Goal: Task Accomplishment & Management: Use online tool/utility

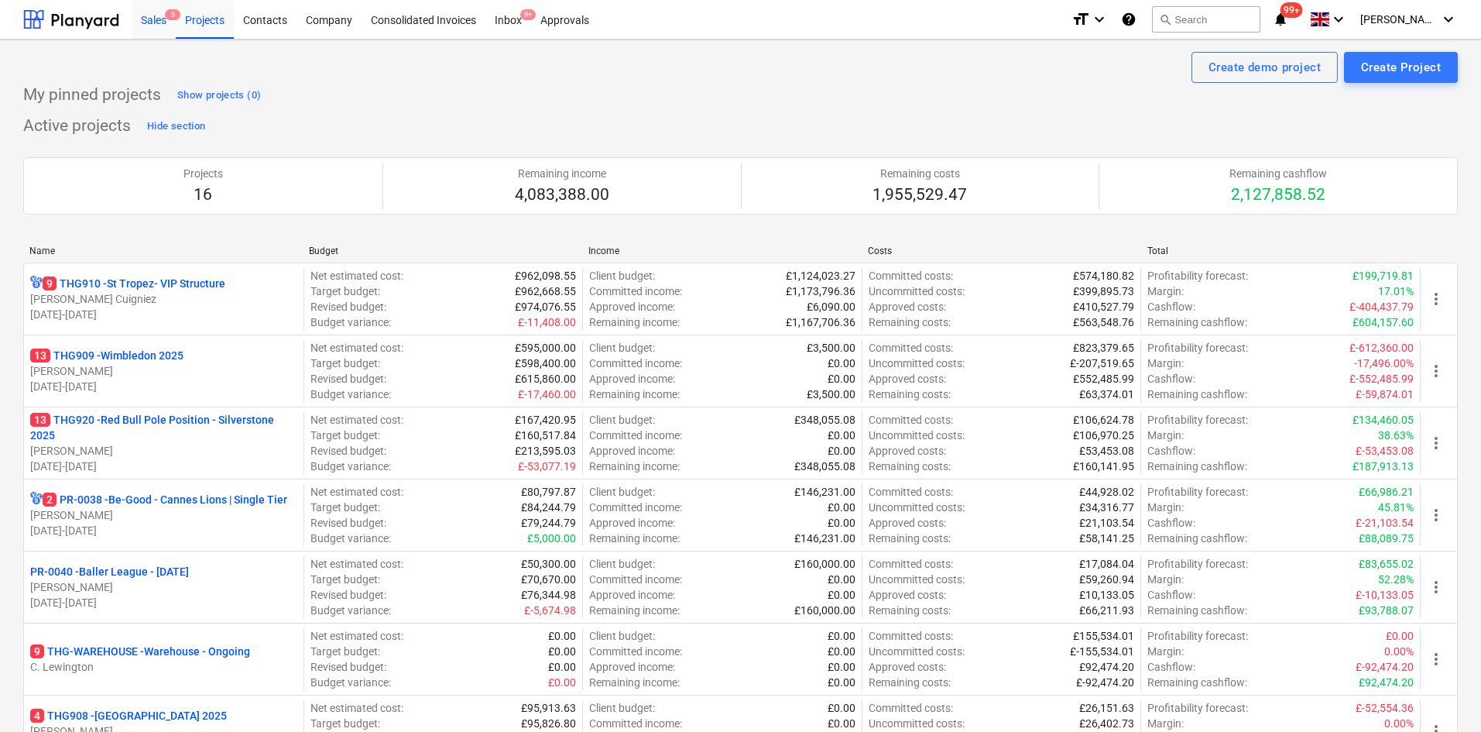
click at [152, 18] on div "Sales 5" at bounding box center [154, 18] width 44 height 39
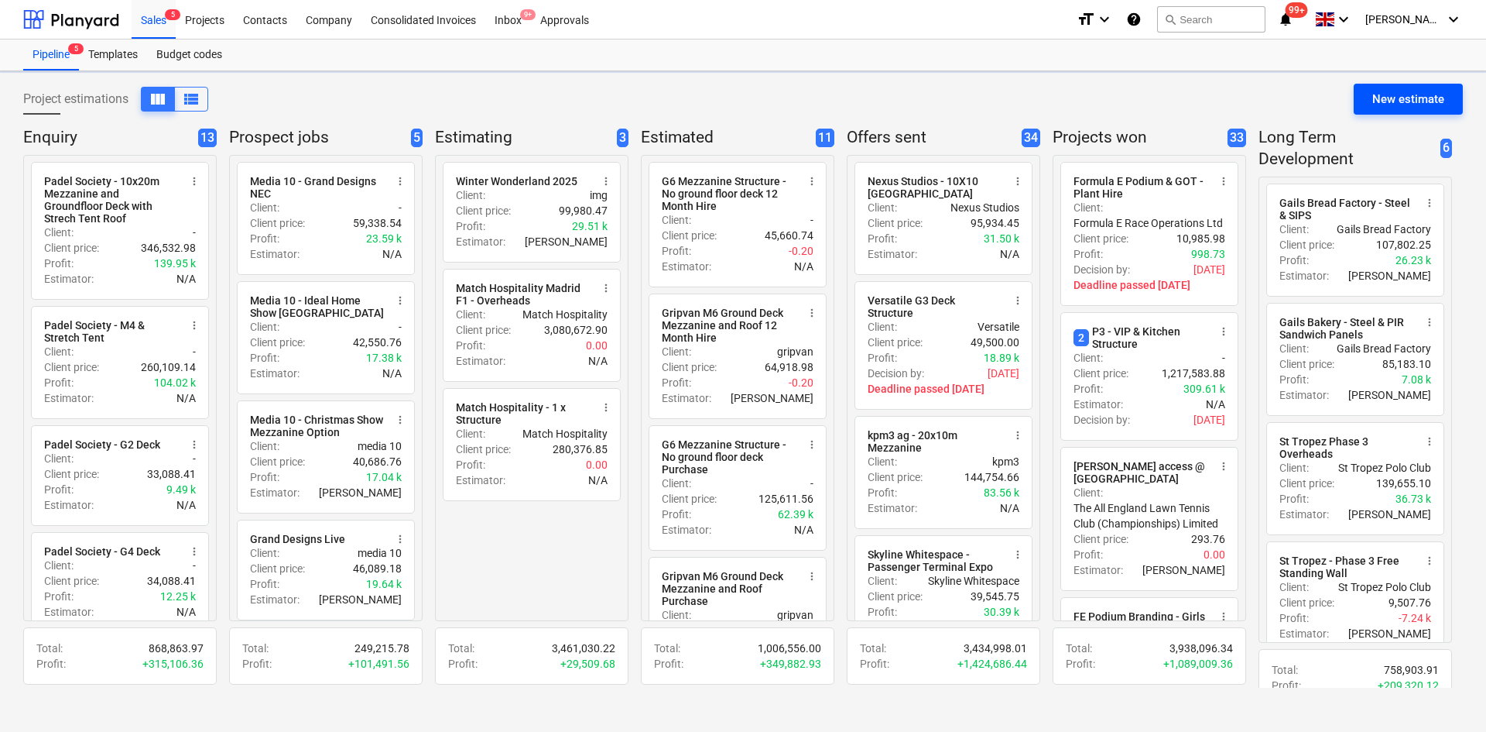
click at [1380, 95] on div "New estimate" at bounding box center [1409, 99] width 72 height 20
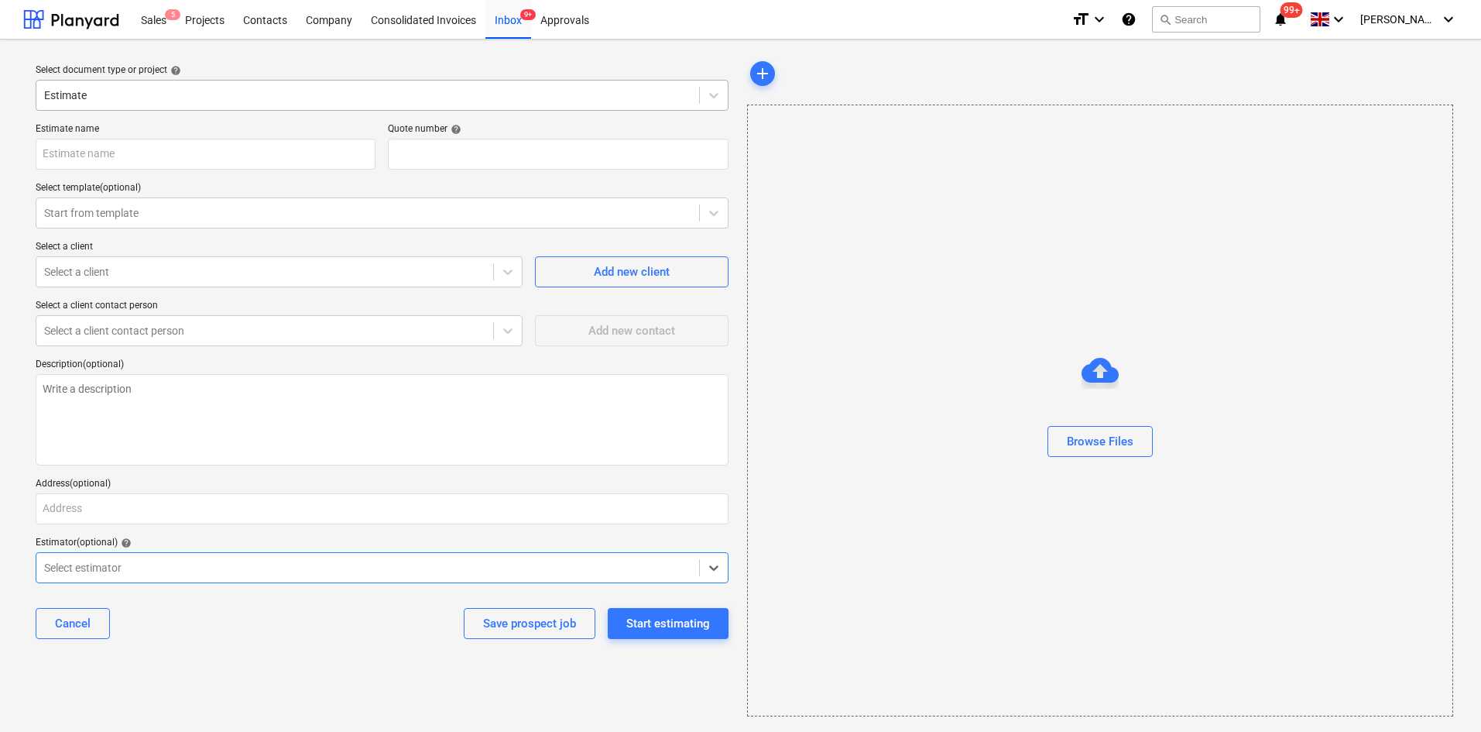
type textarea "x"
type input "QU-0203"
click at [131, 214] on div at bounding box center [367, 212] width 647 height 15
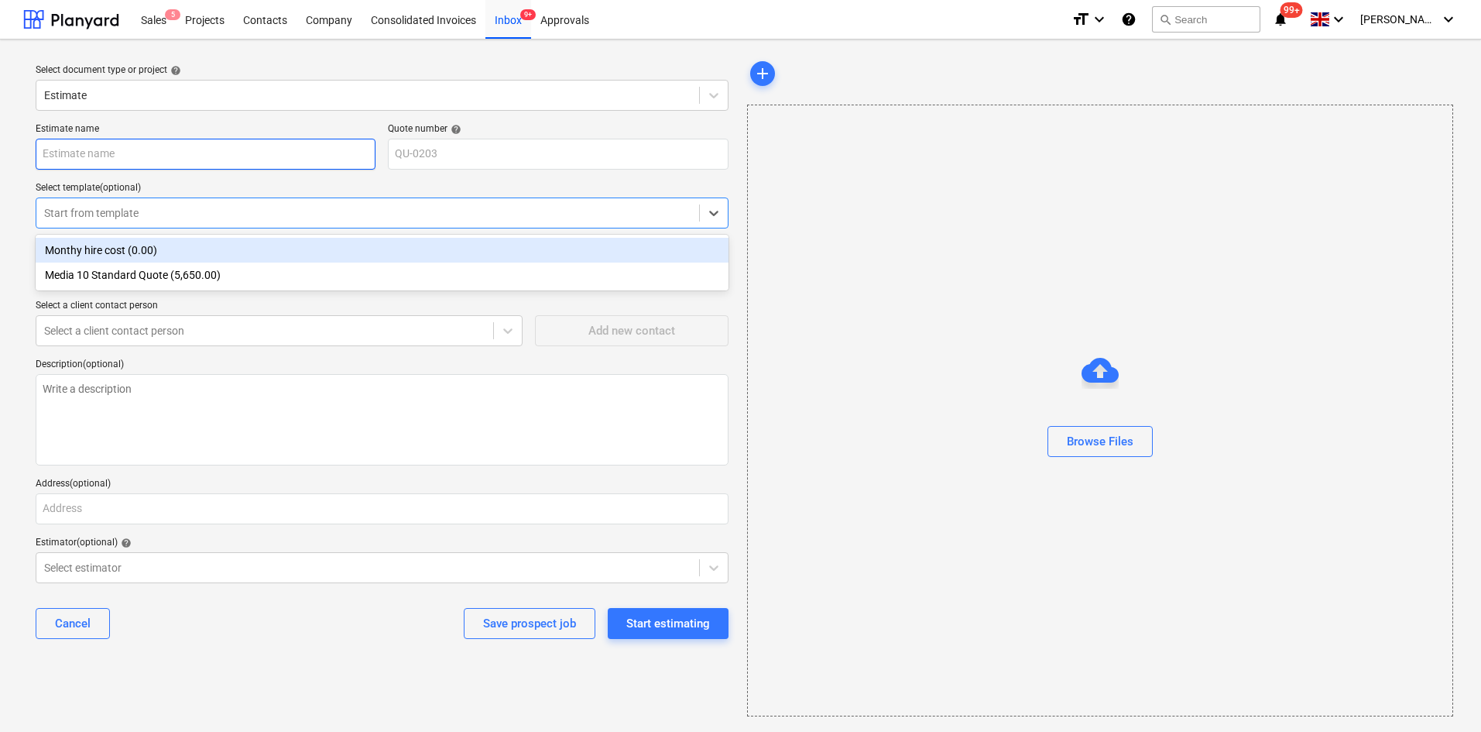
click at [121, 156] on input "text" at bounding box center [206, 154] width 340 height 31
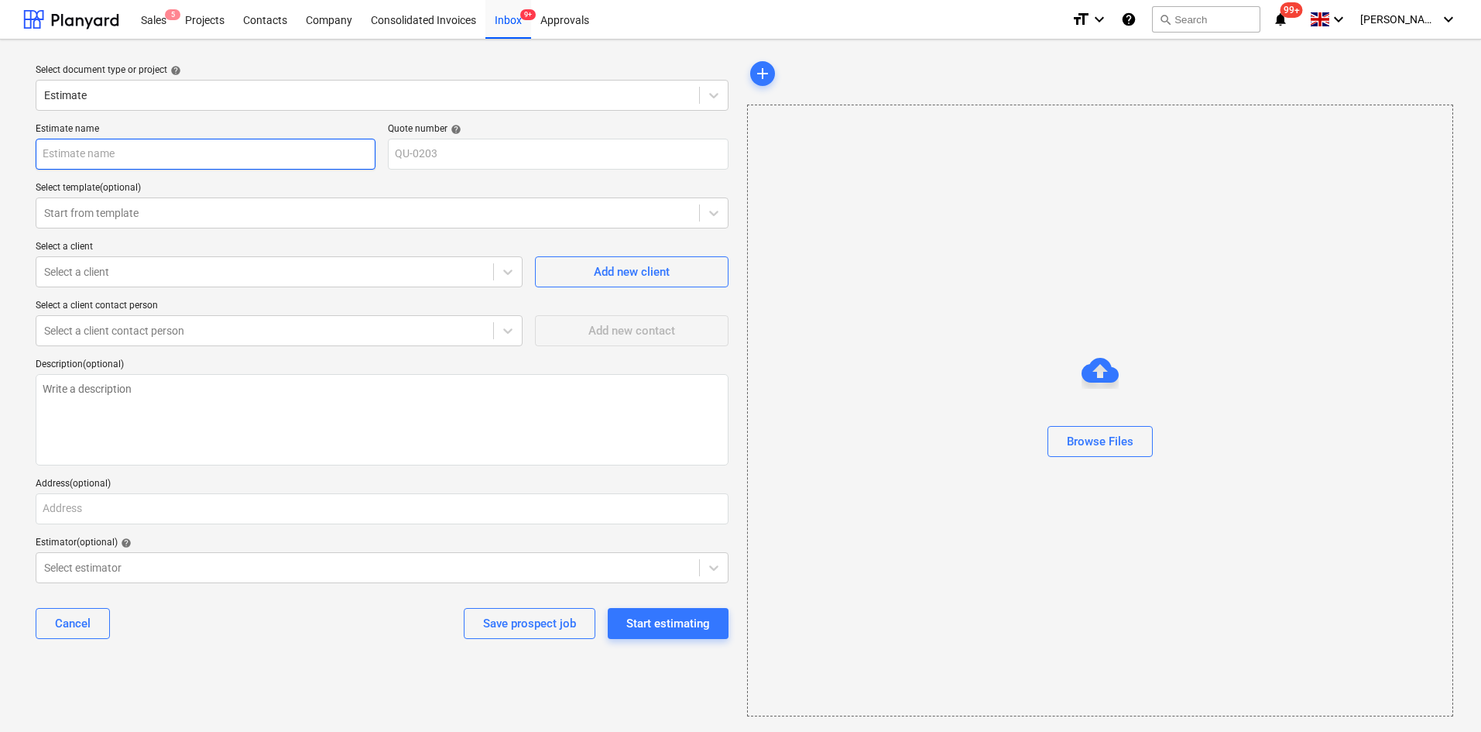
type textarea "x"
type input "N"
type textarea "x"
type input "Ne"
type textarea "x"
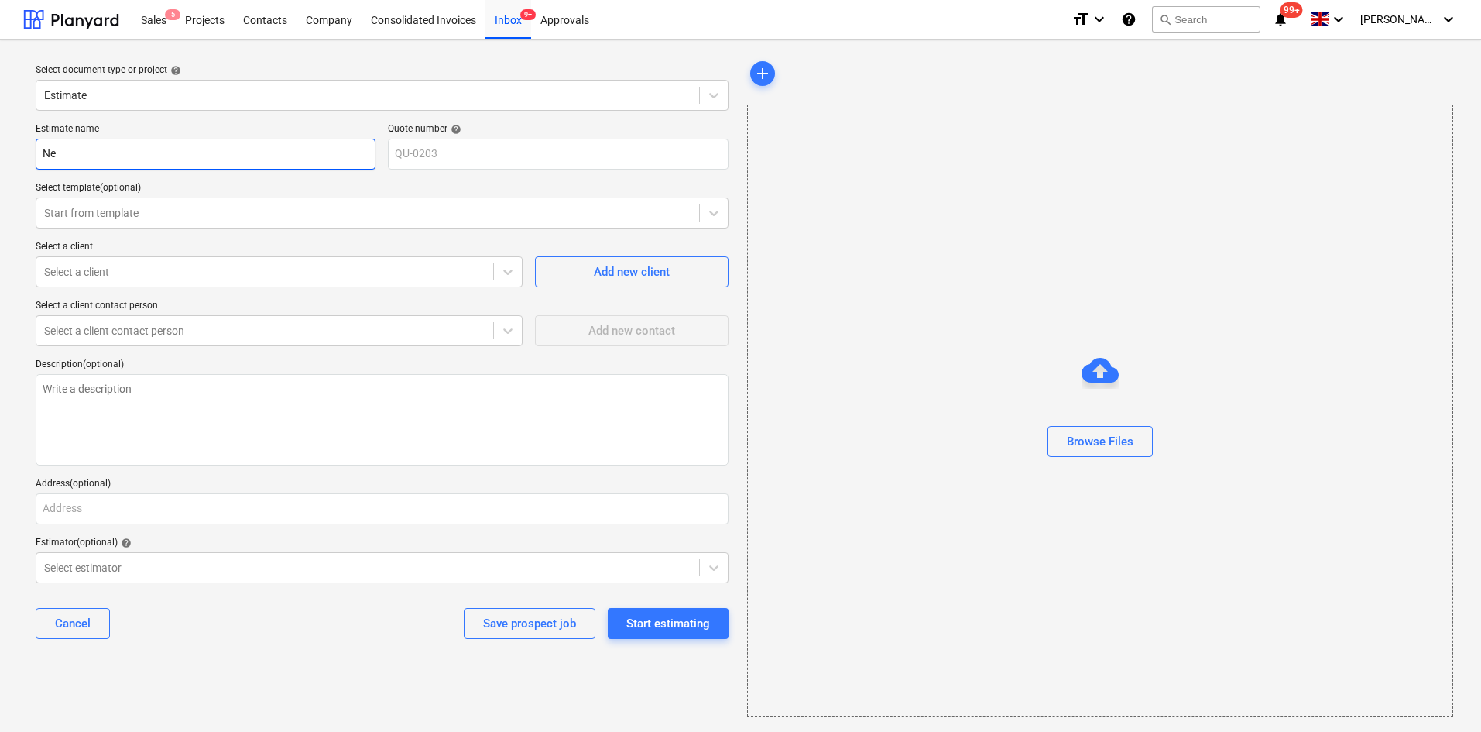
type input "Nei"
type textarea "x"
type input "Neig"
type textarea "x"
type input "Neigh"
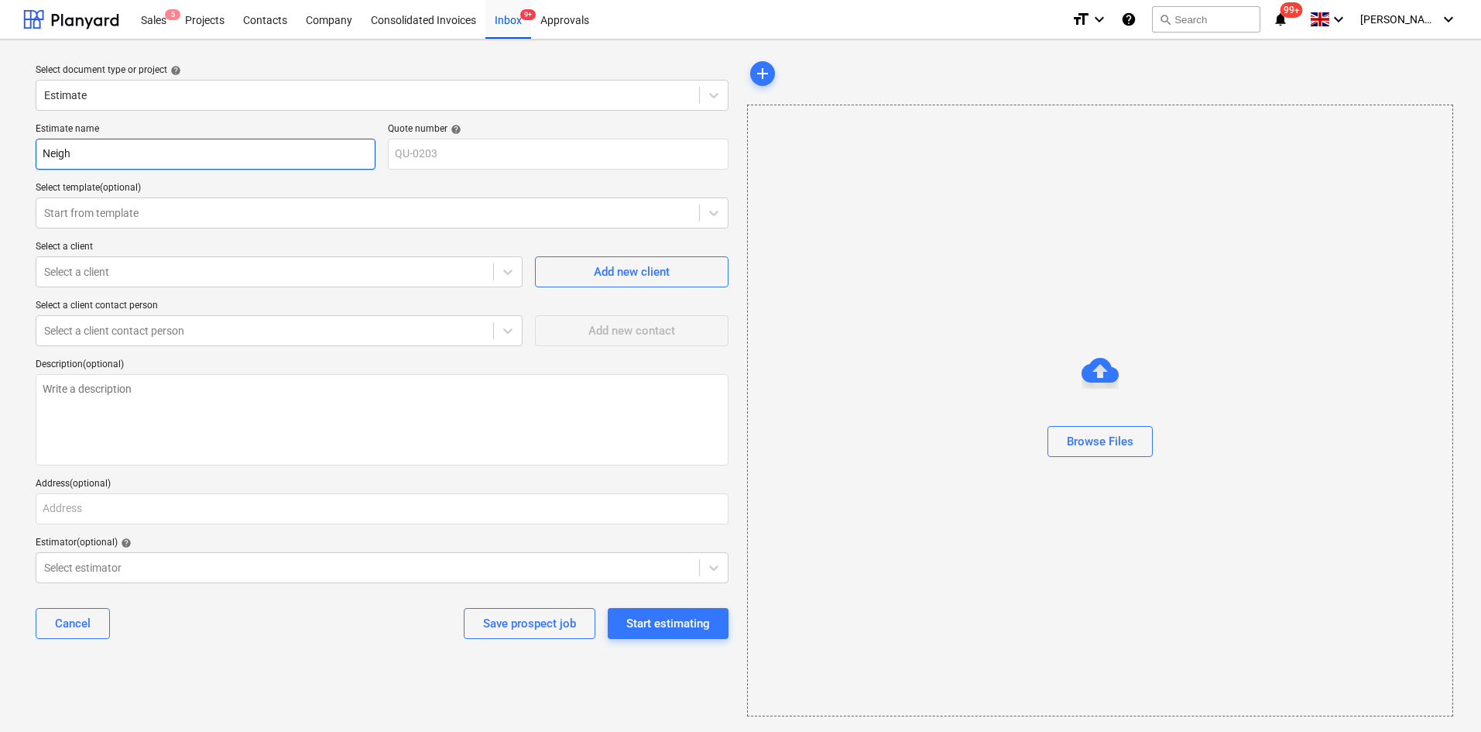
type textarea "x"
type input "Neighb"
type textarea "x"
type input "Neighbo"
type textarea "x"
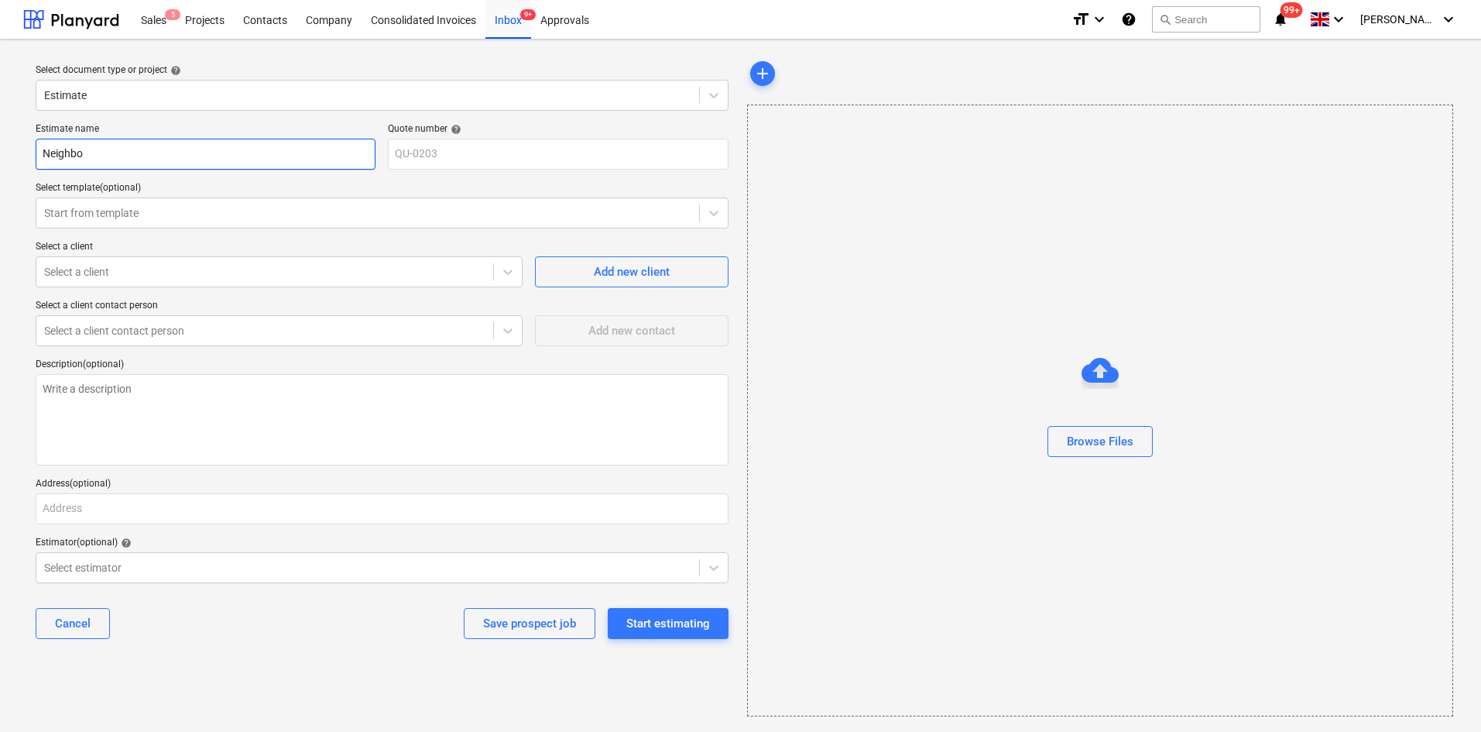
type input "Neighbou"
type textarea "x"
type input "Neighbour"
type textarea "x"
type input "Neighbour"
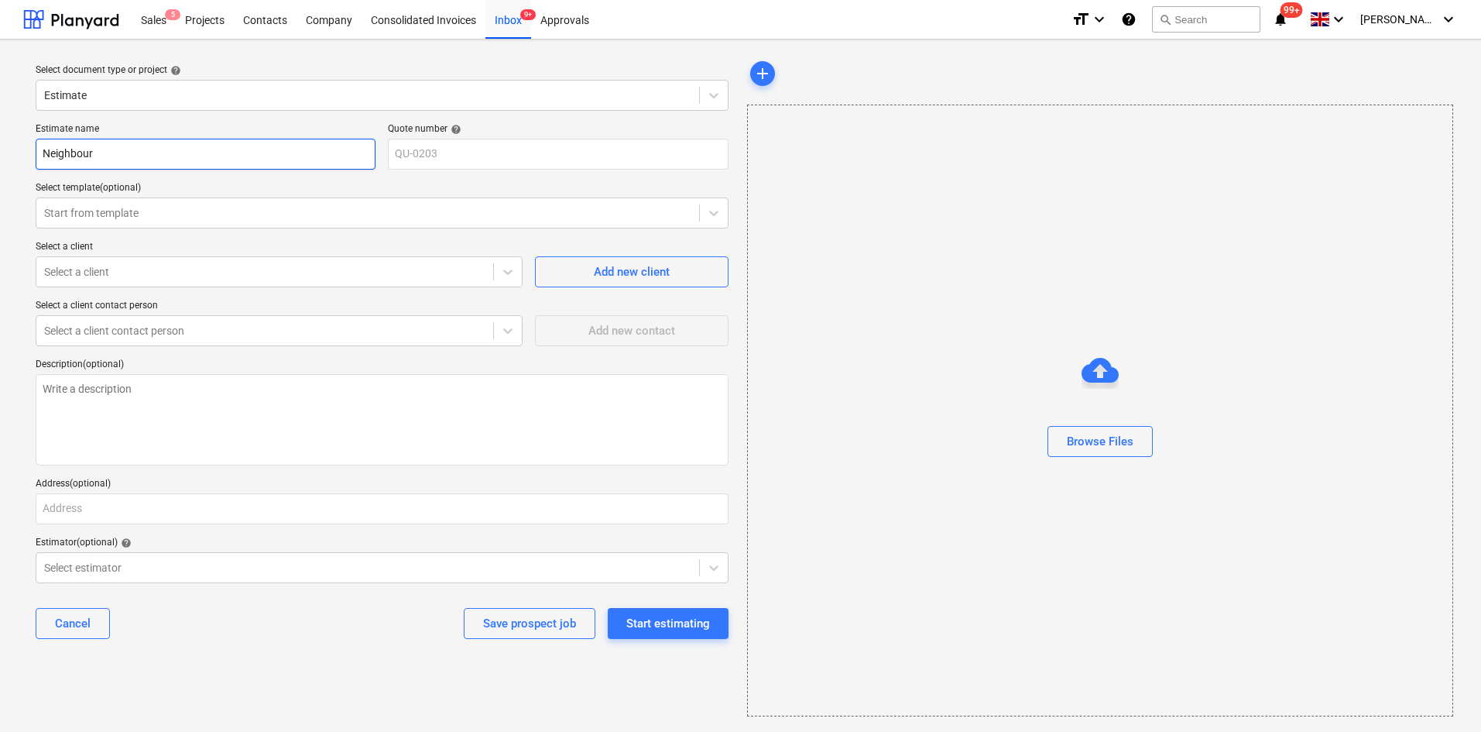
type textarea "x"
type input "Neighbour G"
type textarea "x"
type input "Neighbour"
type textarea "x"
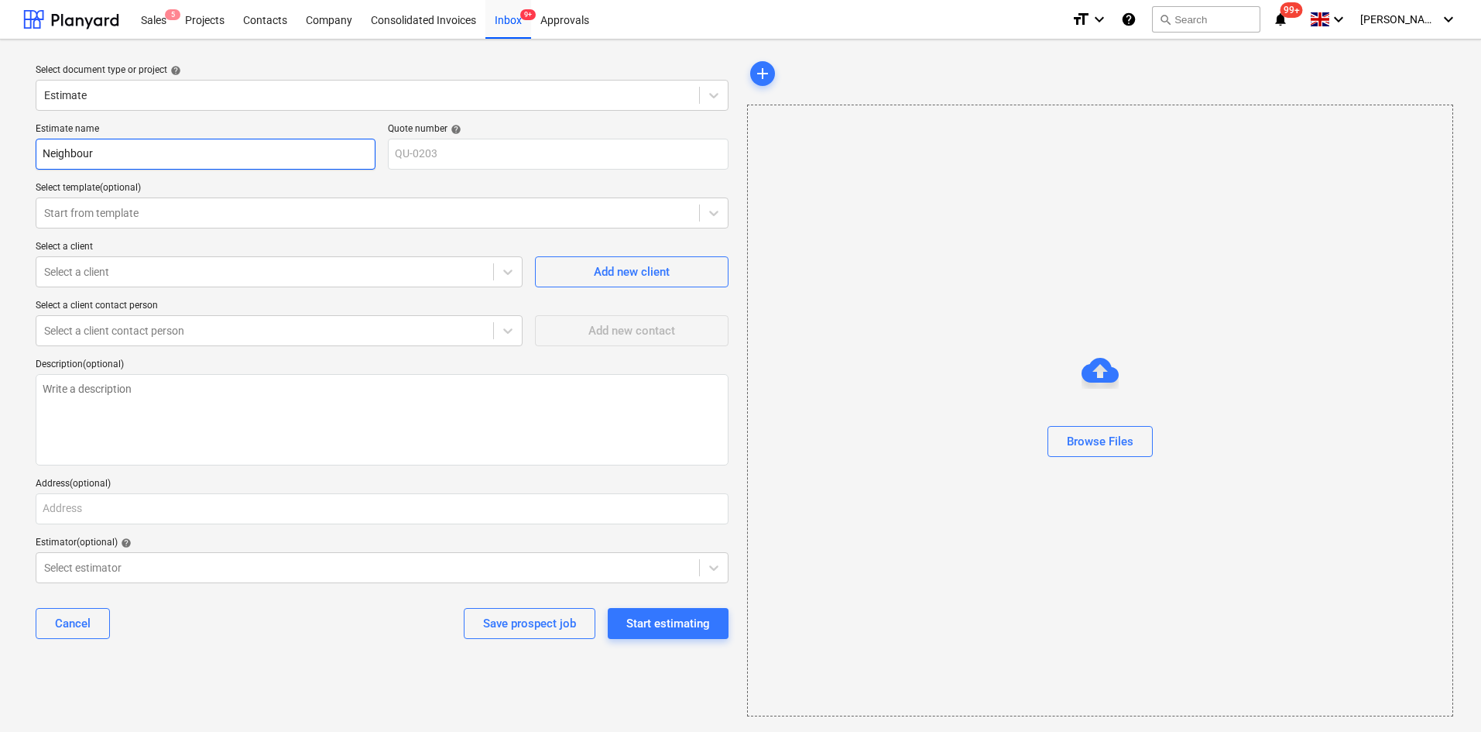
type input "Neighbour"
type textarea "x"
type input "Neighbou"
type textarea "x"
type input "Neighboug"
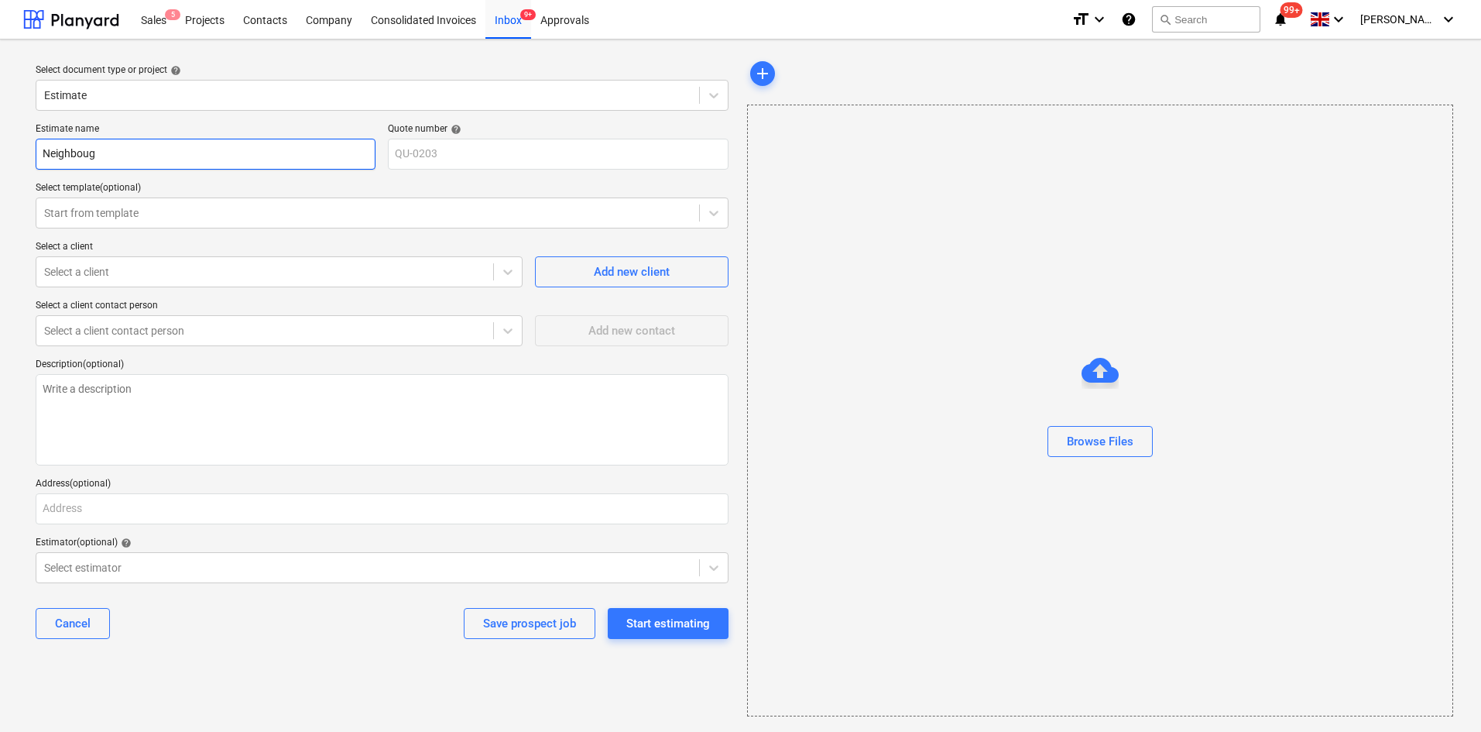
type textarea "x"
type input "Neighbou"
type textarea "x"
type input "Neighbour"
type textarea "x"
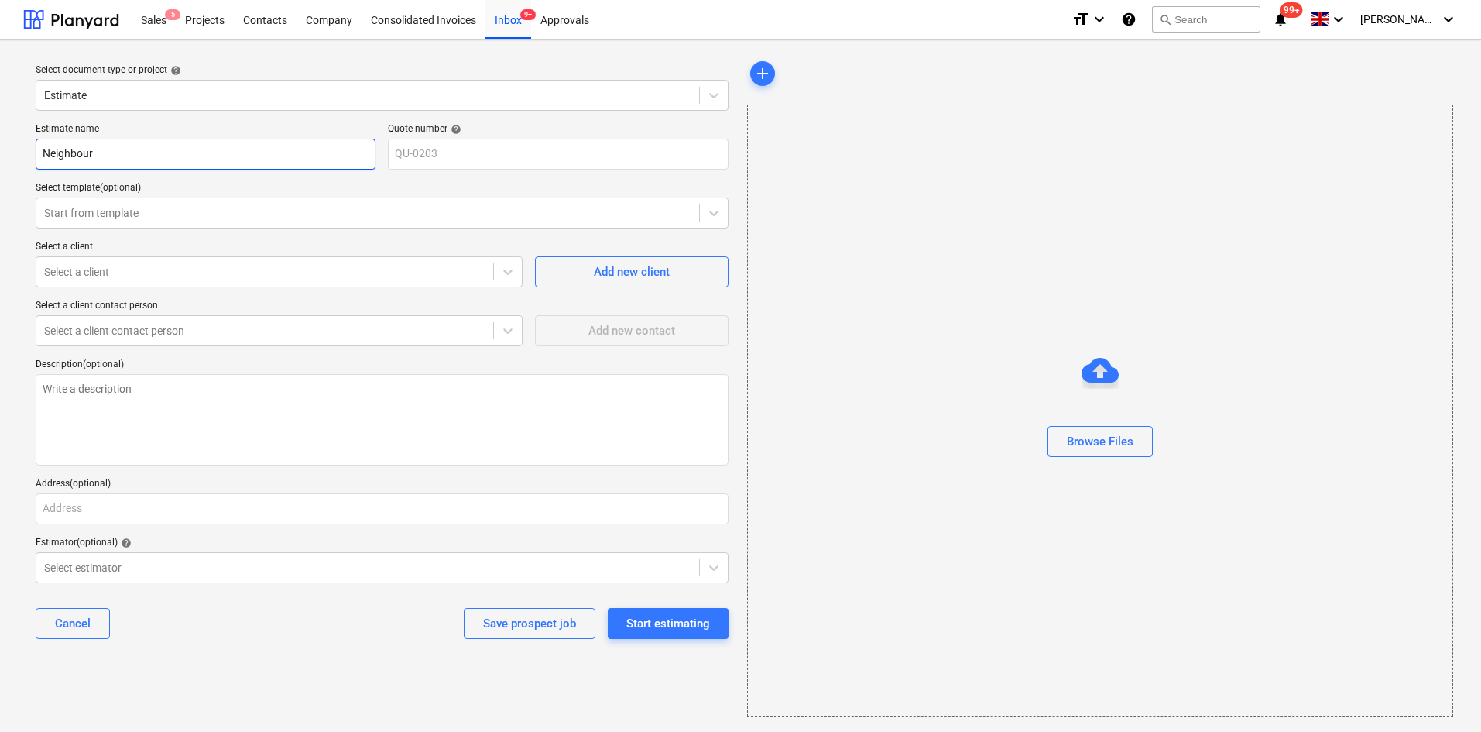
type input "Neighbourg"
type textarea "x"
type input "Neighbourgo"
type textarea "x"
type input "Neighbourgoo"
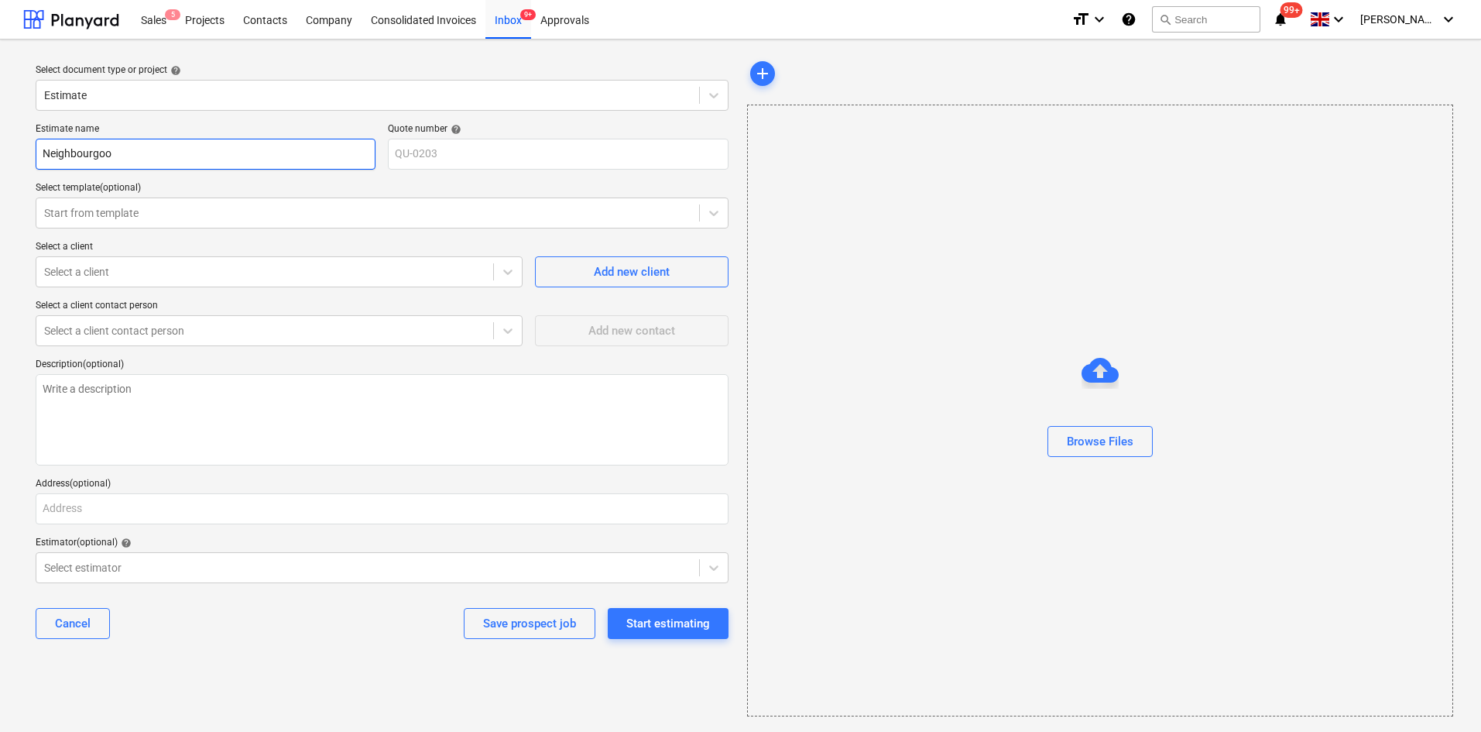
type textarea "x"
type input "Neighbourgood"
type textarea "x"
type input "Neighbourgood"
type textarea "x"
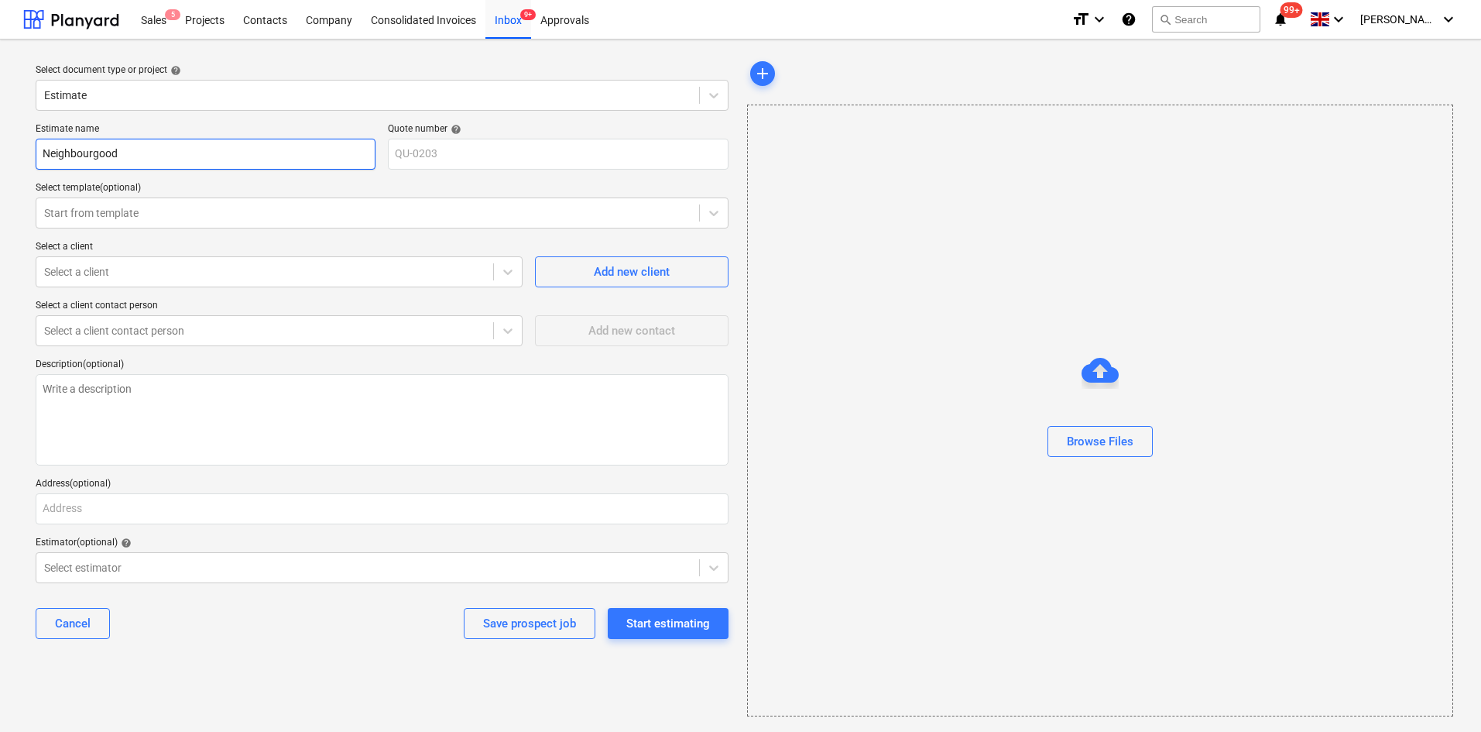
type input "Neighbourgood"
type textarea "x"
type input "Neighbourgood"
type textarea "x"
type input "Neighbourgood"
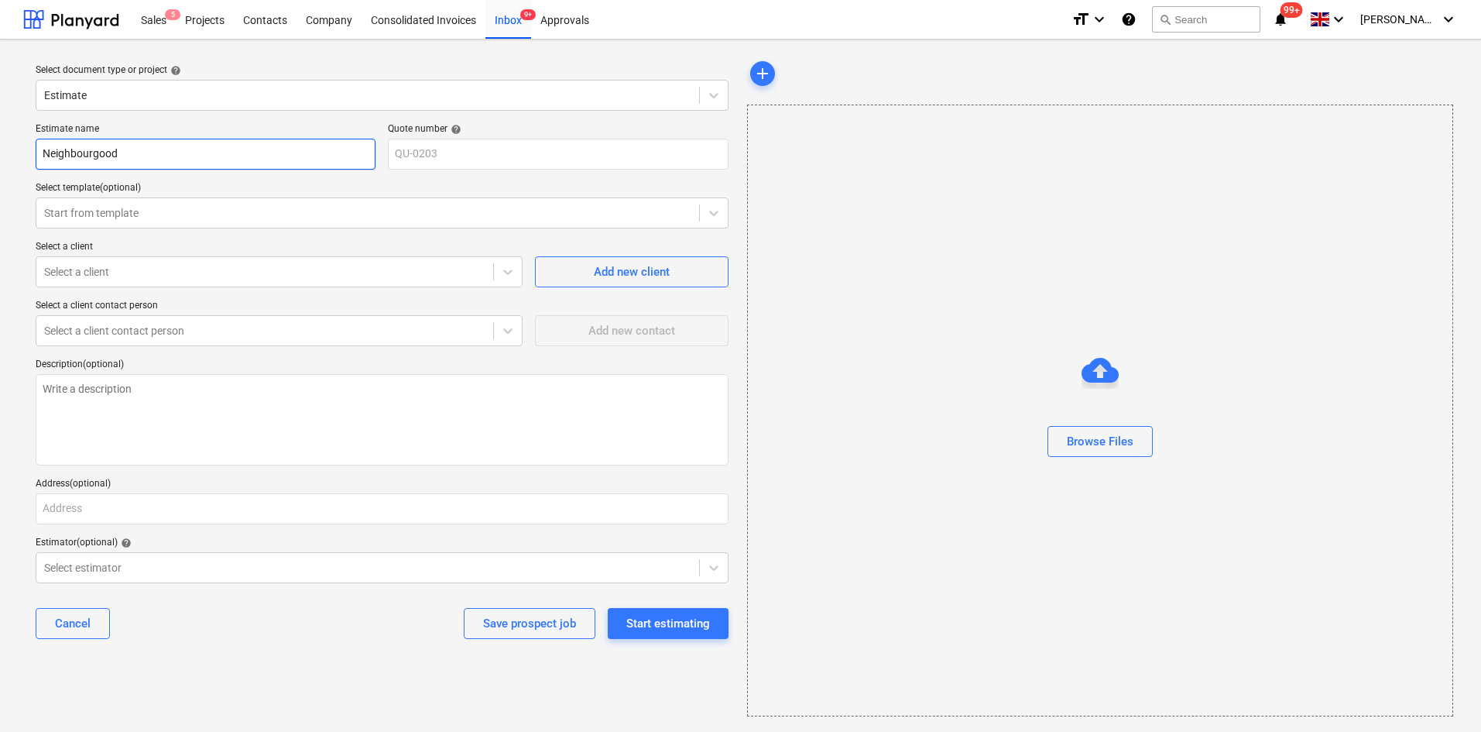
type textarea "x"
type input "Neighbourgood,"
type textarea "x"
type input "Neighbourgood,"
type textarea "x"
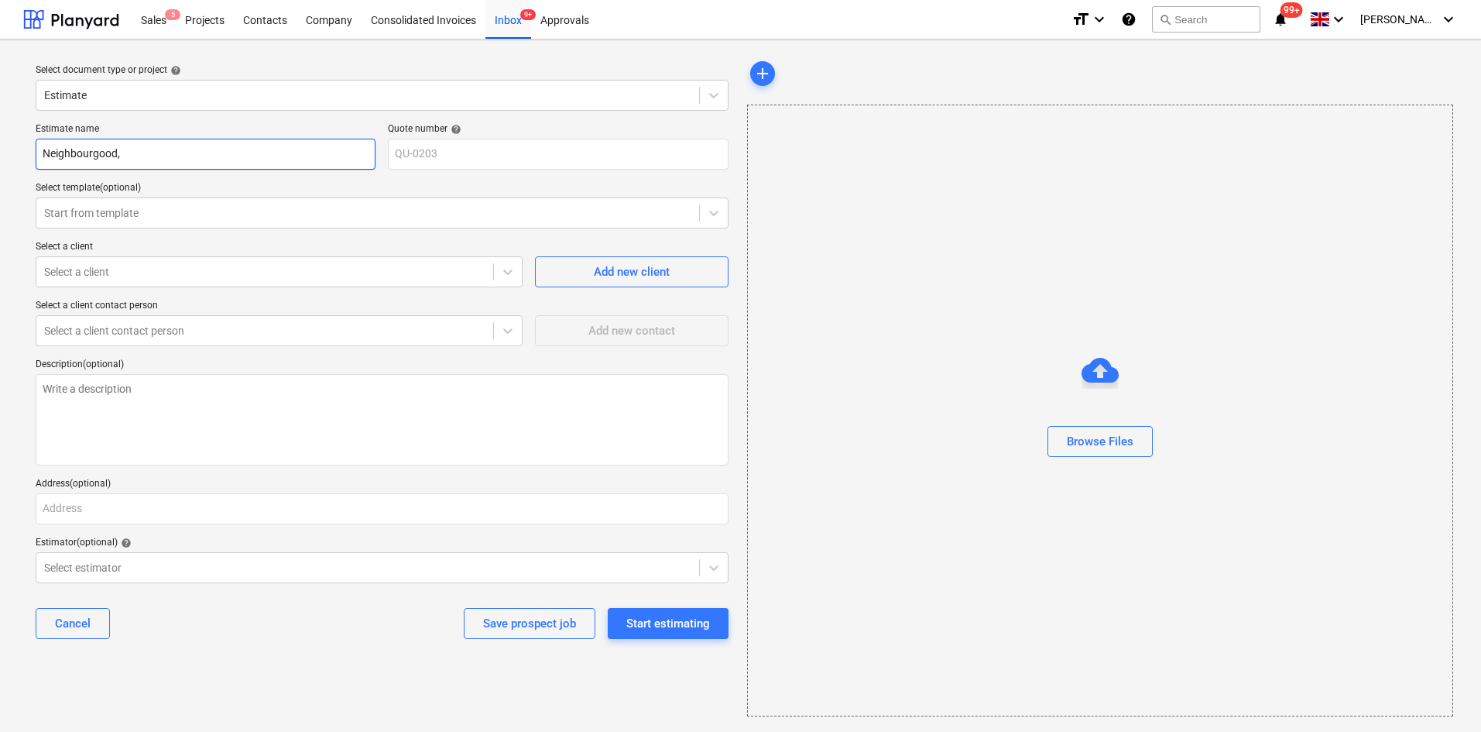
type input "Neighbourgood, E"
type textarea "x"
type input "Neighbourgood, Ea"
type textarea "x"
type input "Neighbourgood, E"
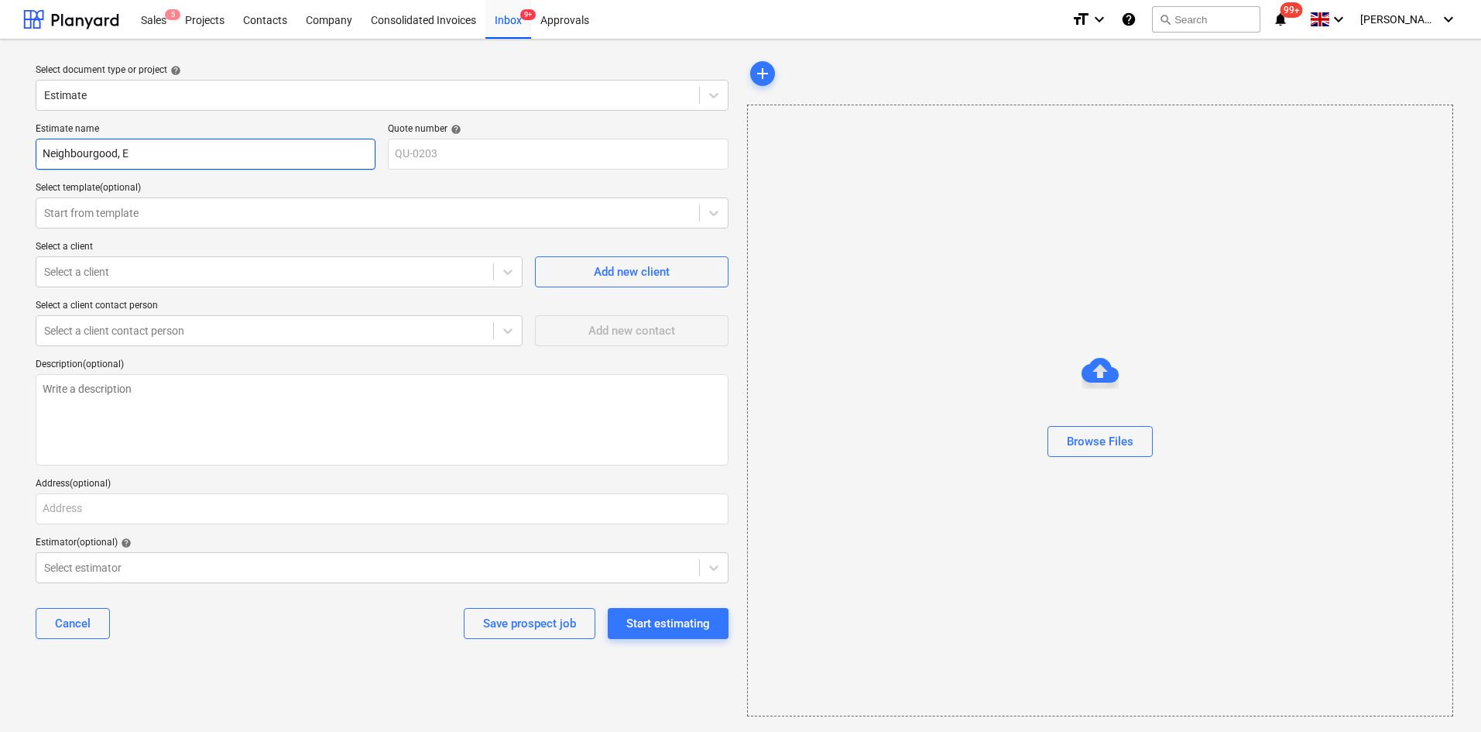
type textarea "x"
type input "Neighbourgood,"
type textarea "x"
type input "Neighbourgood,"
type textarea "x"
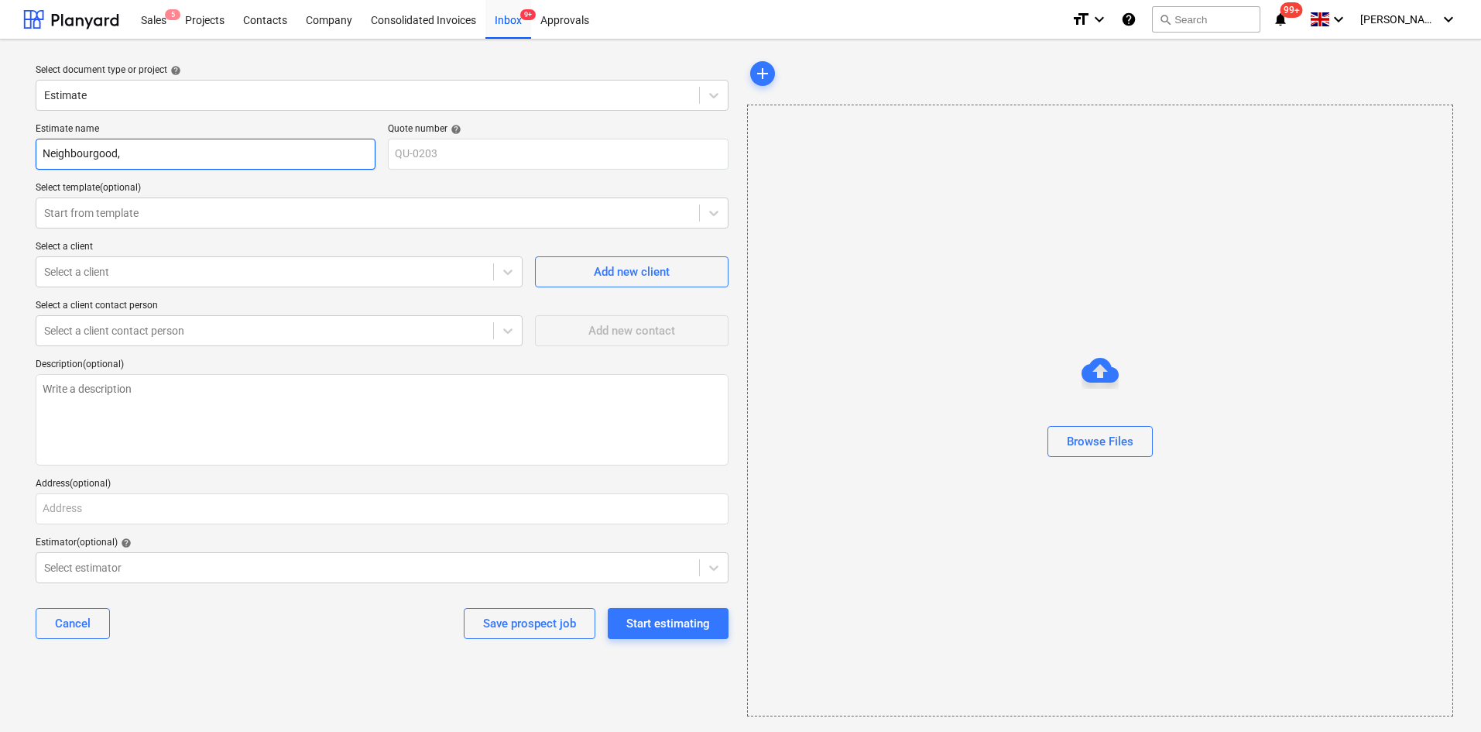
type input "Neighbourgood,"
type textarea "x"
type input "Neighbourgood, P"
type textarea "x"
type input "Neighbourgood, Pr"
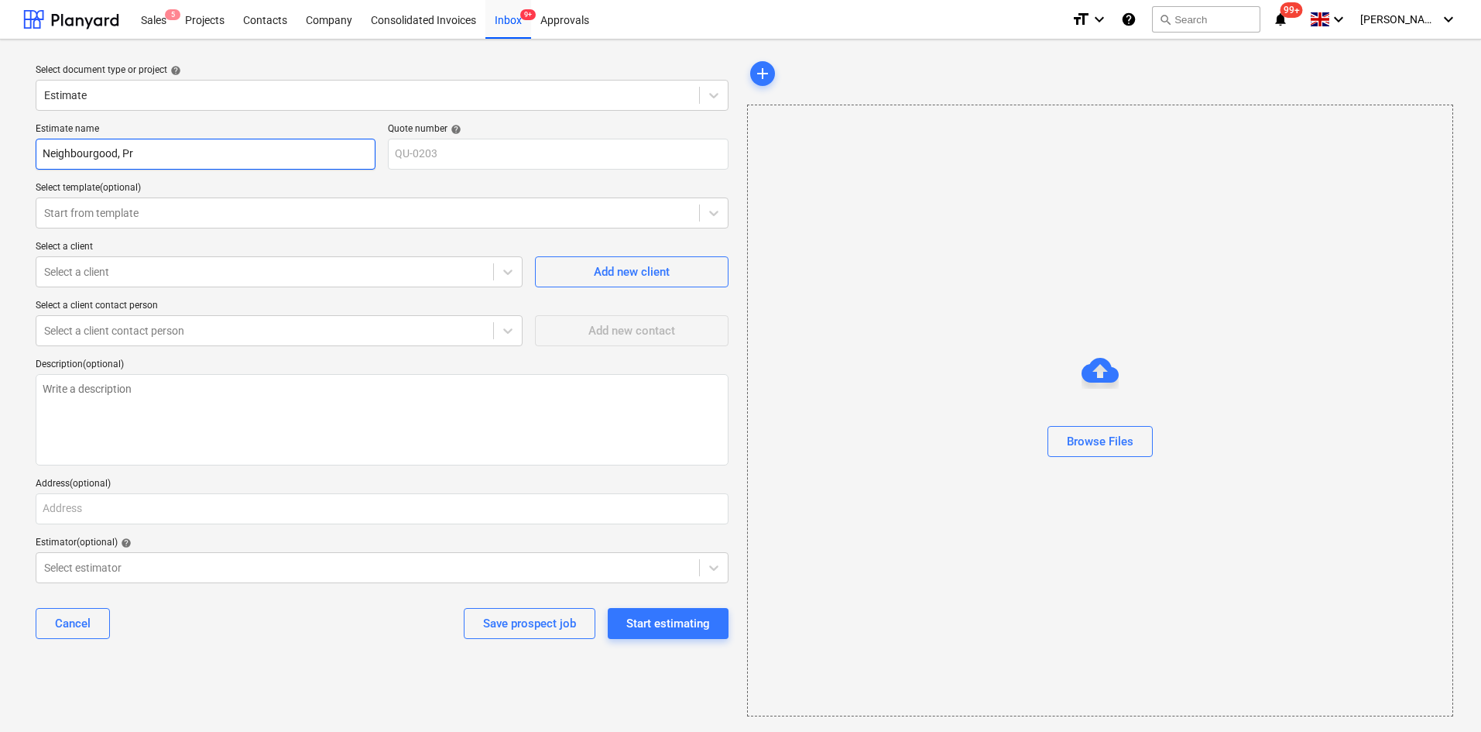
type textarea "x"
type input "Neighbourgood, Pre"
type textarea "x"
type input "Neighbourgood, Prec"
type textarea "x"
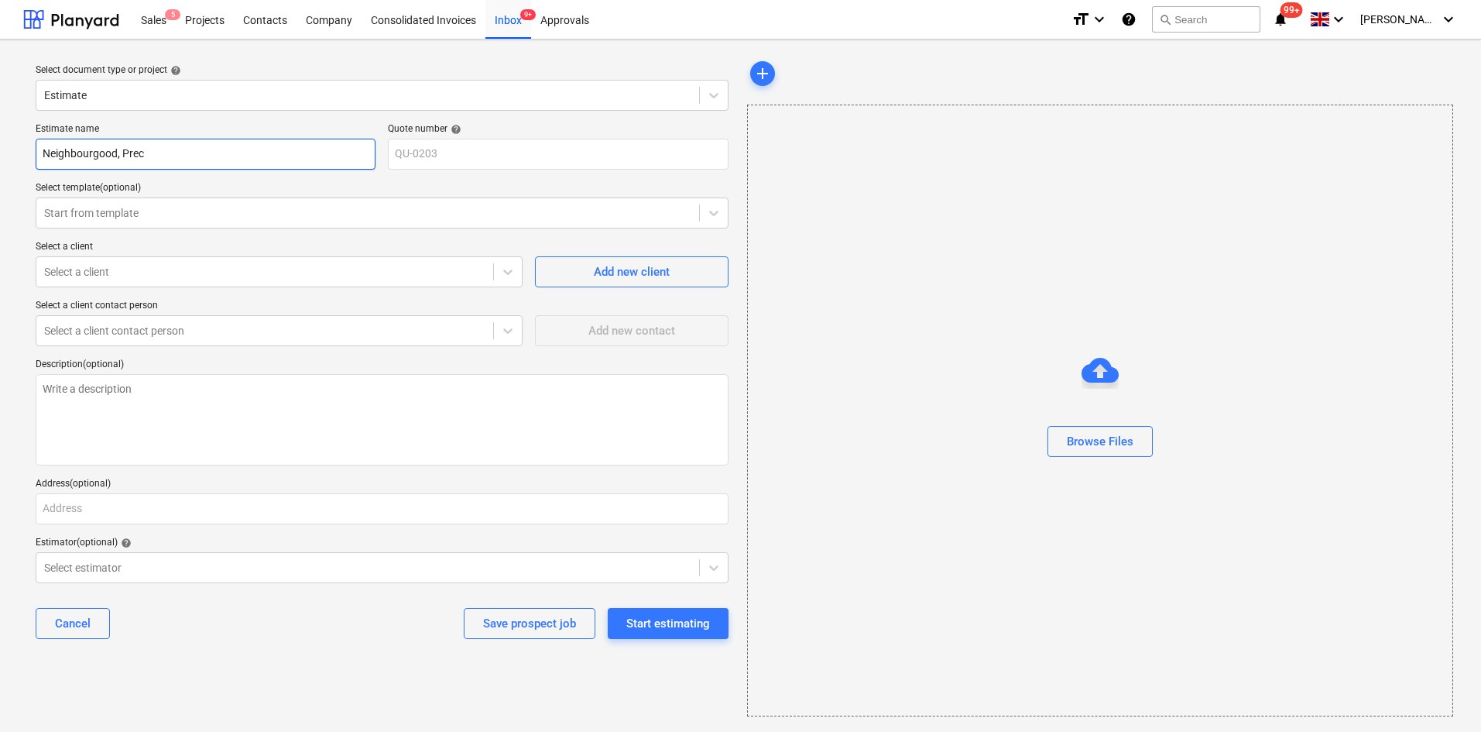
type input "Neighbourgood, Preco"
type textarea "x"
type input "Neighbourgood, Precos"
type textarea "x"
type input "Neighbourgood, Preco"
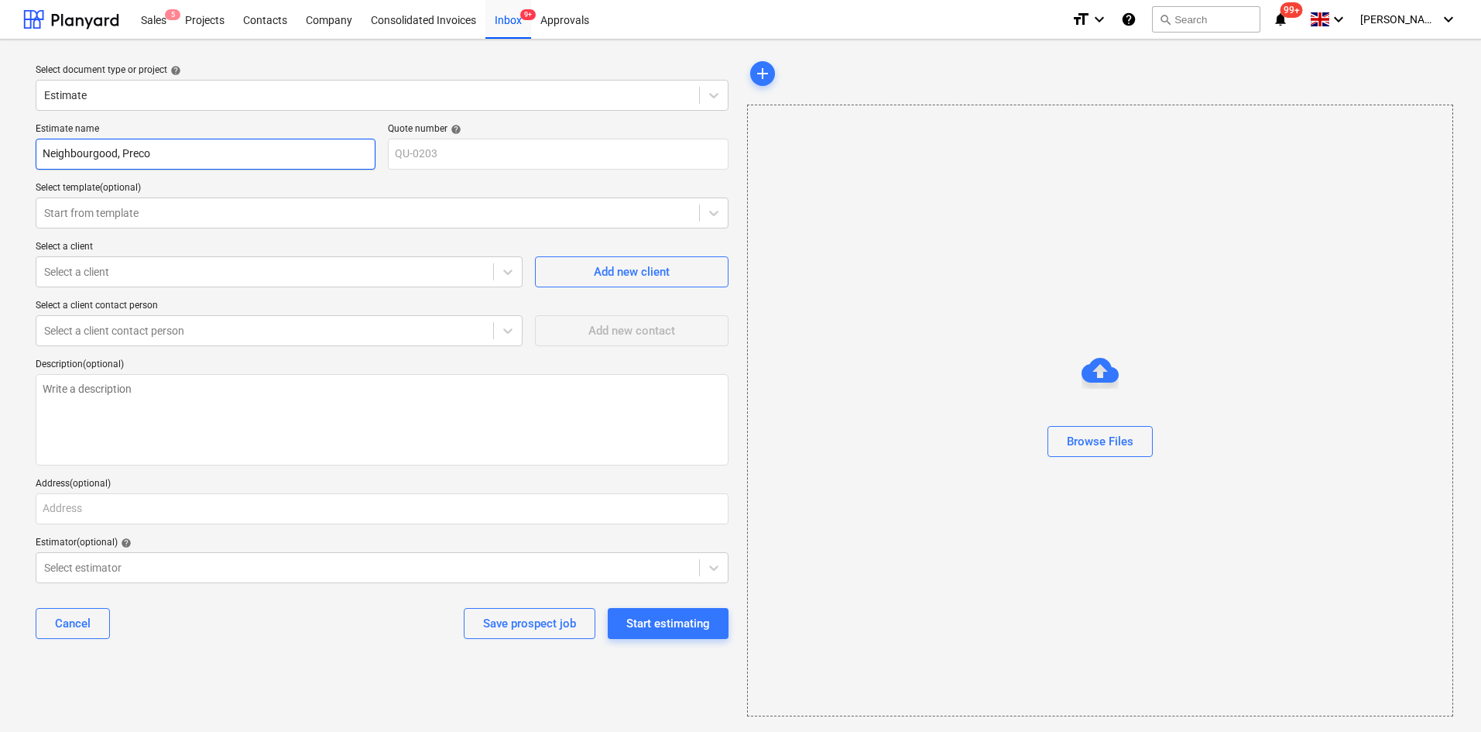
type textarea "x"
type input "Neighbourgood, Precon"
type textarea "x"
type input "Neighbourgood, Precon"
type textarea "x"
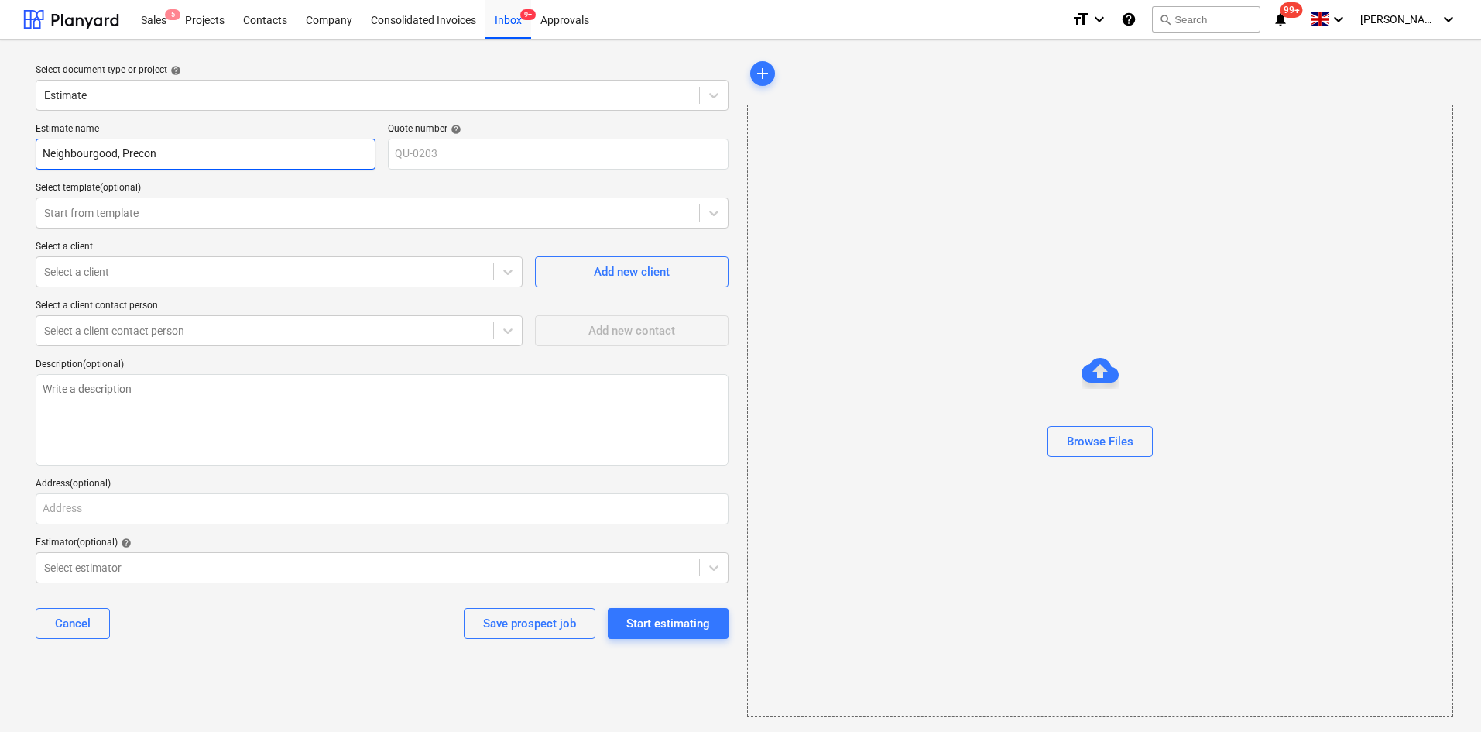
type input "Neighbourgood, Precon E"
type textarea "x"
type input "Neighbourgood, Precon Es"
type textarea "x"
type input "Neighbourgood, Precon Est"
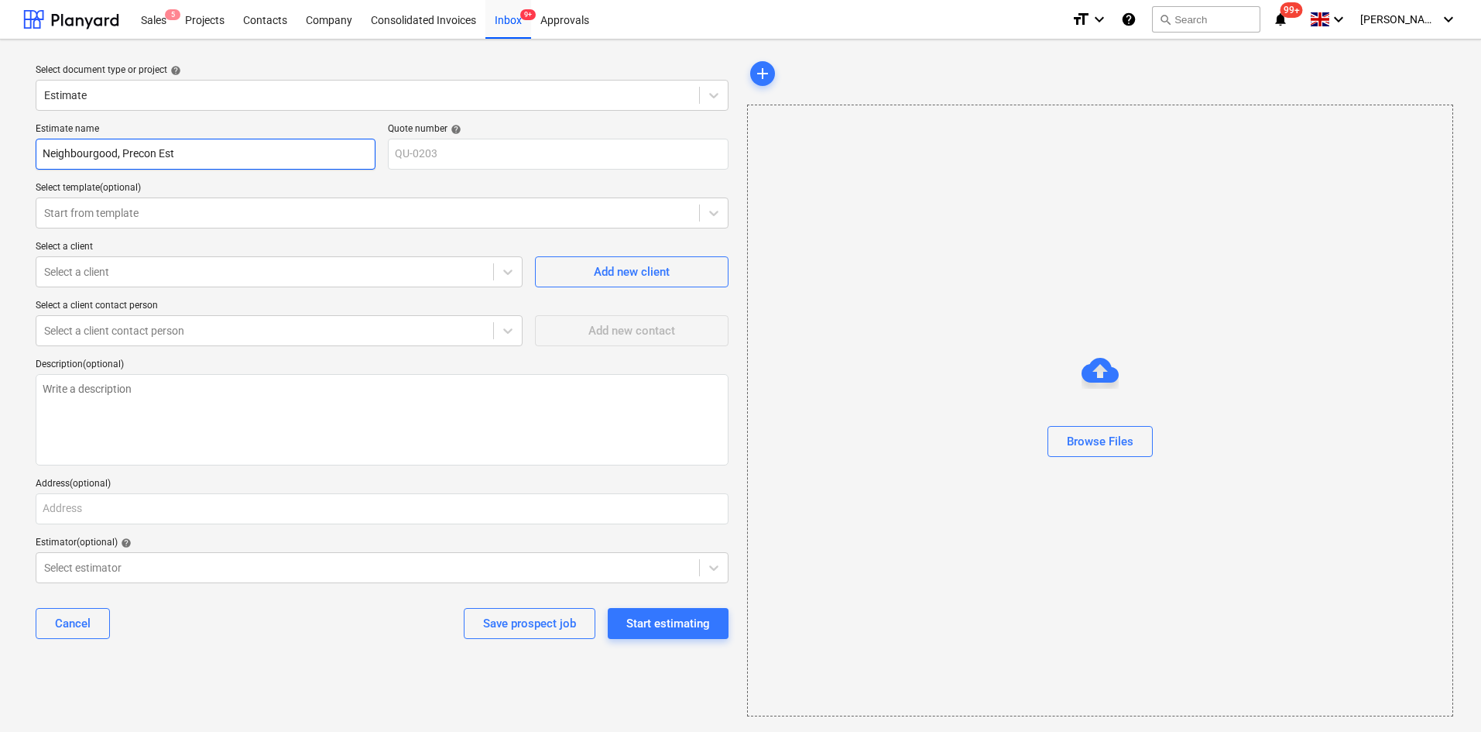
type textarea "x"
type input "Neighbourgood, Precon Esti"
type textarea "x"
type input "Neighbourgood, Precon Estim"
type textarea "x"
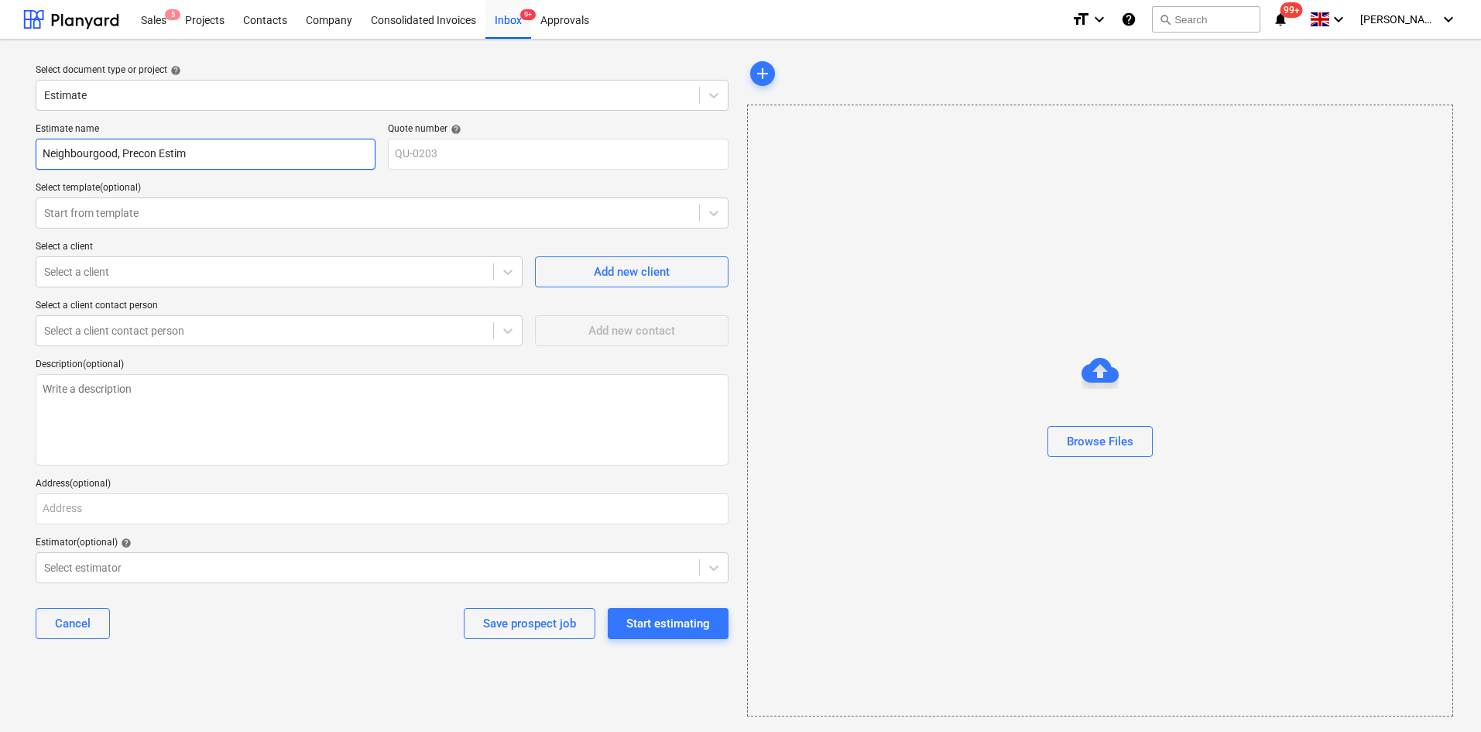
type input "Neighbourgood, Precon Estima"
type textarea "x"
type input "Neighbourgood, Precon Estimat"
type textarea "x"
type input "Neighbourgood, Precon Estimate"
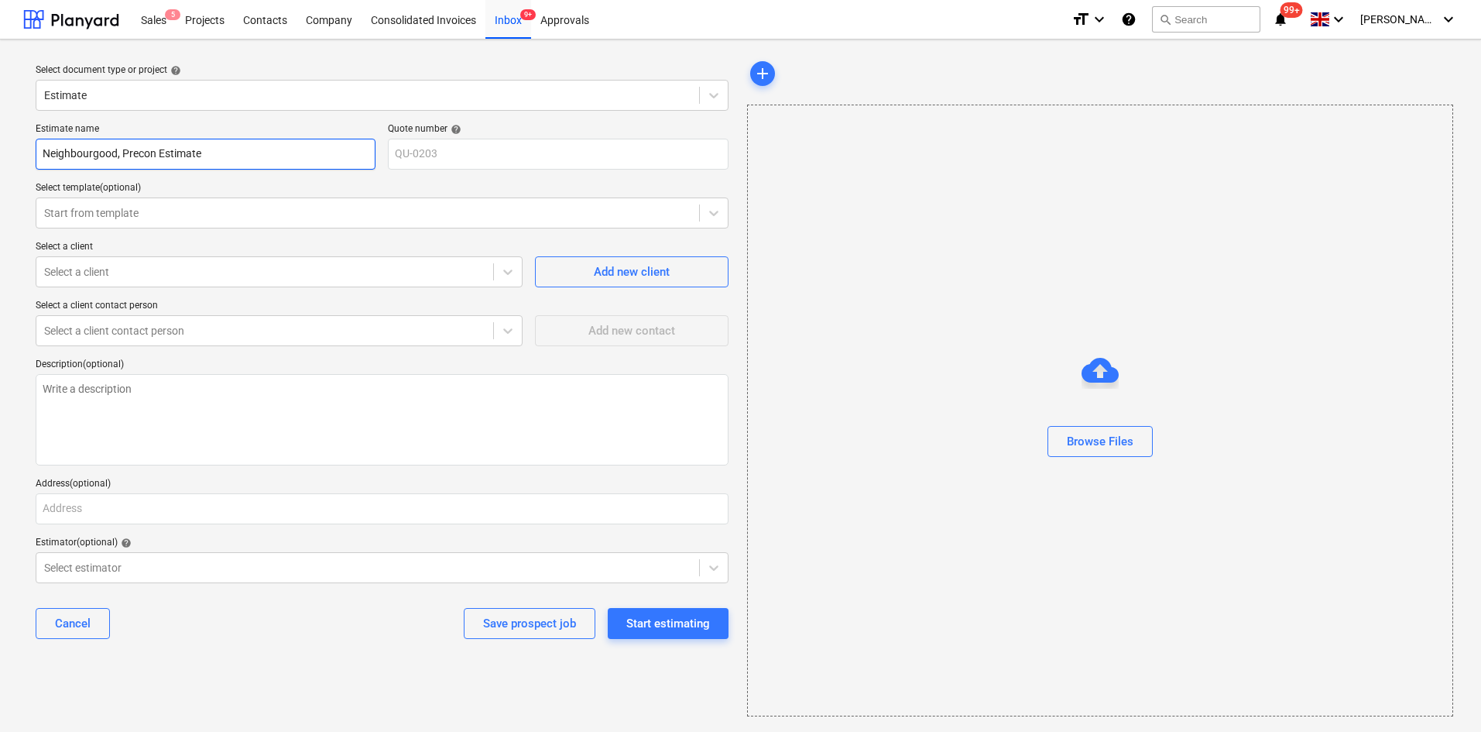
type textarea "x"
click at [151, 276] on div at bounding box center [264, 271] width 441 height 15
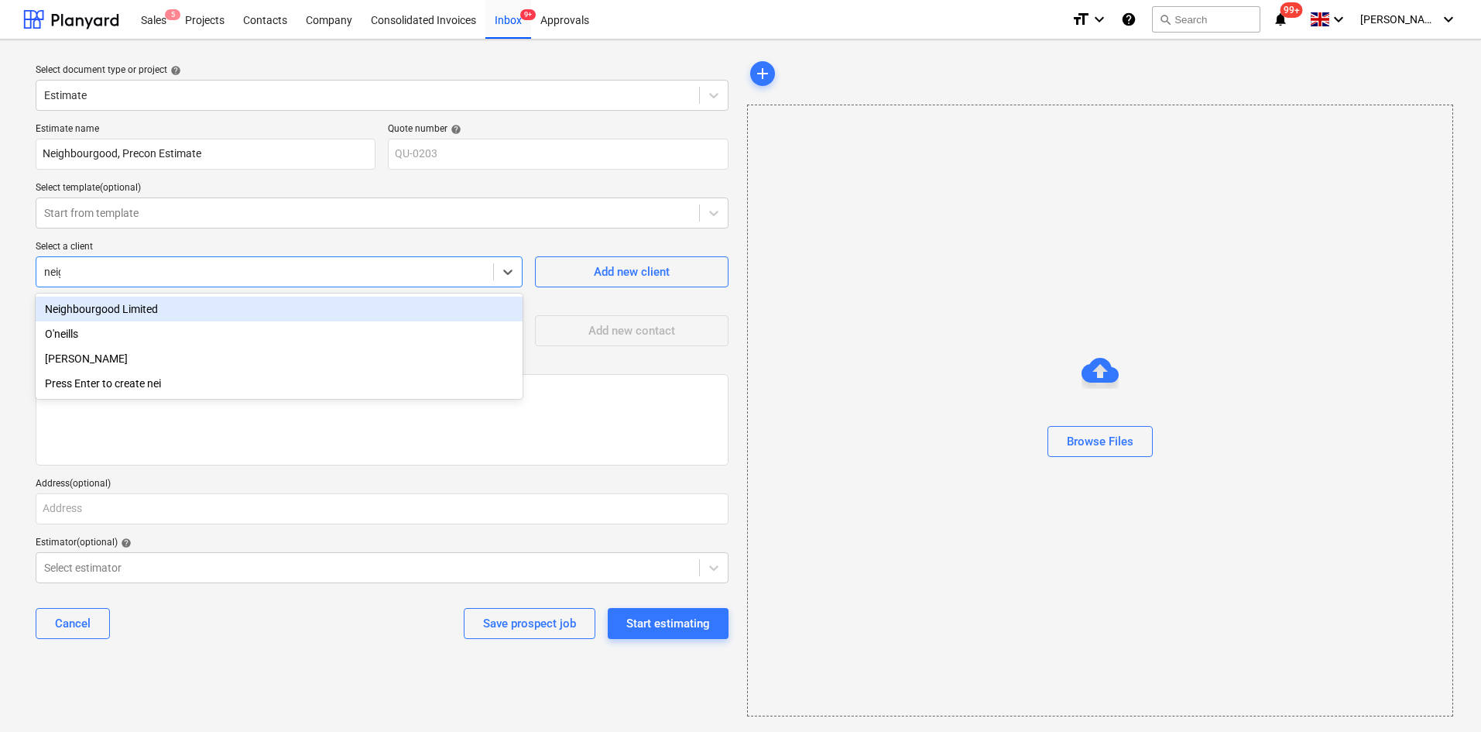
type input "neigh"
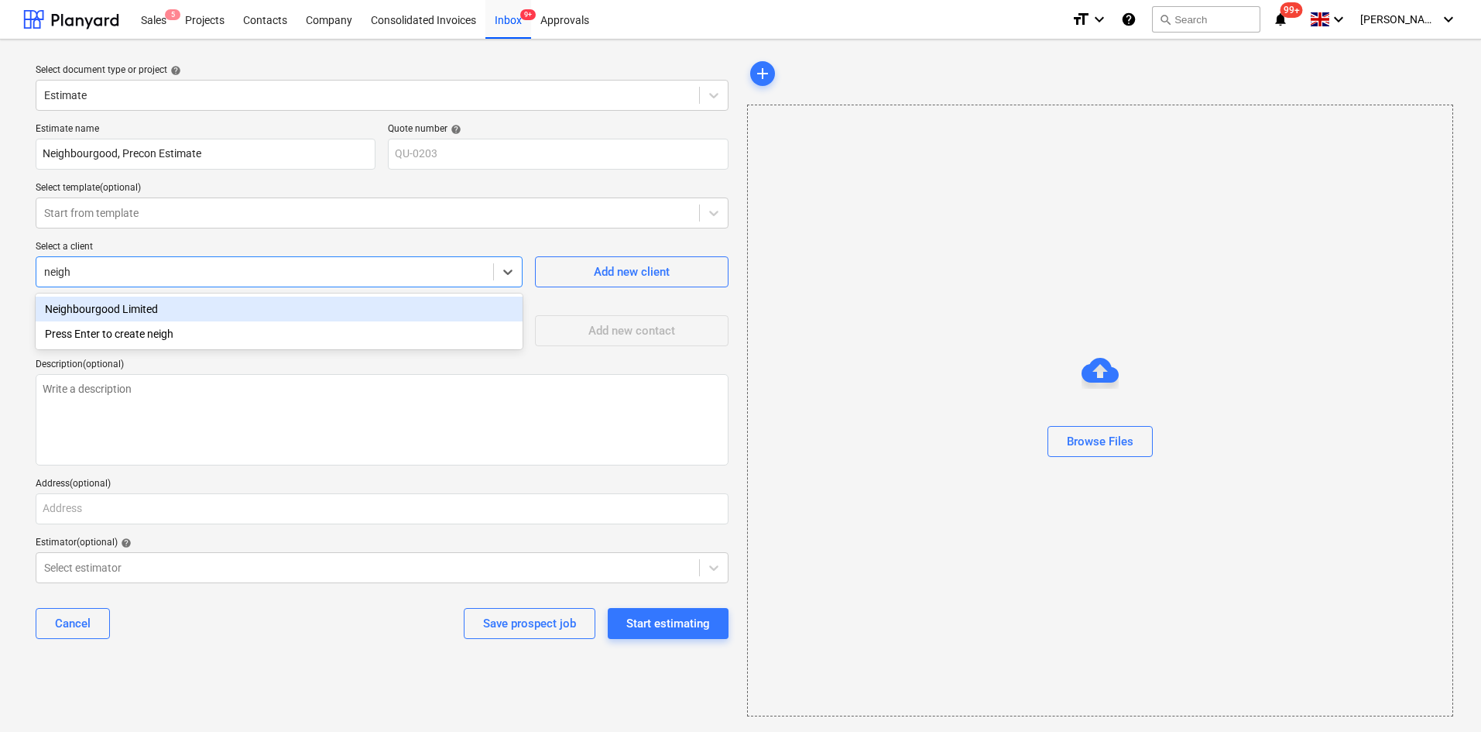
type textarea "x"
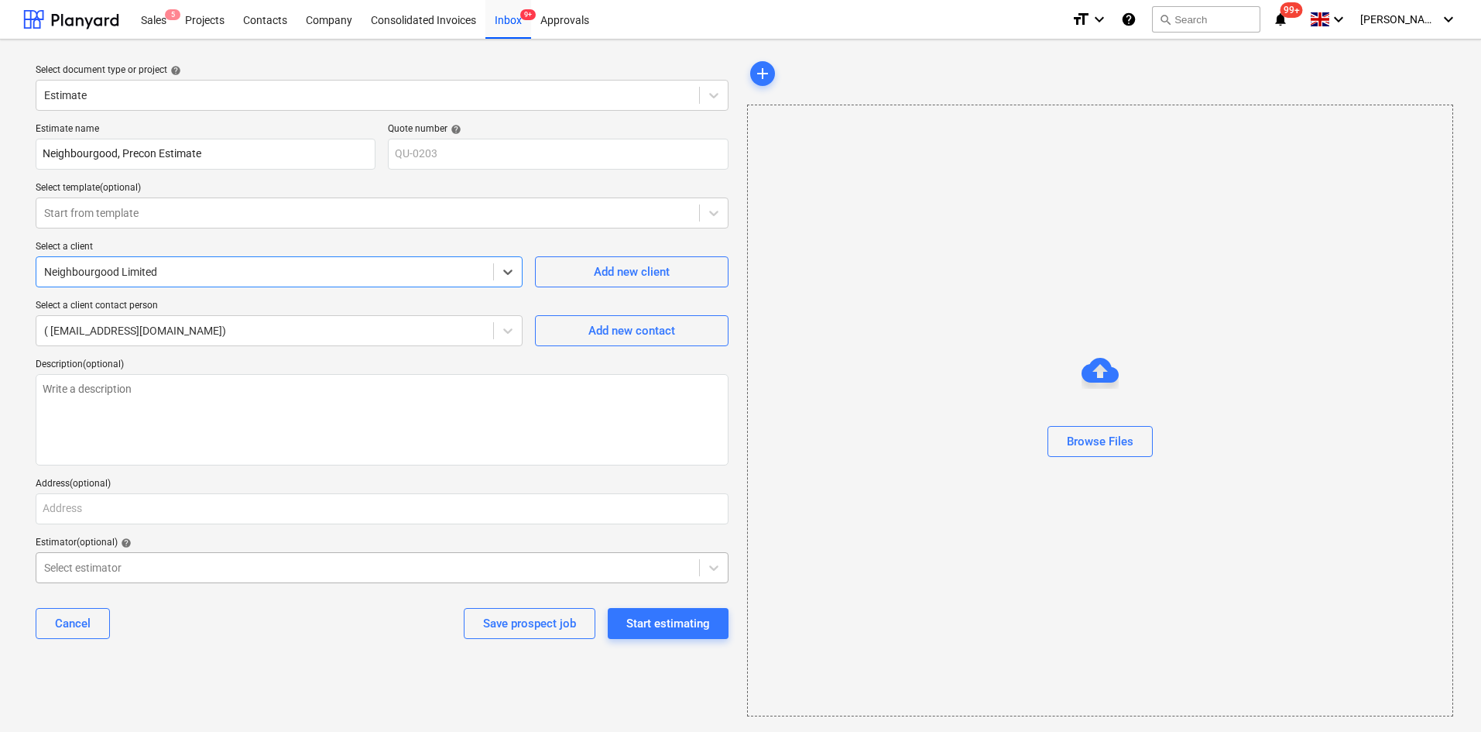
click at [144, 574] on div "Select estimator" at bounding box center [367, 568] width 663 height 22
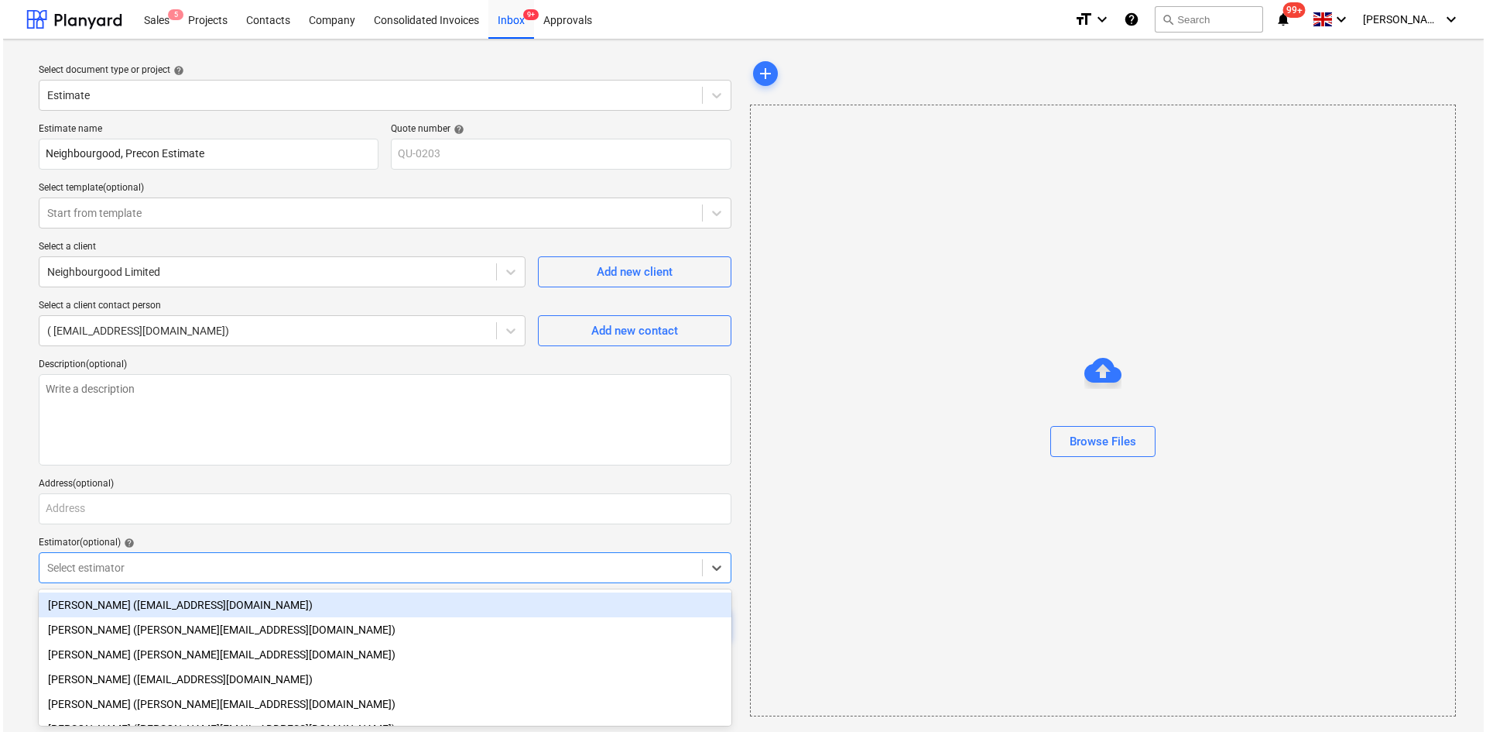
scroll to position [3, 0]
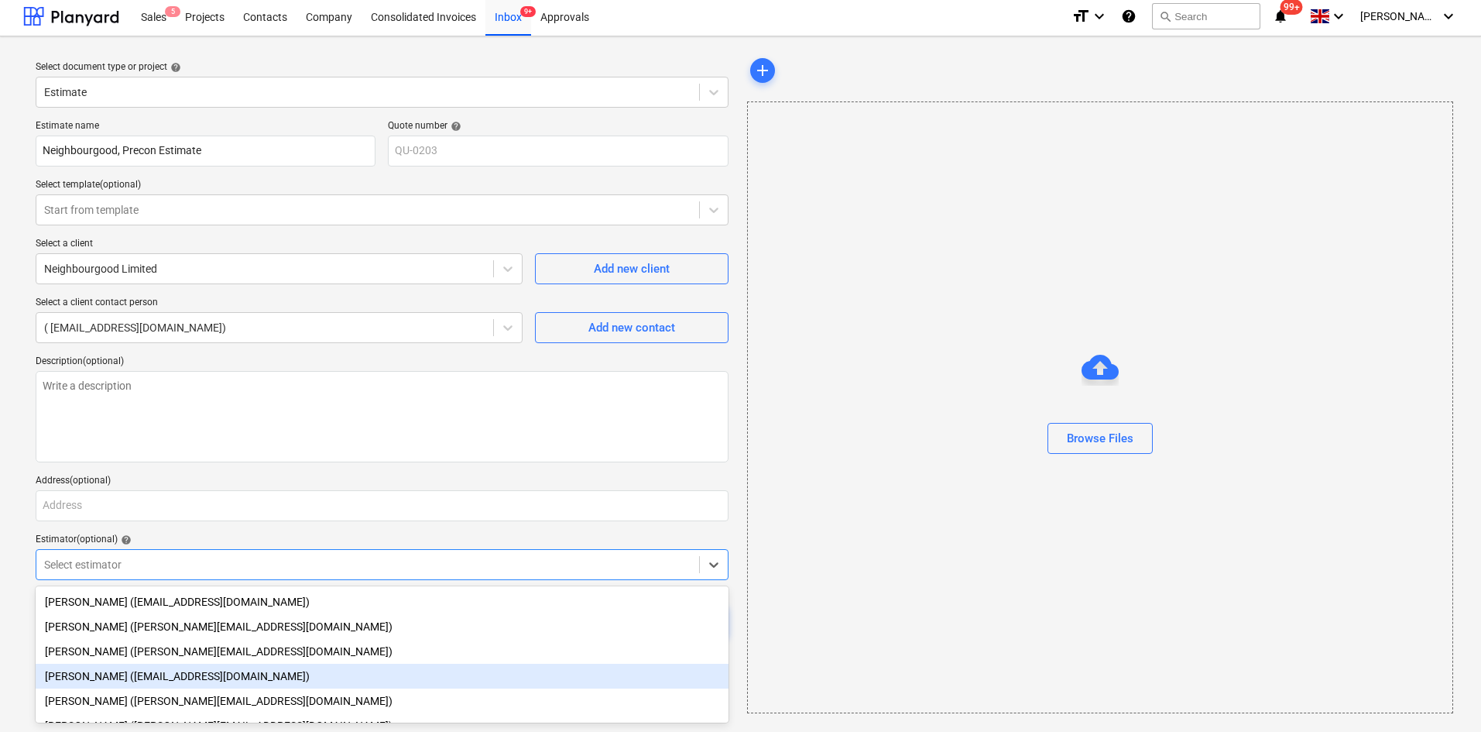
click at [135, 677] on div "[PERSON_NAME] ([EMAIL_ADDRESS][DOMAIN_NAME])" at bounding box center [382, 675] width 693 height 25
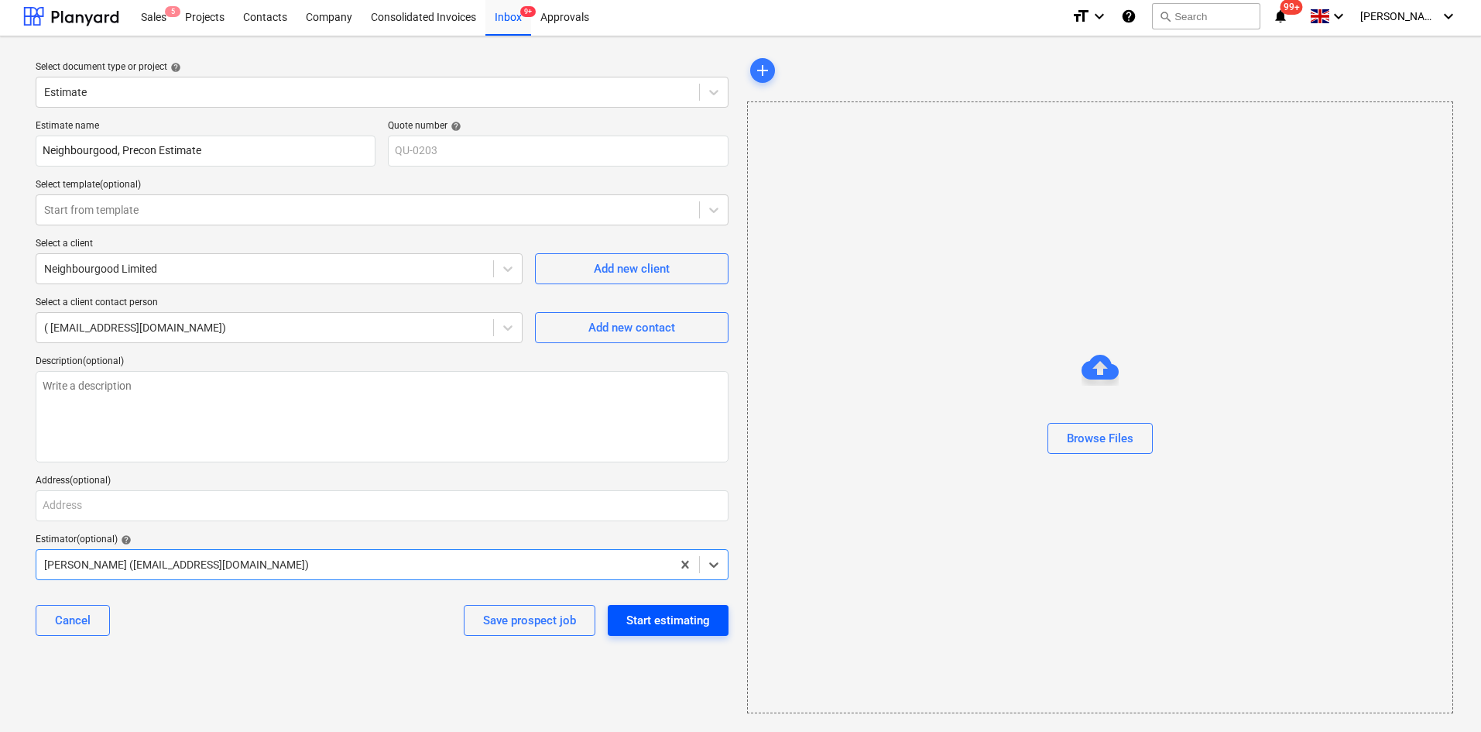
click at [660, 627] on div "Start estimating" at bounding box center [668, 620] width 84 height 20
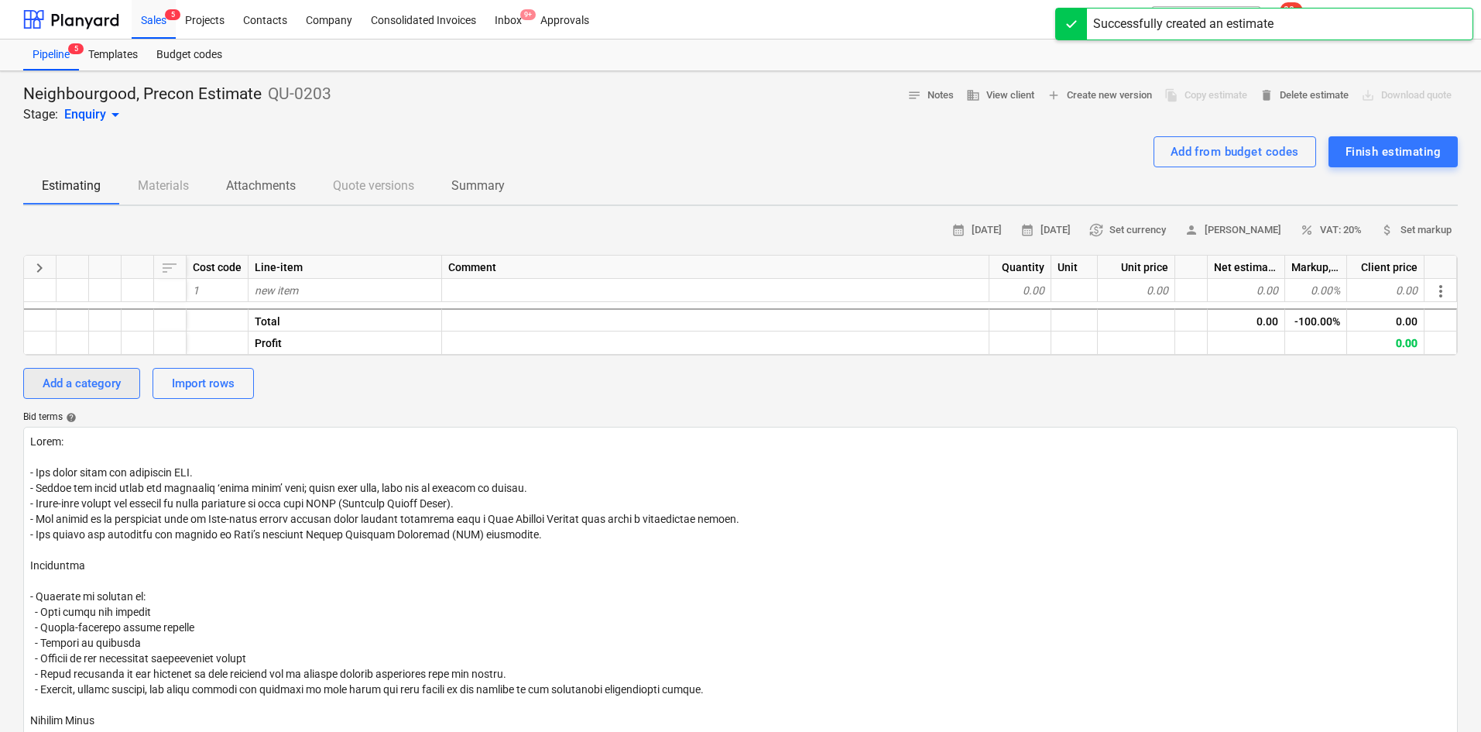
click at [67, 374] on div "Add a category" at bounding box center [82, 383] width 78 height 20
type textarea "x"
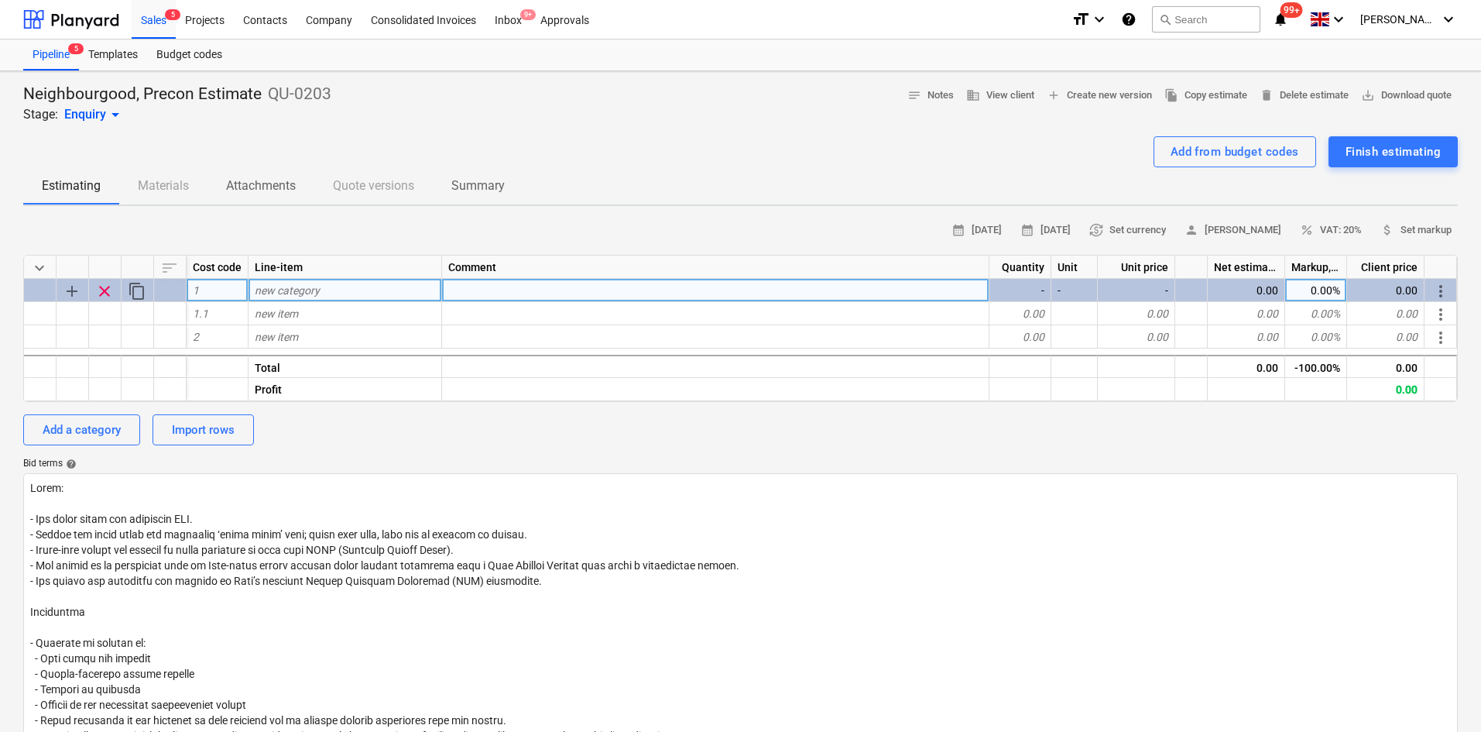
click at [287, 298] on div "new category" at bounding box center [346, 290] width 194 height 23
click at [466, 195] on span "Summary" at bounding box center [478, 186] width 91 height 28
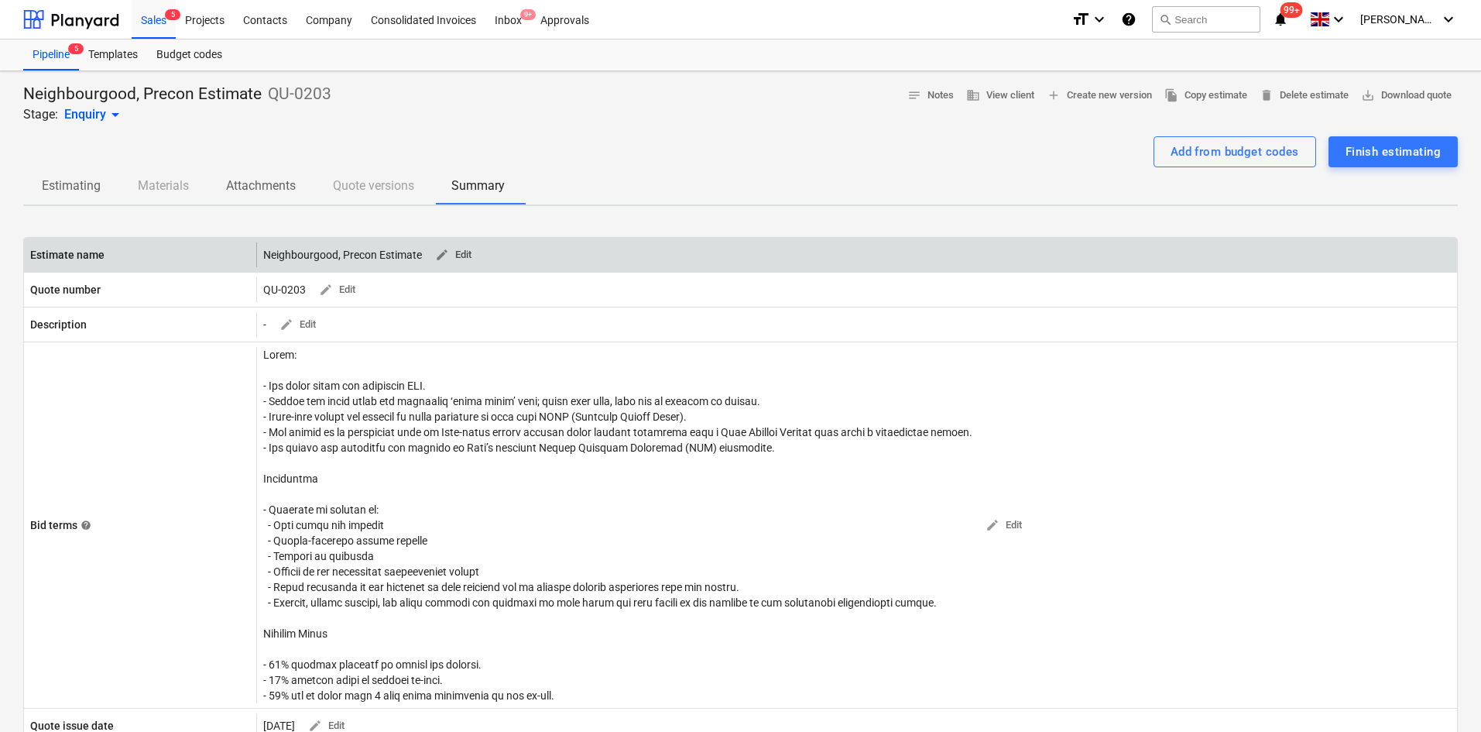
click at [458, 252] on span "edit Edit" at bounding box center [452, 255] width 37 height 18
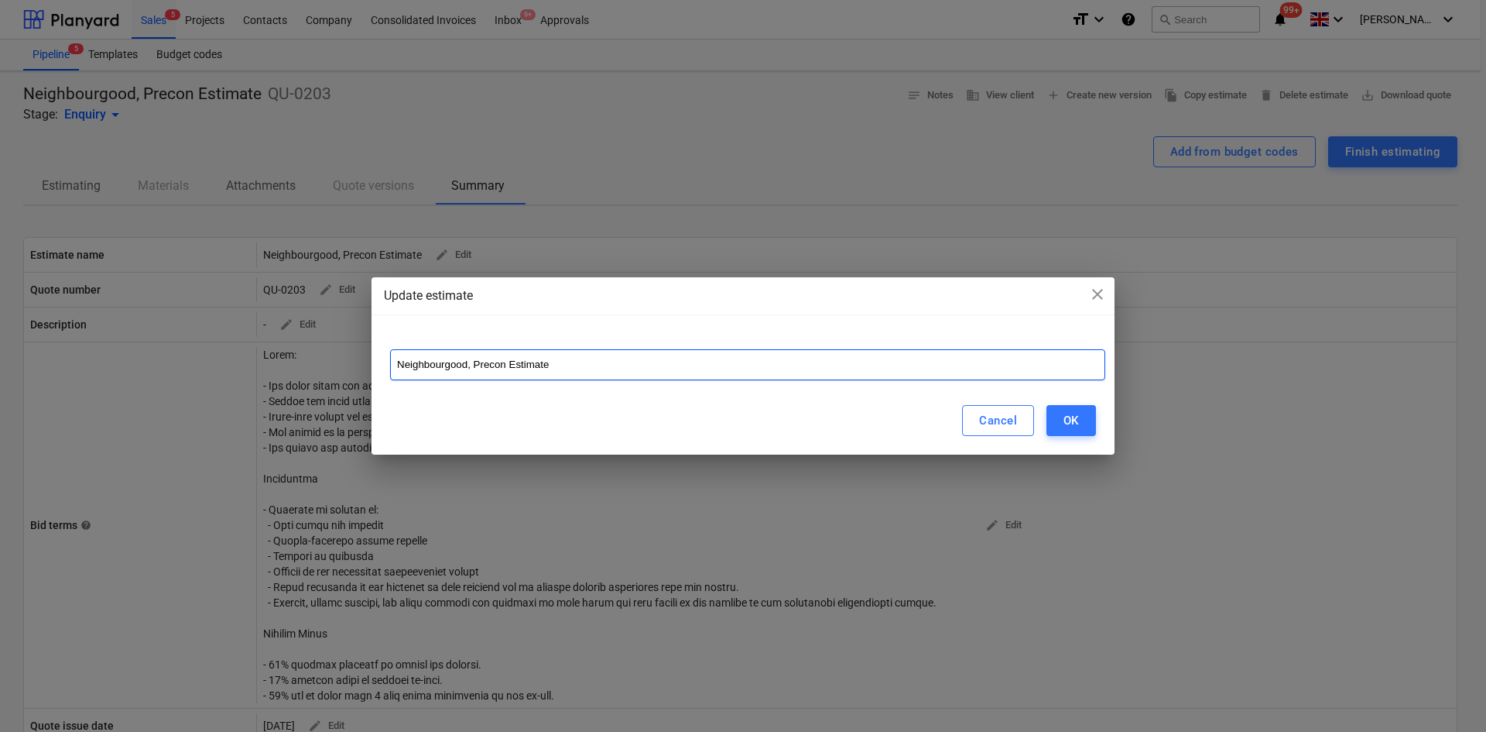
drag, startPoint x: 594, startPoint y: 376, endPoint x: 476, endPoint y: 373, distance: 117.7
click at [476, 373] on input "Neighbourgood, Precon Estimate" at bounding box center [747, 364] width 715 height 31
type input "Neighbourgood, [GEOGRAPHIC_DATA] - [GEOGRAPHIC_DATA] 2026"
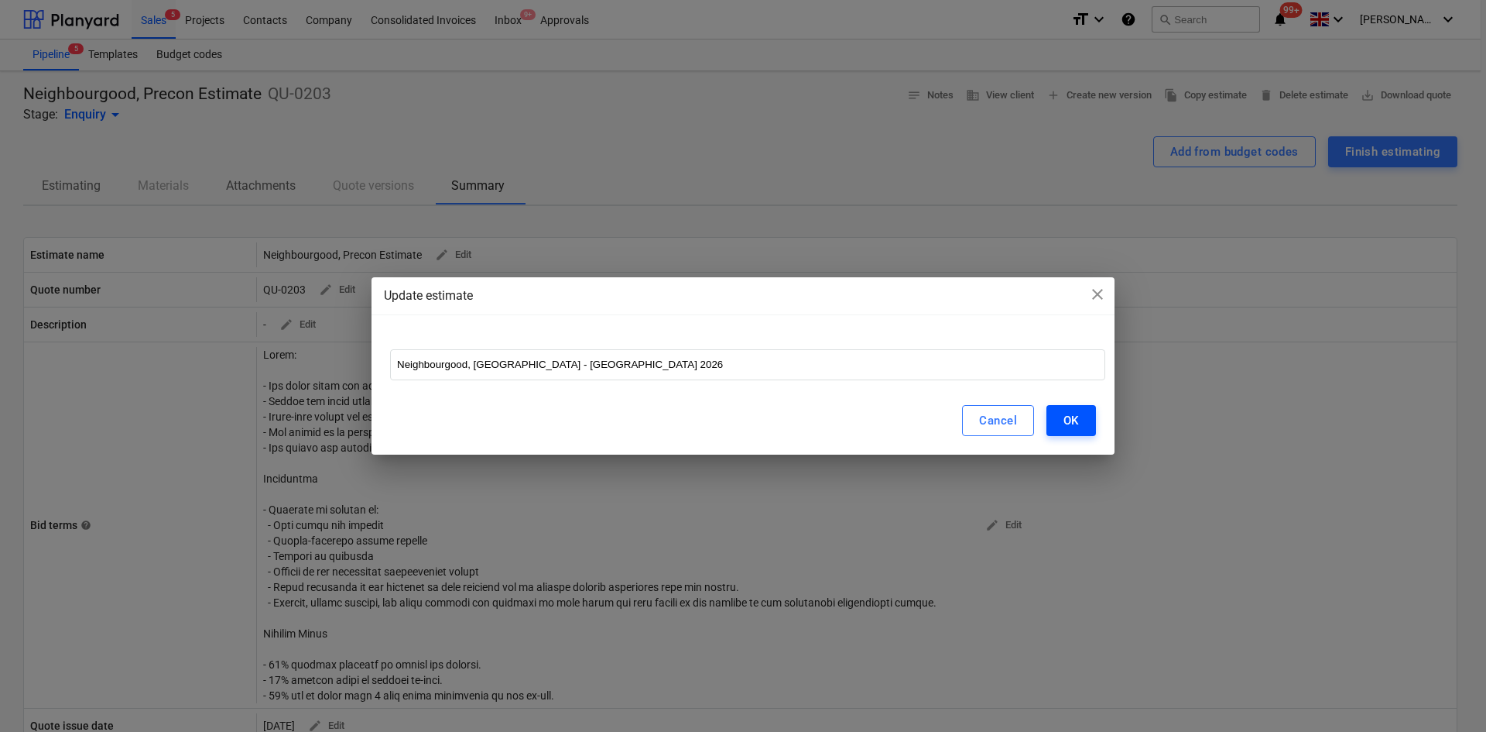
click at [1061, 420] on button "OK" at bounding box center [1072, 420] width 50 height 31
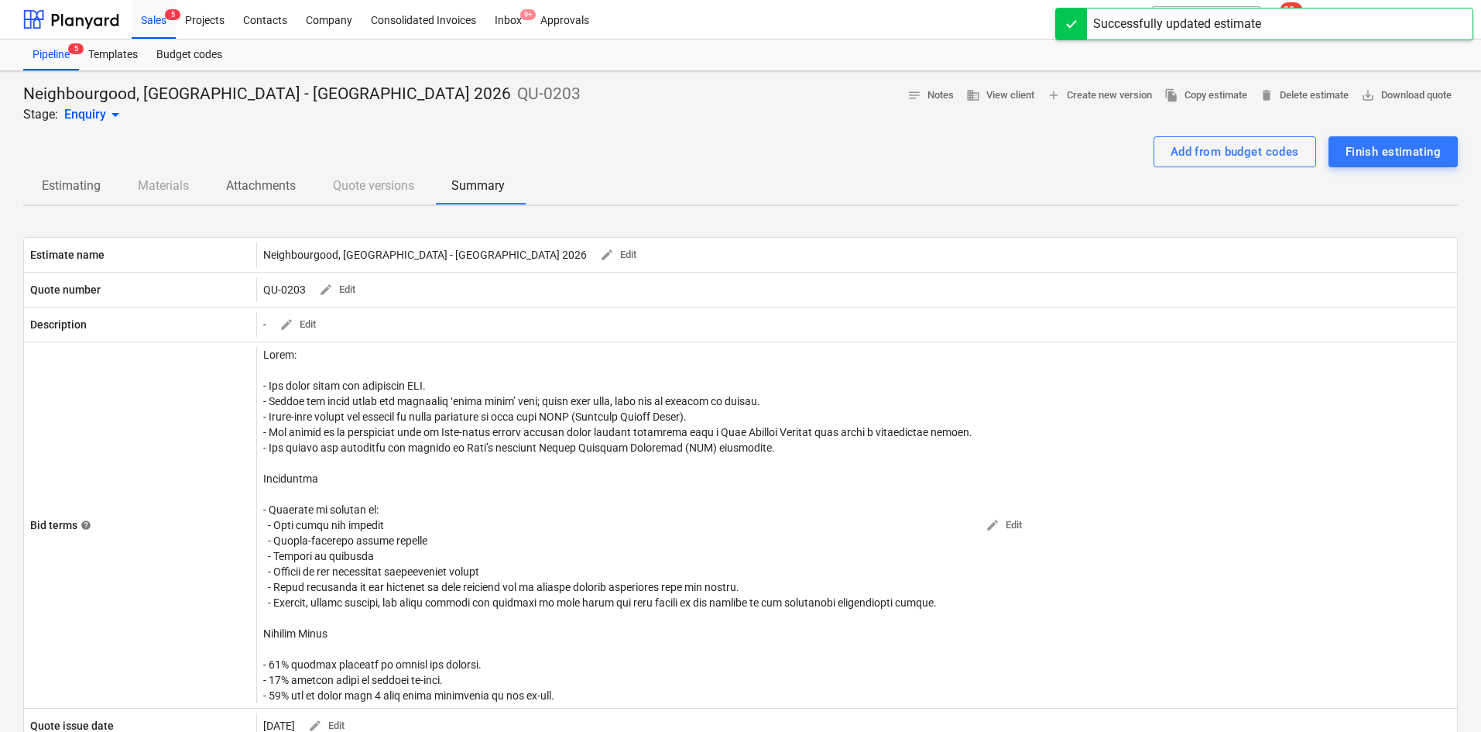
click at [70, 177] on p "Estimating" at bounding box center [71, 186] width 59 height 19
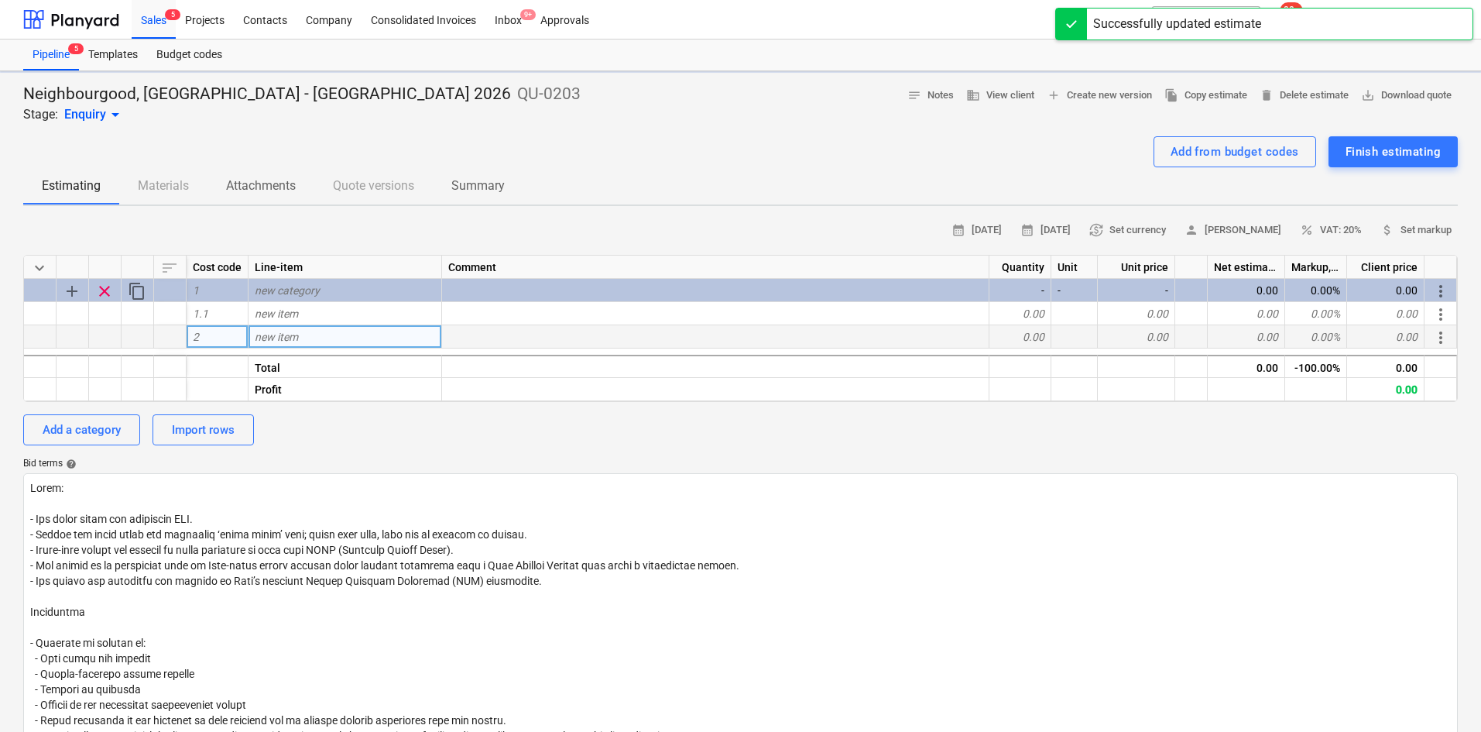
type textarea "x"
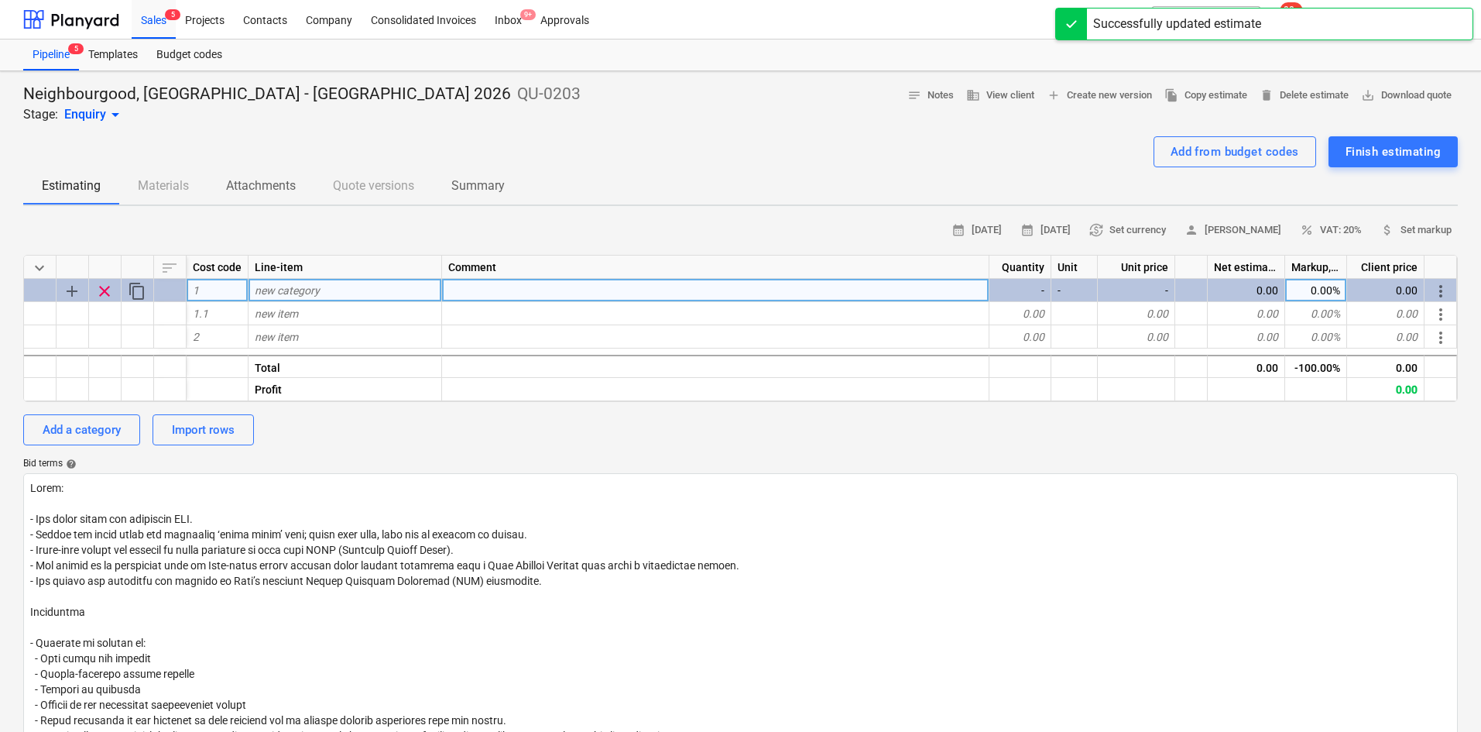
click at [276, 293] on span "new category" at bounding box center [287, 290] width 65 height 12
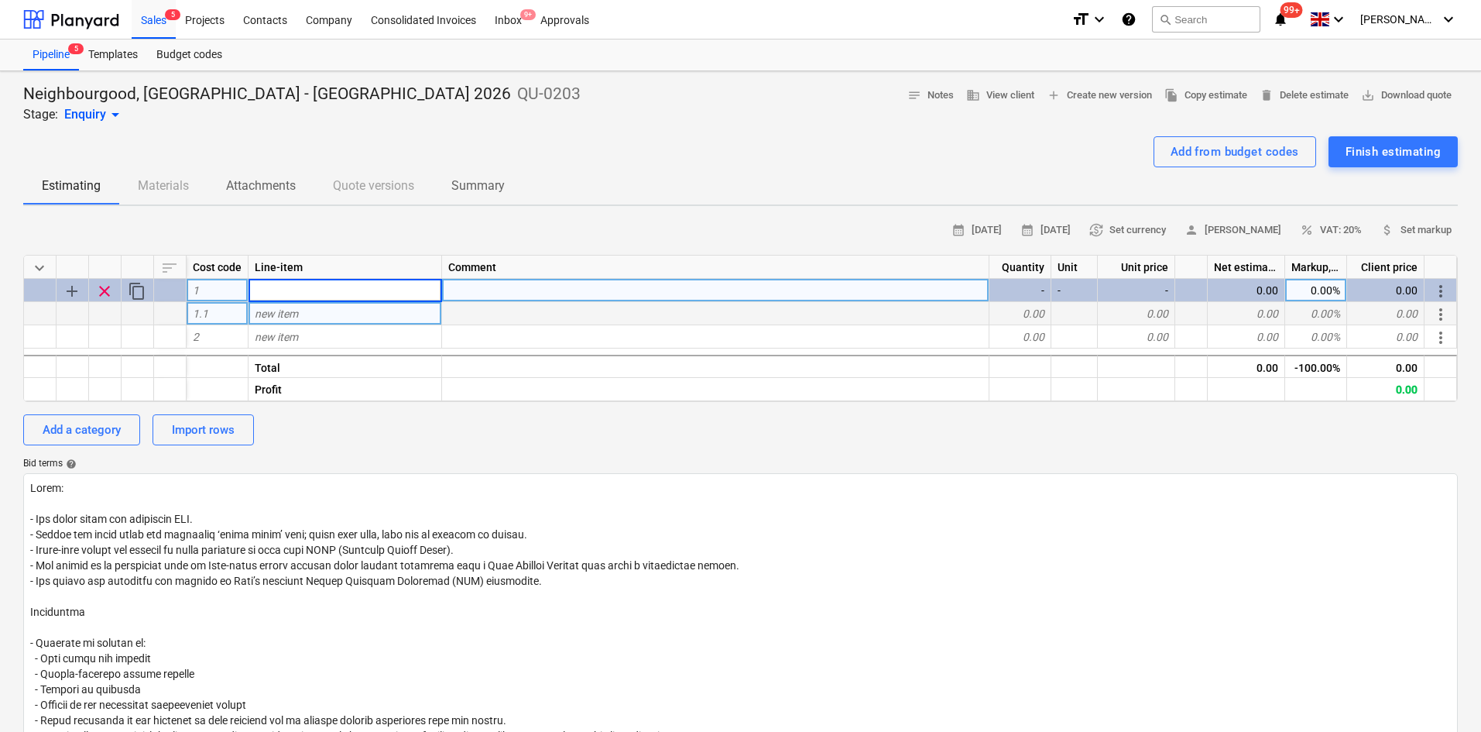
type input "S"
type input "H"
click at [1204, 139] on button "Add from budget codes" at bounding box center [1235, 151] width 163 height 31
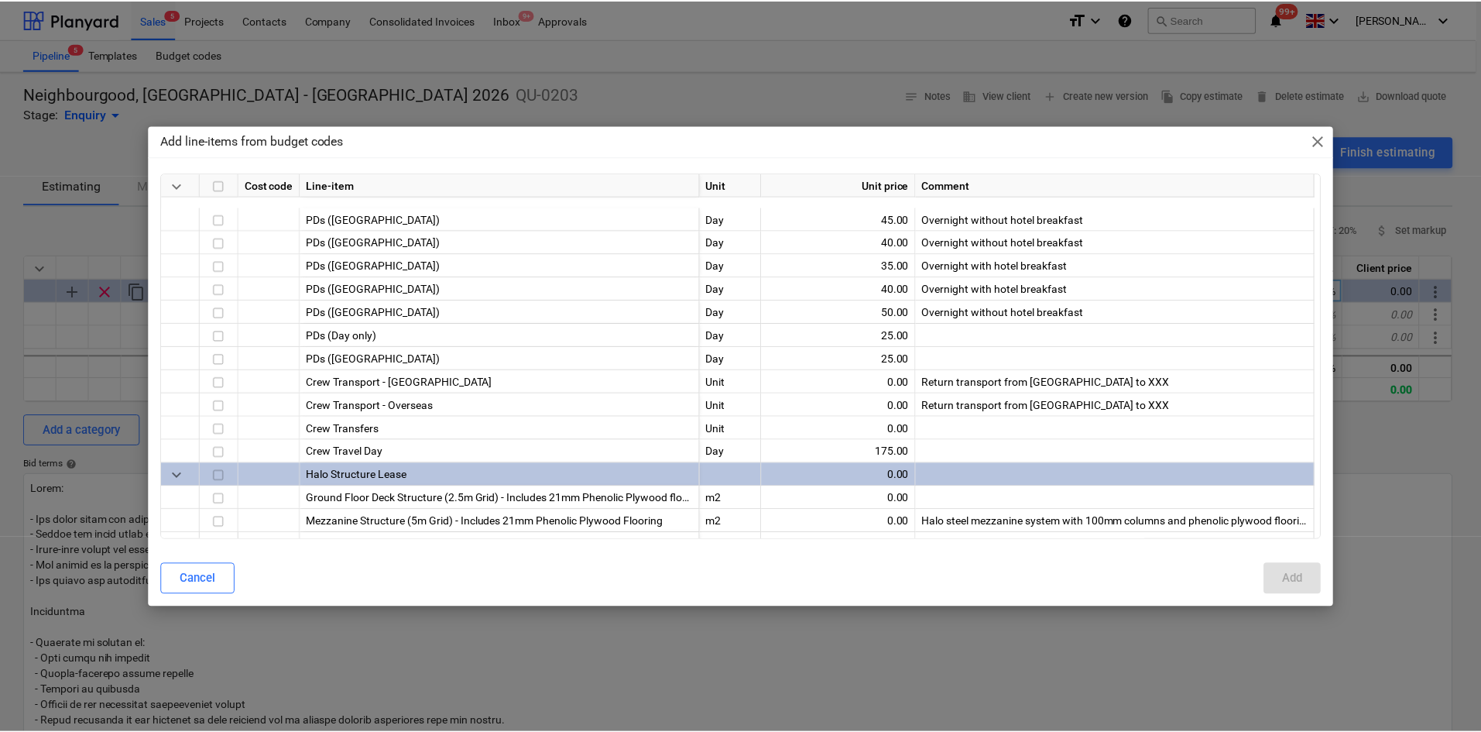
scroll to position [387, 0]
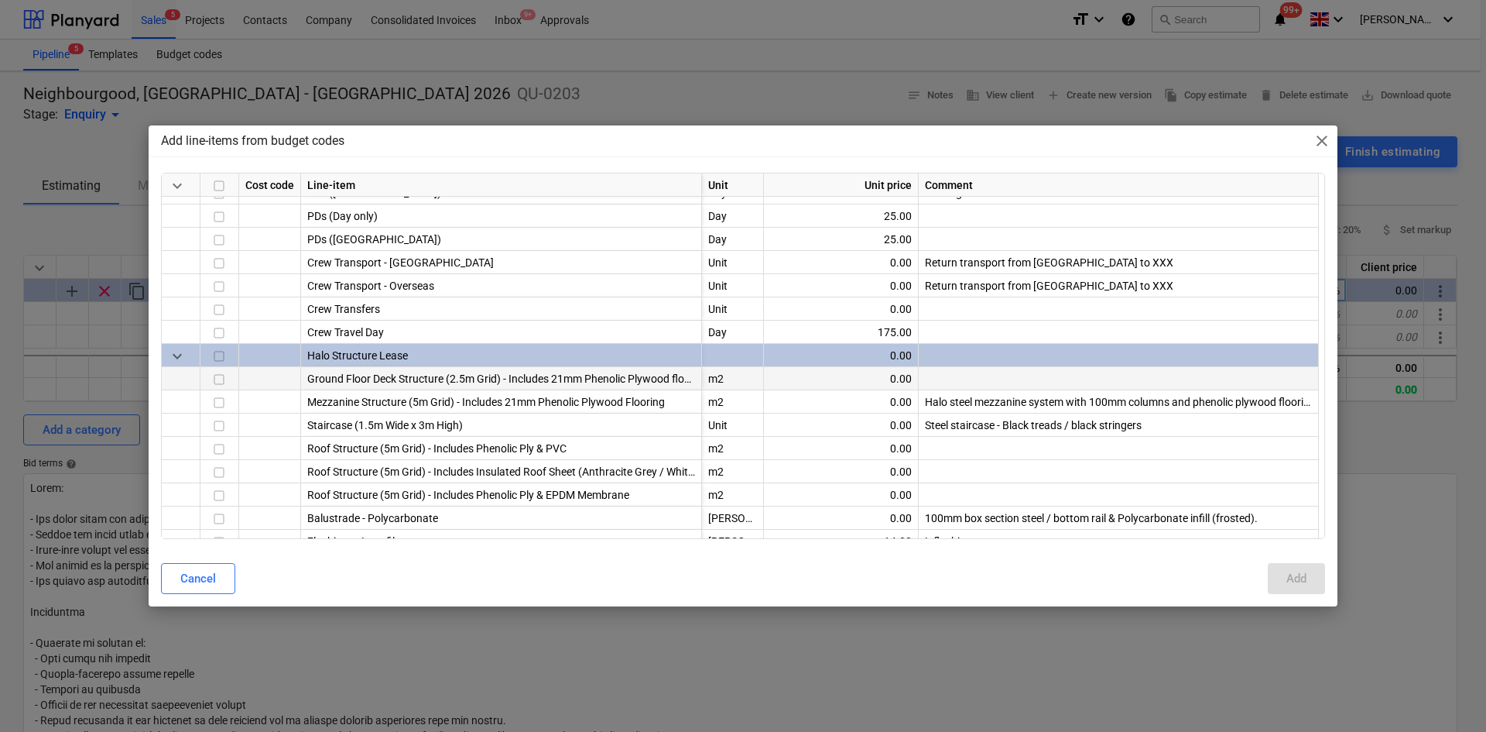
click at [218, 379] on input "checkbox" at bounding box center [219, 379] width 19 height 19
click at [1308, 583] on button "Add" at bounding box center [1296, 578] width 57 height 31
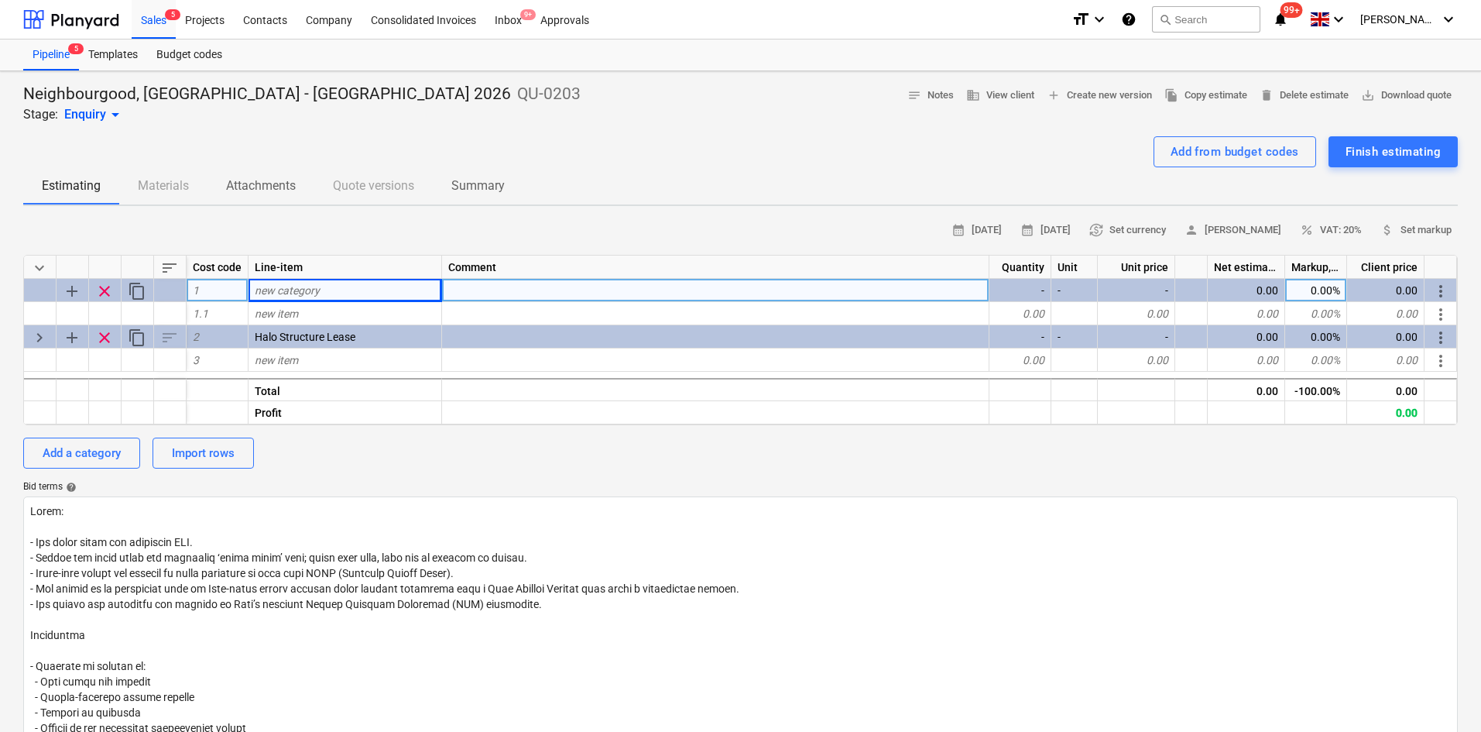
click at [101, 283] on span "clear" at bounding box center [104, 291] width 19 height 19
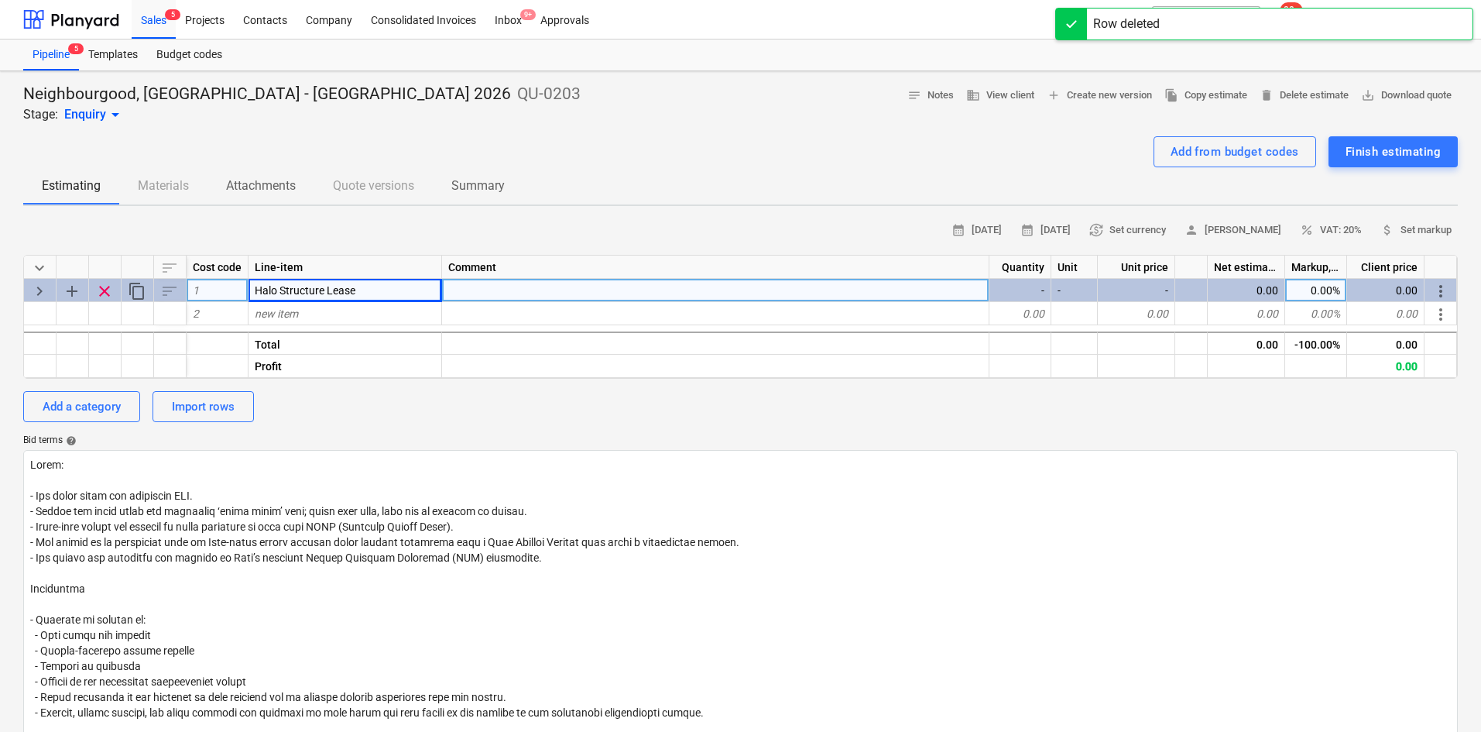
click at [116, 422] on div "calendar_month [DATE] calendar_month [DATE] currency_exchange Set currency pers…" at bounding box center [740, 519] width 1435 height 602
click at [106, 404] on div "Add a category" at bounding box center [82, 406] width 78 height 20
type textarea "x"
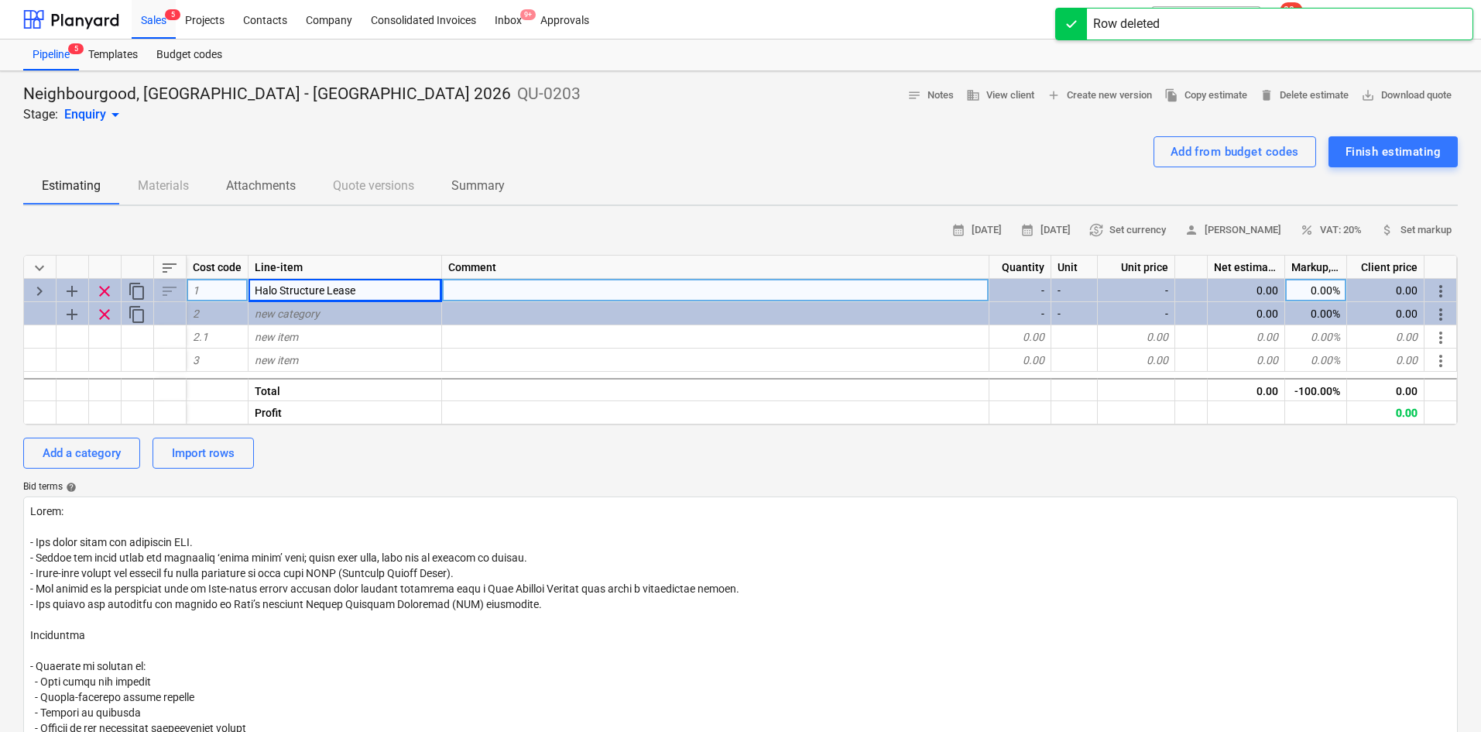
click at [314, 293] on span "Halo Structure Lease" at bounding box center [305, 290] width 101 height 12
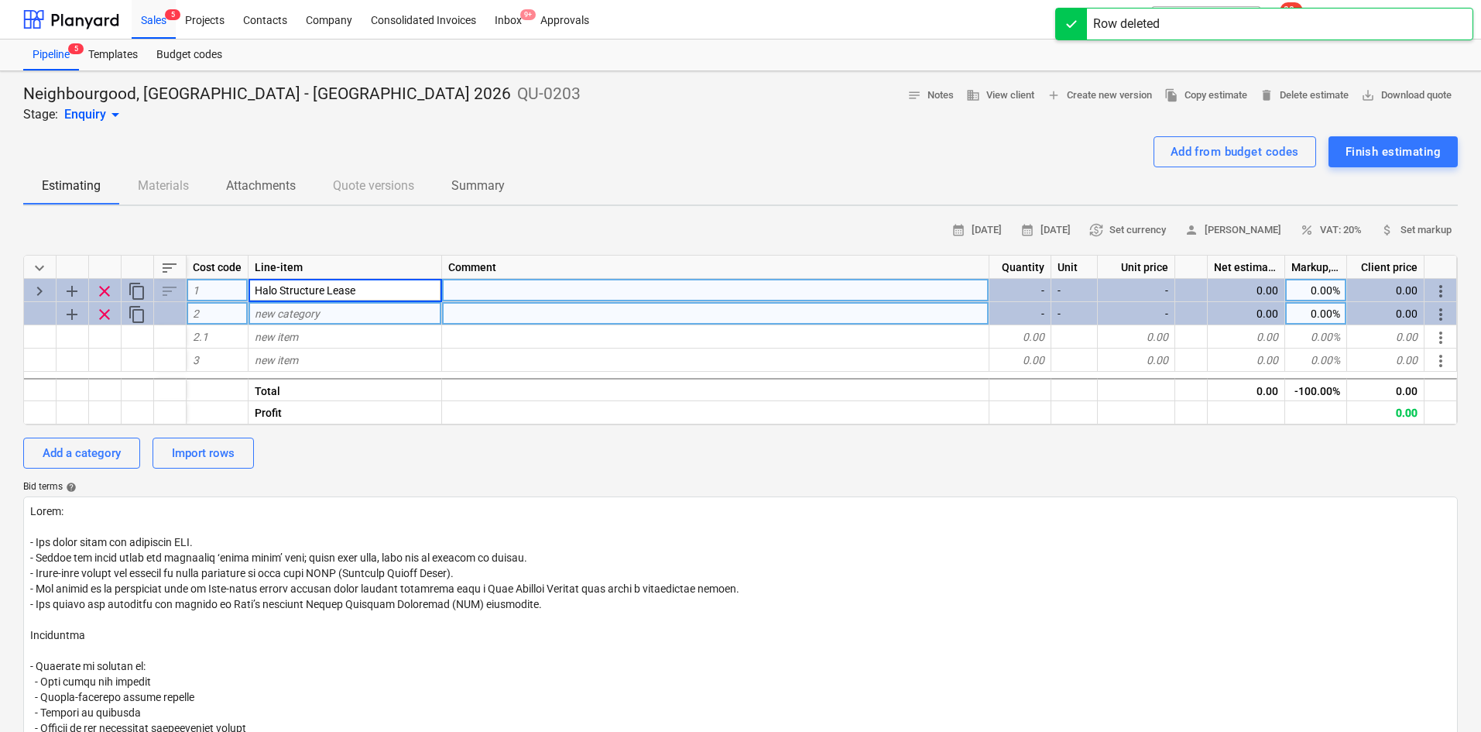
click at [317, 317] on span "new category" at bounding box center [287, 313] width 65 height 12
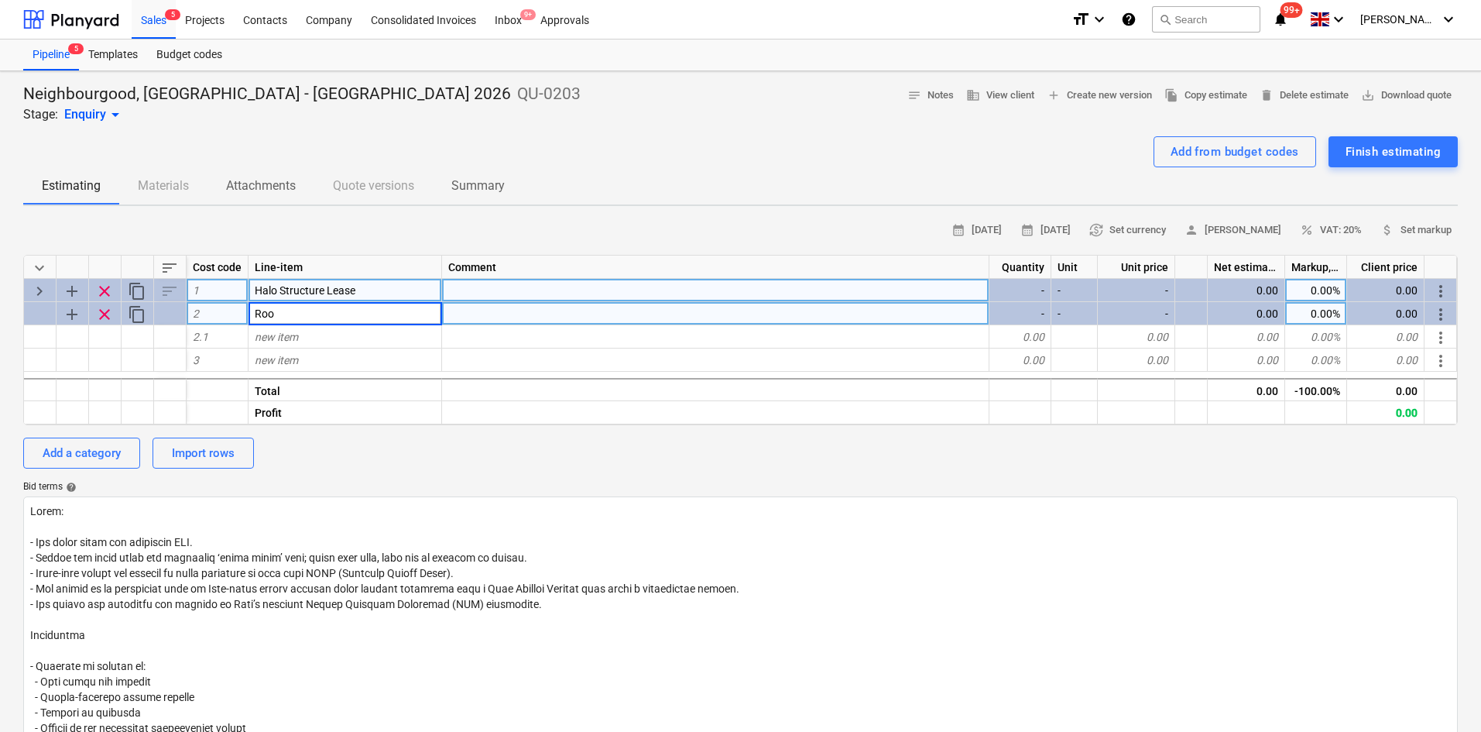
type input "Roof"
type textarea "x"
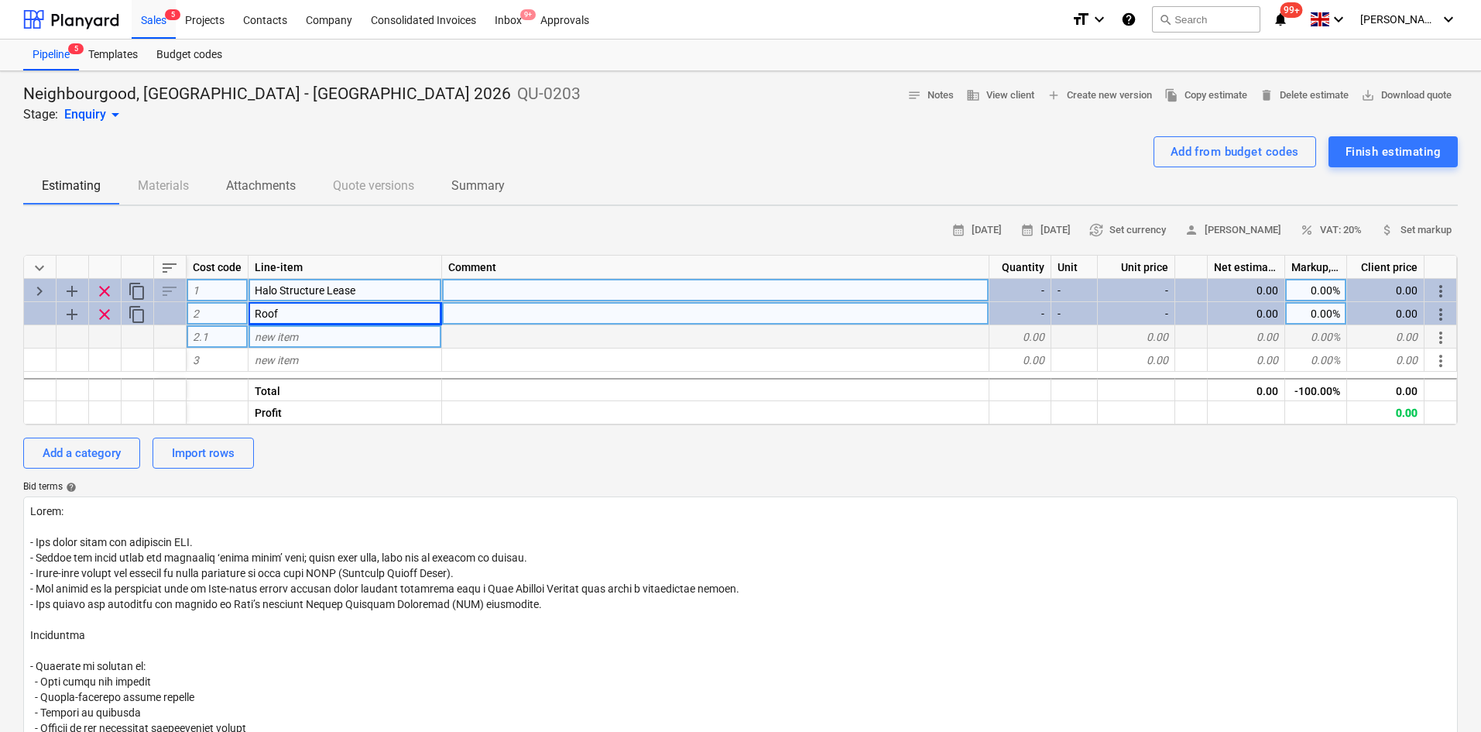
click at [307, 339] on div "new item" at bounding box center [346, 336] width 194 height 23
type input "Roof"
type input "Cupboard Roof"
type textarea "x"
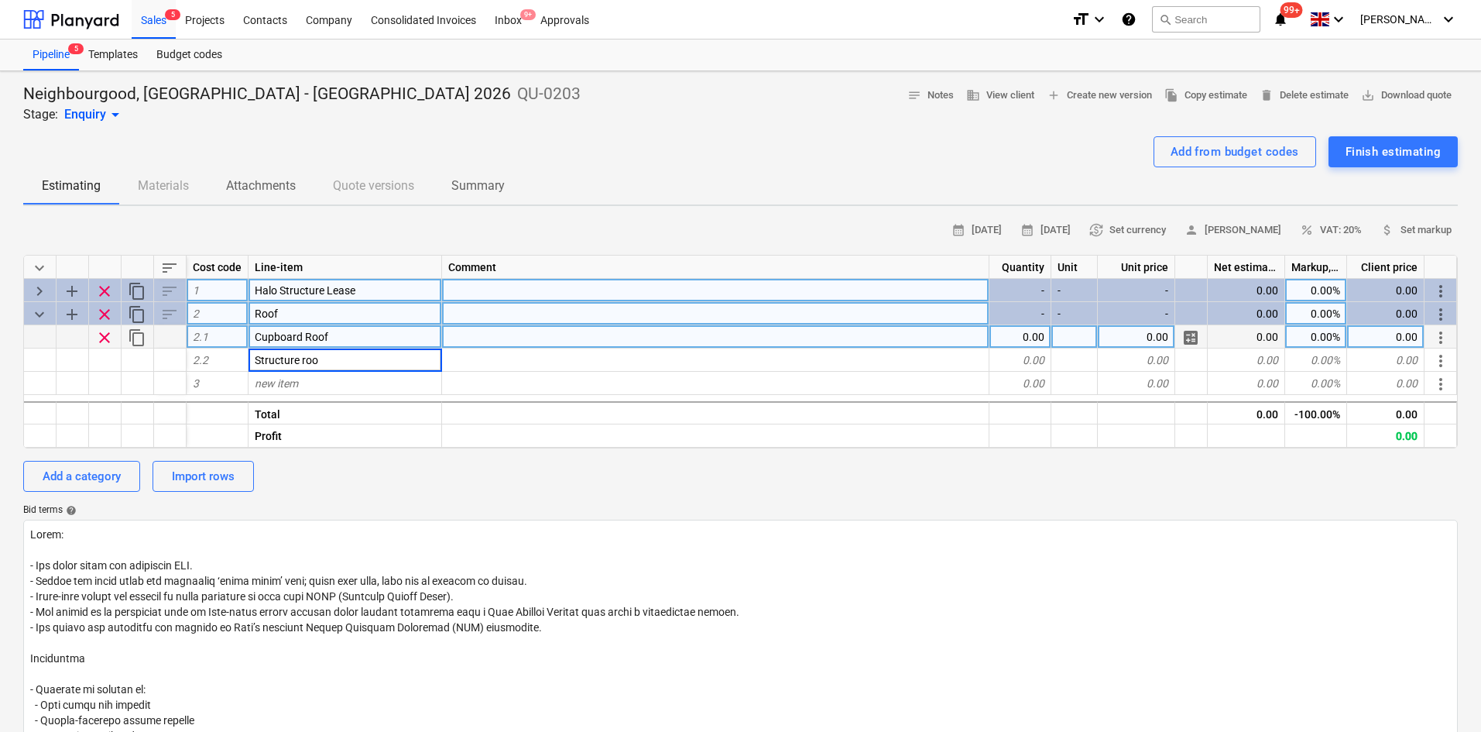
type input "Structure roof"
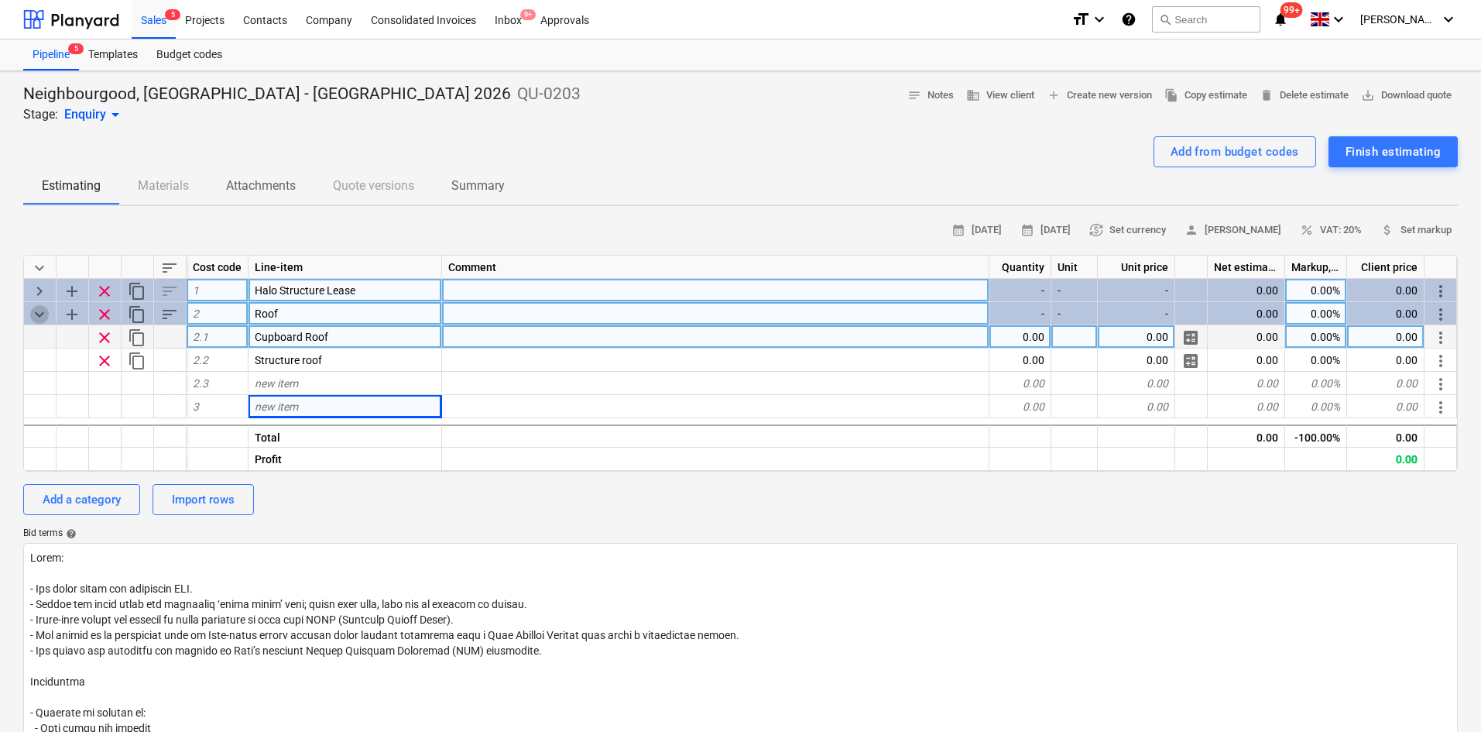
click at [38, 313] on span "keyboard_arrow_down" at bounding box center [39, 314] width 19 height 19
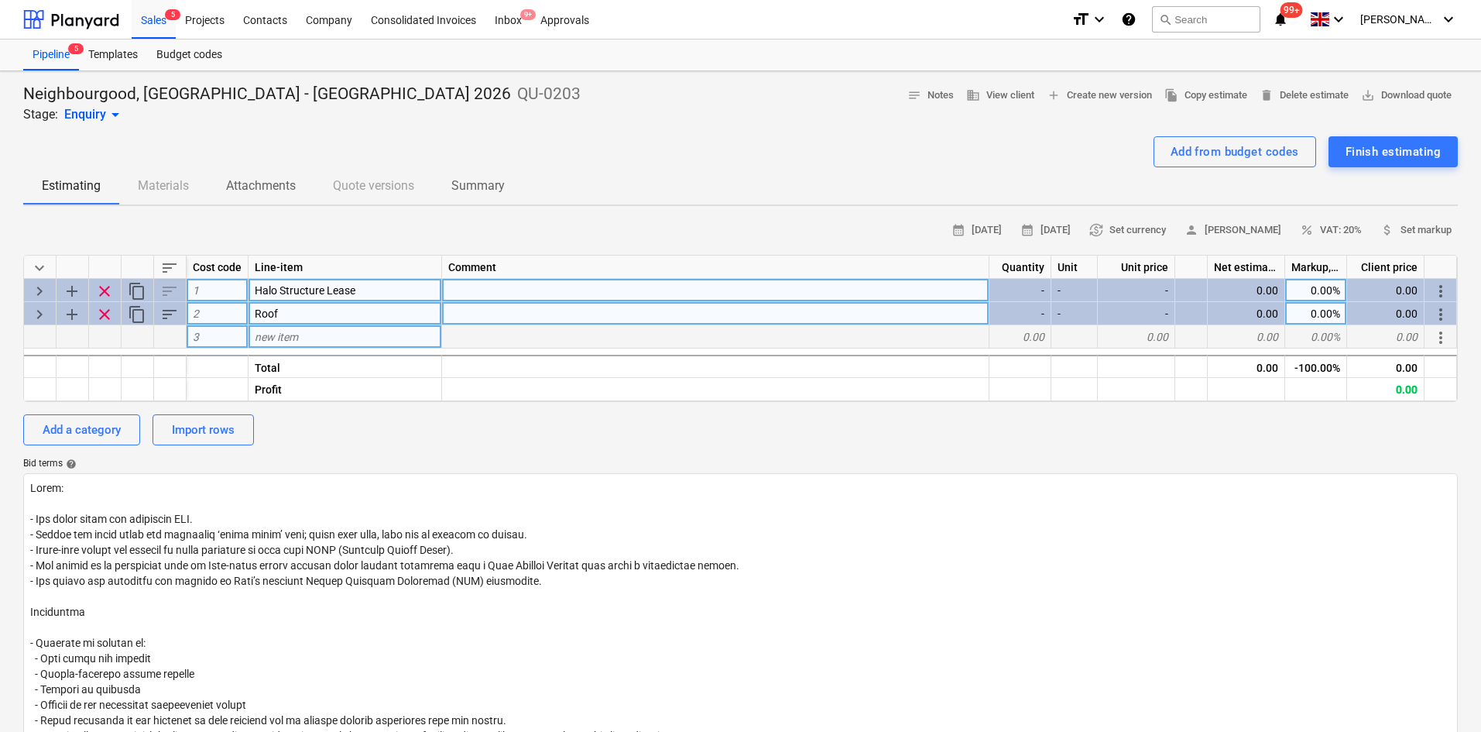
click at [39, 312] on span "keyboard_arrow_right" at bounding box center [39, 314] width 19 height 19
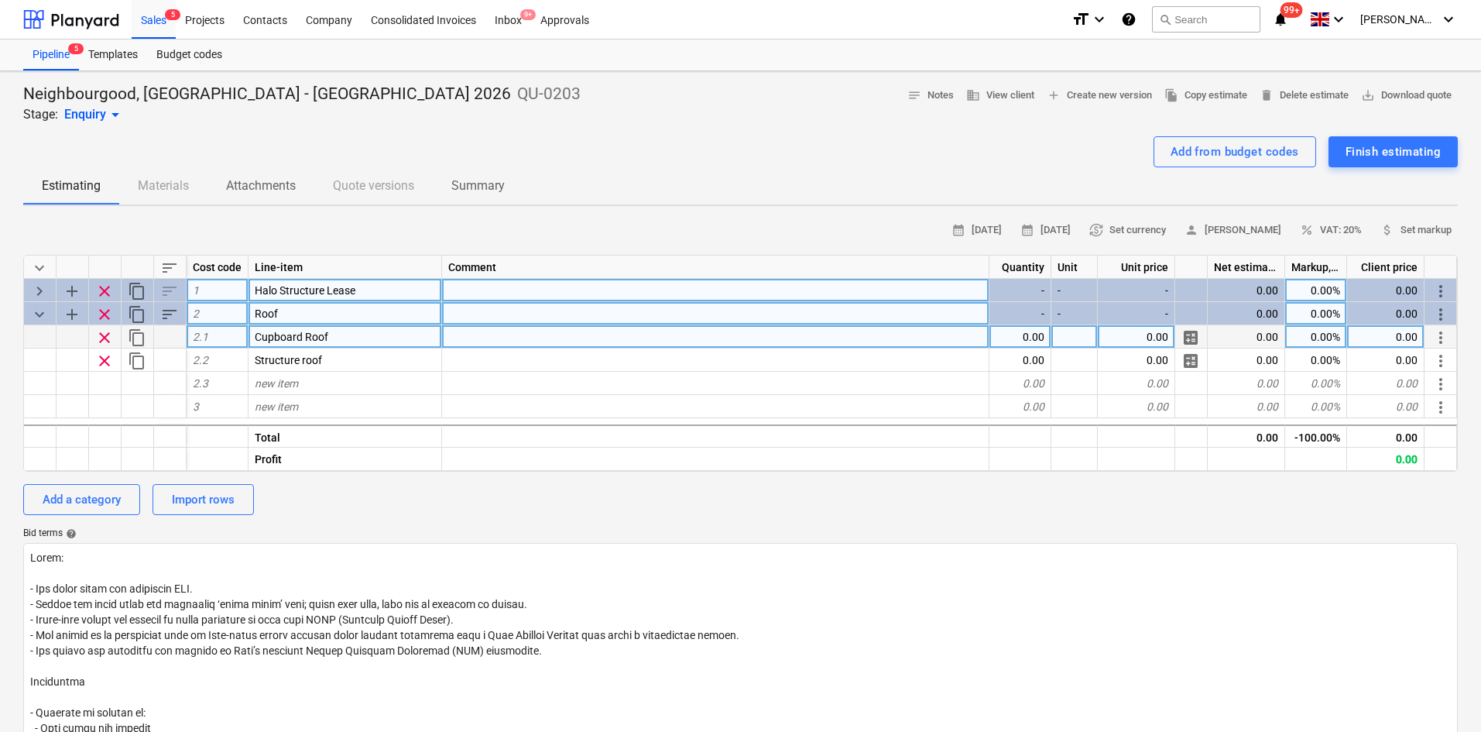
click at [43, 286] on span "keyboard_arrow_right" at bounding box center [39, 291] width 19 height 19
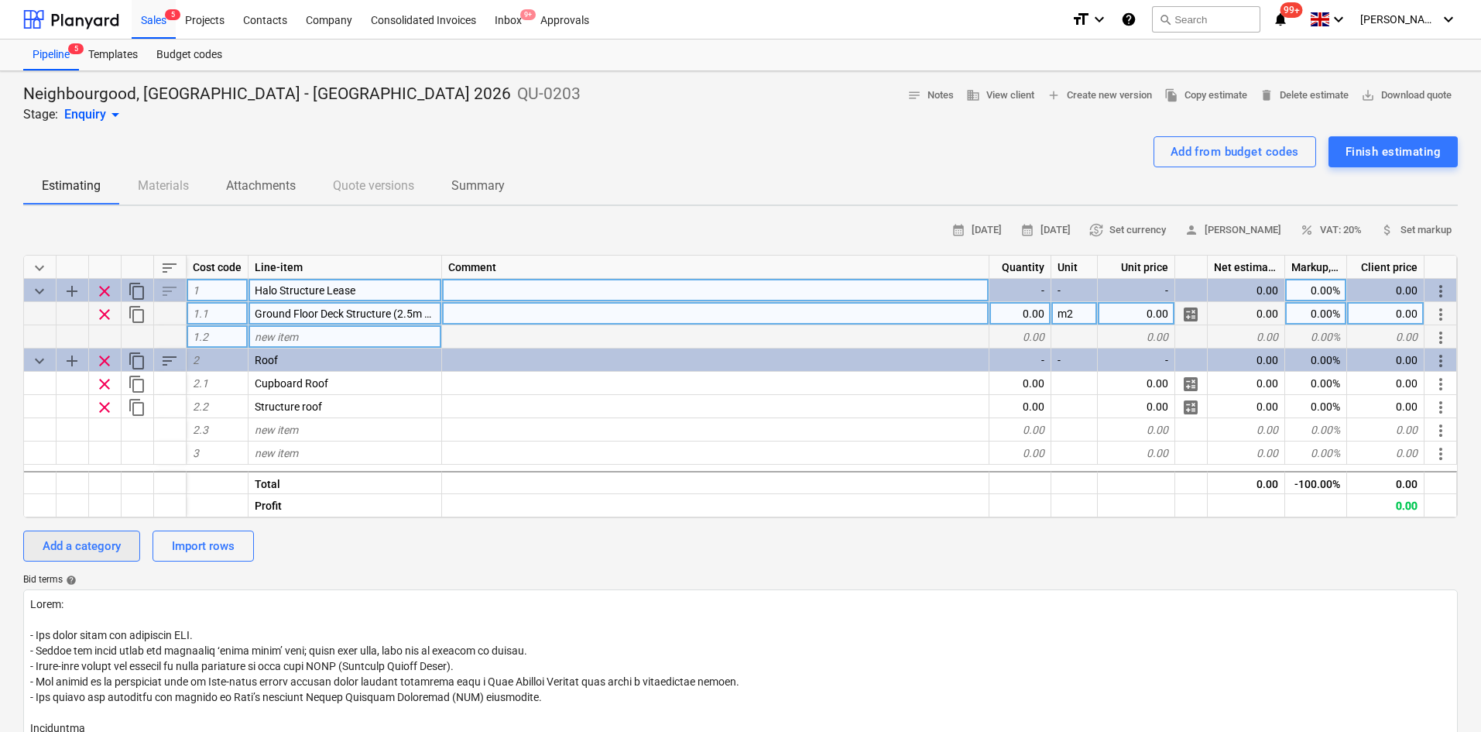
click at [114, 543] on div "Add a category" at bounding box center [82, 546] width 78 height 20
type textarea "x"
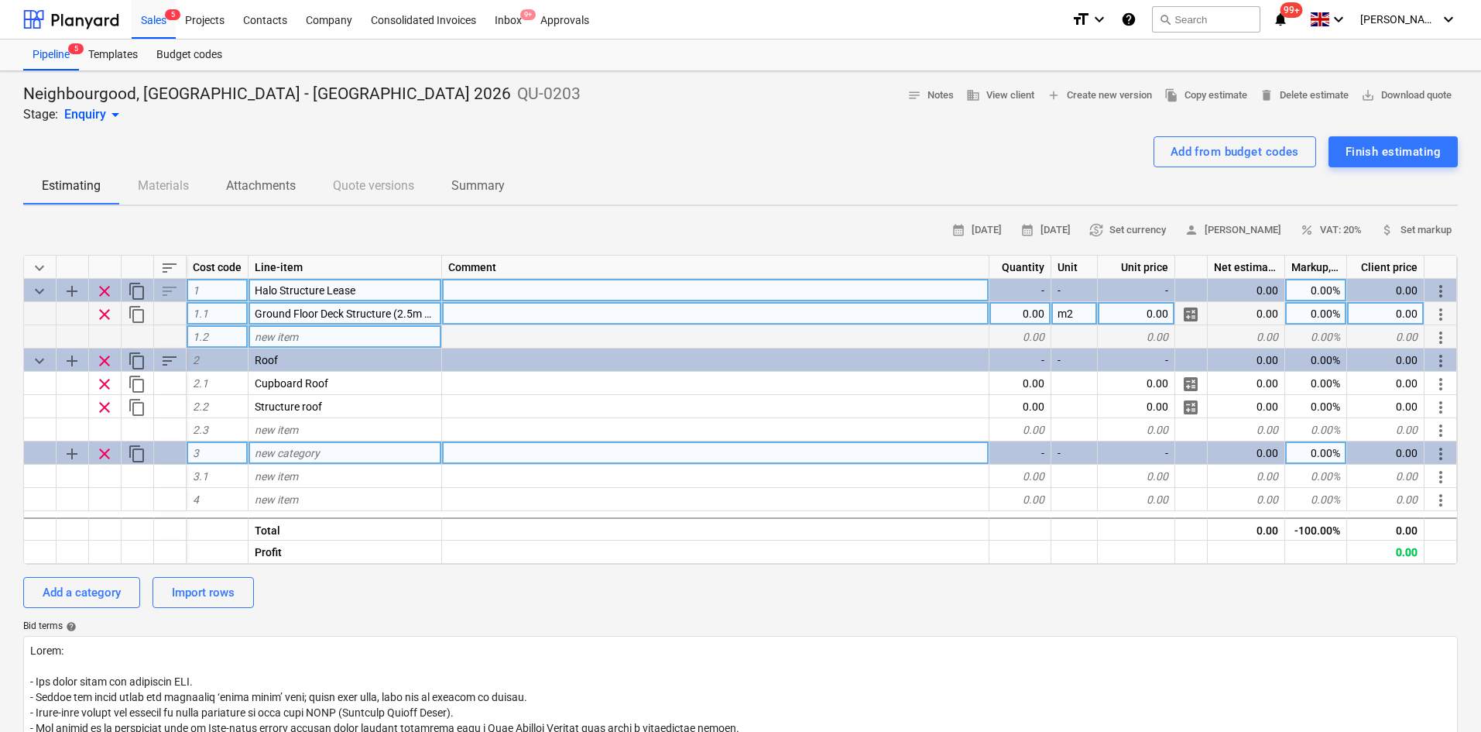
click at [307, 454] on span "new category" at bounding box center [287, 453] width 65 height 12
type input "Roller Shutters"
type textarea "x"
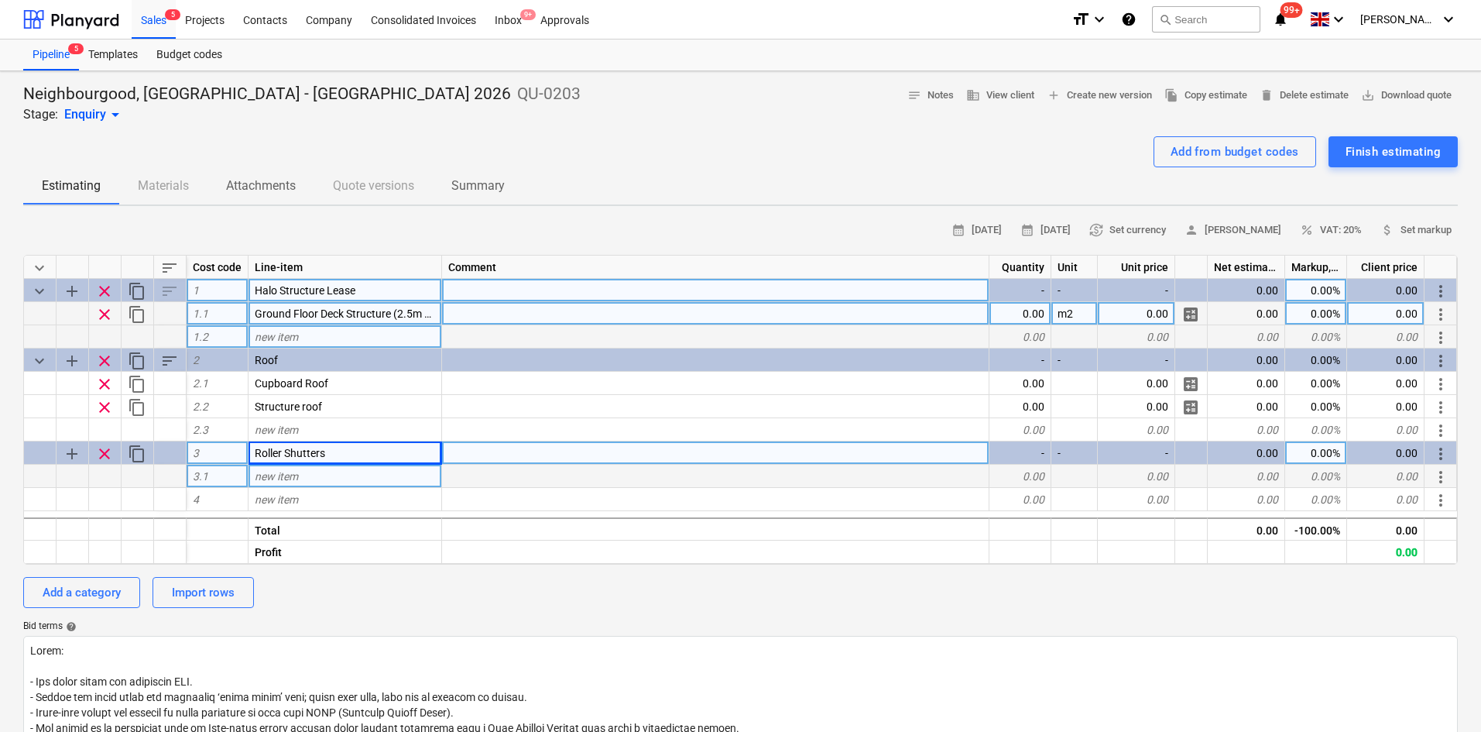
click at [308, 471] on div "new item" at bounding box center [346, 475] width 194 height 23
type input "8"
type input "5M"
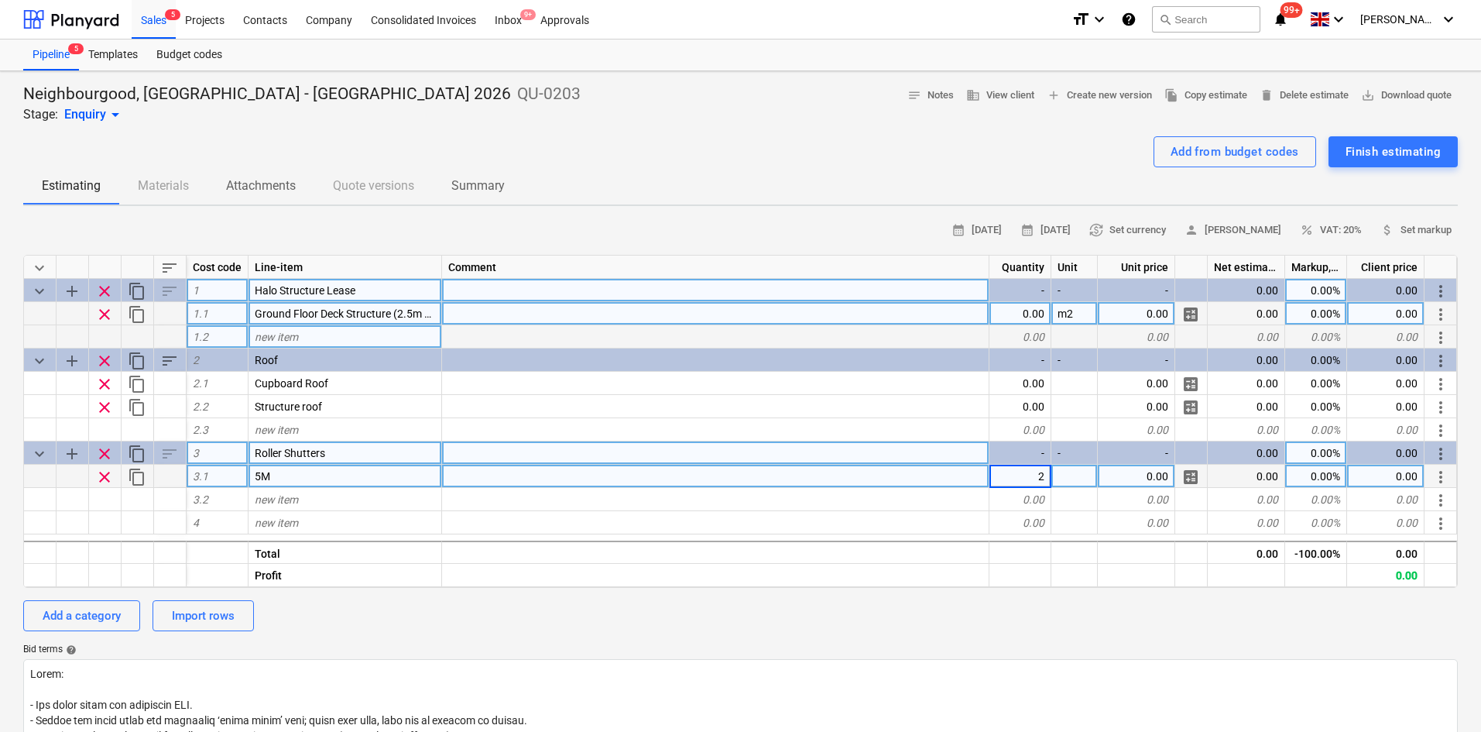
type textarea "x"
type input "6m"
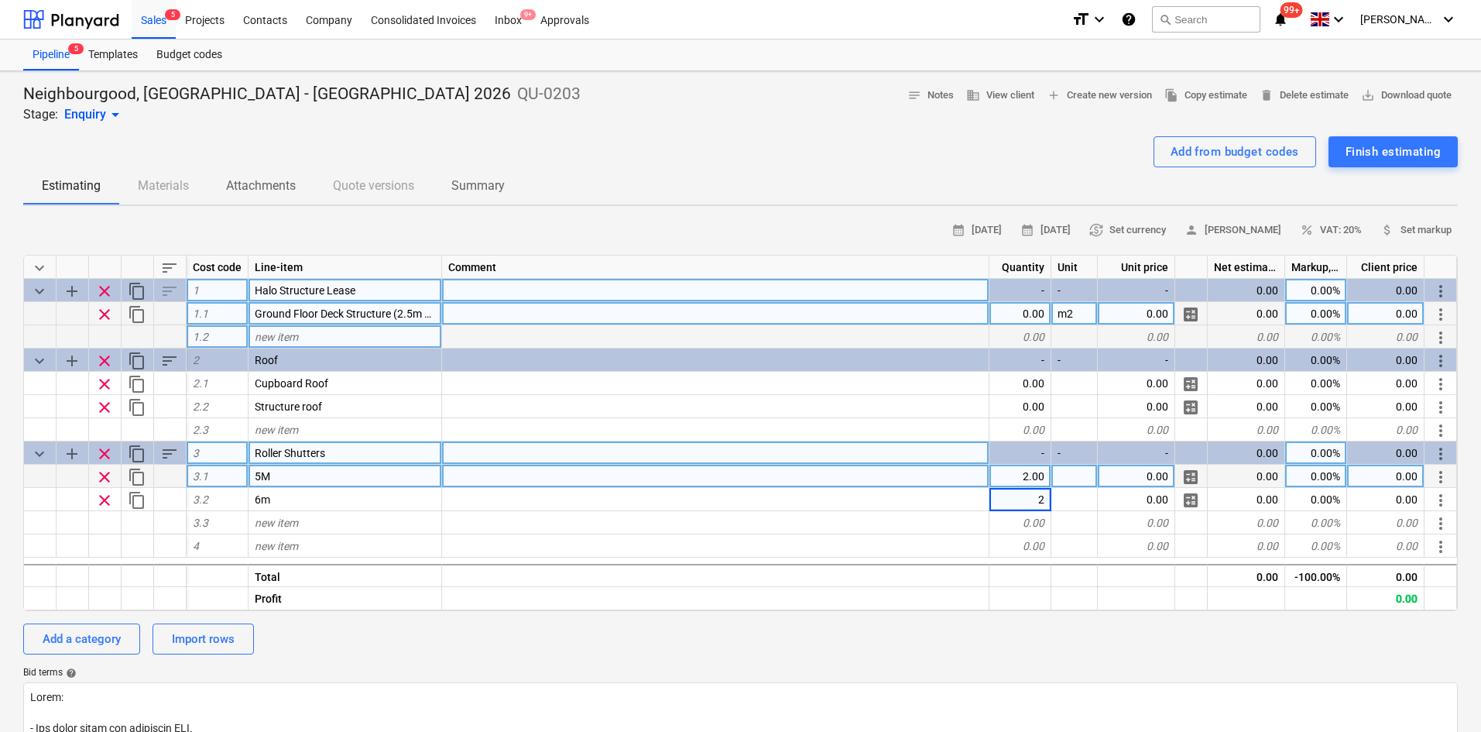
type textarea "x"
type input "Nr"
type textarea "x"
type input "Nr"
type textarea "x"
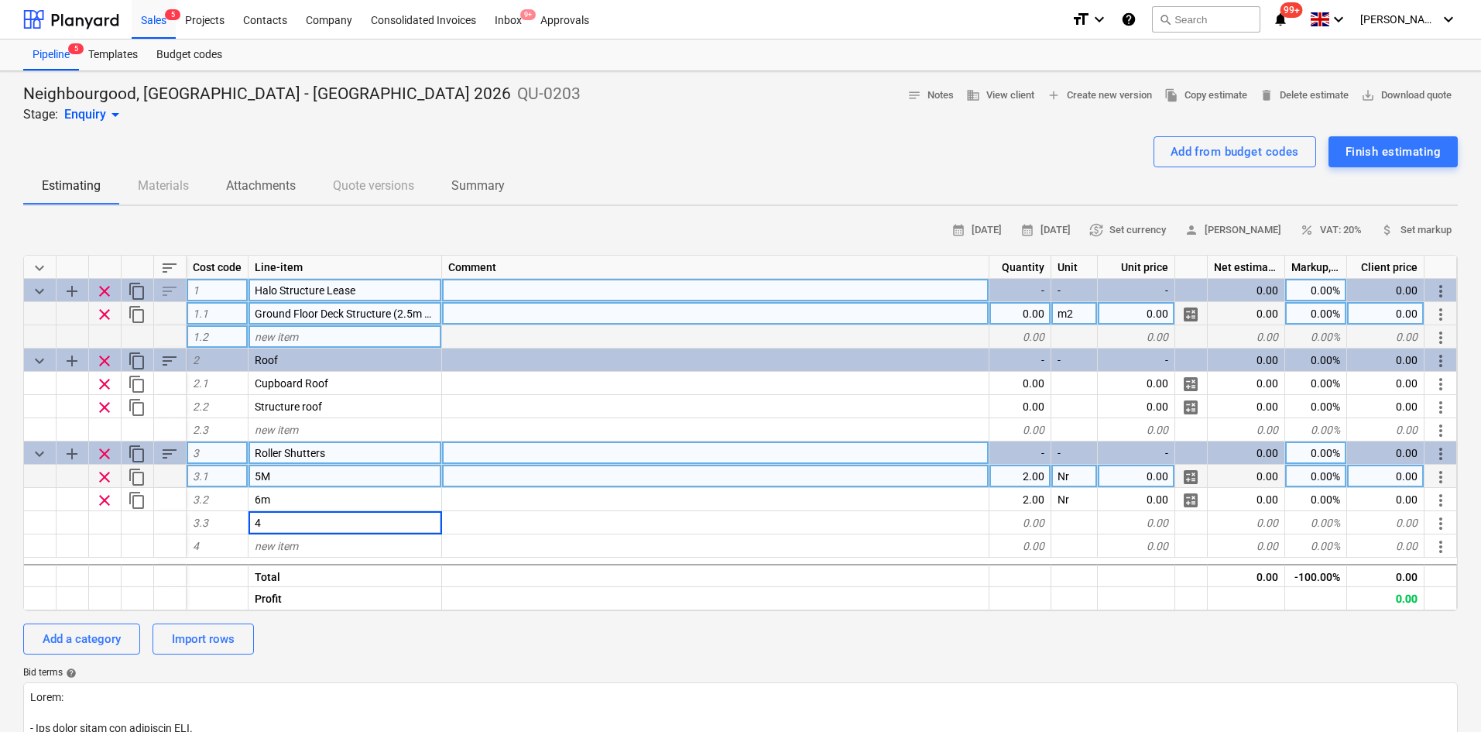
type input "4m"
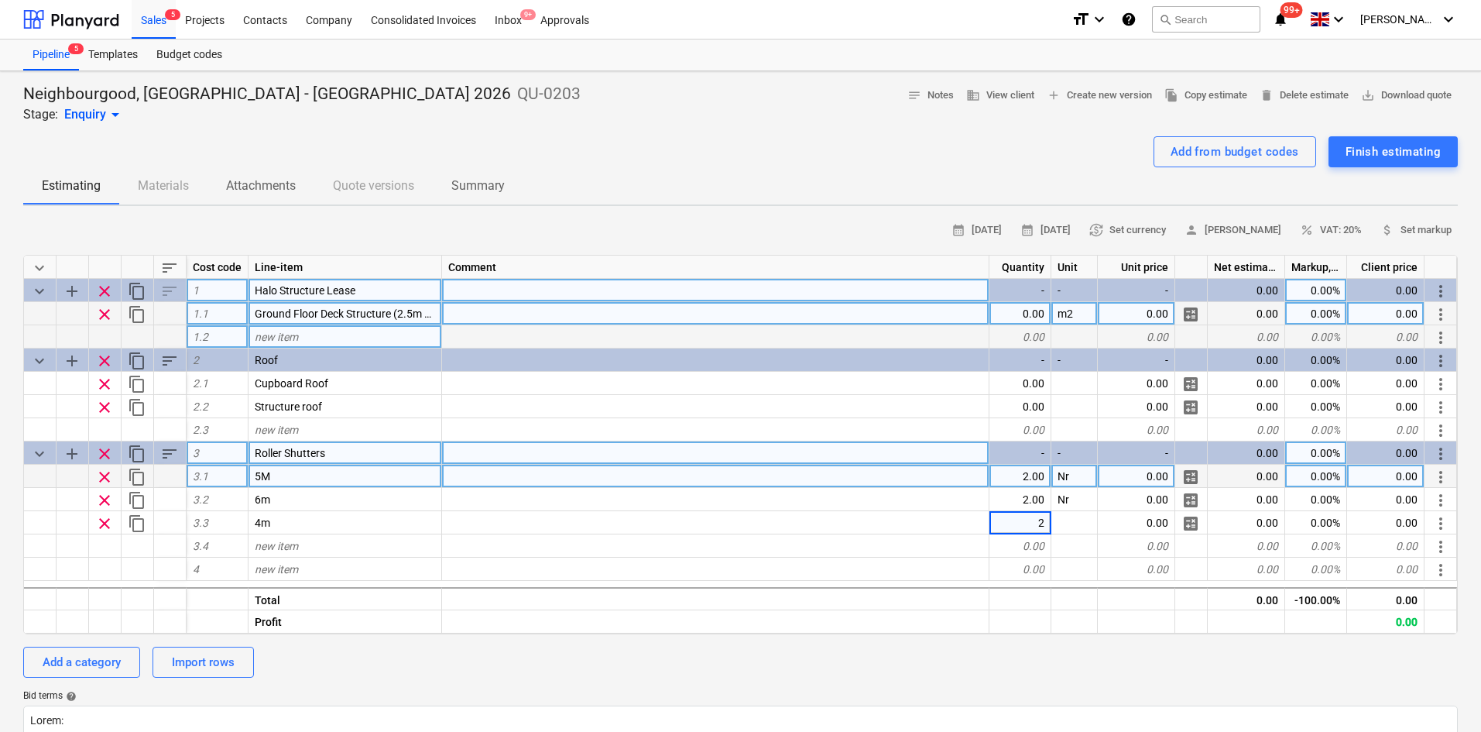
type textarea "x"
type input "Nr"
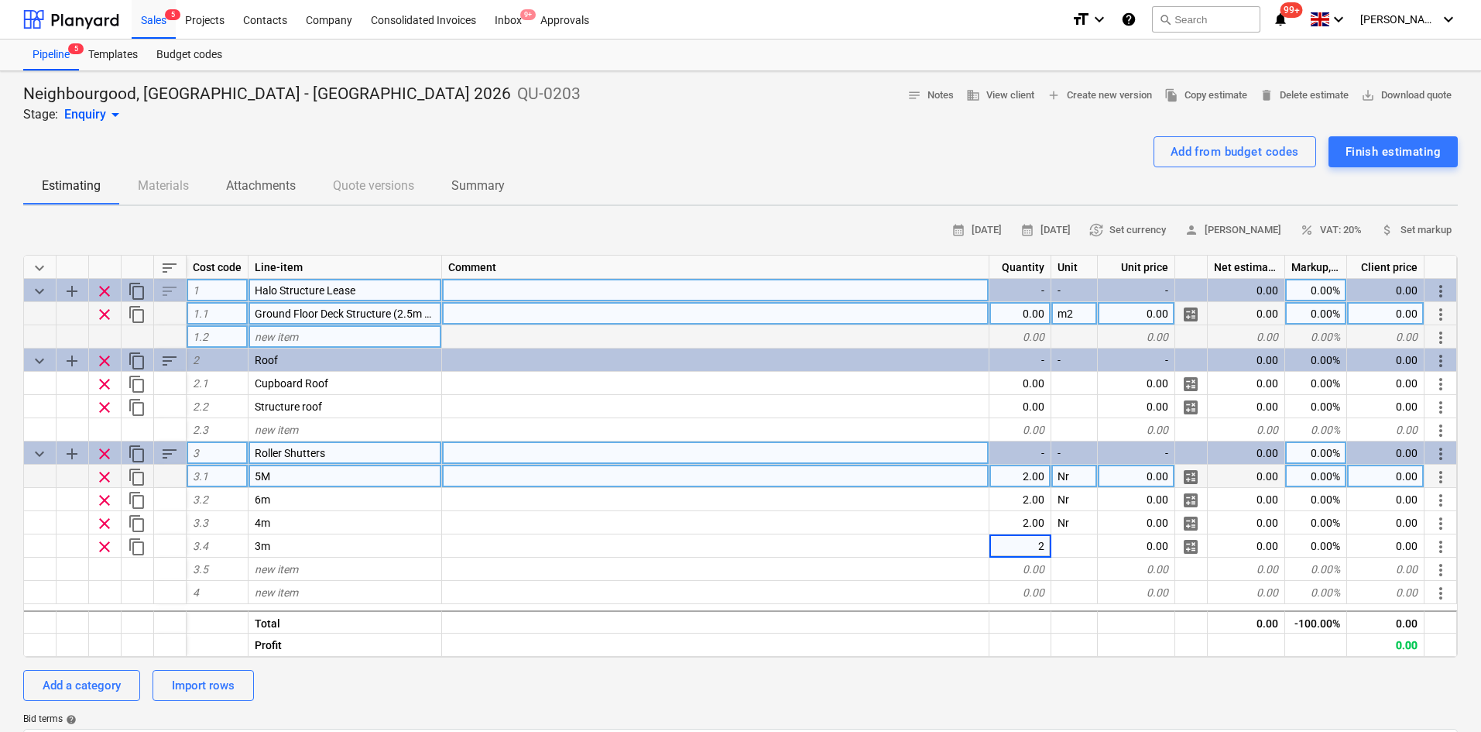
type textarea "x"
type input "Nr"
type textarea "x"
type input "2.5m"
type textarea "x"
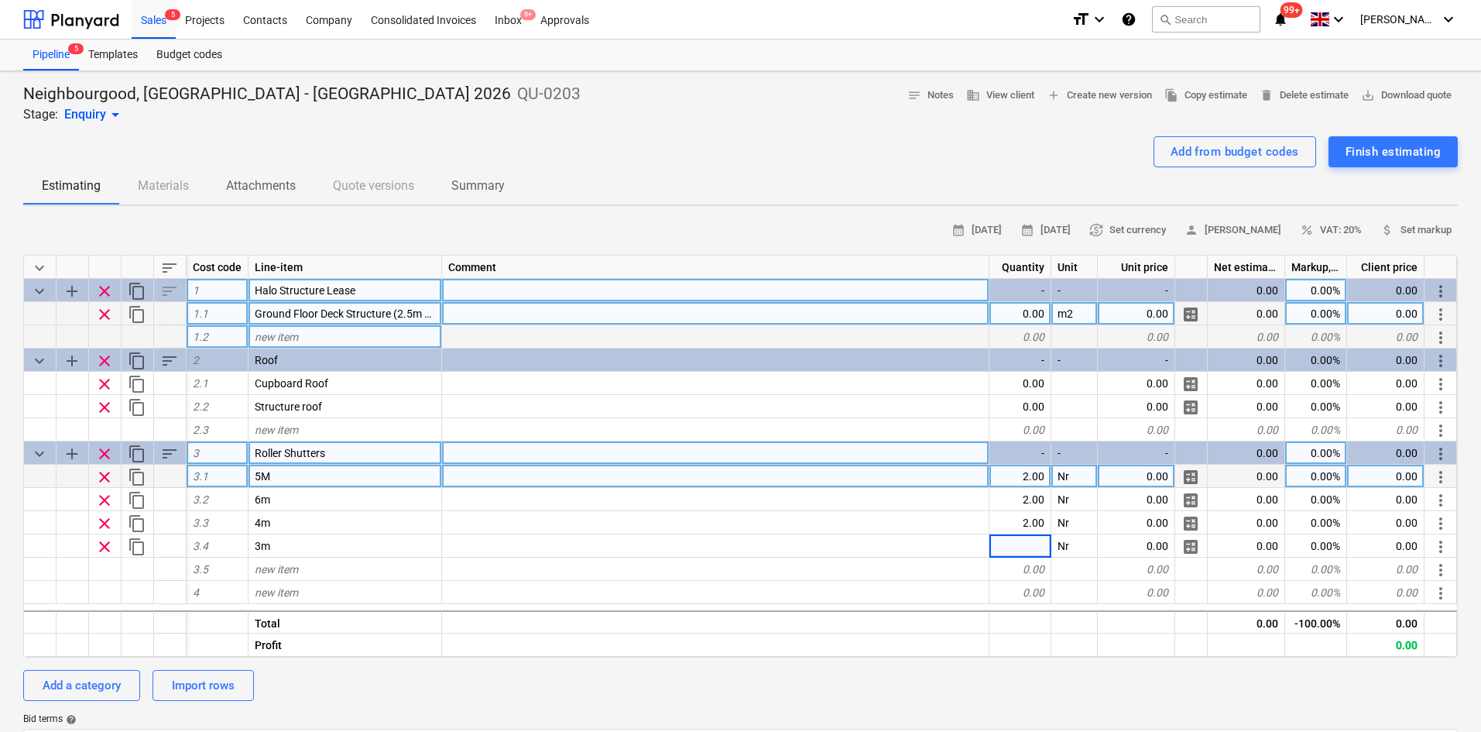
type input "4"
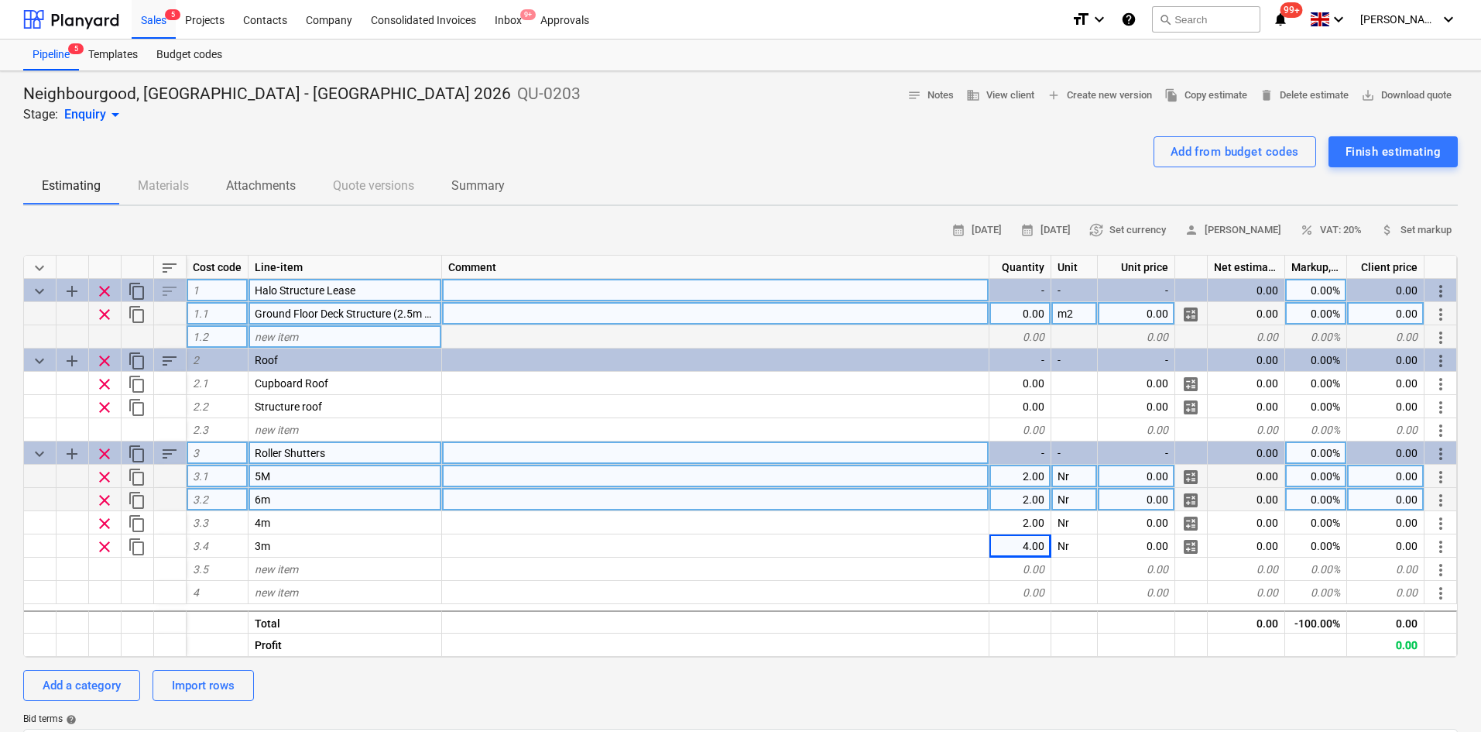
click at [99, 499] on span "clear" at bounding box center [104, 500] width 19 height 19
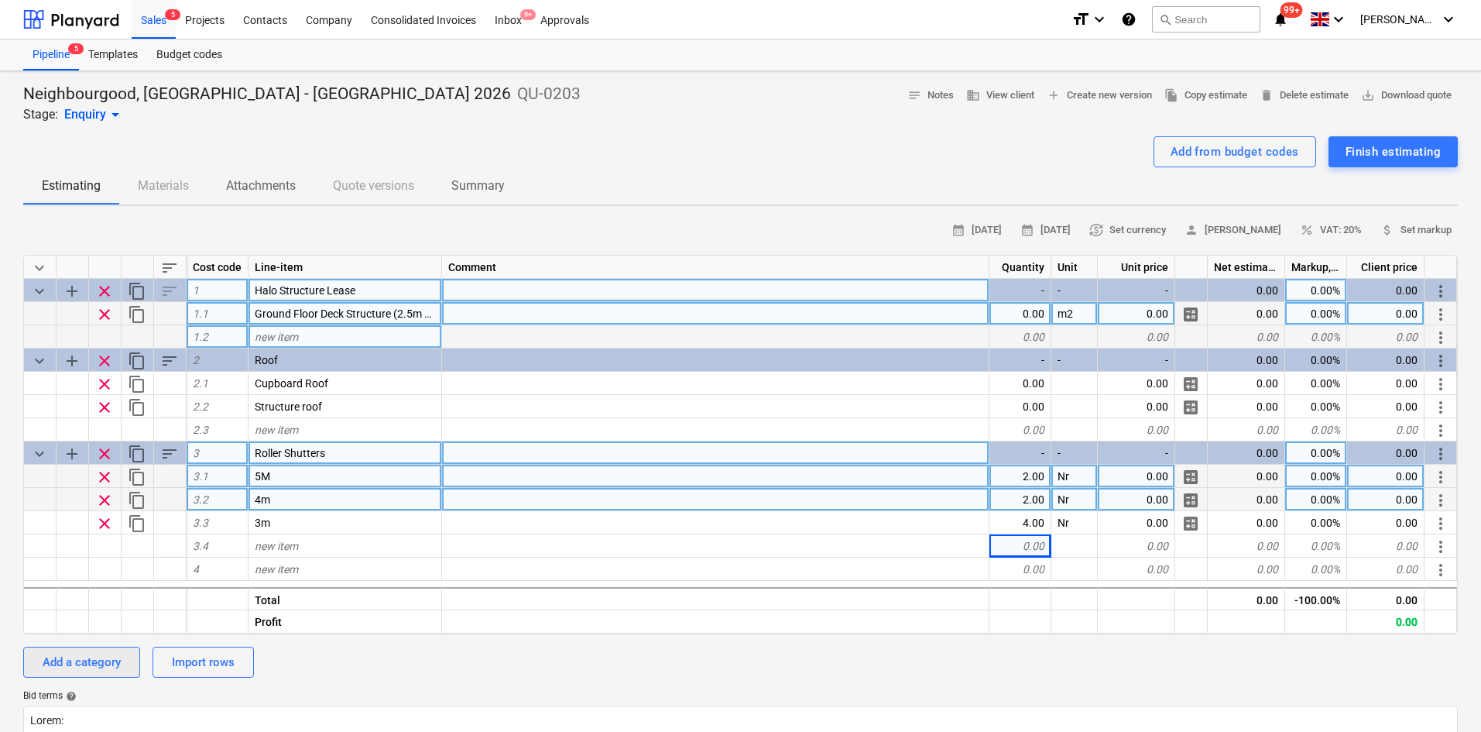
click at [91, 667] on div "Add a category" at bounding box center [82, 662] width 78 height 20
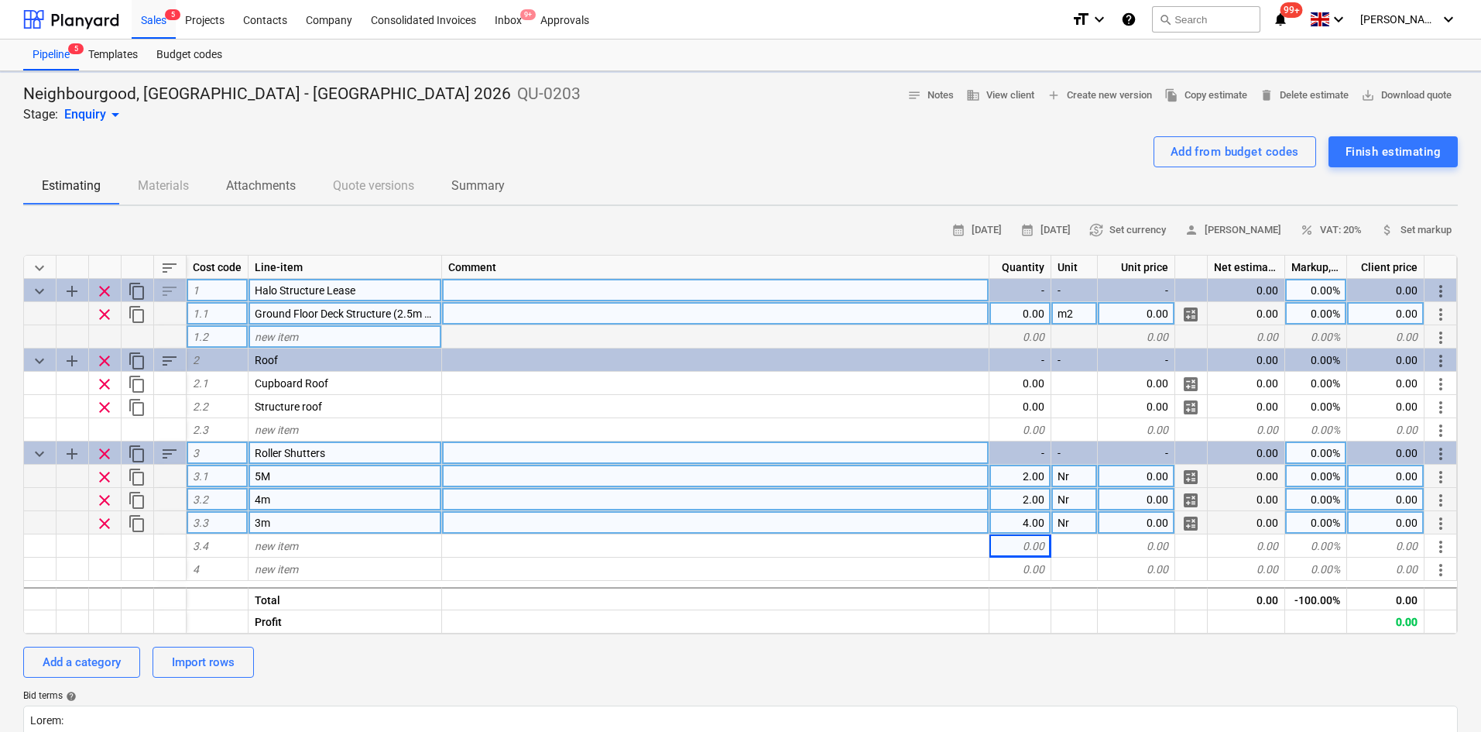
type textarea "x"
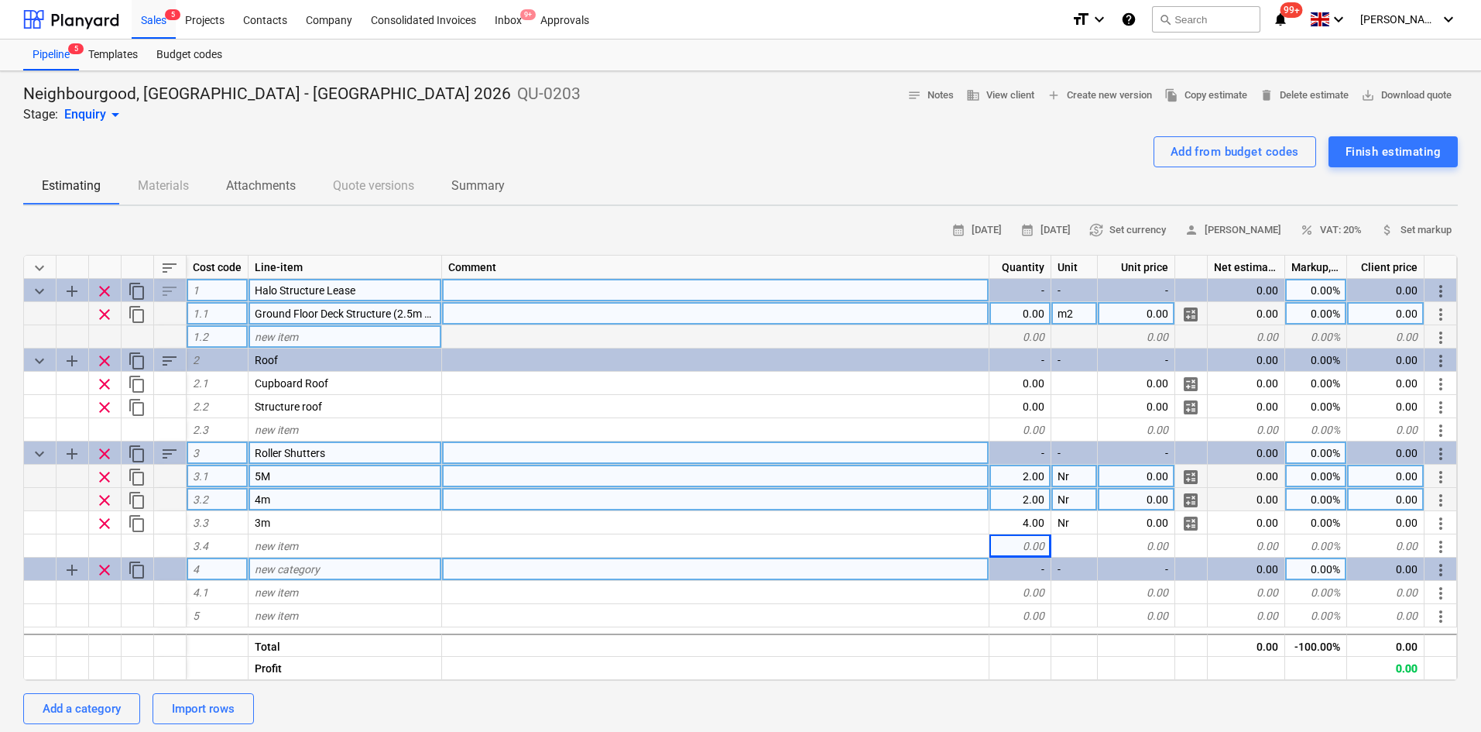
click at [288, 575] on div "new category" at bounding box center [346, 568] width 194 height 23
type input "Trader Roller Shu"
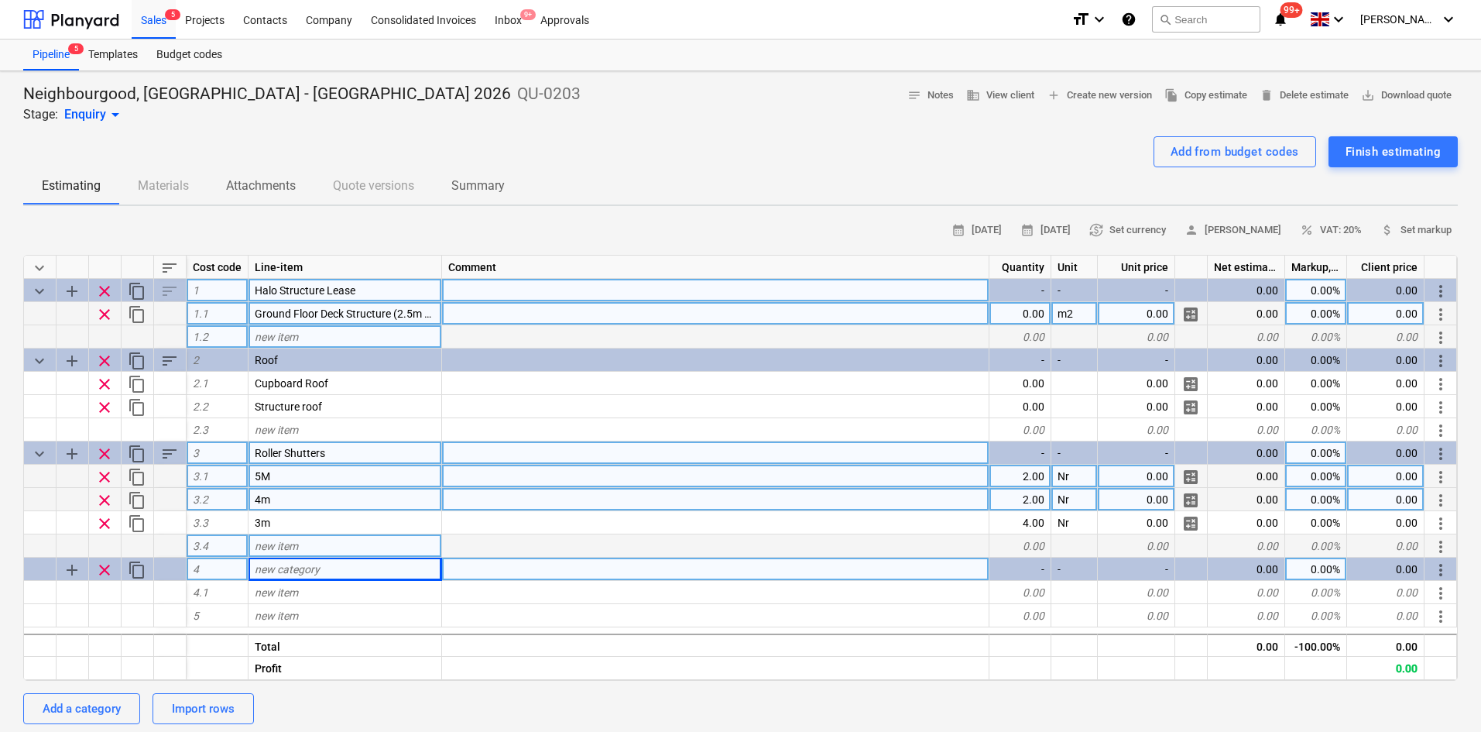
click at [284, 545] on span "new item" at bounding box center [276, 546] width 43 height 12
type input "Trader Roller Shutter"
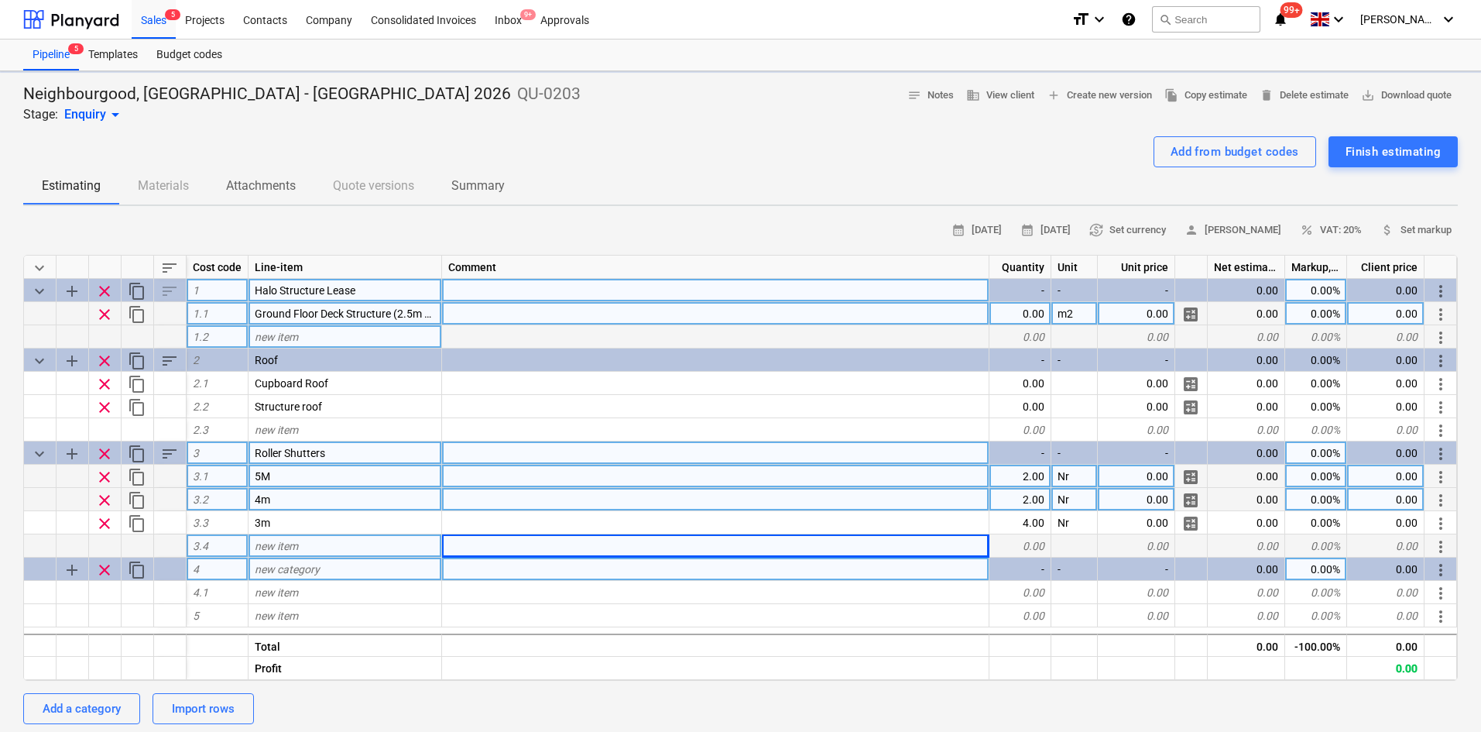
type textarea "x"
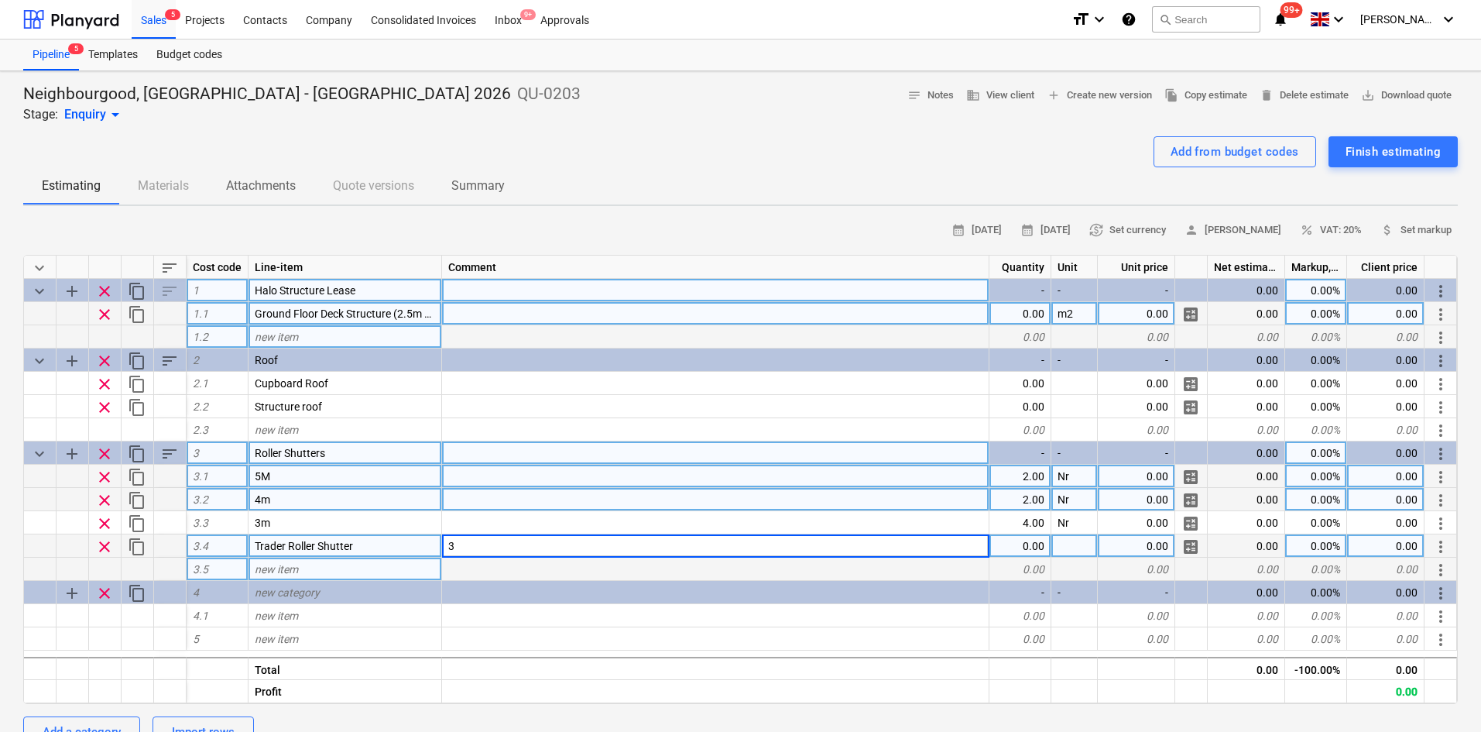
type input "3m"
type textarea "x"
type input "11"
type textarea "x"
type input "Nr"
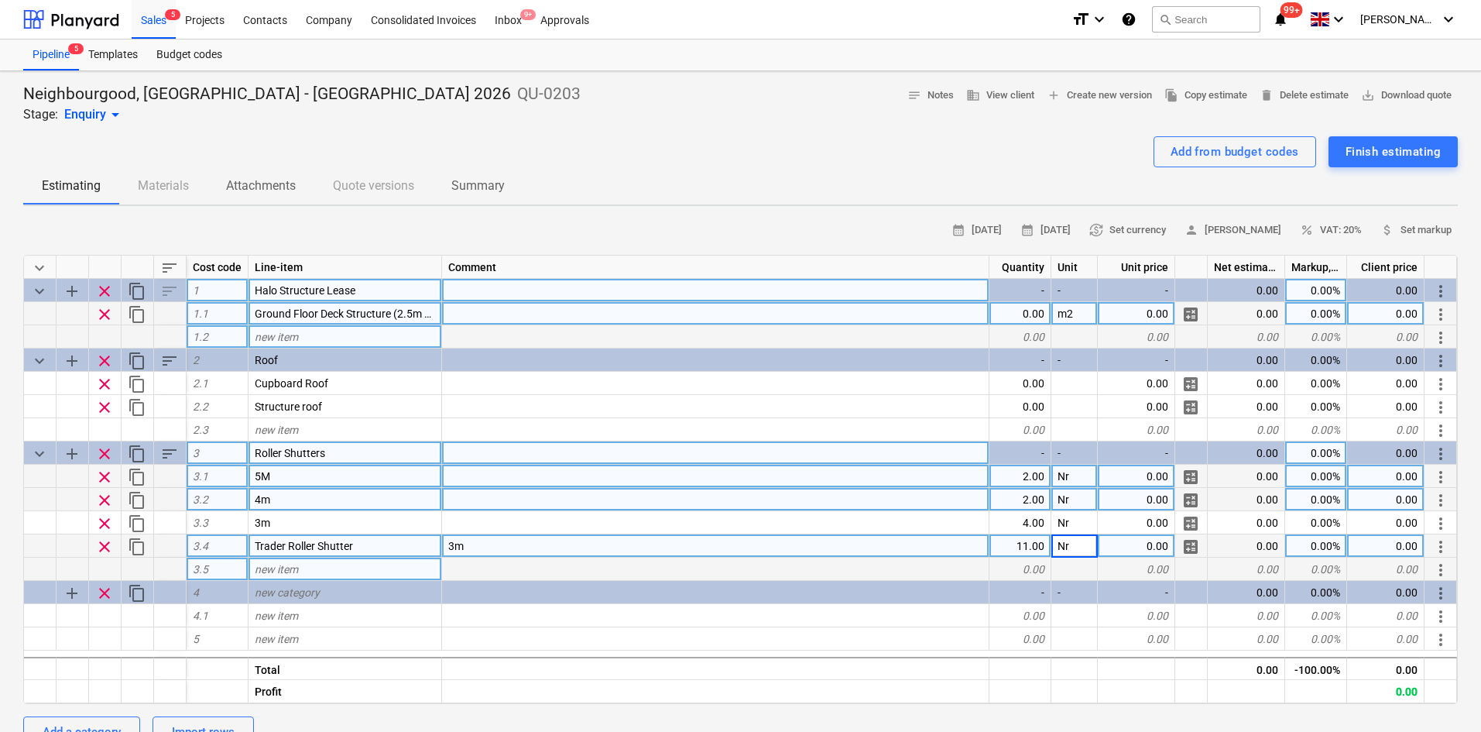
type textarea "x"
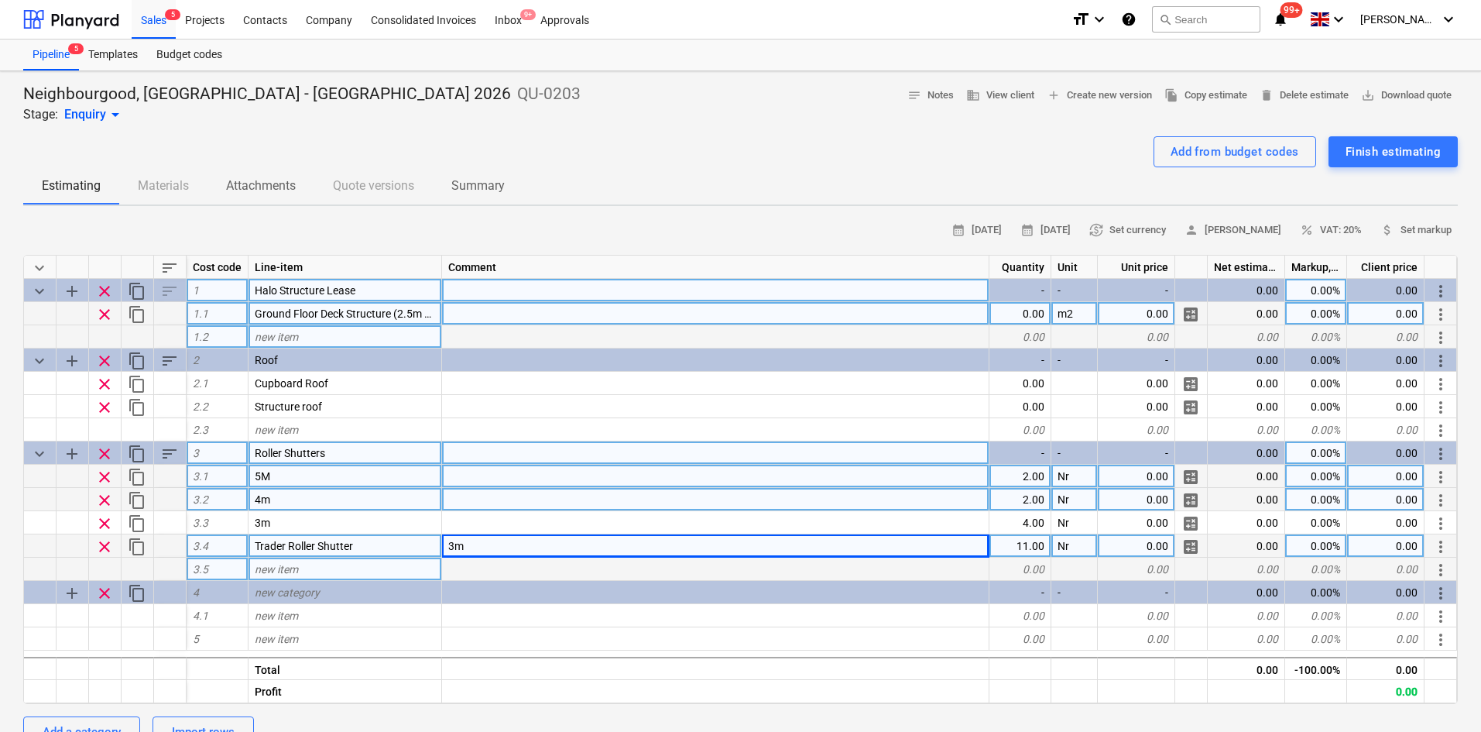
click at [490, 556] on div "3m" at bounding box center [715, 545] width 547 height 23
click at [490, 539] on input "3m" at bounding box center [715, 545] width 547 height 22
type input "3x1.1m Roller shutter"
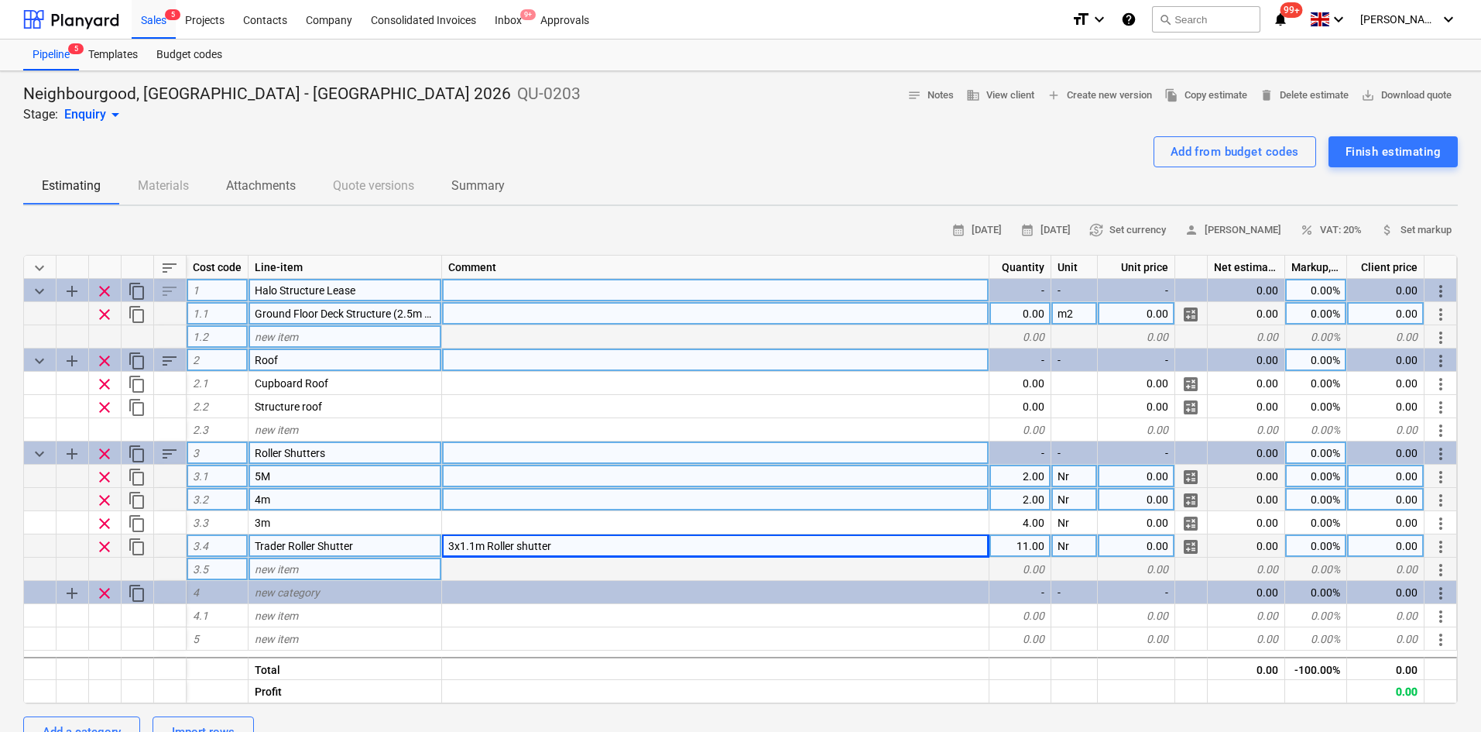
click at [163, 359] on span "sort" at bounding box center [169, 360] width 19 height 19
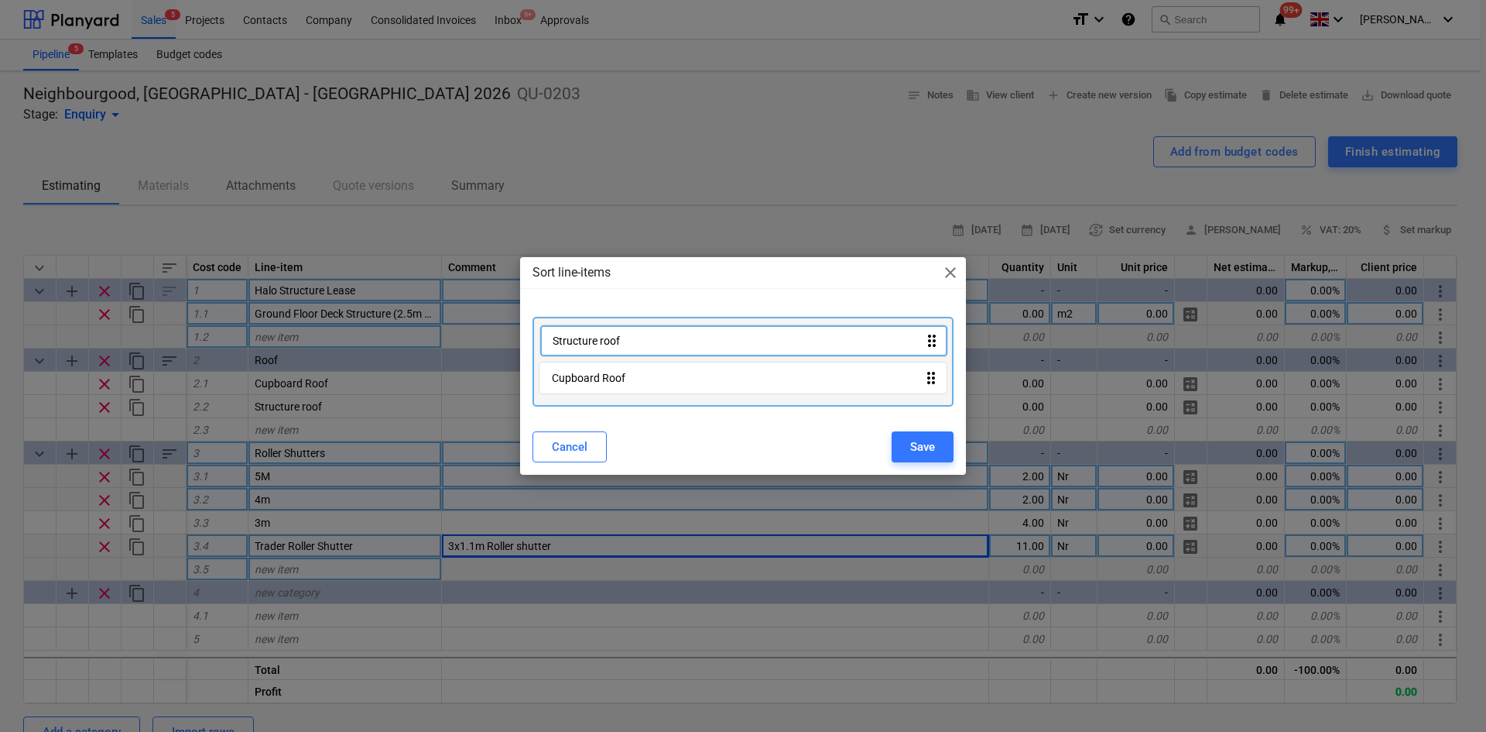
drag, startPoint x: 626, startPoint y: 375, endPoint x: 626, endPoint y: 334, distance: 41.0
click at [626, 334] on div "Cupboard Roof drag_indicator Structure roof drag_indicator" at bounding box center [743, 362] width 421 height 90
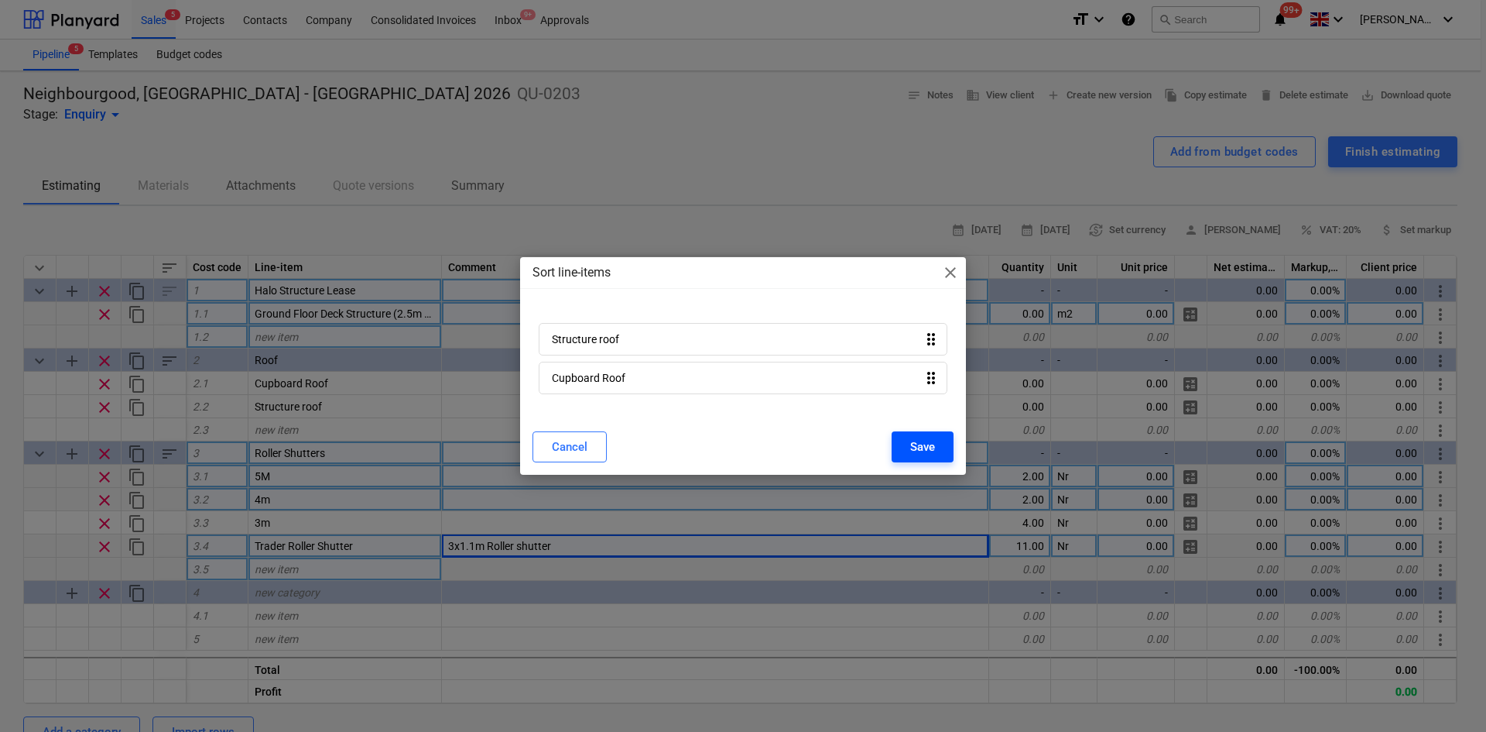
click at [931, 437] on div "Save" at bounding box center [922, 447] width 25 height 20
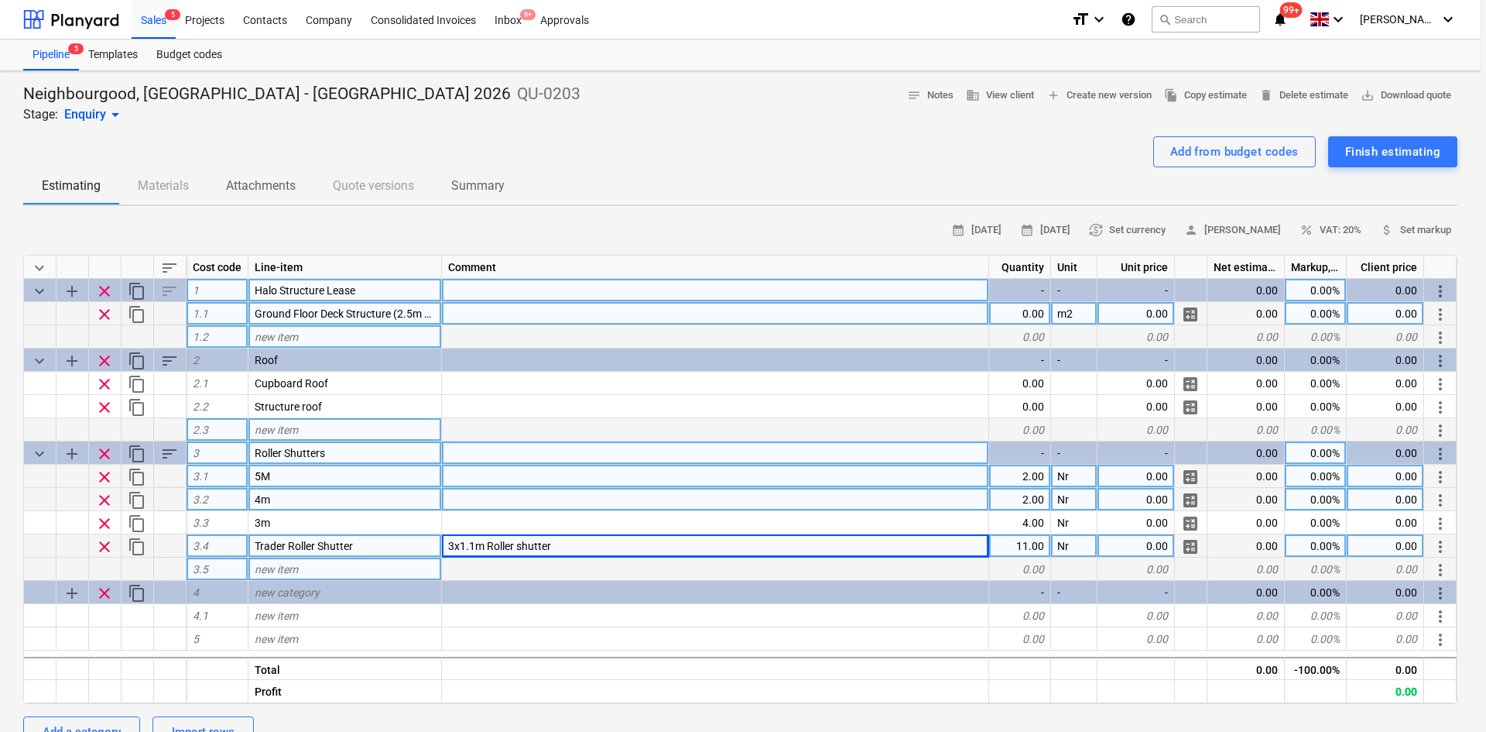
type textarea "x"
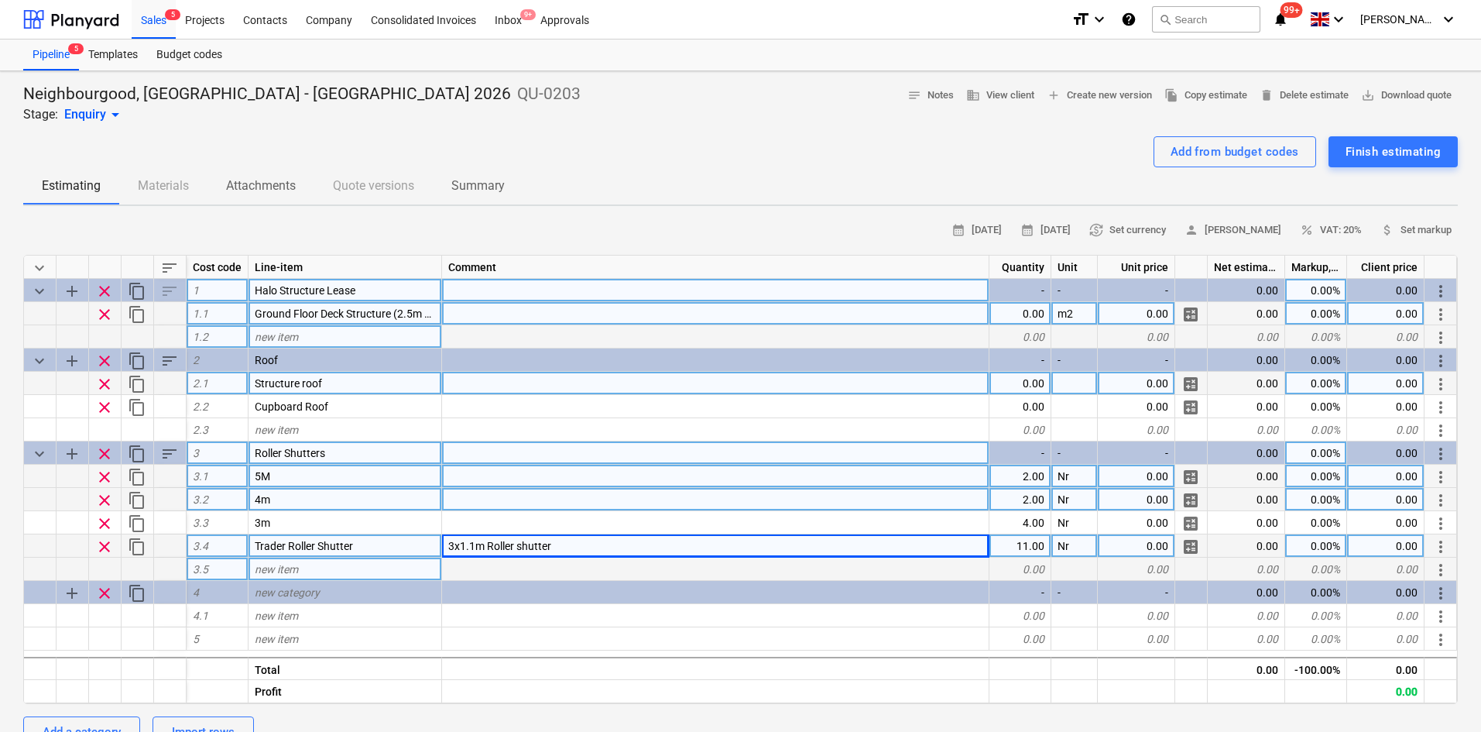
click at [518, 379] on div at bounding box center [715, 383] width 547 height 23
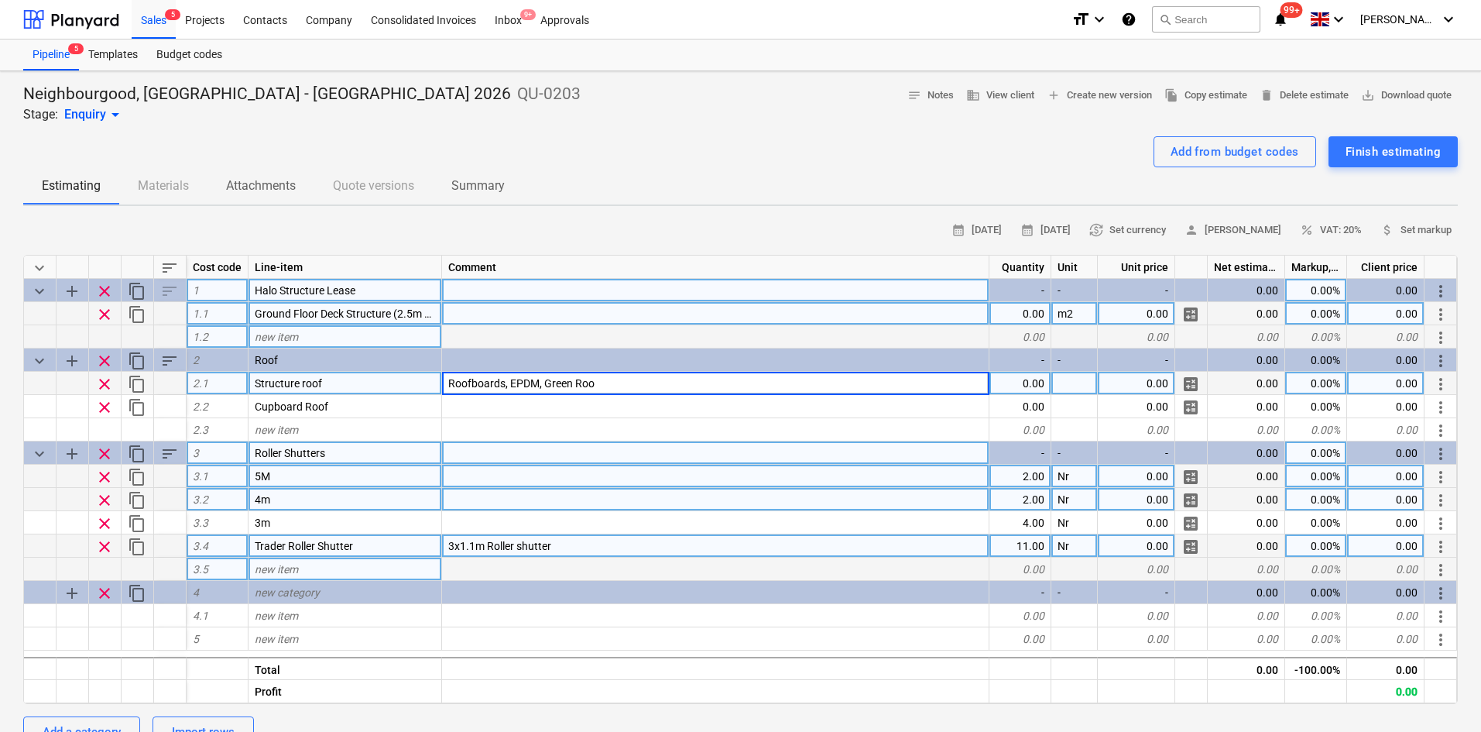
type input "Roofboards, EPDM, Green Roof"
type textarea "x"
click at [467, 317] on div at bounding box center [715, 313] width 547 height 23
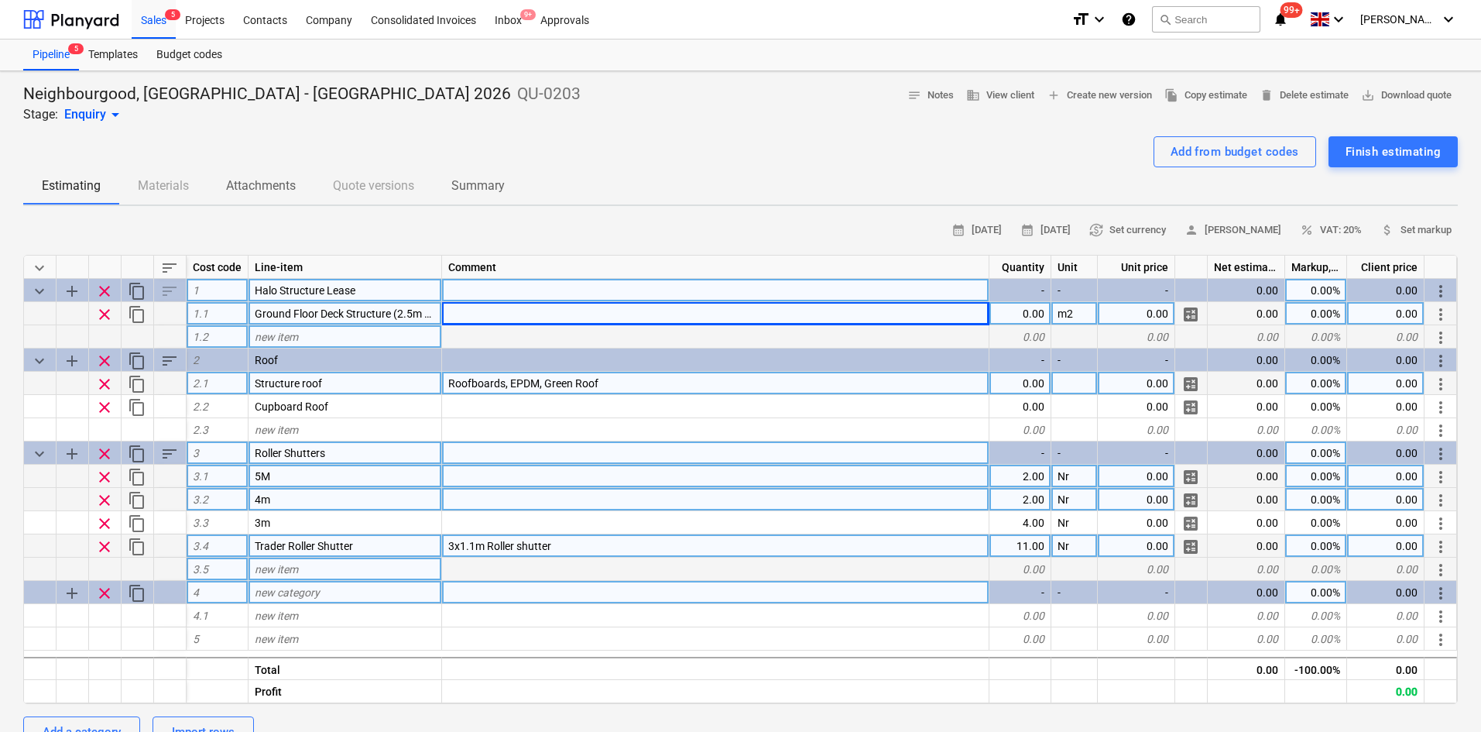
click at [314, 595] on span "new category" at bounding box center [287, 592] width 65 height 12
type input "Floor Finish"
type textarea "x"
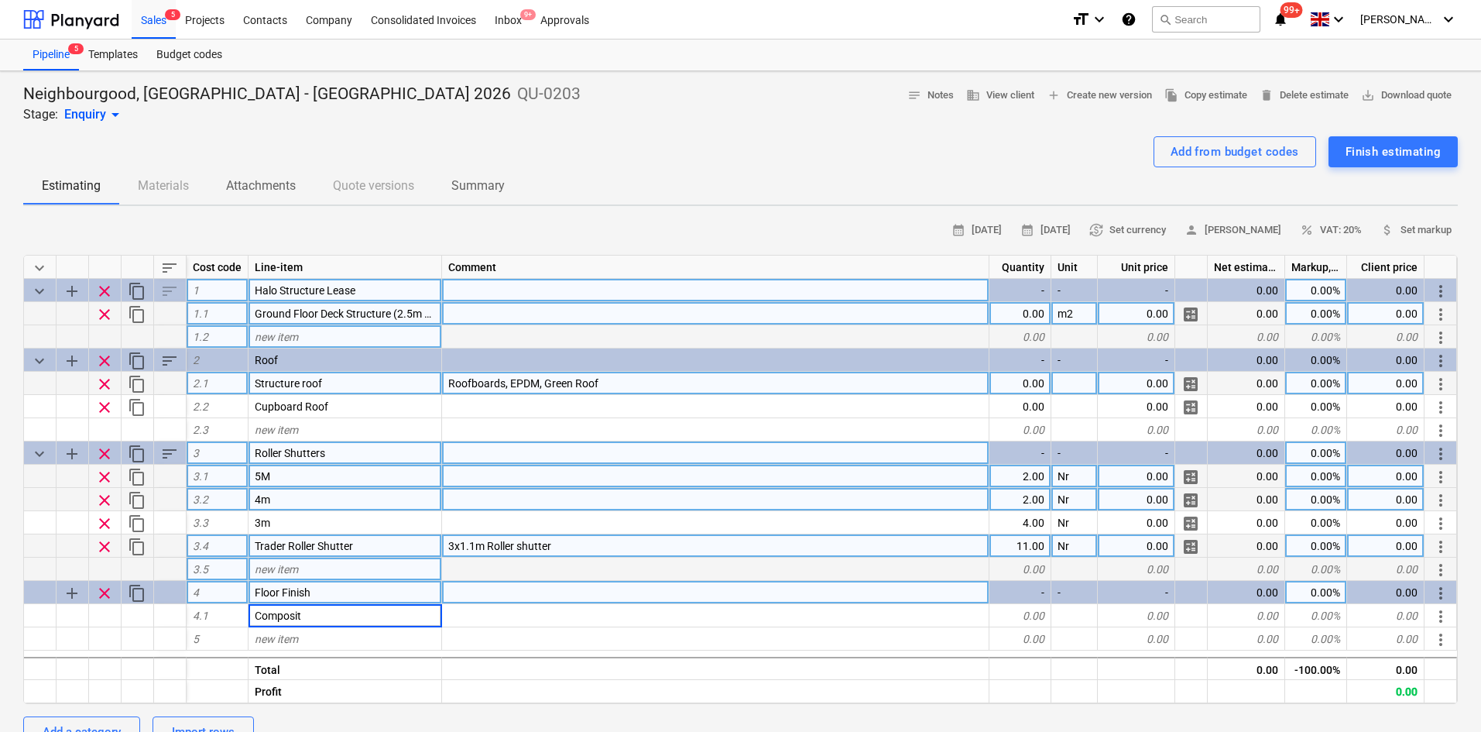
type input "Composite"
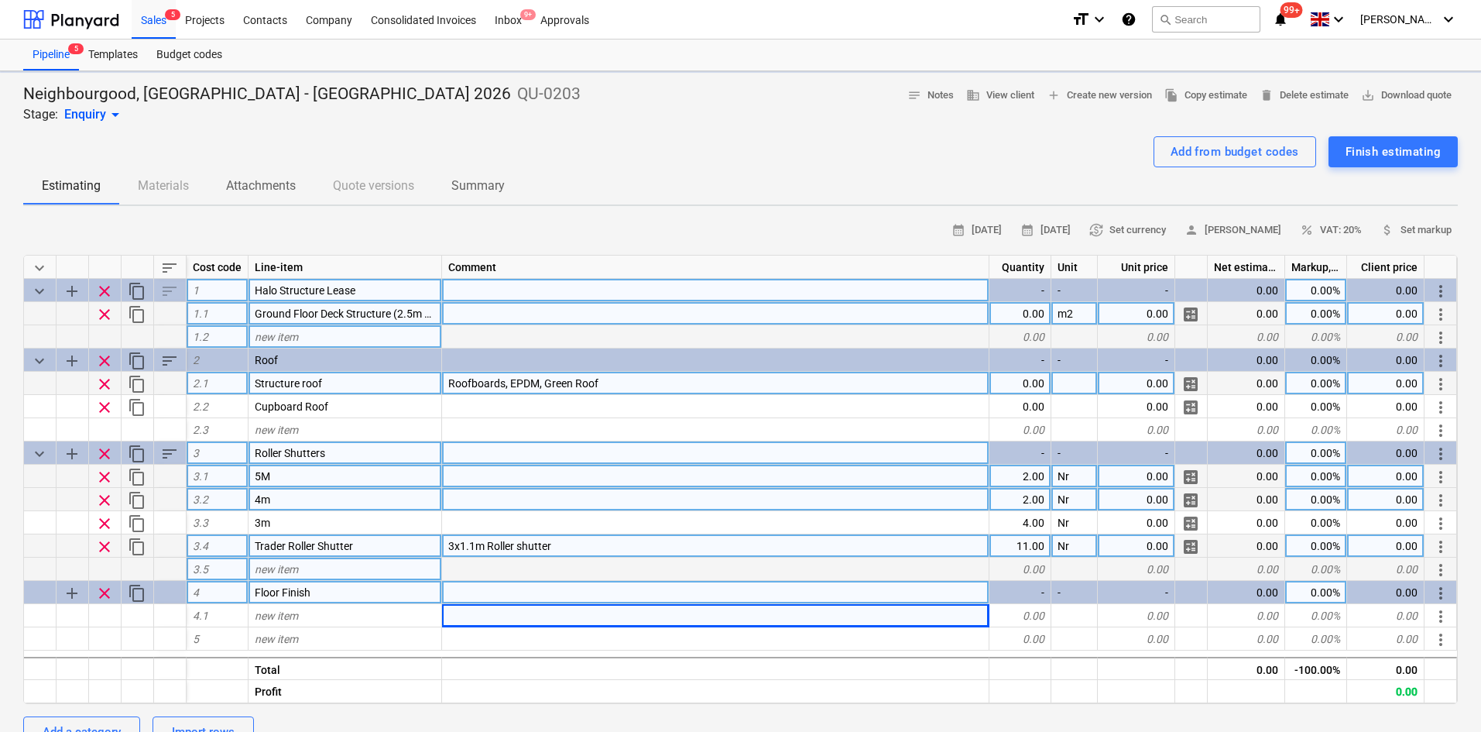
type textarea "x"
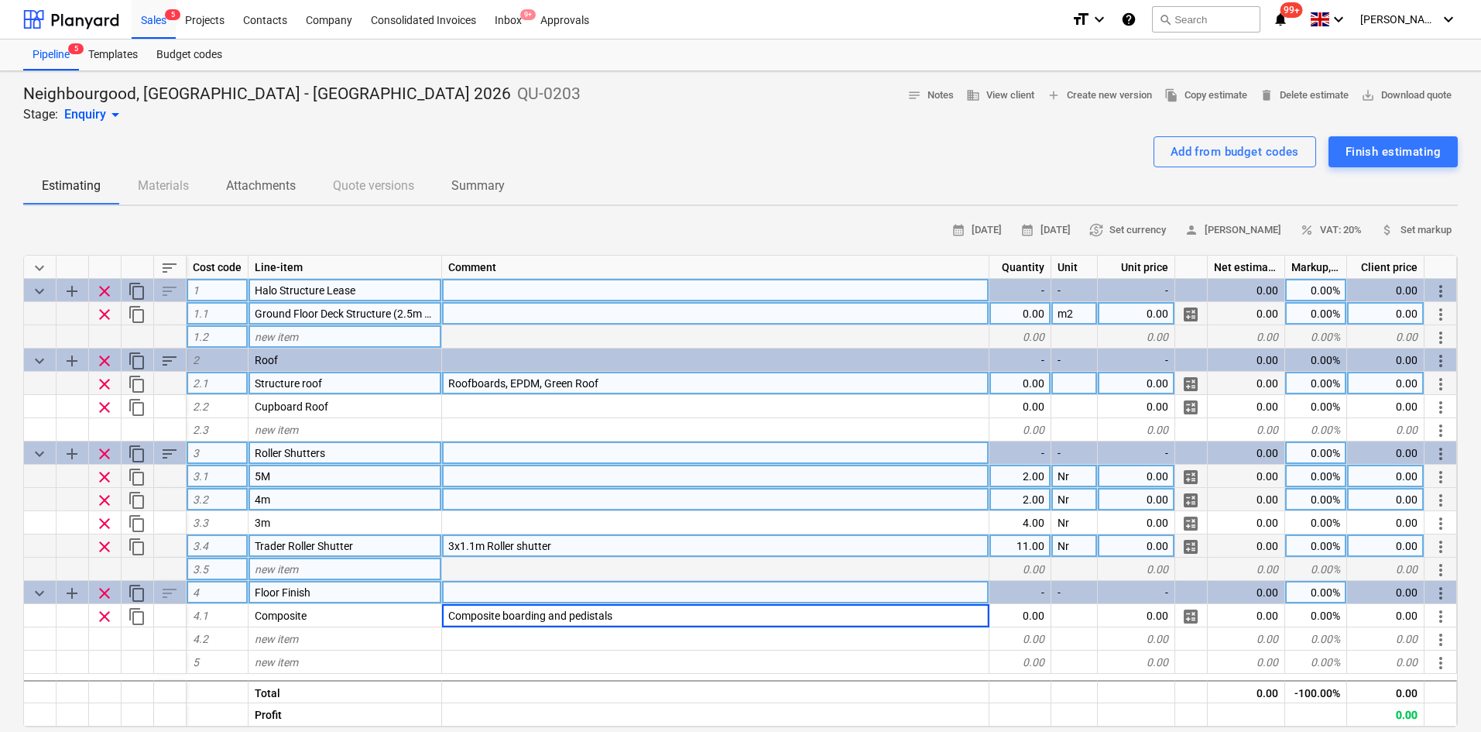
type input "Composite boarding and pedistals,"
type textarea "x"
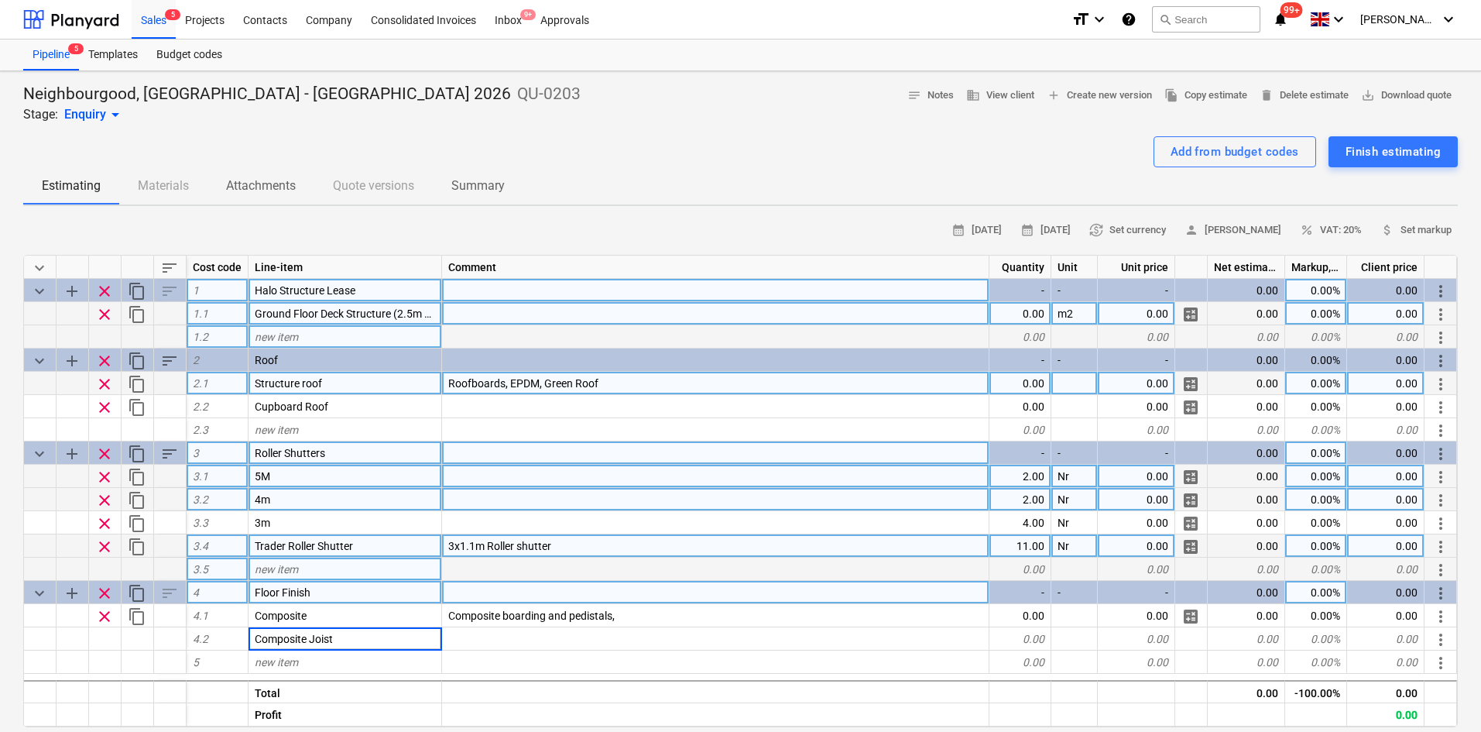
type input "Composite Joists"
type textarea "x"
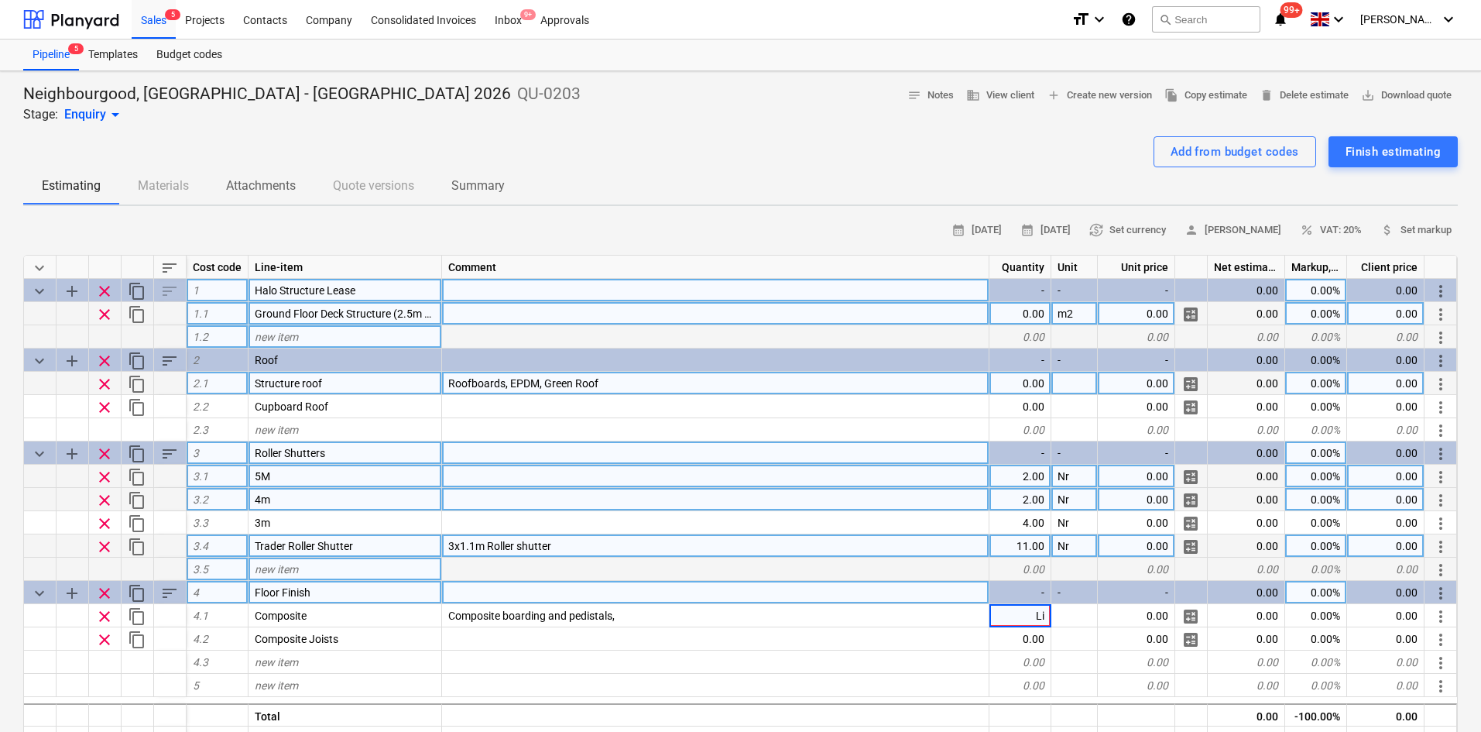
type input "L"
type input "Board"
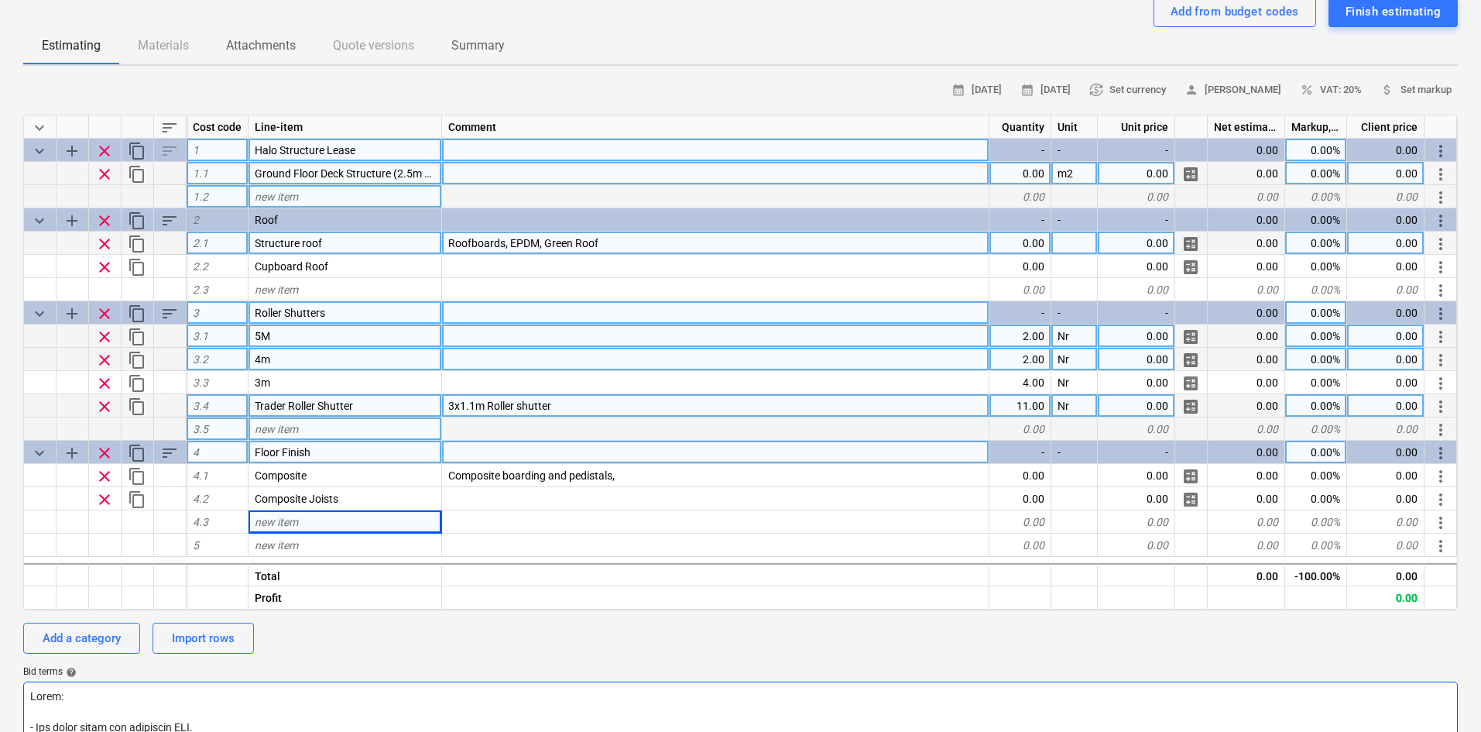
scroll to position [310, 0]
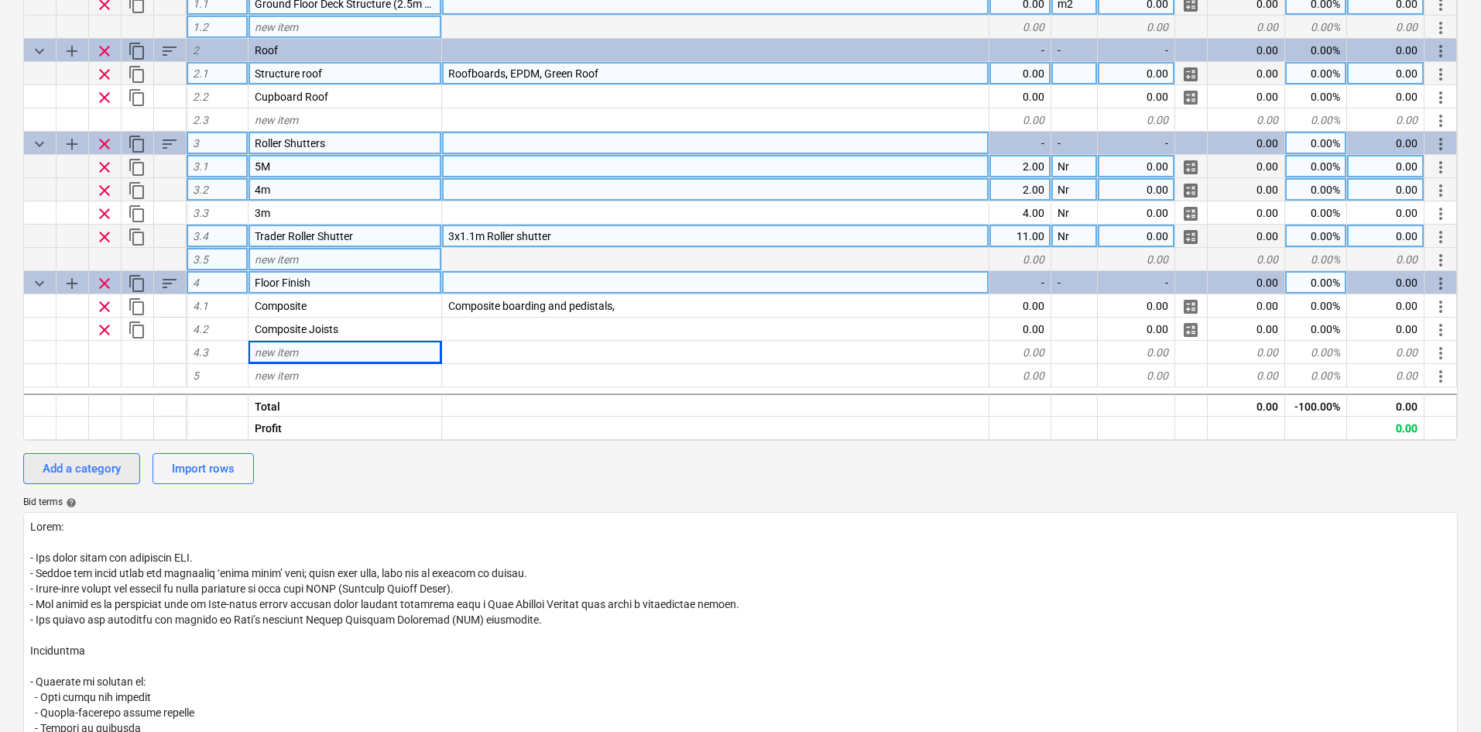
click at [86, 465] on div "Add a category" at bounding box center [82, 468] width 78 height 20
type textarea "x"
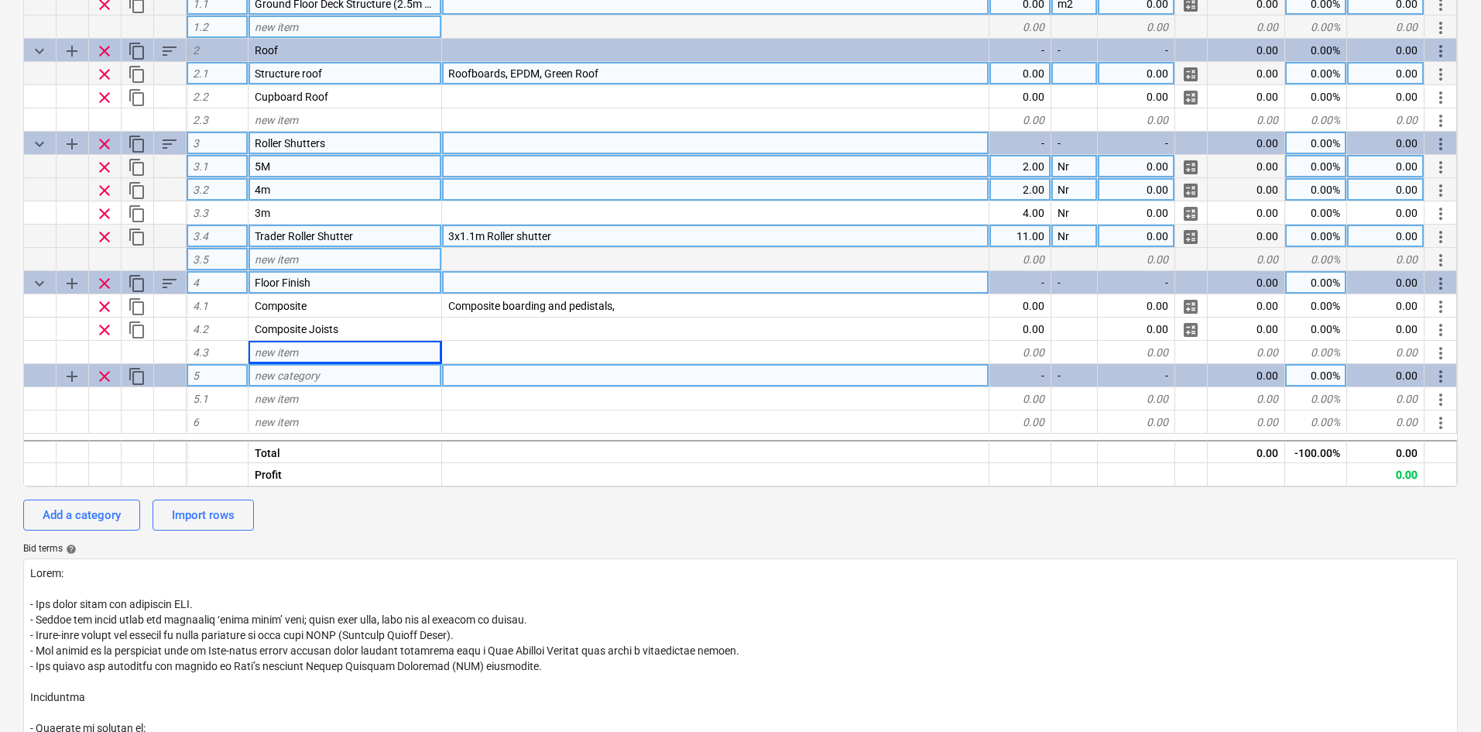
click at [305, 375] on span "new category" at bounding box center [287, 375] width 65 height 12
type input "Fitout"
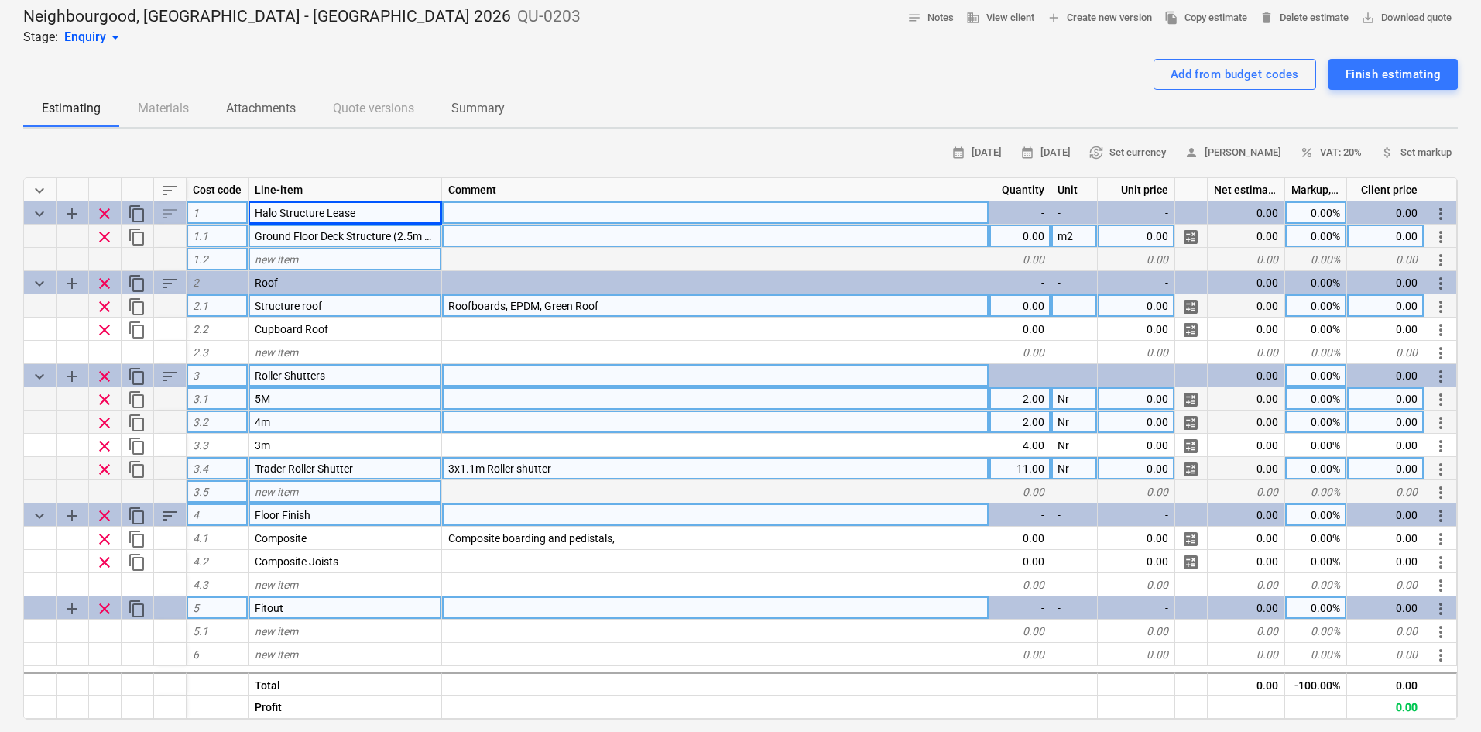
scroll to position [0, 0]
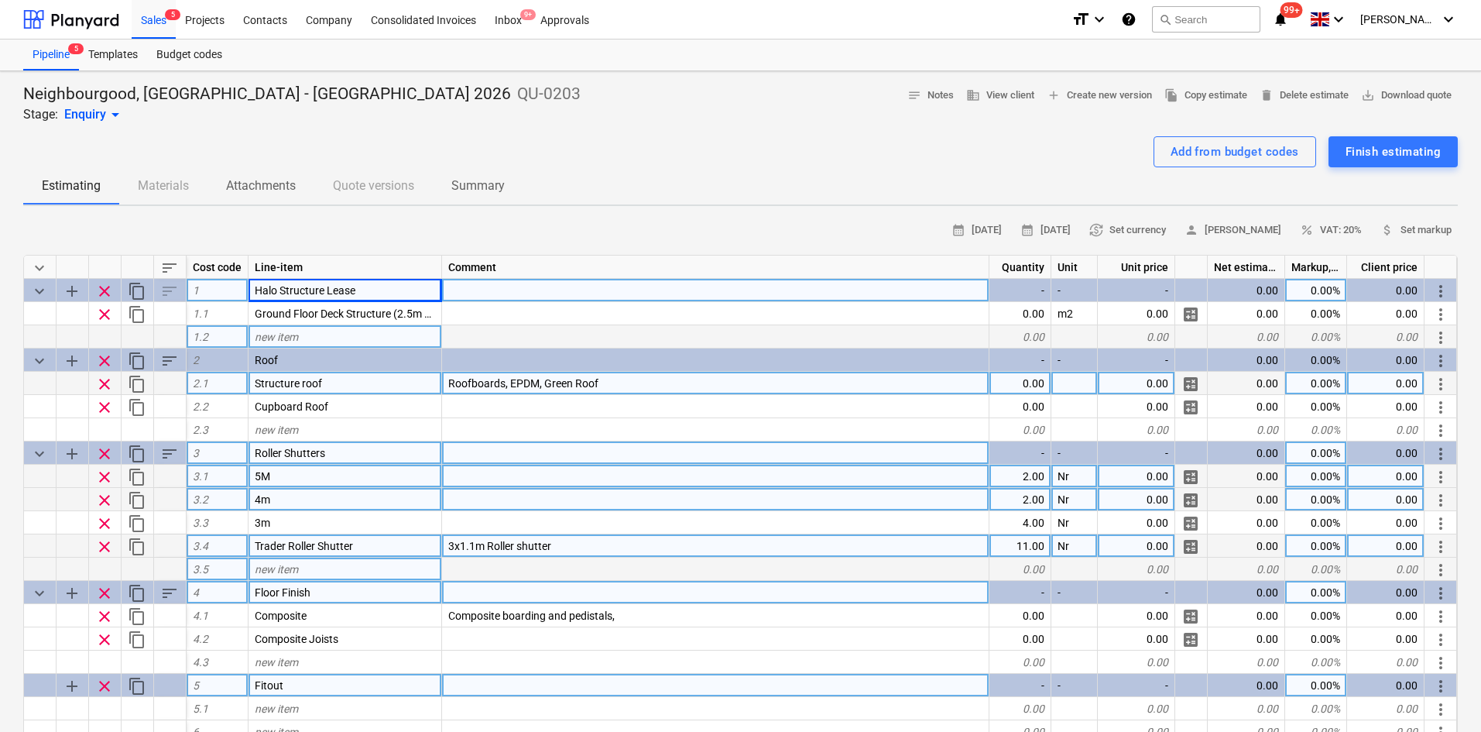
click at [23, 249] on div "calendar_month [DATE] calendar_month [DATE] currency_exchange Set currency pers…" at bounding box center [740, 728] width 1435 height 1020
click at [405, 289] on div "Halo Structure Lease" at bounding box center [346, 290] width 194 height 23
click at [405, 289] on input "Halo Structure Lease" at bounding box center [345, 290] width 193 height 22
click at [404, 289] on input "Halo Structure Lease" at bounding box center [345, 290] width 193 height 22
click at [406, 291] on input "Halo Structure Lease" at bounding box center [345, 290] width 193 height 22
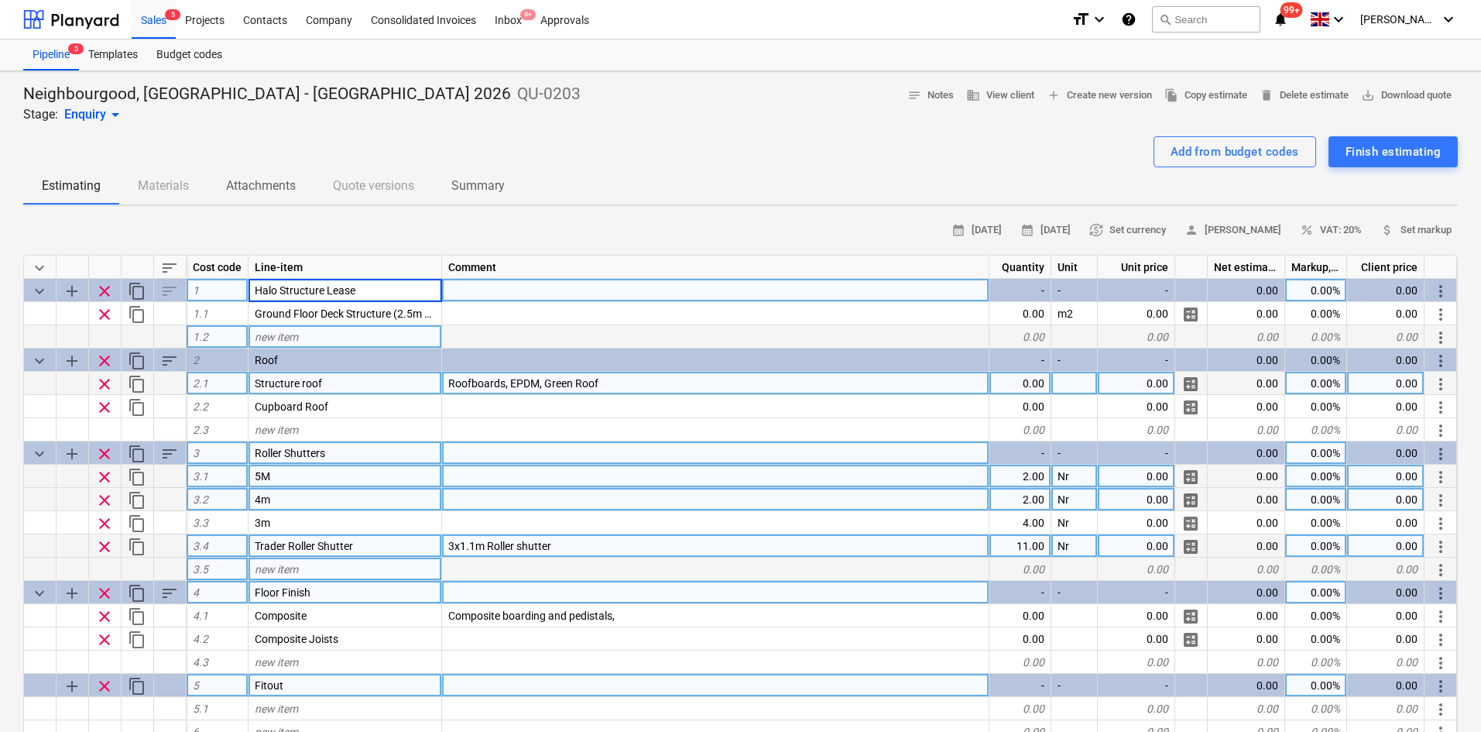
type textarea "x"
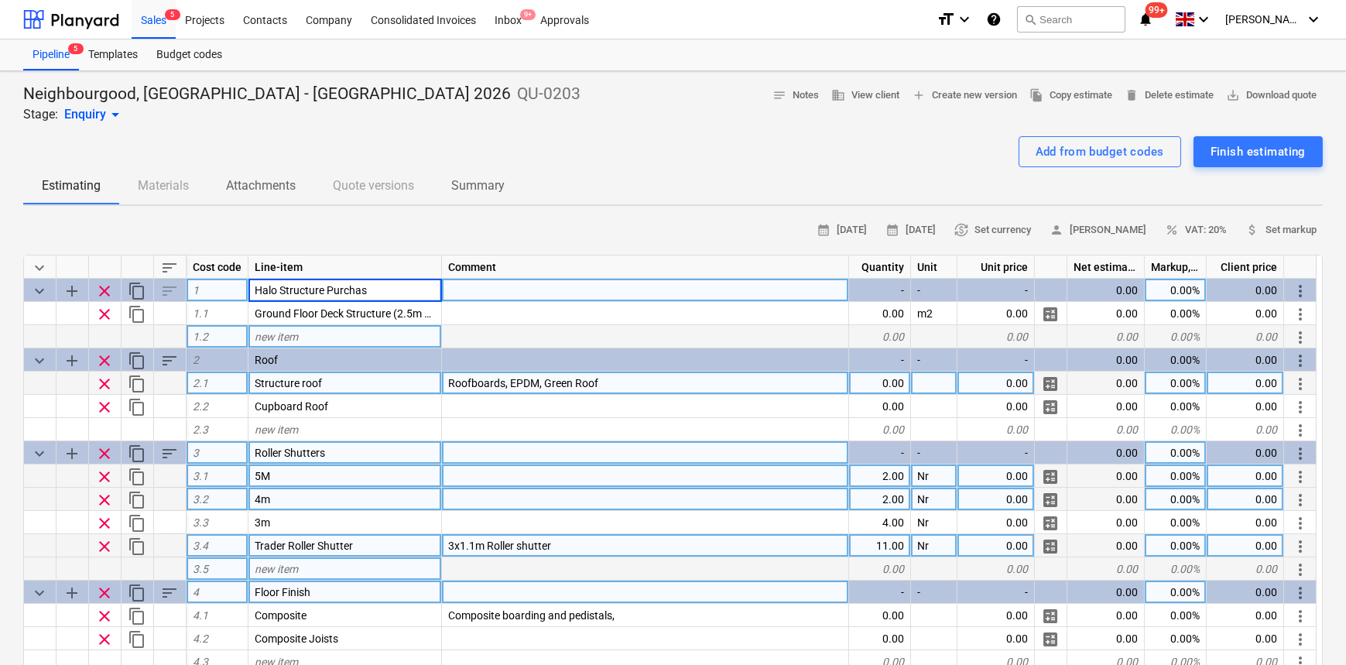
type input "Halo Structure Purchase"
type textarea "x"
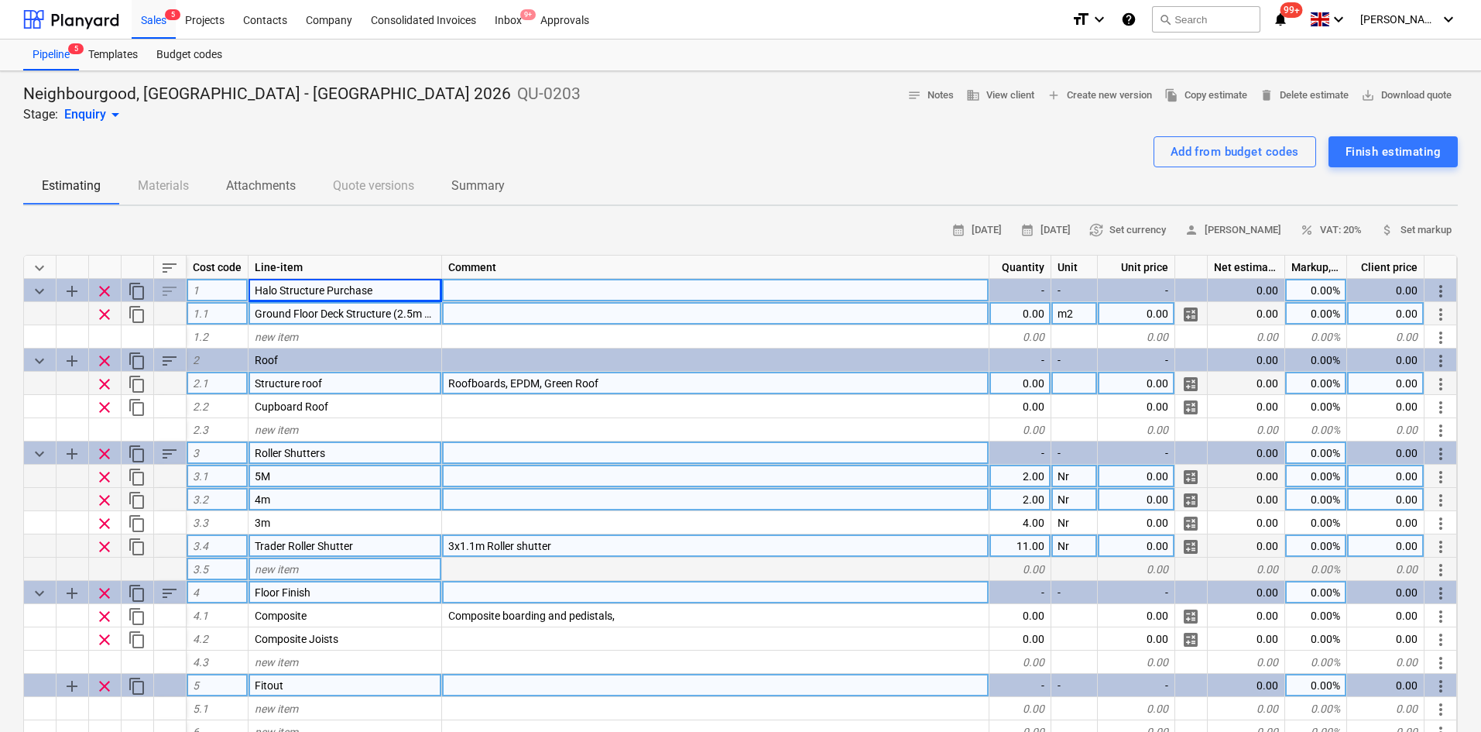
click at [413, 314] on span "Ground Floor Deck Structure (2.5m Grid) - Includes 21mm Phenolic Plywood floori…" at bounding box center [456, 313] width 402 height 12
click at [408, 321] on input "Ground Floor Deck Structure (2.5m Grid) - Includes 21mm Phenolic Plywood floori…" at bounding box center [345, 313] width 193 height 22
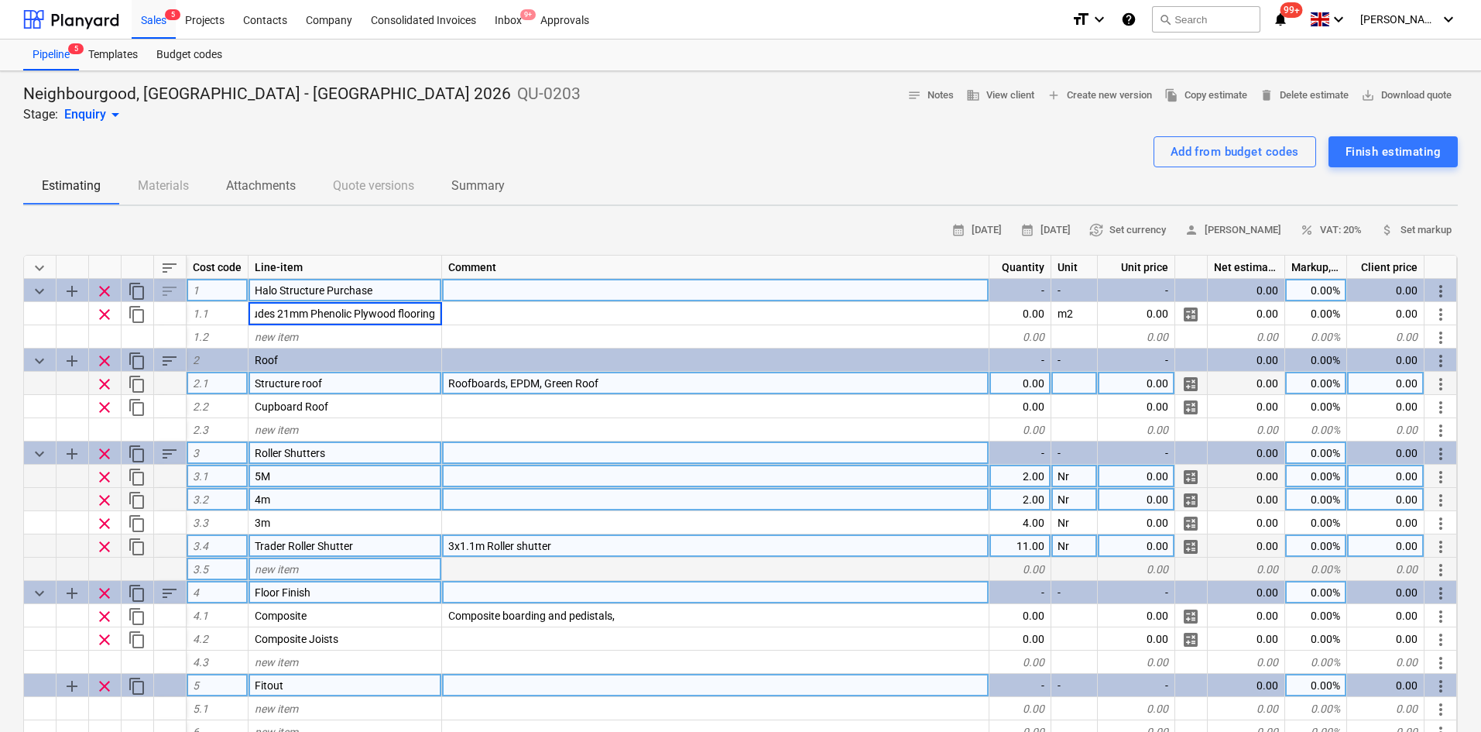
click at [458, 243] on div "calendar_month [DATE] calendar_month [DATE] currency_exchange Set currency pers…" at bounding box center [740, 728] width 1435 height 1020
click at [351, 284] on span "Halo Structure Purchase" at bounding box center [314, 290] width 118 height 12
type input "Halo Structure"
type textarea "x"
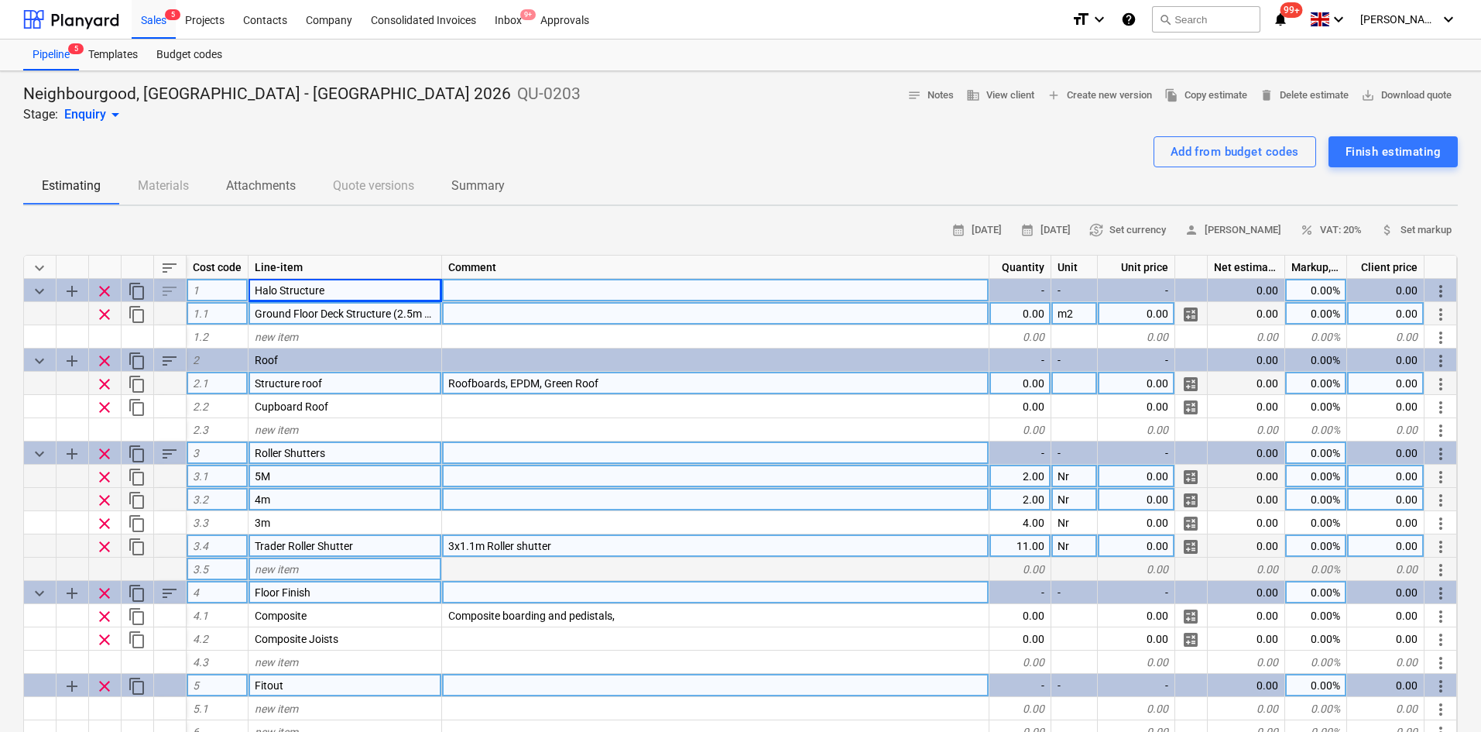
click at [388, 314] on span "Ground Floor Deck Structure (2.5m Grid) - Includes 21mm Phenolic Plywood floori…" at bounding box center [456, 313] width 402 height 12
type input "Halo Steel Deck System"
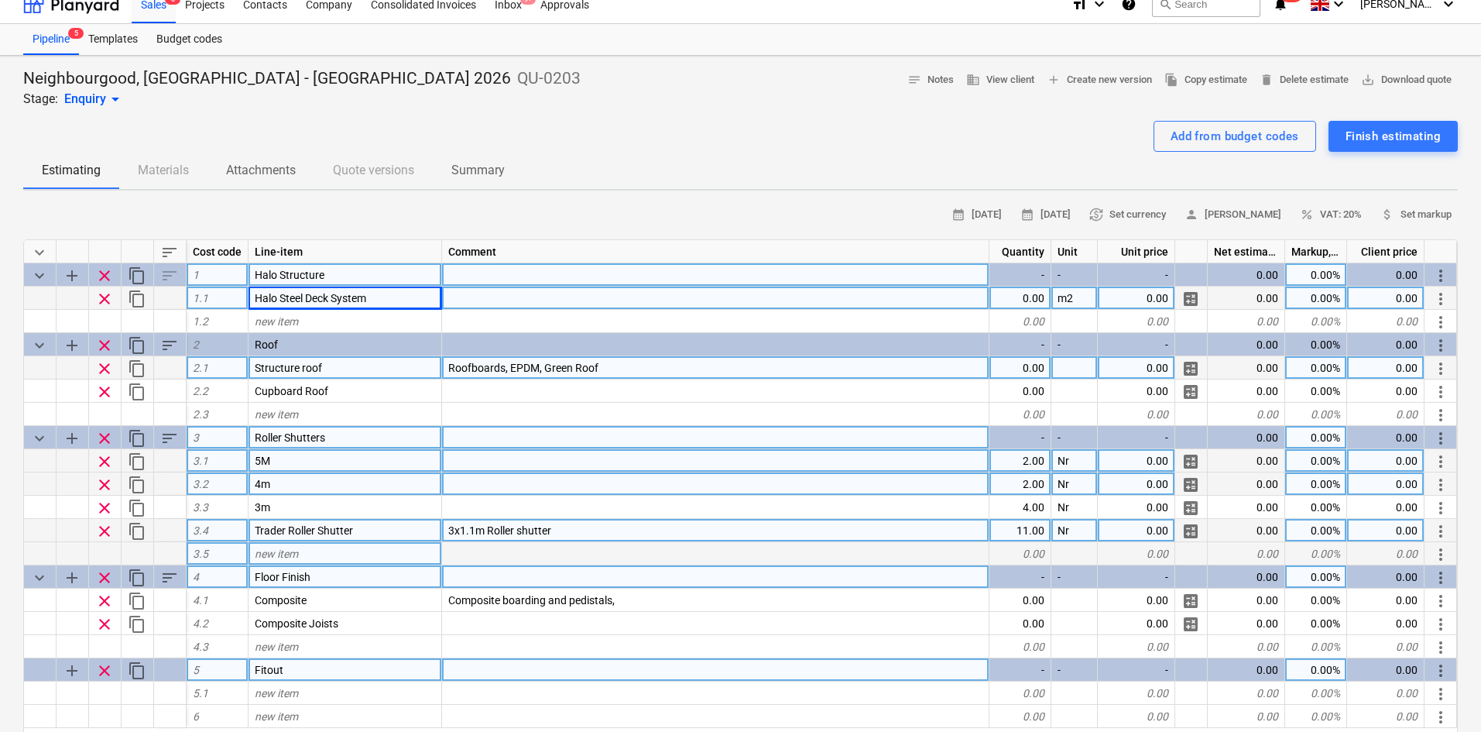
scroll to position [232, 0]
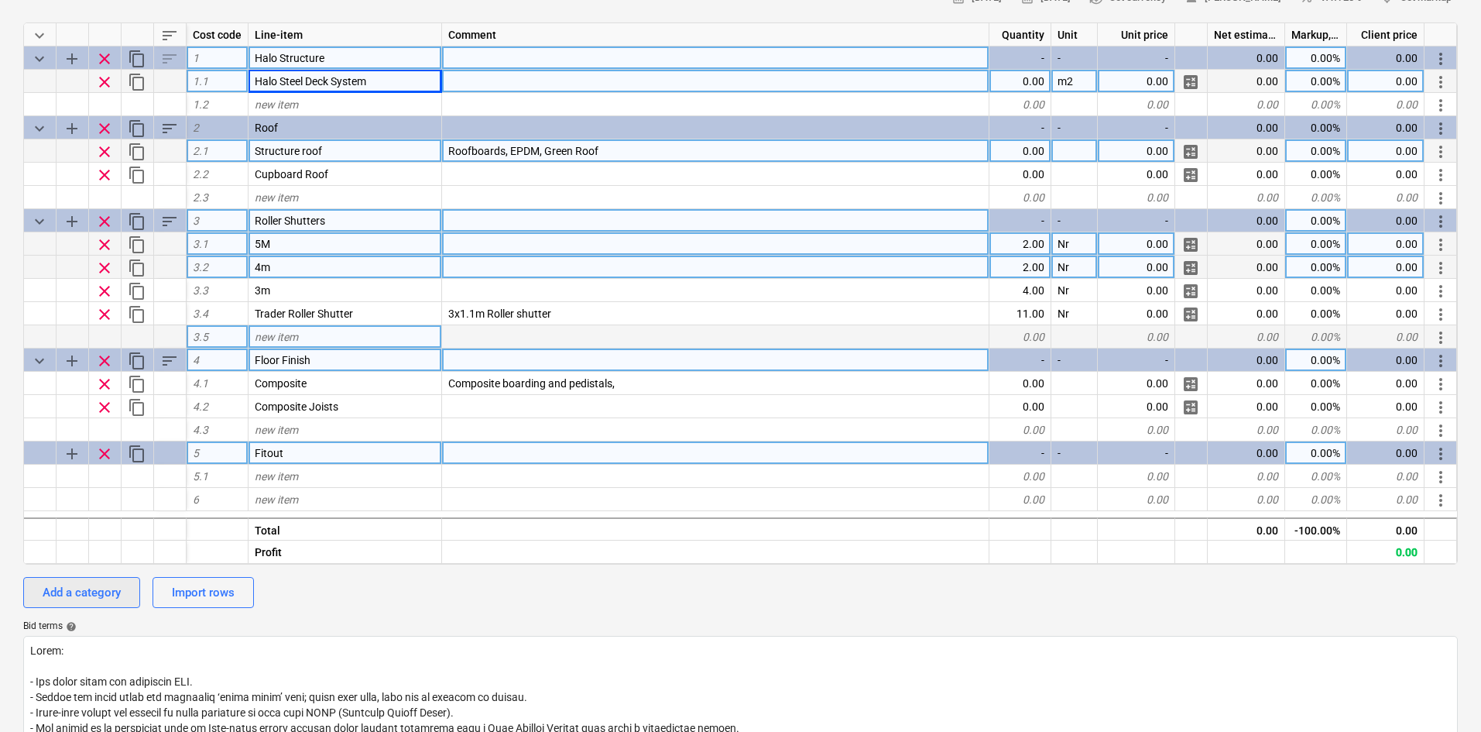
click at [105, 591] on div "Add a category" at bounding box center [82, 592] width 78 height 20
type textarea "x"
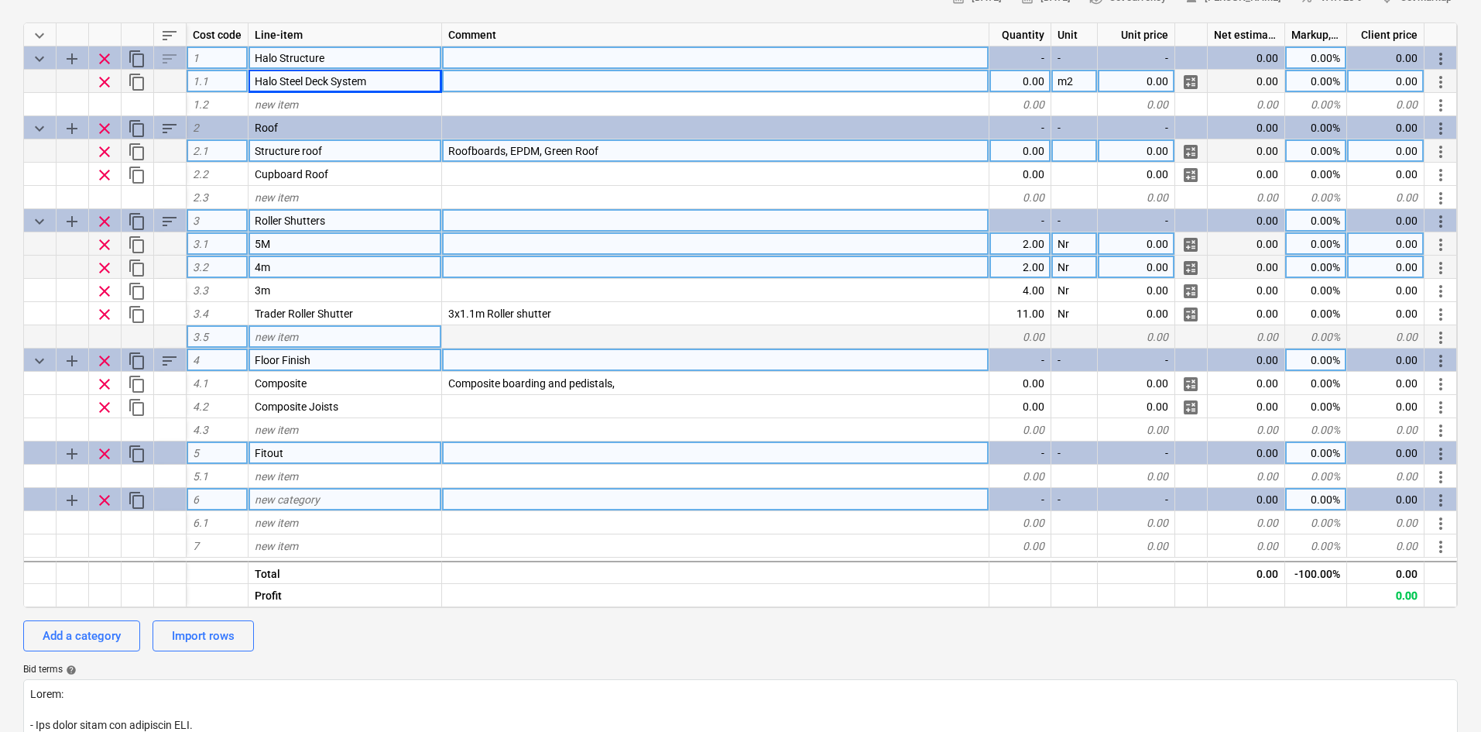
click at [307, 502] on span "new category" at bounding box center [287, 499] width 65 height 12
type input "WC"
type textarea "x"
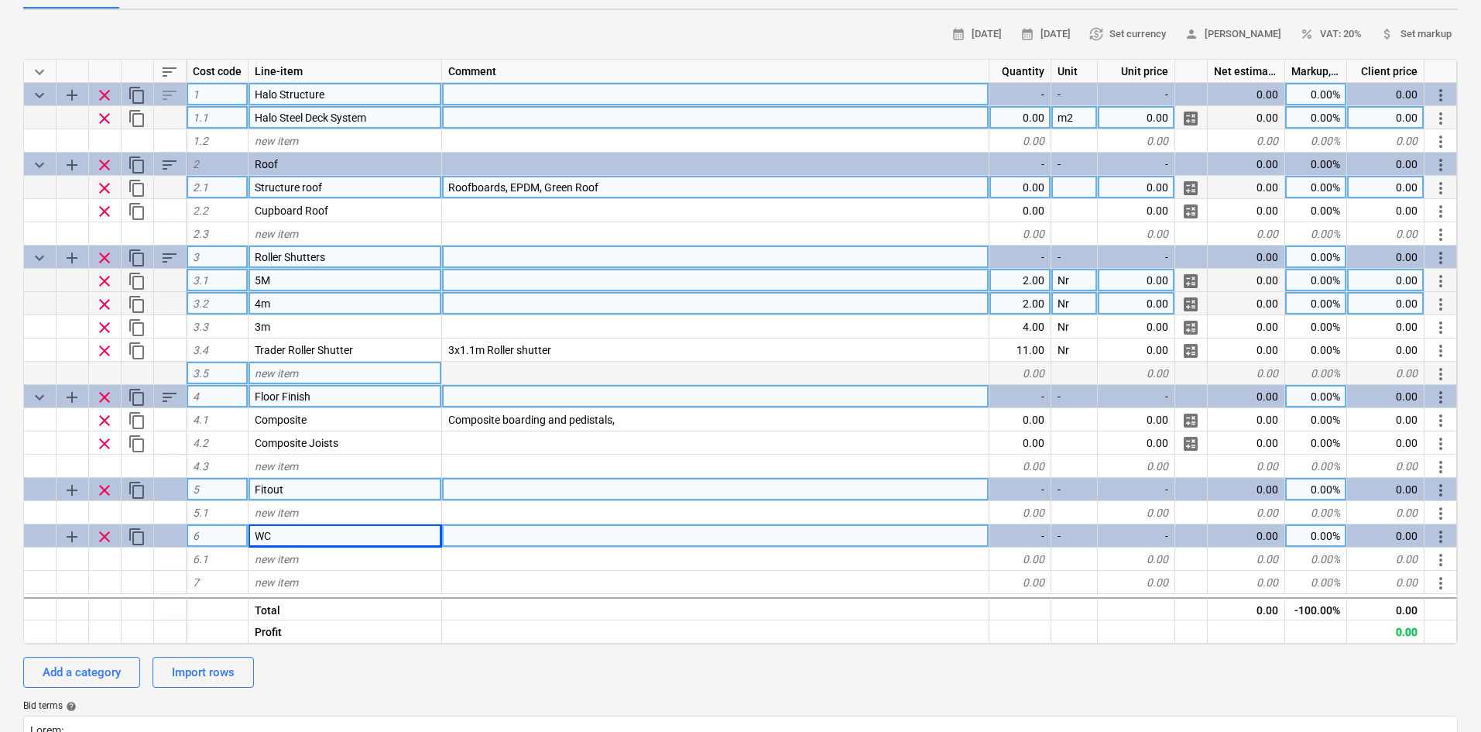
scroll to position [155, 0]
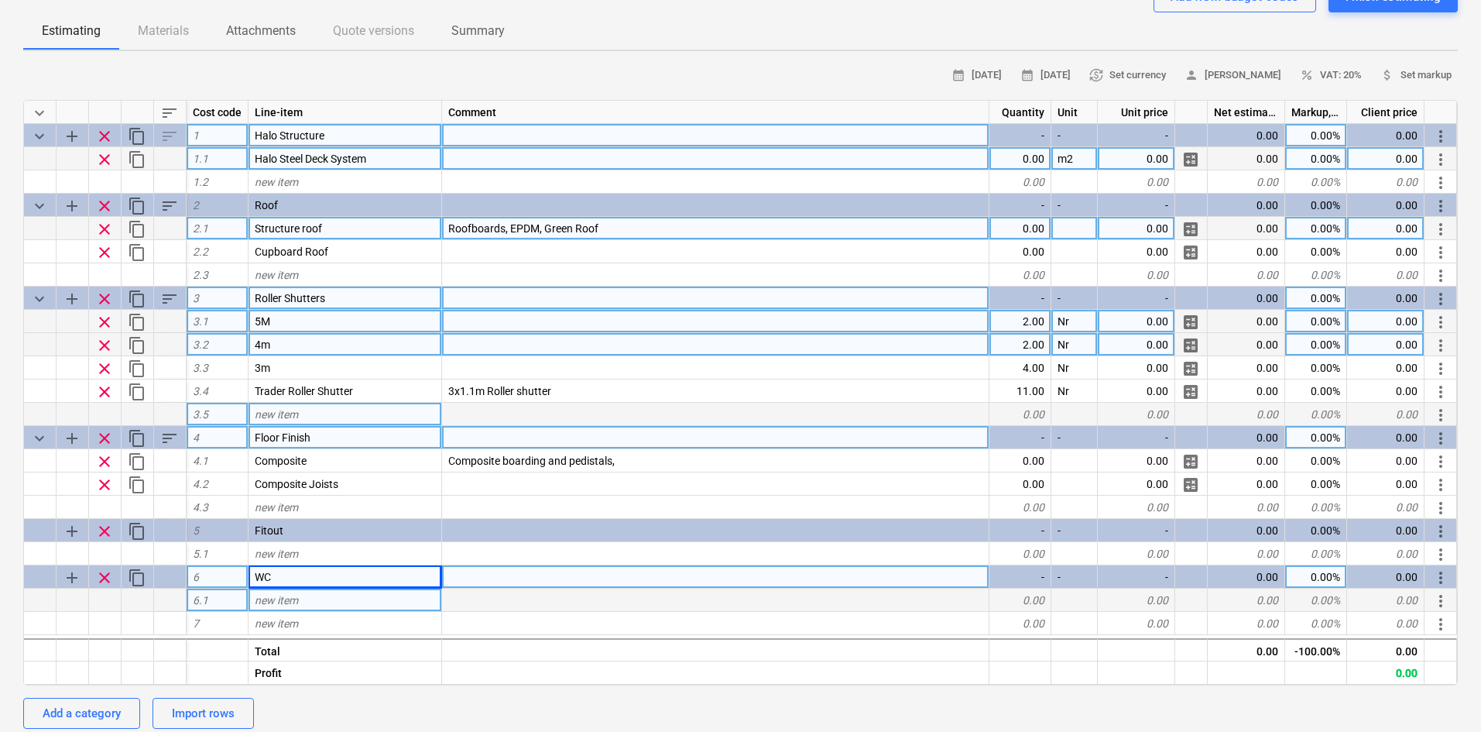
click at [303, 598] on div "new item" at bounding box center [346, 599] width 194 height 23
type input "c"
type input "Cubicles"
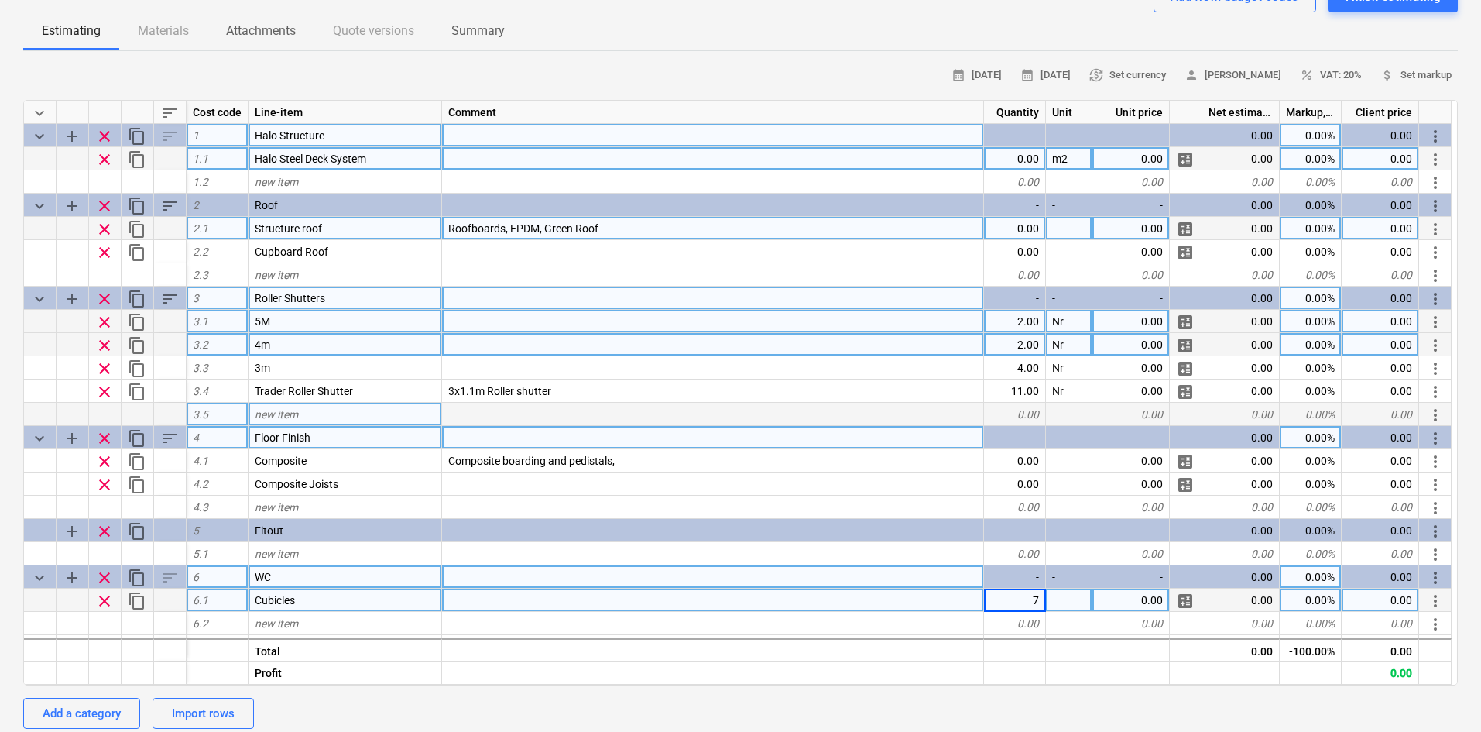
type textarea "x"
type input "Nr"
type textarea "x"
click at [317, 619] on div "new item" at bounding box center [346, 623] width 194 height 23
type input "DDA Cubicle"
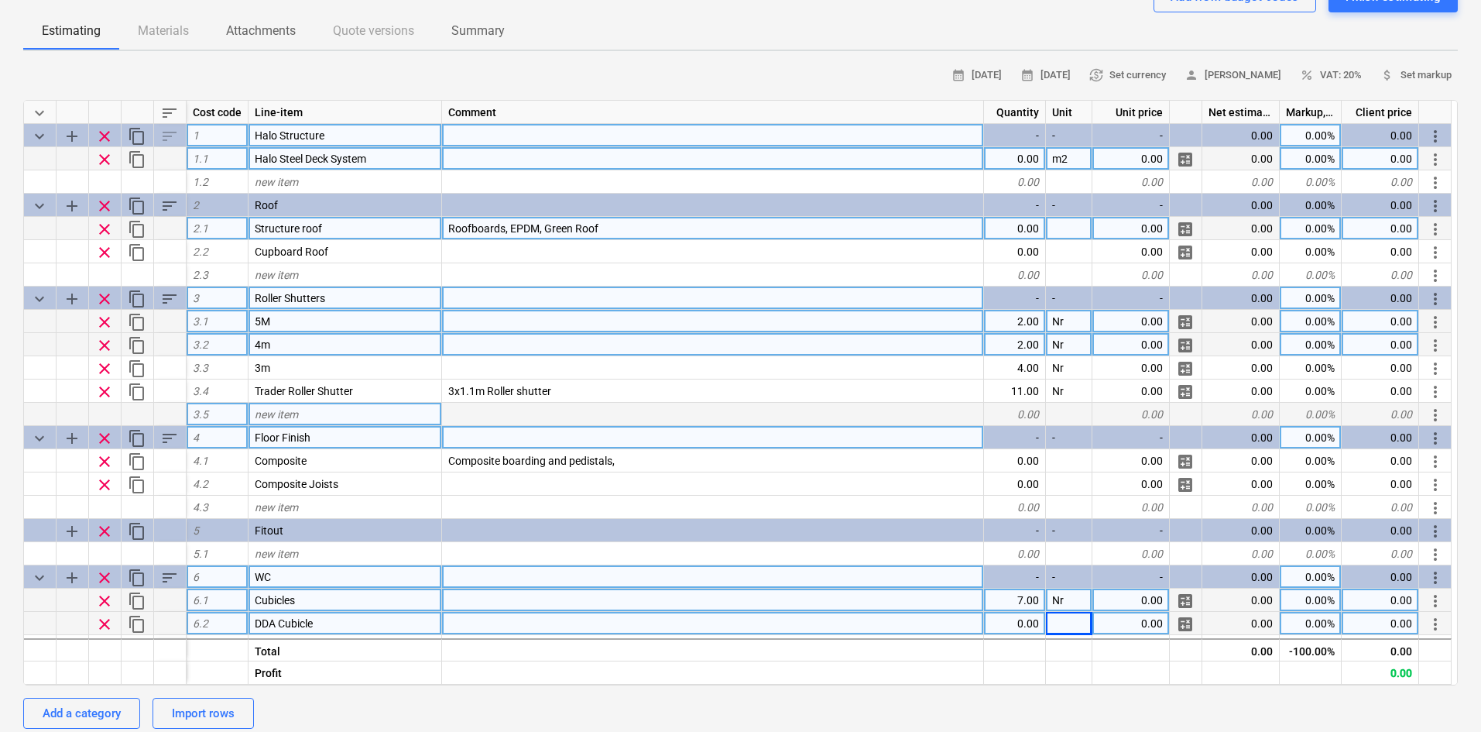
scroll to position [20, 0]
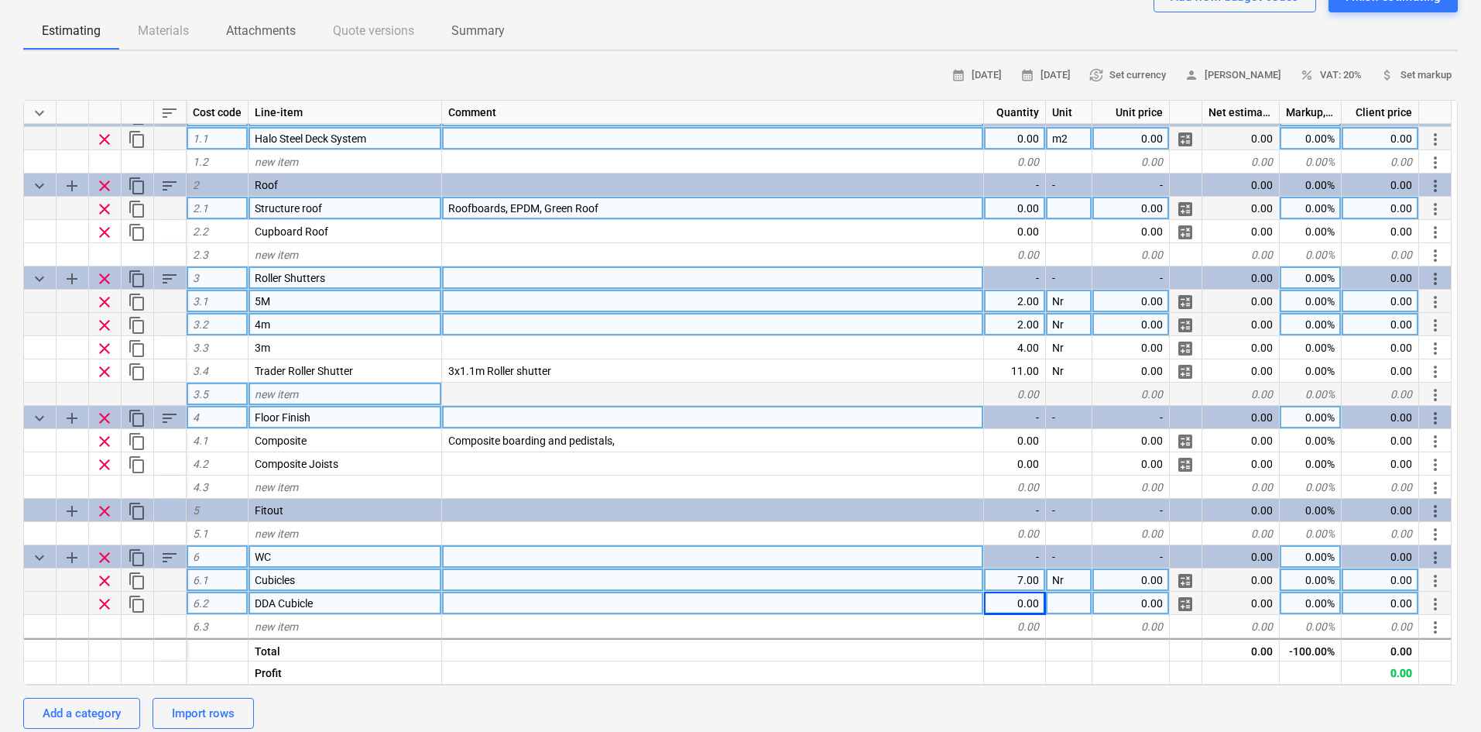
type textarea "x"
type input "Nr"
type textarea "x"
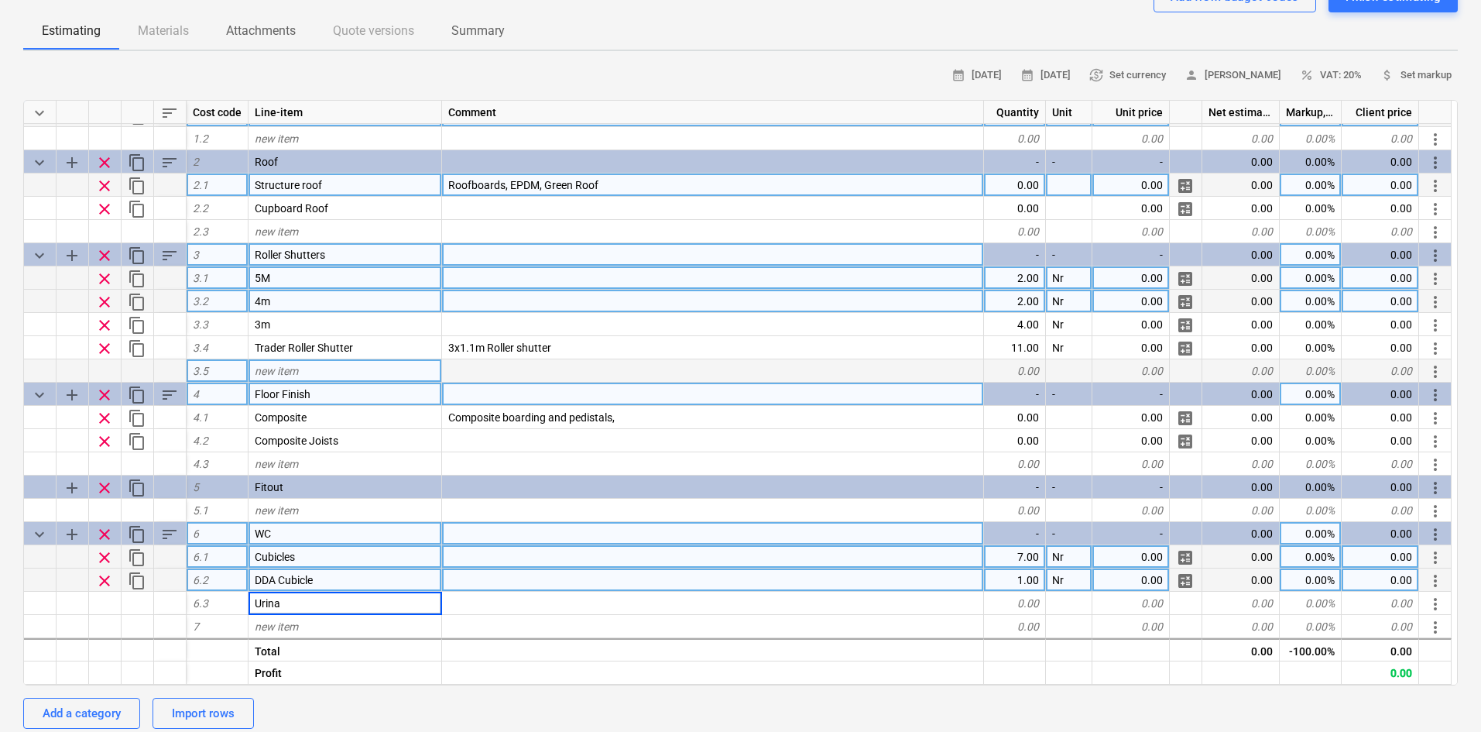
type input "Urinal"
type textarea "x"
type input "Nr"
type textarea "x"
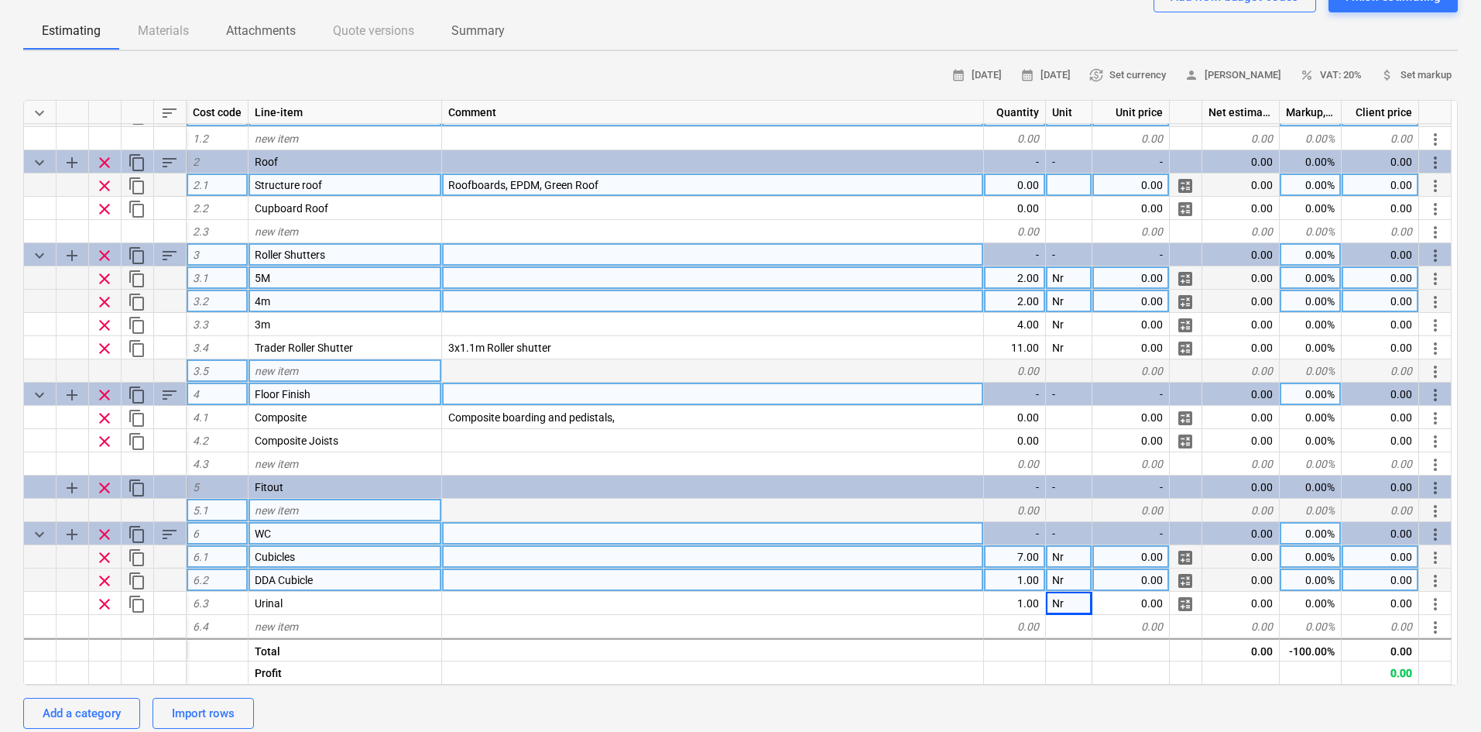
click at [371, 511] on div "new item" at bounding box center [346, 510] width 194 height 23
type input "Bar Unit"
type textarea "x"
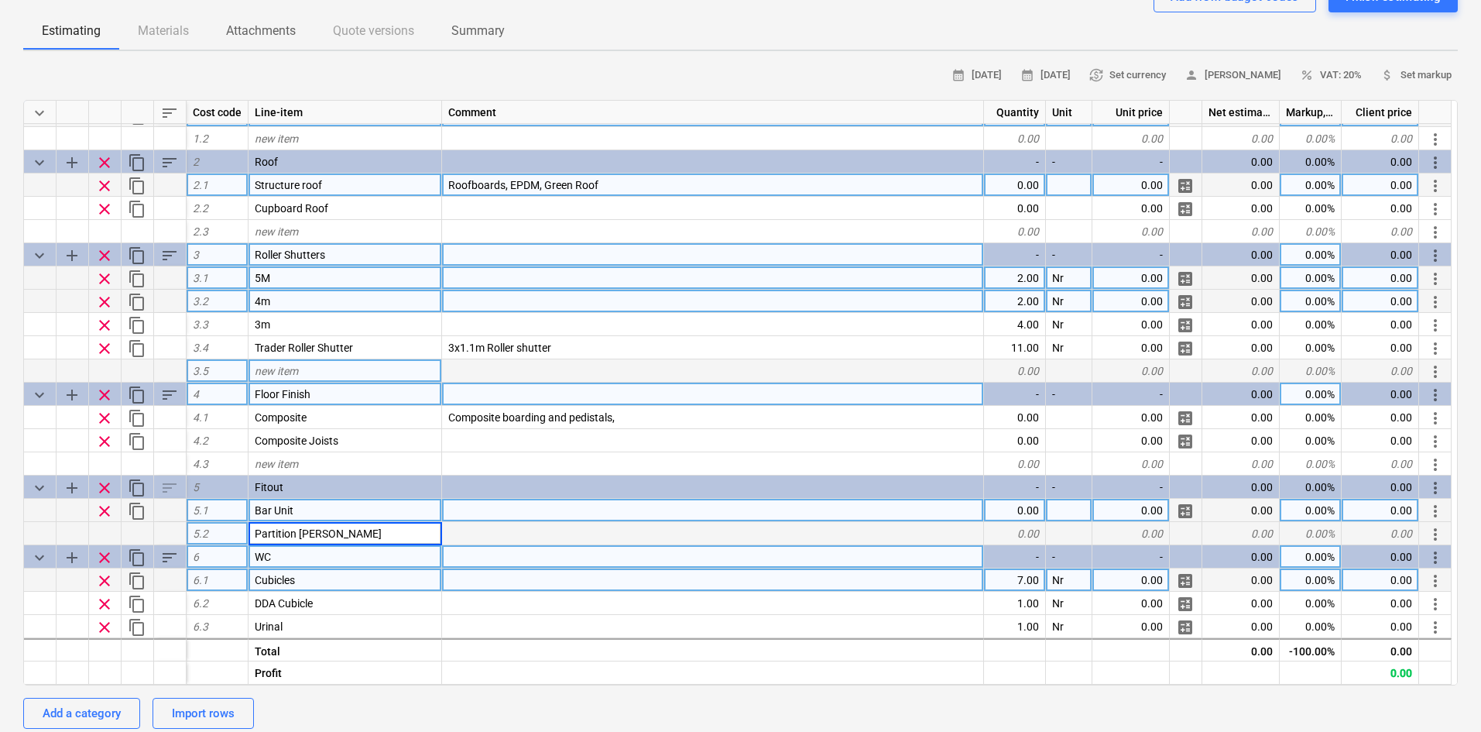
type input "Partition [PERSON_NAME]"
type textarea "x"
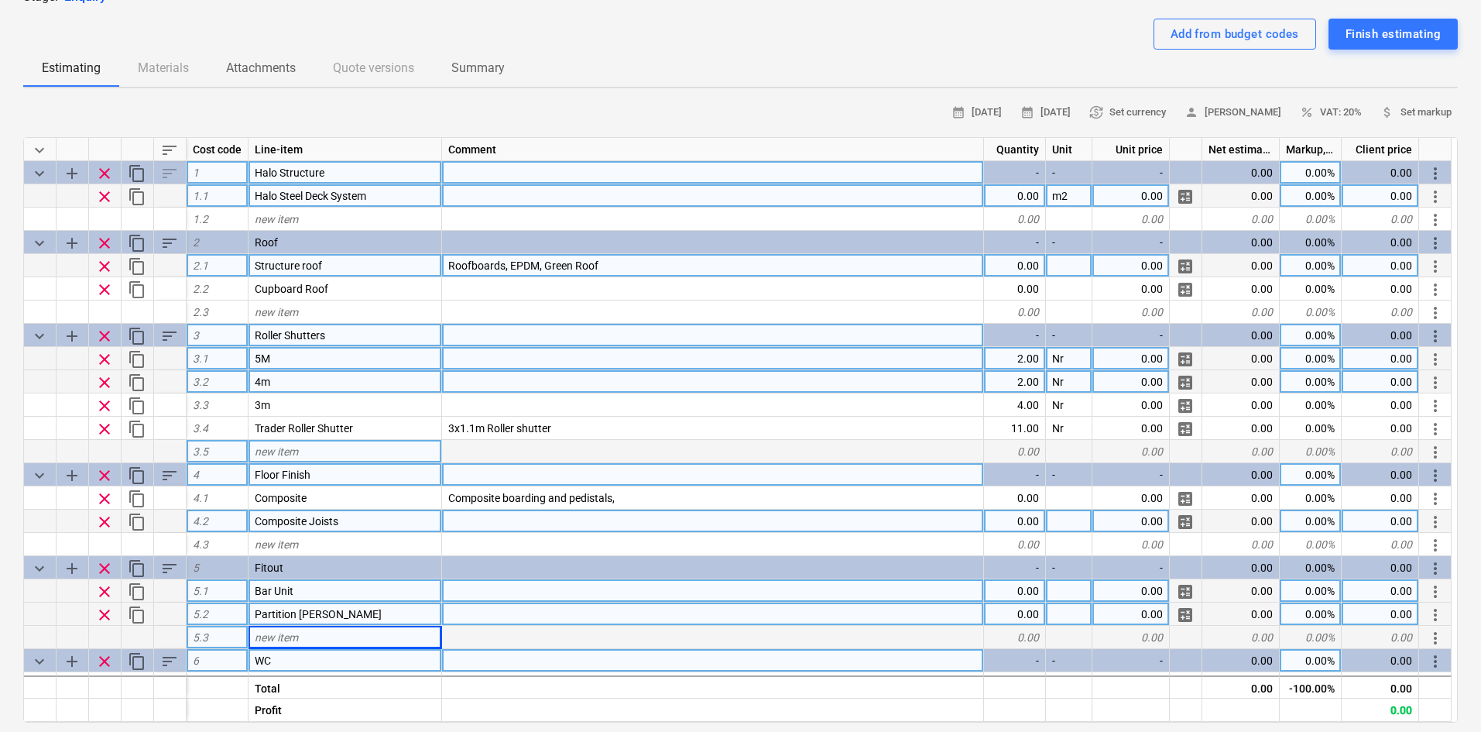
scroll to position [0, 0]
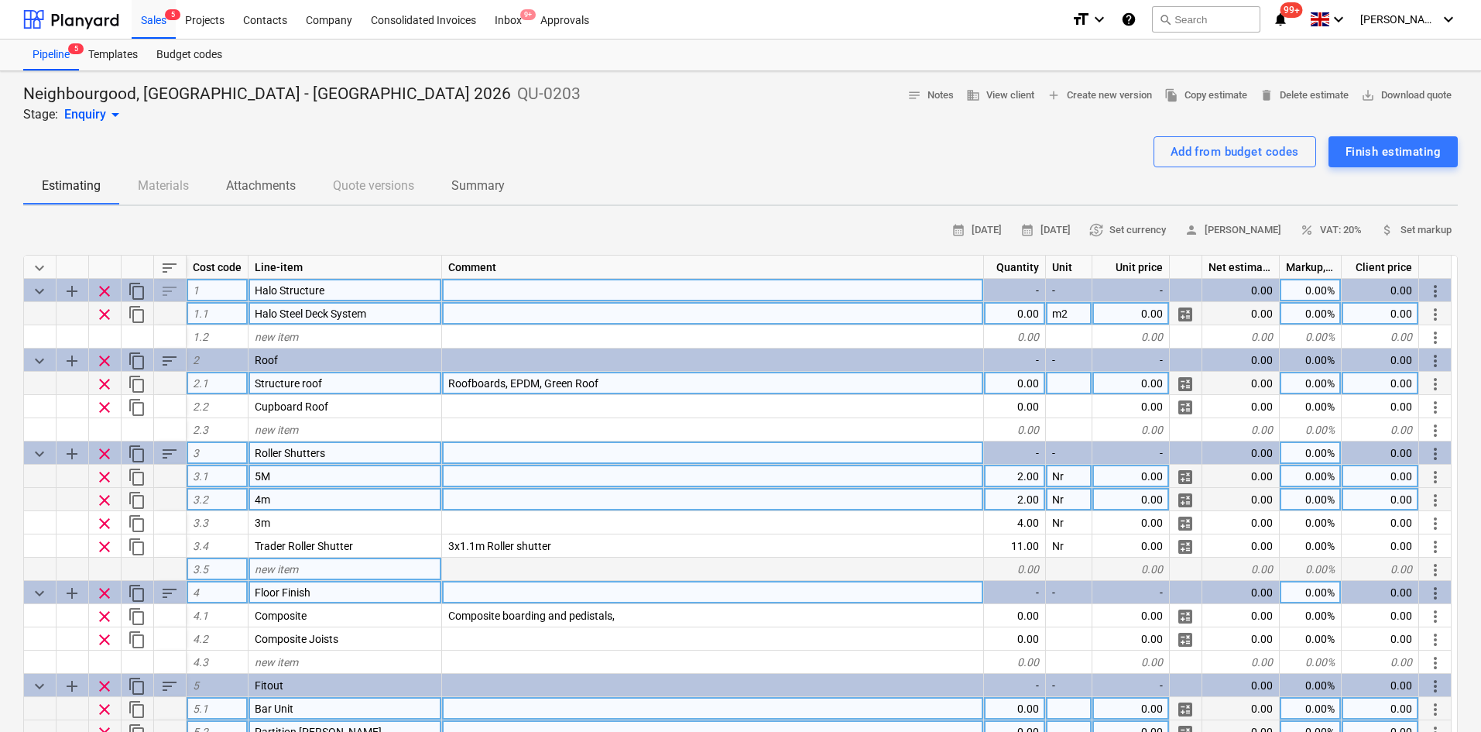
click at [405, 303] on div "Halo Steel Deck System" at bounding box center [346, 313] width 194 height 23
click at [405, 303] on input "Halo Steel Deck System" at bounding box center [345, 313] width 193 height 22
click at [404, 315] on input "Halo Steel Deck System" at bounding box center [345, 313] width 193 height 22
click at [392, 281] on div "Halo Structure" at bounding box center [346, 290] width 194 height 23
type input "Foodhall Structure"
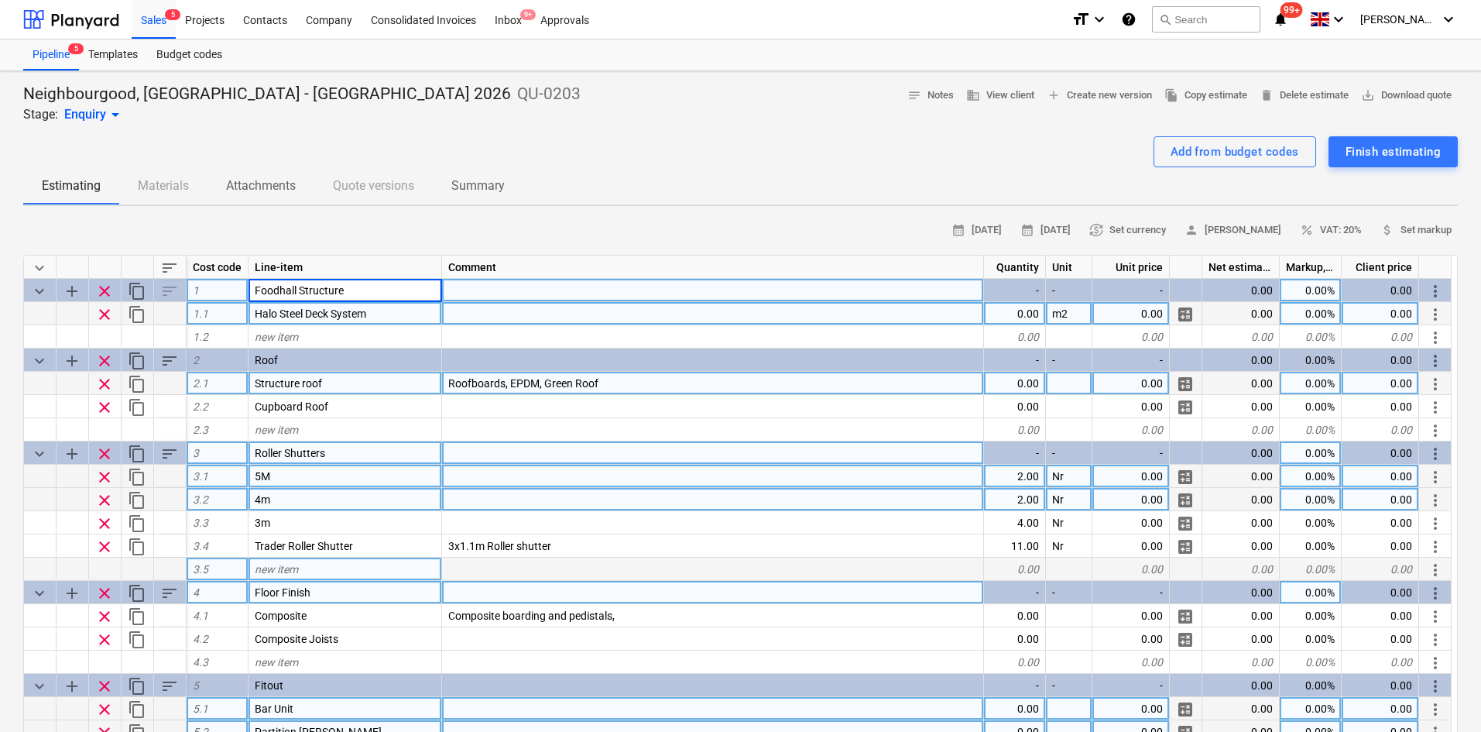
type textarea "x"
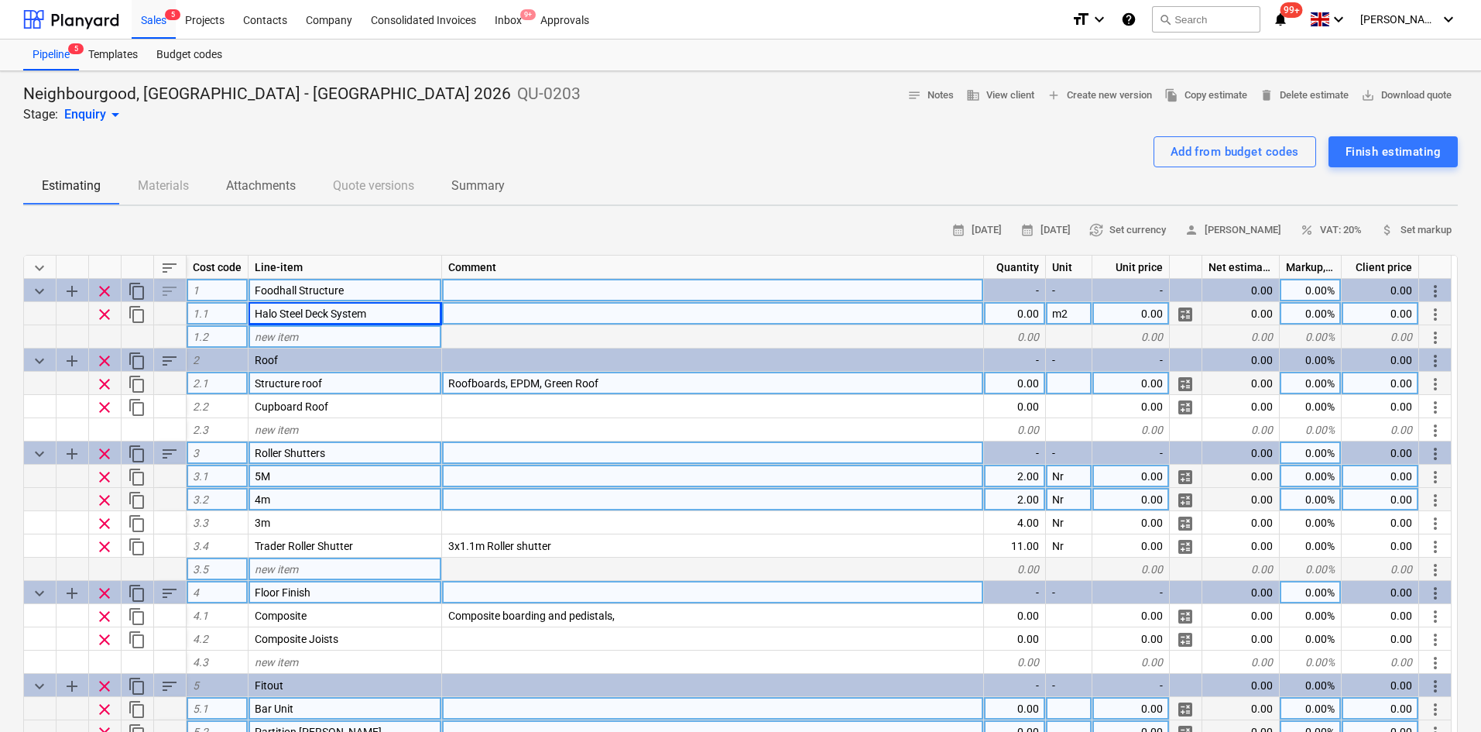
click at [338, 342] on div "new item" at bounding box center [346, 336] width 194 height 23
type input "Framing"
type input "Halo Steel Frame"
type textarea "x"
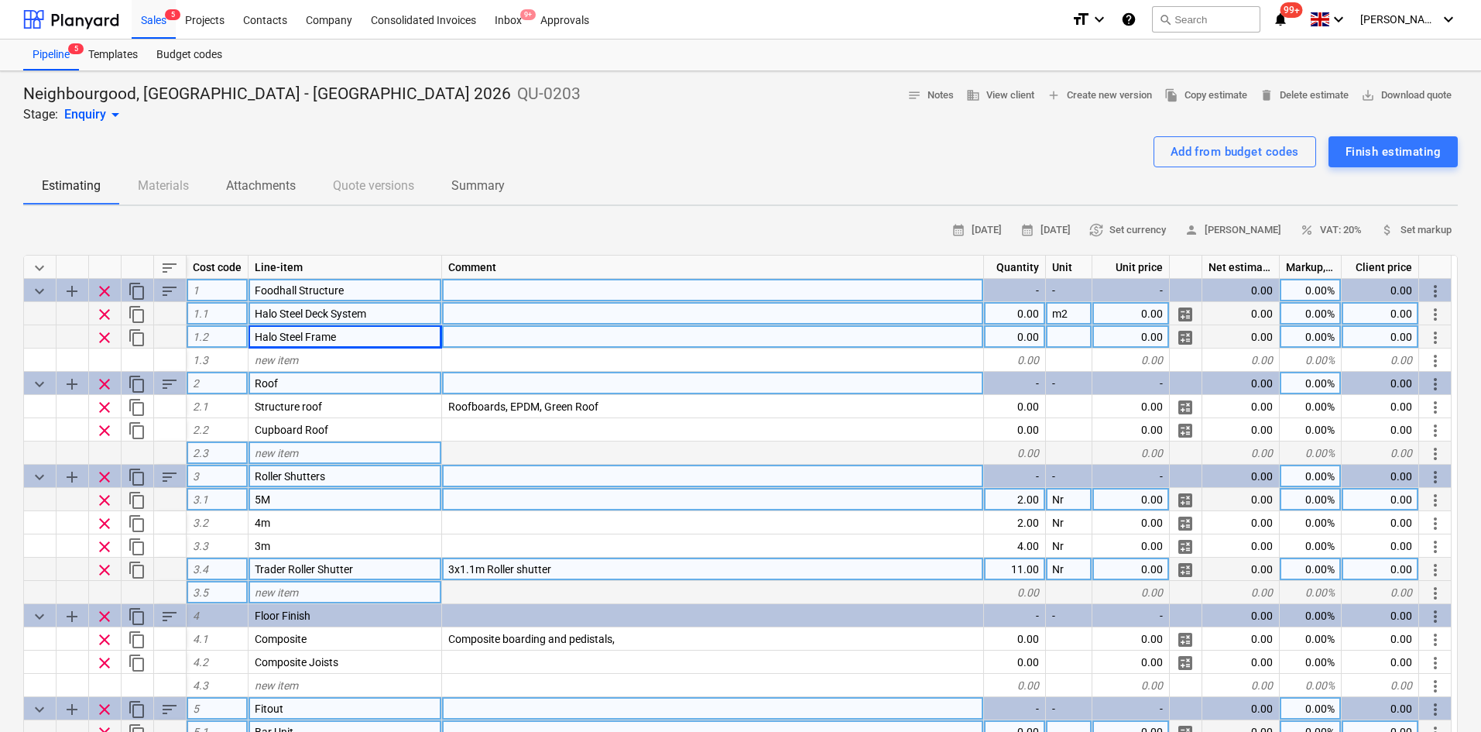
click at [1071, 312] on div "m2" at bounding box center [1069, 313] width 46 height 23
type input "Package"
click at [140, 289] on span "content_copy" at bounding box center [137, 291] width 19 height 19
type textarea "x"
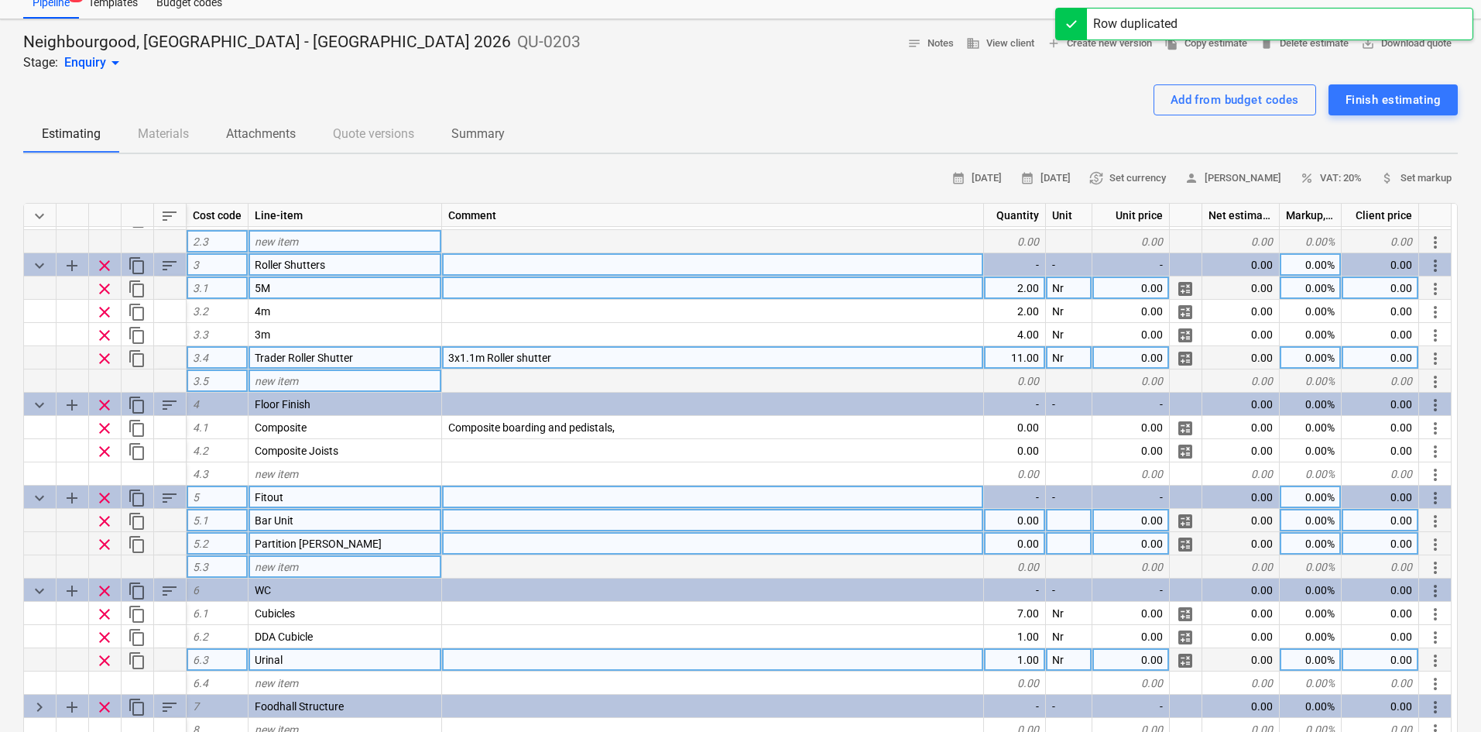
scroll to position [232, 0]
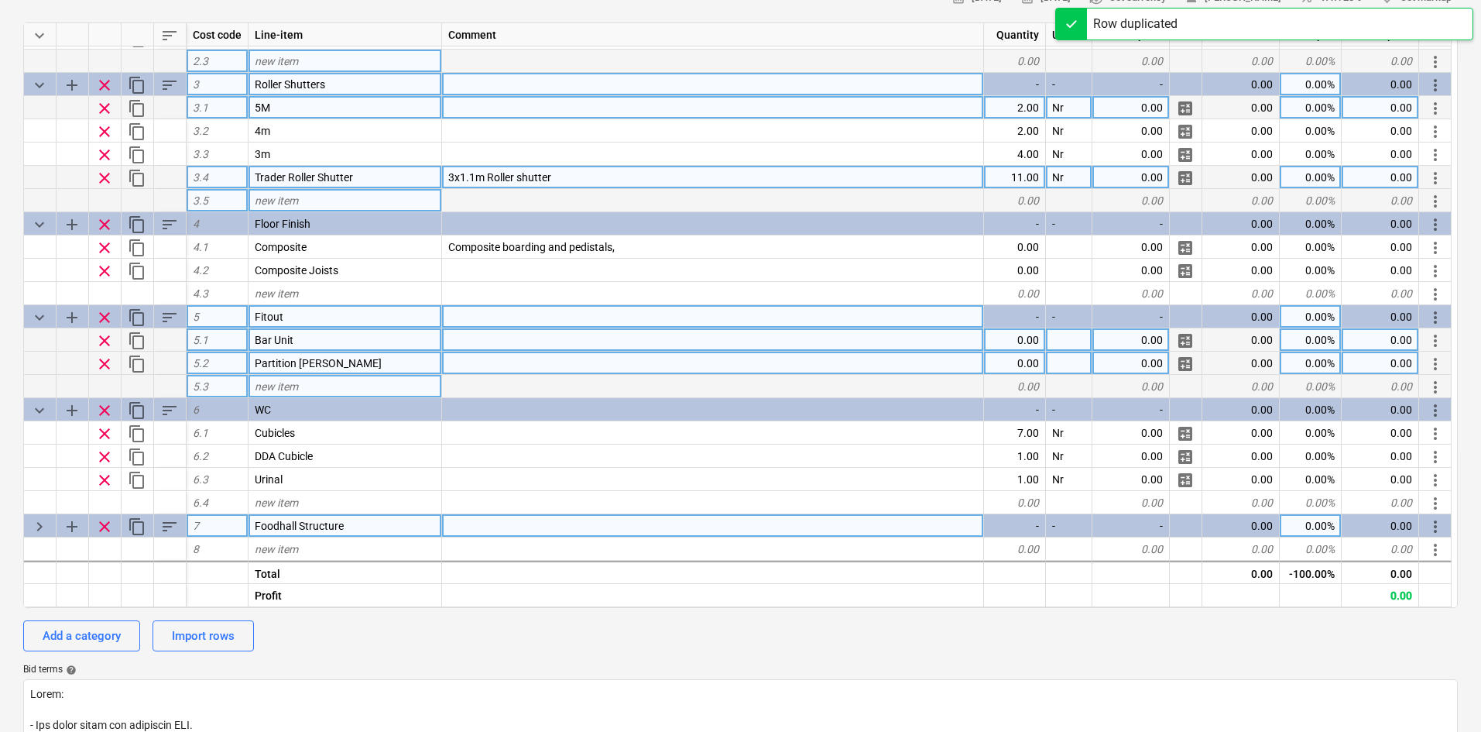
click at [335, 528] on span "Foodhall Structure" at bounding box center [299, 525] width 89 height 12
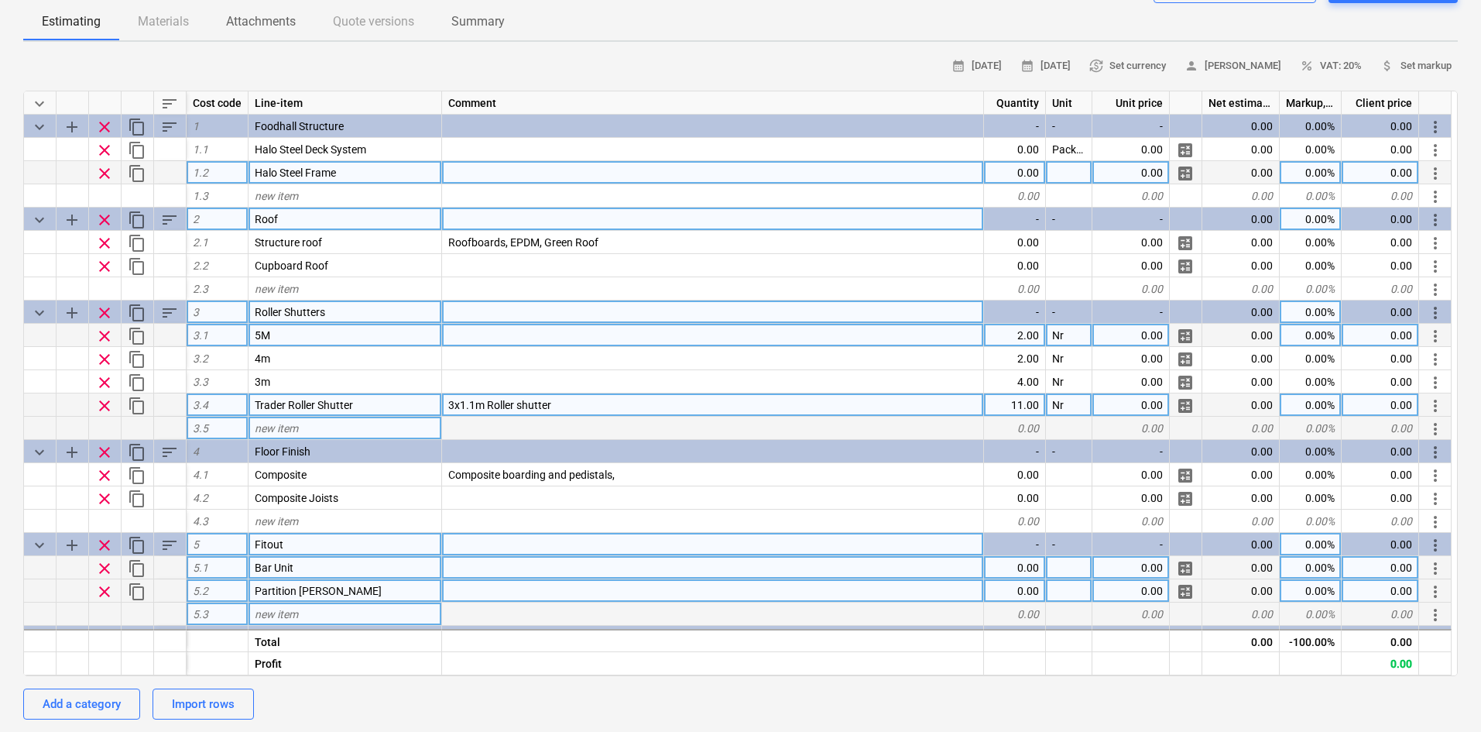
scroll to position [77, 0]
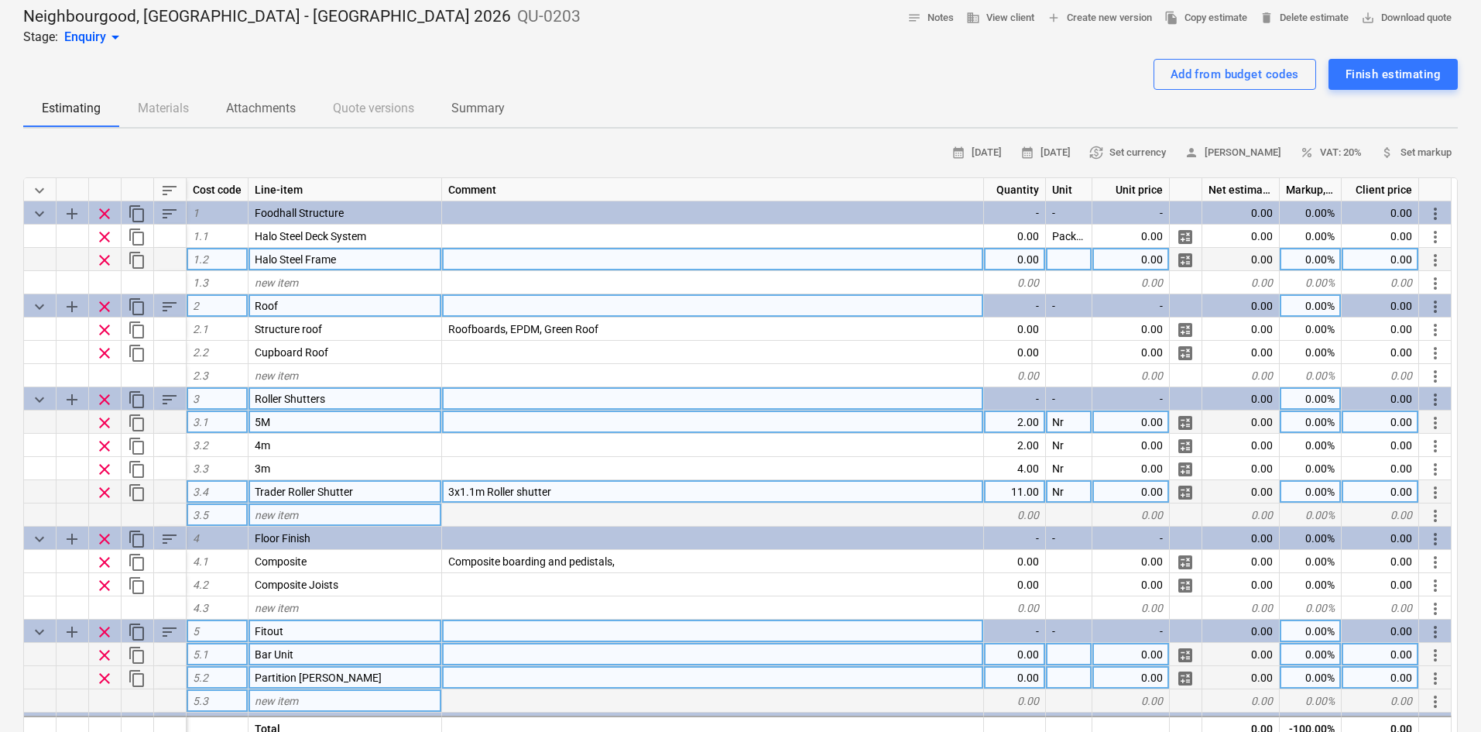
click at [172, 197] on span "sort" at bounding box center [169, 190] width 19 height 19
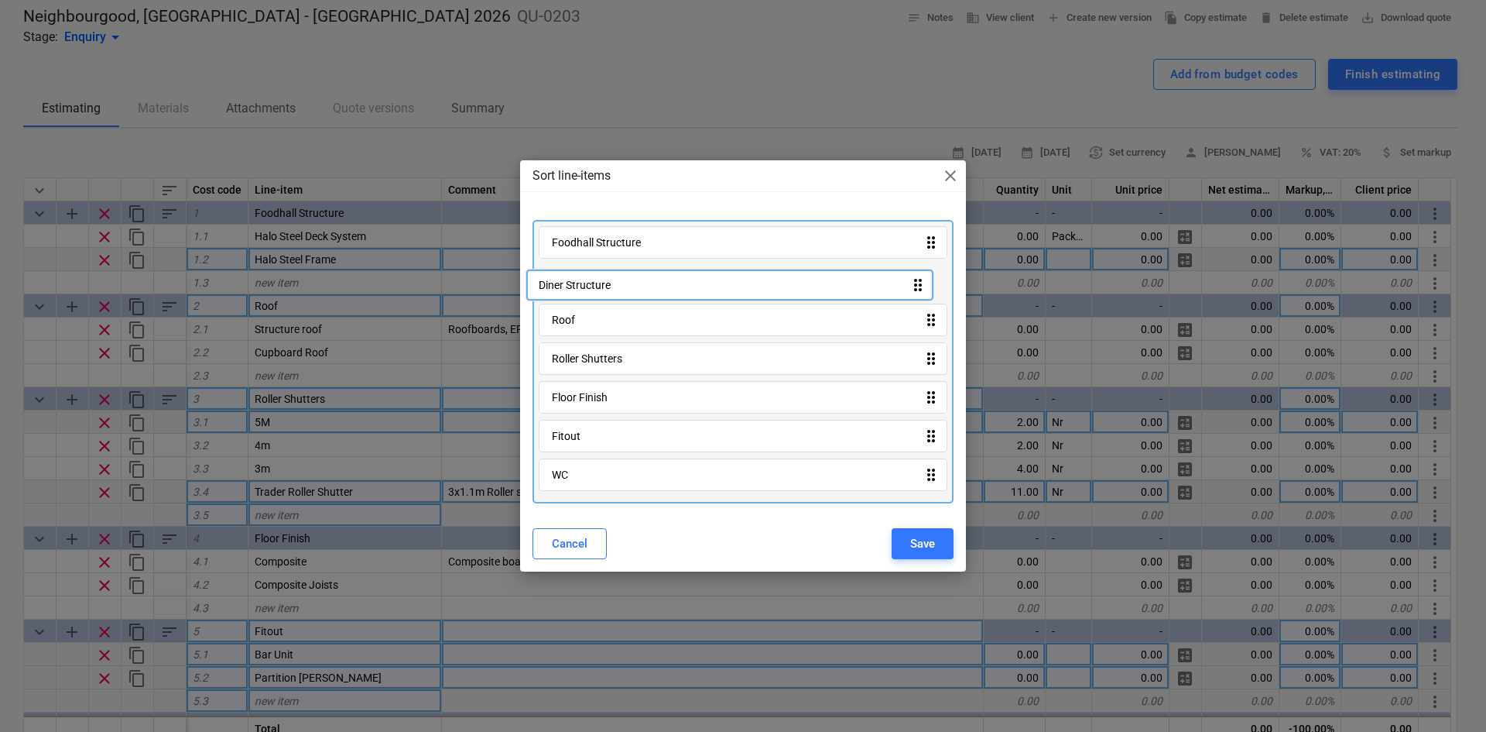
drag, startPoint x: 718, startPoint y: 483, endPoint x: 707, endPoint y: 286, distance: 197.8
click at [707, 286] on div "Foodhall Structure drag_indicator Roof drag_indicator Roller Shutters drag_indi…" at bounding box center [743, 361] width 421 height 283
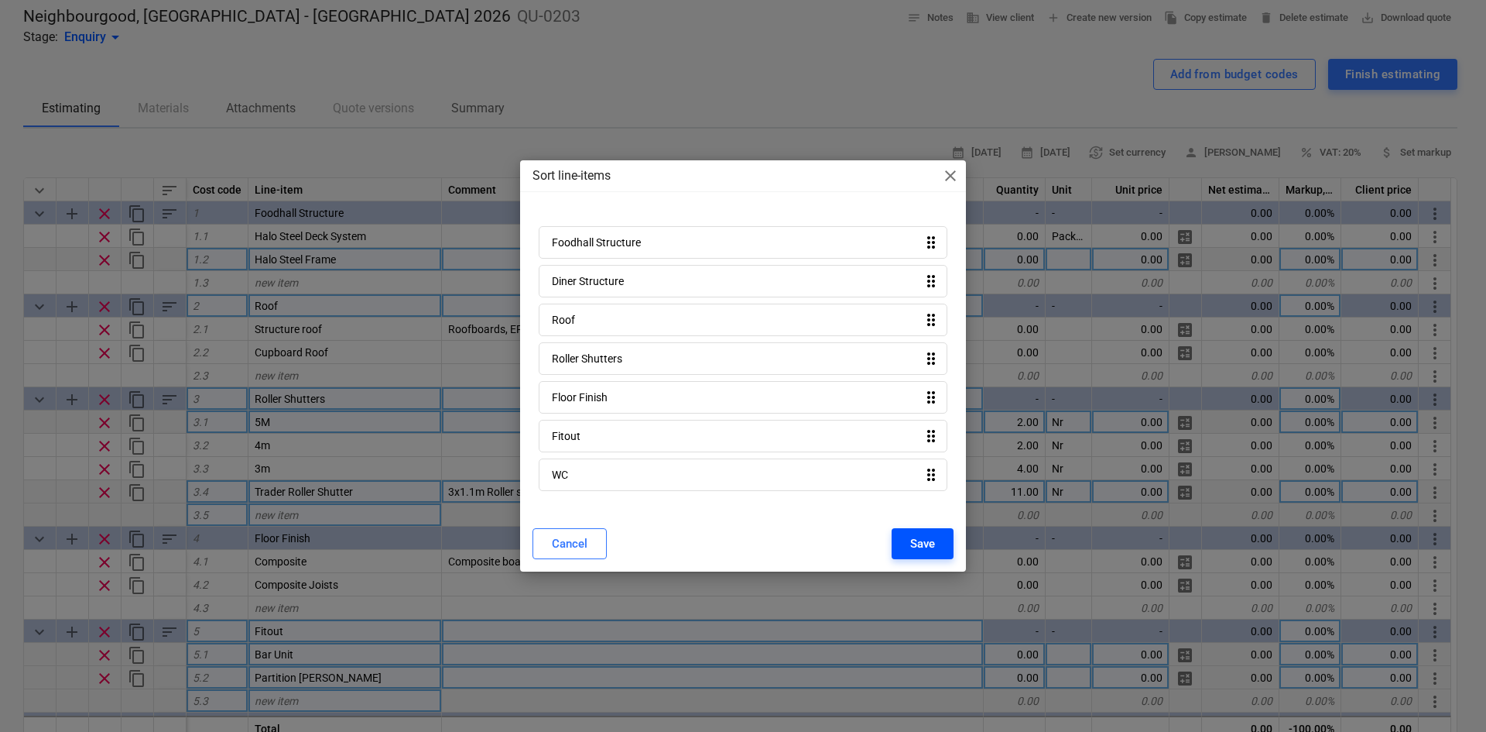
click at [917, 537] on div "Save" at bounding box center [922, 543] width 25 height 20
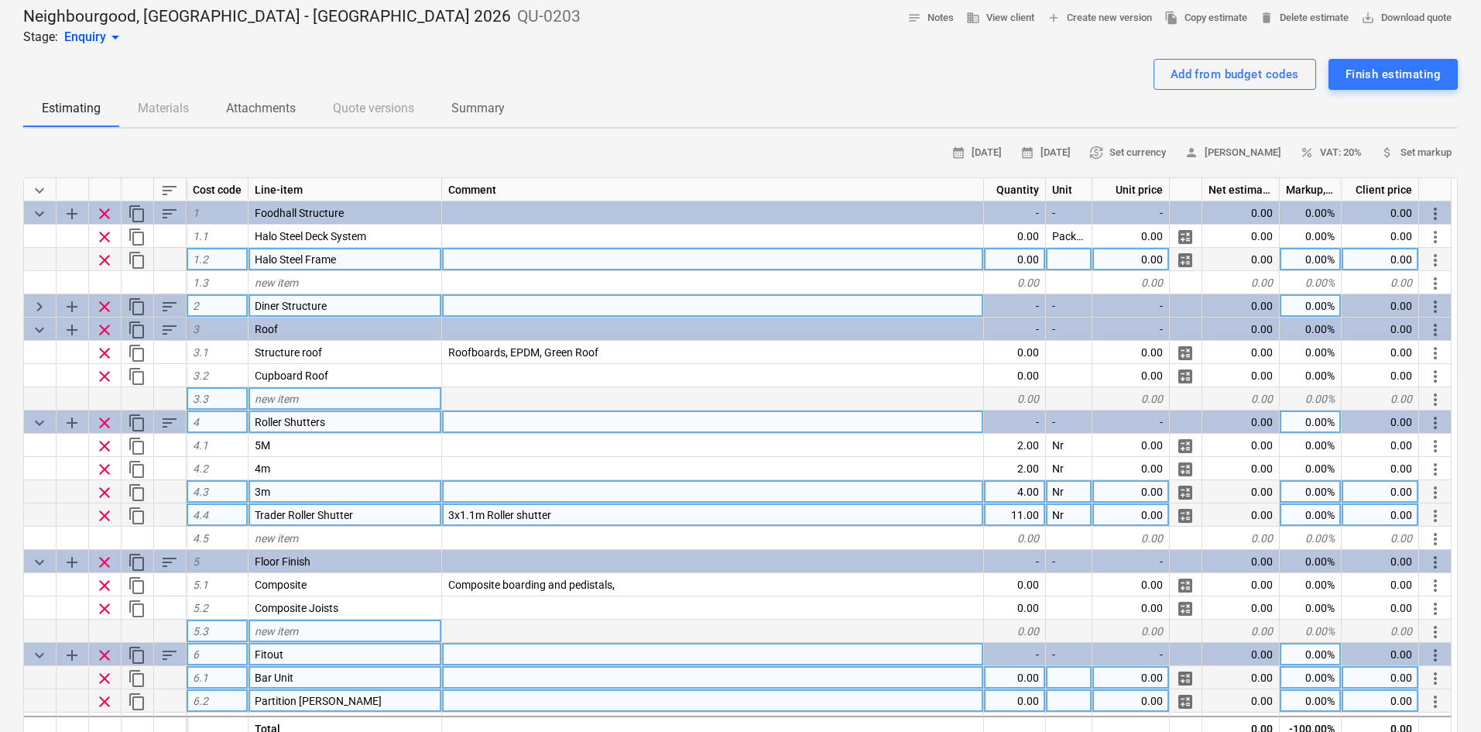
click at [260, 307] on span "Diner Structure" at bounding box center [291, 306] width 72 height 12
click at [270, 305] on input "Diner Structure" at bounding box center [345, 305] width 193 height 22
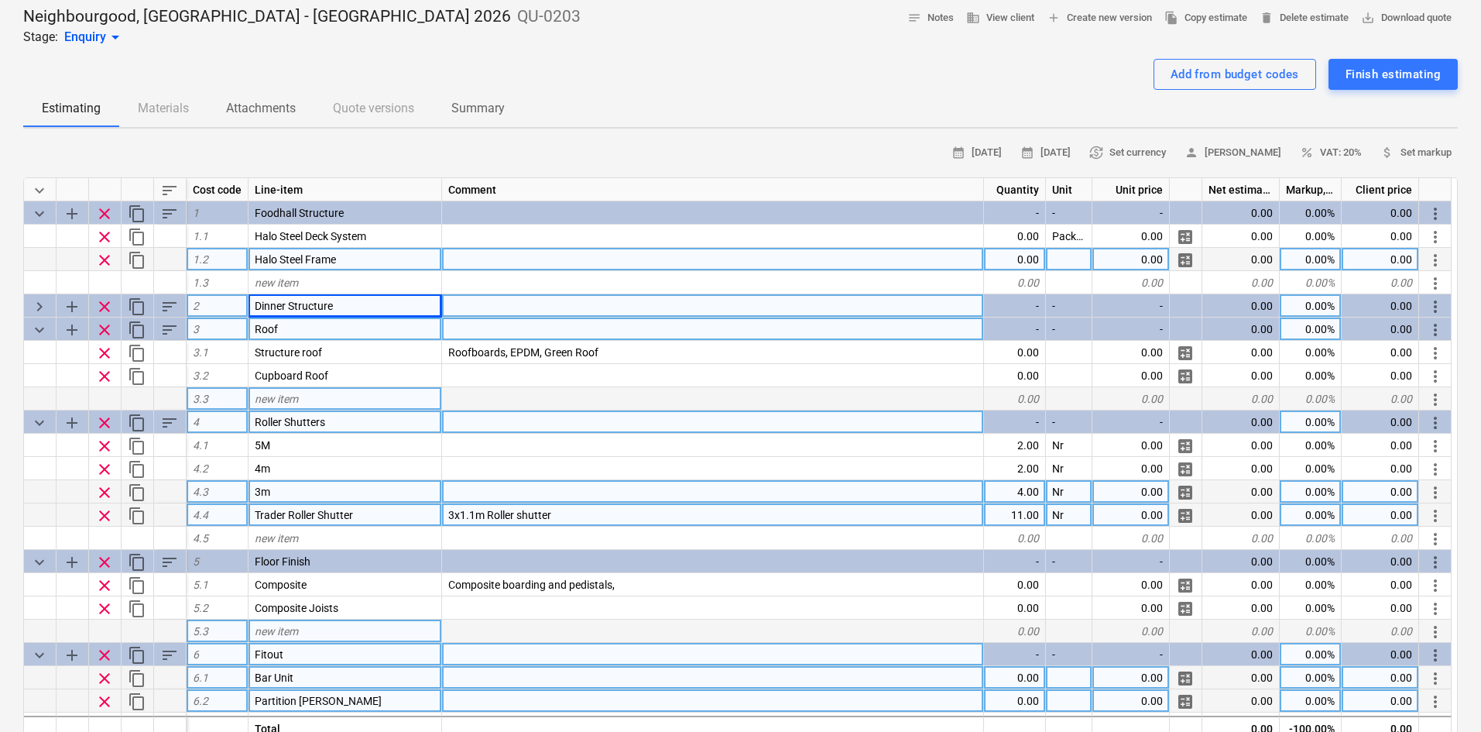
click at [40, 324] on span "keyboard_arrow_down" at bounding box center [39, 330] width 19 height 19
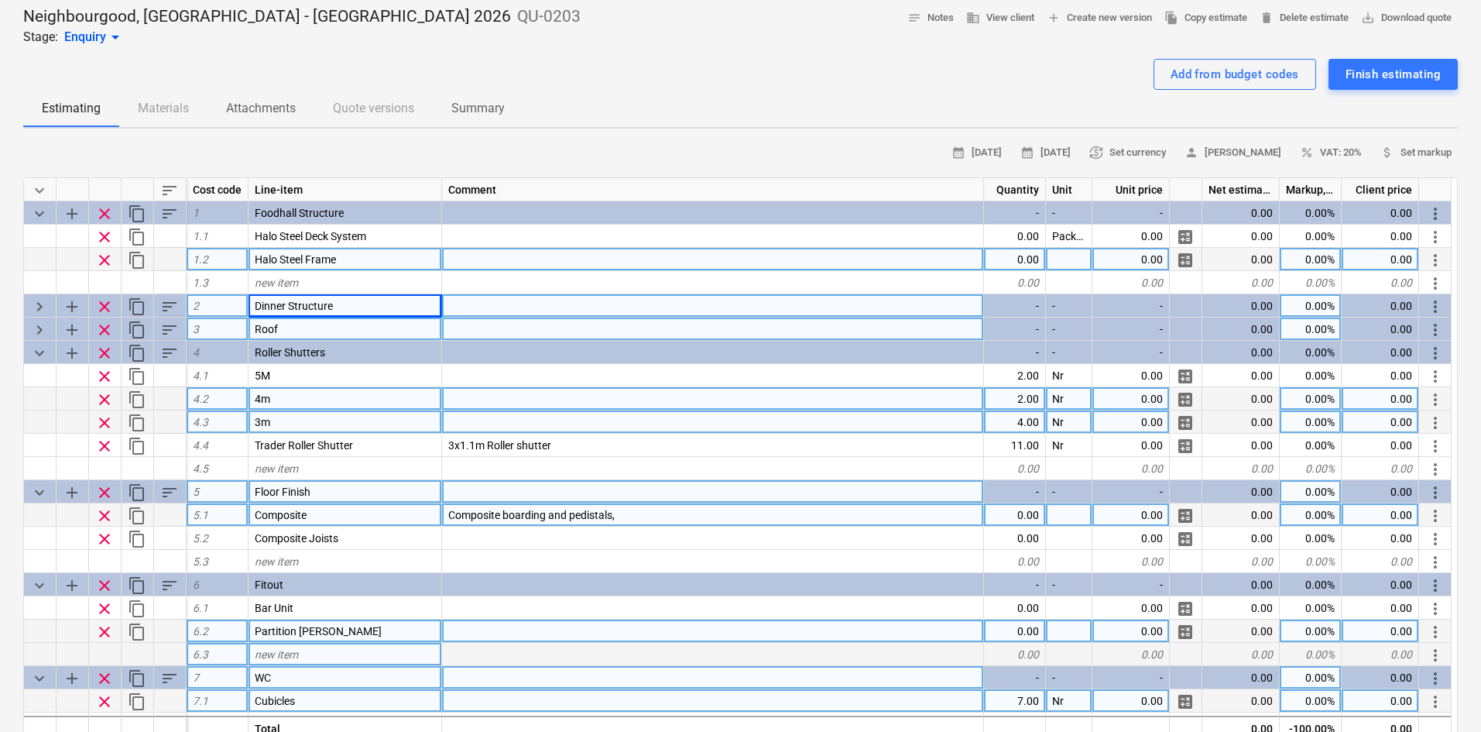
click at [35, 324] on span "keyboard_arrow_right" at bounding box center [39, 330] width 19 height 19
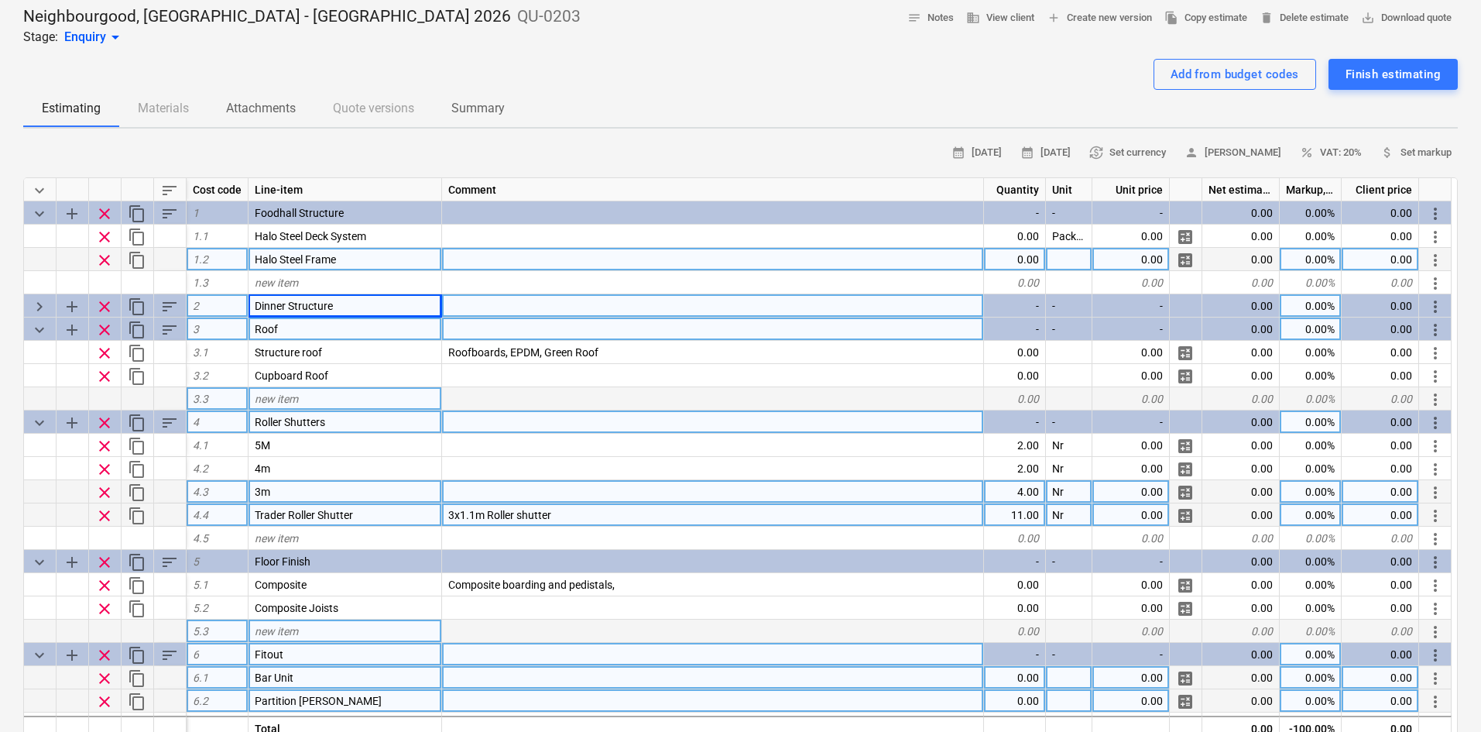
click at [42, 304] on span "keyboard_arrow_right" at bounding box center [39, 306] width 19 height 19
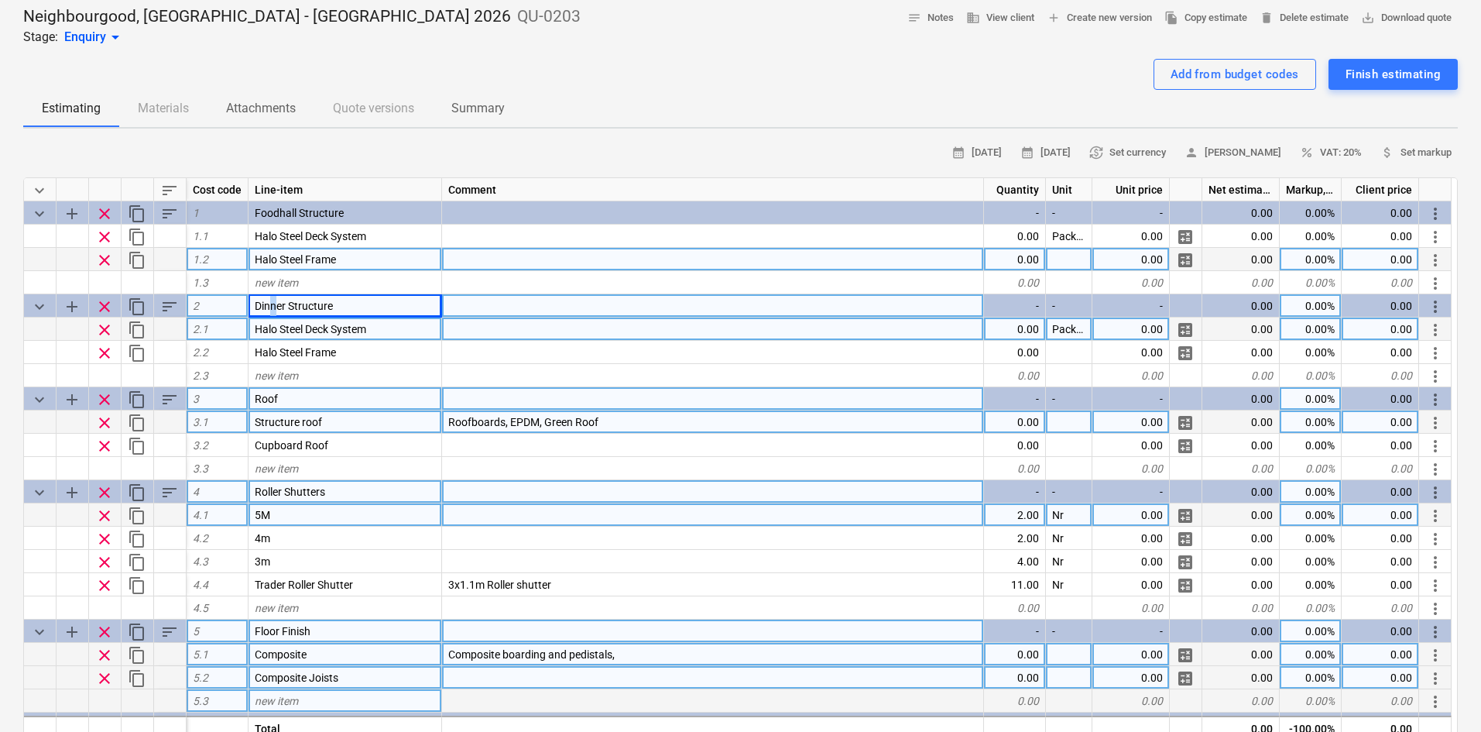
click at [273, 300] on span "Dinner Structure" at bounding box center [294, 306] width 78 height 12
click at [272, 300] on input "Dinner Structure" at bounding box center [345, 305] width 193 height 22
click at [307, 367] on div "new item" at bounding box center [346, 375] width 194 height 23
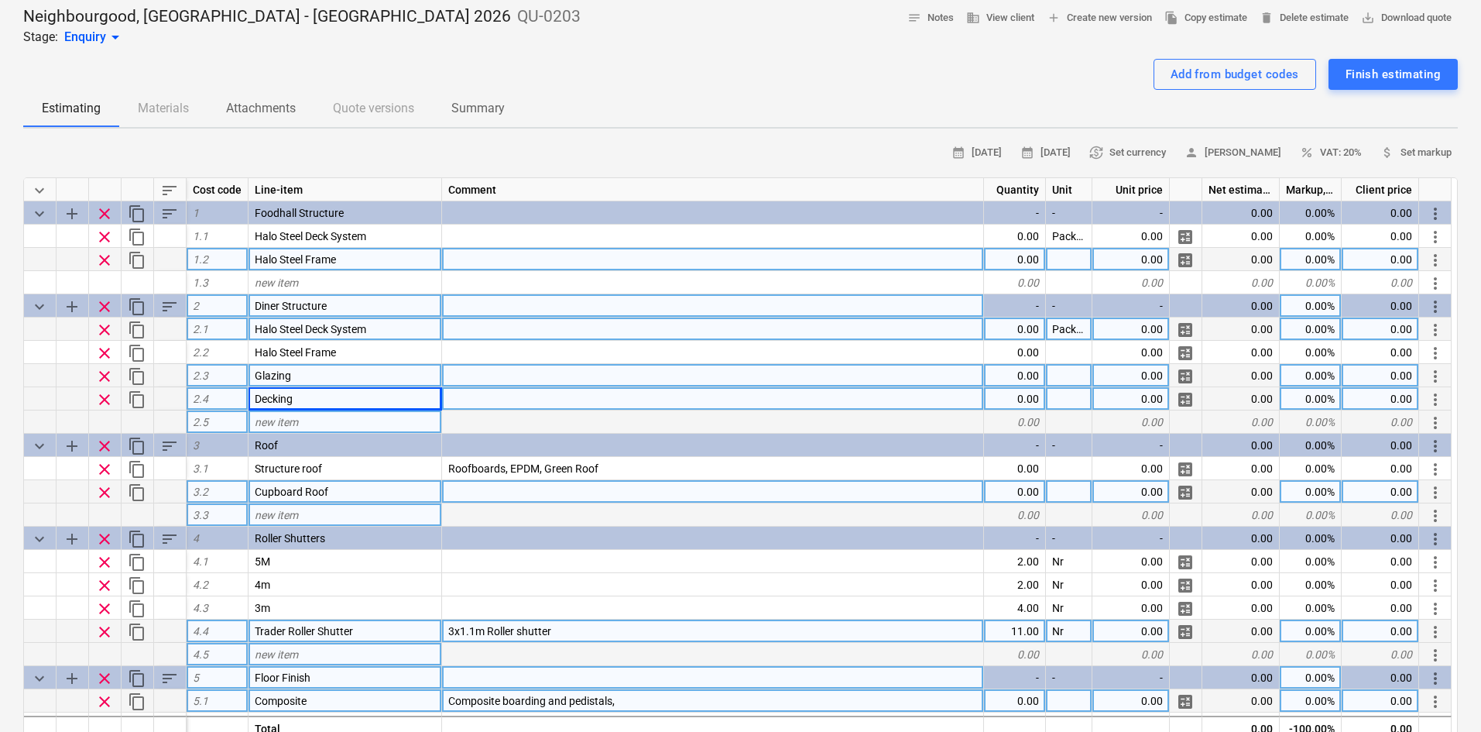
click at [328, 416] on div "new item" at bounding box center [346, 421] width 194 height 23
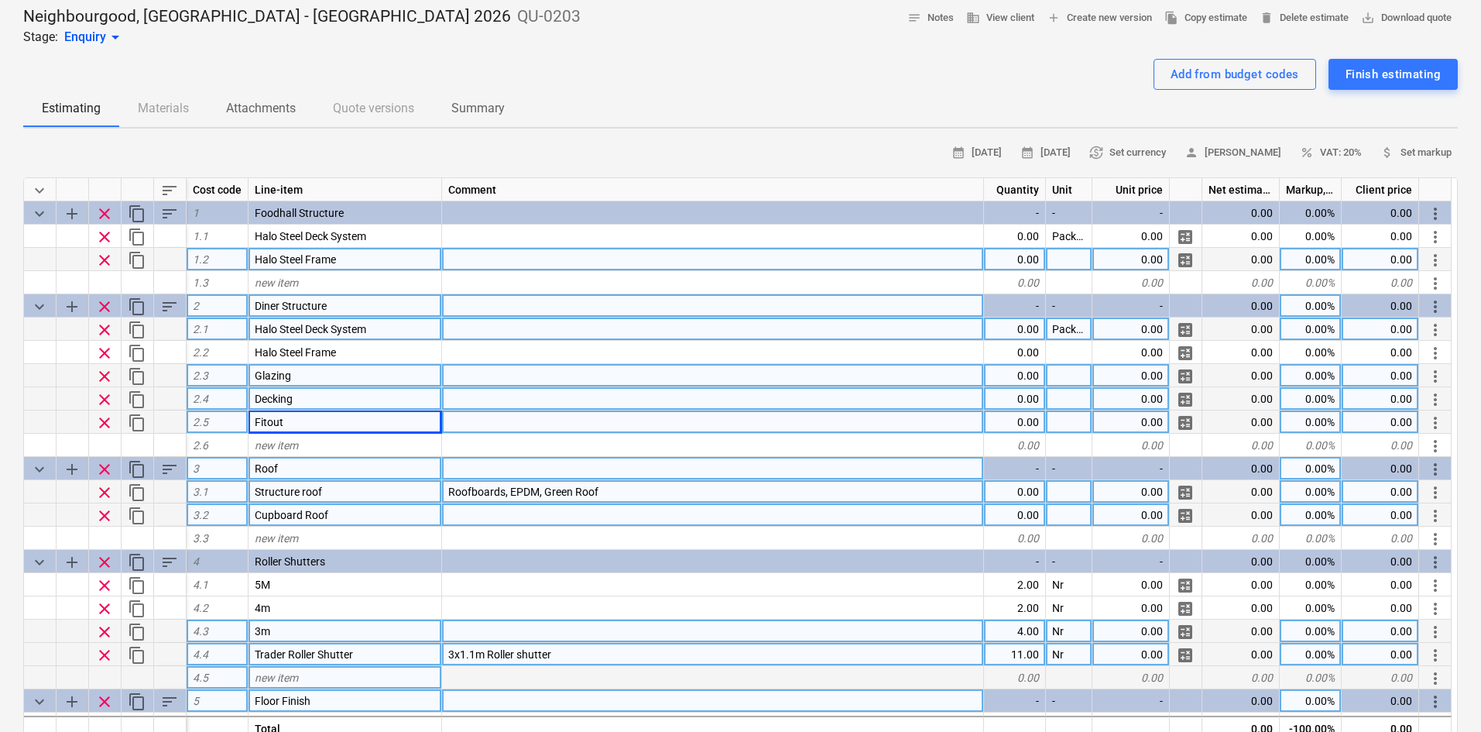
click at [298, 473] on div "Roof" at bounding box center [346, 468] width 194 height 23
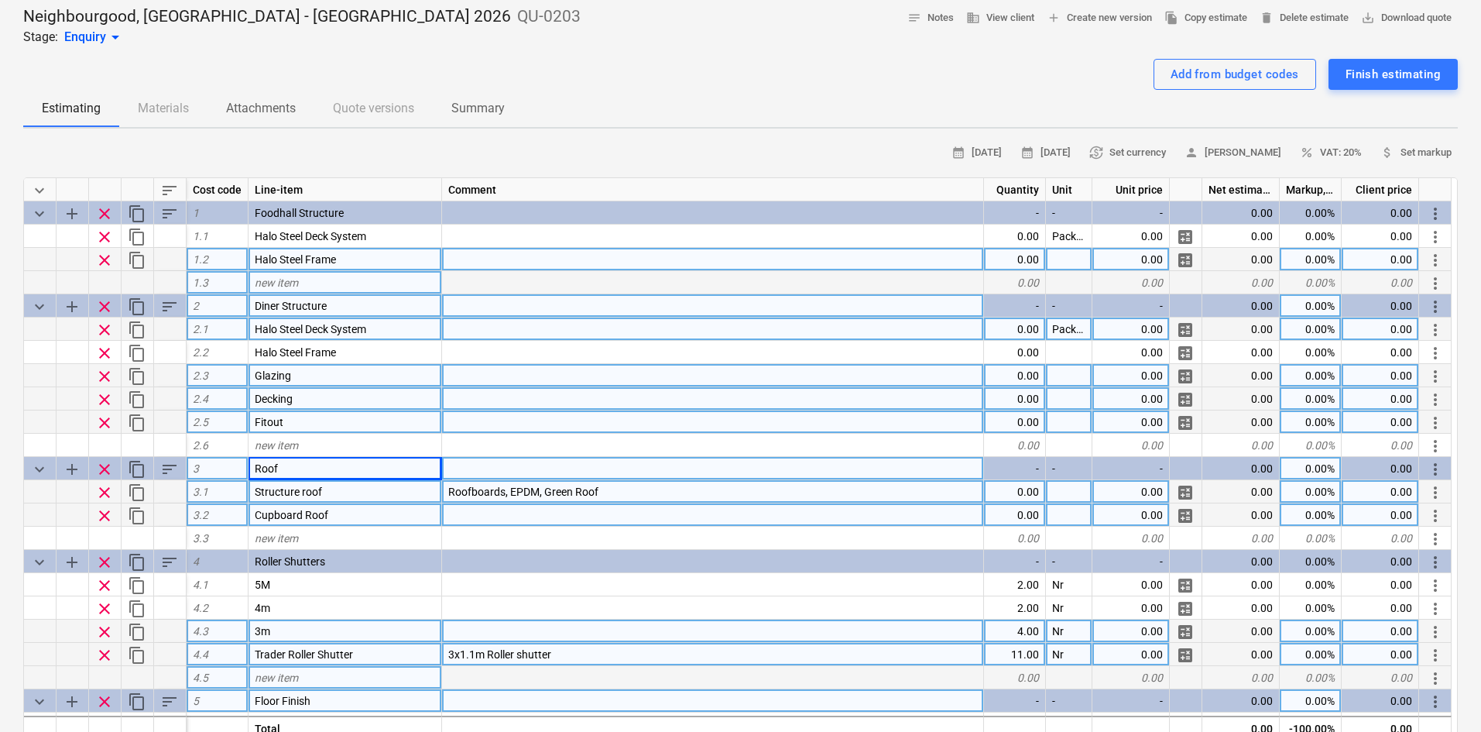
click at [271, 282] on span "new item" at bounding box center [276, 282] width 43 height 12
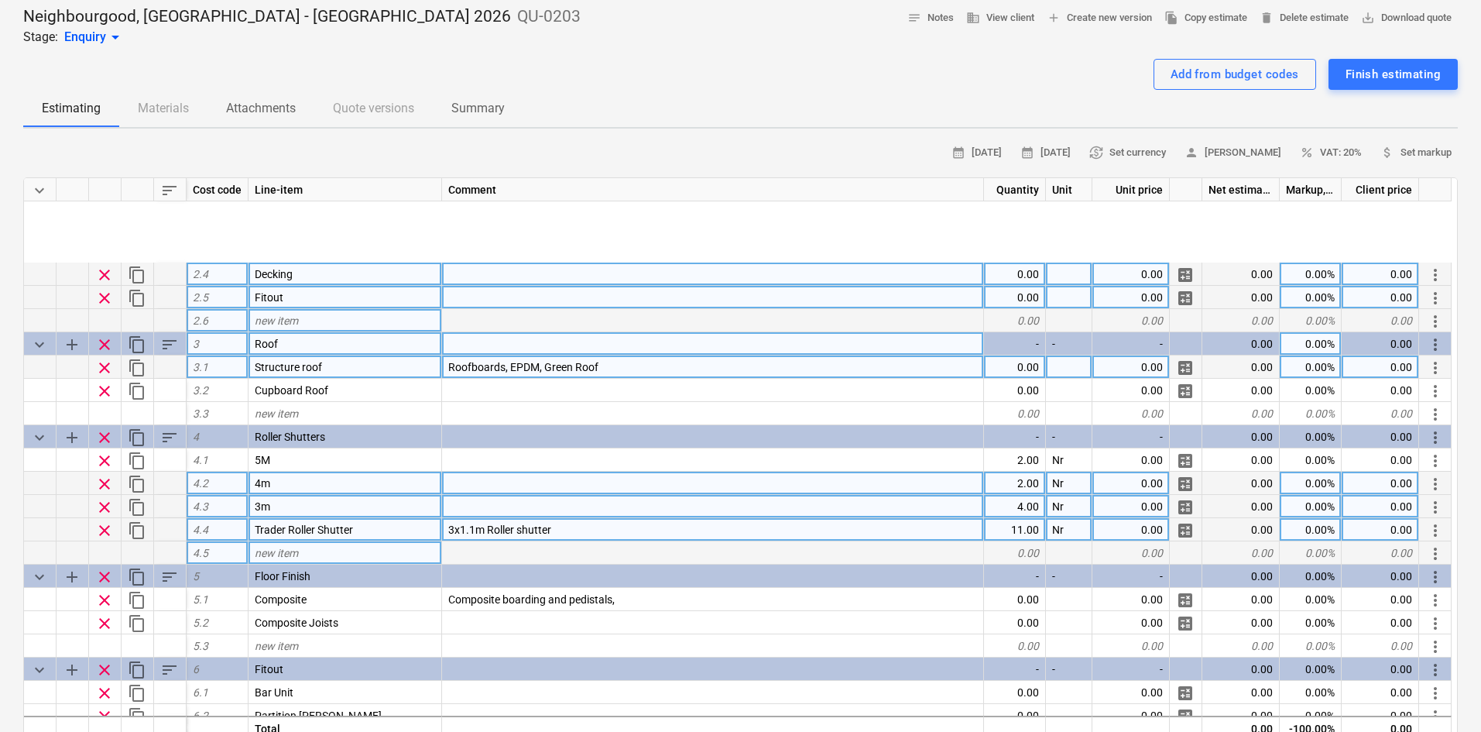
scroll to position [0, 0]
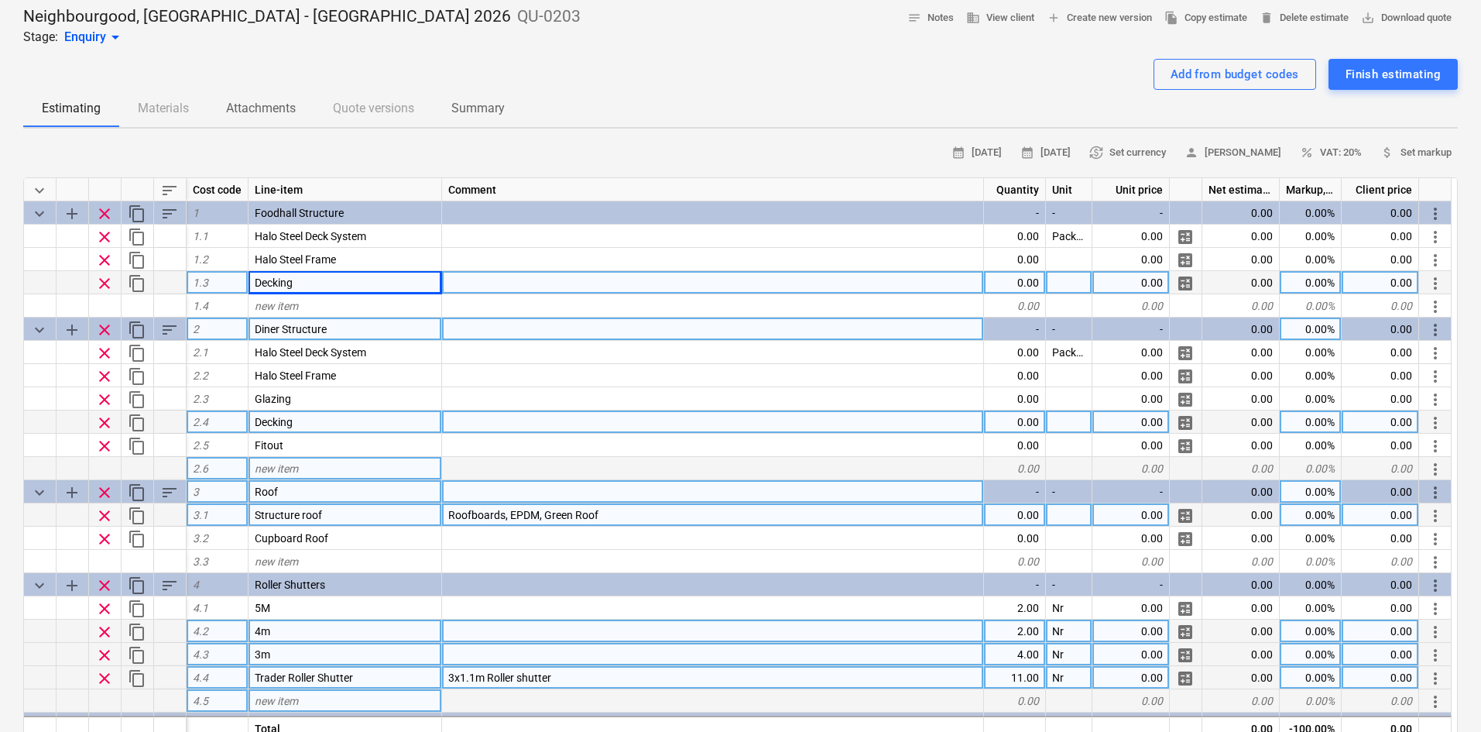
click at [132, 327] on span "content_copy" at bounding box center [137, 330] width 19 height 19
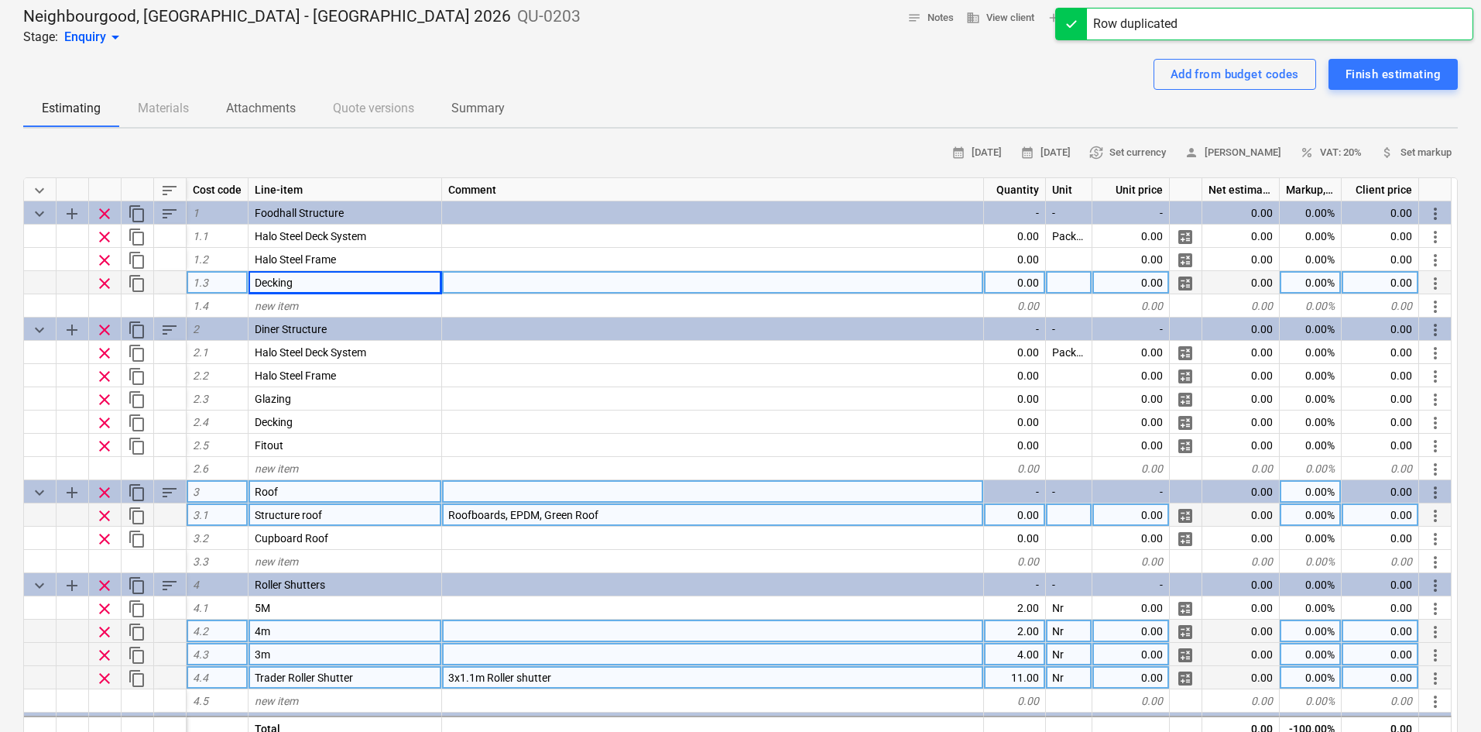
click at [172, 177] on div "calendar_month [DATE] calendar_month [DATE] currency_exchange Set currency pers…" at bounding box center [740, 672] width 1435 height 1063
click at [173, 190] on span "sort" at bounding box center [169, 190] width 19 height 19
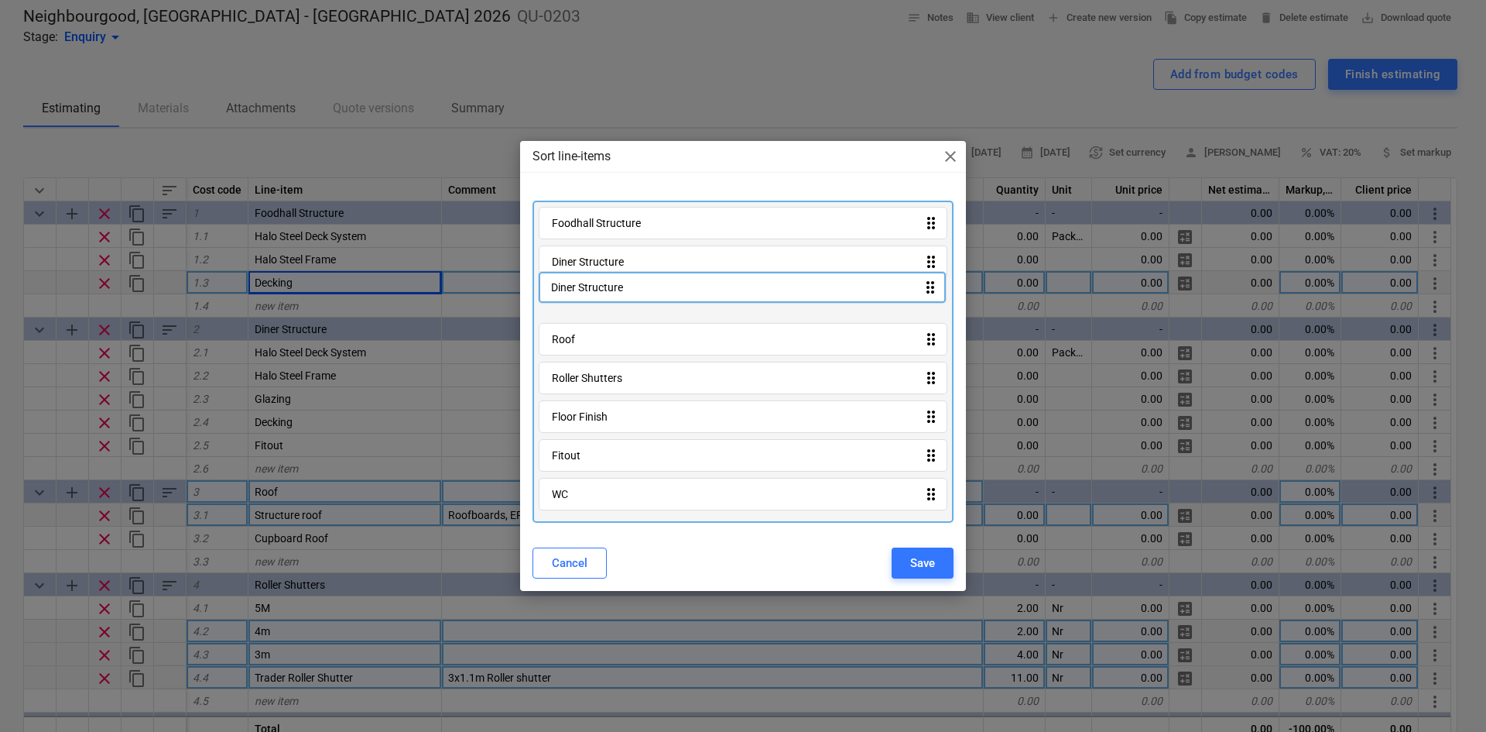
drag, startPoint x: 612, startPoint y: 499, endPoint x: 610, endPoint y: 288, distance: 210.6
click at [610, 288] on div "Foodhall Structure drag_indicator Diner Structure drag_indicator Roof drag_indi…" at bounding box center [743, 362] width 421 height 322
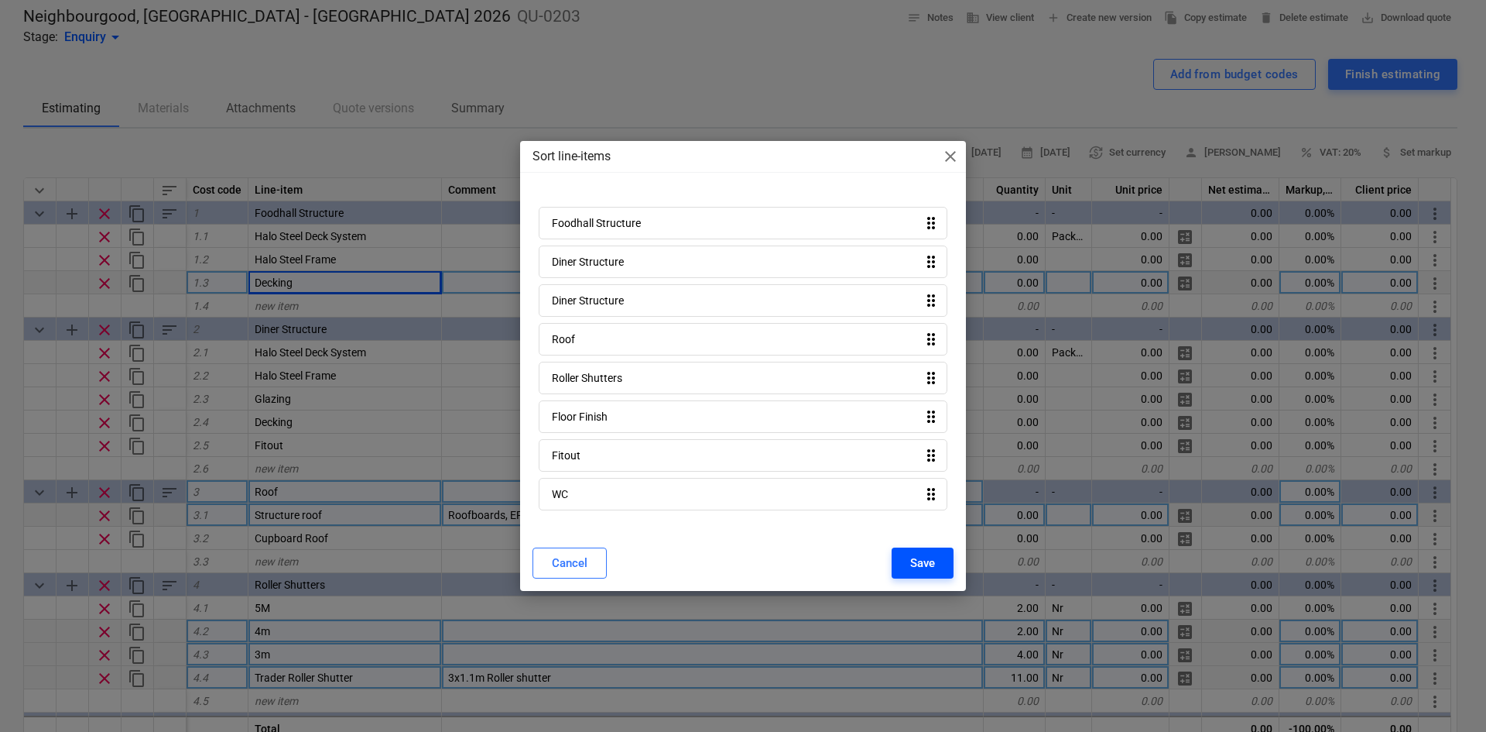
click at [917, 558] on div "Save" at bounding box center [922, 563] width 25 height 20
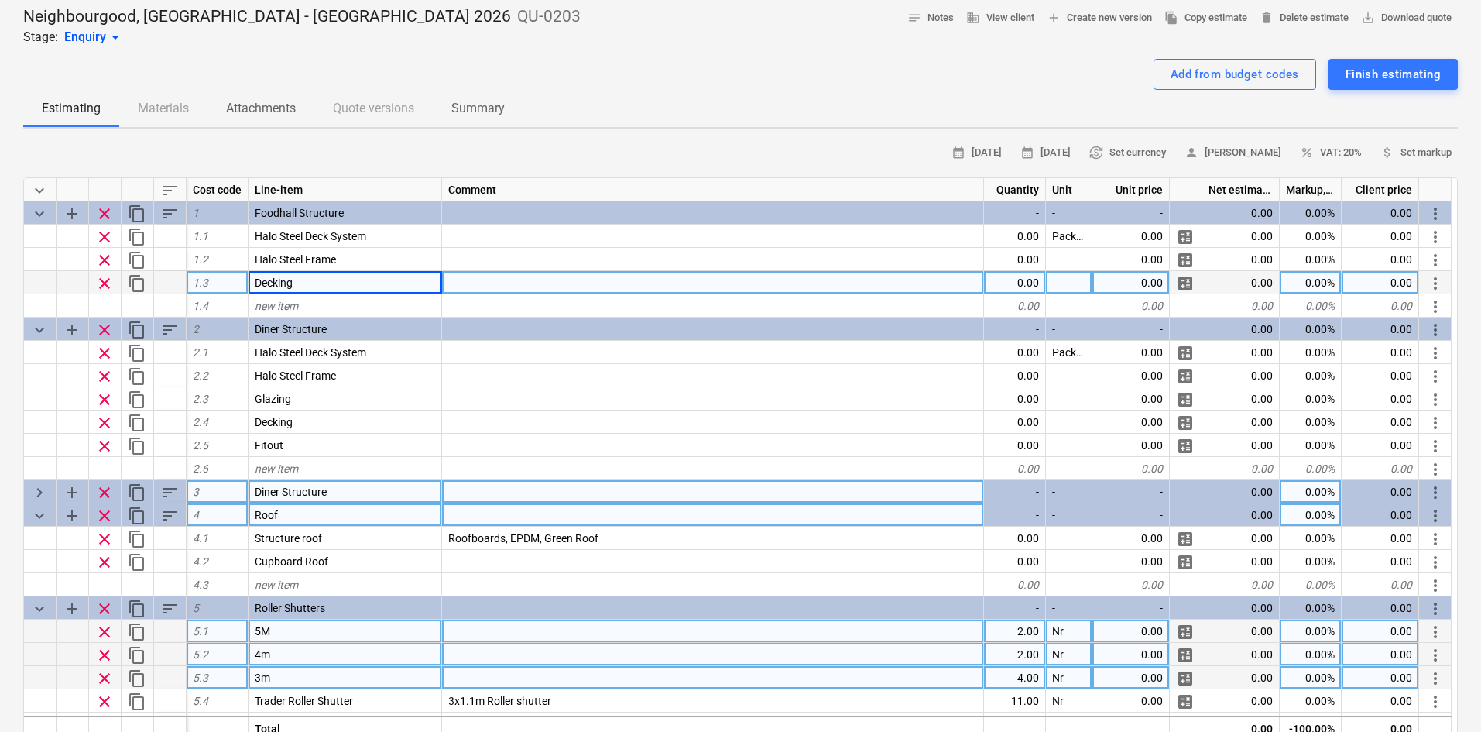
click at [39, 491] on span "keyboard_arrow_right" at bounding box center [39, 492] width 19 height 19
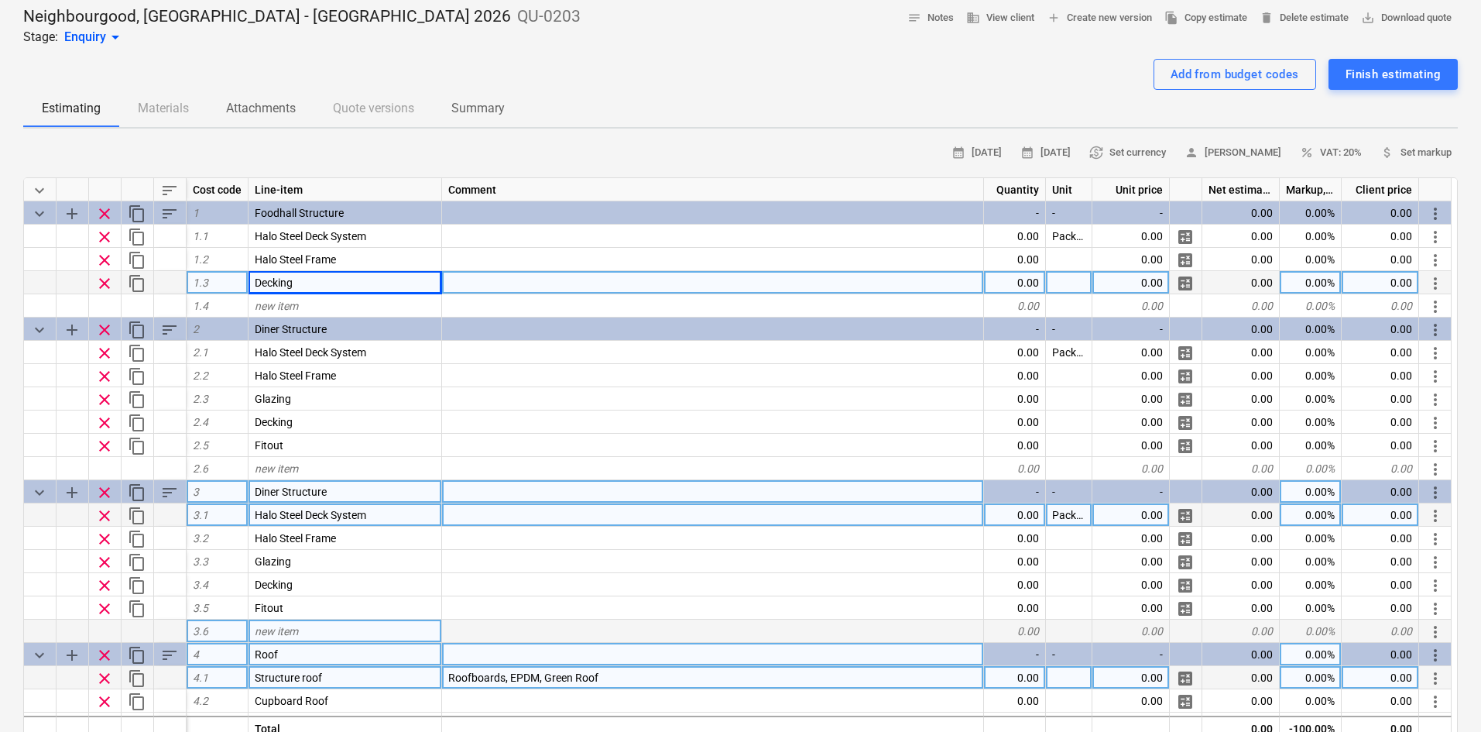
click at [365, 495] on div "Diner Structure" at bounding box center [346, 491] width 194 height 23
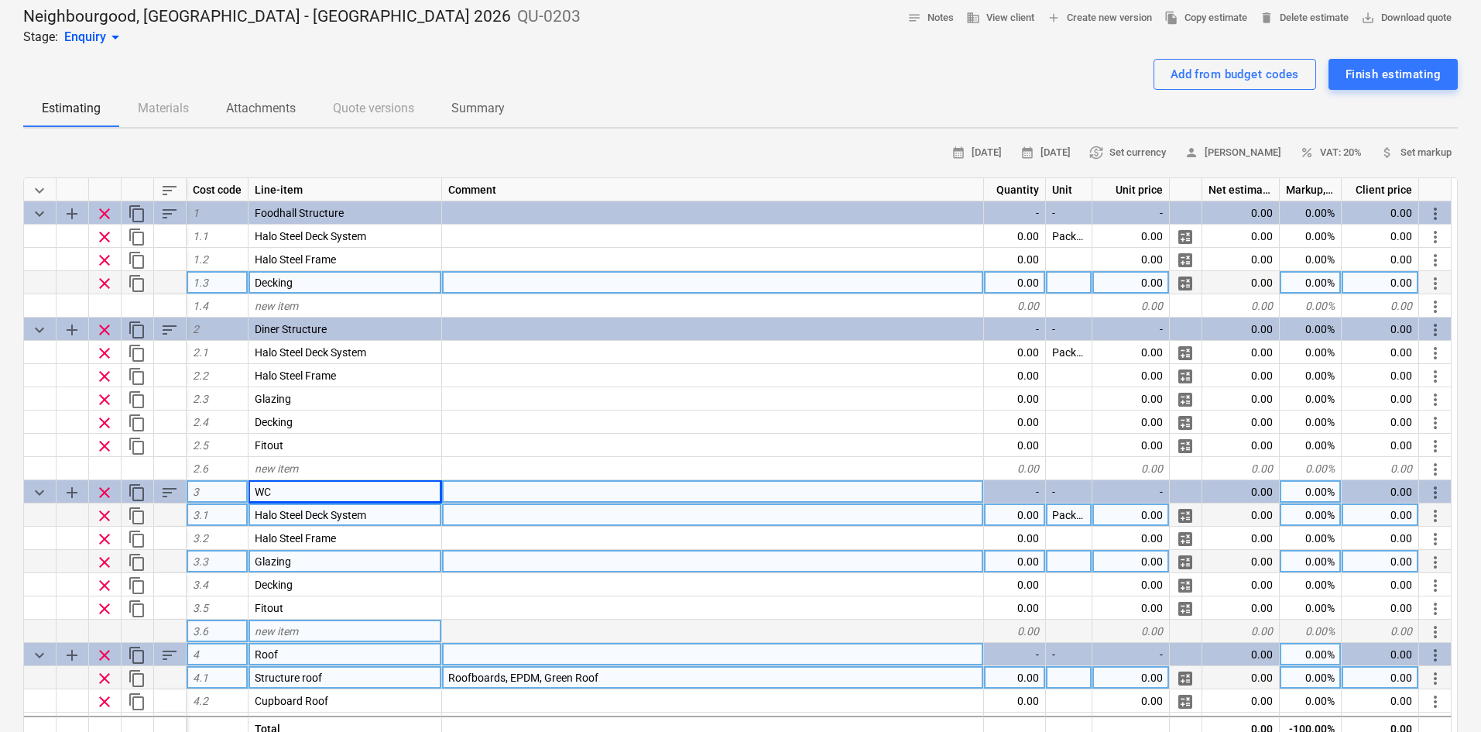
click at [99, 560] on span "clear" at bounding box center [104, 562] width 19 height 19
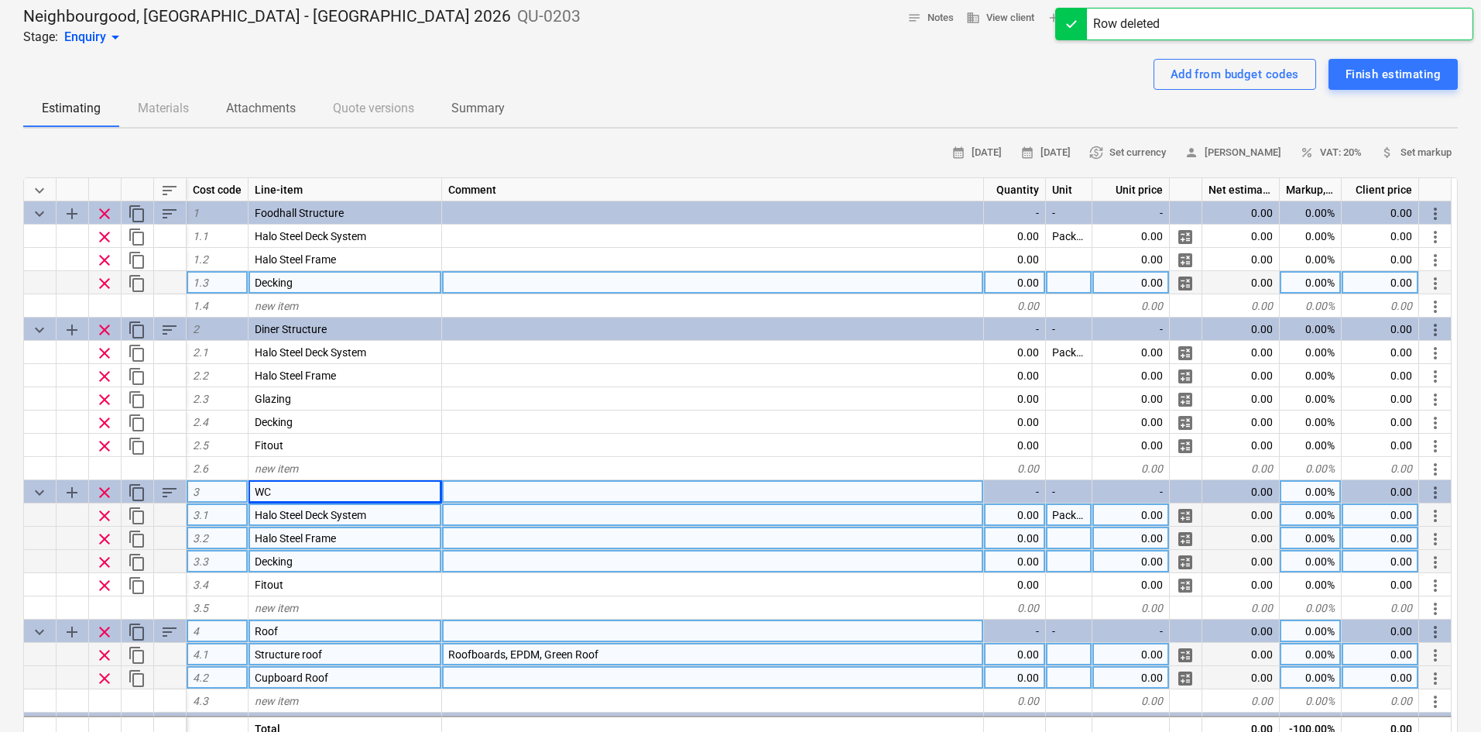
scroll to position [77, 0]
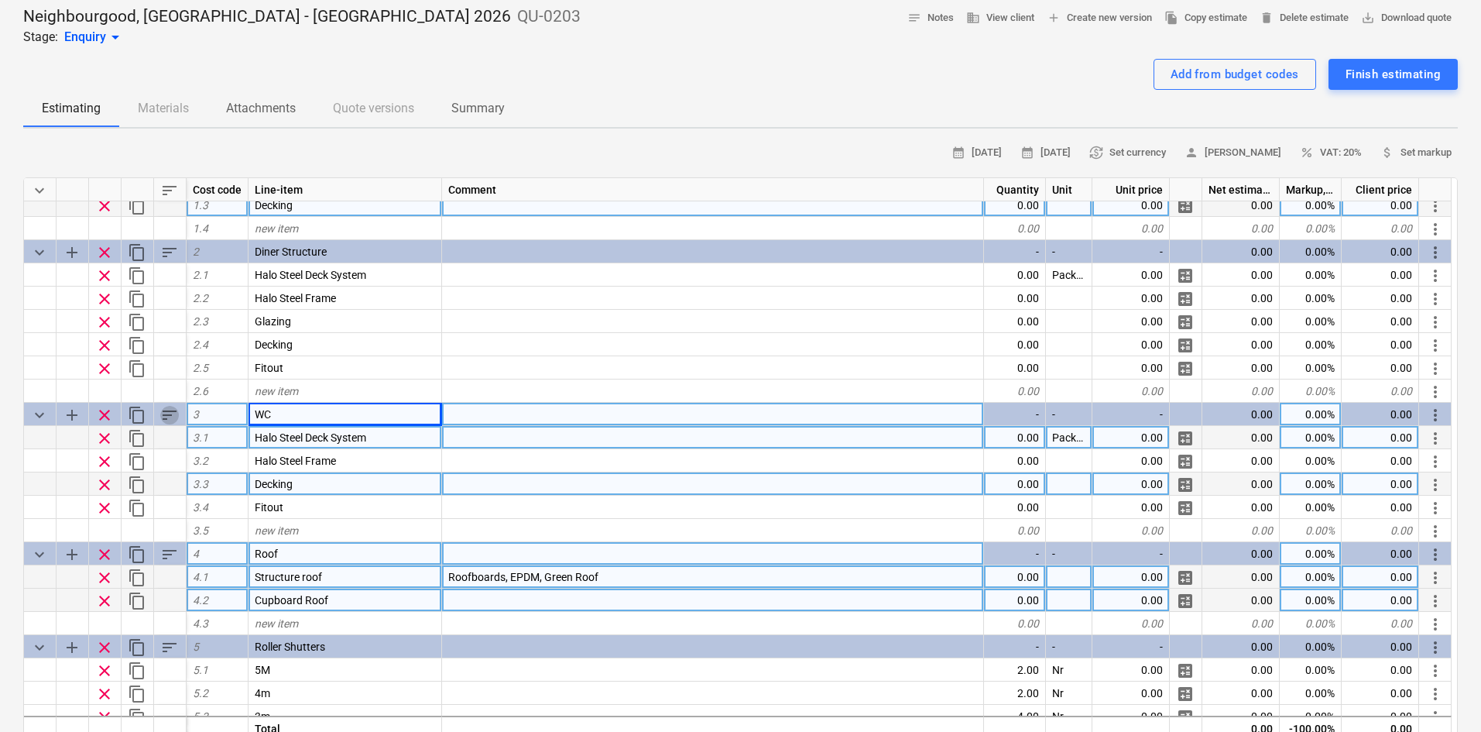
click at [165, 406] on span "sort" at bounding box center [169, 415] width 19 height 19
click at [73, 409] on span "add" at bounding box center [72, 415] width 19 height 19
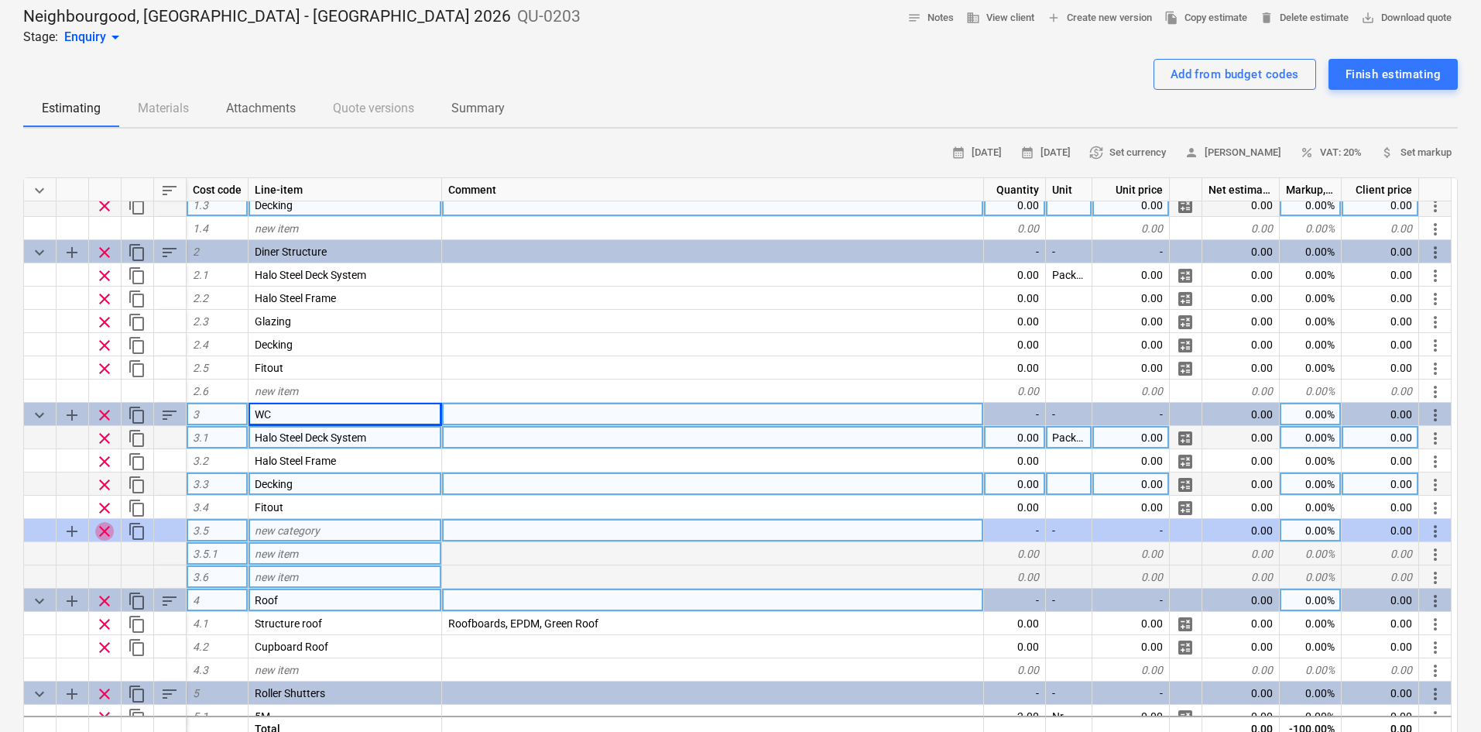
click at [105, 531] on span "clear" at bounding box center [104, 531] width 19 height 19
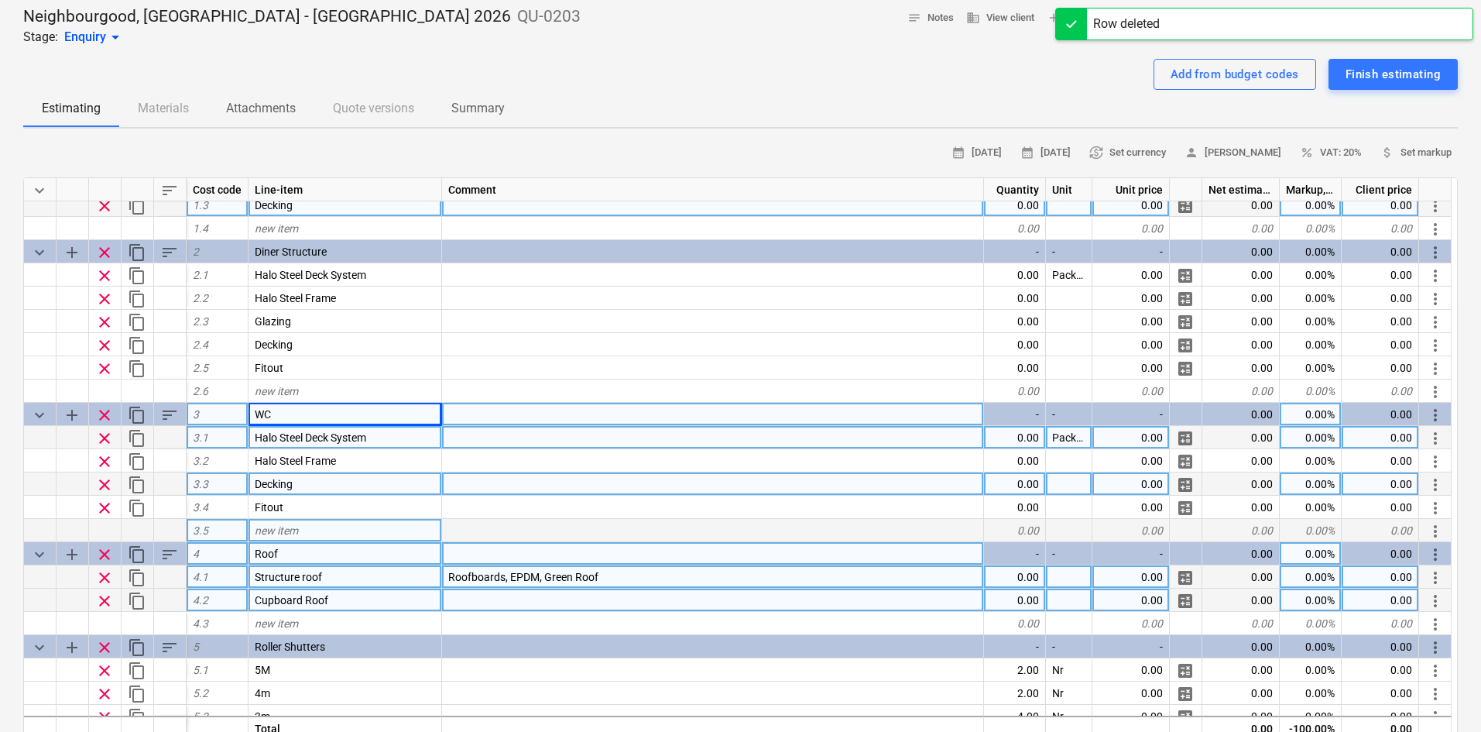
click at [140, 412] on span "content_copy" at bounding box center [137, 415] width 19 height 19
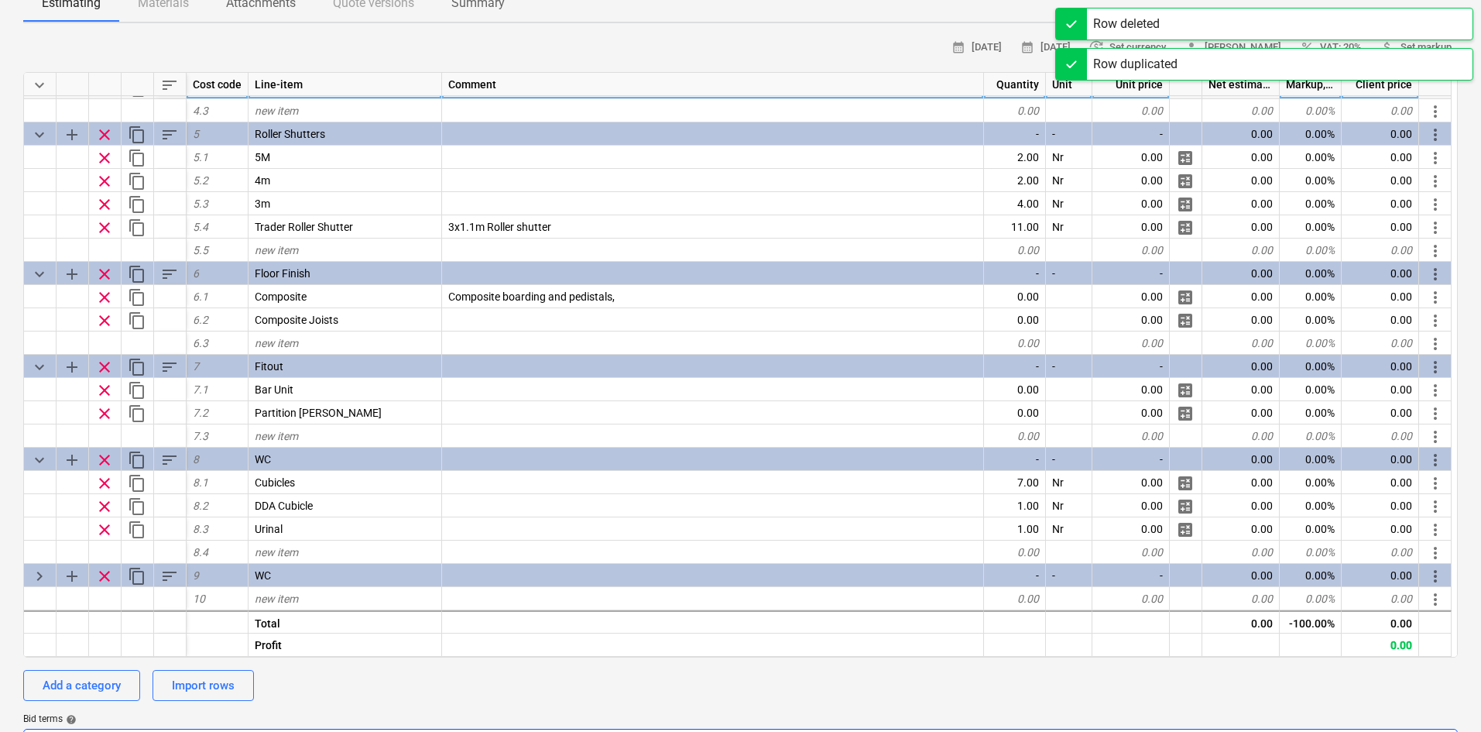
scroll to position [310, 0]
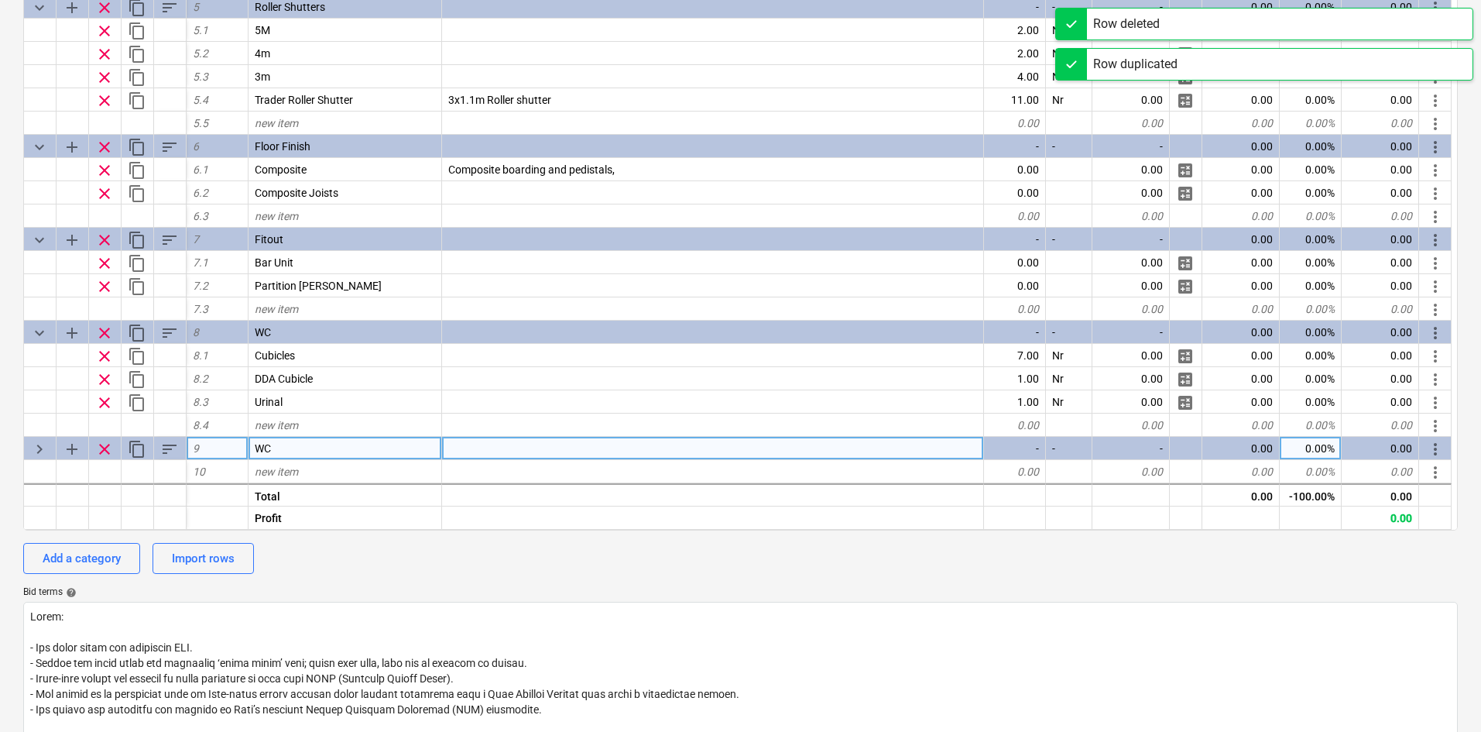
click at [292, 456] on div "WC" at bounding box center [346, 448] width 194 height 23
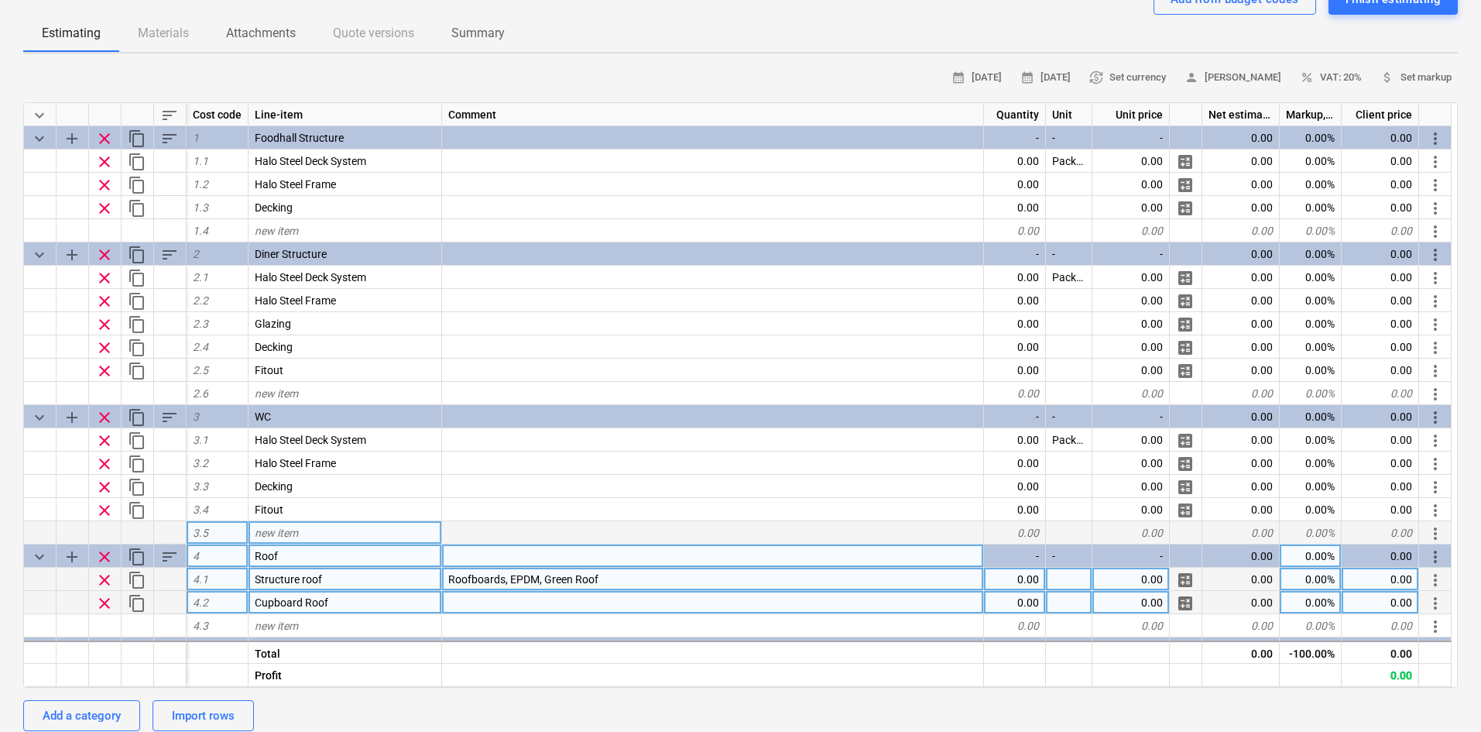
scroll to position [0, 0]
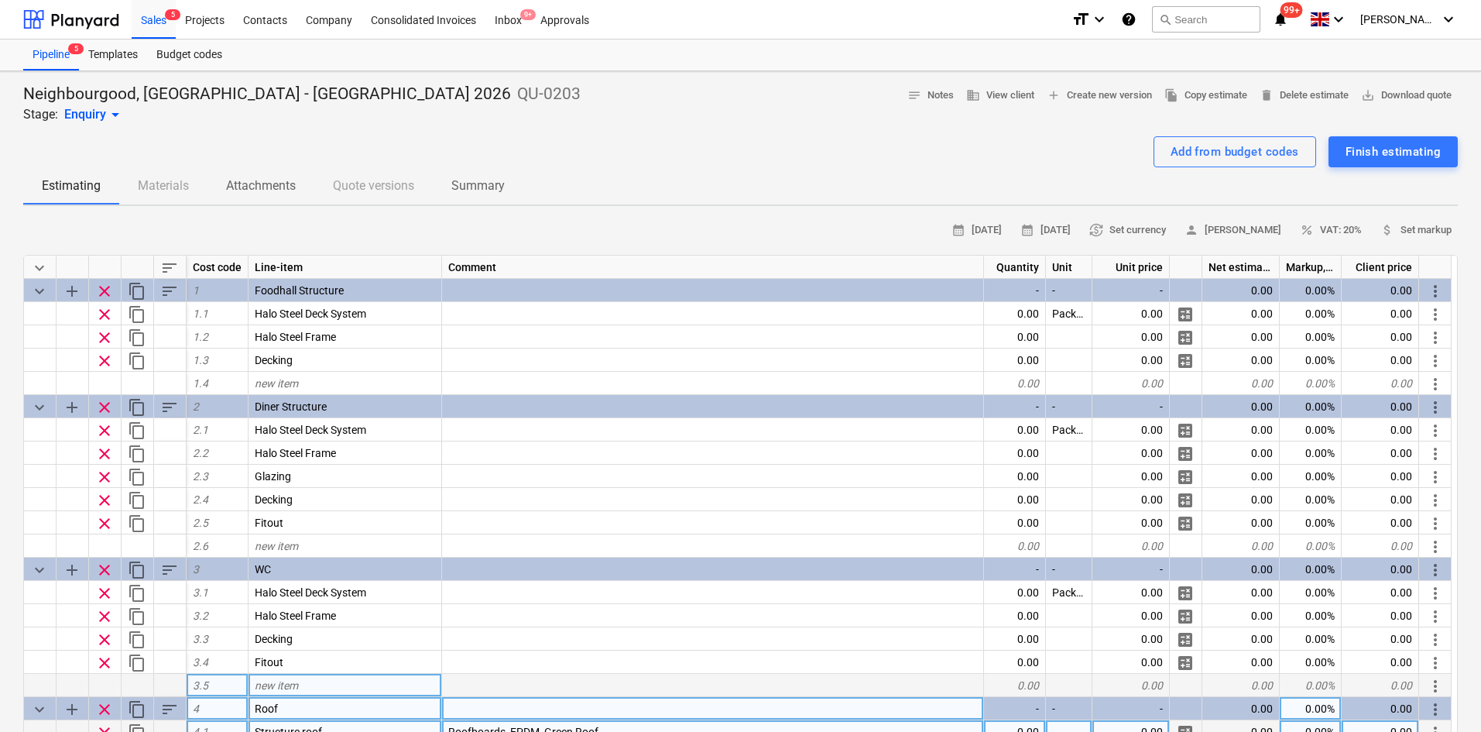
click at [166, 264] on span "sort" at bounding box center [169, 268] width 19 height 19
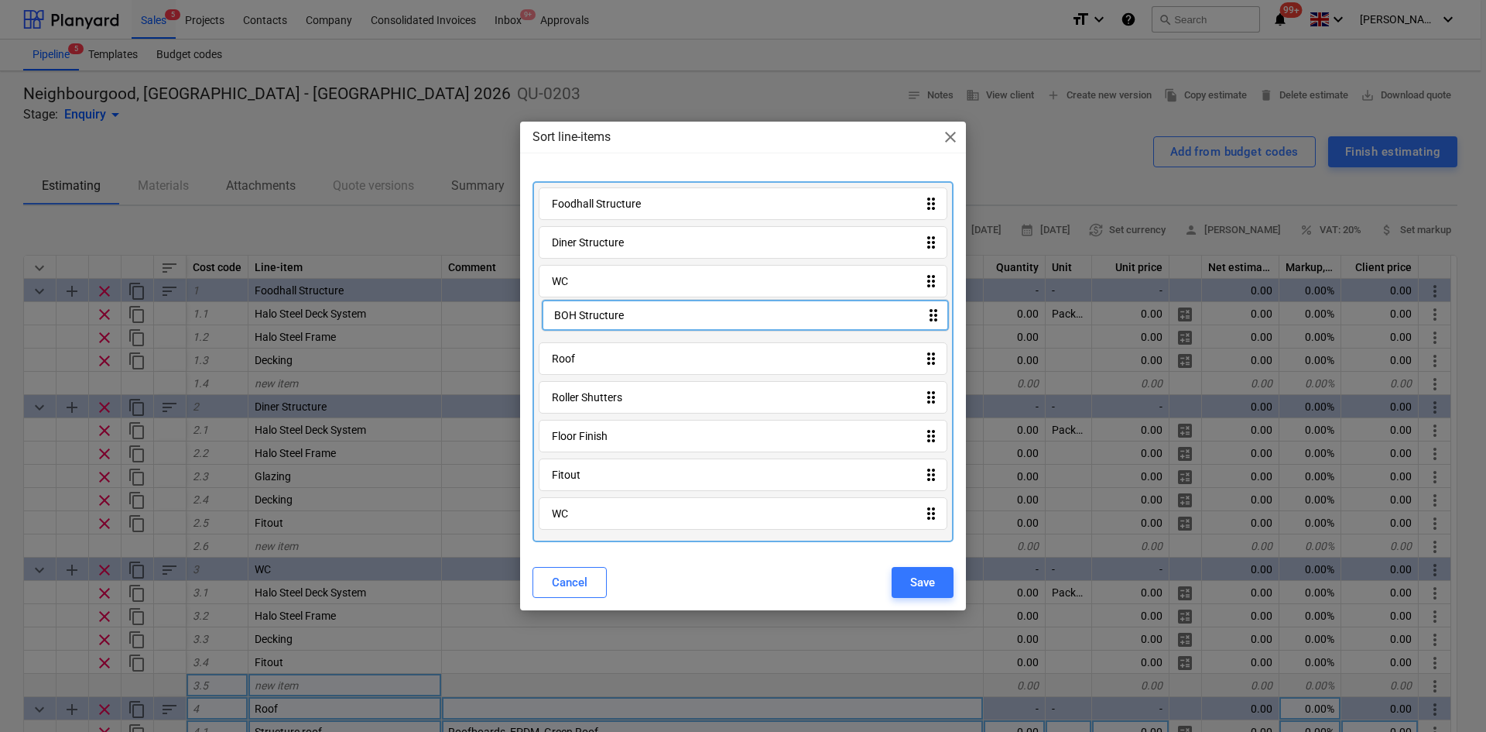
drag, startPoint x: 626, startPoint y: 509, endPoint x: 626, endPoint y: 307, distance: 202.8
click at [626, 307] on div "Foodhall Structure drag_indicator Diner Structure drag_indicator WC drag_indica…" at bounding box center [743, 361] width 421 height 361
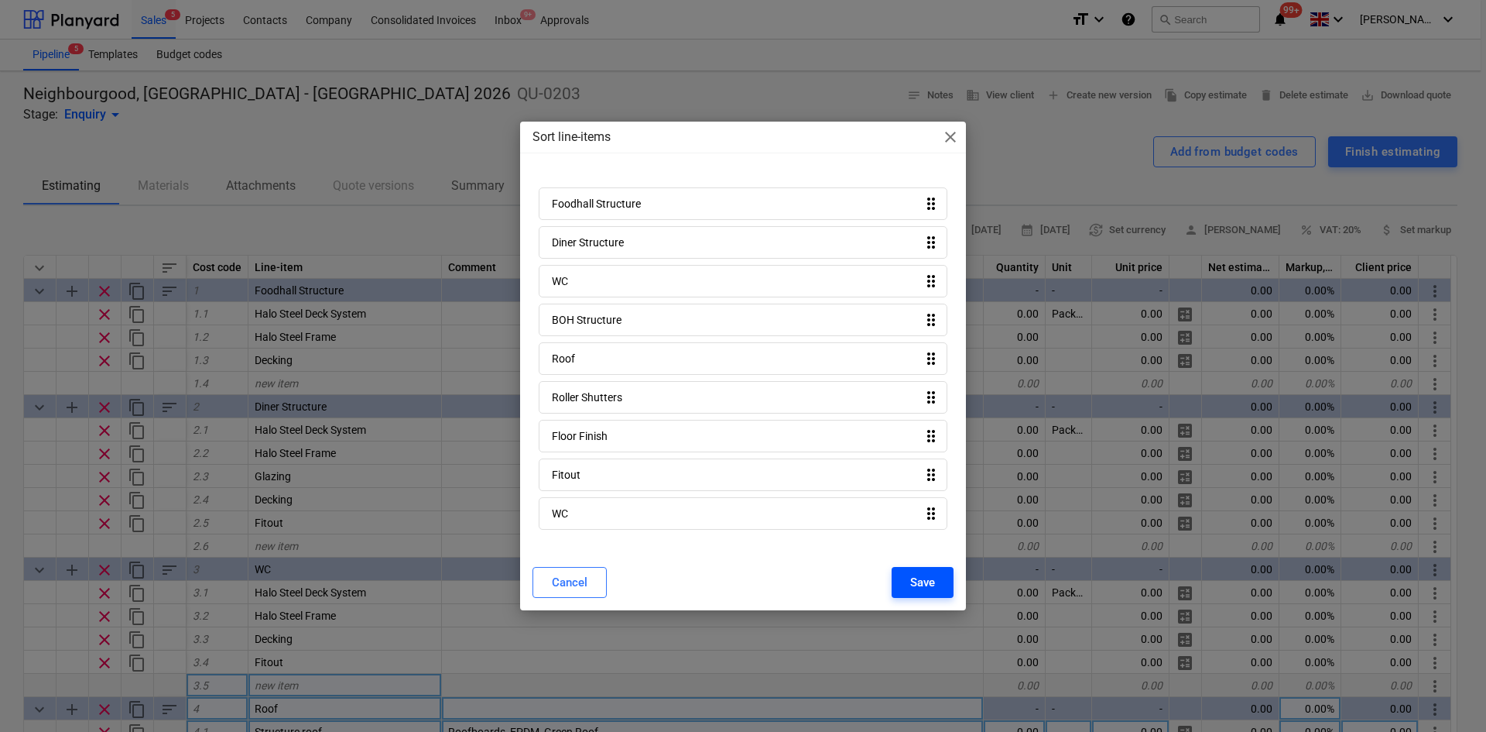
drag, startPoint x: 800, startPoint y: 508, endPoint x: 919, endPoint y: 581, distance: 139.4
click at [919, 582] on div "Save" at bounding box center [922, 582] width 25 height 20
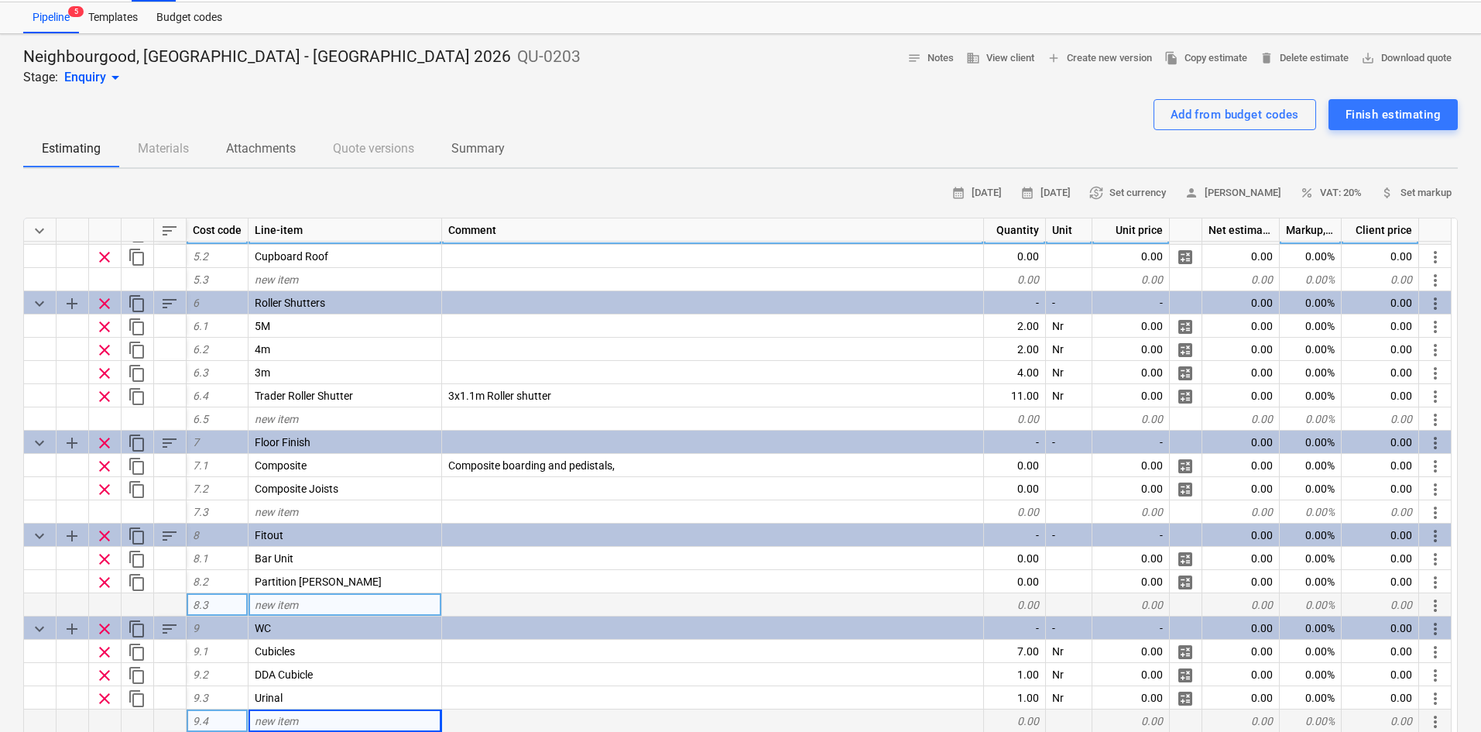
scroll to position [77, 0]
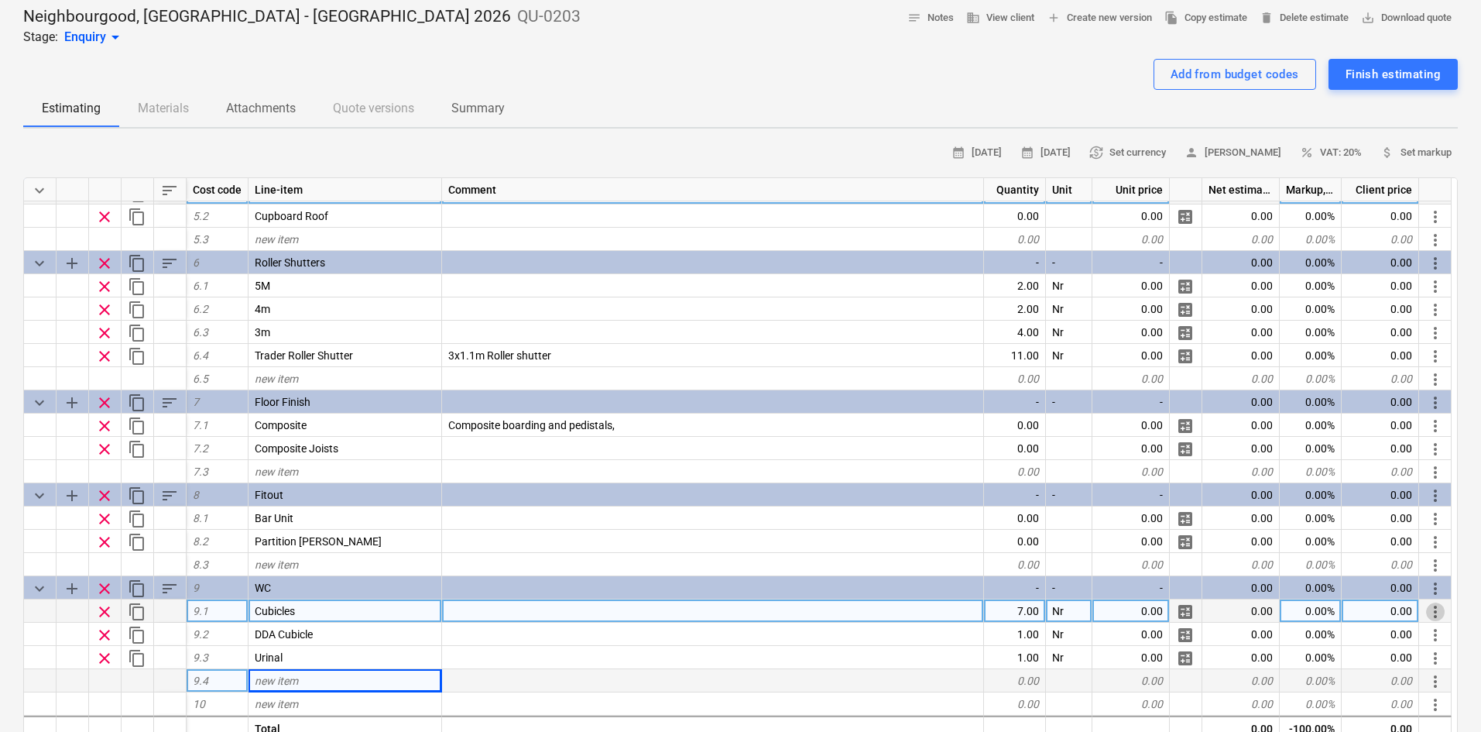
click at [1435, 613] on span "more_vert" at bounding box center [1435, 611] width 19 height 19
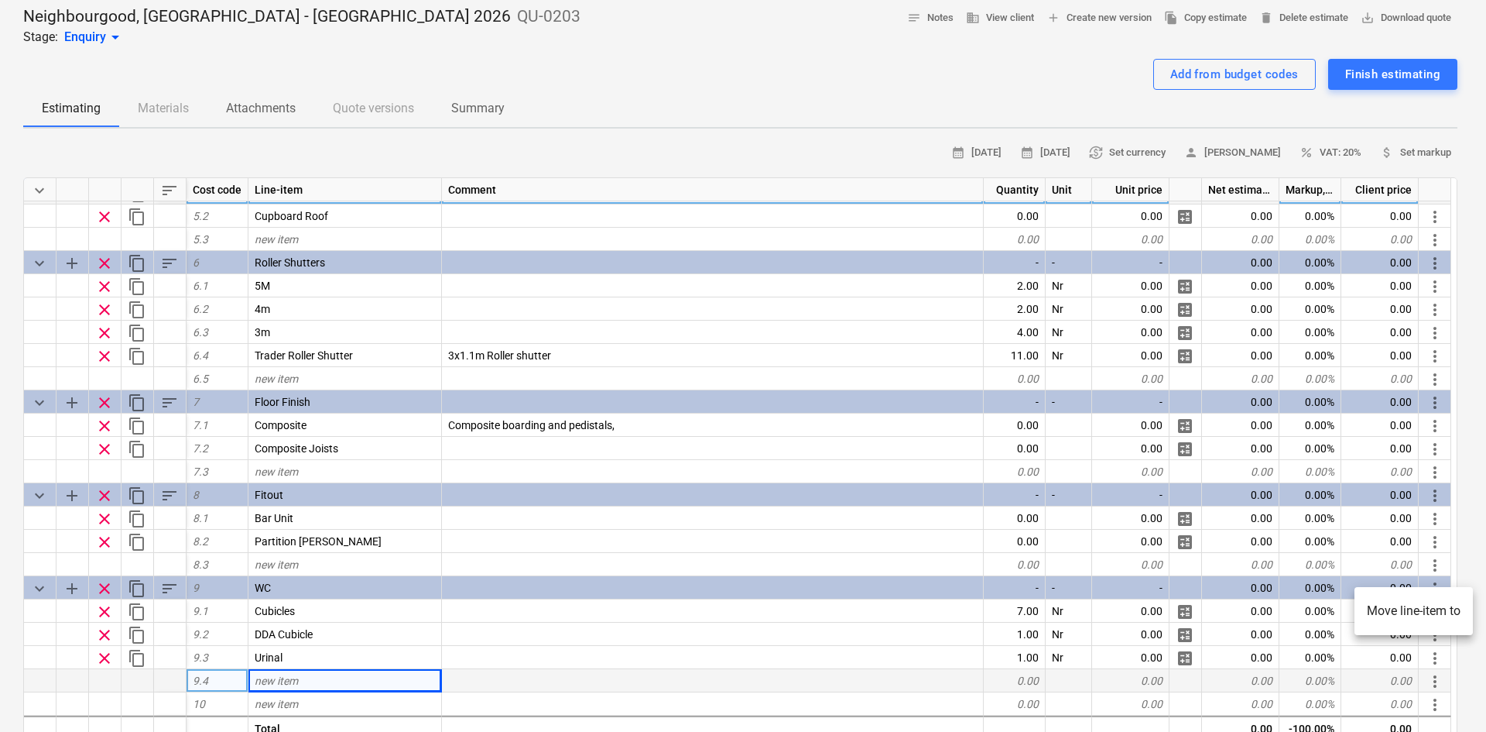
click at [1426, 612] on li "Move line-item to" at bounding box center [1414, 611] width 118 height 36
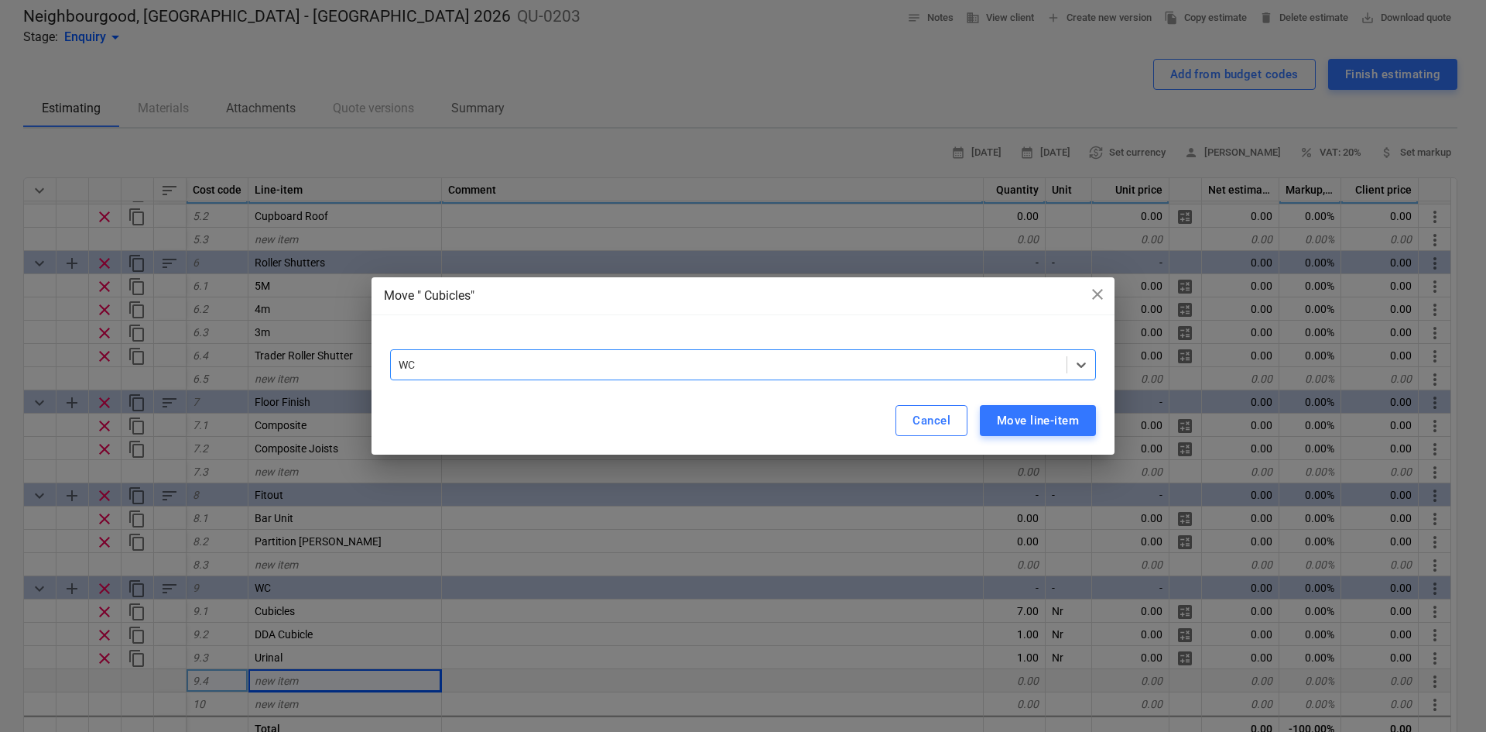
click at [644, 369] on div at bounding box center [729, 364] width 660 height 15
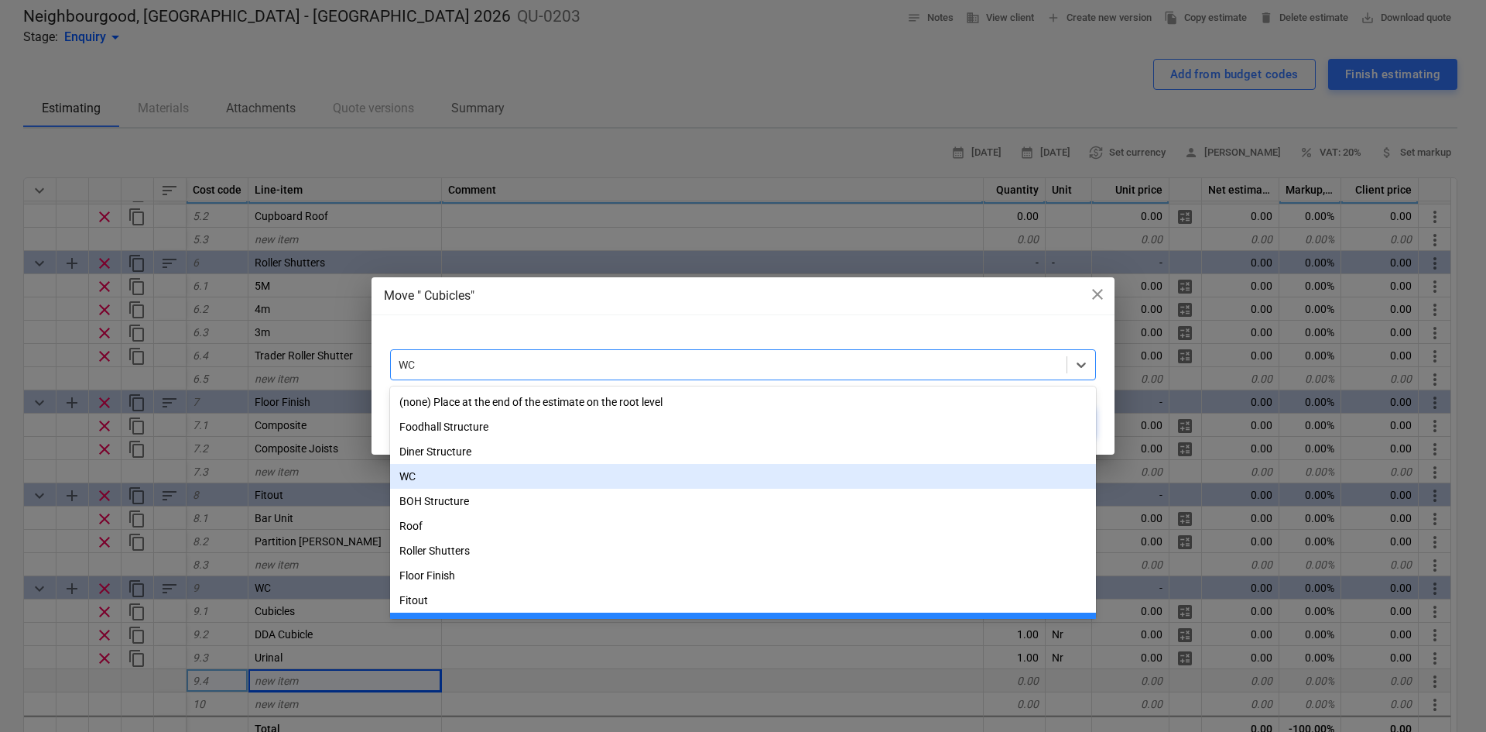
click at [420, 482] on div "WC" at bounding box center [743, 476] width 706 height 25
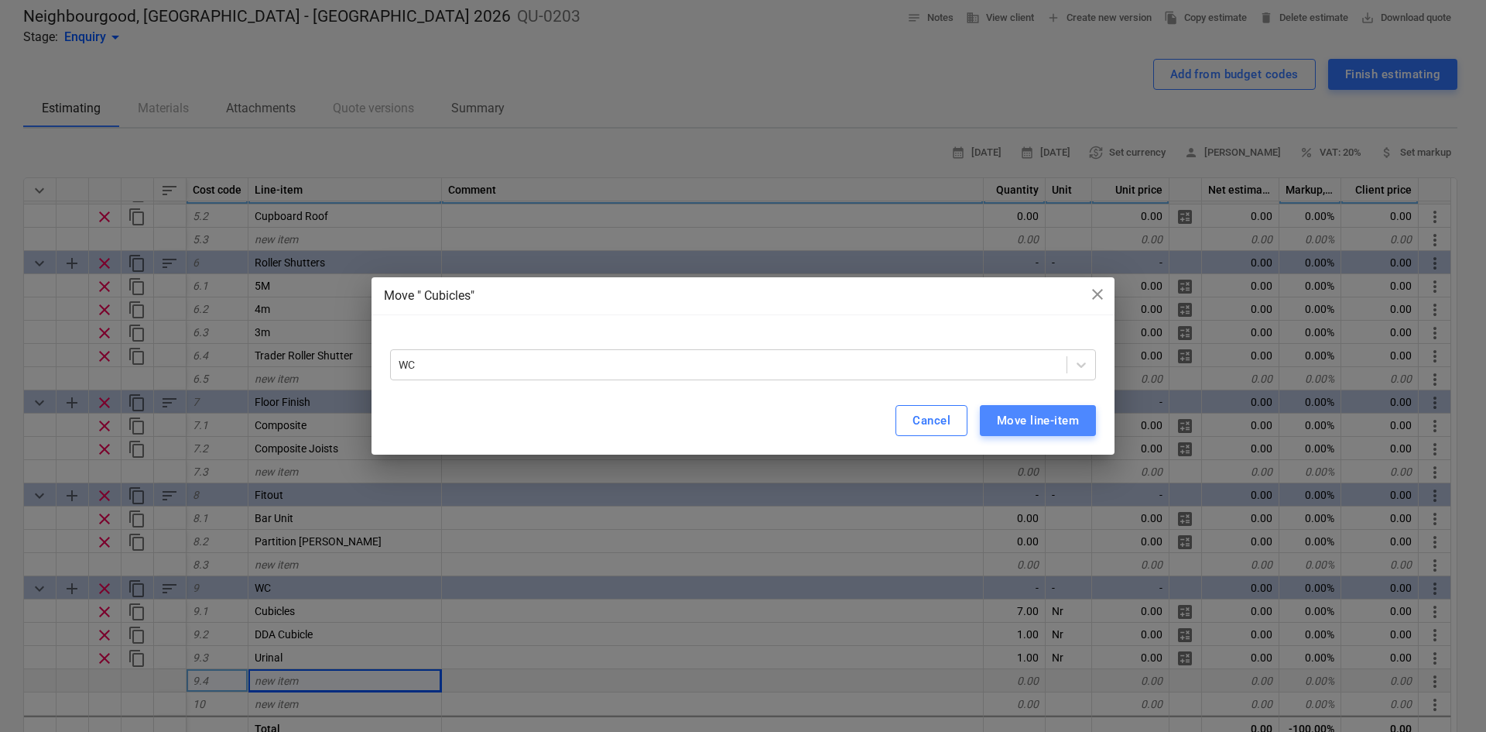
click at [1025, 416] on div "Move line-item" at bounding box center [1038, 420] width 82 height 20
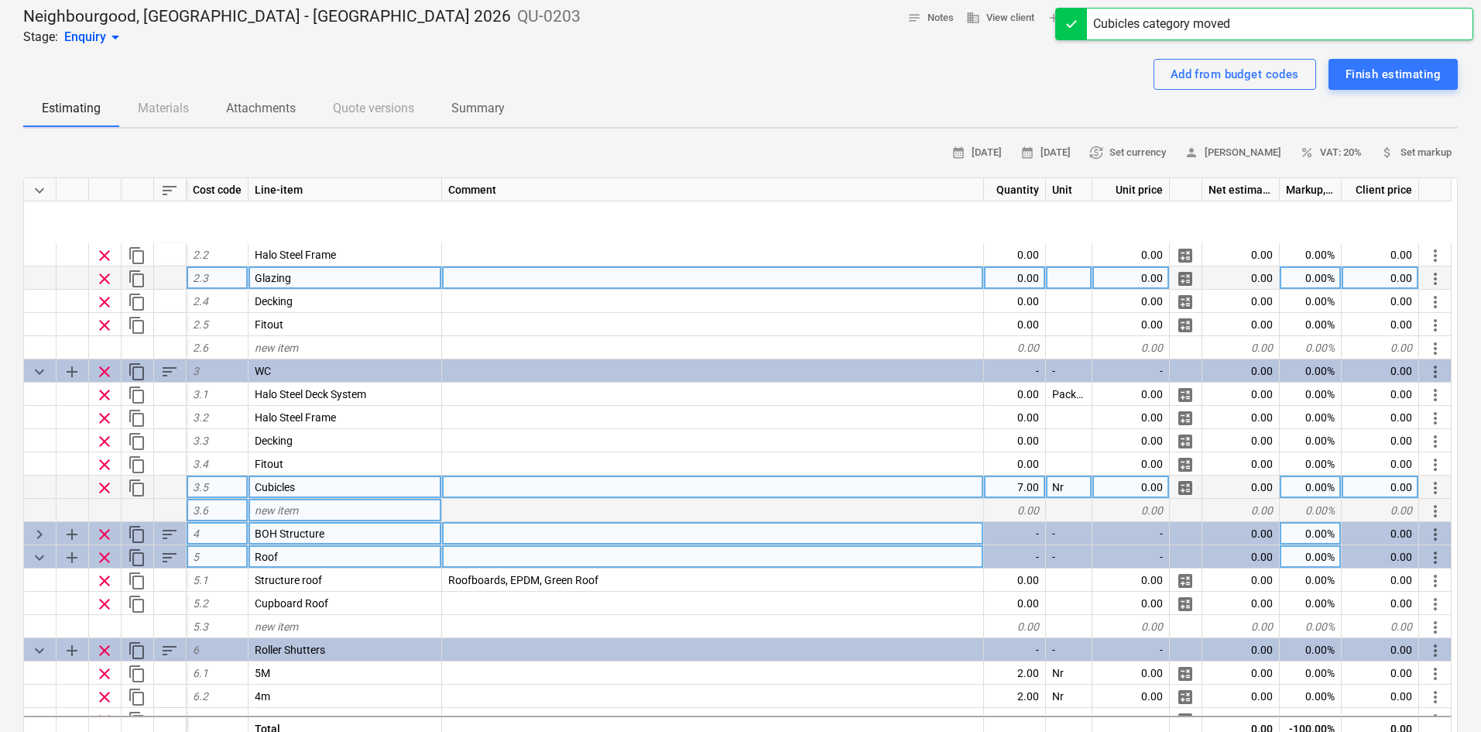
scroll to position [0, 0]
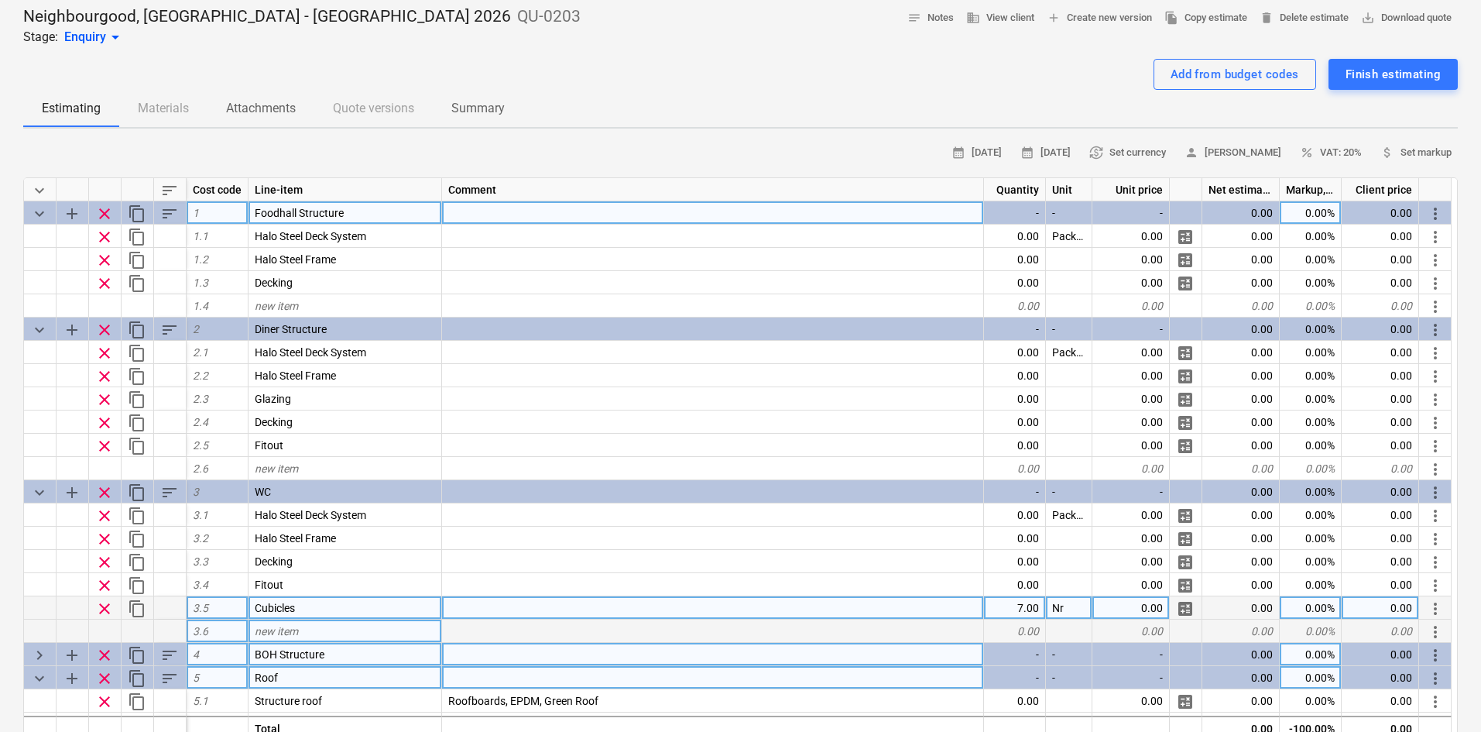
click at [136, 215] on span "content_copy" at bounding box center [137, 213] width 19 height 19
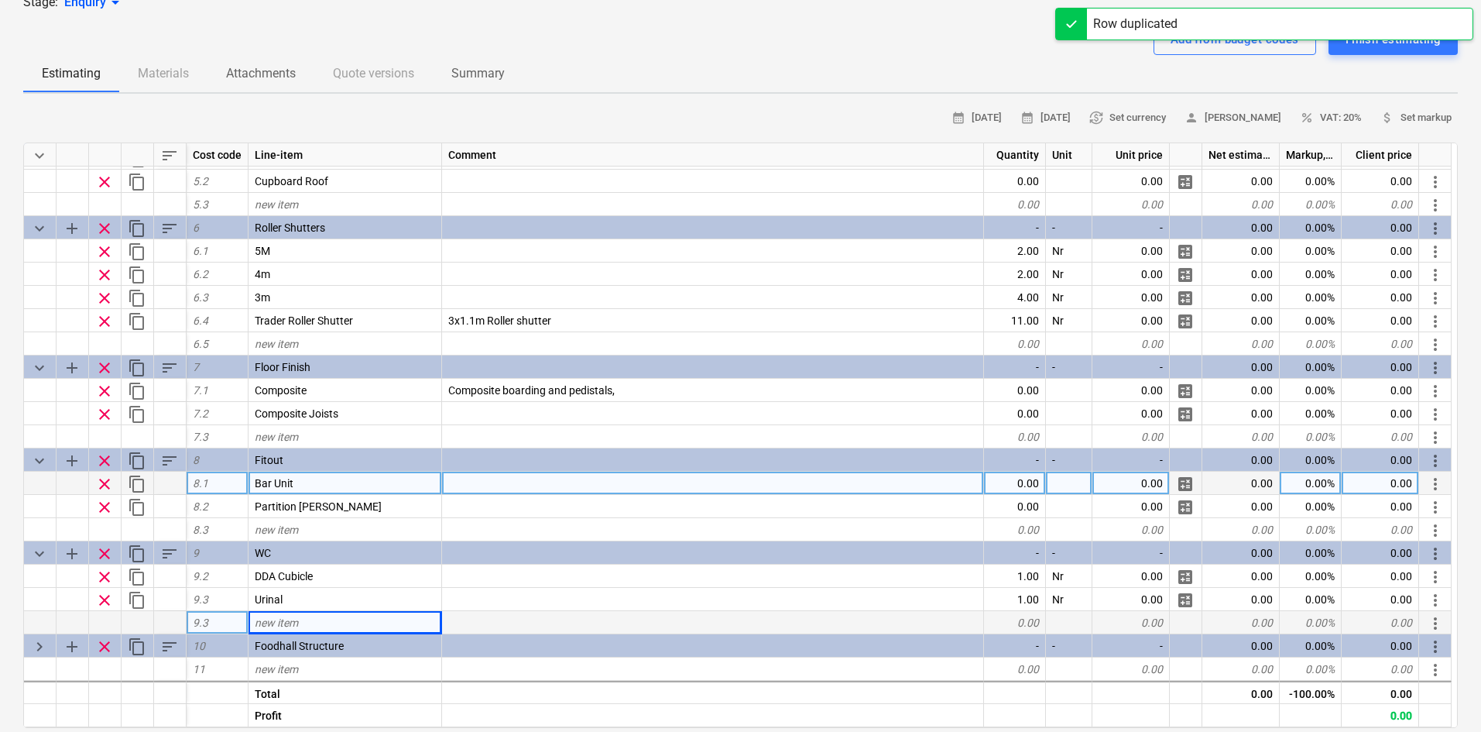
scroll to position [155, 0]
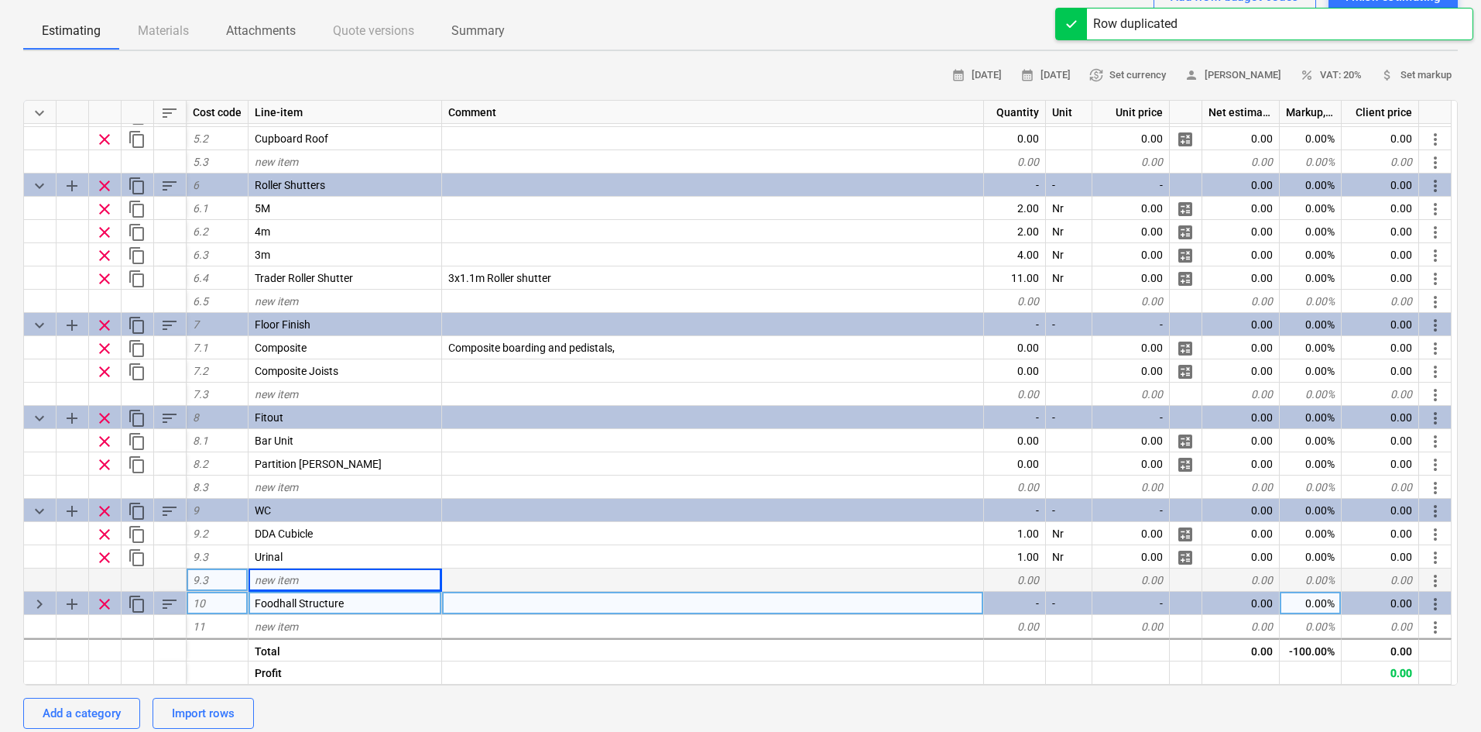
click at [286, 612] on div "Foodhall Structure" at bounding box center [346, 602] width 194 height 23
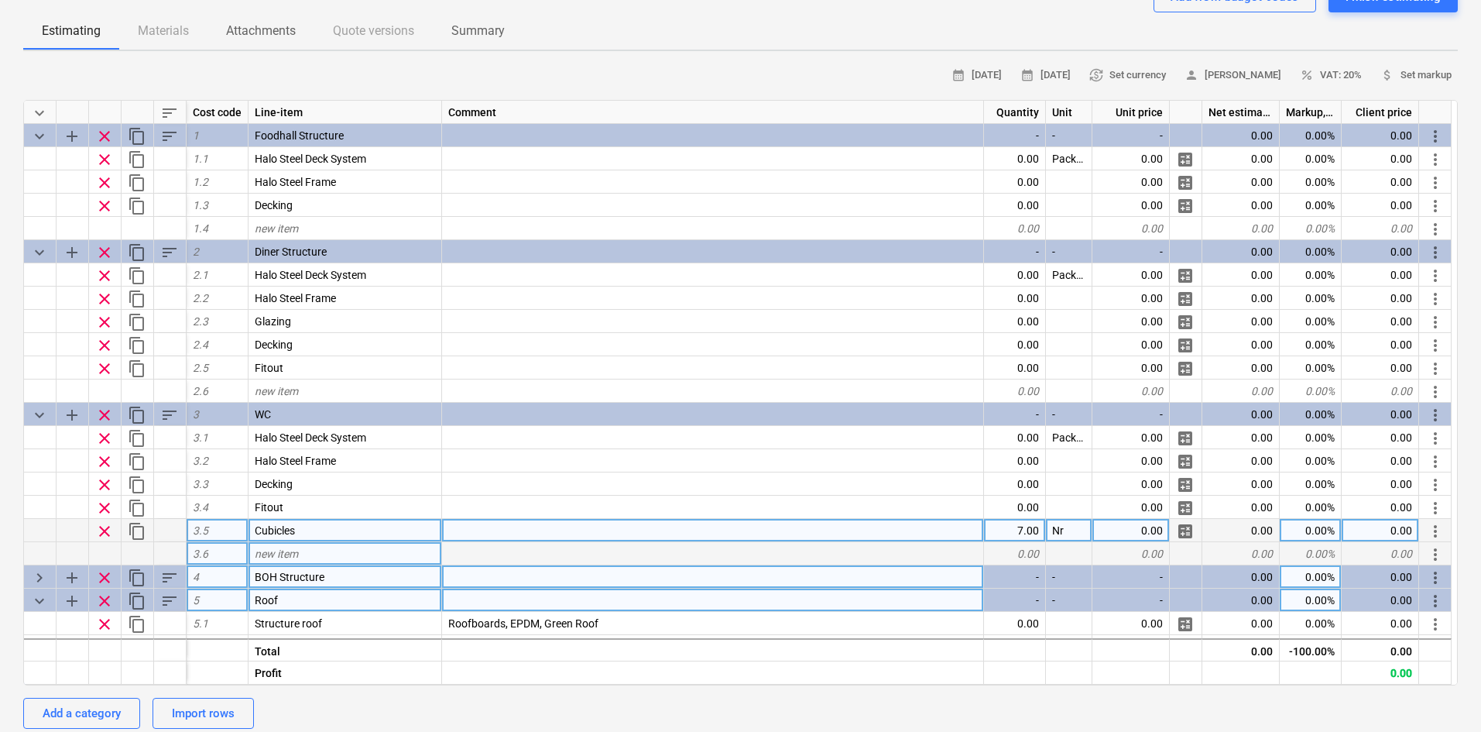
click at [179, 106] on div "sort" at bounding box center [170, 112] width 33 height 23
click at [169, 107] on span "sort" at bounding box center [169, 113] width 19 height 19
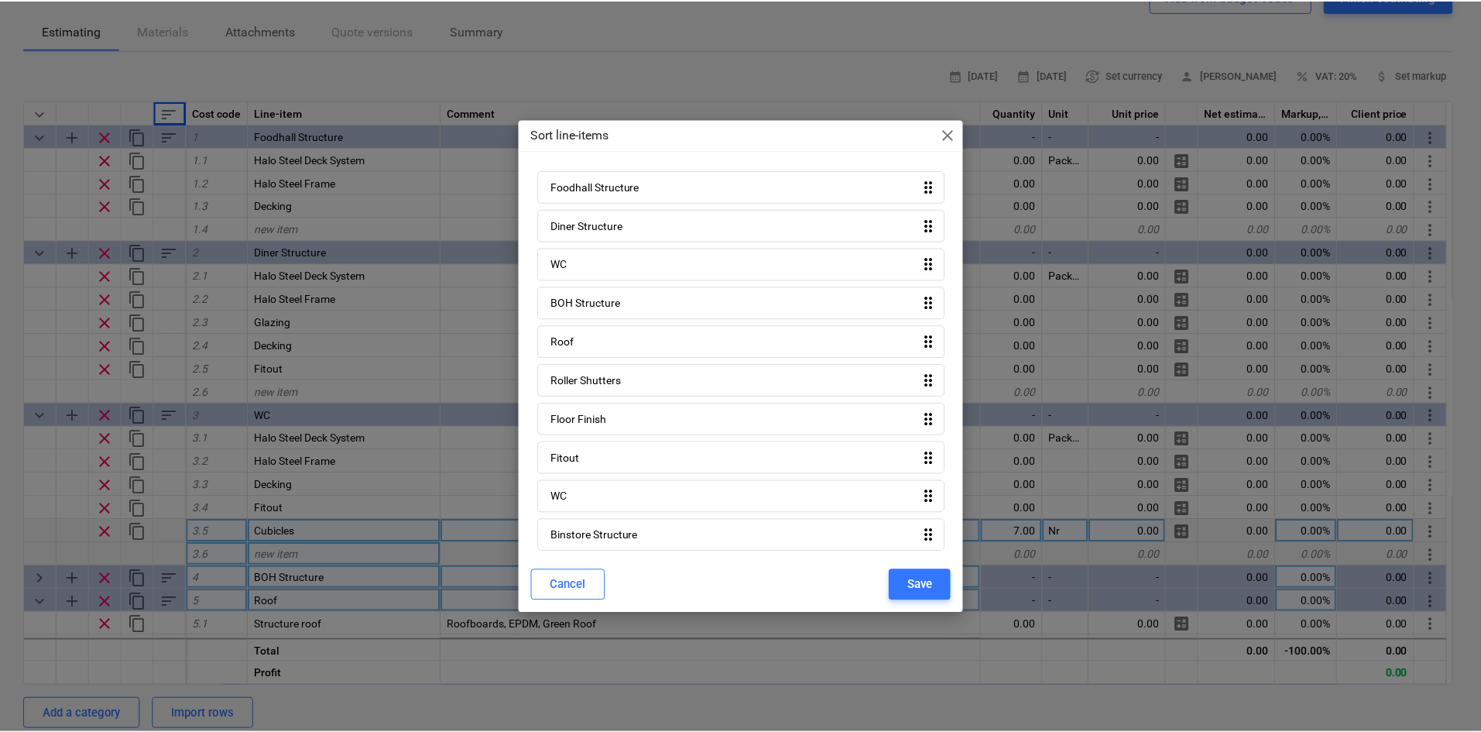
scroll to position [21, 0]
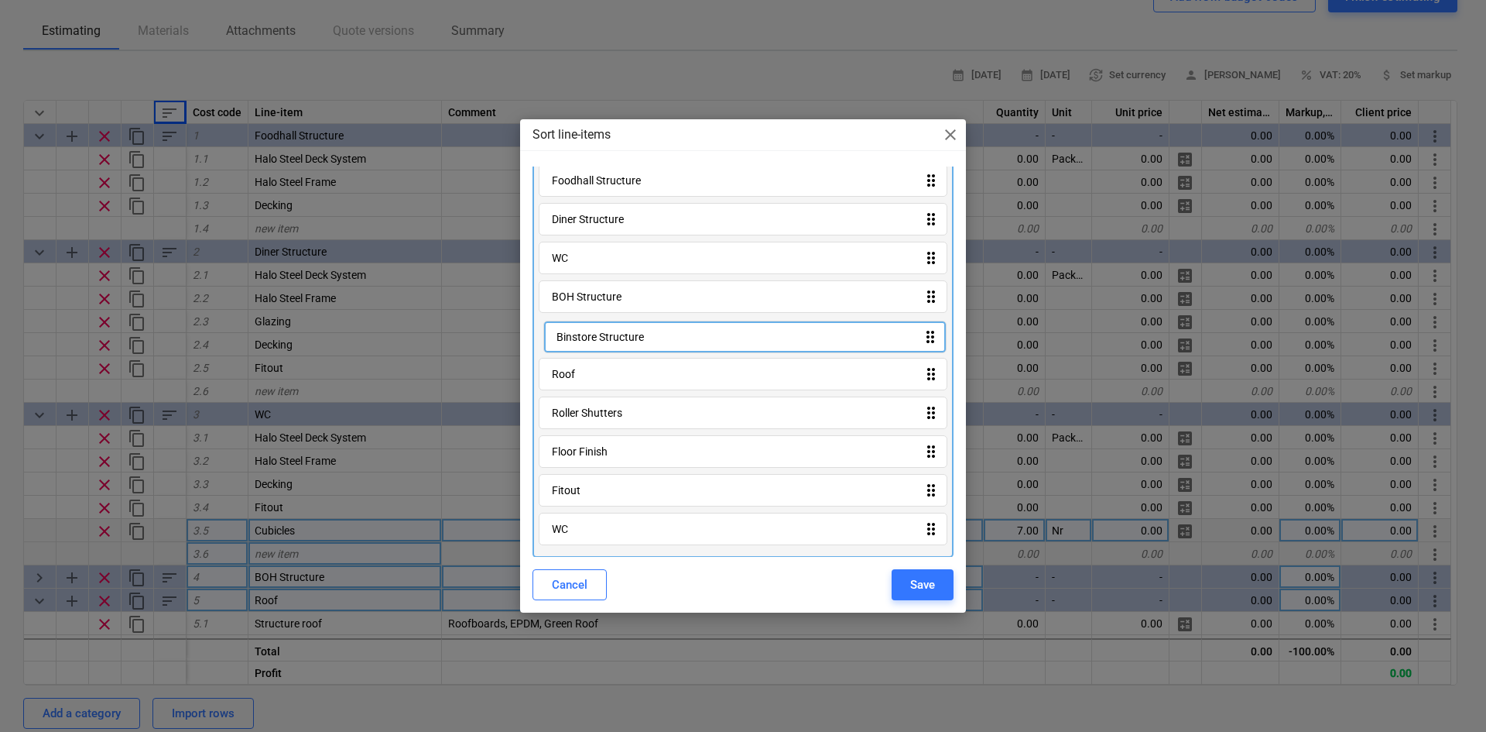
drag, startPoint x: 612, startPoint y: 533, endPoint x: 657, endPoint y: 352, distance: 185.9
click at [612, 334] on div "Foodhall Structure drag_indicator Diner Structure drag_indicator WC drag_indica…" at bounding box center [743, 357] width 421 height 399
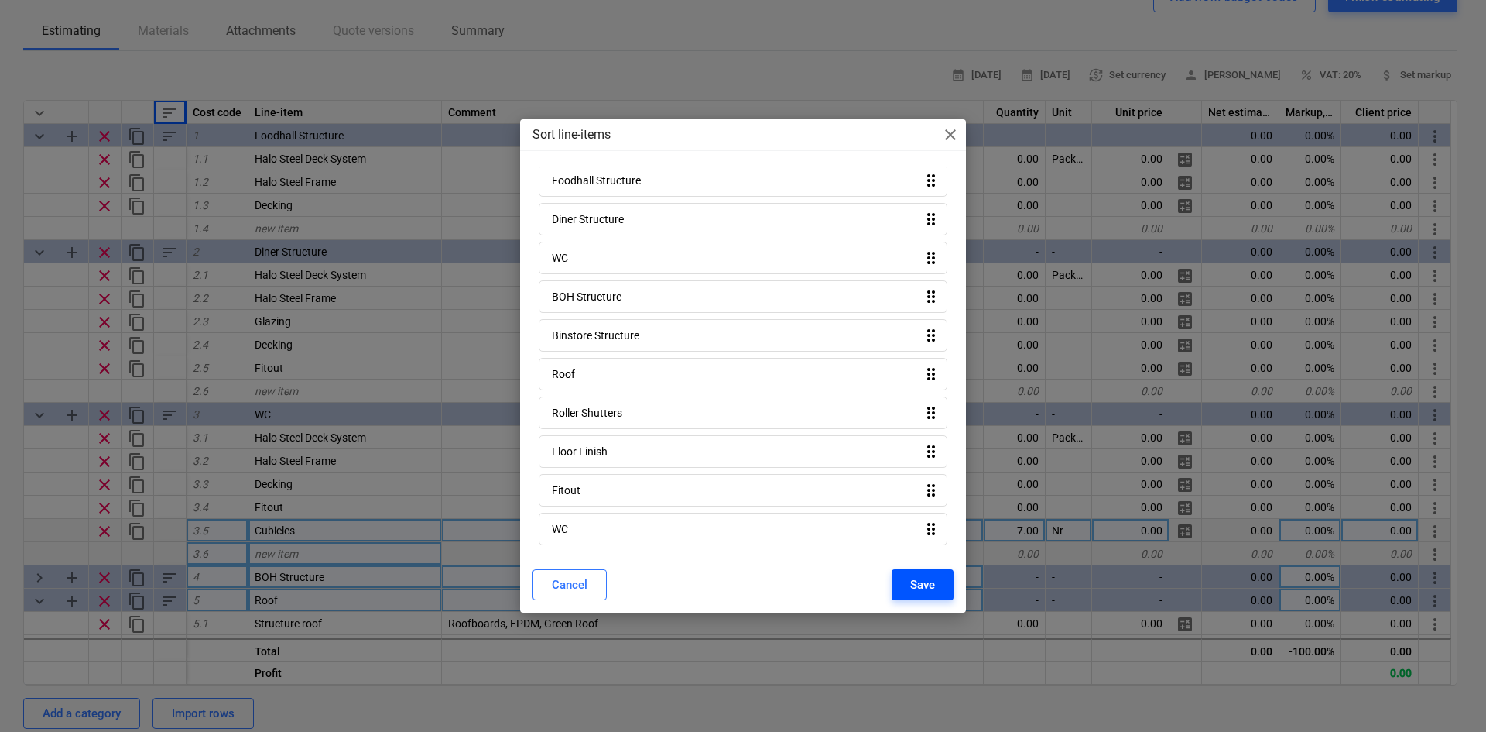
click at [923, 584] on div "Save" at bounding box center [922, 584] width 25 height 20
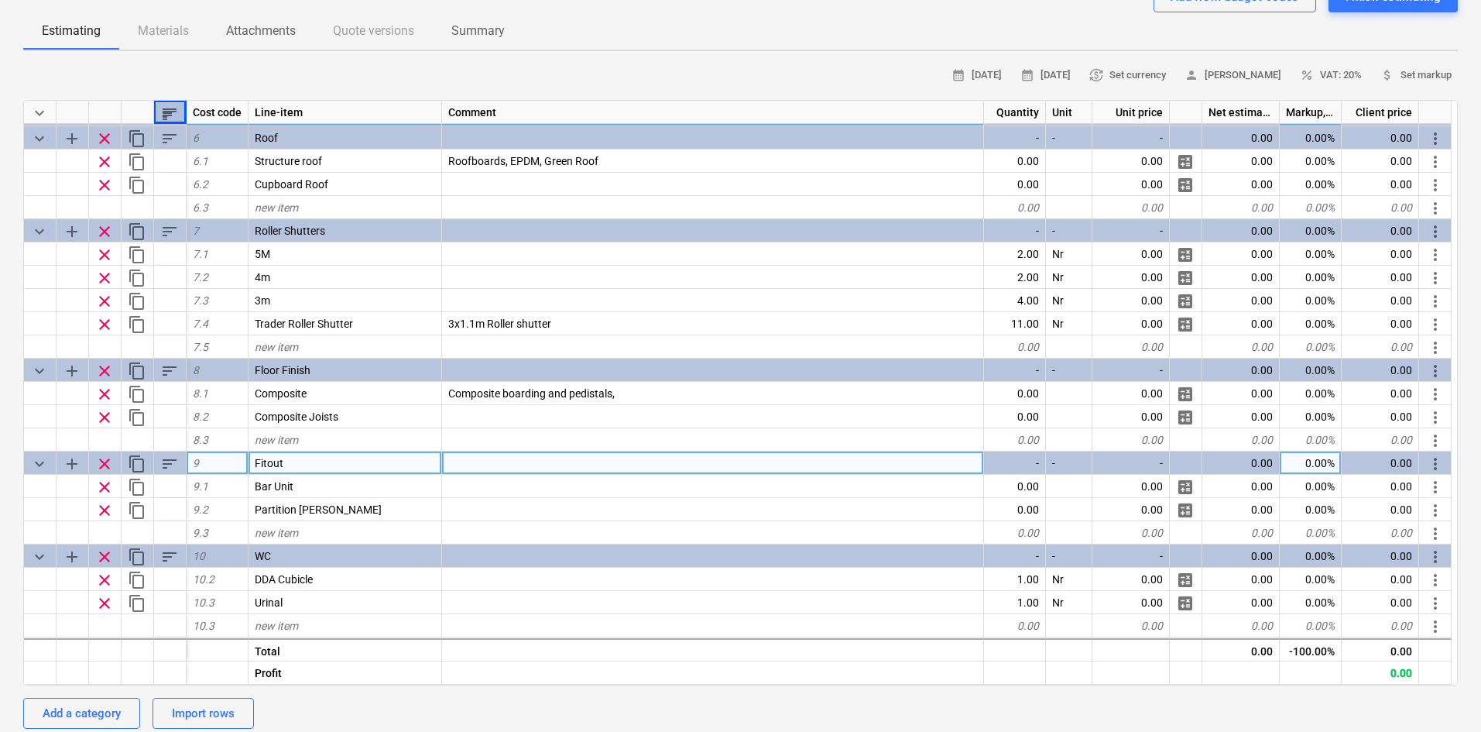
scroll to position [508, 0]
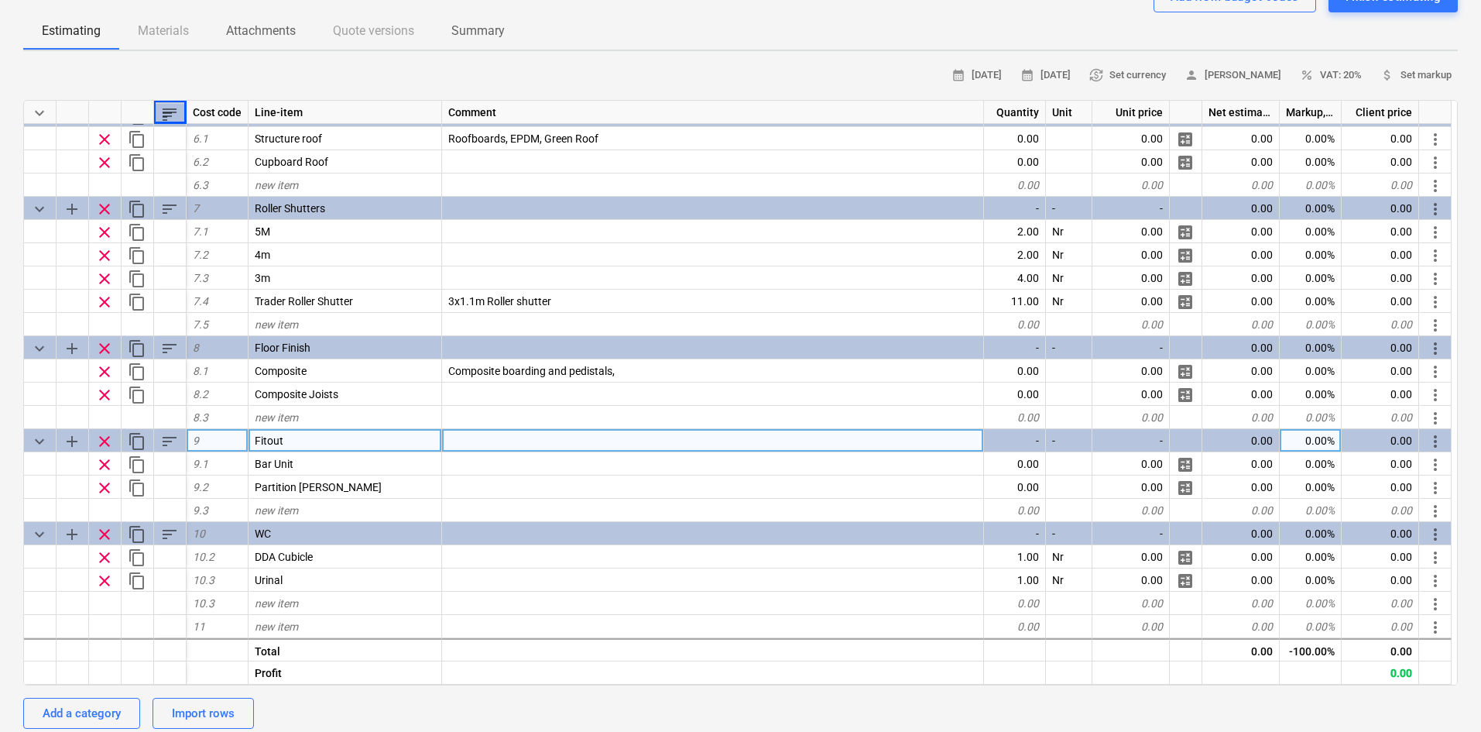
click at [106, 442] on span "clear" at bounding box center [104, 441] width 19 height 19
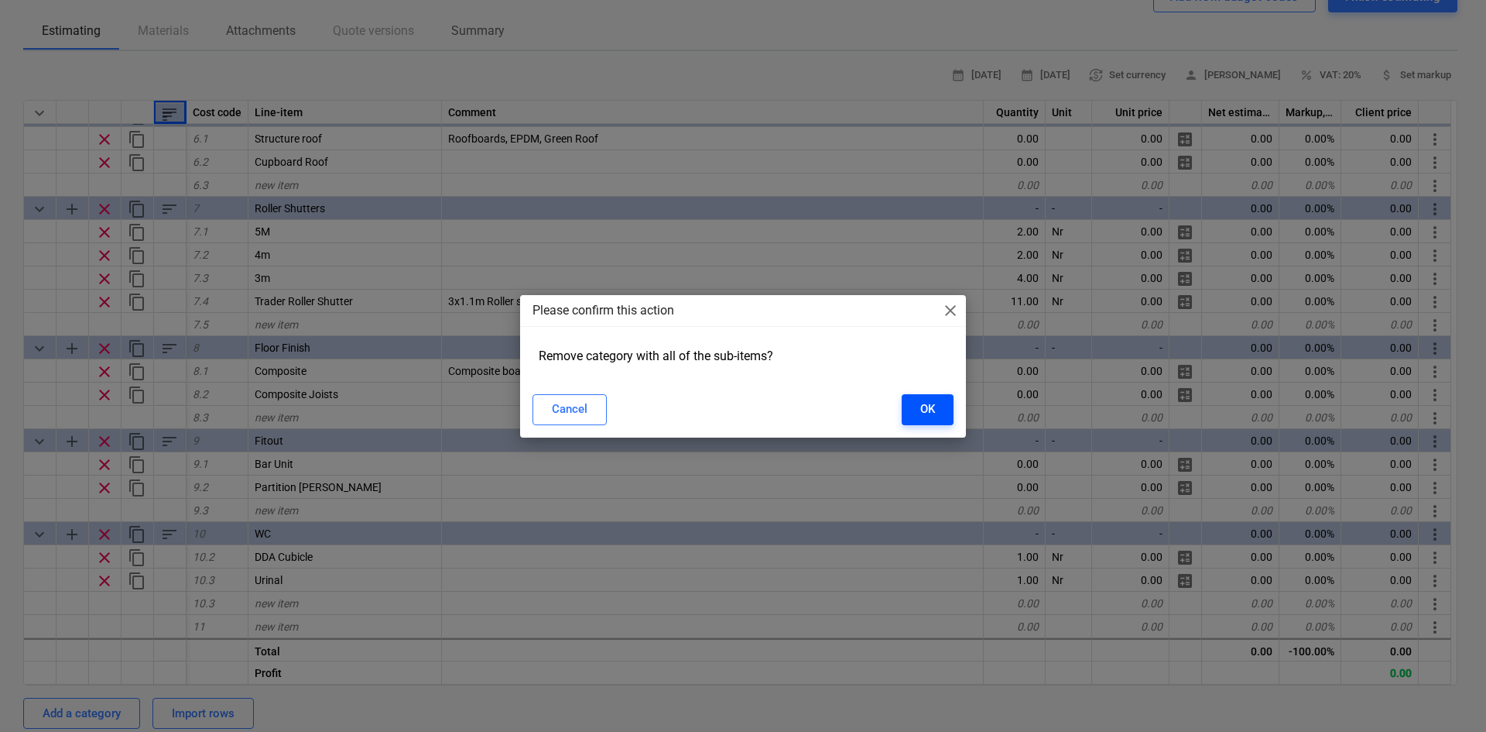
click at [929, 403] on div "OK" at bounding box center [927, 409] width 15 height 20
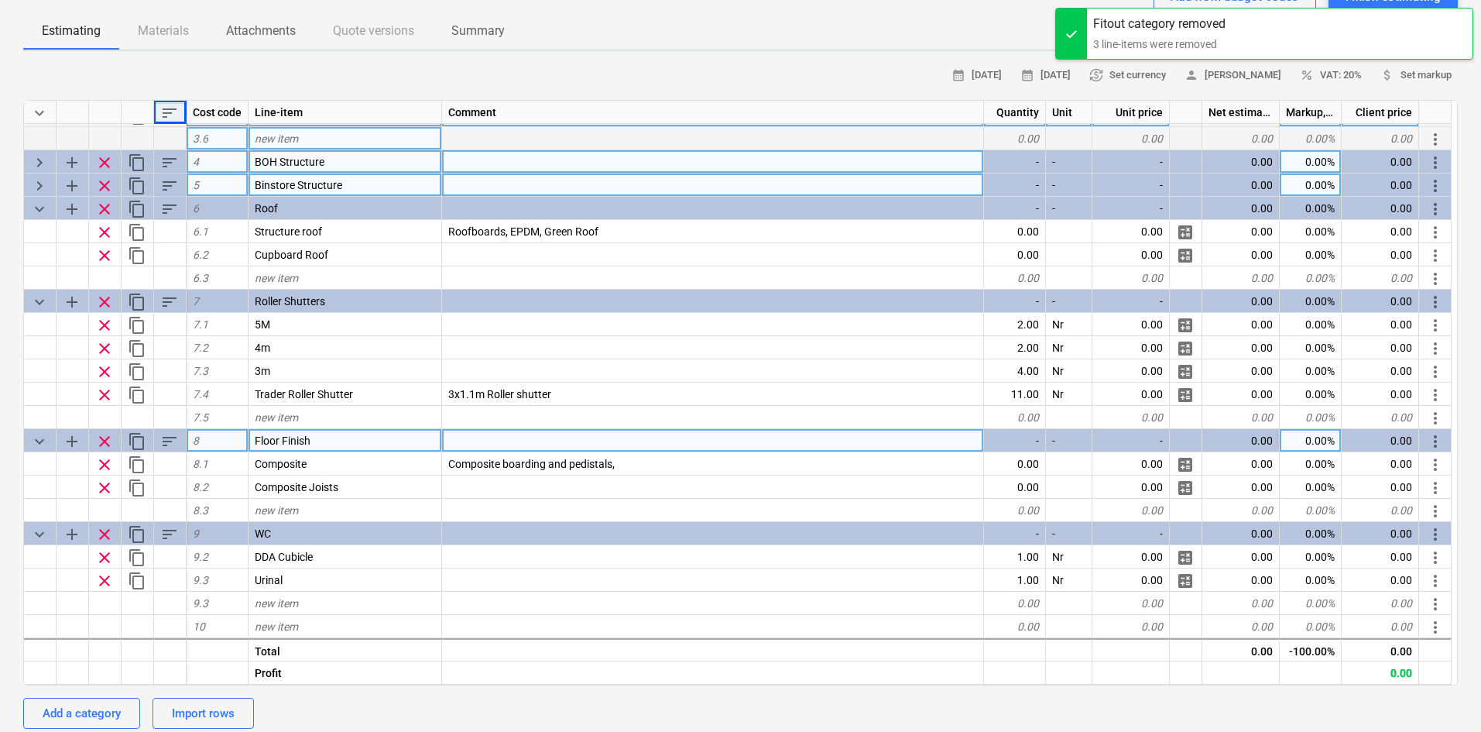
scroll to position [415, 0]
click at [104, 444] on span "clear" at bounding box center [104, 441] width 19 height 19
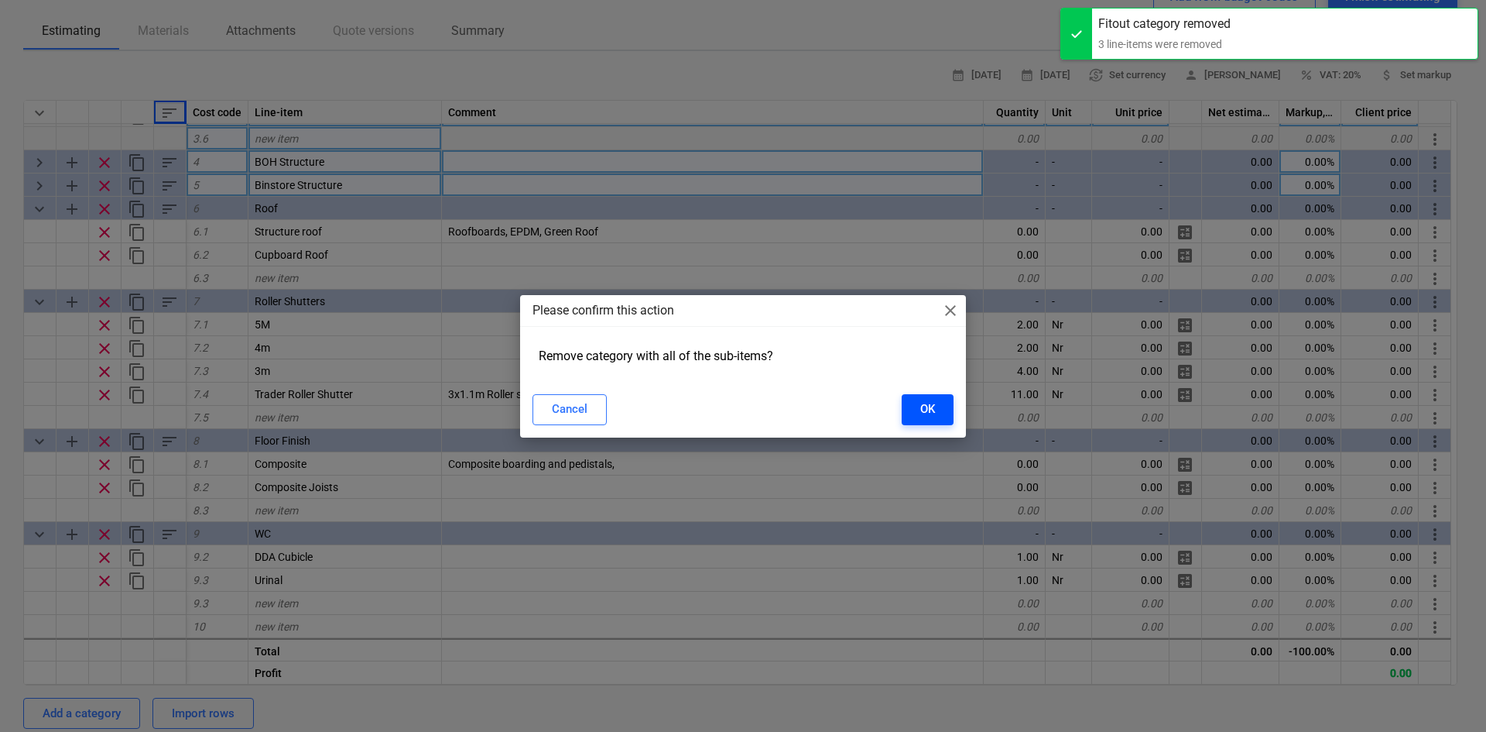
click at [930, 401] on div "OK" at bounding box center [927, 409] width 15 height 20
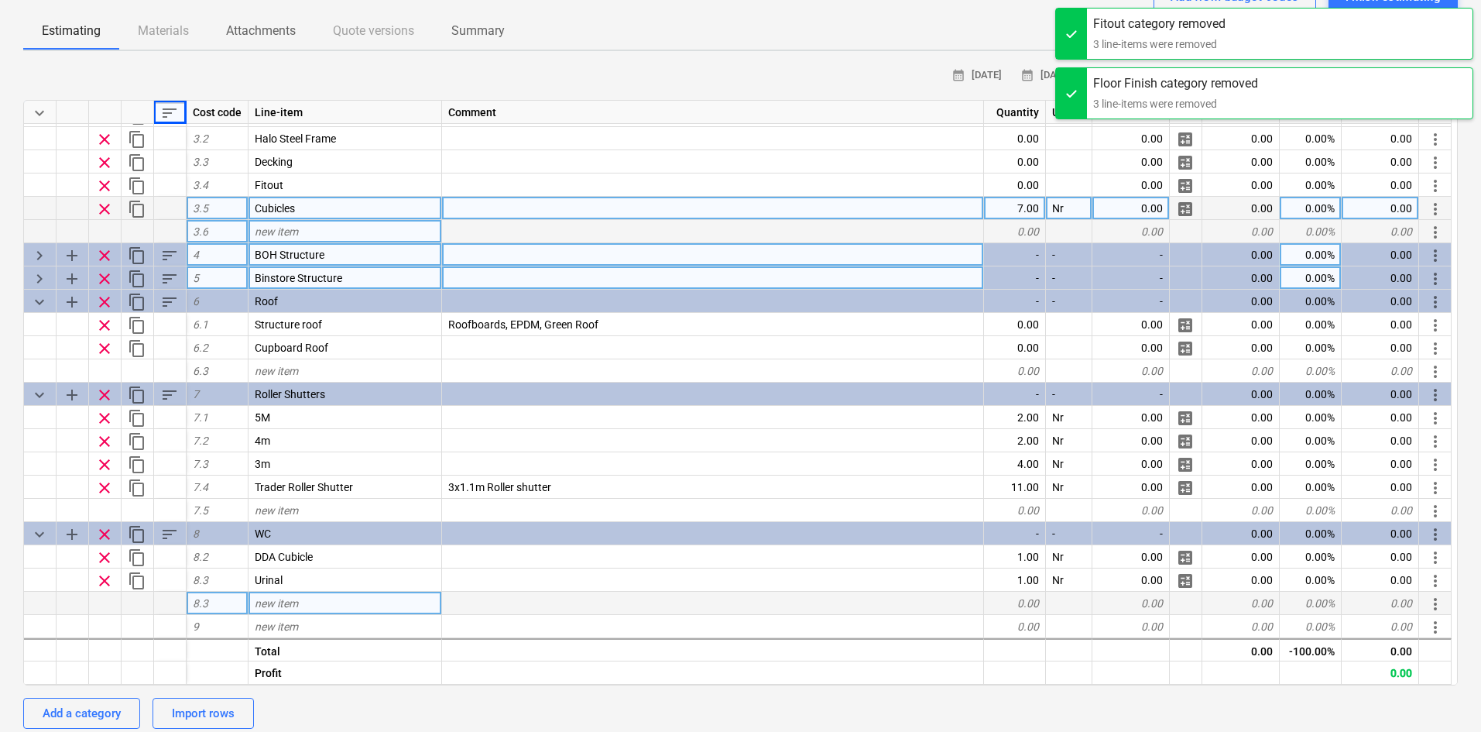
scroll to position [322, 0]
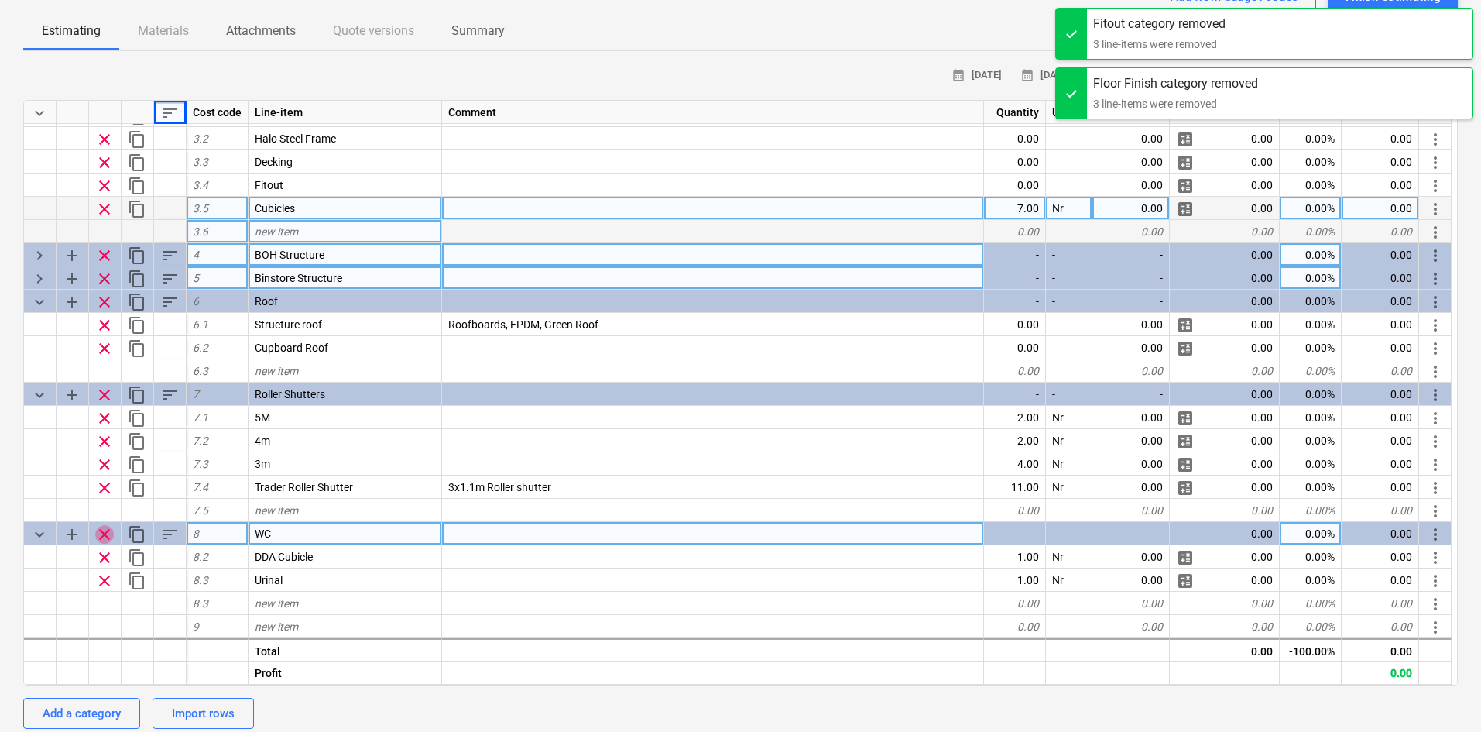
click at [101, 534] on span "clear" at bounding box center [104, 534] width 19 height 19
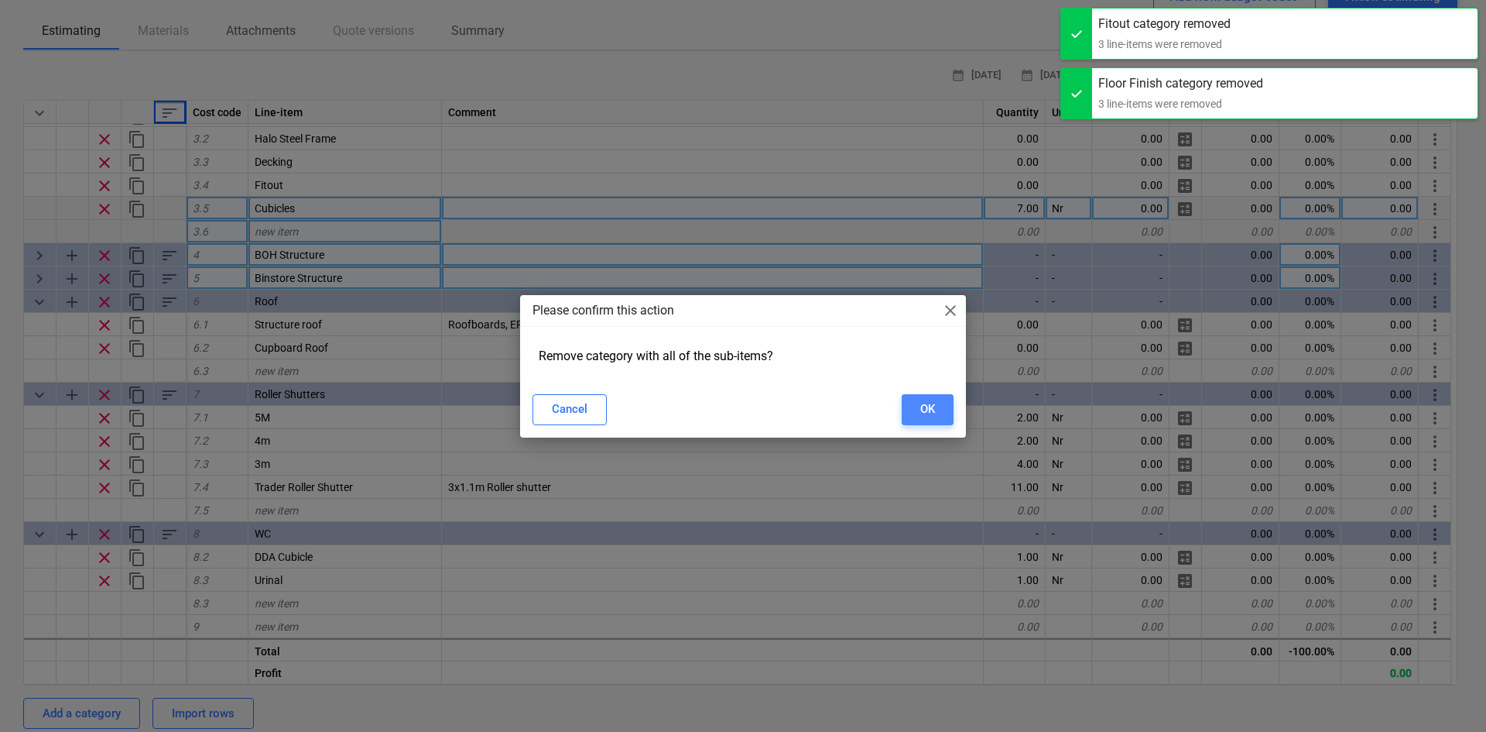
click at [931, 407] on div "OK" at bounding box center [927, 409] width 15 height 20
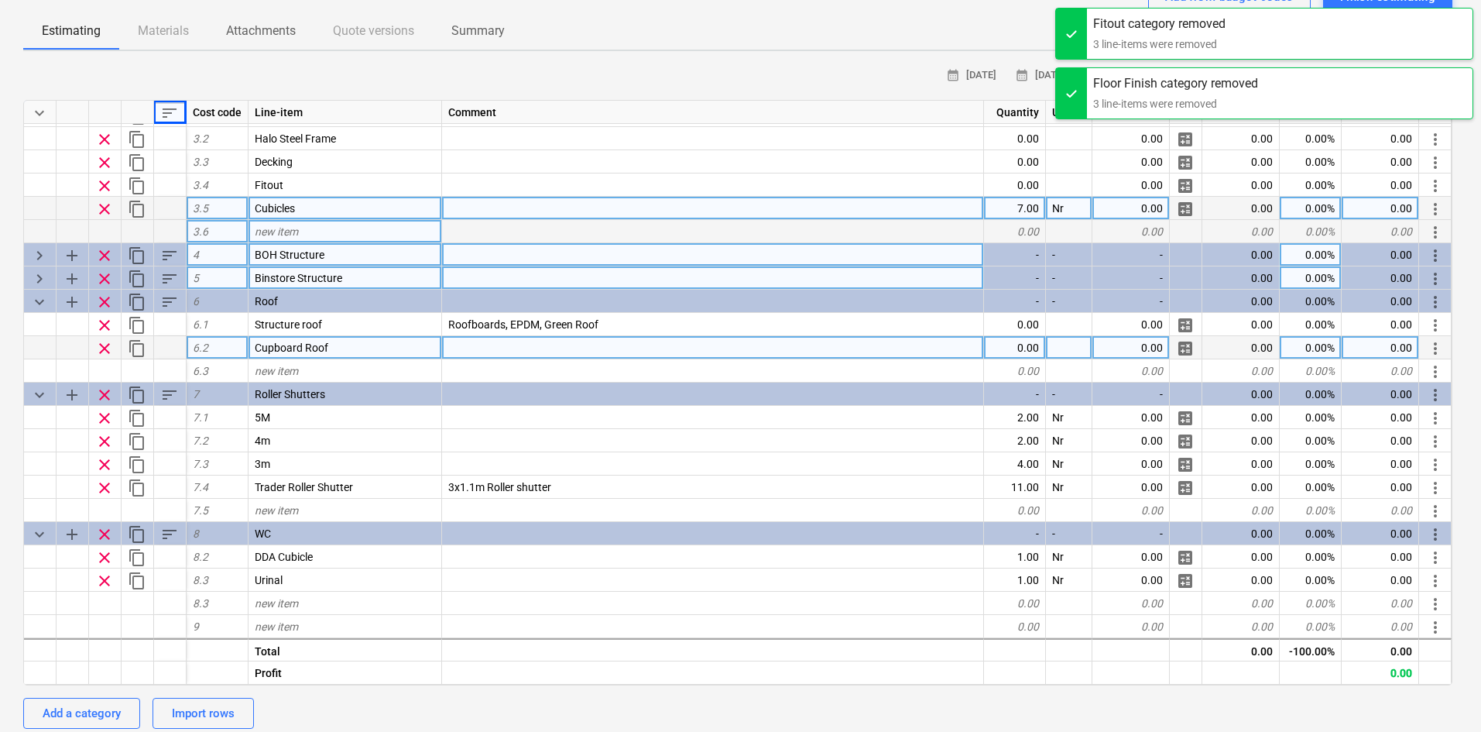
scroll to position [229, 0]
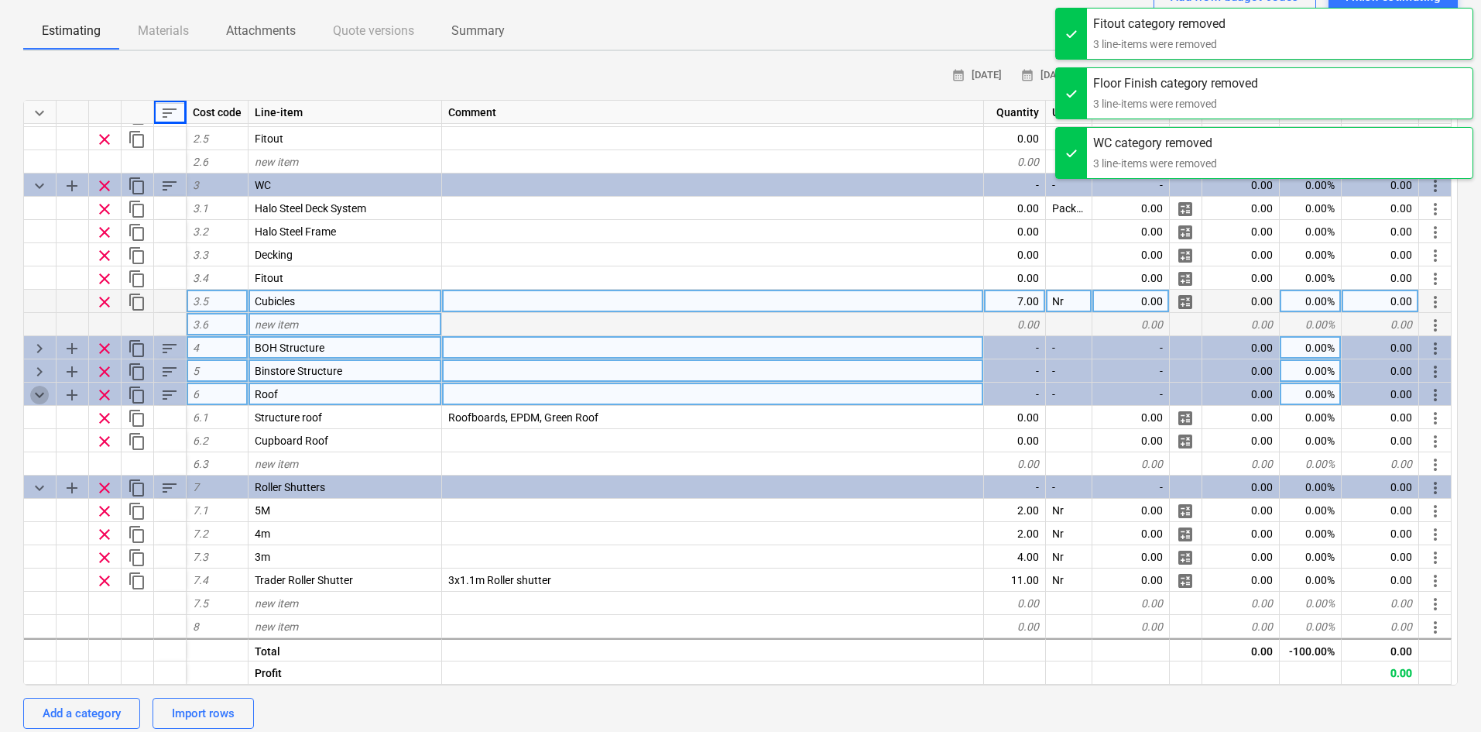
click at [41, 391] on span "keyboard_arrow_down" at bounding box center [39, 395] width 19 height 19
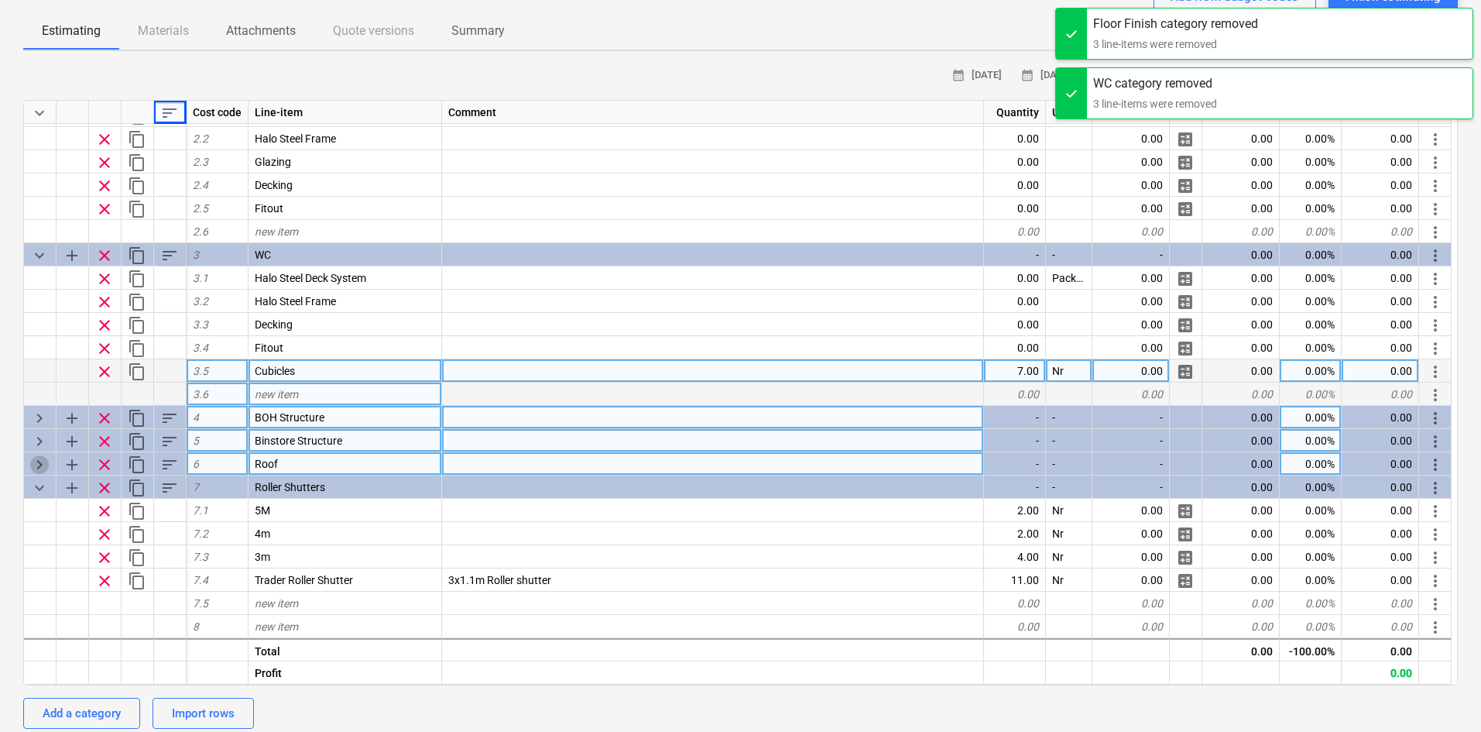
click at [41, 463] on span "keyboard_arrow_right" at bounding box center [39, 464] width 19 height 19
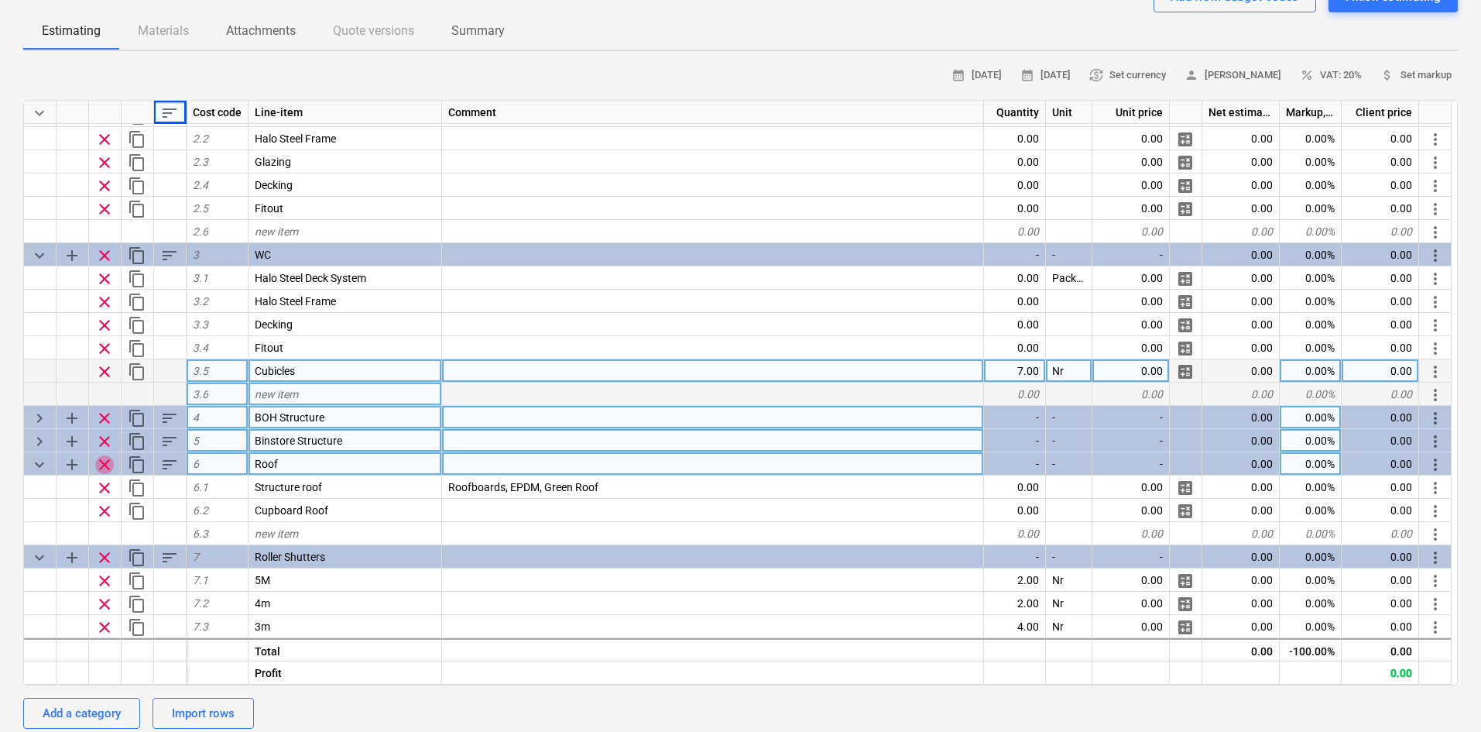
click at [99, 467] on span "clear" at bounding box center [104, 464] width 19 height 19
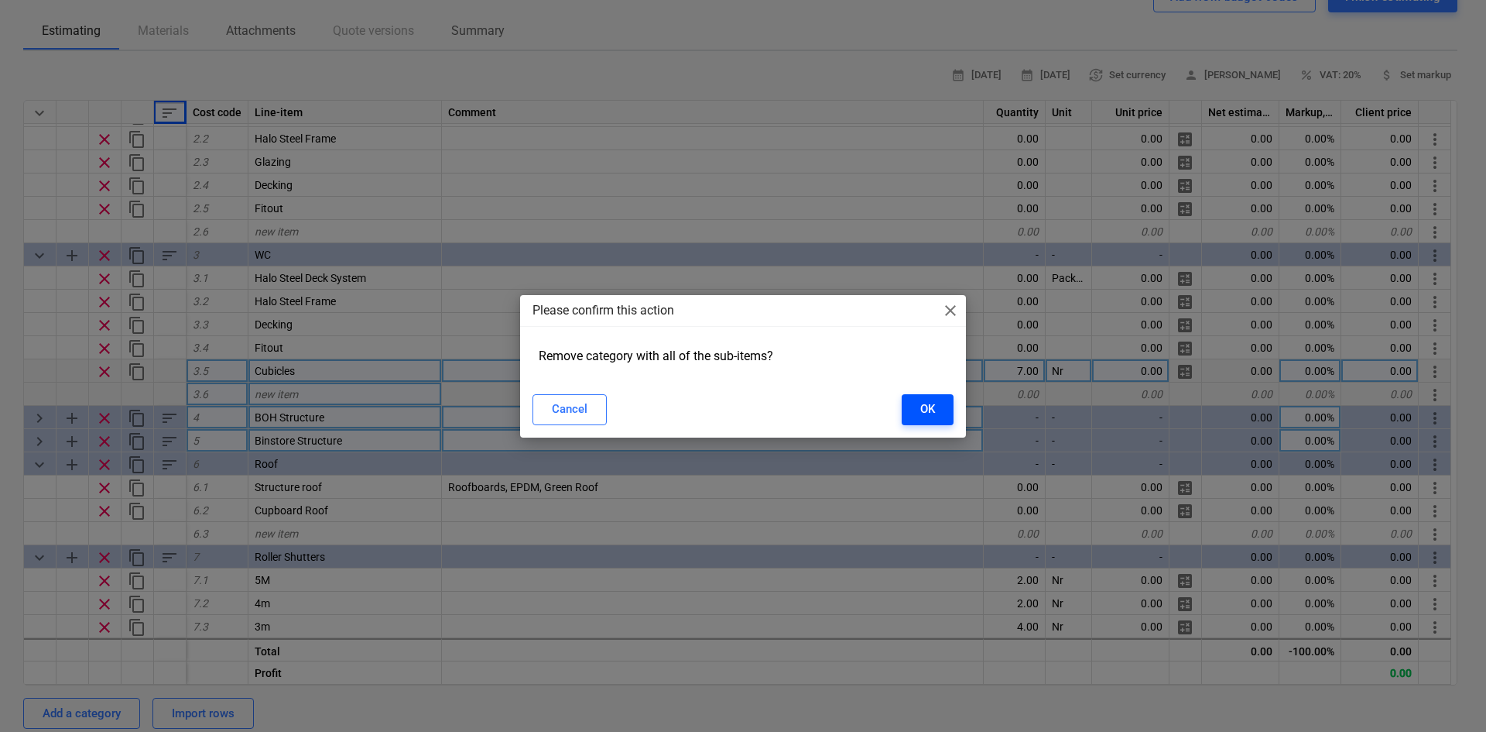
click at [947, 417] on button "OK" at bounding box center [928, 409] width 52 height 31
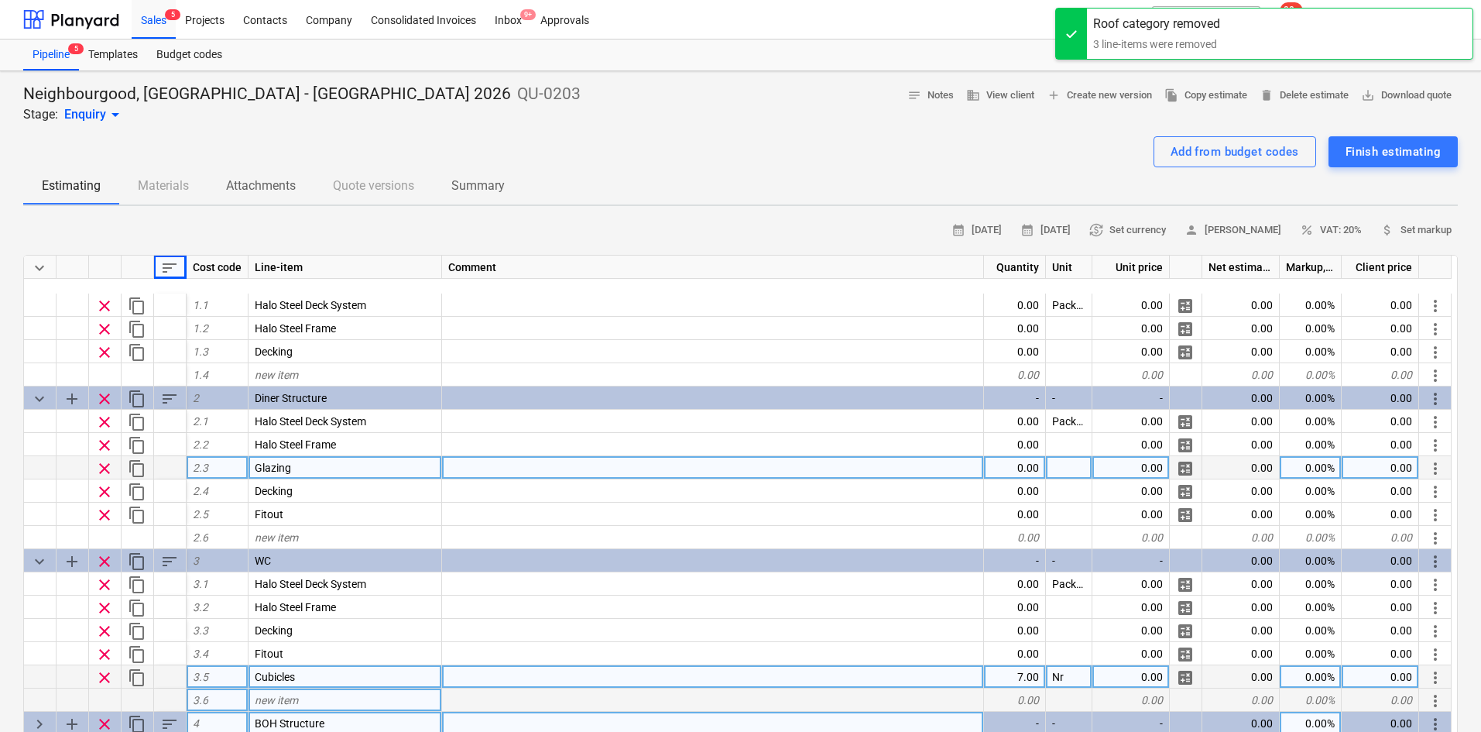
scroll to position [0, 0]
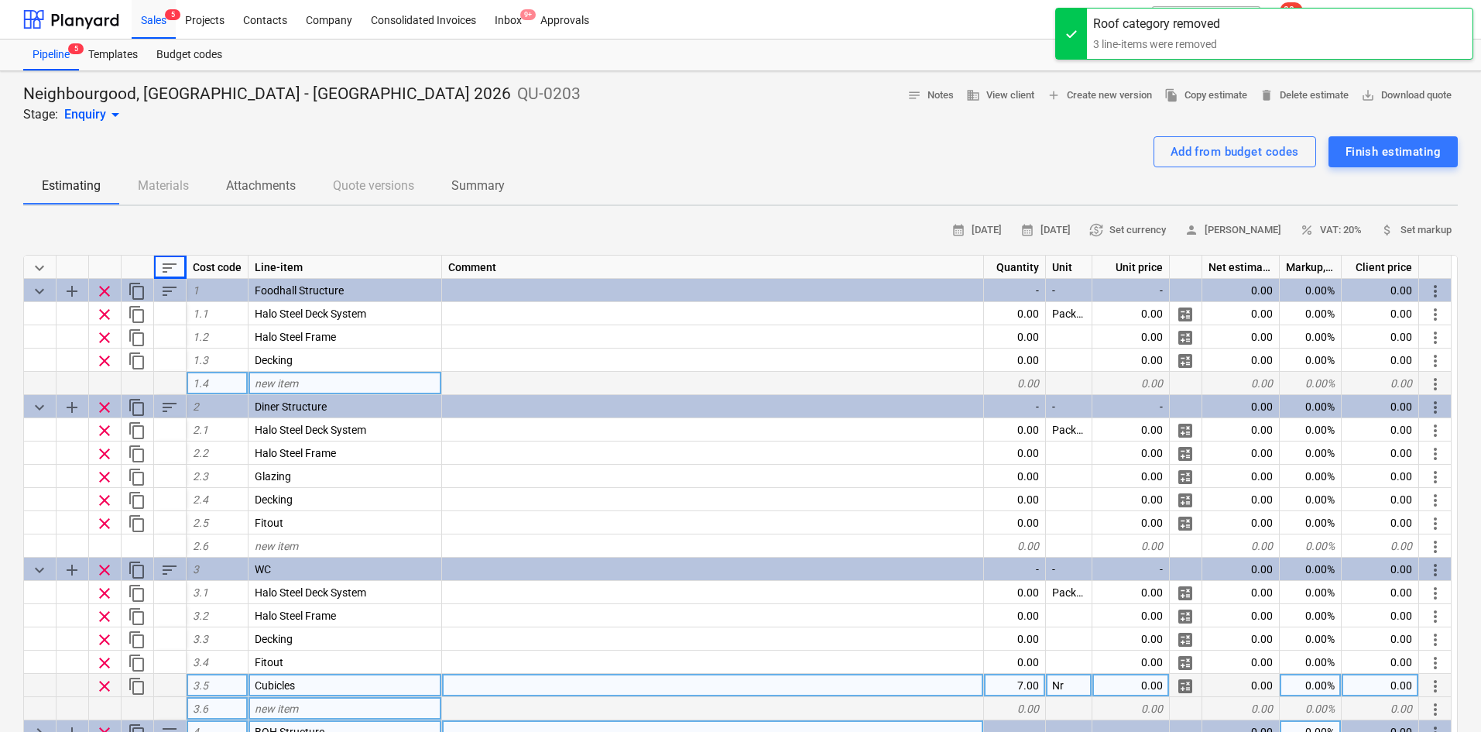
click at [320, 387] on div "new item" at bounding box center [346, 383] width 194 height 23
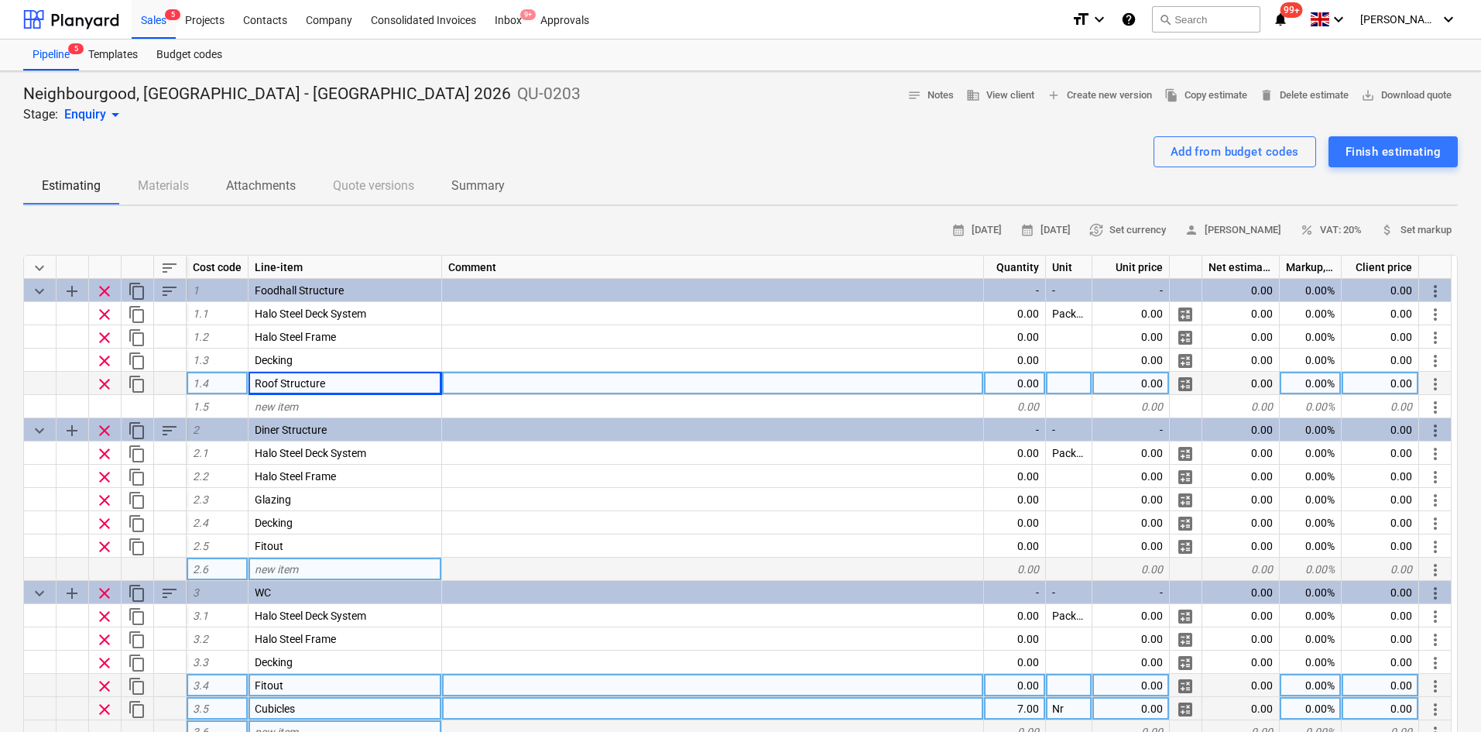
click at [283, 577] on div "new item" at bounding box center [346, 568] width 194 height 23
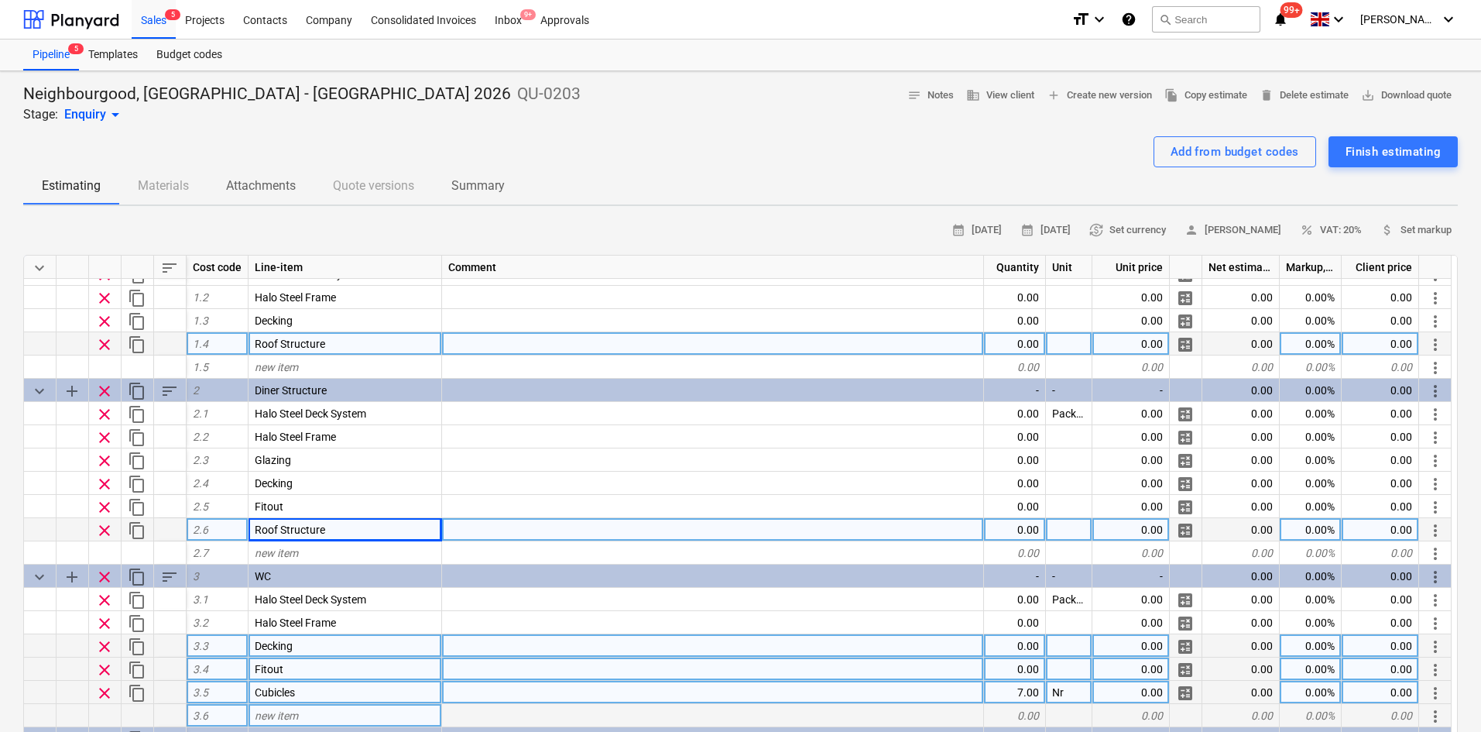
scroll to position [155, 0]
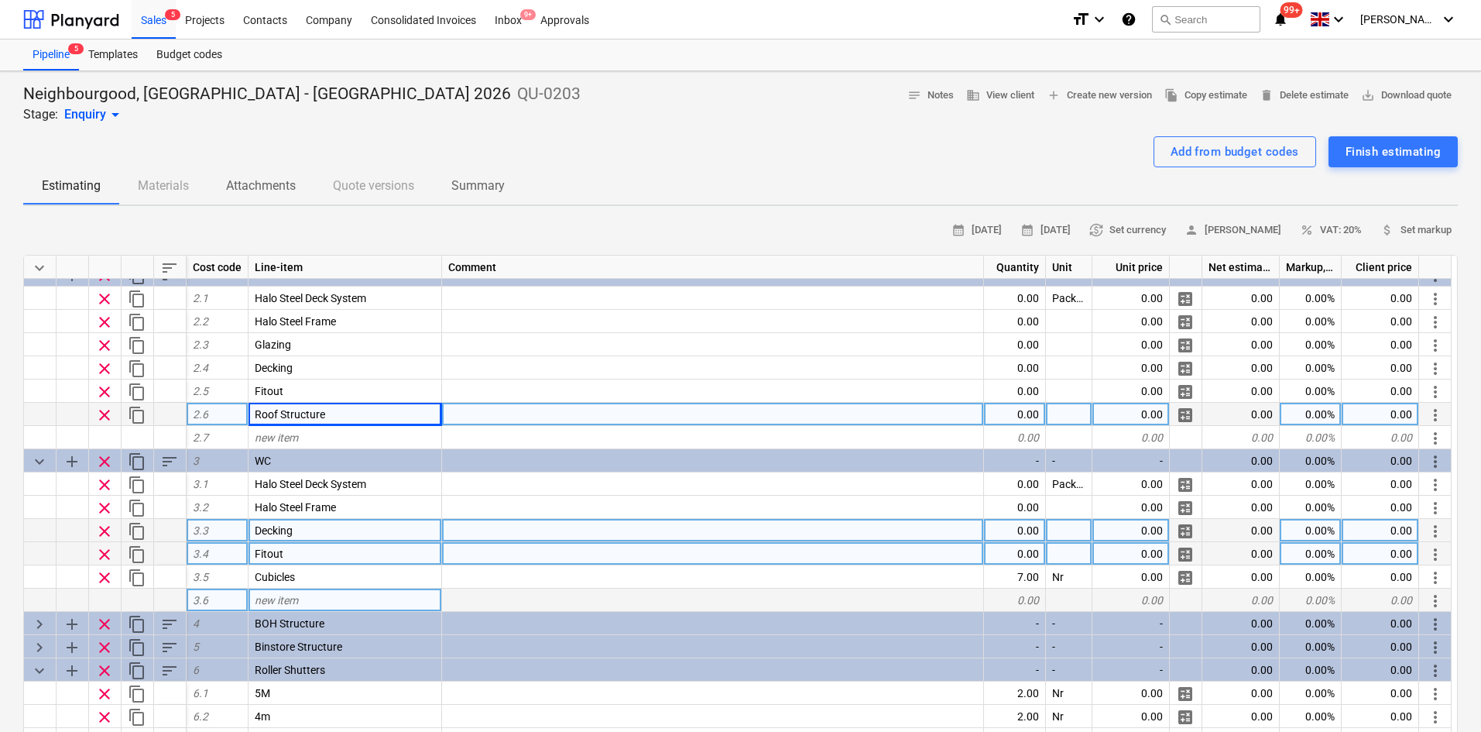
click at [306, 598] on div "new item" at bounding box center [346, 599] width 194 height 23
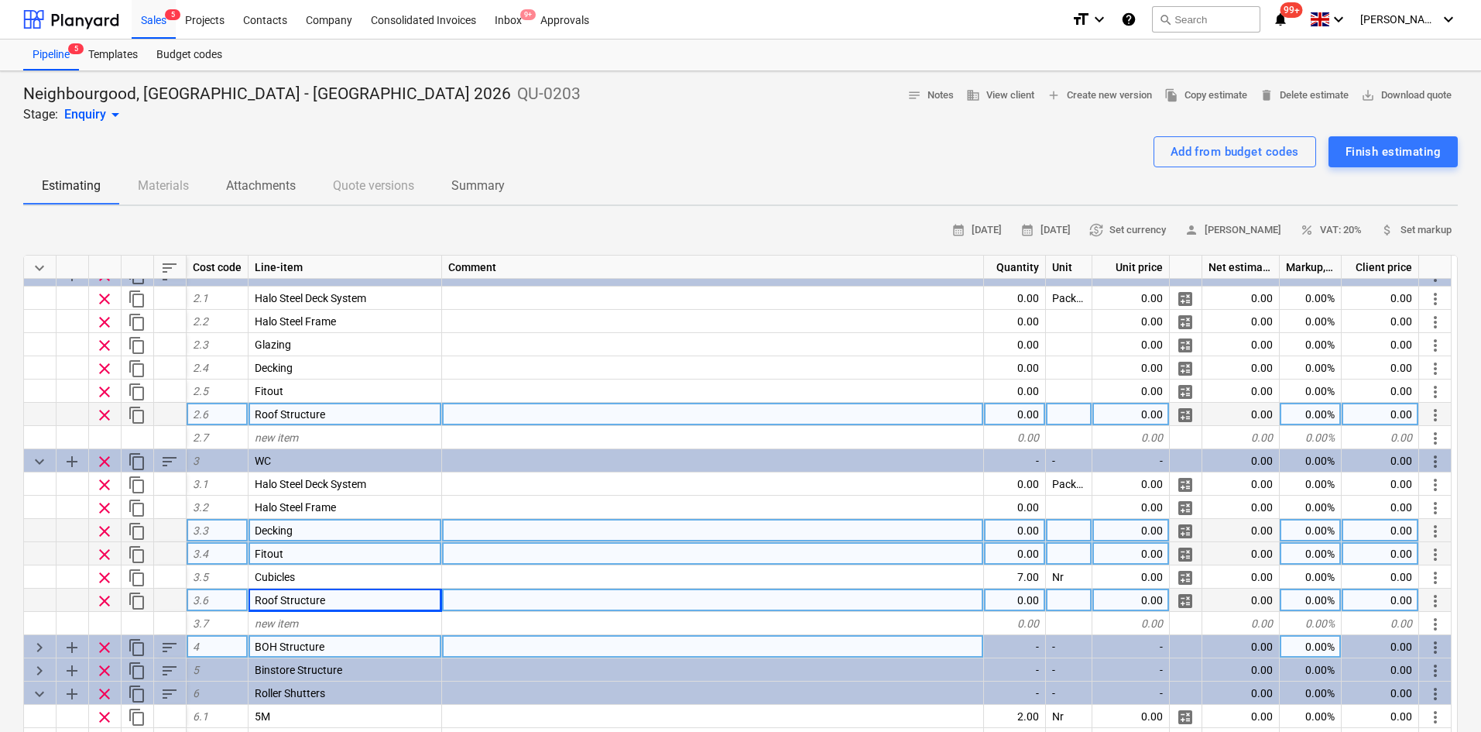
click at [33, 646] on span "keyboard_arrow_right" at bounding box center [39, 647] width 19 height 19
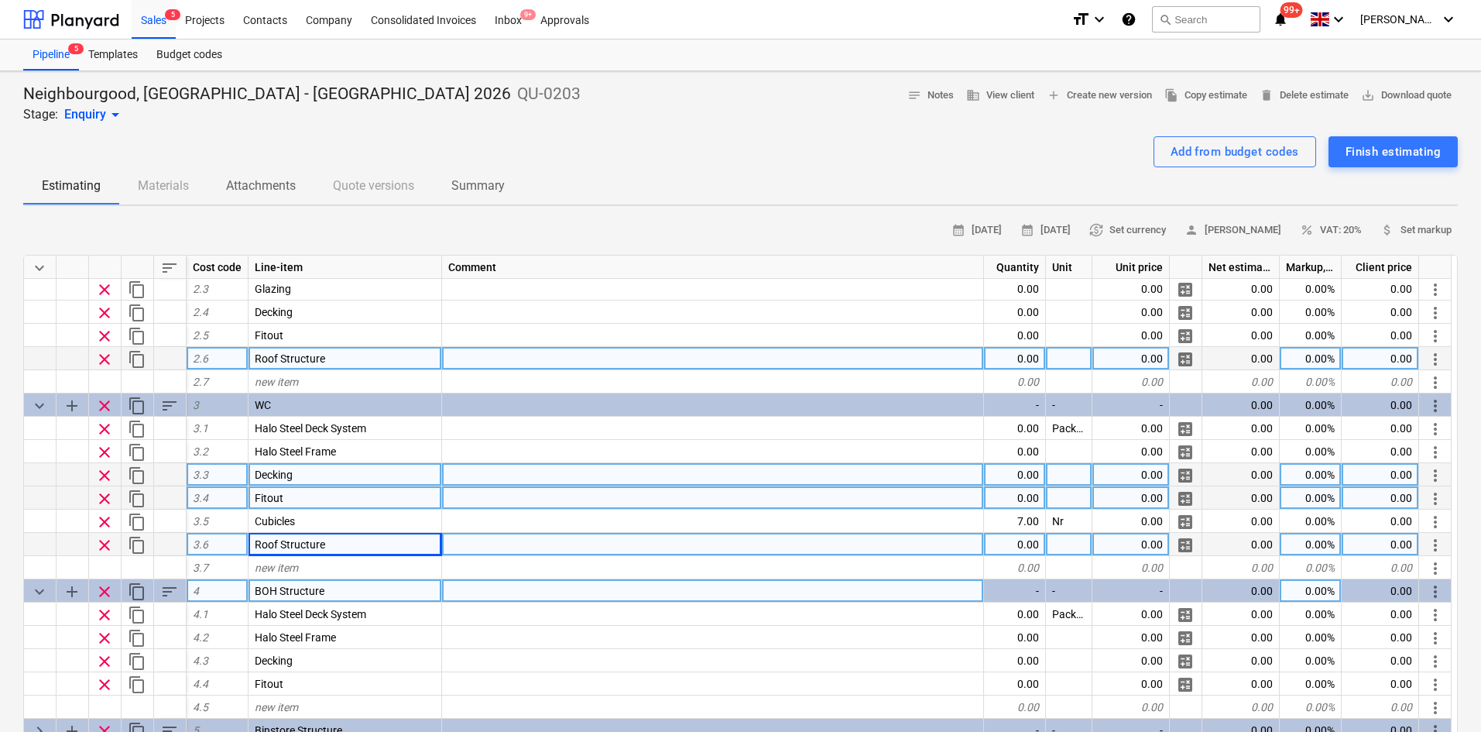
scroll to position [310, 0]
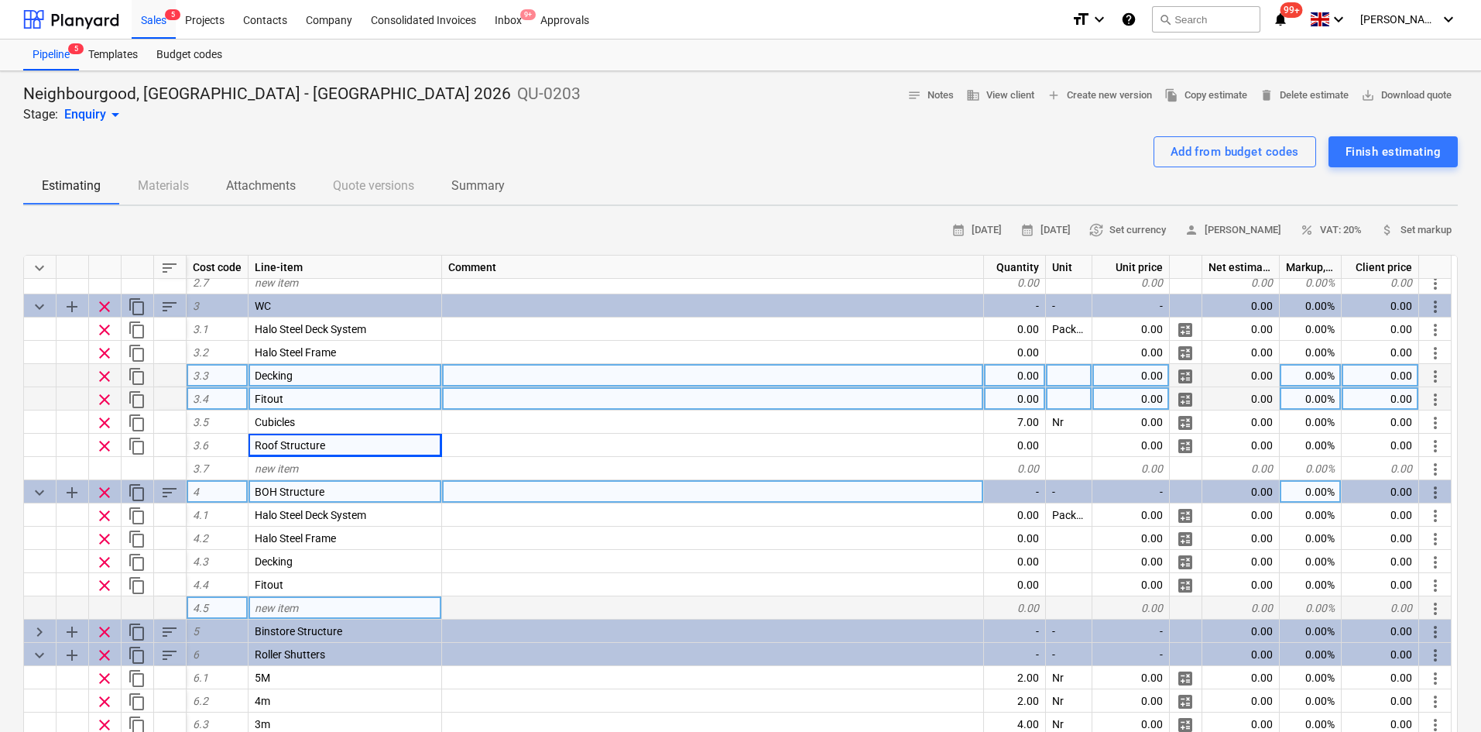
click at [296, 605] on span "new item" at bounding box center [276, 608] width 43 height 12
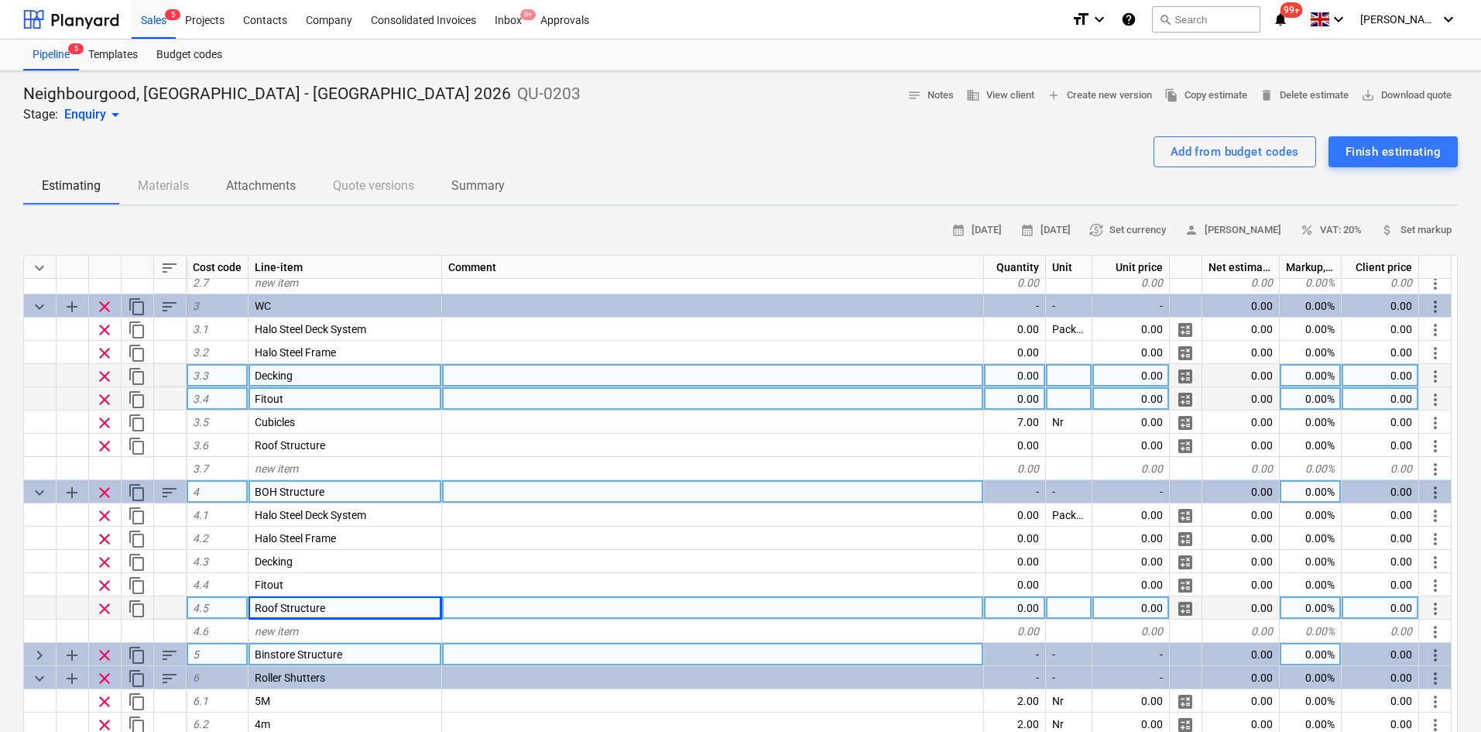
click at [36, 654] on span "keyboard_arrow_right" at bounding box center [39, 655] width 19 height 19
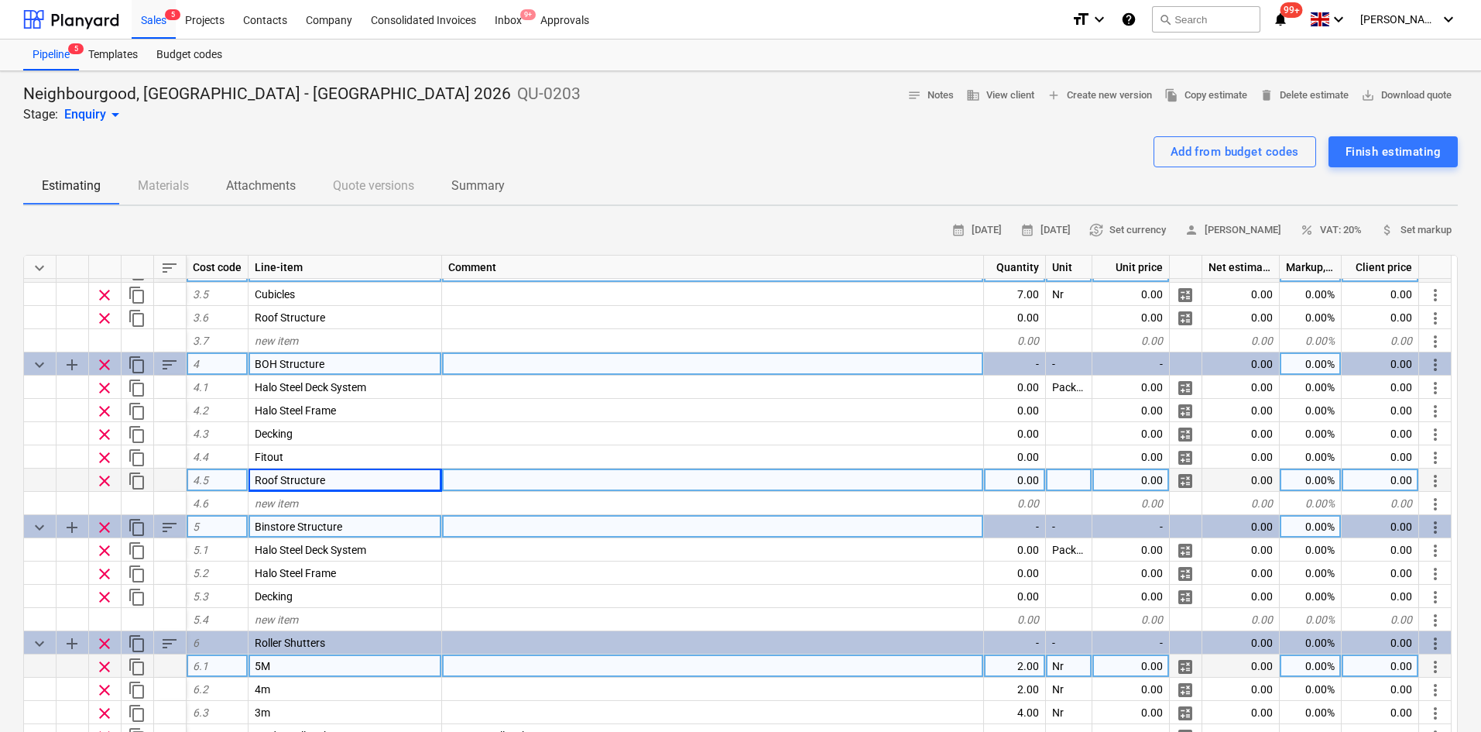
scroll to position [438, 0]
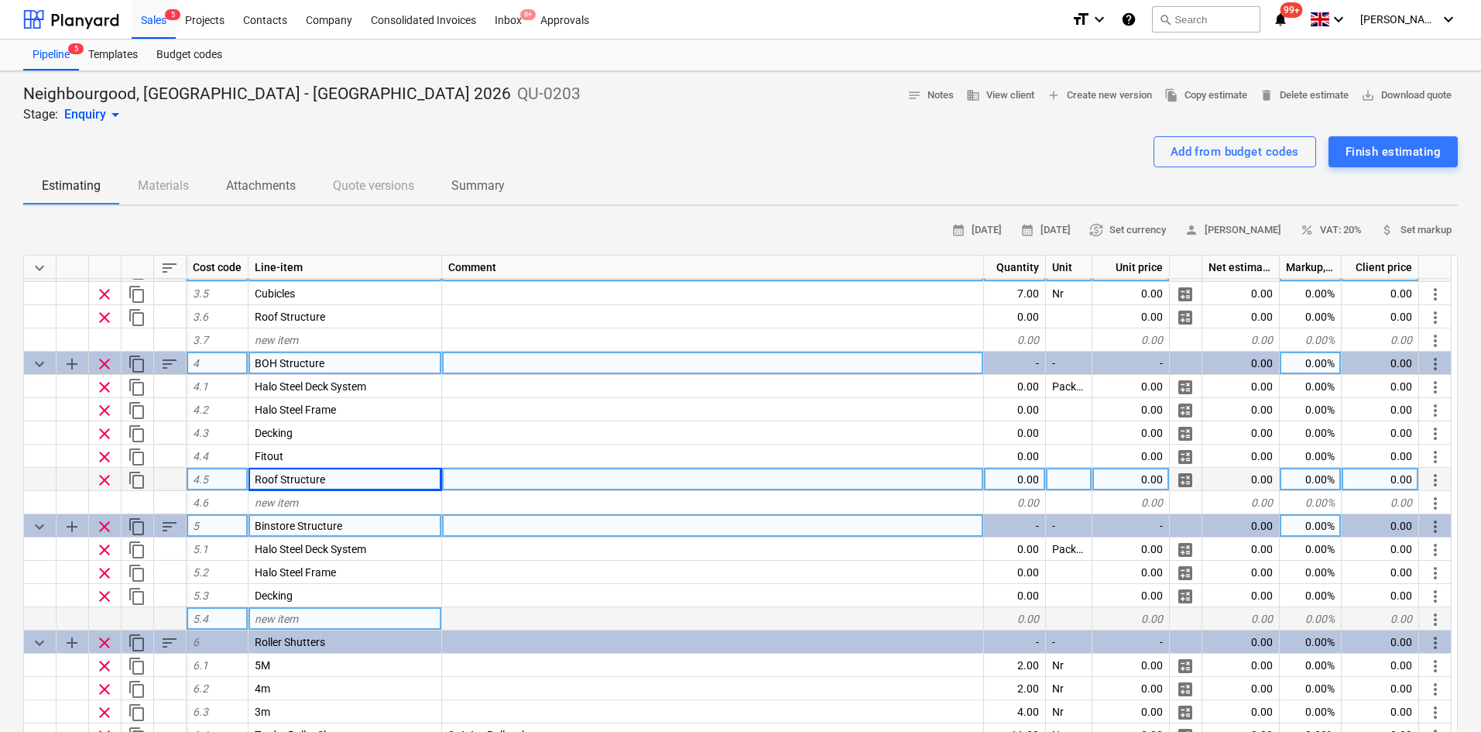
click at [279, 617] on span "new item" at bounding box center [276, 618] width 43 height 12
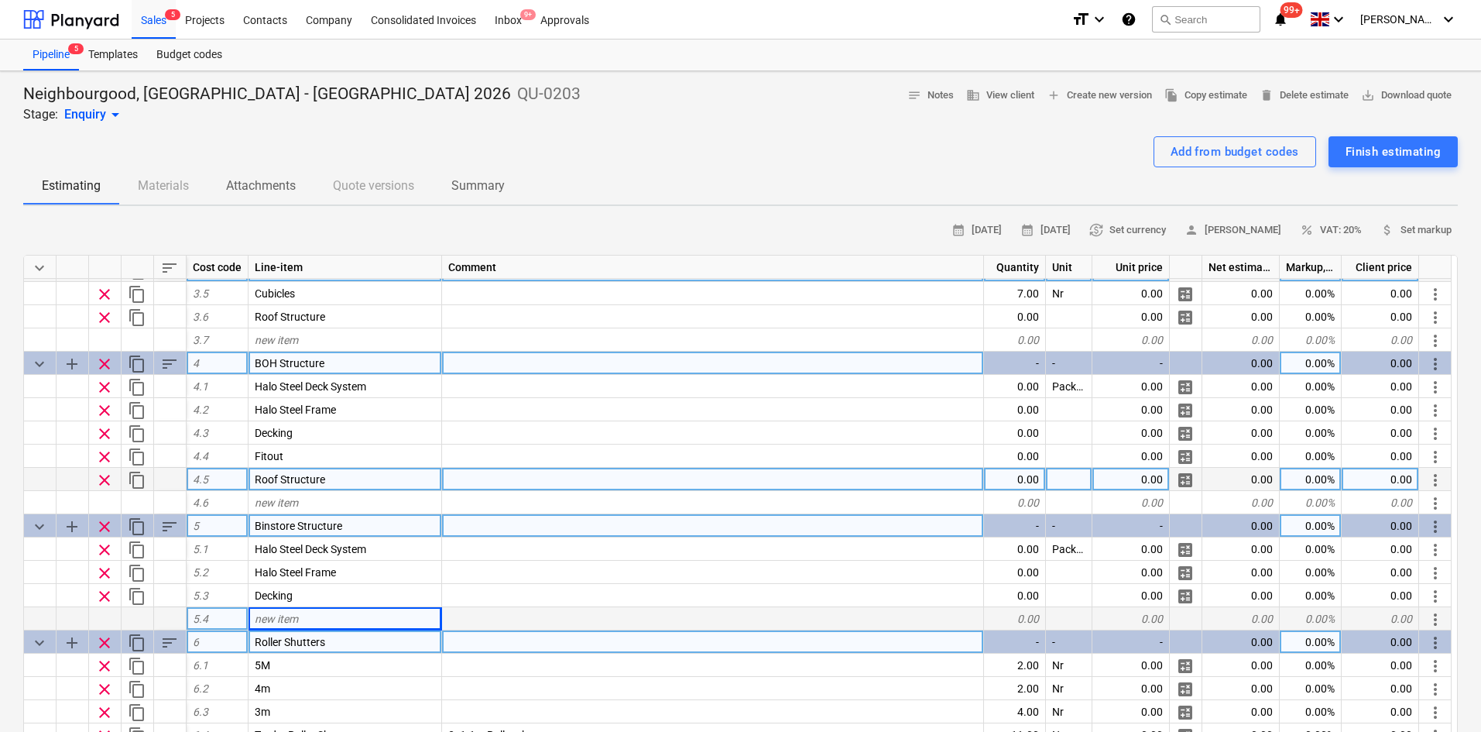
click at [312, 648] on div "Roller Shutters" at bounding box center [346, 641] width 194 height 23
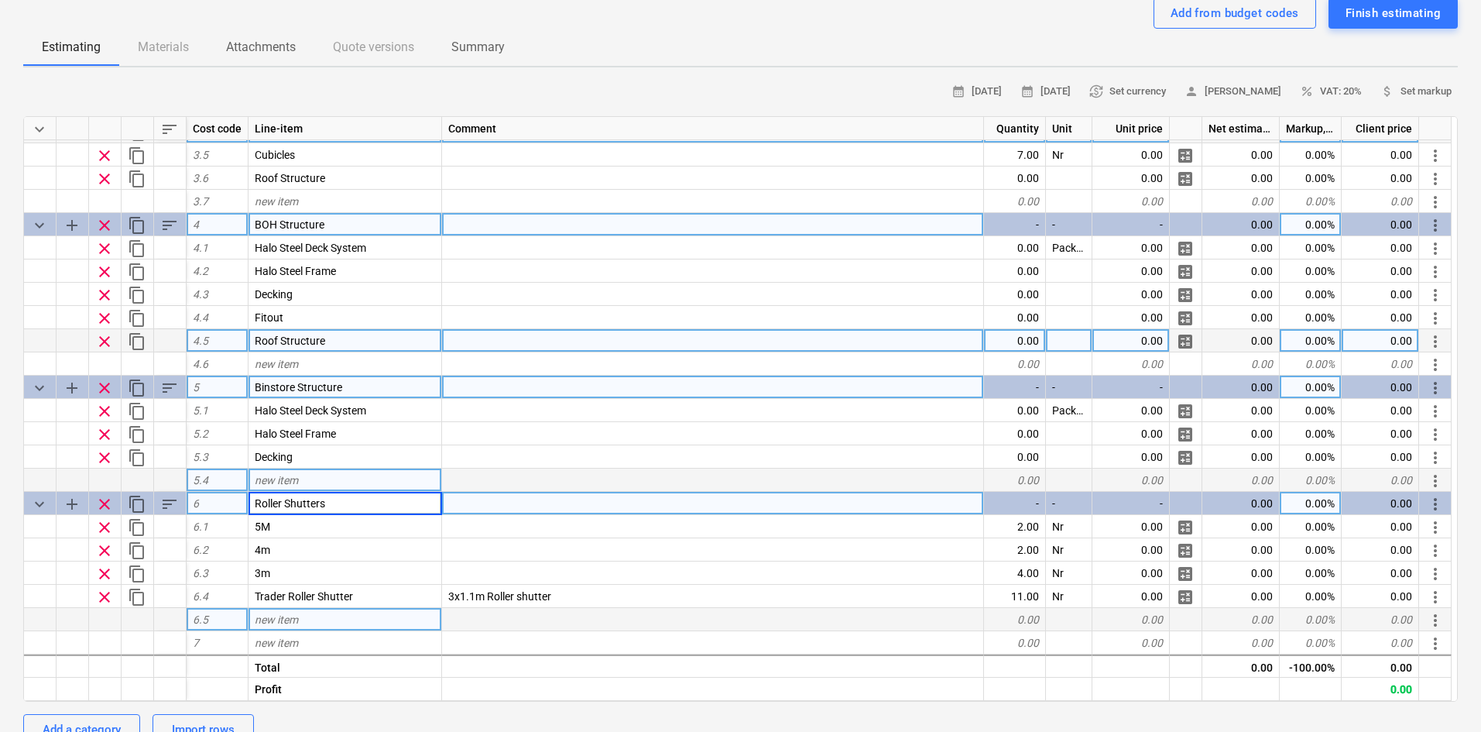
scroll to position [155, 0]
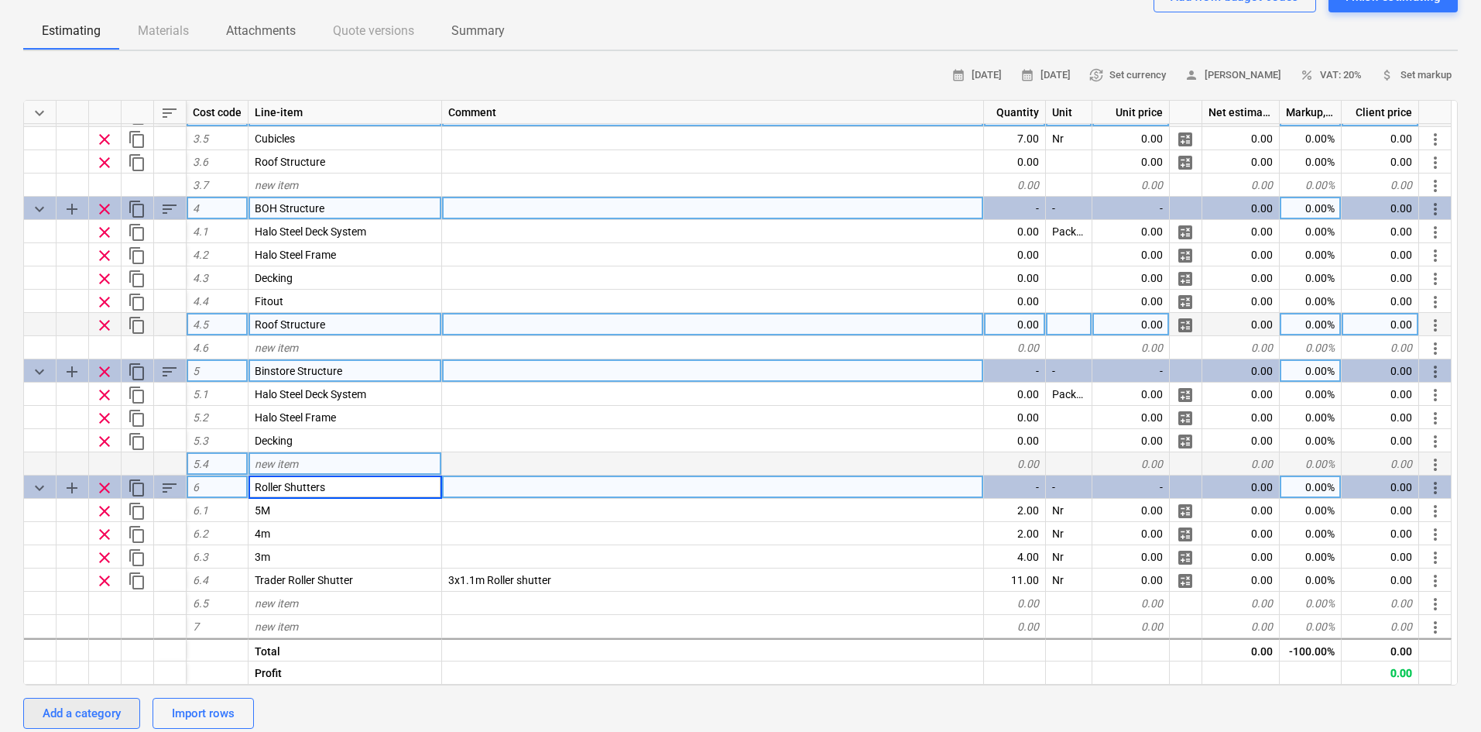
click at [67, 702] on button "Add a category" at bounding box center [81, 713] width 117 height 31
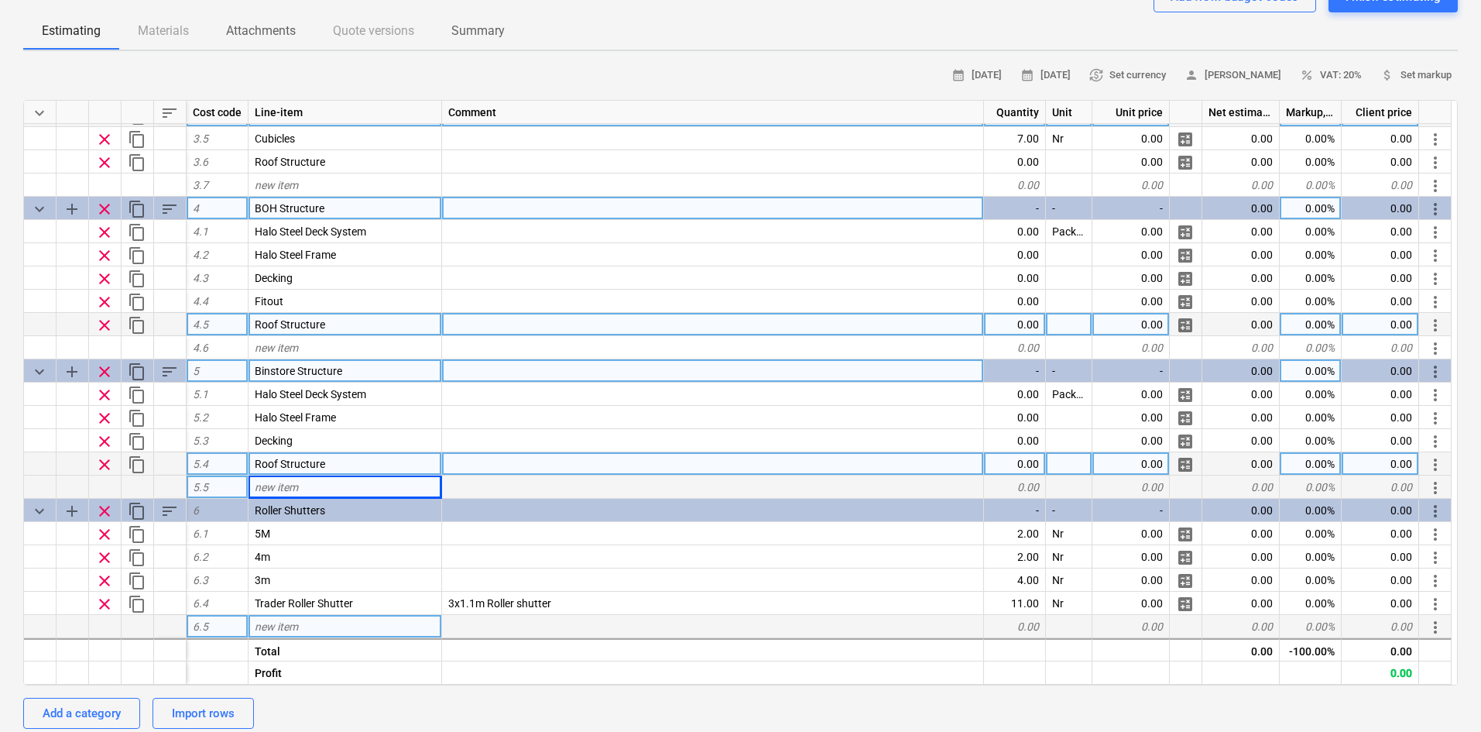
click at [324, 619] on div "new item" at bounding box center [346, 626] width 194 height 23
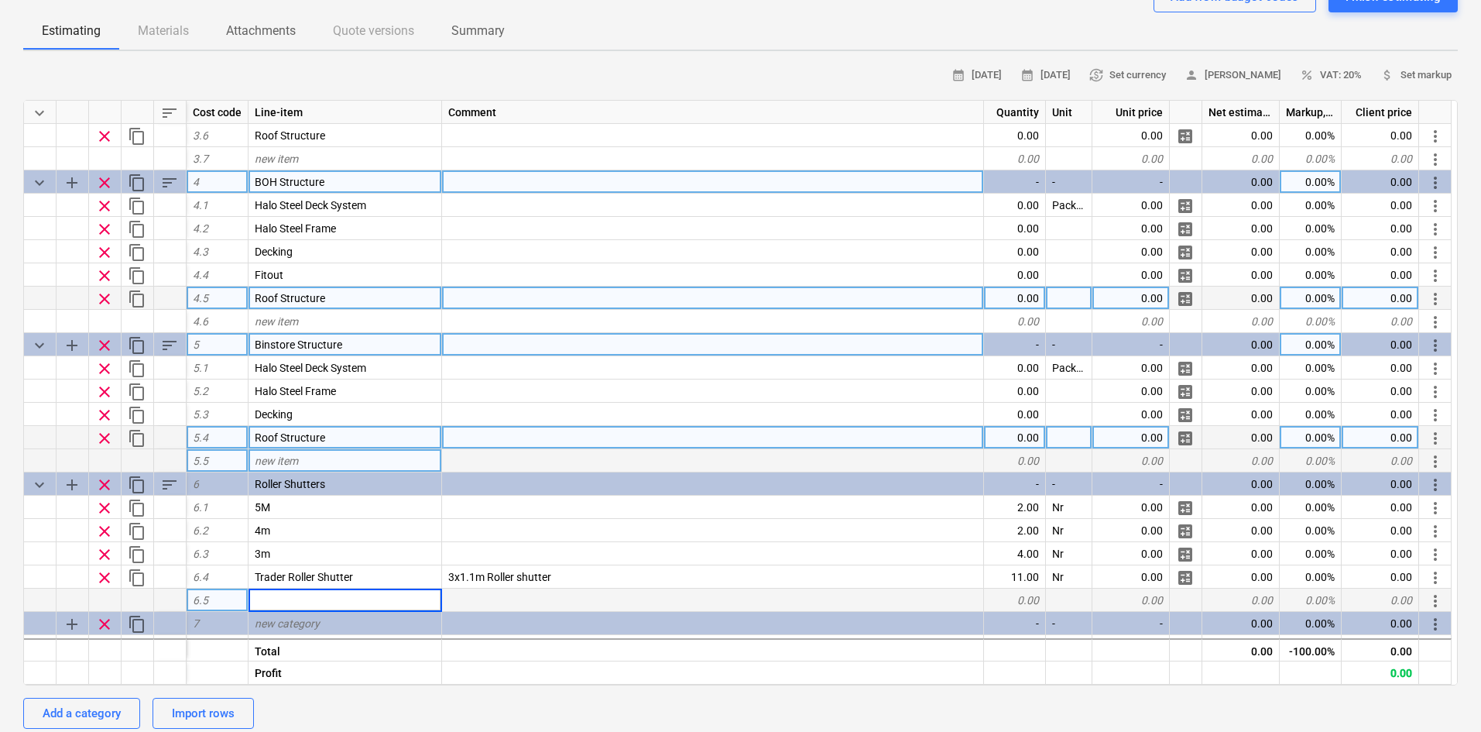
scroll to position [485, 0]
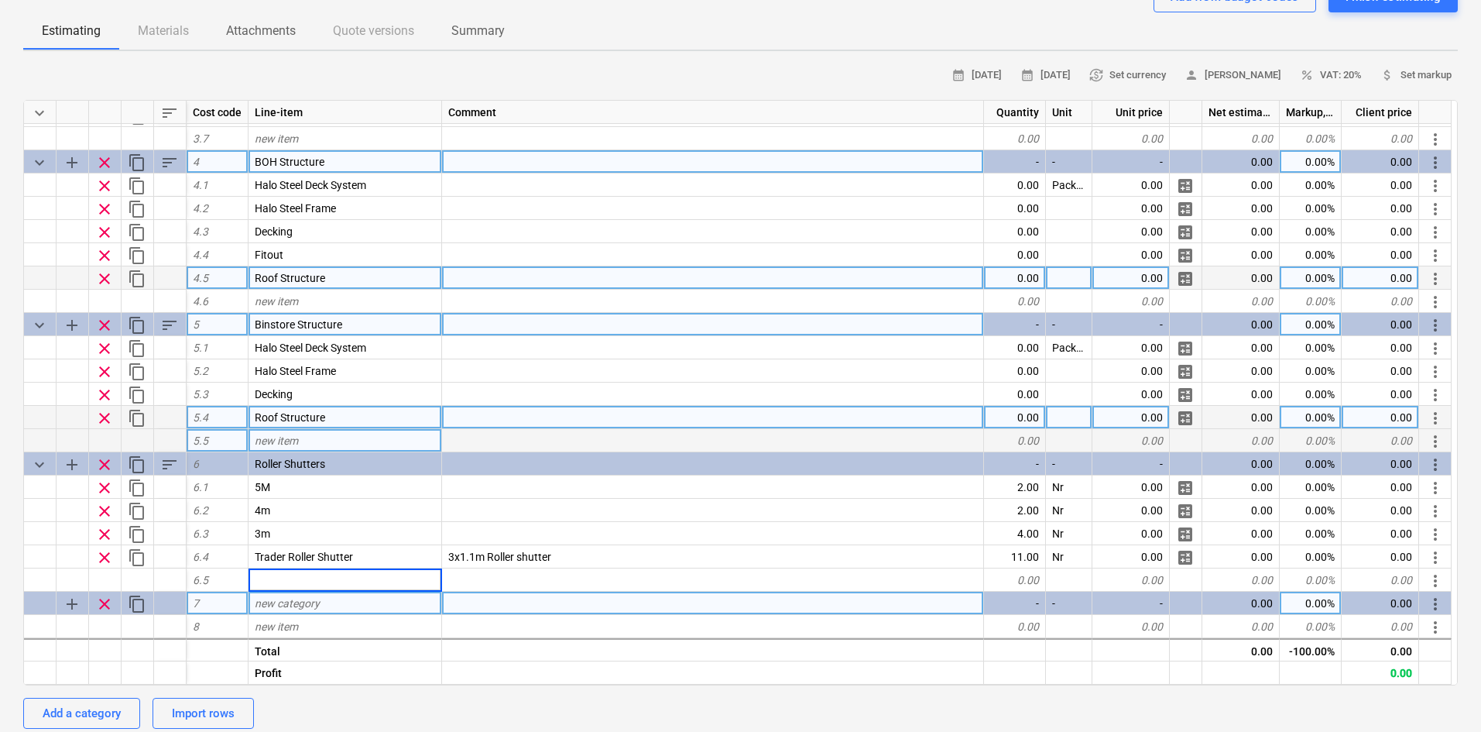
click at [304, 603] on span "new category" at bounding box center [287, 603] width 65 height 12
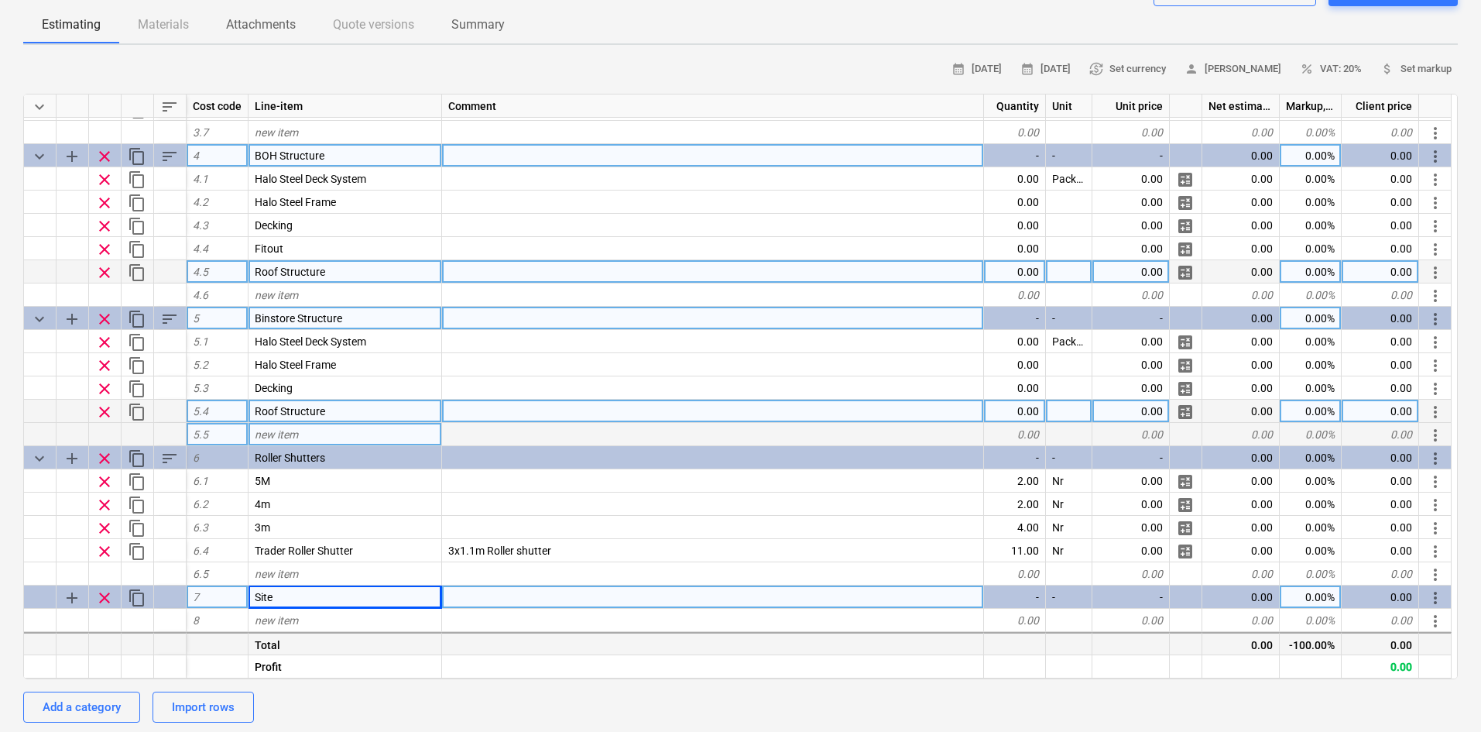
scroll to position [232, 0]
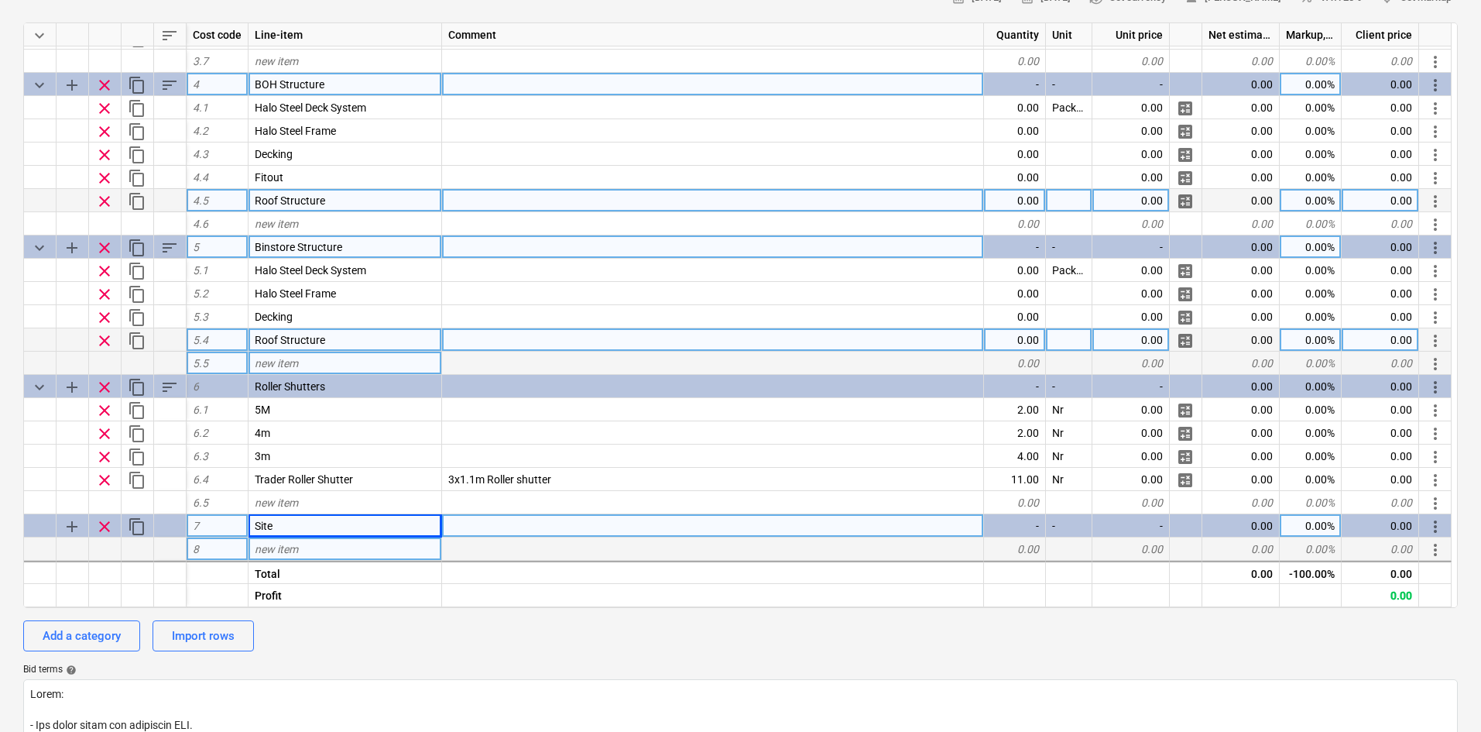
click at [295, 549] on span "new item" at bounding box center [276, 549] width 43 height 12
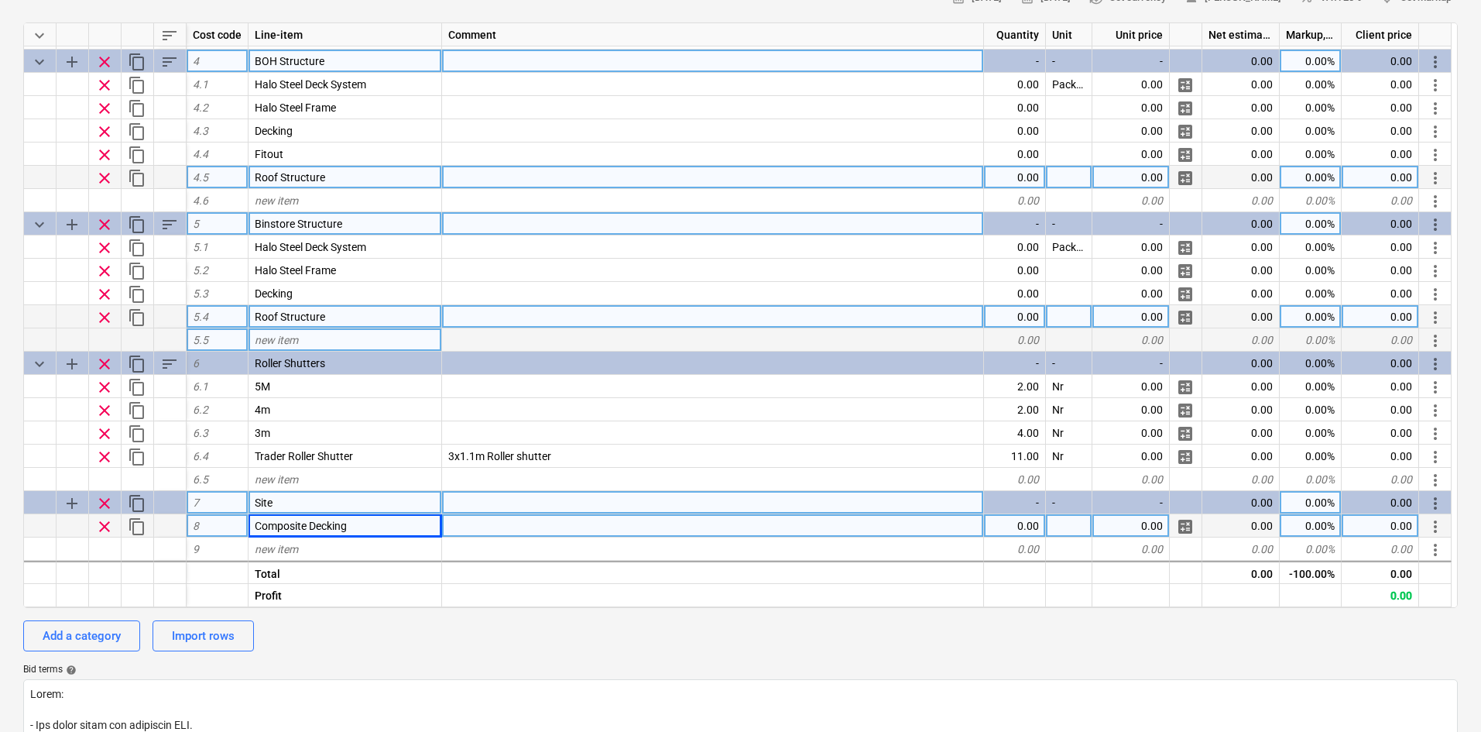
scroll to position [387, 0]
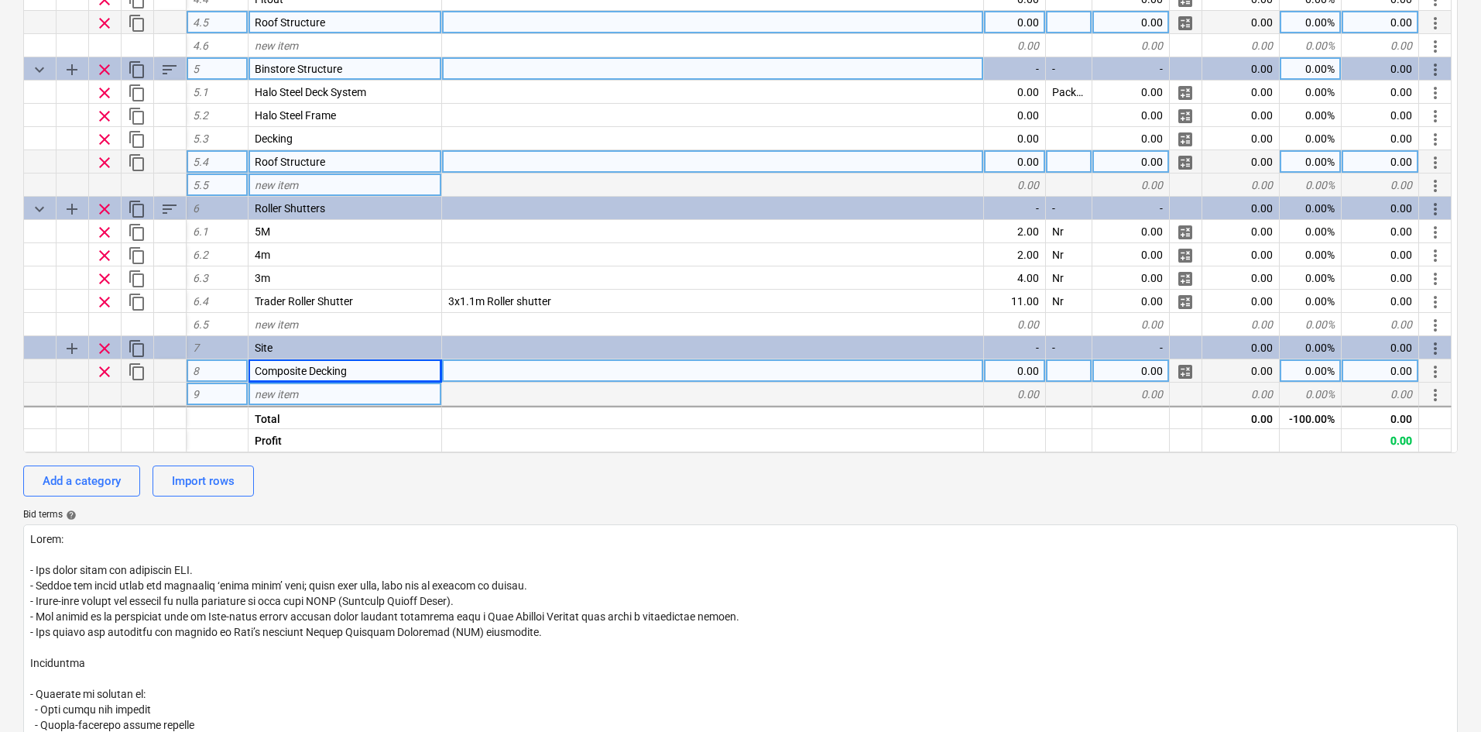
click at [298, 390] on span "new item" at bounding box center [276, 394] width 43 height 12
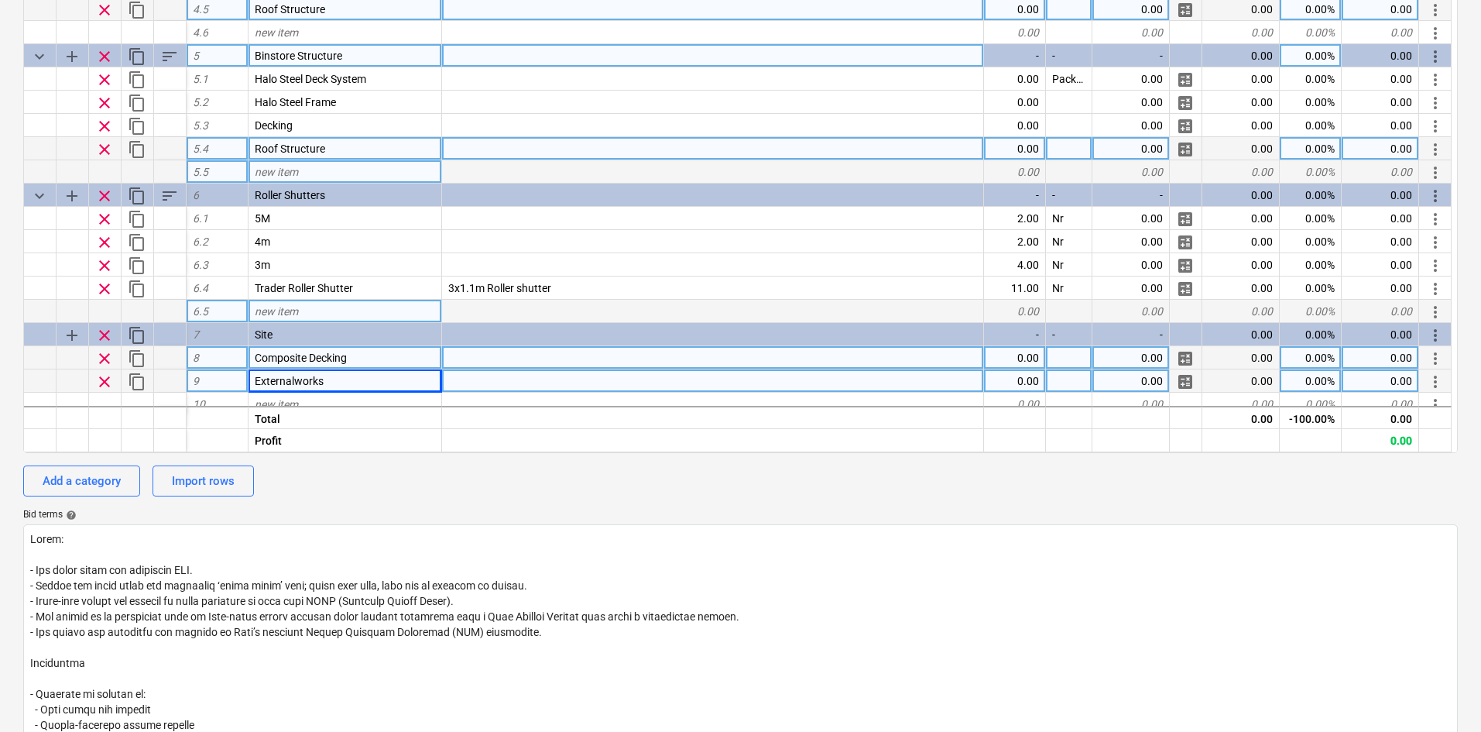
scroll to position [531, 0]
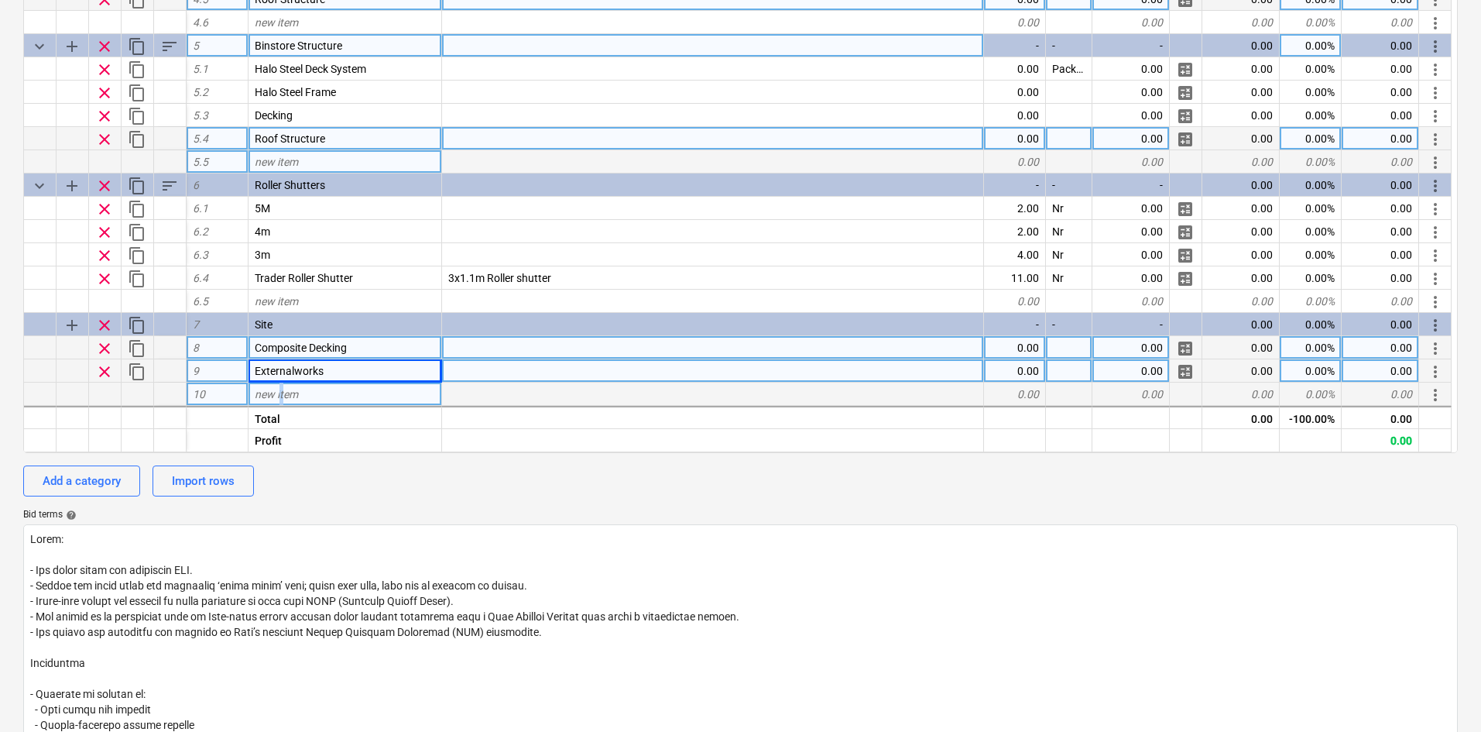
click at [283, 390] on span "new item" at bounding box center [276, 394] width 43 height 12
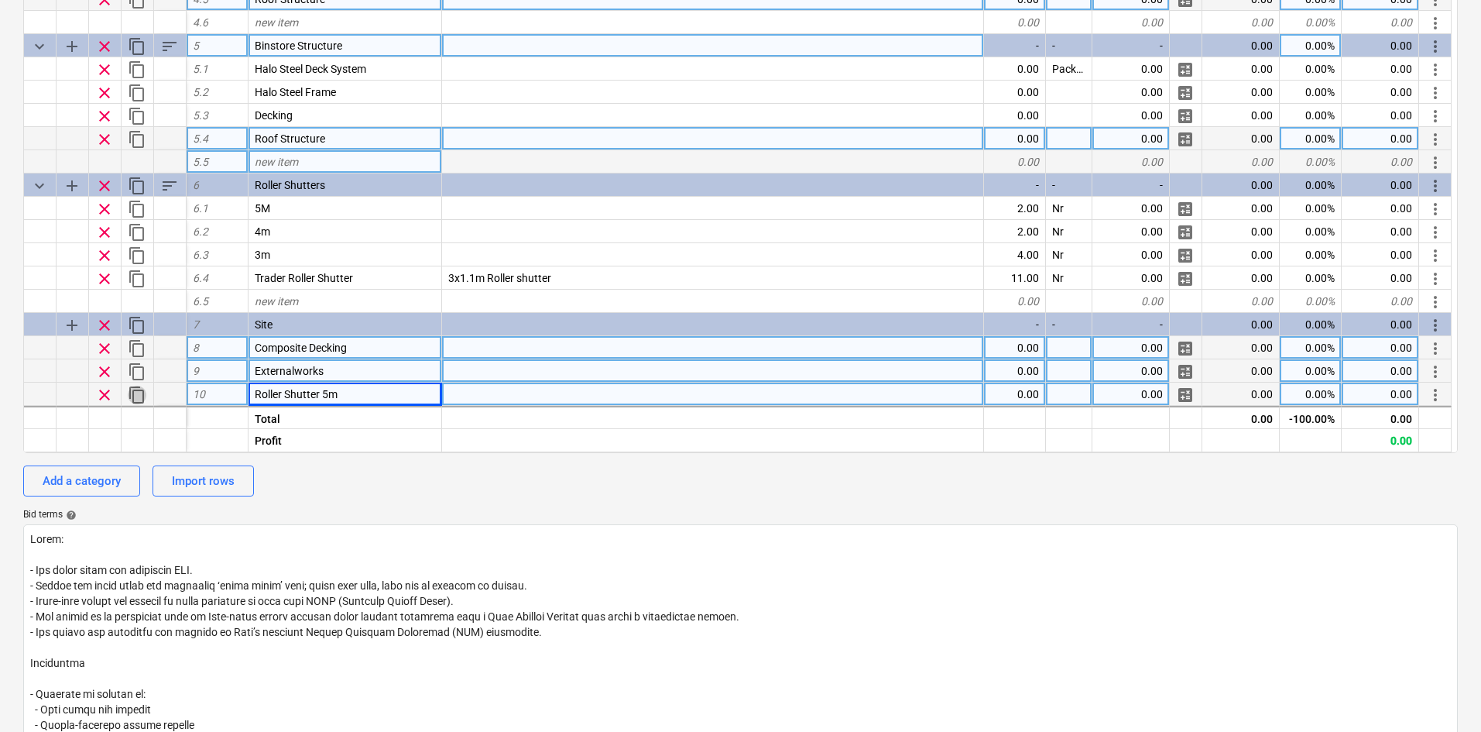
click at [134, 389] on span "content_copy" at bounding box center [137, 395] width 19 height 19
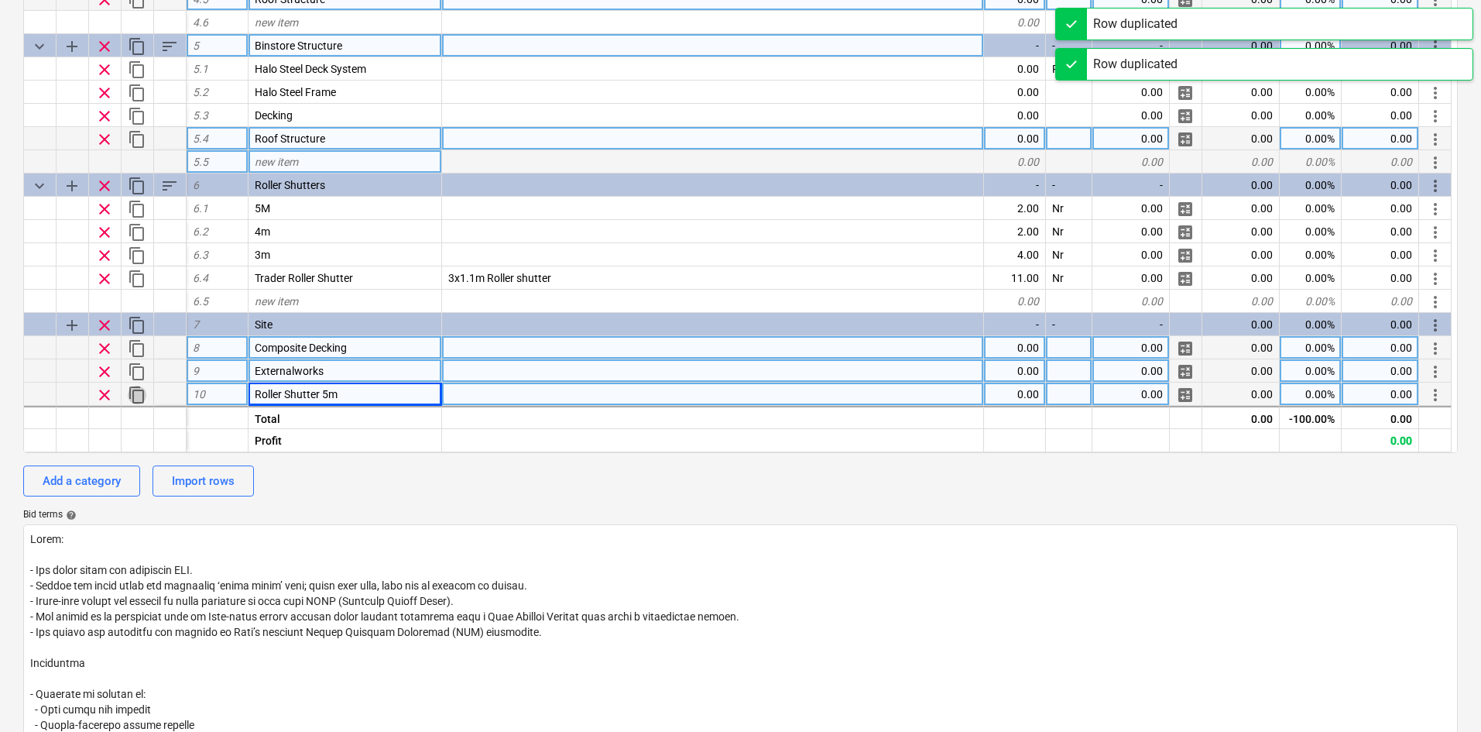
click at [134, 389] on span "content_copy" at bounding box center [137, 395] width 19 height 19
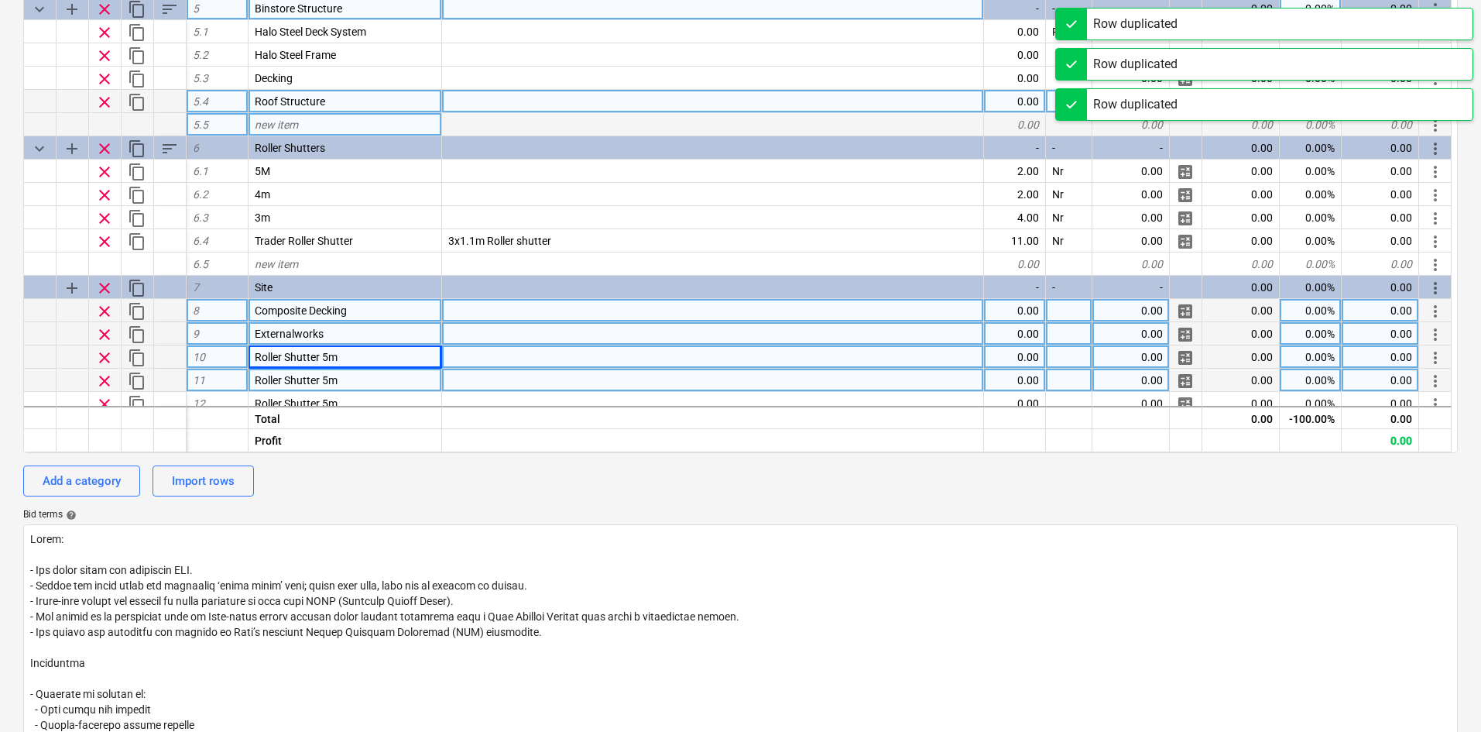
scroll to position [608, 0]
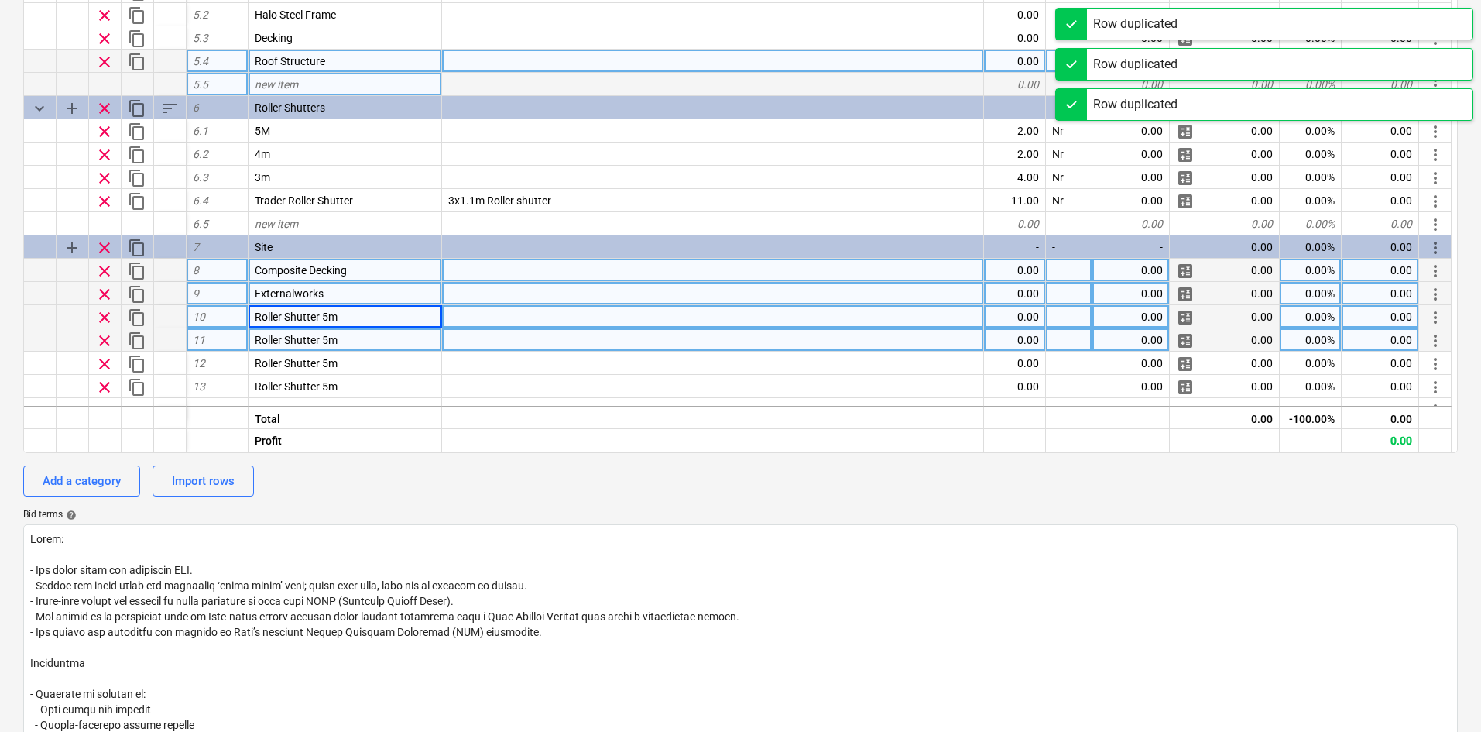
click at [364, 337] on div "Roller Shutter 5m" at bounding box center [346, 339] width 194 height 23
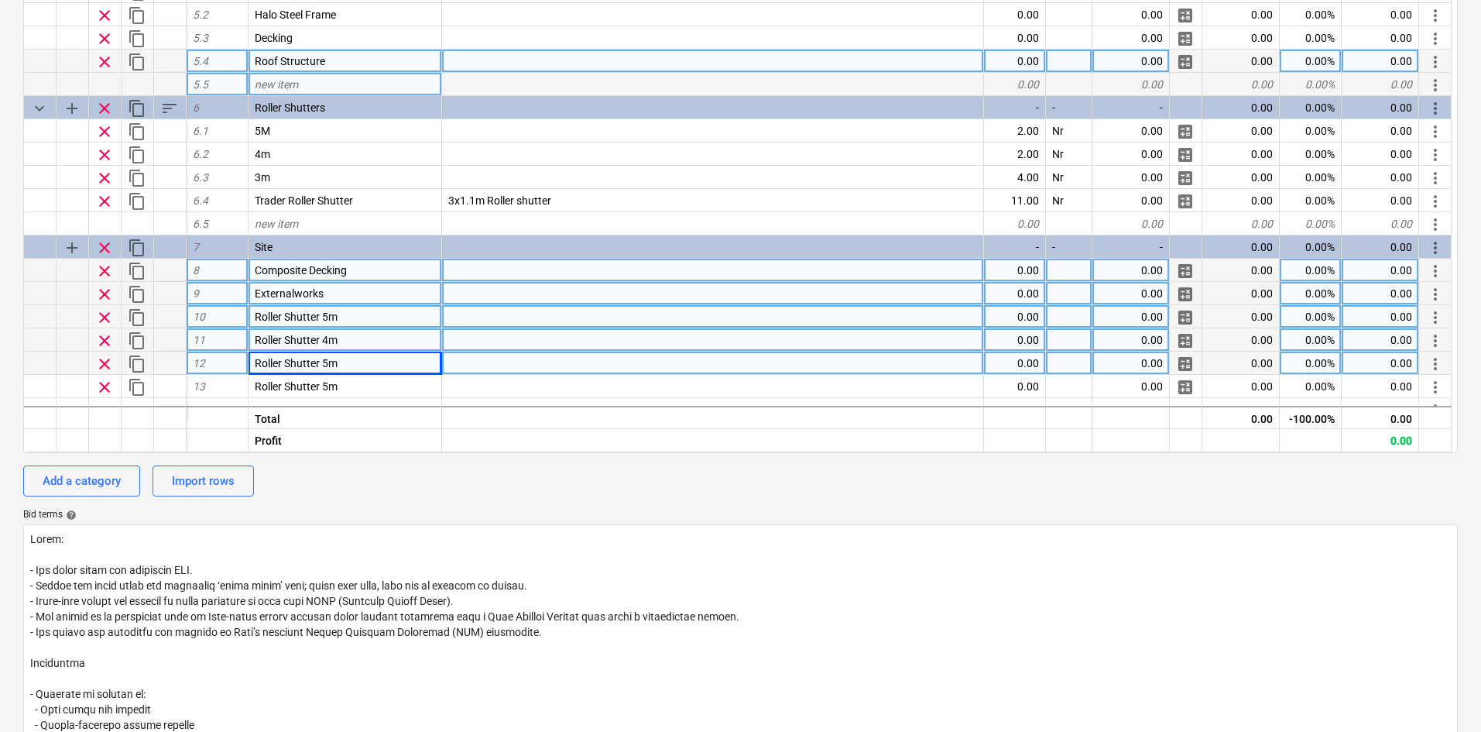
click at [326, 370] on div "Roller Shutter 5m" at bounding box center [346, 362] width 194 height 23
click at [329, 361] on input "Roller Shutter 5m" at bounding box center [345, 362] width 193 height 22
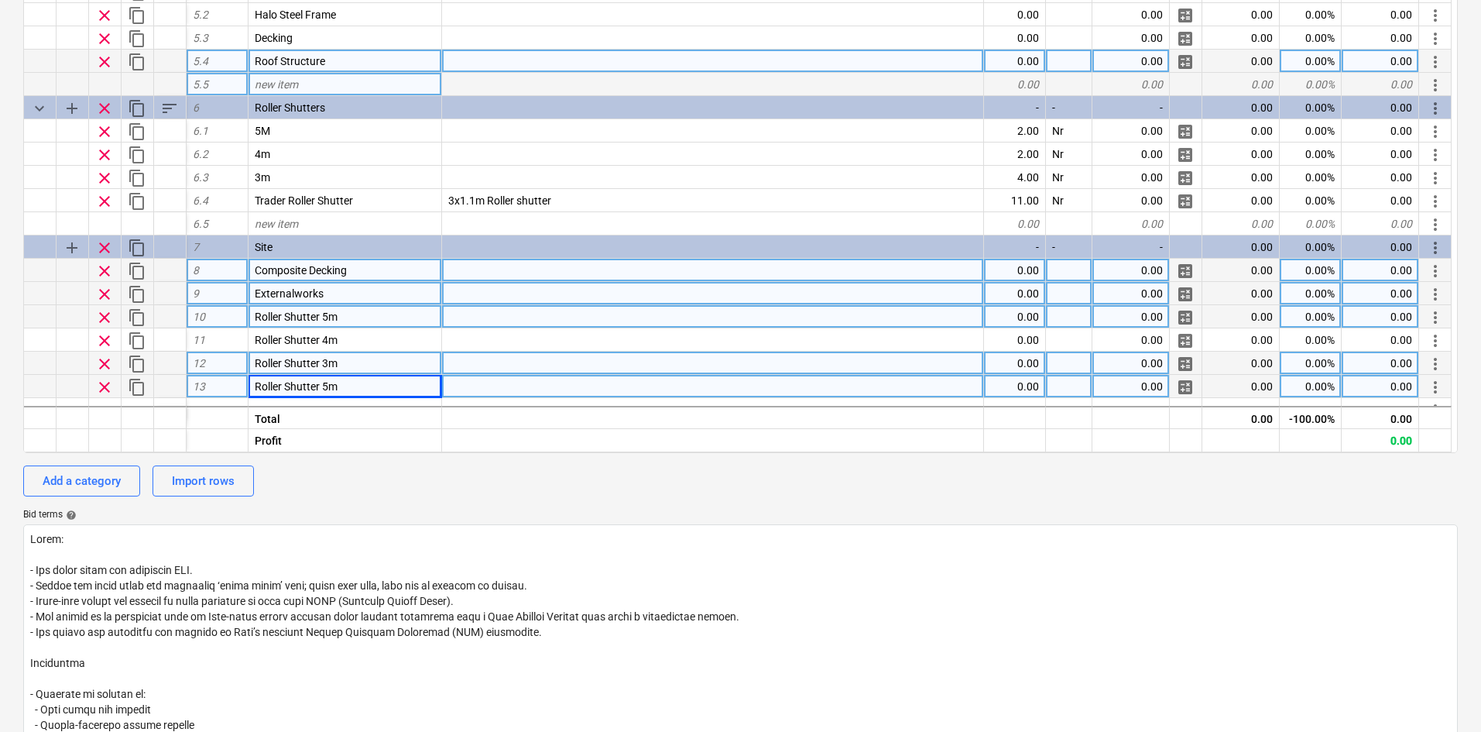
click at [340, 395] on div "Roller Shutter 5m" at bounding box center [346, 386] width 194 height 23
click at [347, 387] on input "Roller Shutter 5m" at bounding box center [345, 386] width 193 height 22
drag, startPoint x: 347, startPoint y: 387, endPoint x: 328, endPoint y: 381, distance: 19.6
click at [328, 381] on input "Roller Shutter 5m" at bounding box center [345, 386] width 193 height 22
click at [1068, 273] on div at bounding box center [1069, 270] width 46 height 23
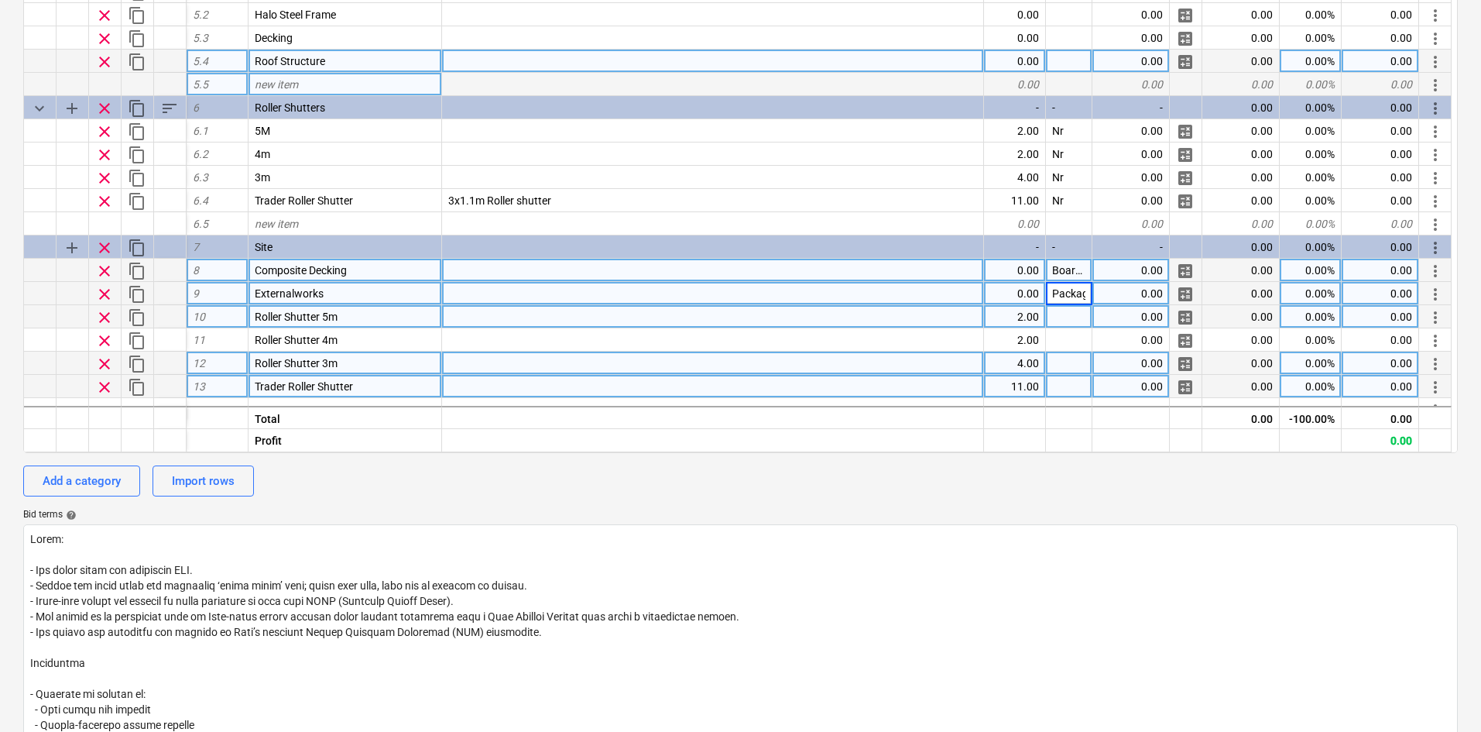
scroll to position [0, 8]
click at [293, 293] on span "Externalworks" at bounding box center [289, 293] width 69 height 12
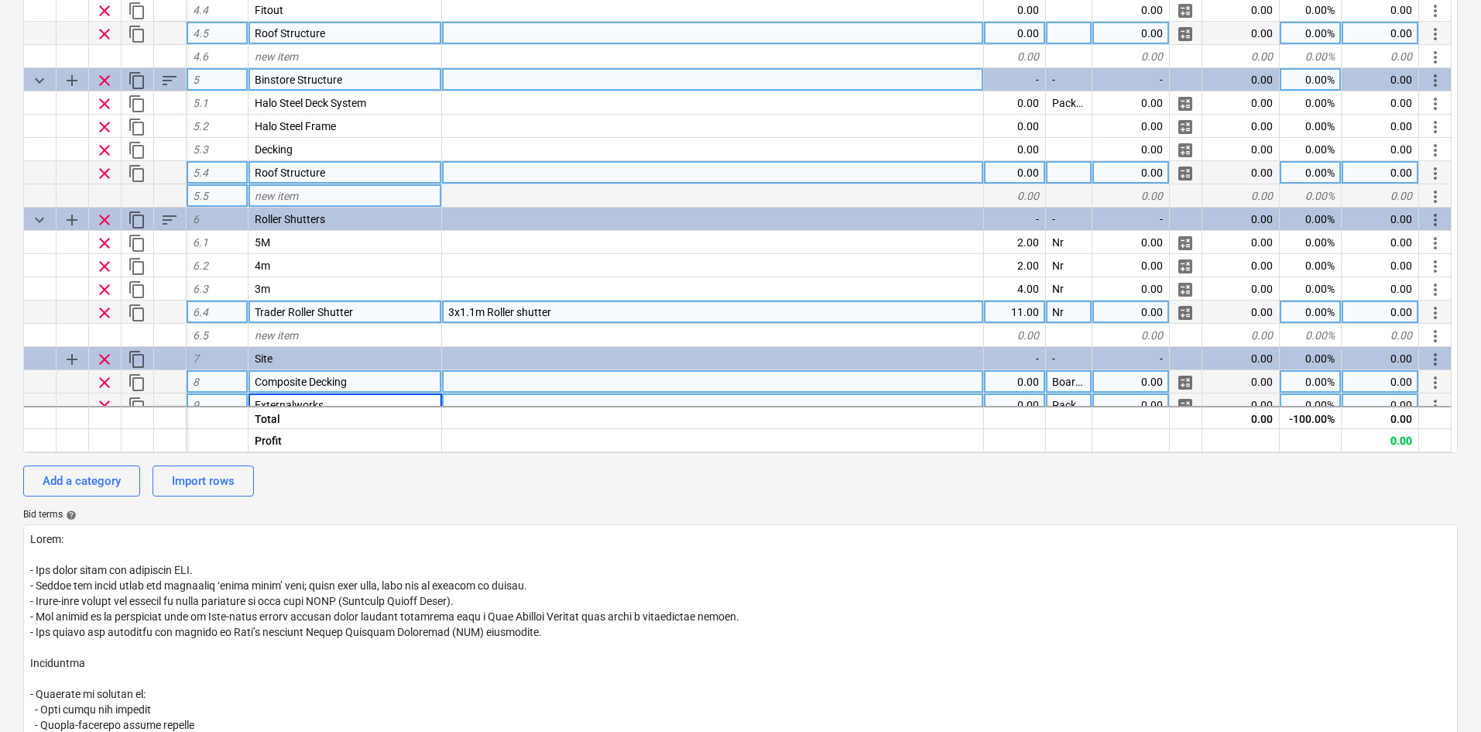
scroll to position [531, 0]
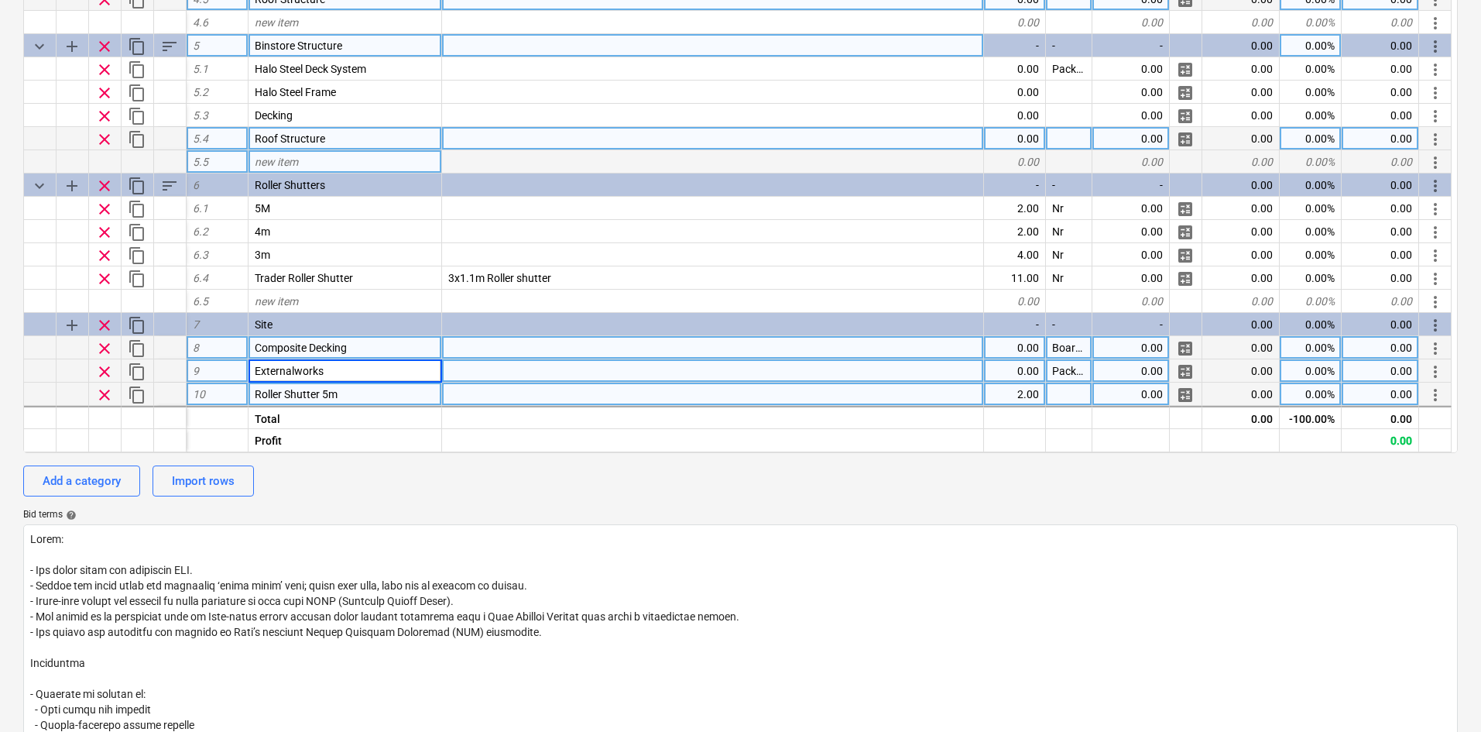
click at [0, 305] on div "Neighbourgood, [GEOGRAPHIC_DATA] - Waverly 2026 QU-0203 Stage: Enquiry arrow_dr…" at bounding box center [740, 405] width 1481 height 1443
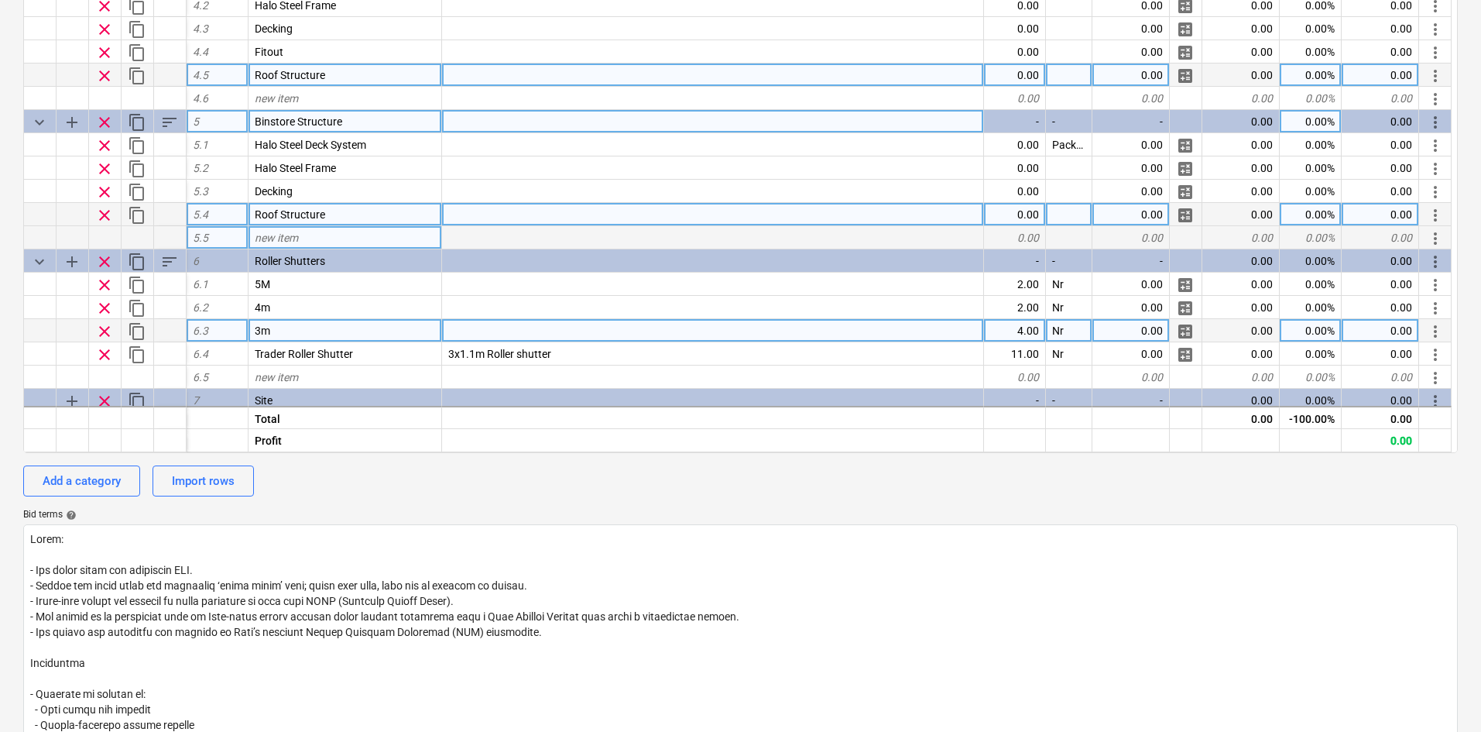
scroll to position [454, 0]
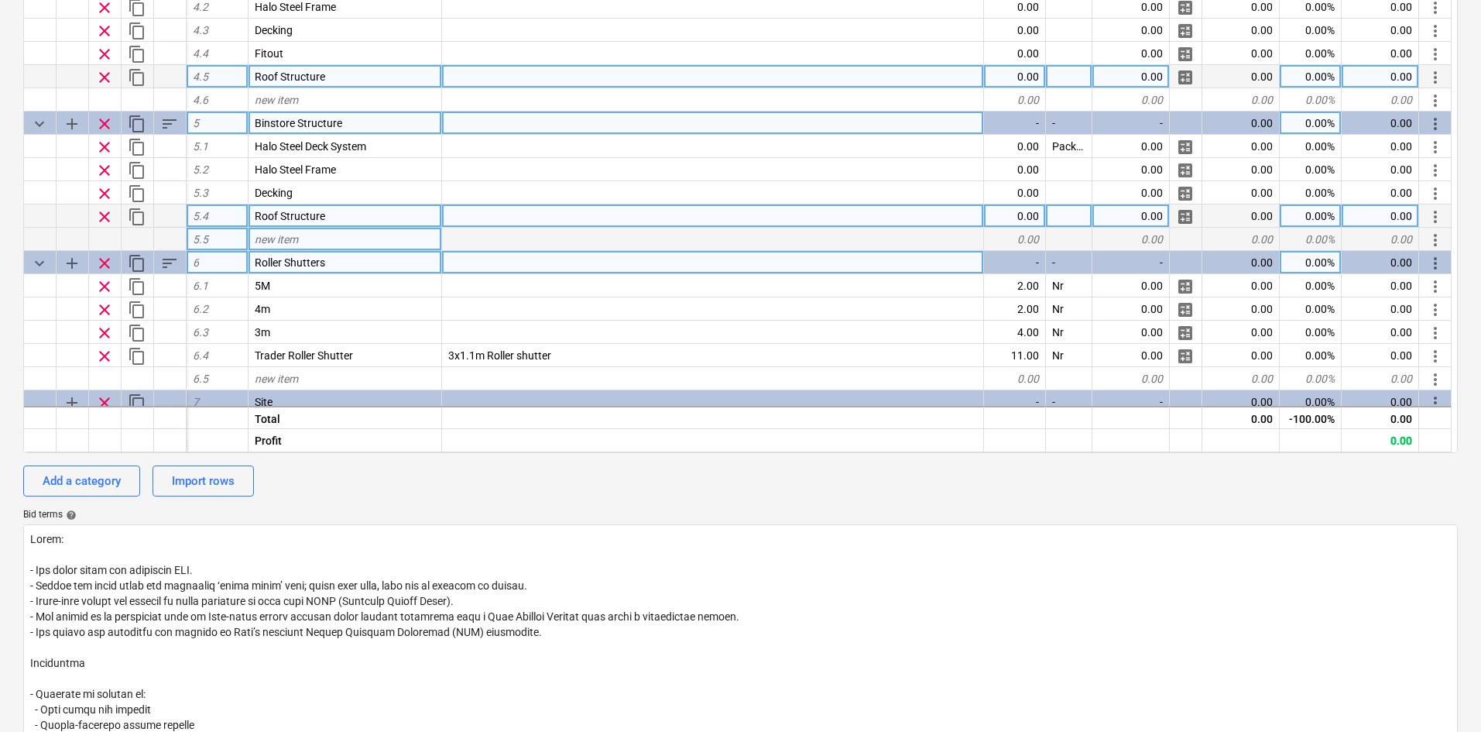
click at [98, 260] on span "clear" at bounding box center [104, 263] width 19 height 19
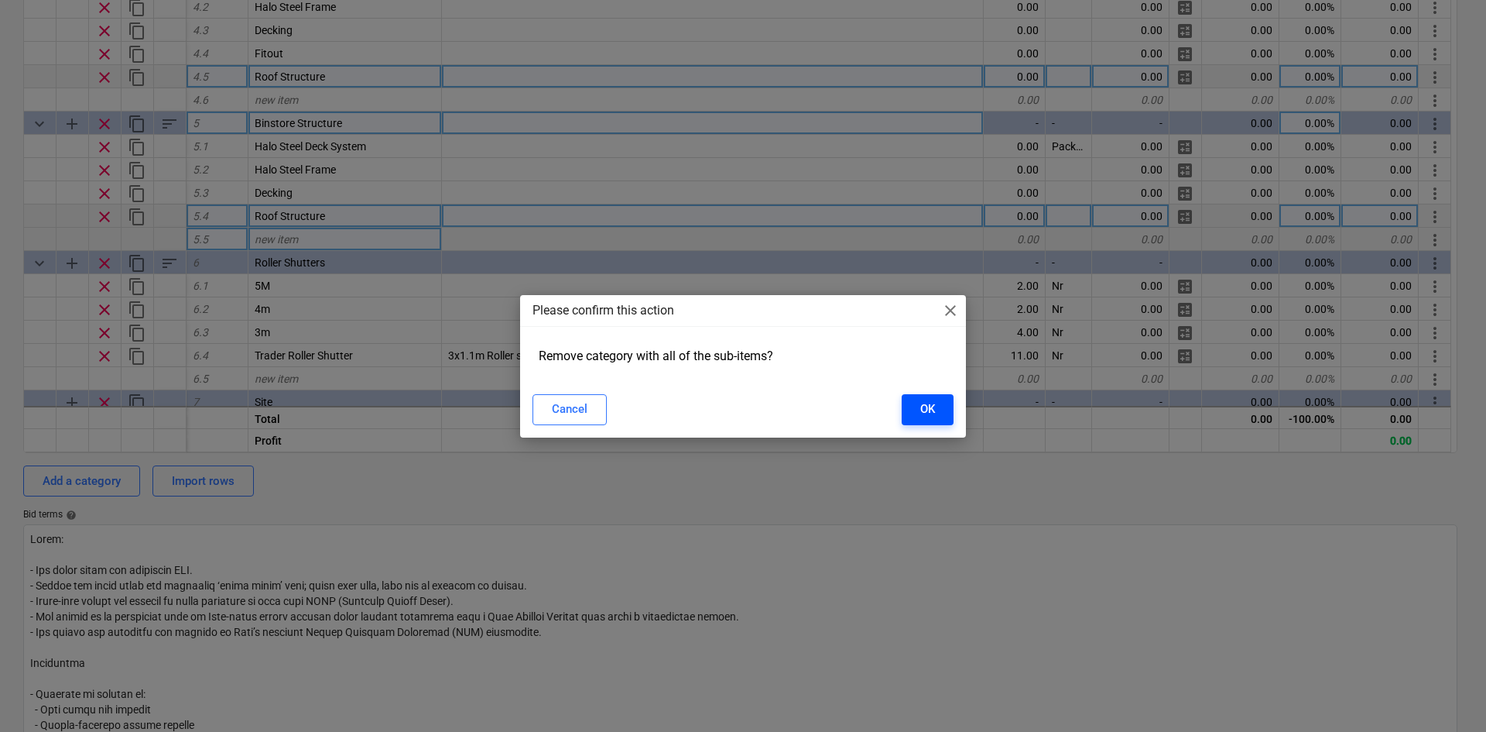
click at [903, 406] on button "OK" at bounding box center [928, 409] width 52 height 31
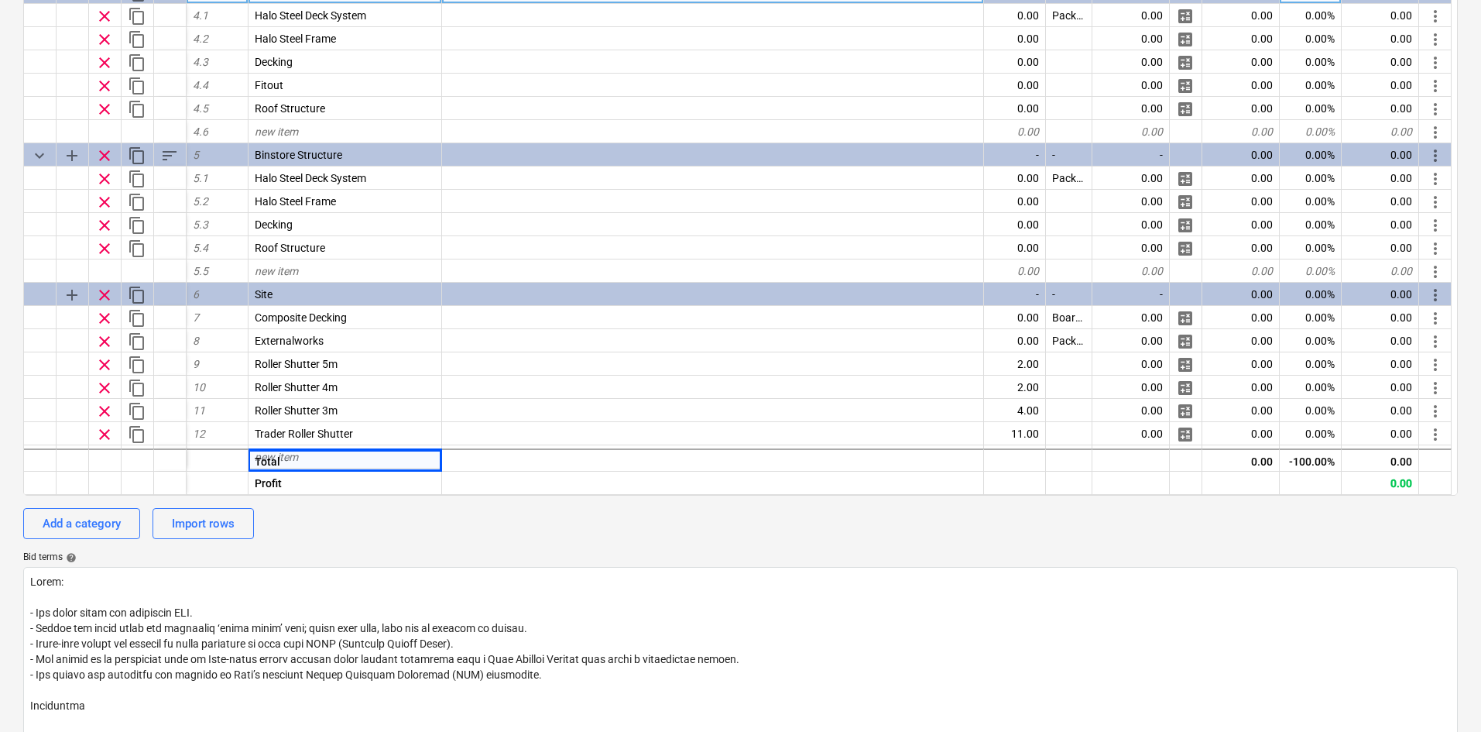
scroll to position [387, 0]
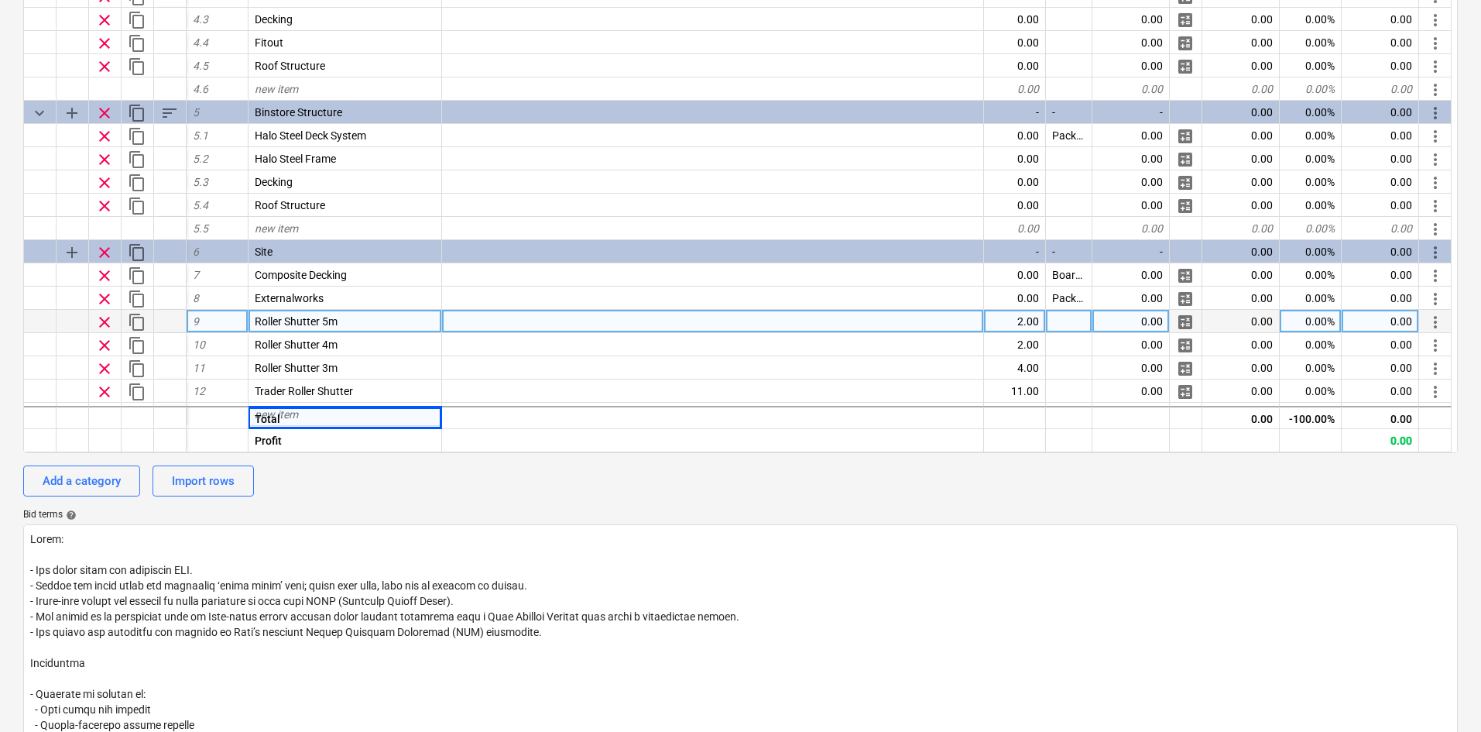
click at [466, 328] on div at bounding box center [713, 321] width 542 height 23
click at [464, 317] on input at bounding box center [712, 321] width 541 height 22
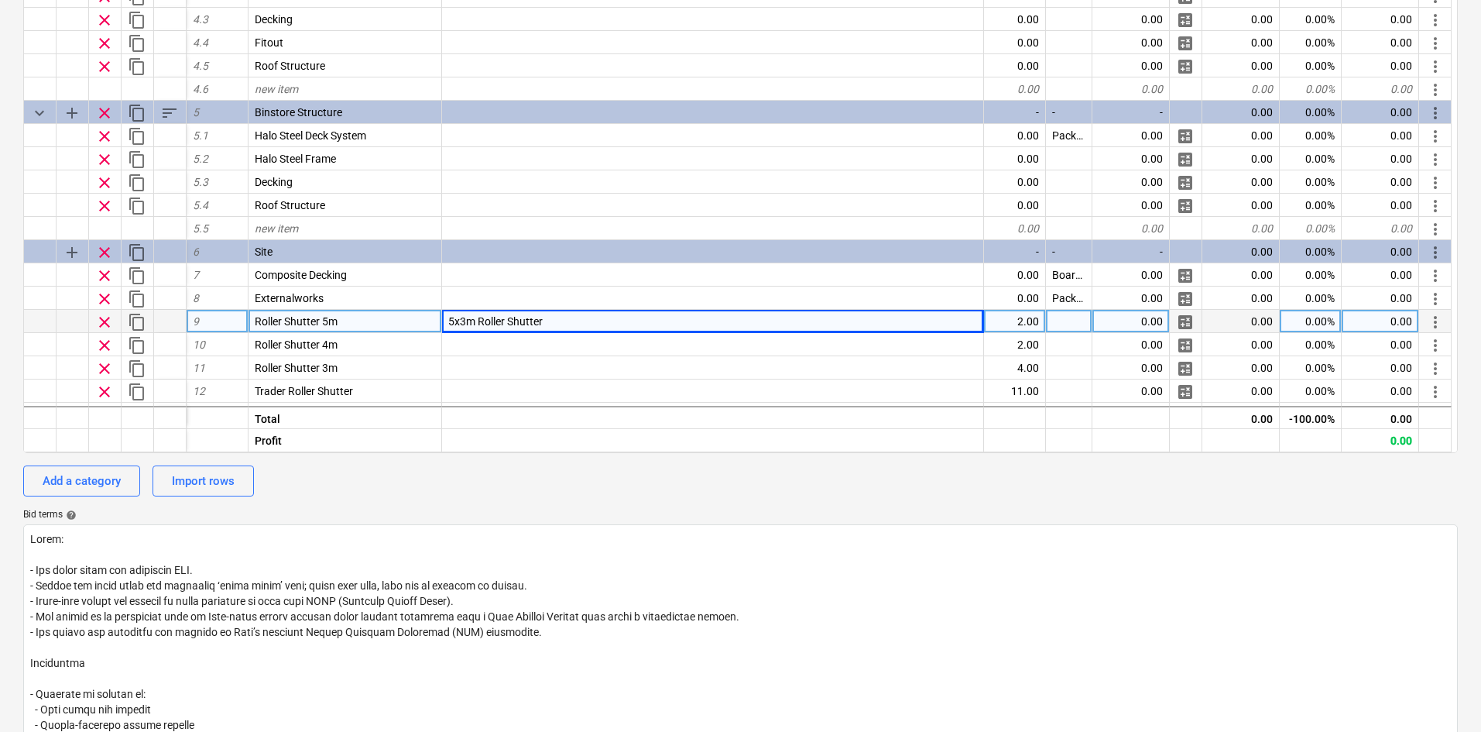
click at [464, 317] on span "5x3m Roller Shutter" at bounding box center [495, 321] width 94 height 12
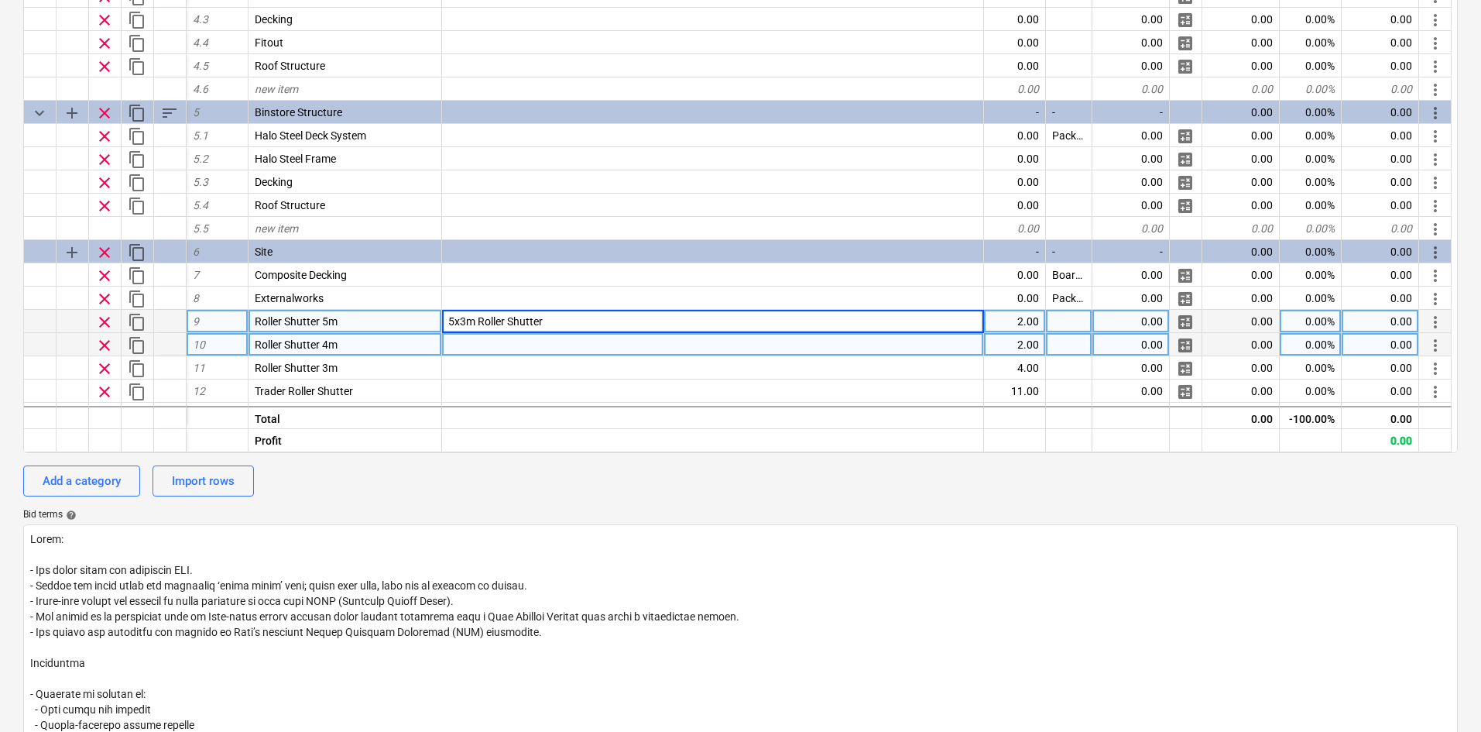
click at [467, 342] on div at bounding box center [713, 344] width 542 height 23
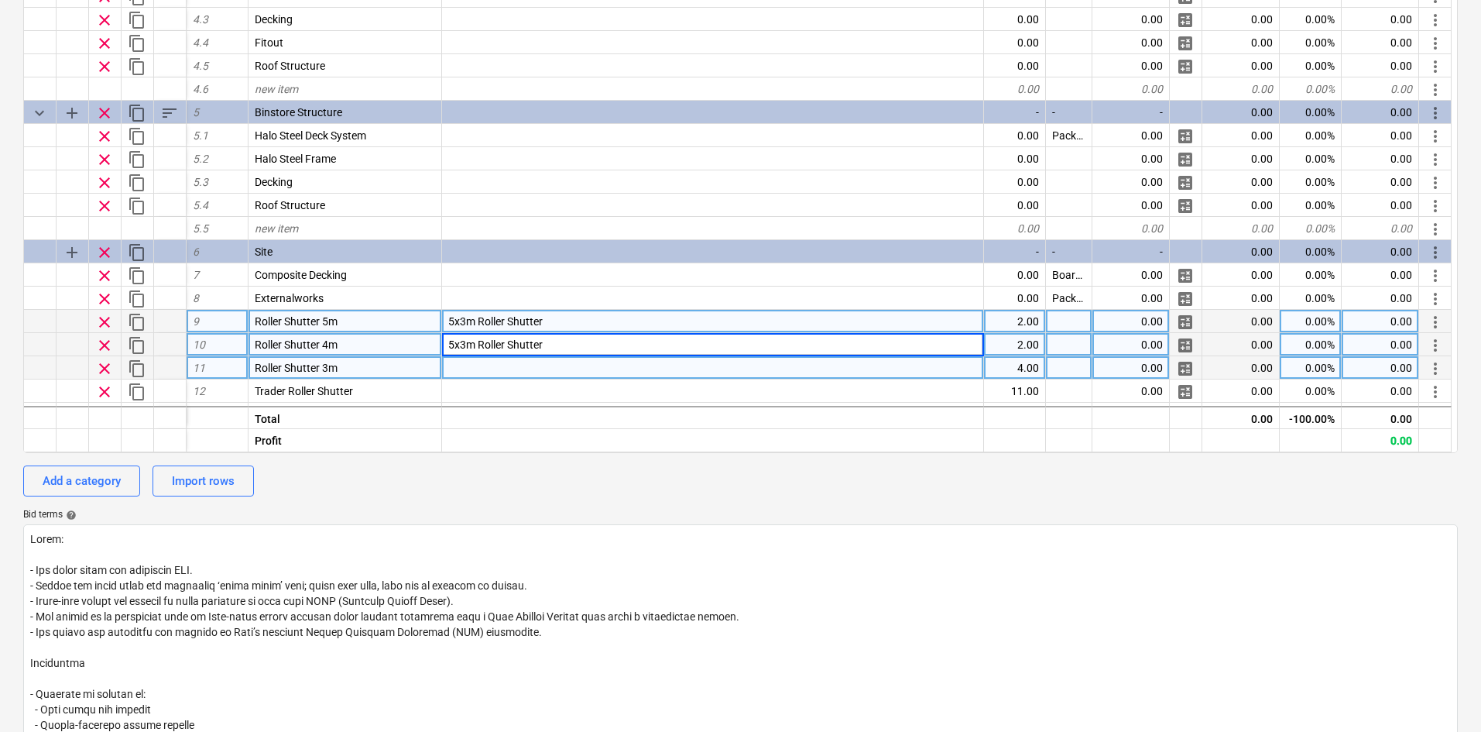
click at [462, 365] on div at bounding box center [713, 367] width 542 height 23
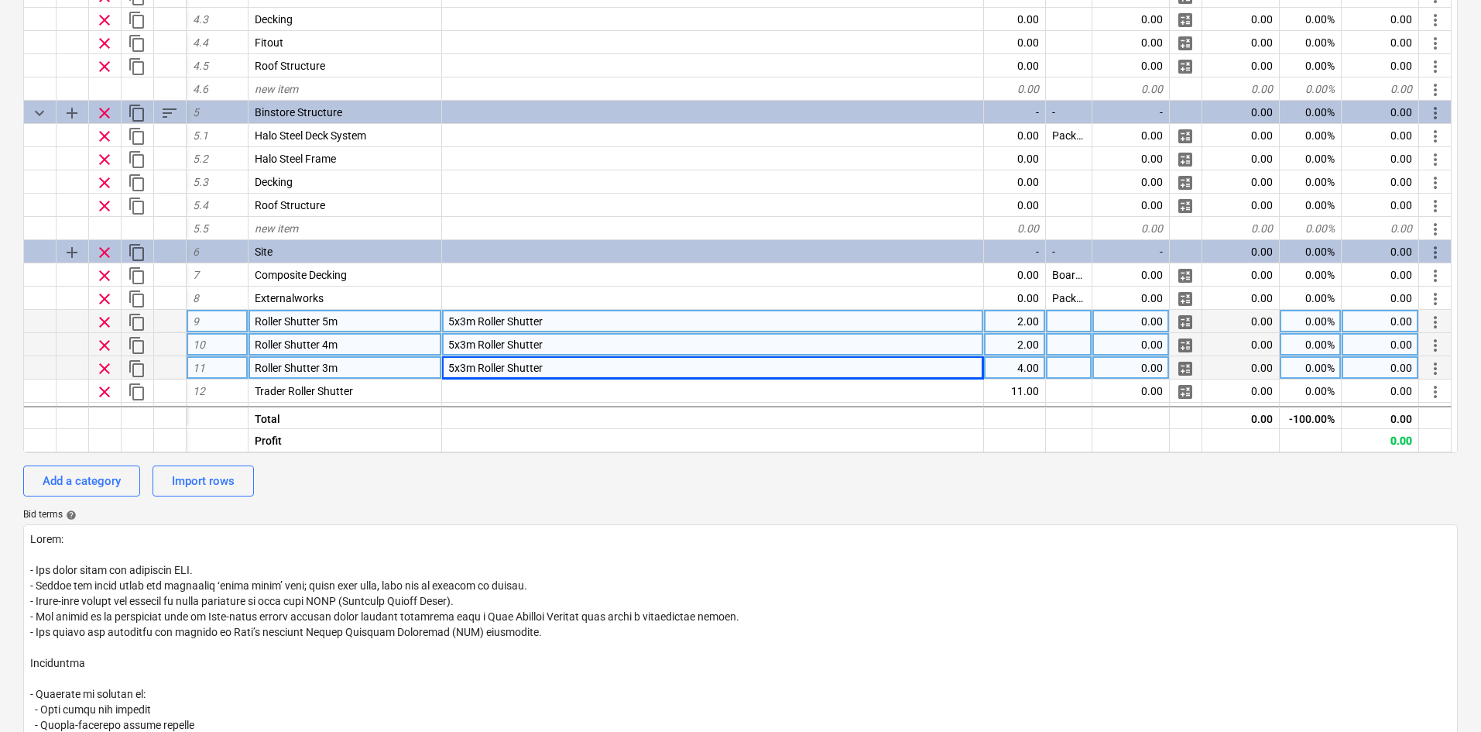
click at [455, 345] on span "5x3m Roller Shutter" at bounding box center [495, 344] width 94 height 12
click at [452, 364] on span "5x3m Roller Shutter" at bounding box center [495, 368] width 94 height 12
click at [454, 368] on input "5x3m Roller Shutter" at bounding box center [712, 367] width 541 height 22
click at [456, 365] on span "4x3m Roller Shutter" at bounding box center [495, 368] width 94 height 12
click at [453, 363] on input "4x3m Roller Shutter" at bounding box center [712, 367] width 541 height 22
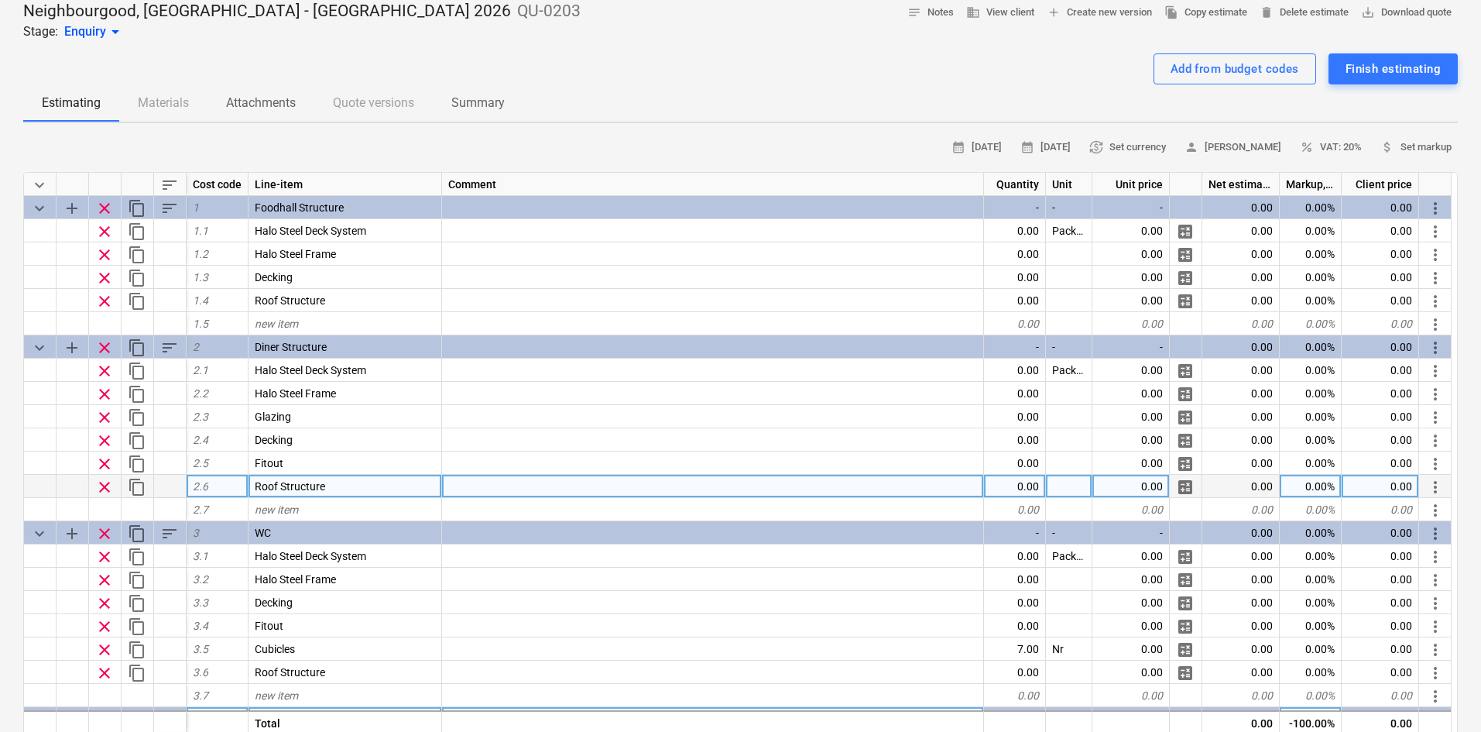
scroll to position [0, 0]
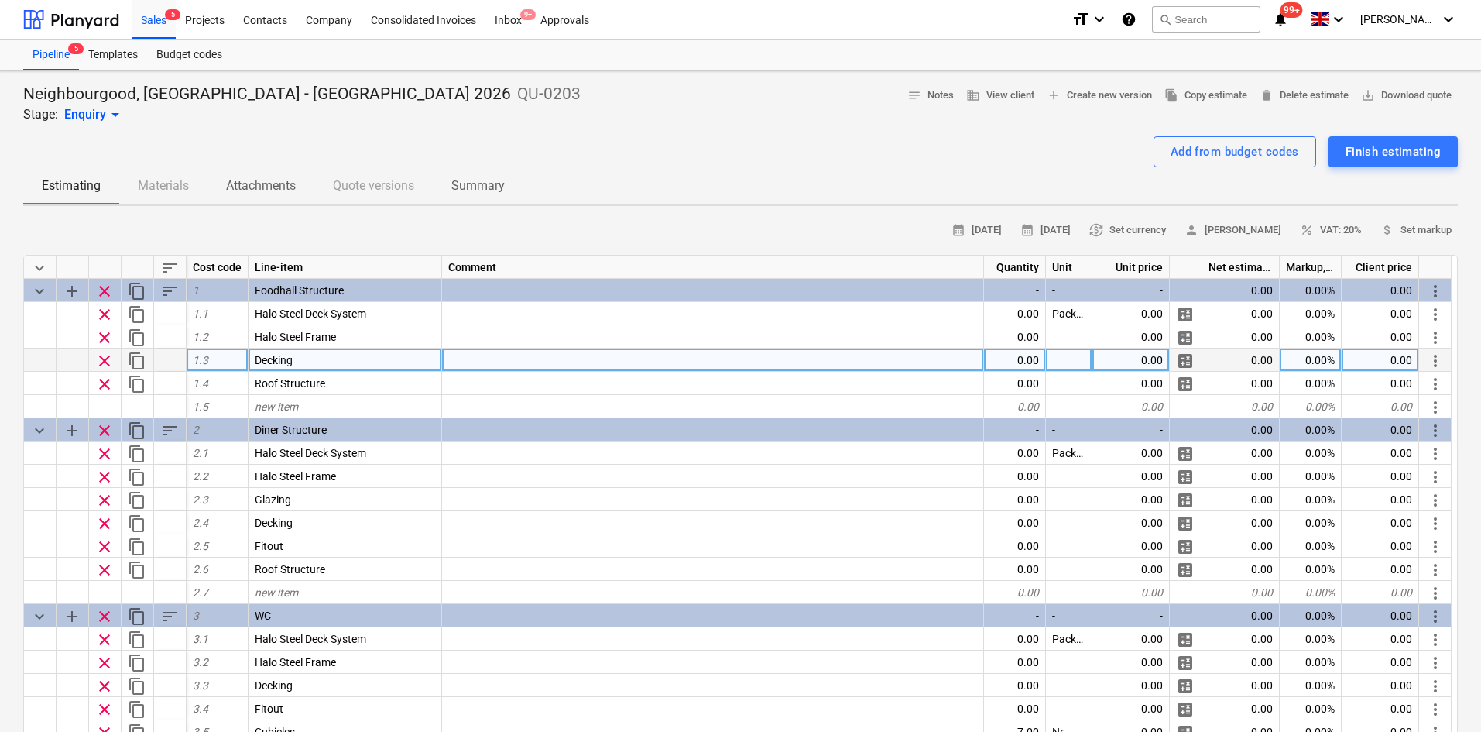
click at [1065, 356] on div at bounding box center [1069, 359] width 46 height 23
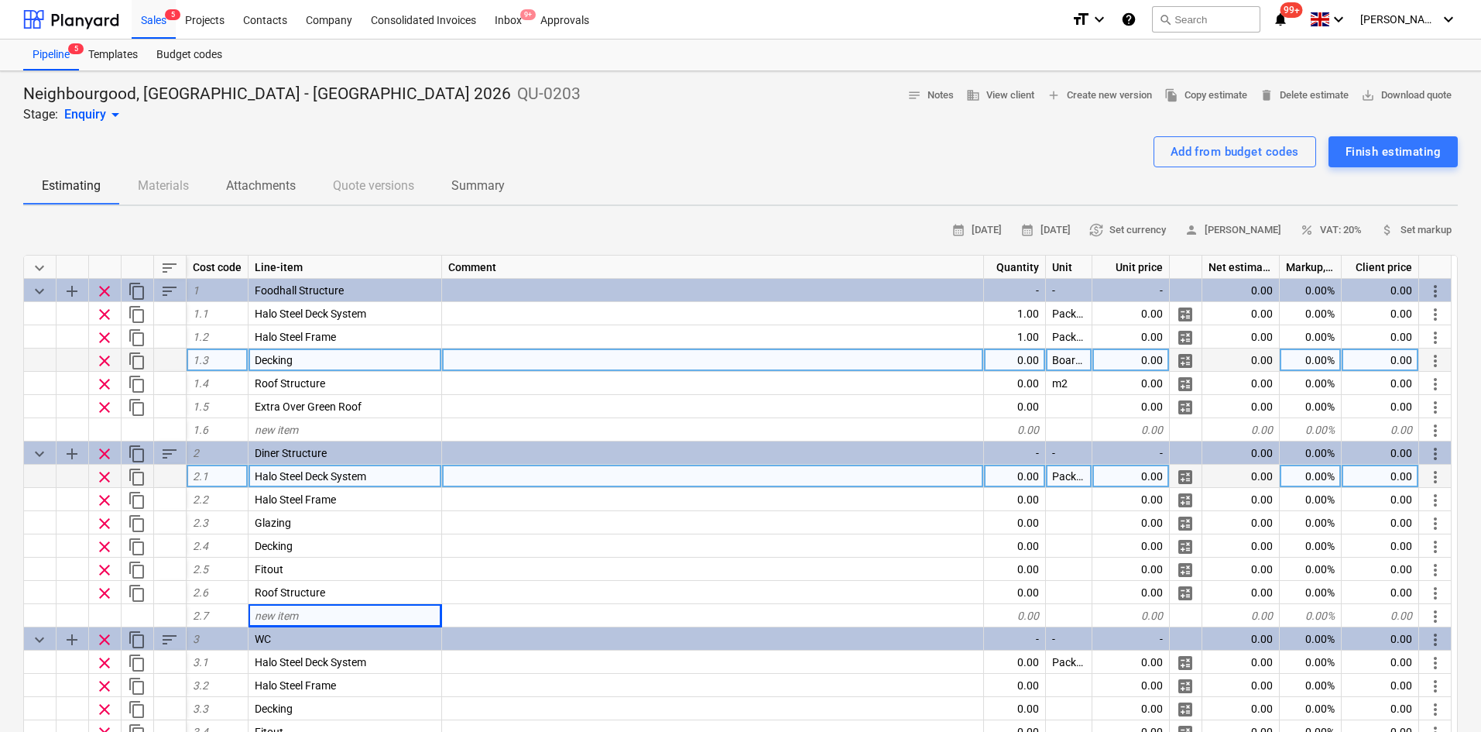
click at [1034, 476] on div "0.00" at bounding box center [1015, 475] width 62 height 23
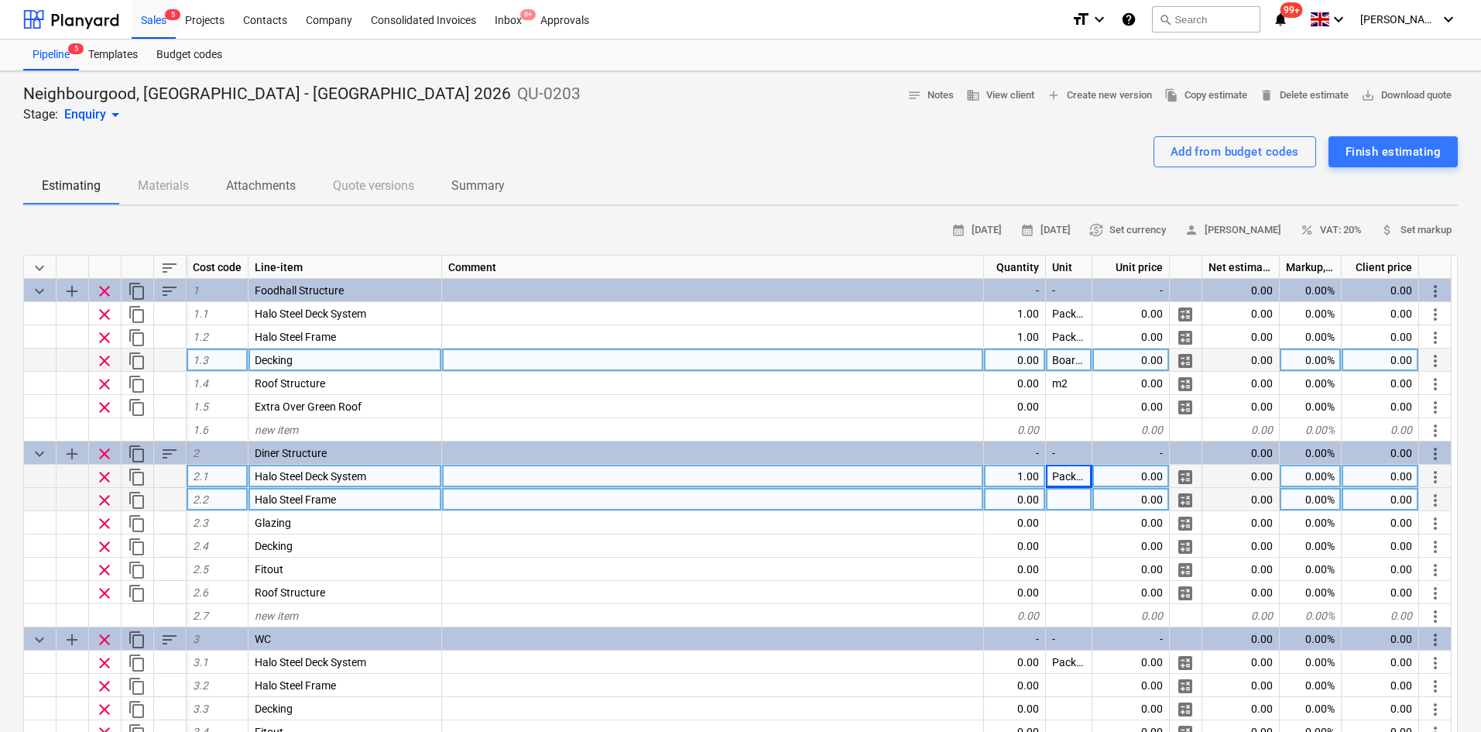
click at [1064, 495] on div at bounding box center [1069, 499] width 46 height 23
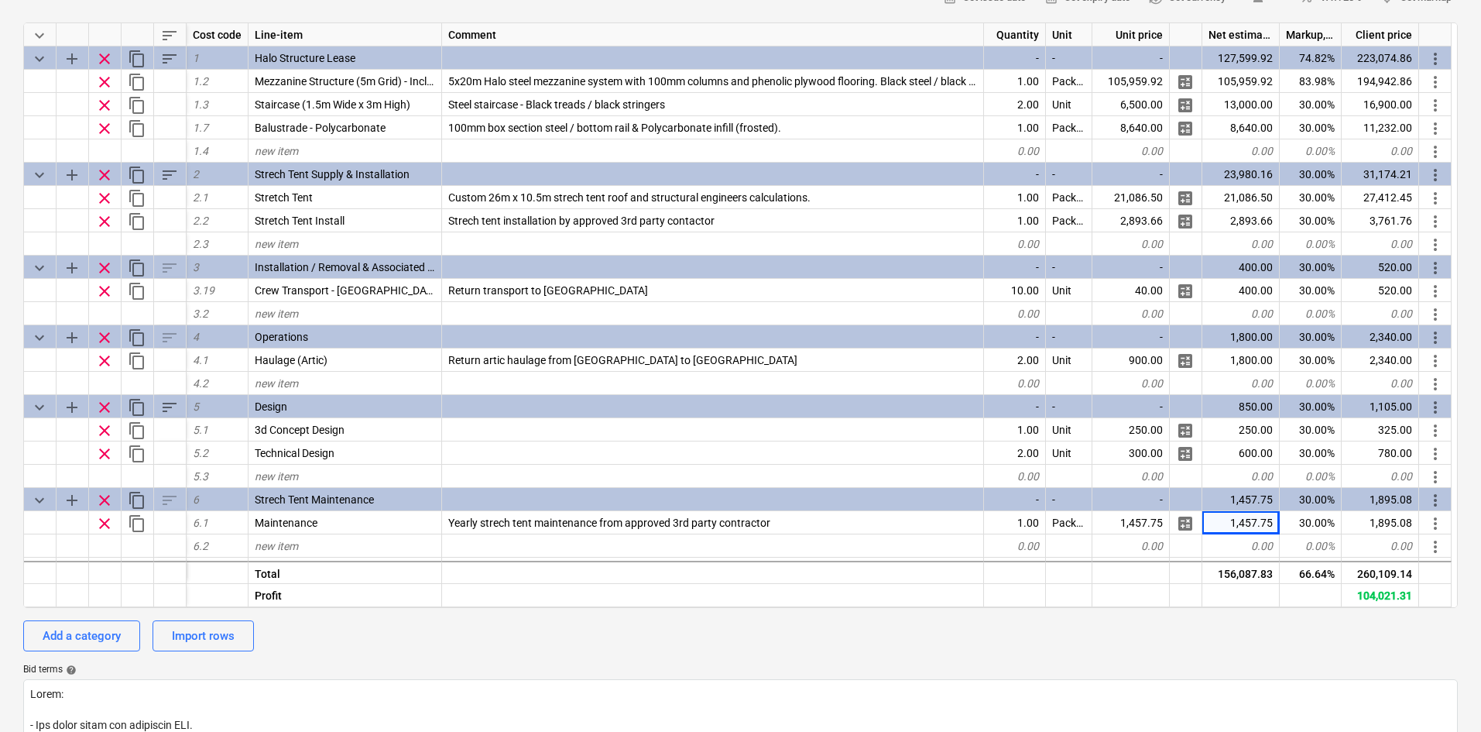
scroll to position [20, 0]
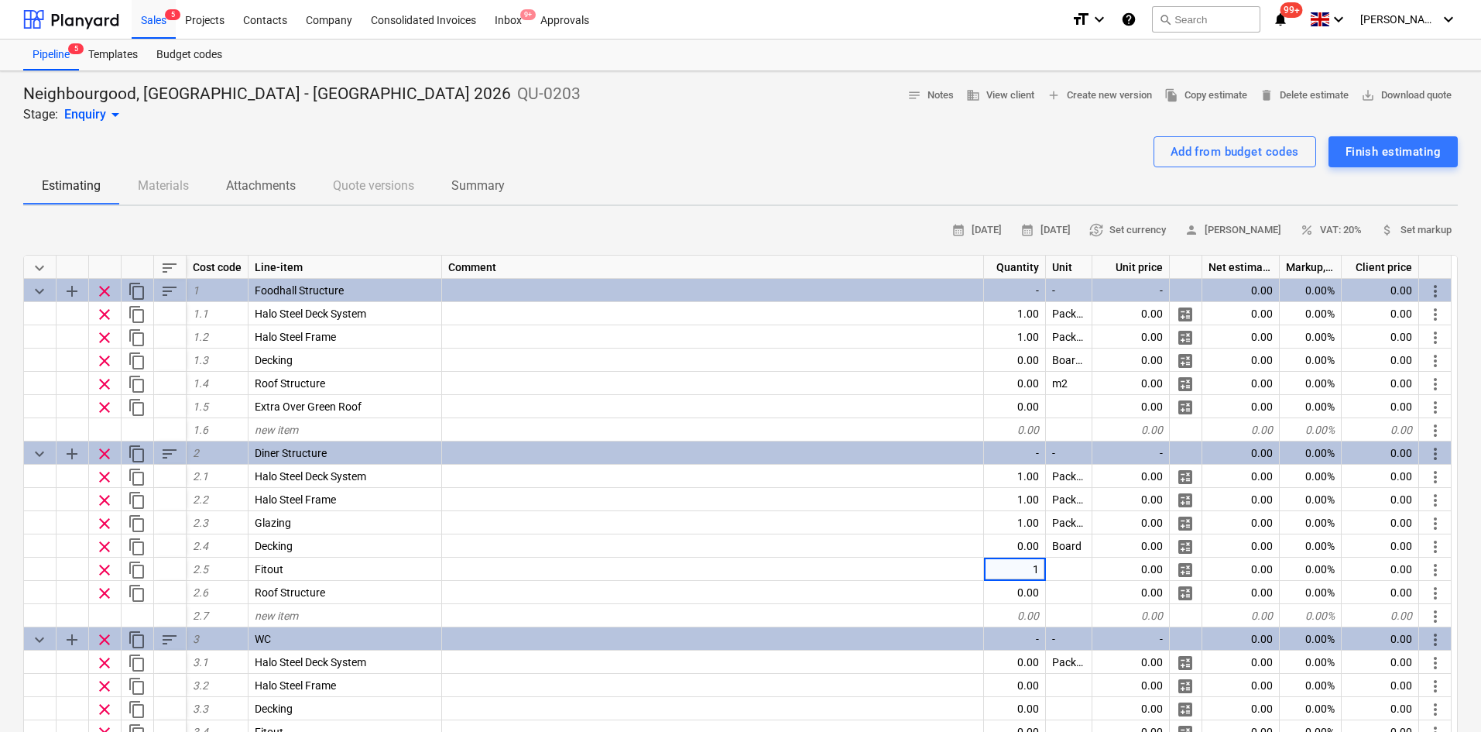
type textarea "x"
type input "Package"
type textarea "x"
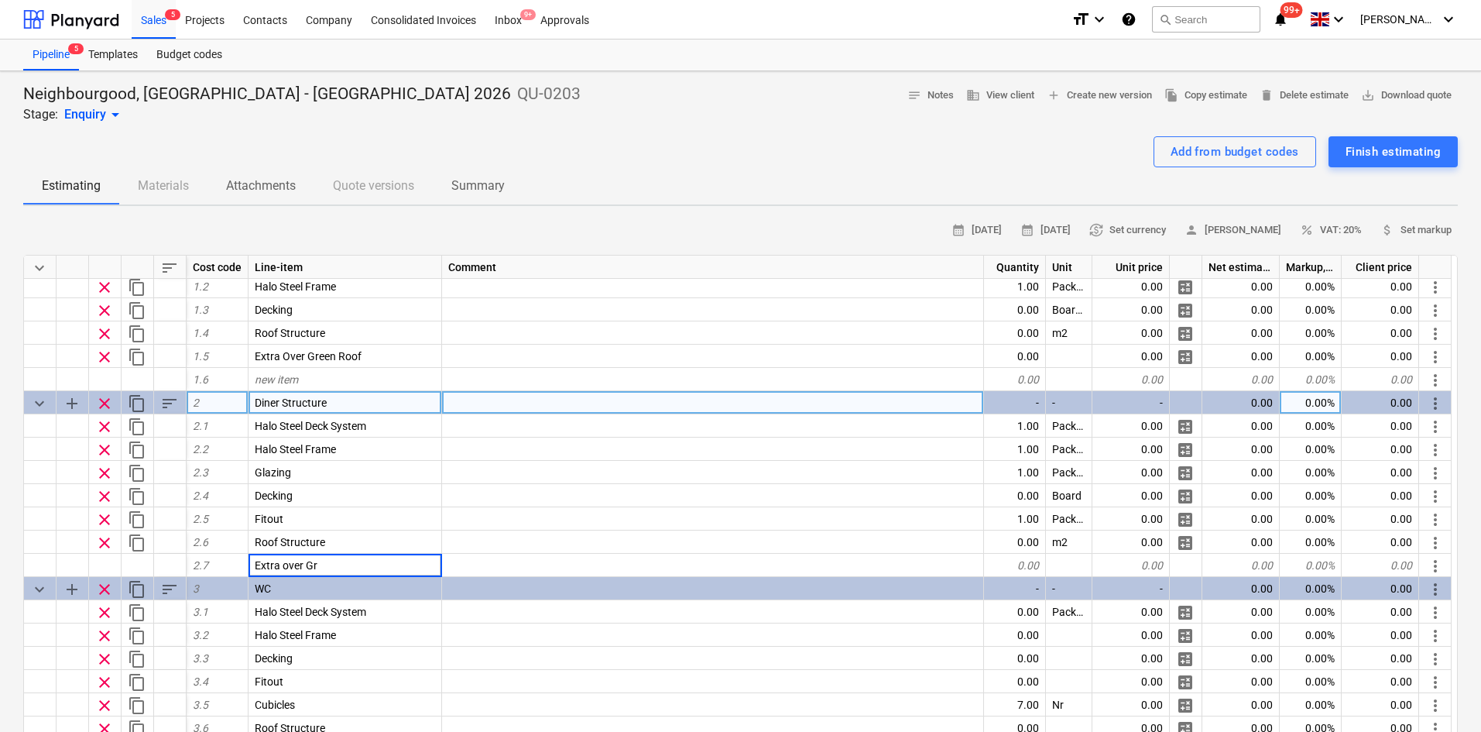
scroll to position [232, 0]
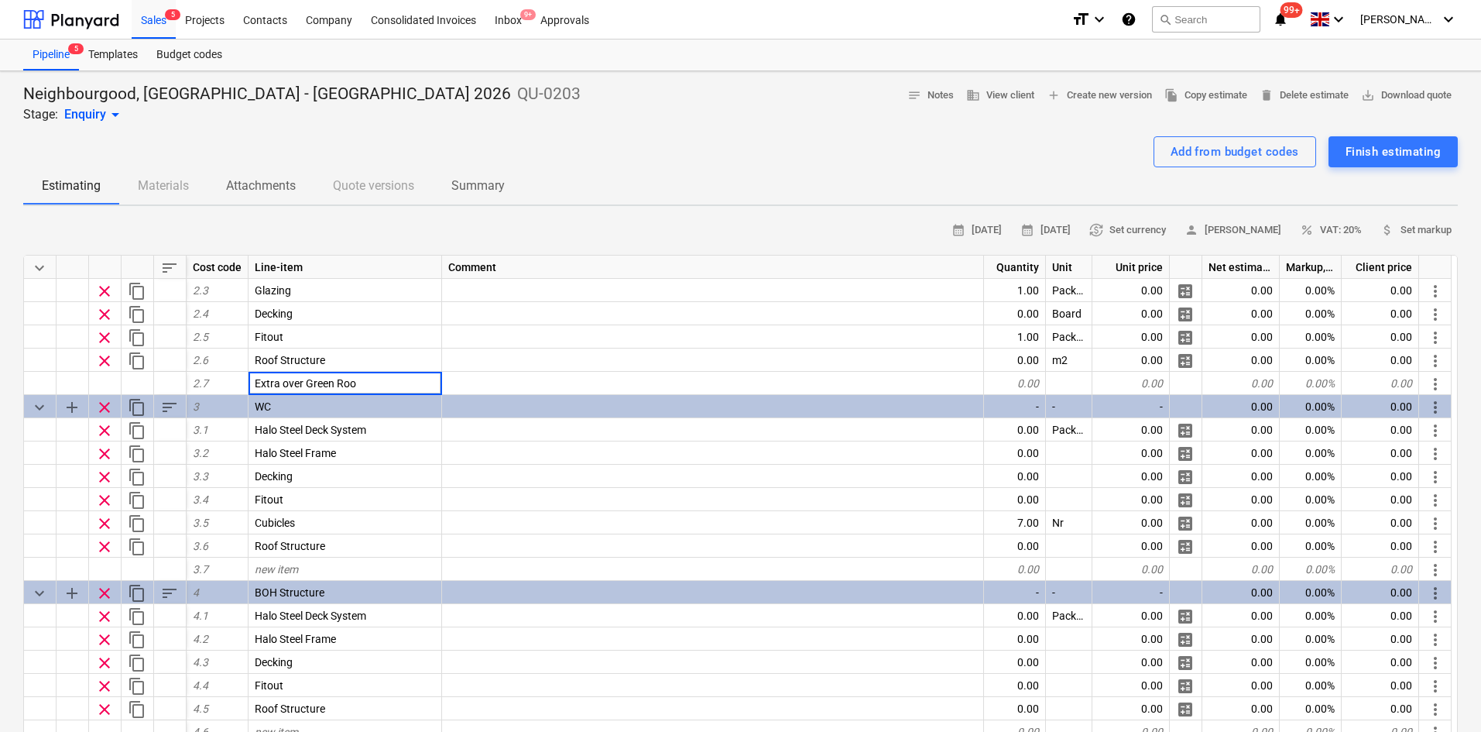
type input "Extra over Green Roof"
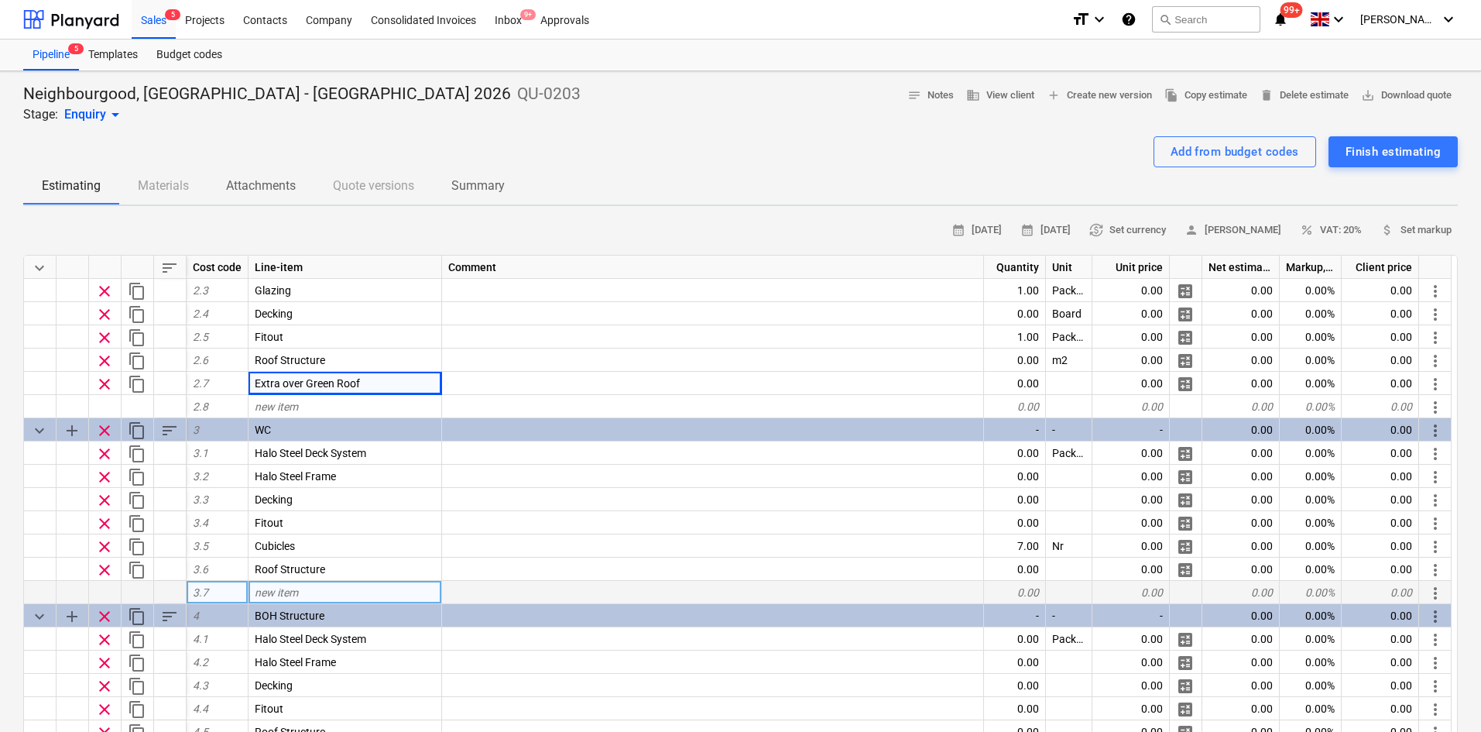
click at [341, 597] on div "new item" at bounding box center [346, 592] width 194 height 23
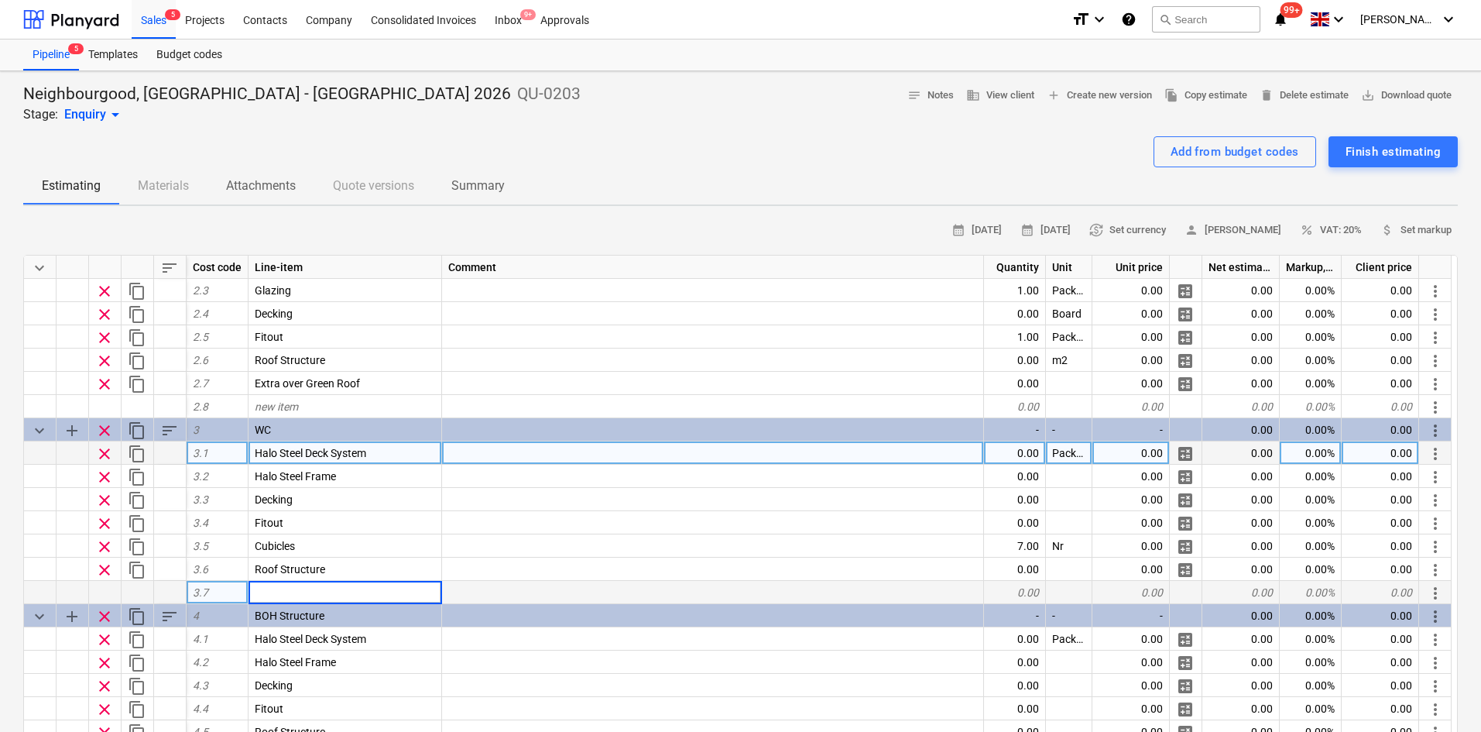
click at [1026, 459] on div "0.00" at bounding box center [1015, 452] width 62 height 23
click at [1064, 460] on div "Package" at bounding box center [1069, 452] width 46 height 23
type textarea "x"
type input "Package"
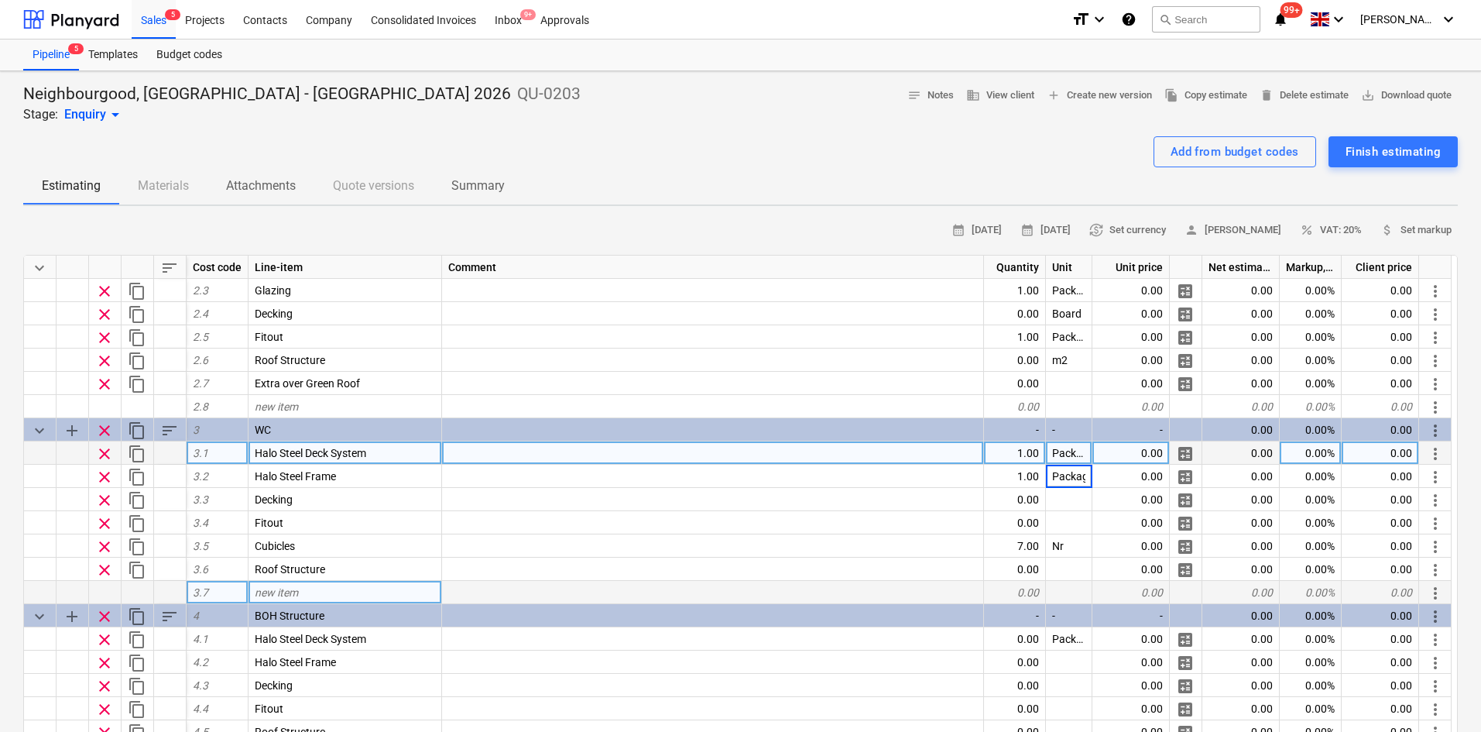
scroll to position [0, 8]
type textarea "x"
type input "Boards"
type textarea "x"
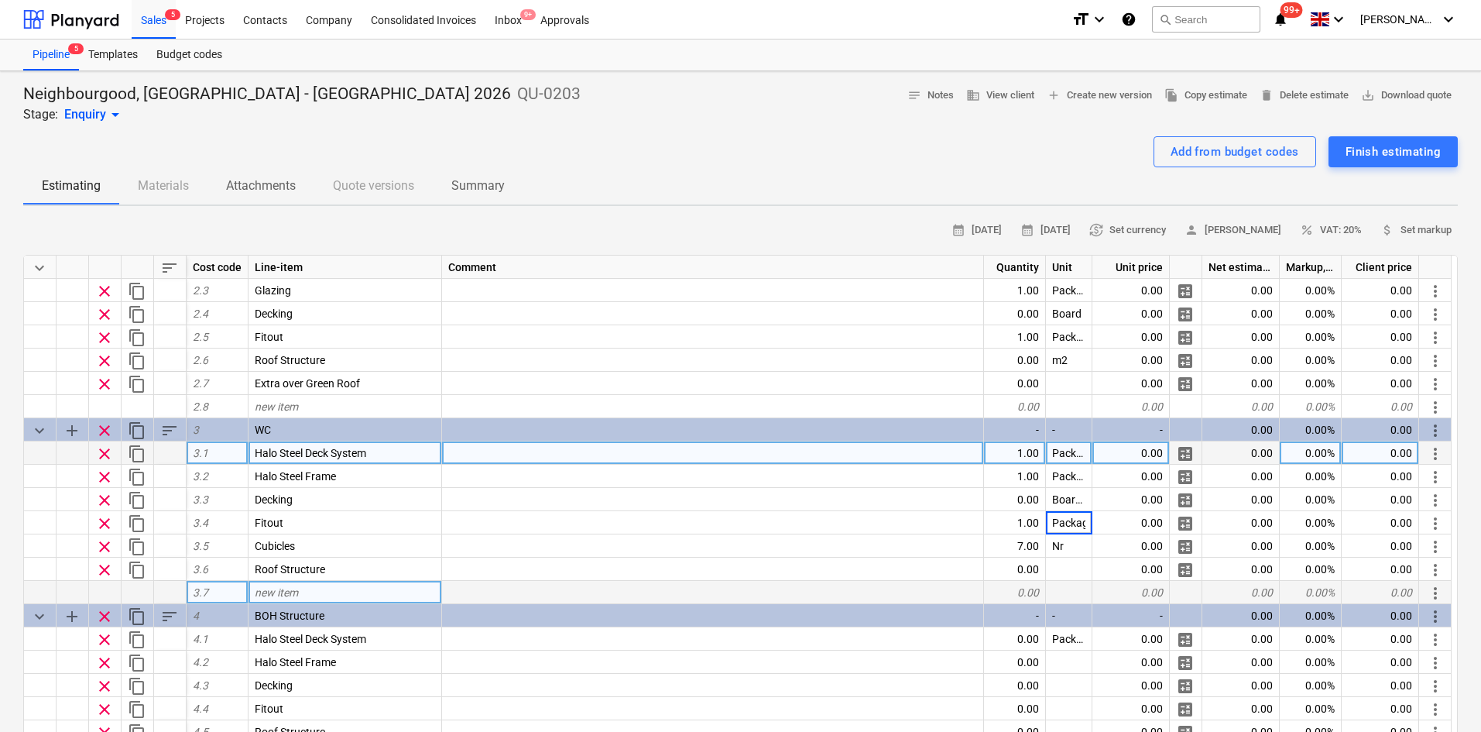
type input "Package"
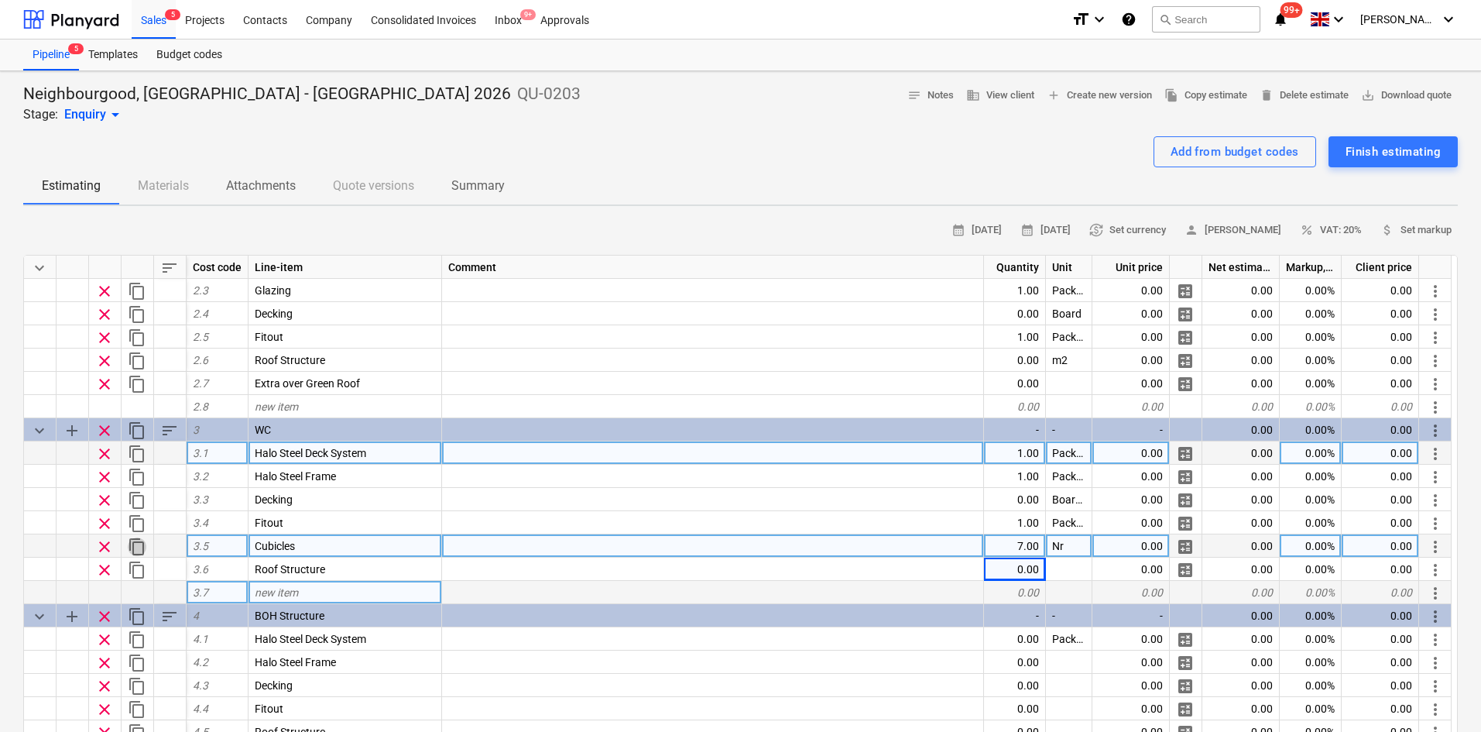
click at [139, 546] on span "content_copy" at bounding box center [137, 546] width 19 height 19
type textarea "x"
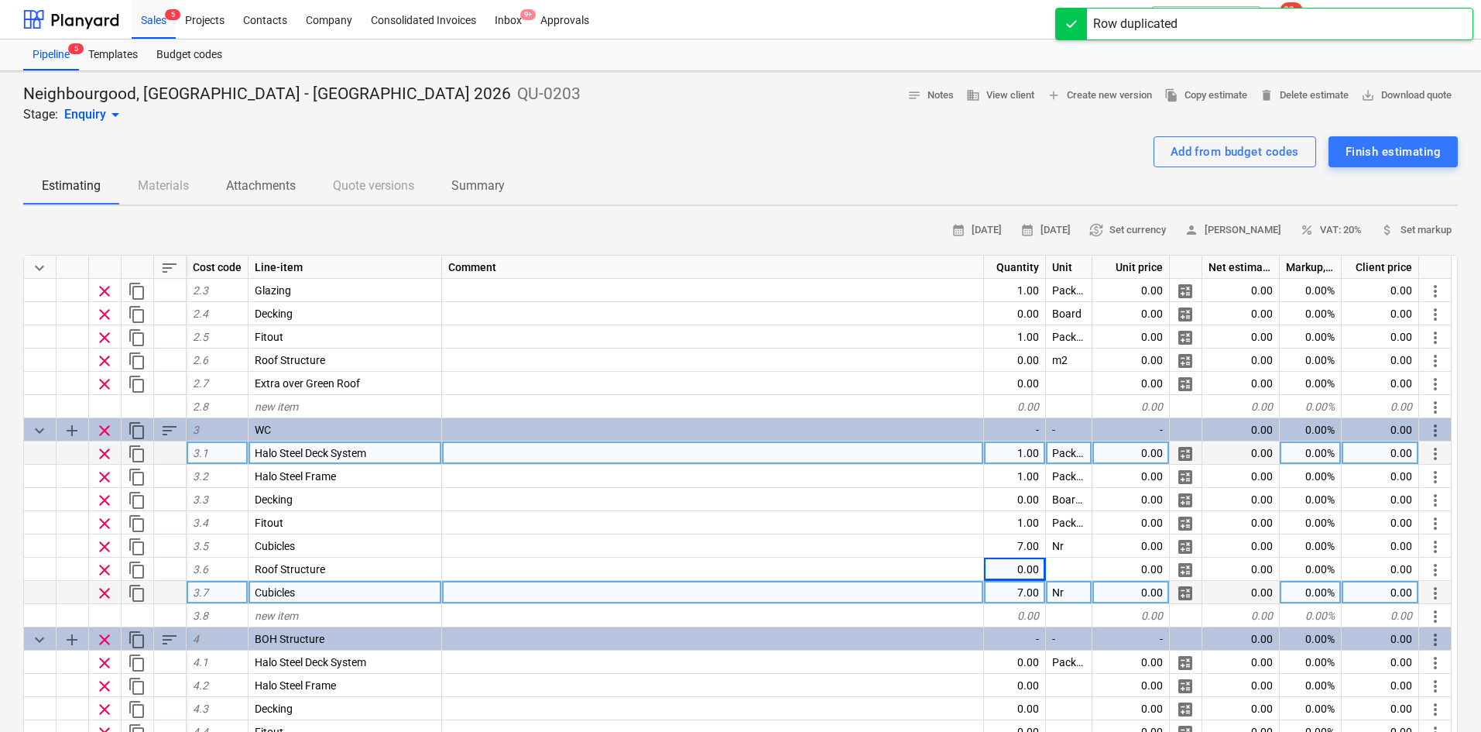
click at [312, 594] on div "Cubicles" at bounding box center [346, 592] width 194 height 23
type input "DDA Cubicles"
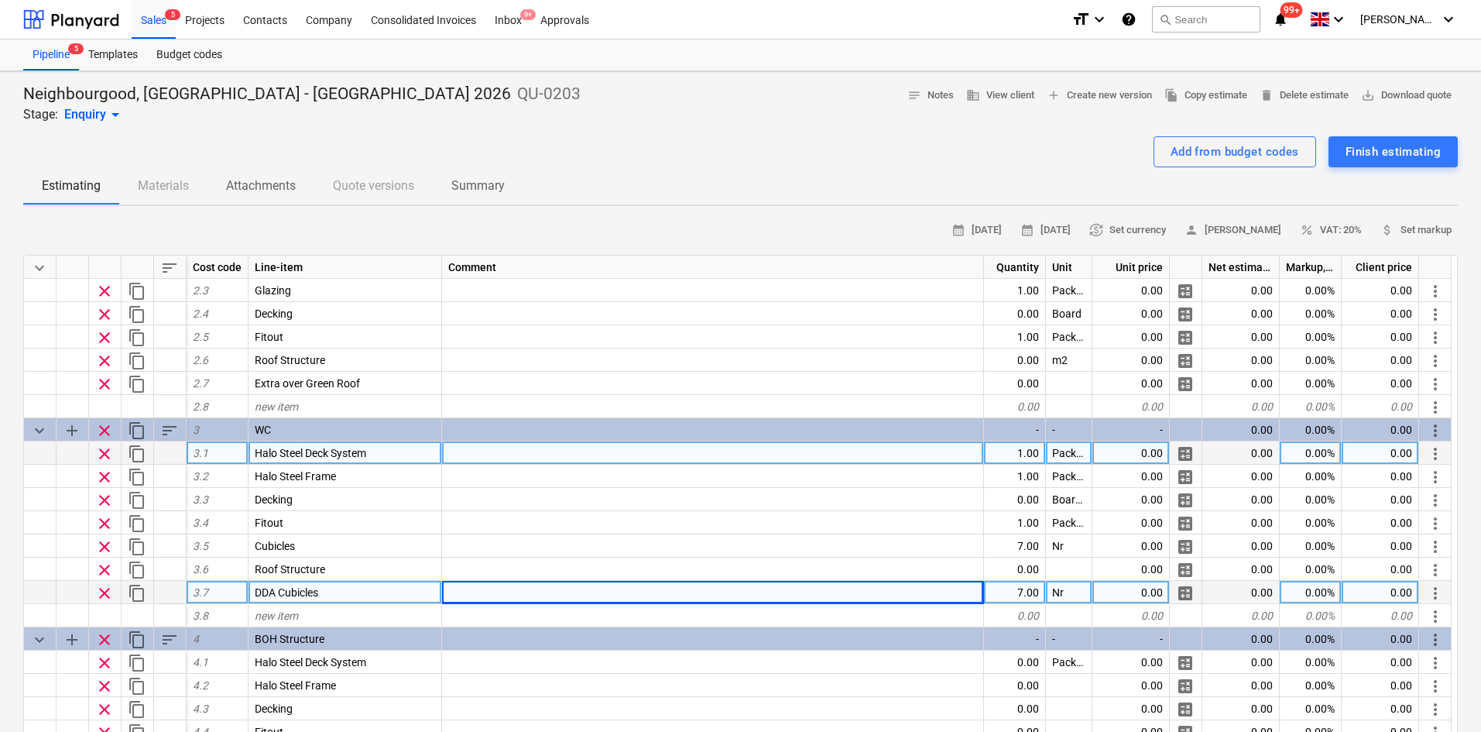
click at [137, 592] on span "content_copy" at bounding box center [137, 593] width 19 height 19
type textarea "x"
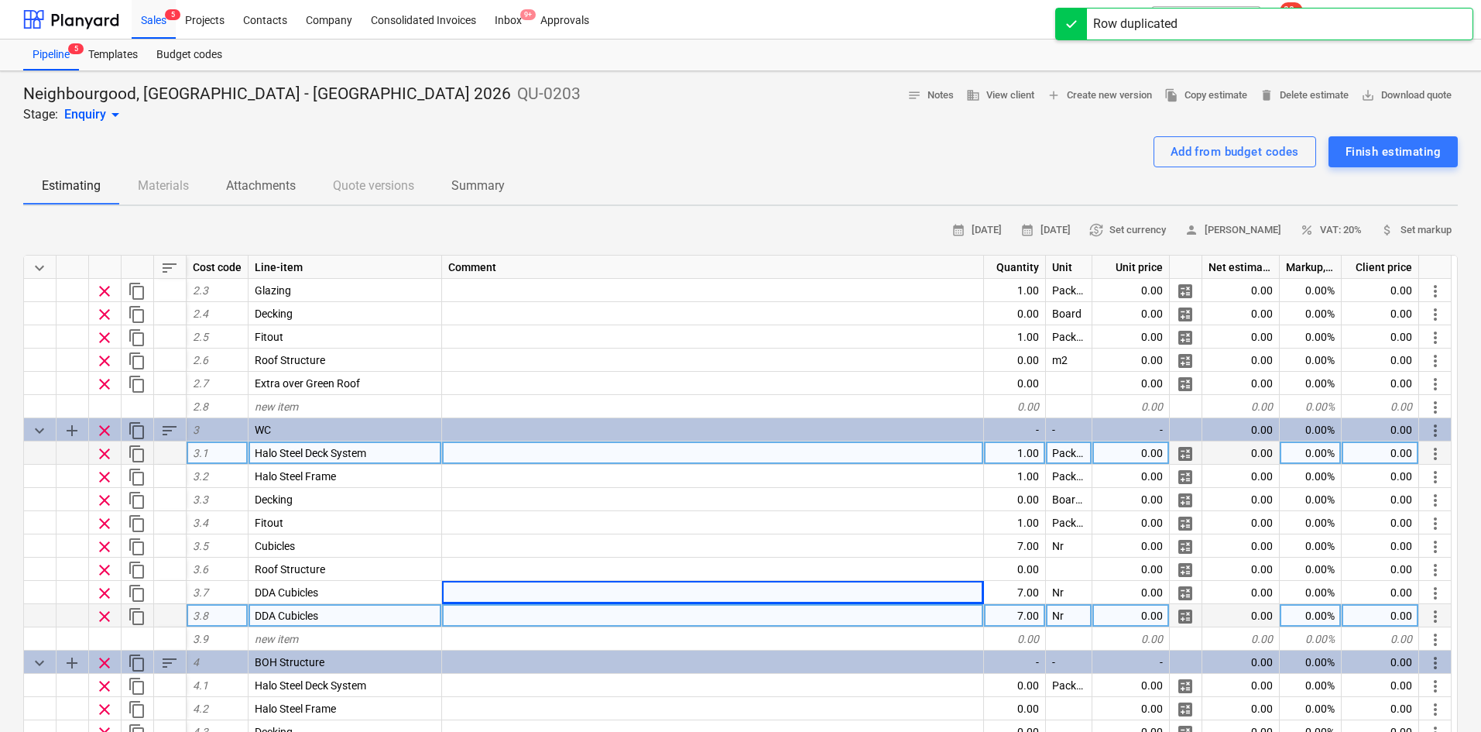
click at [321, 615] on div "DDA Cubicles" at bounding box center [346, 615] width 194 height 23
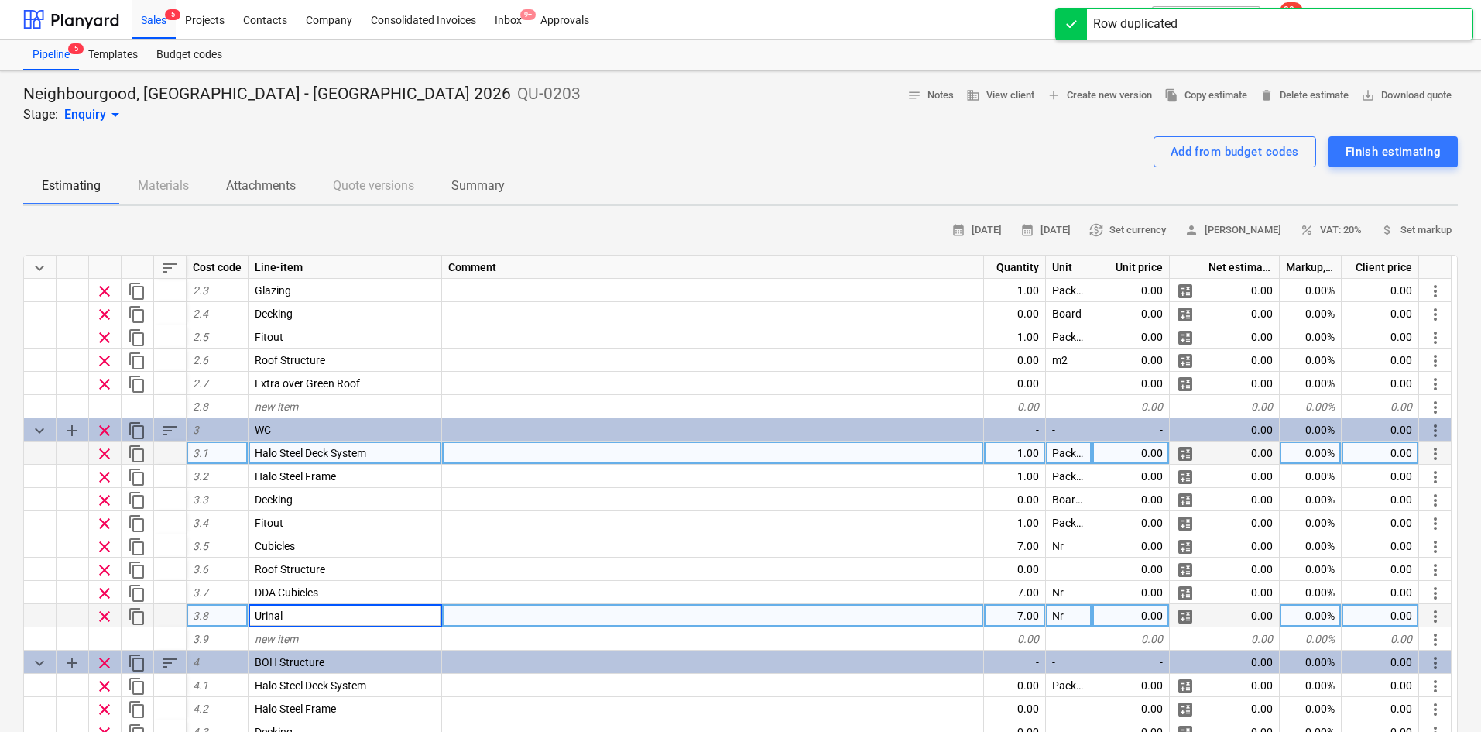
type input "Urinal"
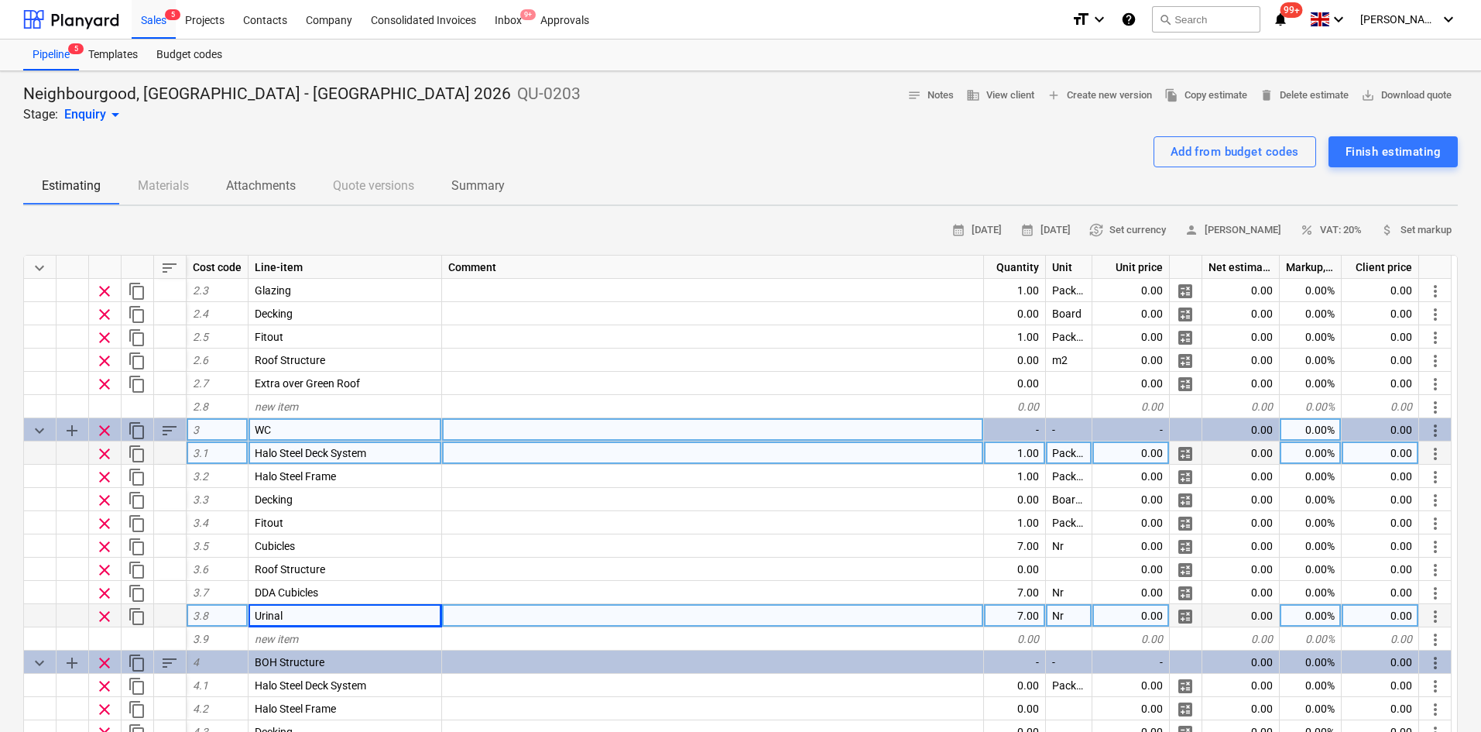
click at [170, 432] on span "sort" at bounding box center [169, 430] width 19 height 19
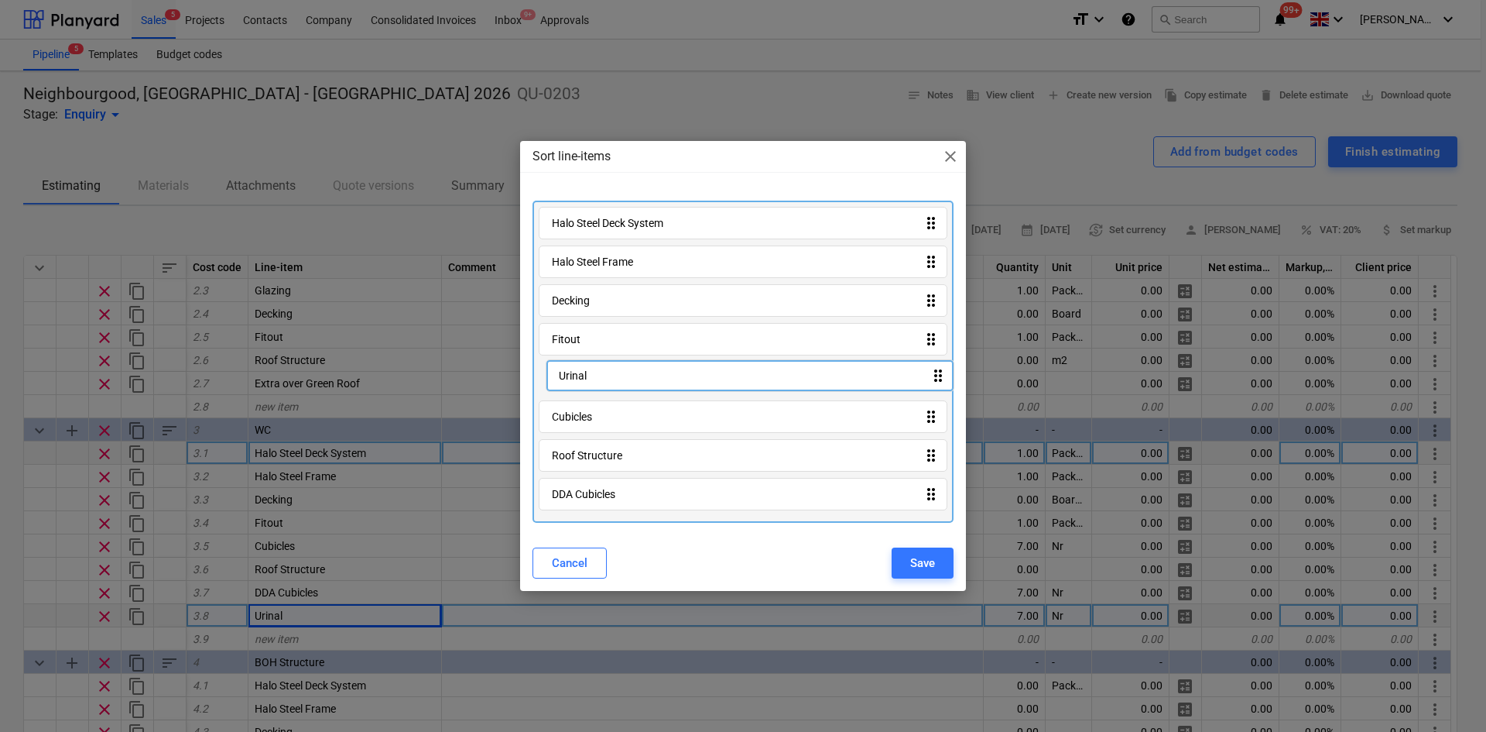
drag, startPoint x: 632, startPoint y: 494, endPoint x: 636, endPoint y: 368, distance: 126.2
click at [636, 368] on div "Halo Steel Deck System drag_indicator Halo Steel Frame drag_indicator Decking d…" at bounding box center [743, 362] width 421 height 322
drag, startPoint x: 617, startPoint y: 427, endPoint x: 623, endPoint y: 398, distance: 29.3
click at [622, 382] on div "Halo Steel Deck System drag_indicator Halo Steel Frame drag_indicator Decking d…" at bounding box center [743, 362] width 421 height 322
drag, startPoint x: 614, startPoint y: 493, endPoint x: 614, endPoint y: 400, distance: 92.9
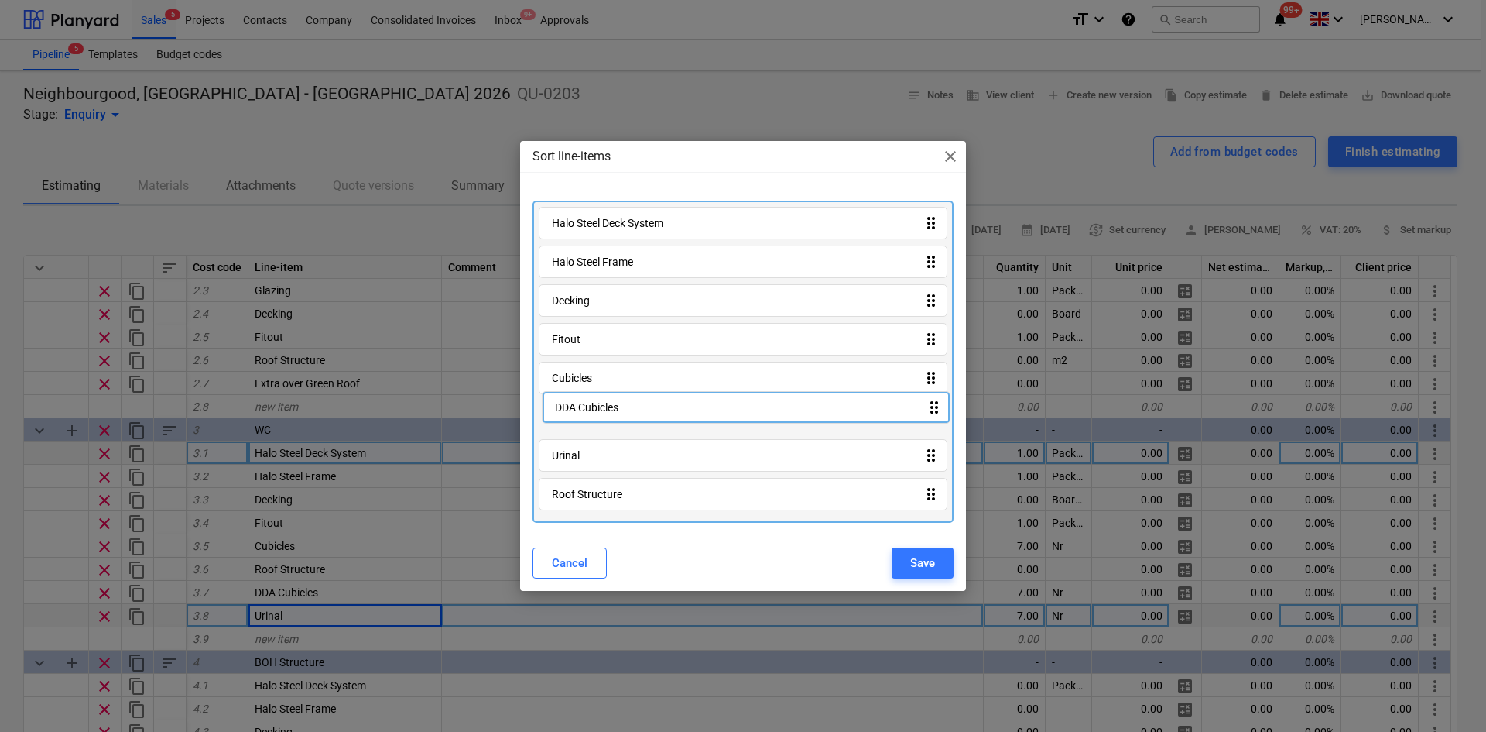
click at [614, 400] on div "Halo Steel Deck System drag_indicator Halo Steel Frame drag_indicator Decking d…" at bounding box center [743, 362] width 421 height 322
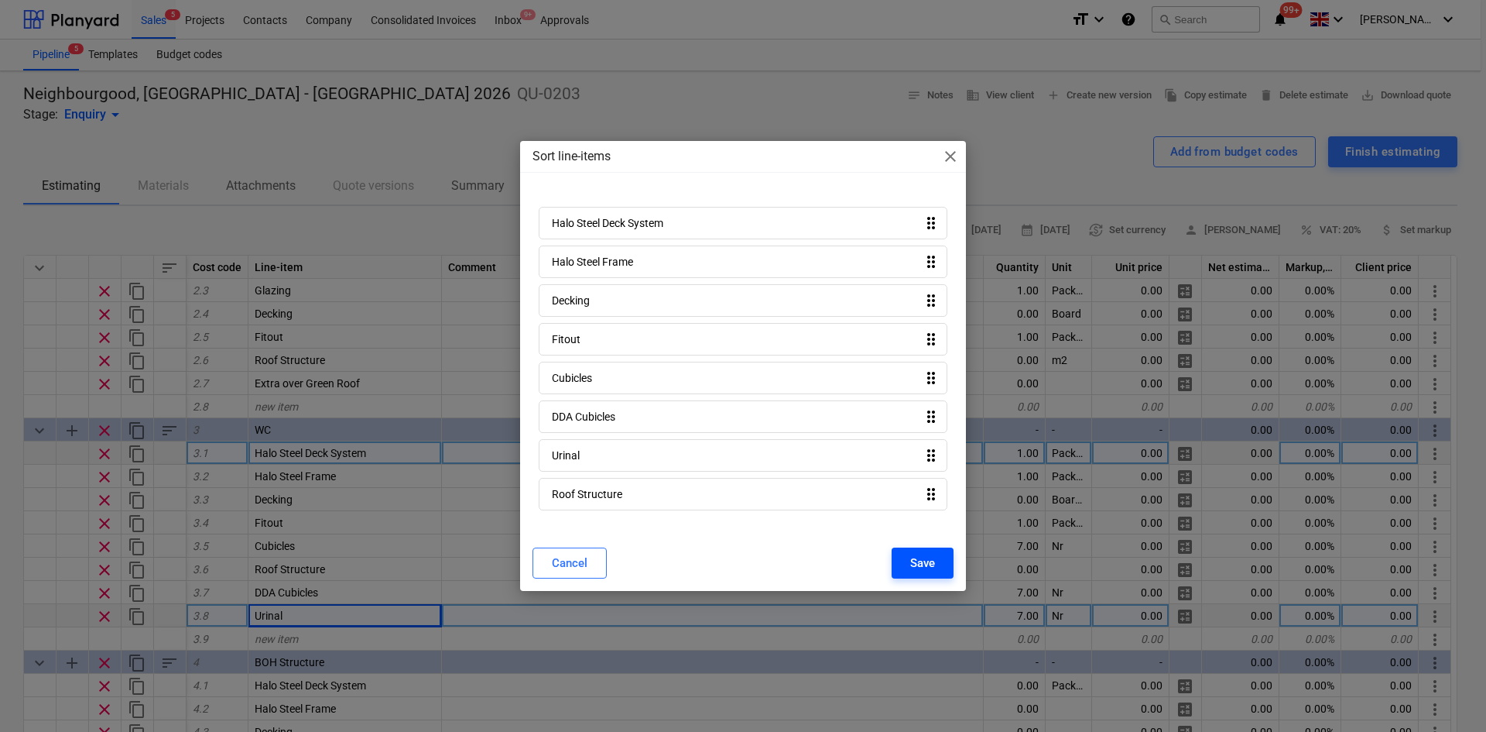
click at [924, 550] on button "Save" at bounding box center [923, 562] width 62 height 31
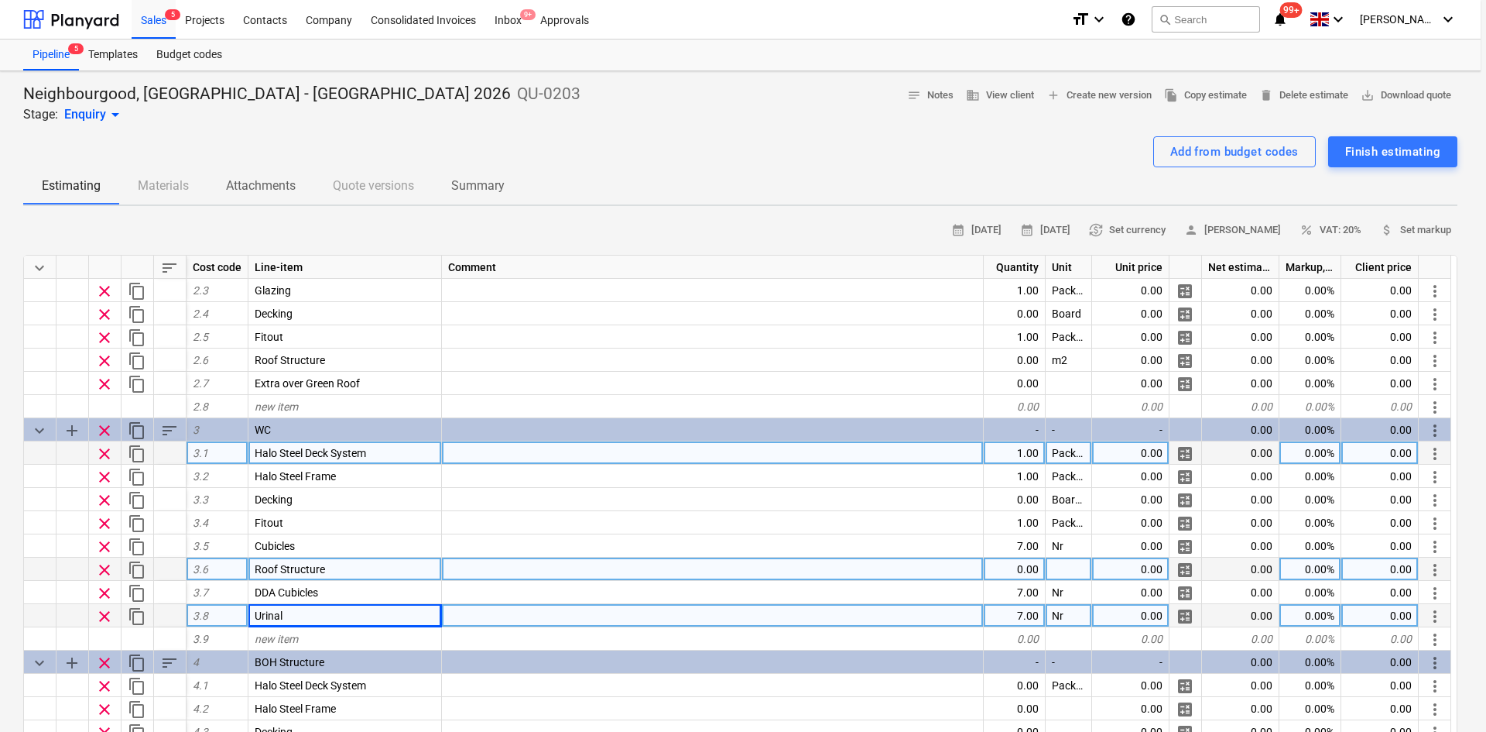
type textarea "x"
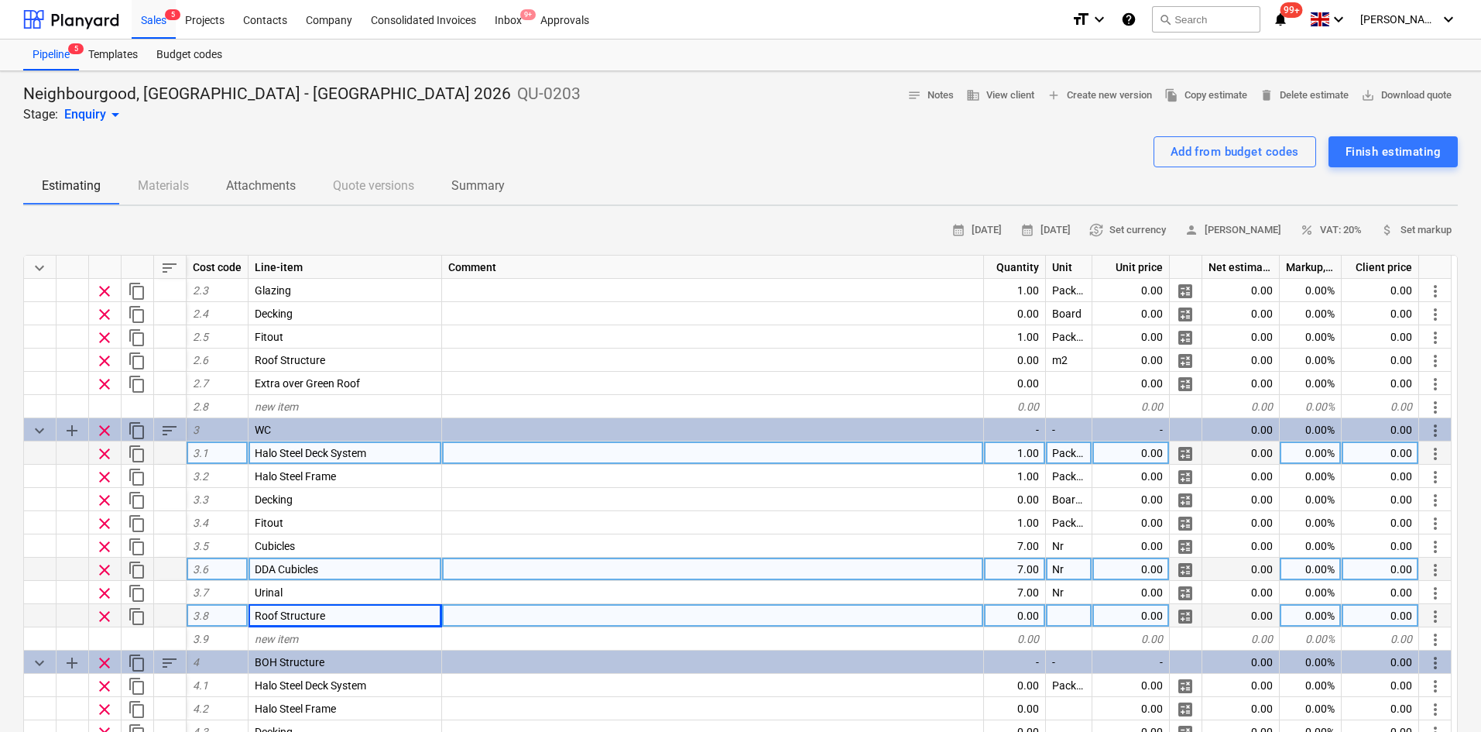
click at [1018, 565] on div "7.00" at bounding box center [1015, 568] width 62 height 23
type input "1"
type textarea "x"
click at [1030, 619] on div "0.00" at bounding box center [1015, 615] width 62 height 23
type input "1"
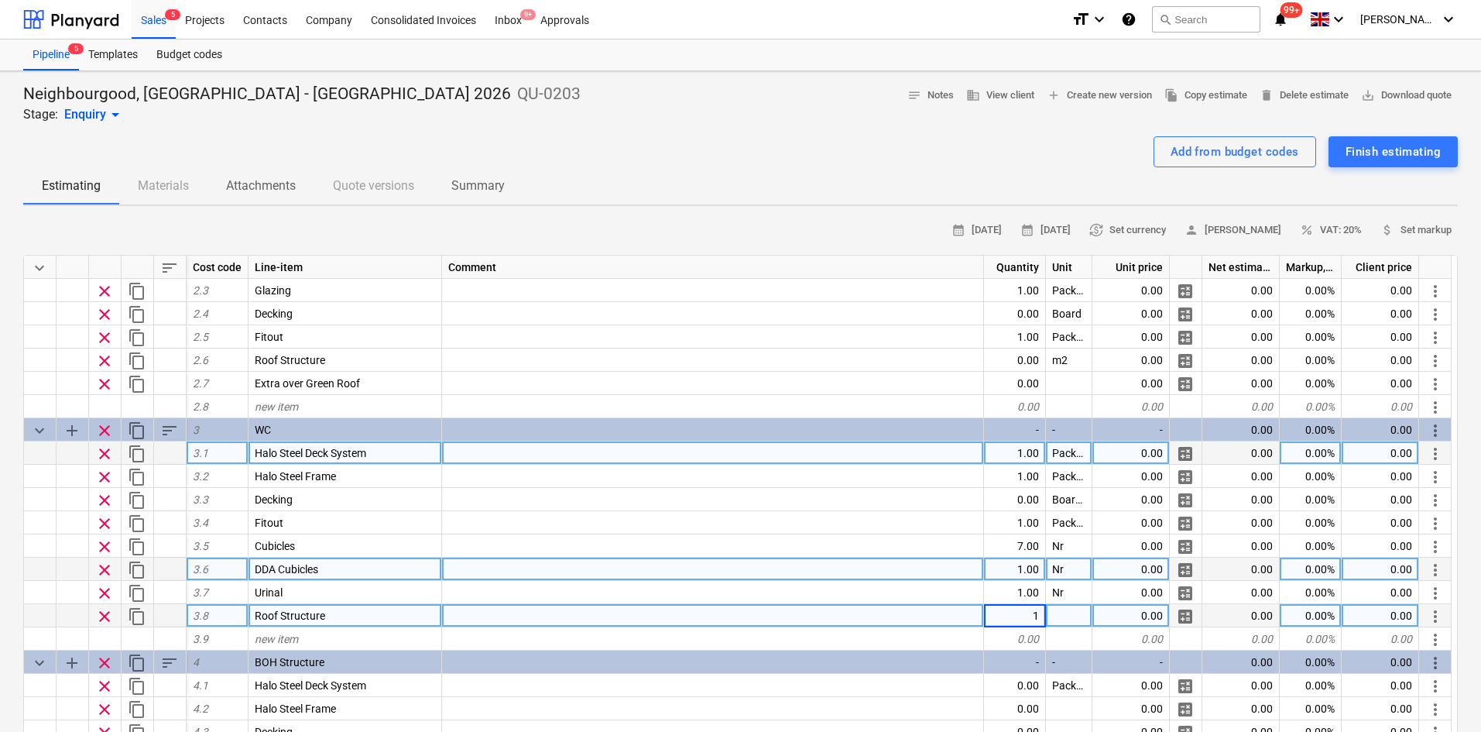
type textarea "x"
type input "Package"
type textarea "x"
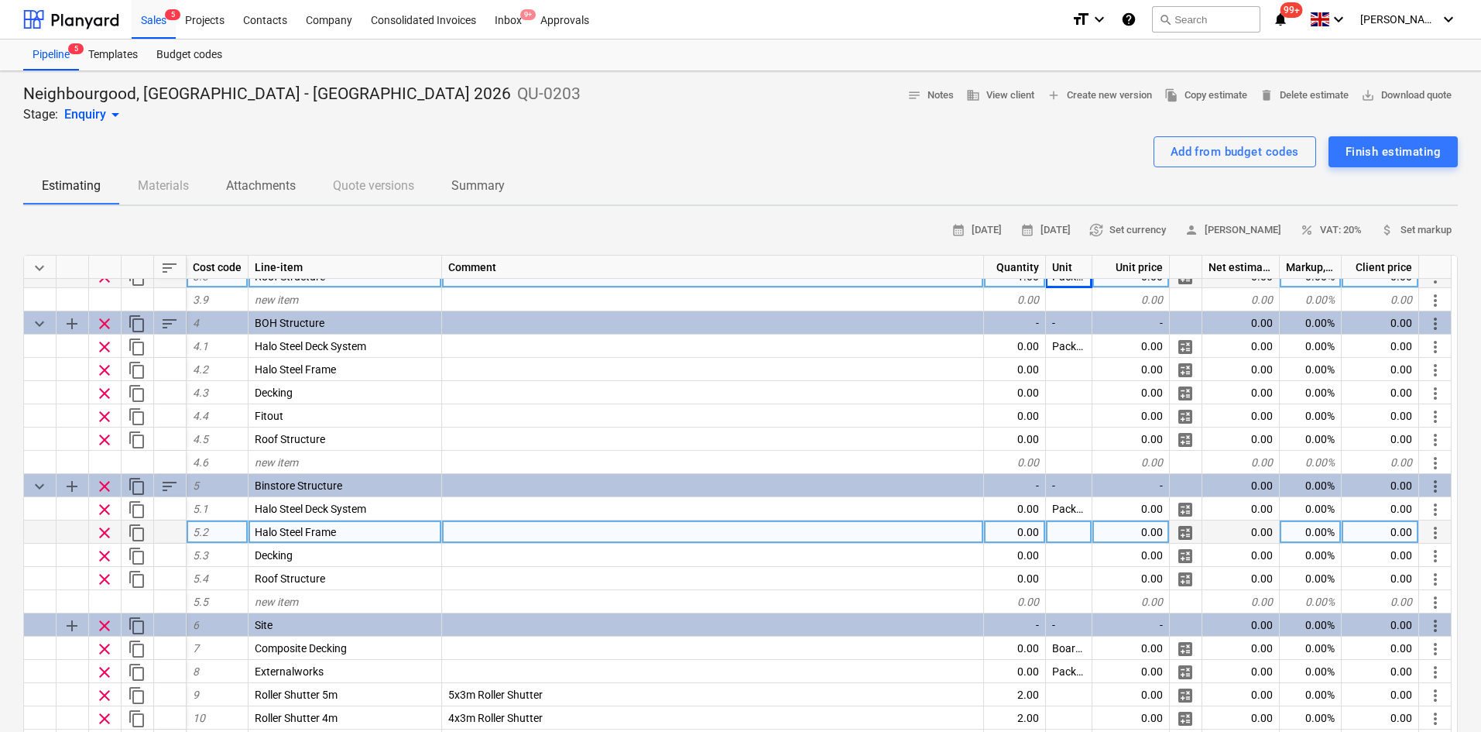
scroll to position [578, 0]
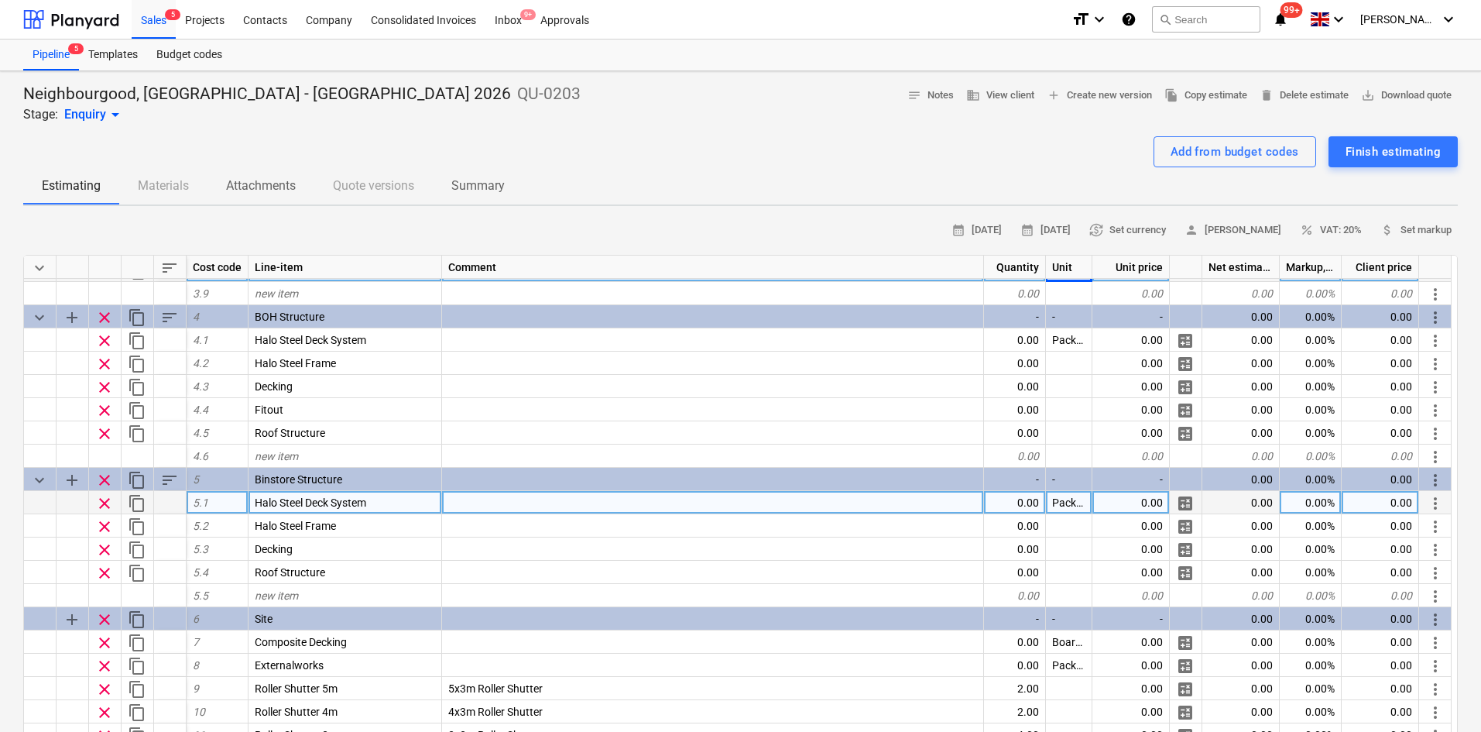
click at [1027, 504] on div "0.00" at bounding box center [1015, 502] width 62 height 23
type input "1"
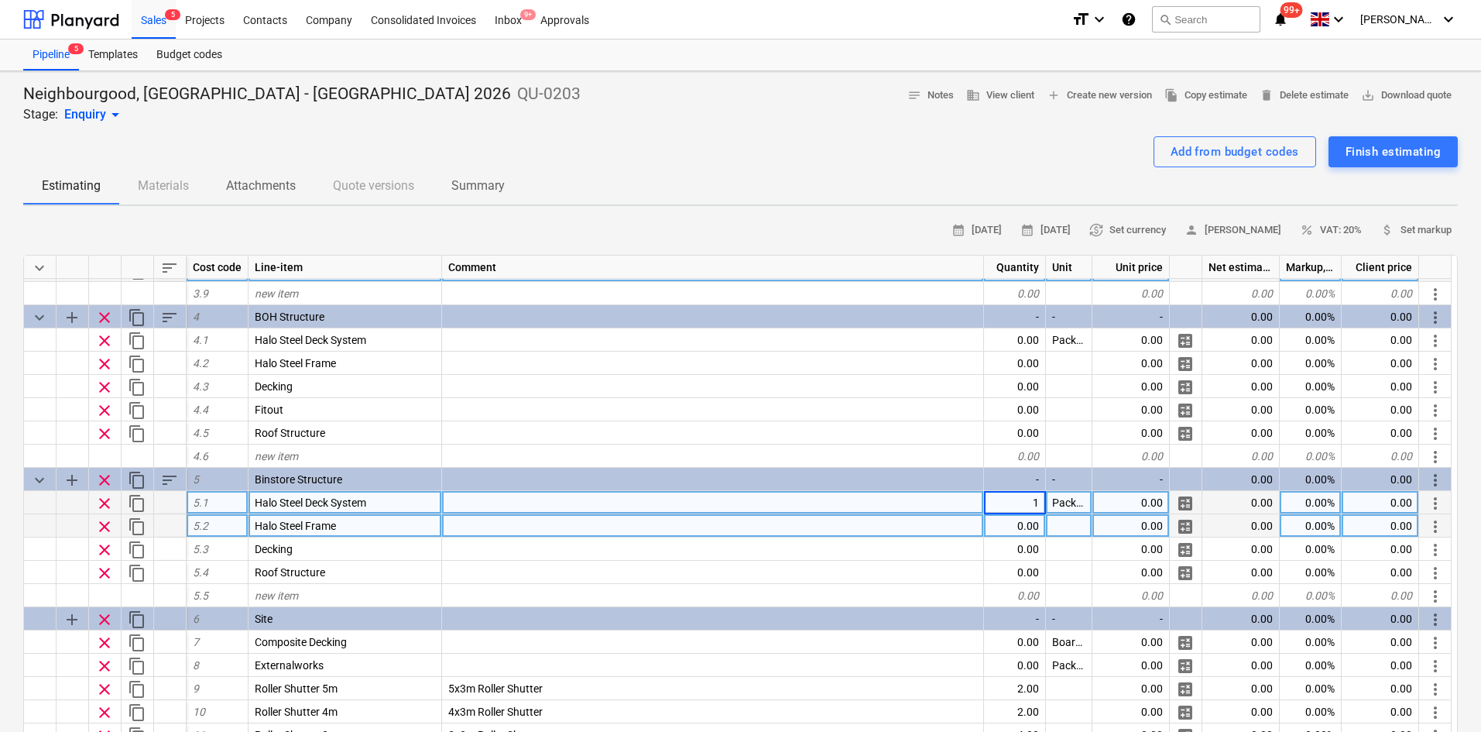
type textarea "x"
click at [1037, 536] on div "0.00" at bounding box center [1015, 525] width 62 height 23
type input "1"
type textarea "x"
click at [1063, 528] on div at bounding box center [1069, 525] width 46 height 23
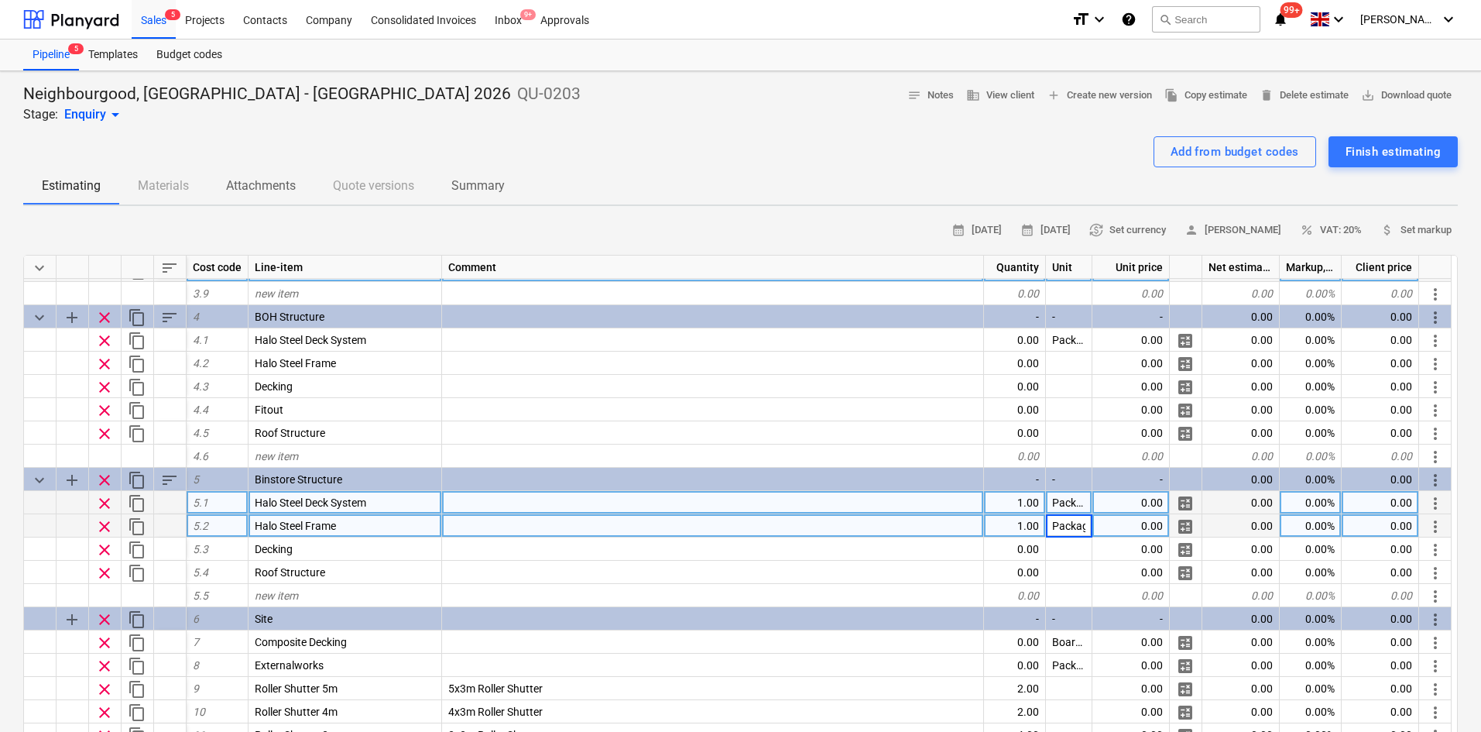
type input "Package"
type textarea "x"
type input "Boards"
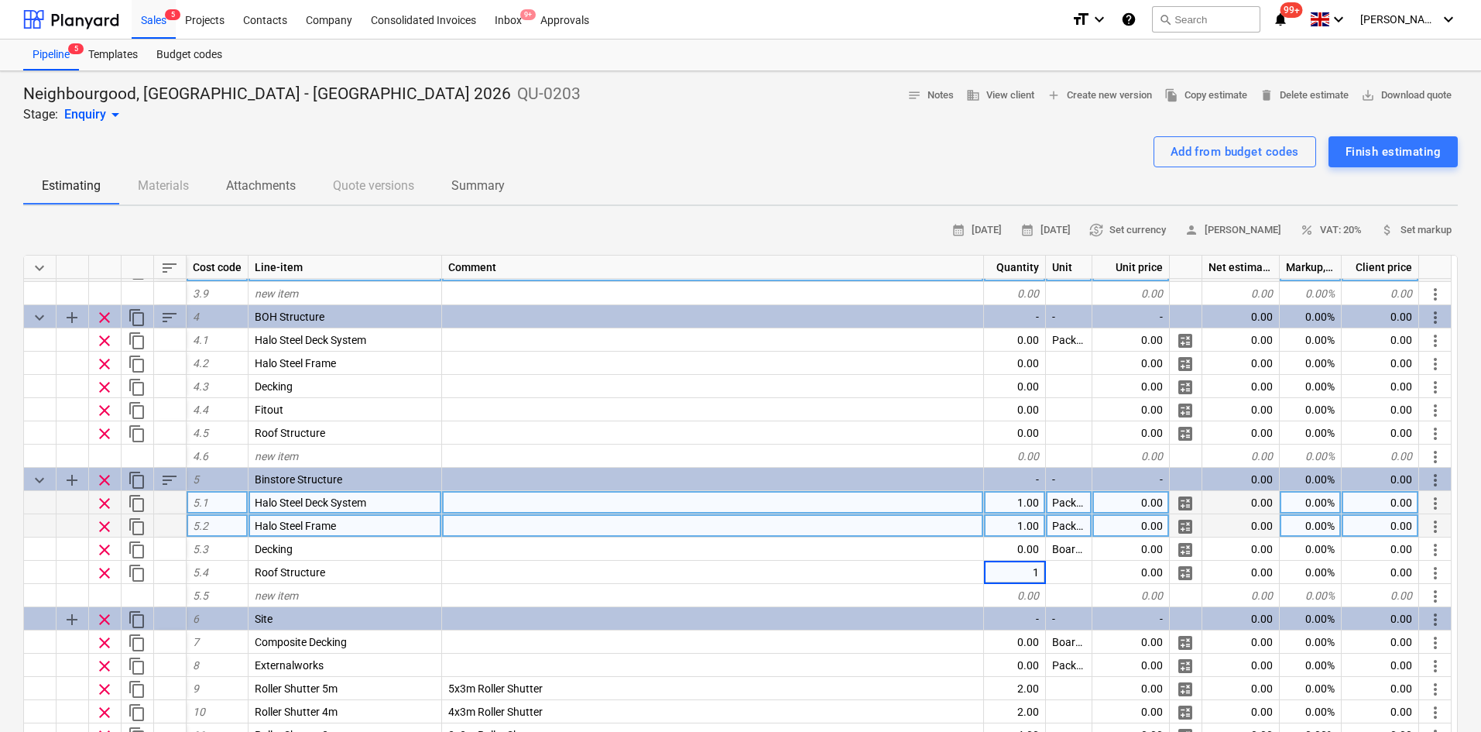
type textarea "x"
type input "P"
type input "m2"
type textarea "x"
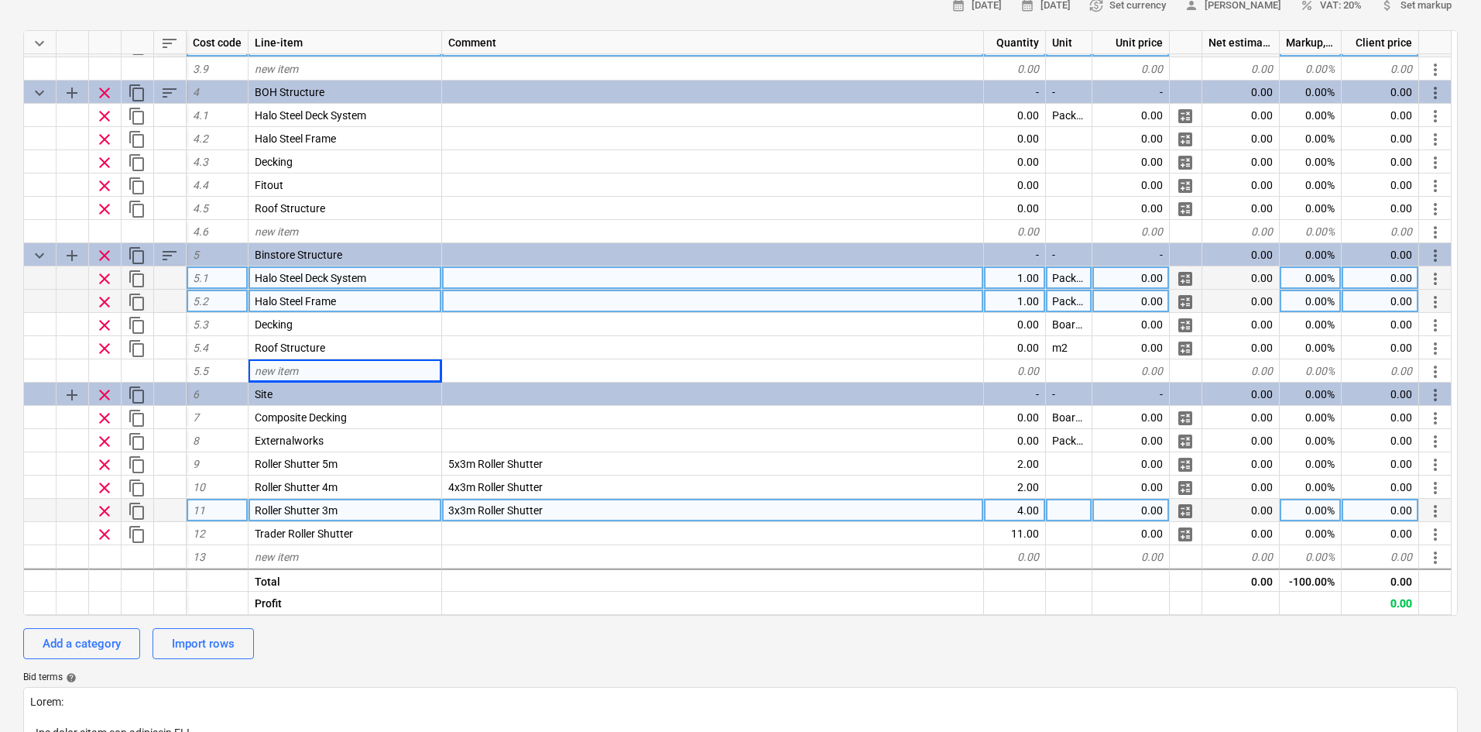
scroll to position [232, 0]
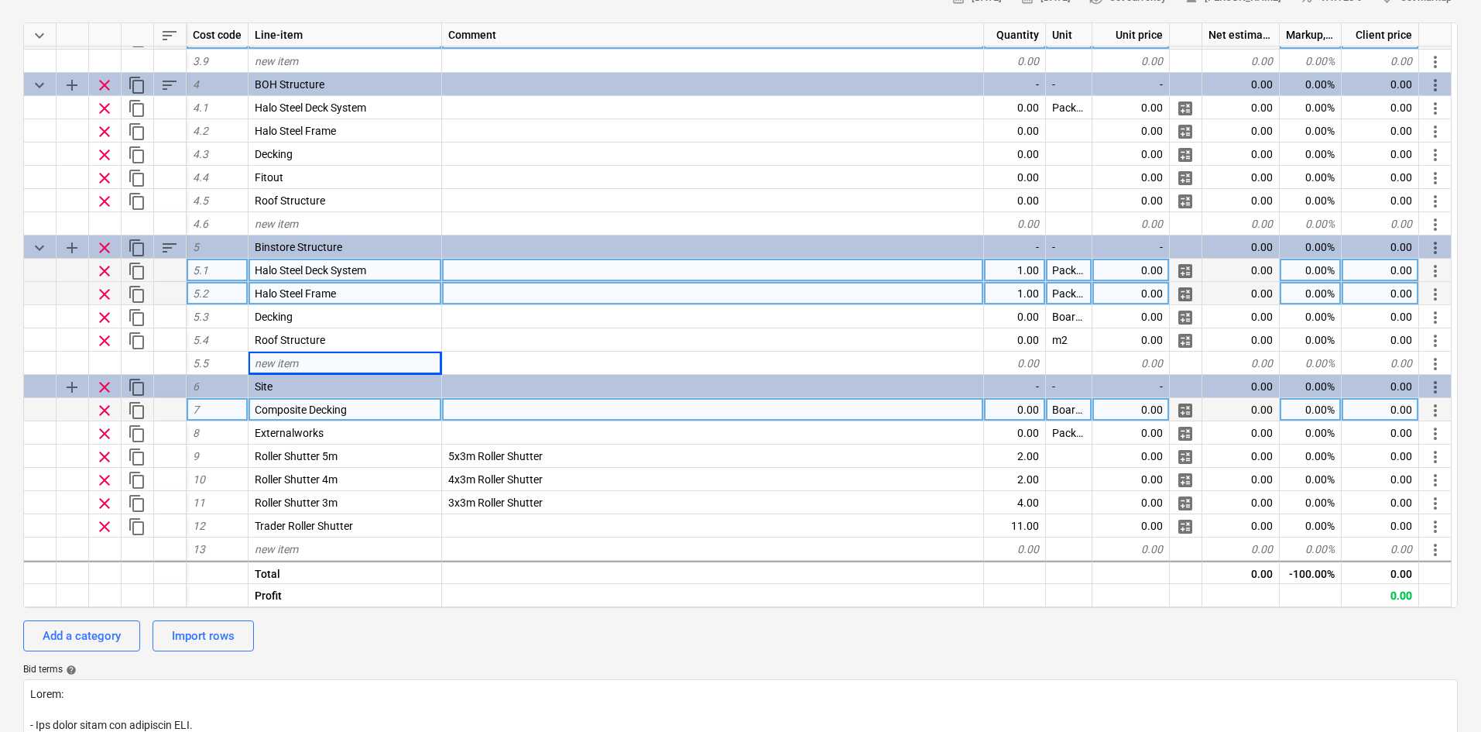
click at [1007, 411] on div "0.00" at bounding box center [1015, 409] width 62 height 23
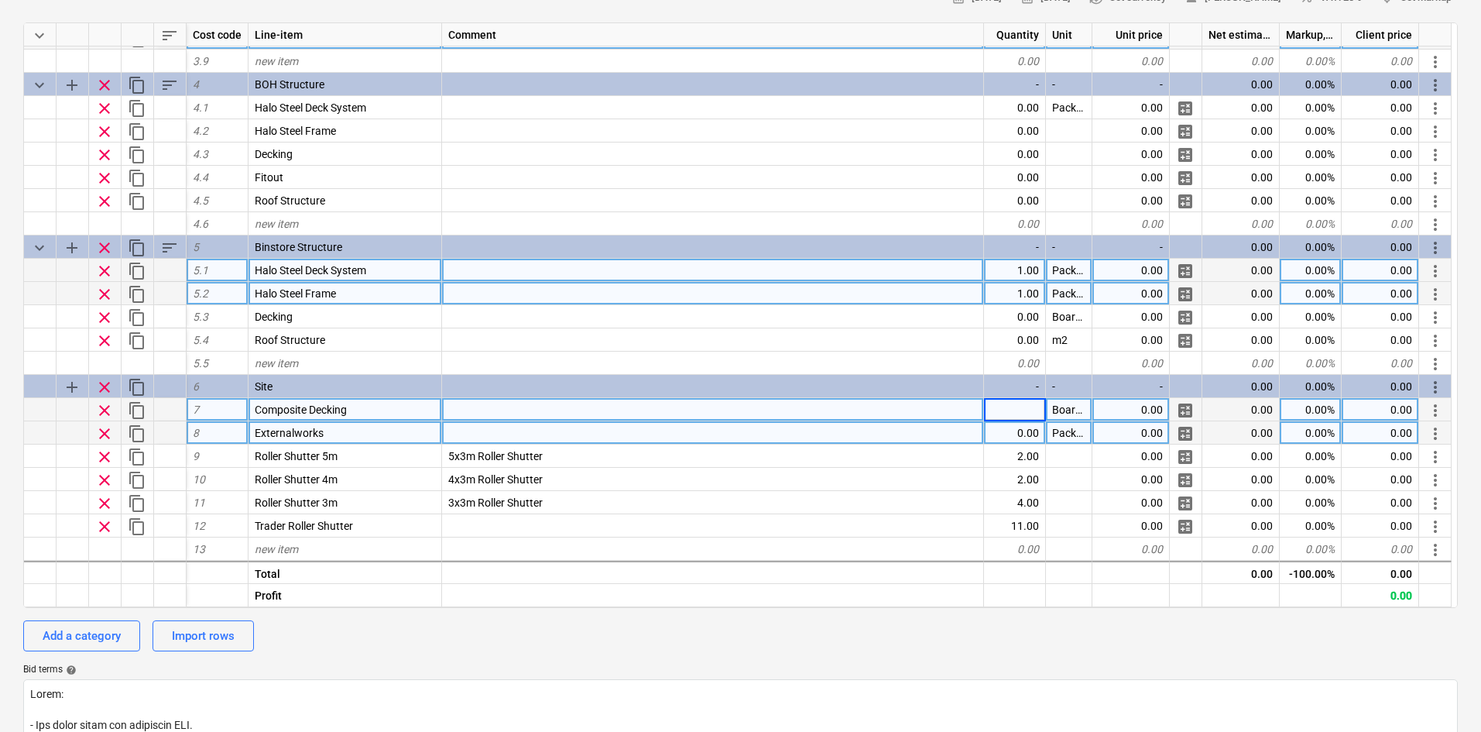
click at [1032, 427] on div "0.00" at bounding box center [1015, 432] width 62 height 23
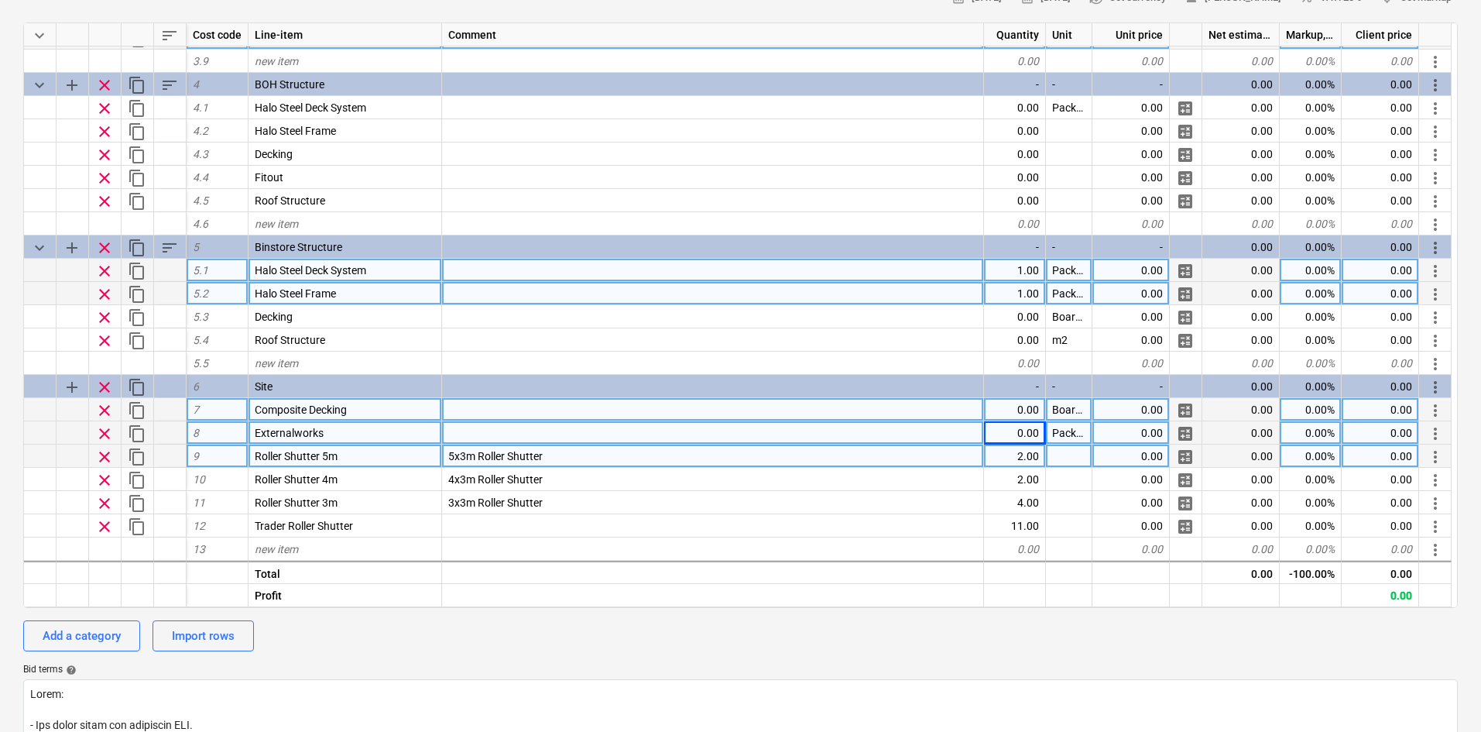
click at [1044, 462] on div "2.00" at bounding box center [1015, 455] width 62 height 23
click at [1090, 459] on div at bounding box center [1069, 455] width 46 height 23
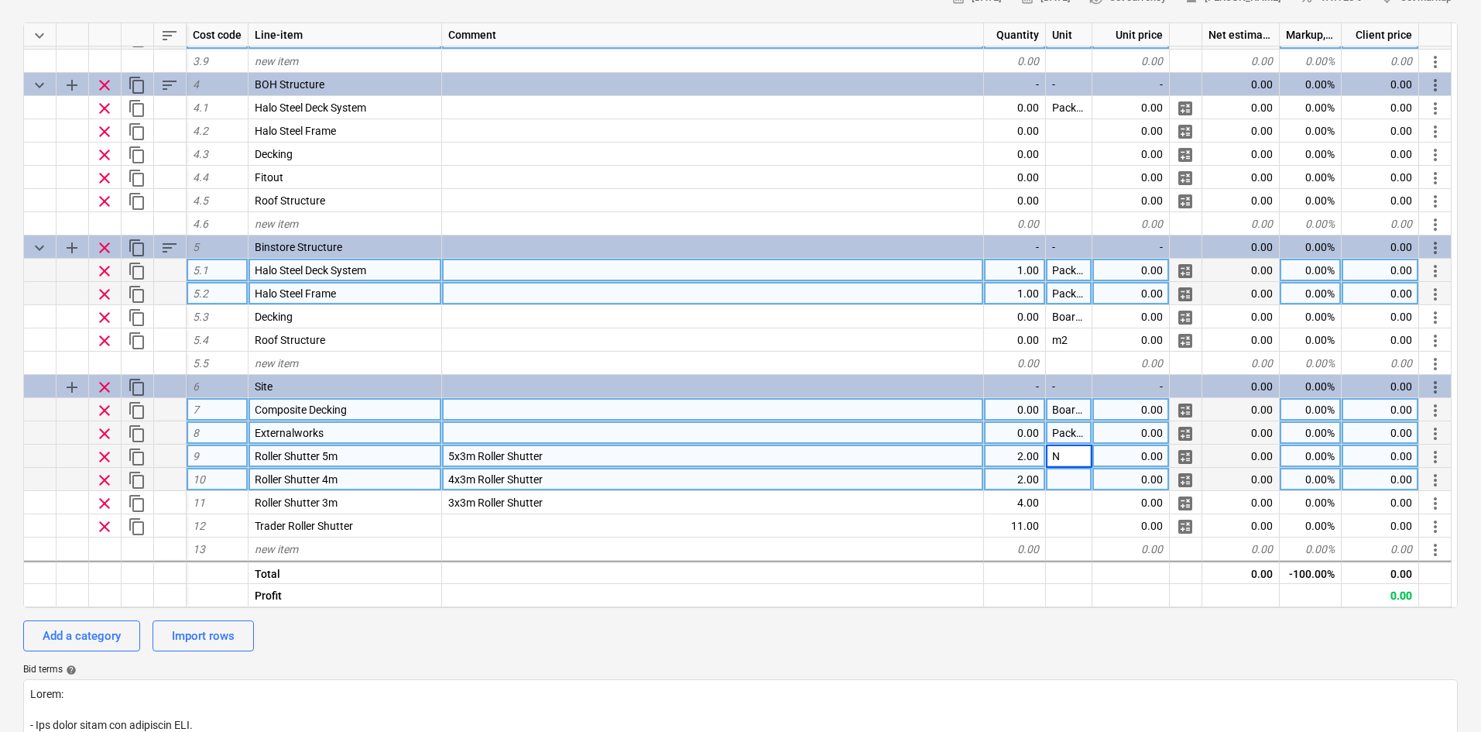
type input "Nr"
type textarea "x"
type input "Nr"
type textarea "x"
type input "Nr"
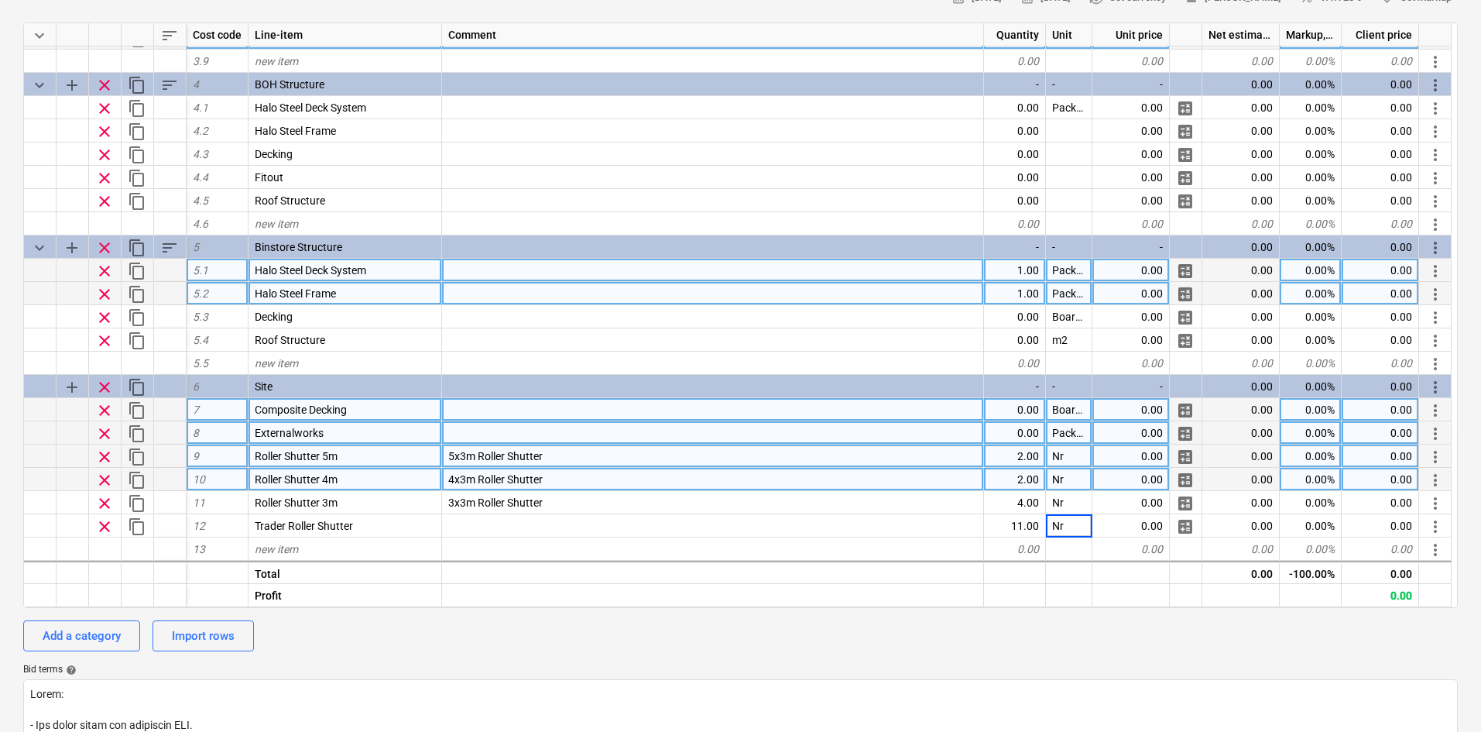
type textarea "x"
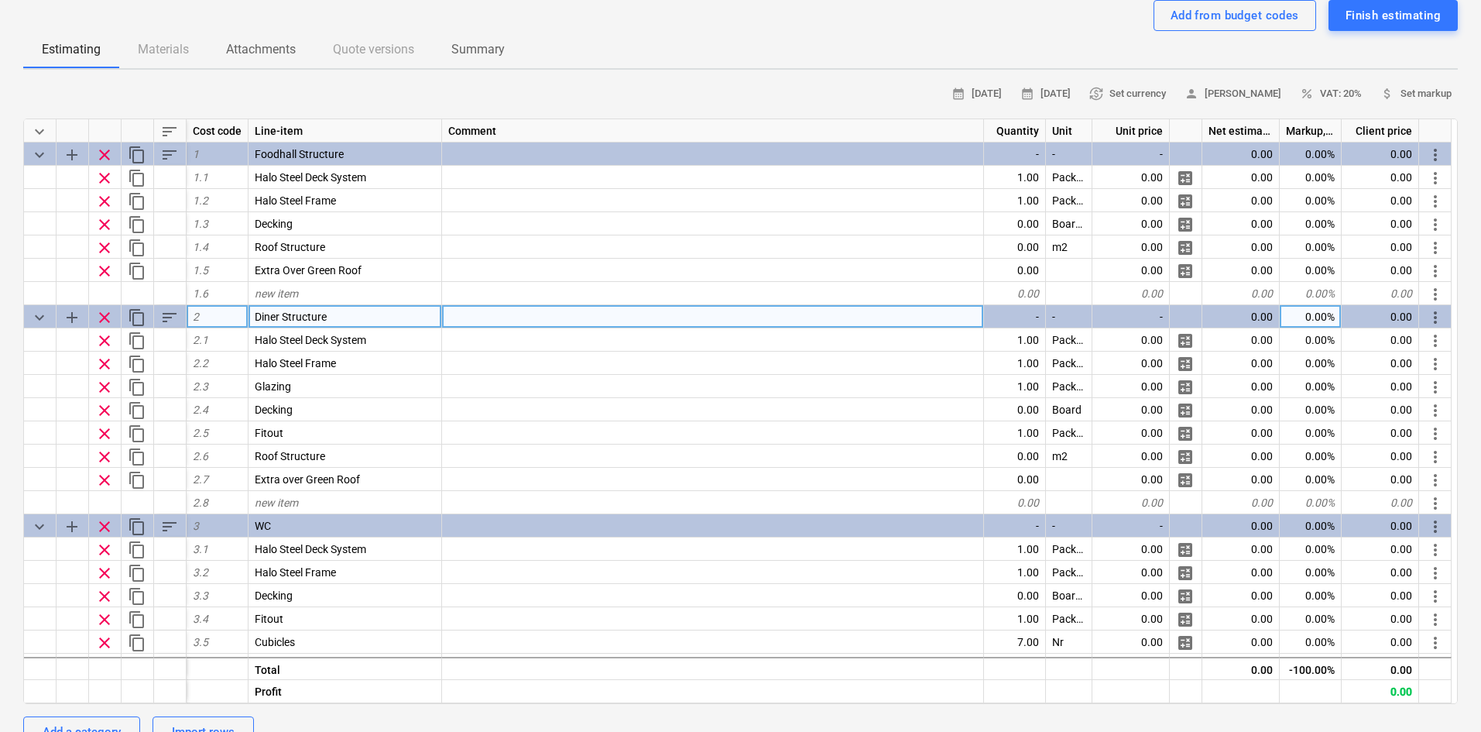
scroll to position [0, 0]
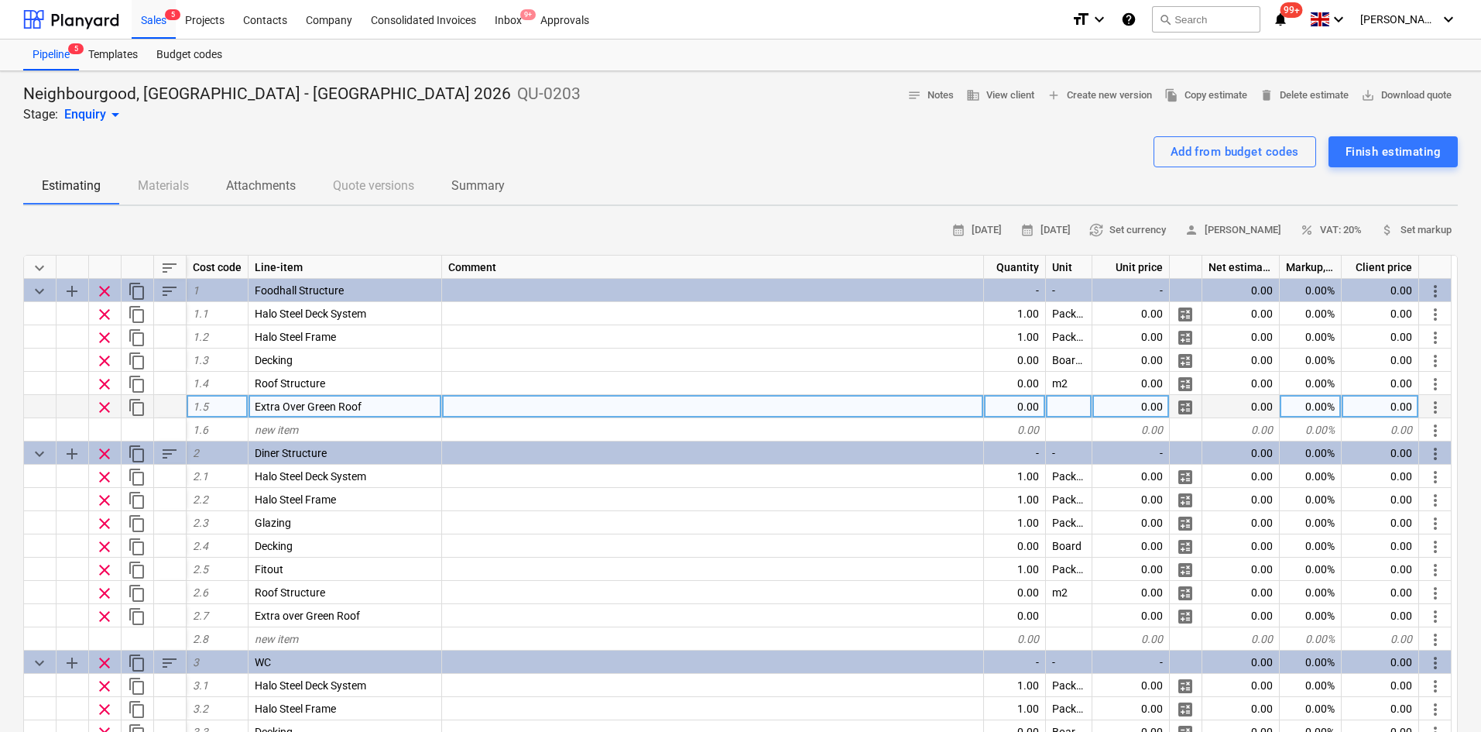
click at [1010, 406] on div "0.00" at bounding box center [1015, 406] width 62 height 23
click at [1067, 403] on div at bounding box center [1069, 406] width 46 height 23
click at [1069, 406] on div at bounding box center [1069, 406] width 46 height 23
type input "m2"
type textarea "x"
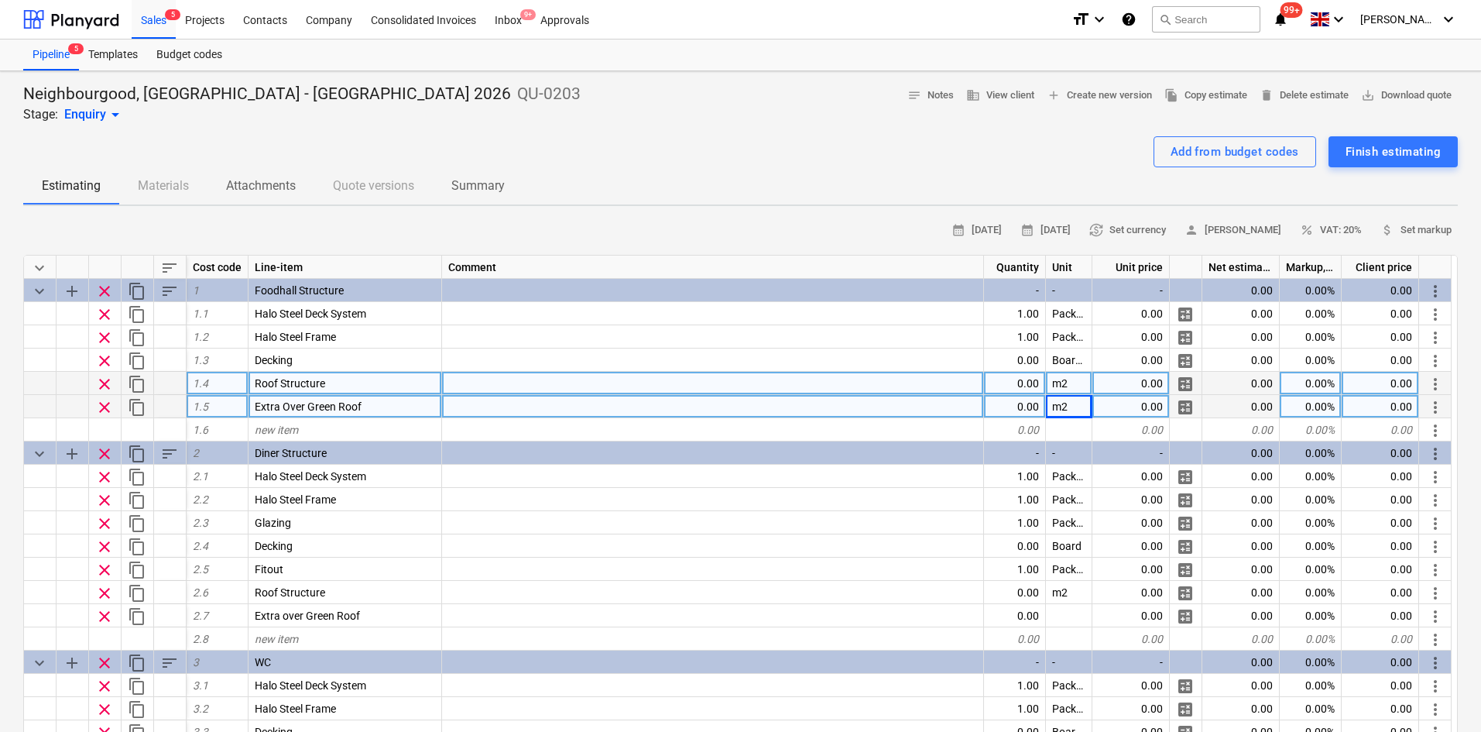
click at [493, 386] on div at bounding box center [713, 383] width 542 height 23
type input "Singleply membrane, insulation, and VCL"
type textarea "x"
type input "85"
type textarea "x"
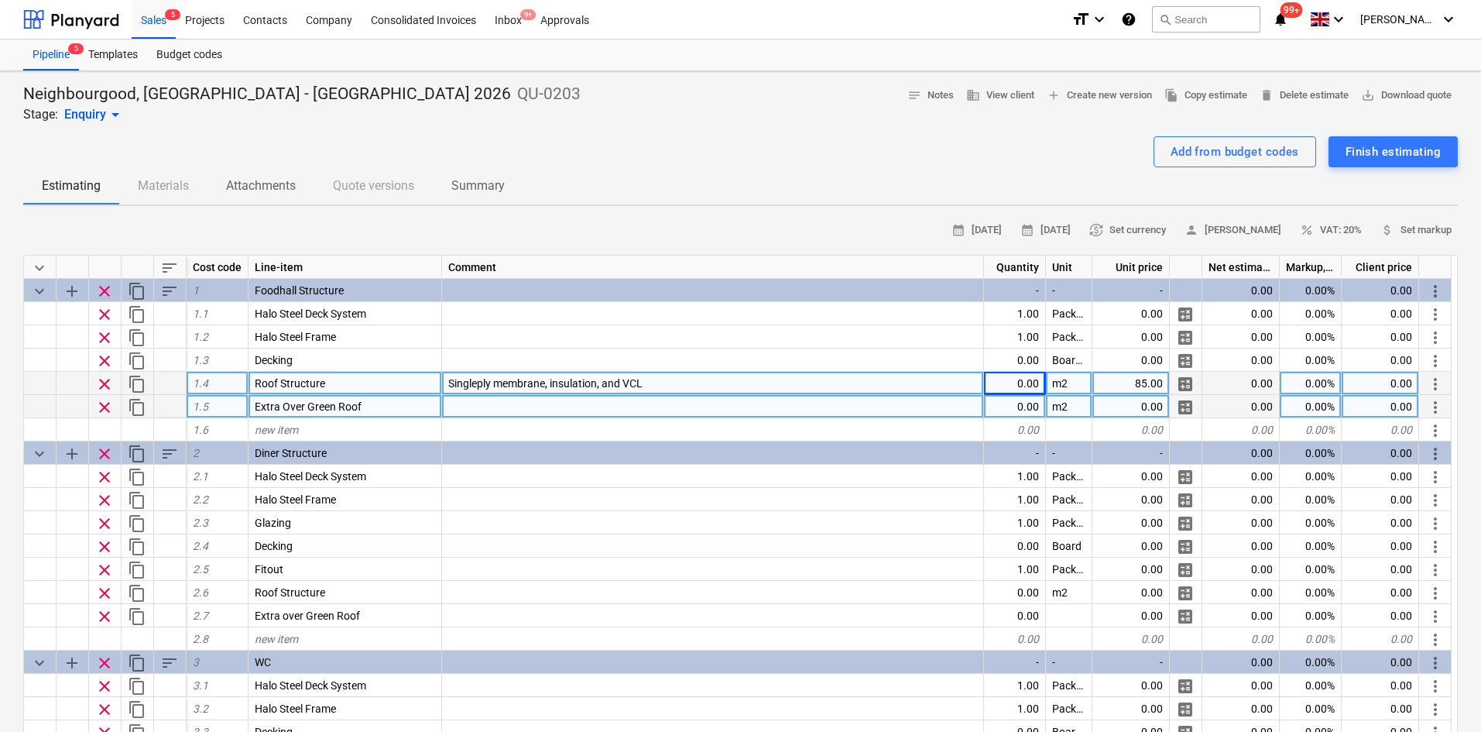
click at [561, 379] on span "Singleply membrane, insulation, and VCL" at bounding box center [545, 383] width 194 height 12
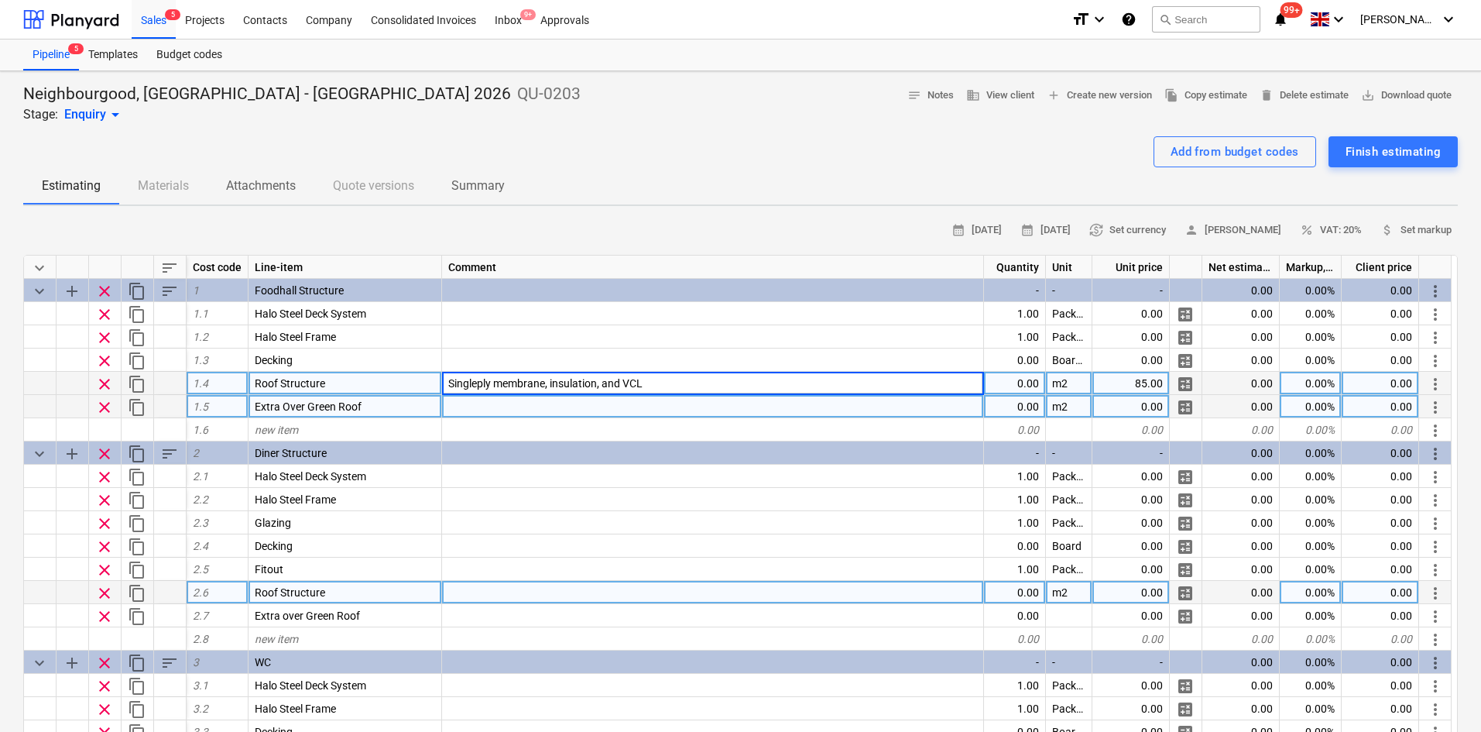
click at [493, 589] on div at bounding box center [713, 592] width 542 height 23
type input "Singleply membrane, insulation, and VCL"
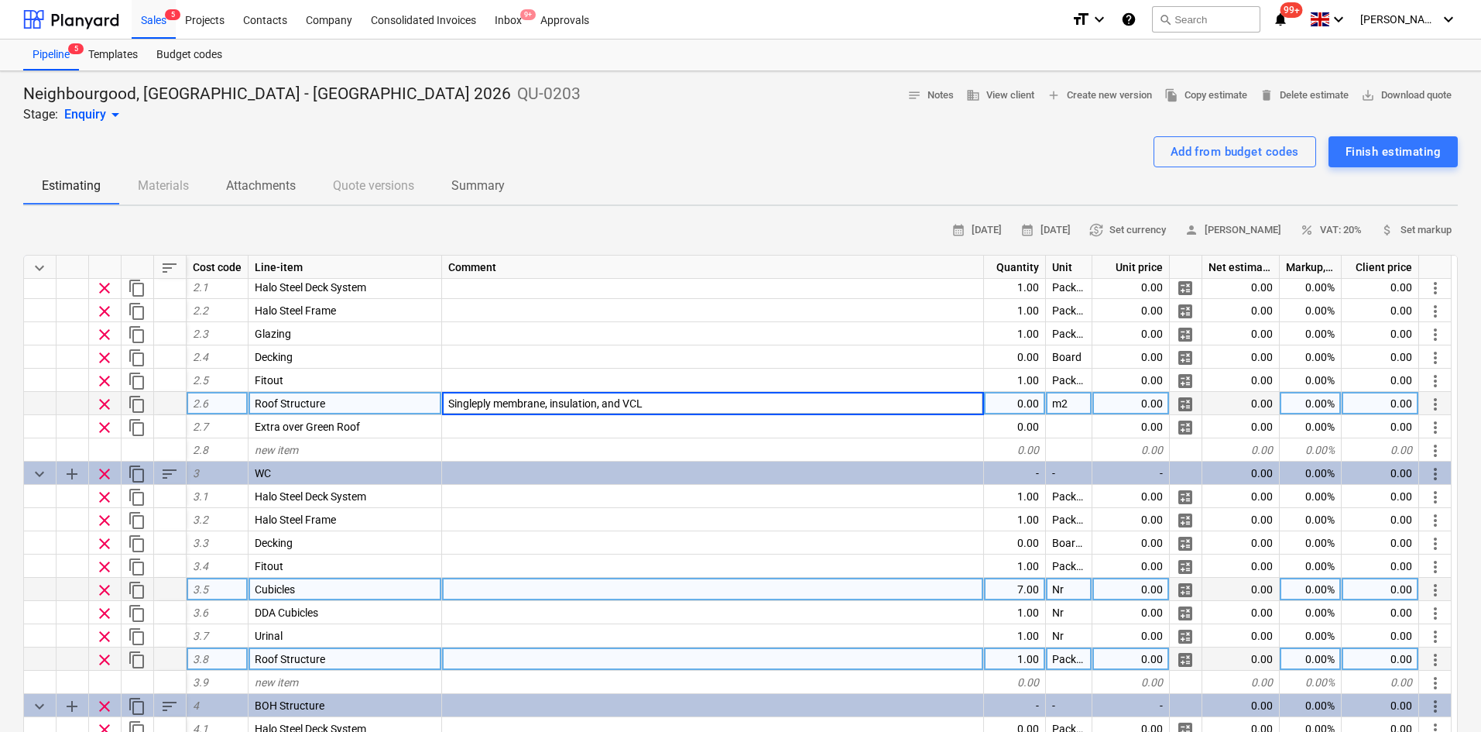
scroll to position [232, 0]
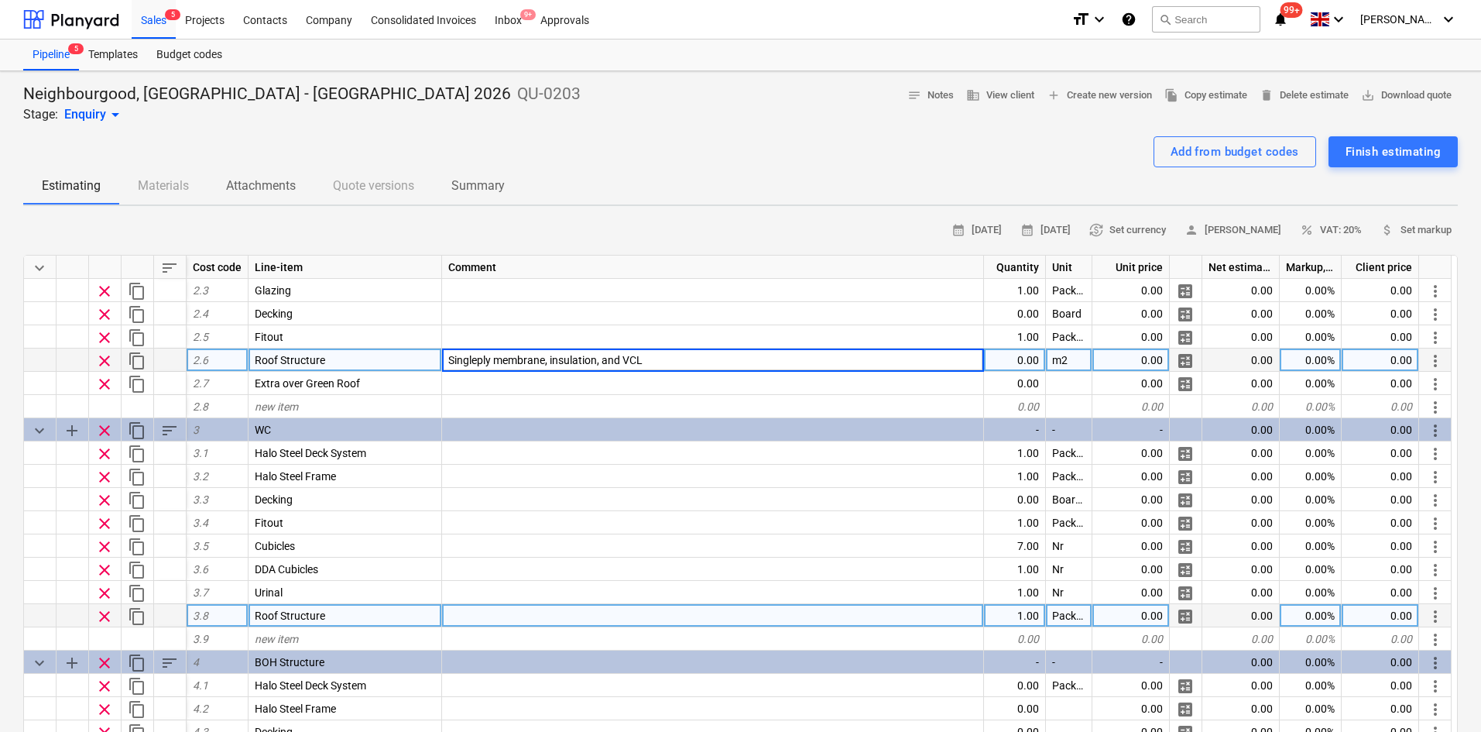
click at [478, 614] on div at bounding box center [713, 615] width 542 height 23
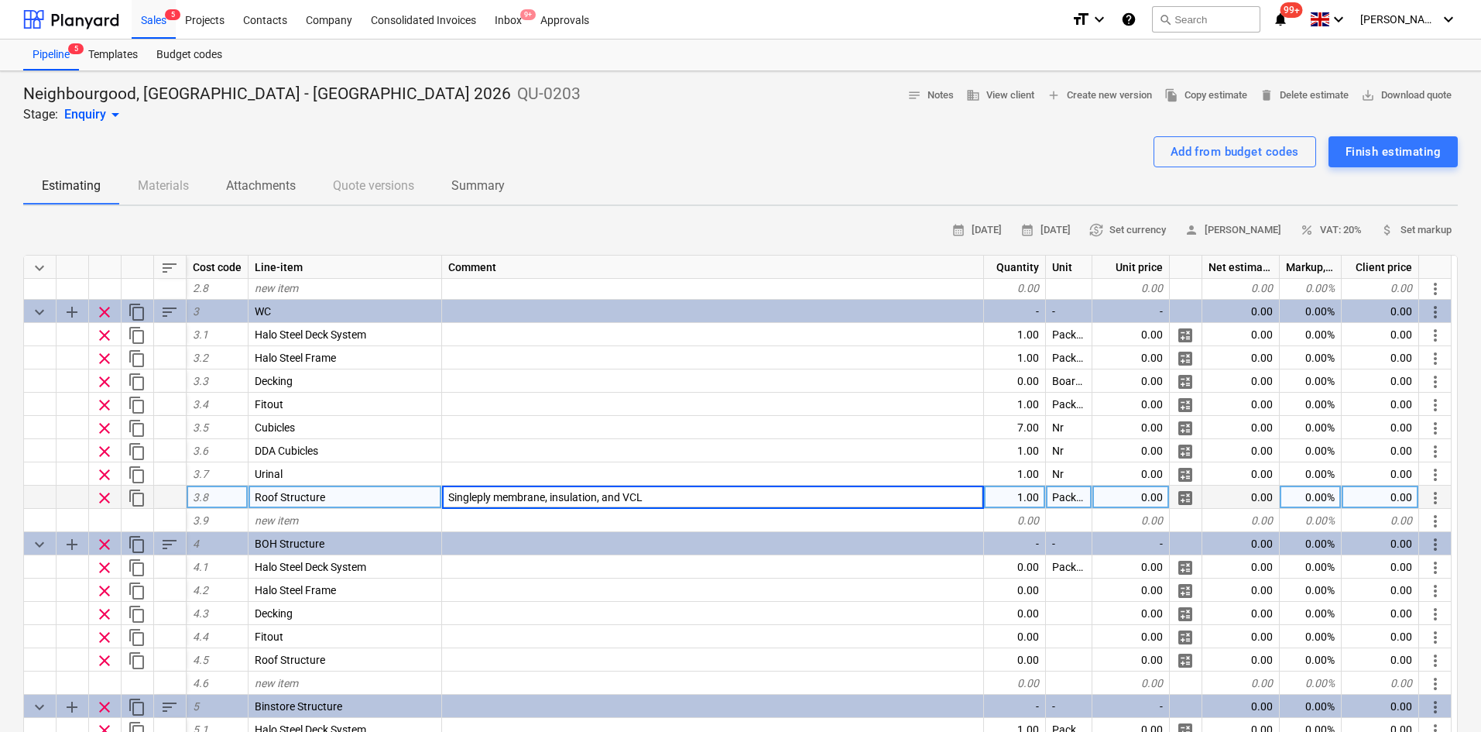
scroll to position [310, 0]
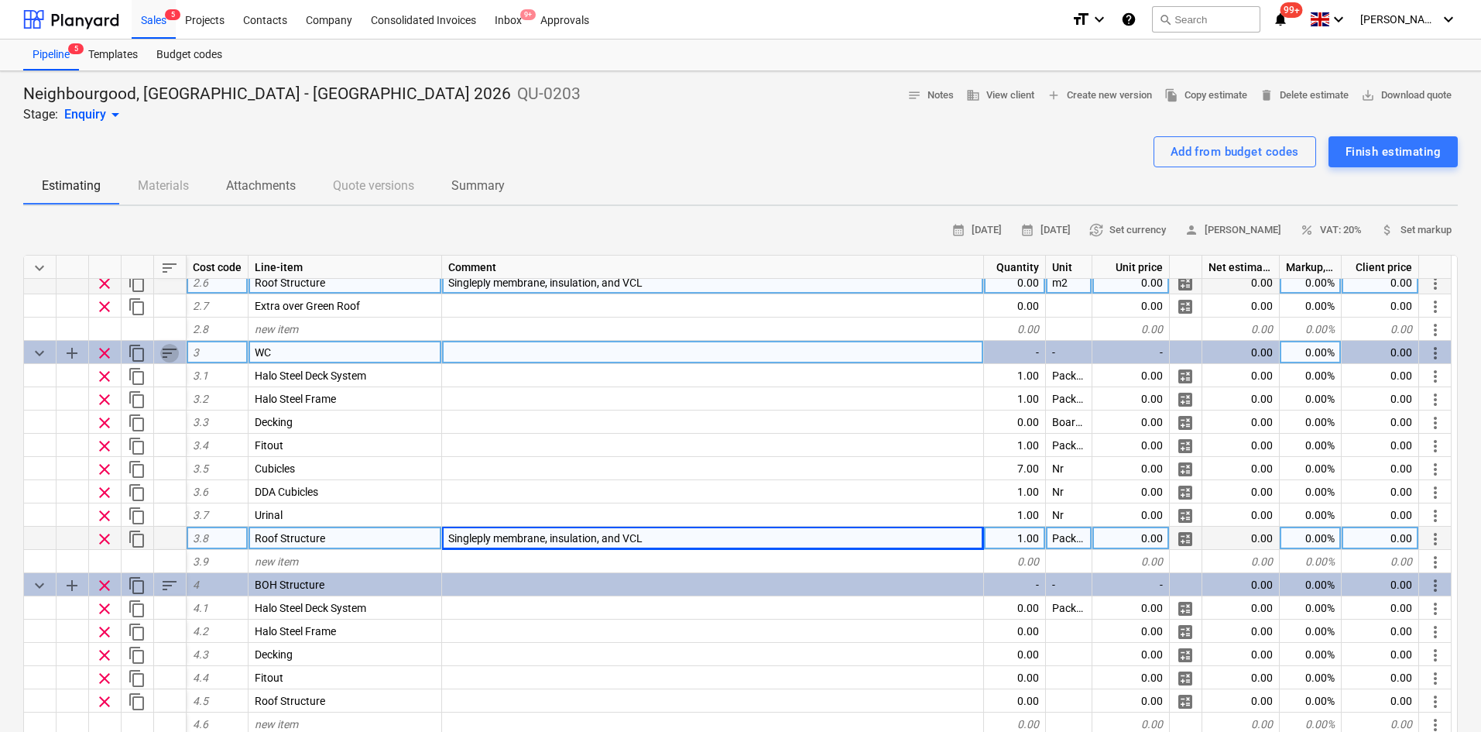
click at [164, 355] on span "sort" at bounding box center [169, 353] width 19 height 19
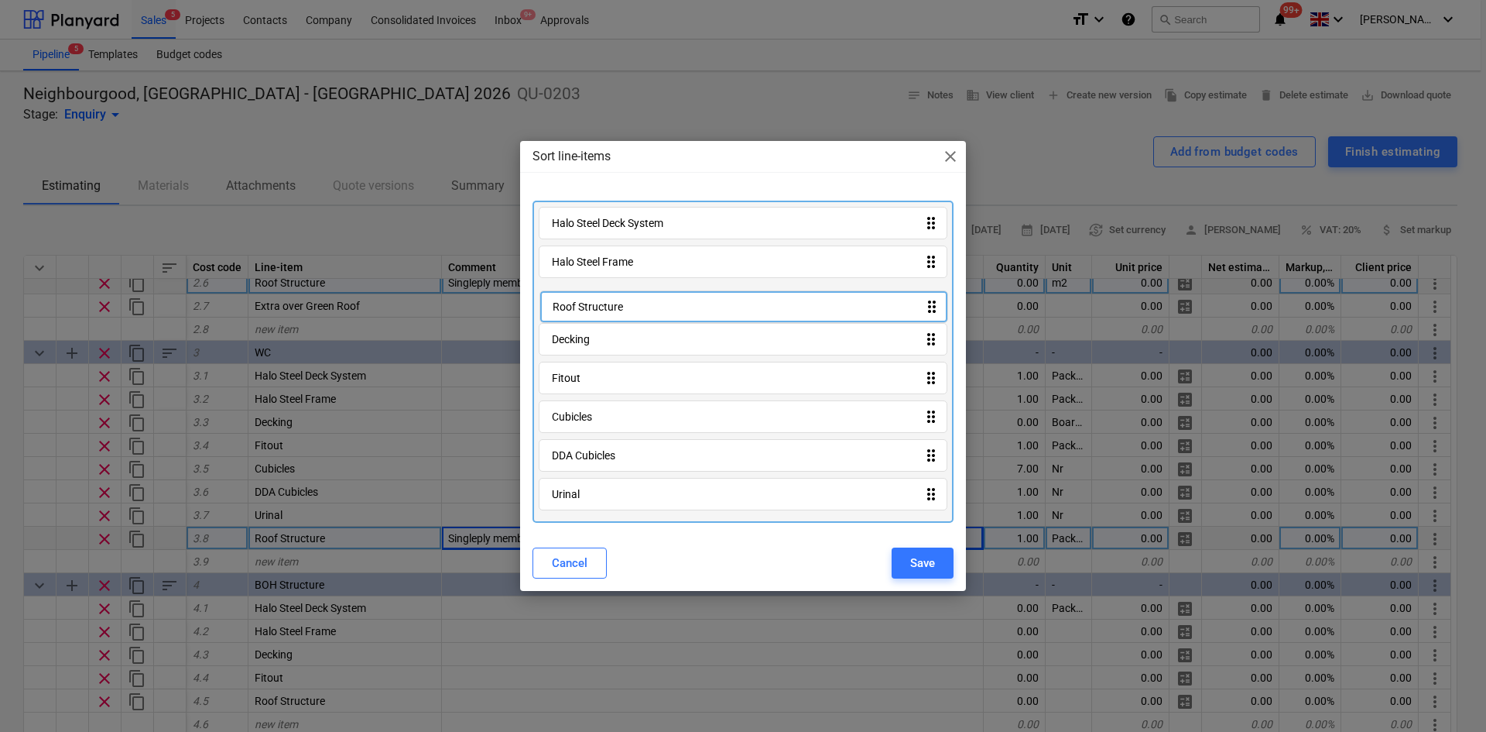
drag, startPoint x: 656, startPoint y: 495, endPoint x: 654, endPoint y: 293, distance: 202.1
click at [654, 293] on div "Halo Steel Deck System drag_indicator Halo Steel Frame drag_indicator Decking d…" at bounding box center [743, 362] width 421 height 322
click at [907, 557] on button "Save" at bounding box center [923, 562] width 62 height 31
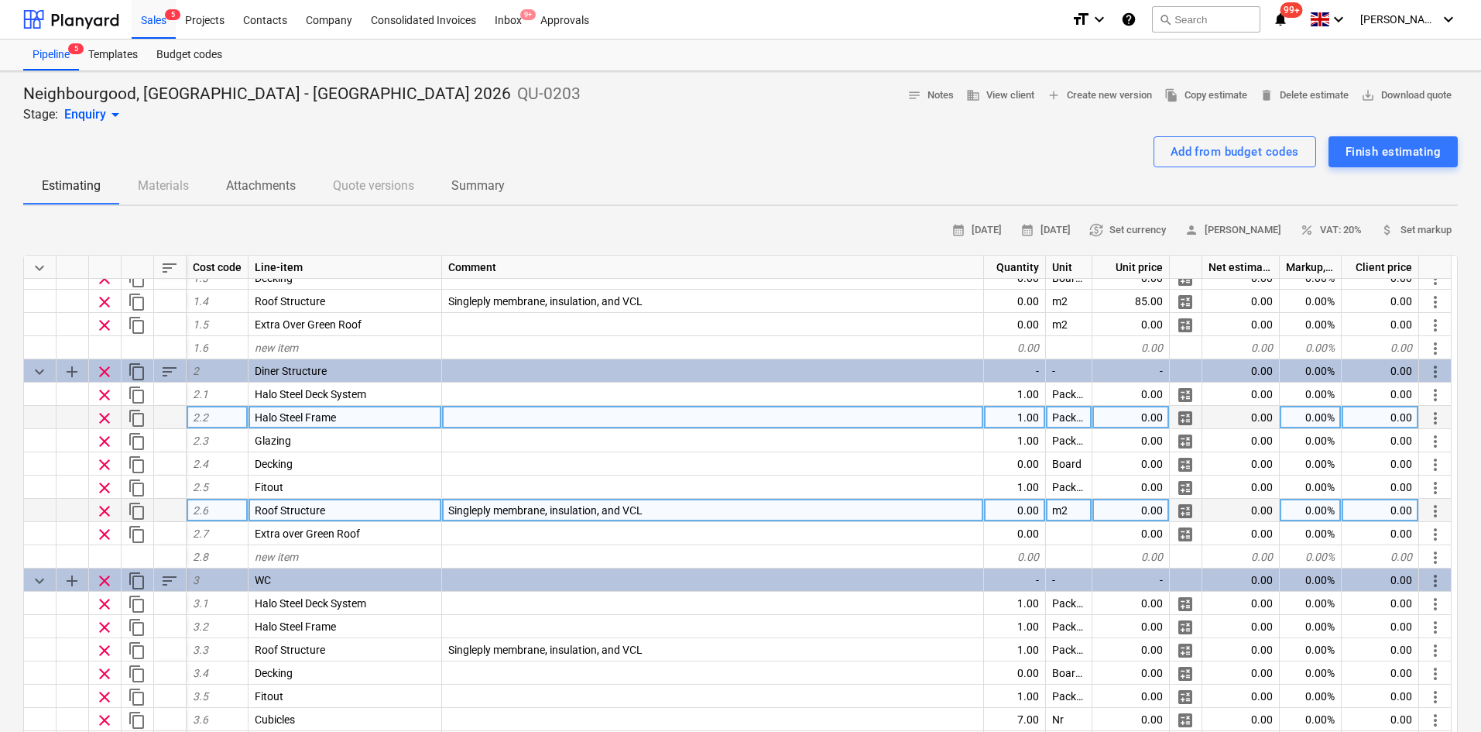
scroll to position [77, 0]
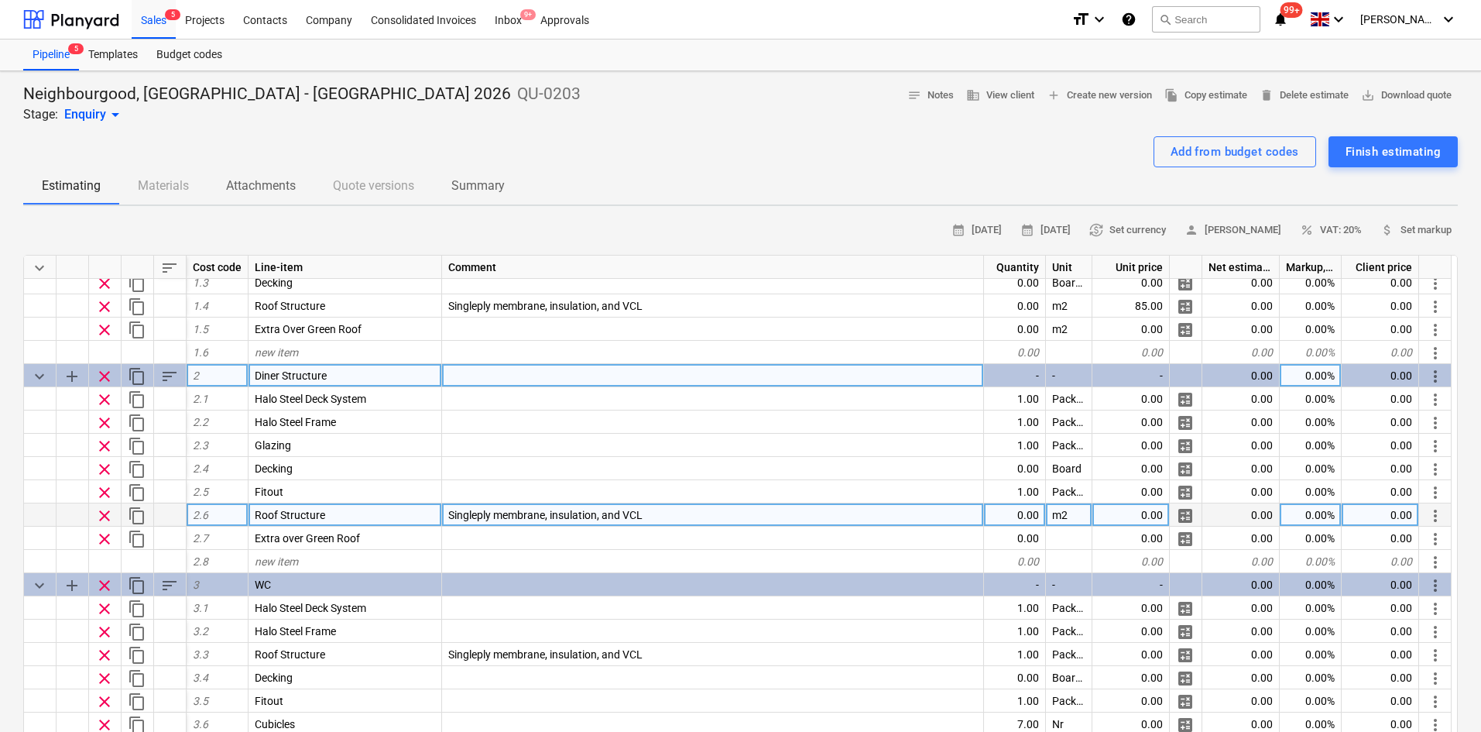
click at [170, 373] on span "sort" at bounding box center [169, 376] width 19 height 19
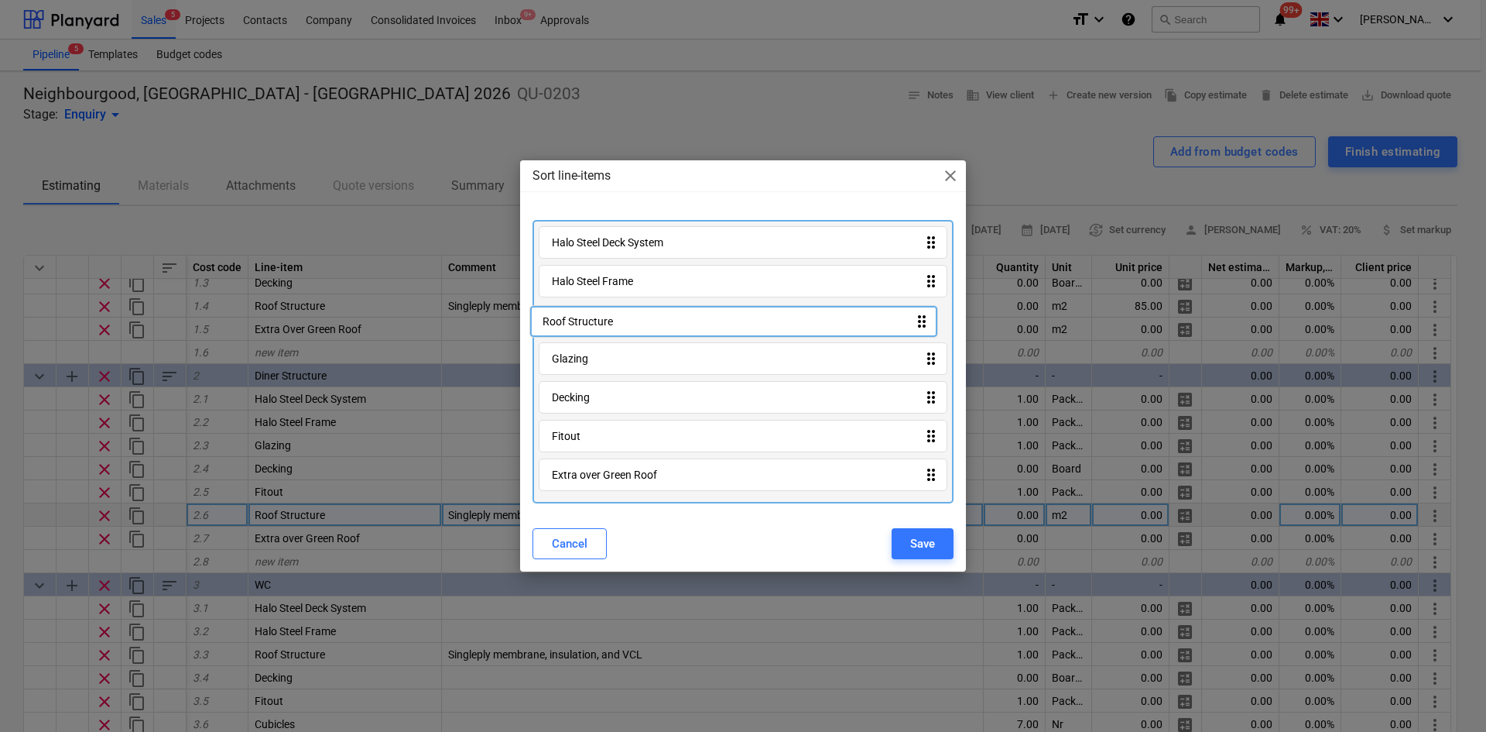
drag, startPoint x: 619, startPoint y: 444, endPoint x: 611, endPoint y: 316, distance: 128.8
click at [611, 316] on div "Halo Steel Deck System drag_indicator Halo Steel Frame drag_indicator Glazing d…" at bounding box center [743, 361] width 421 height 283
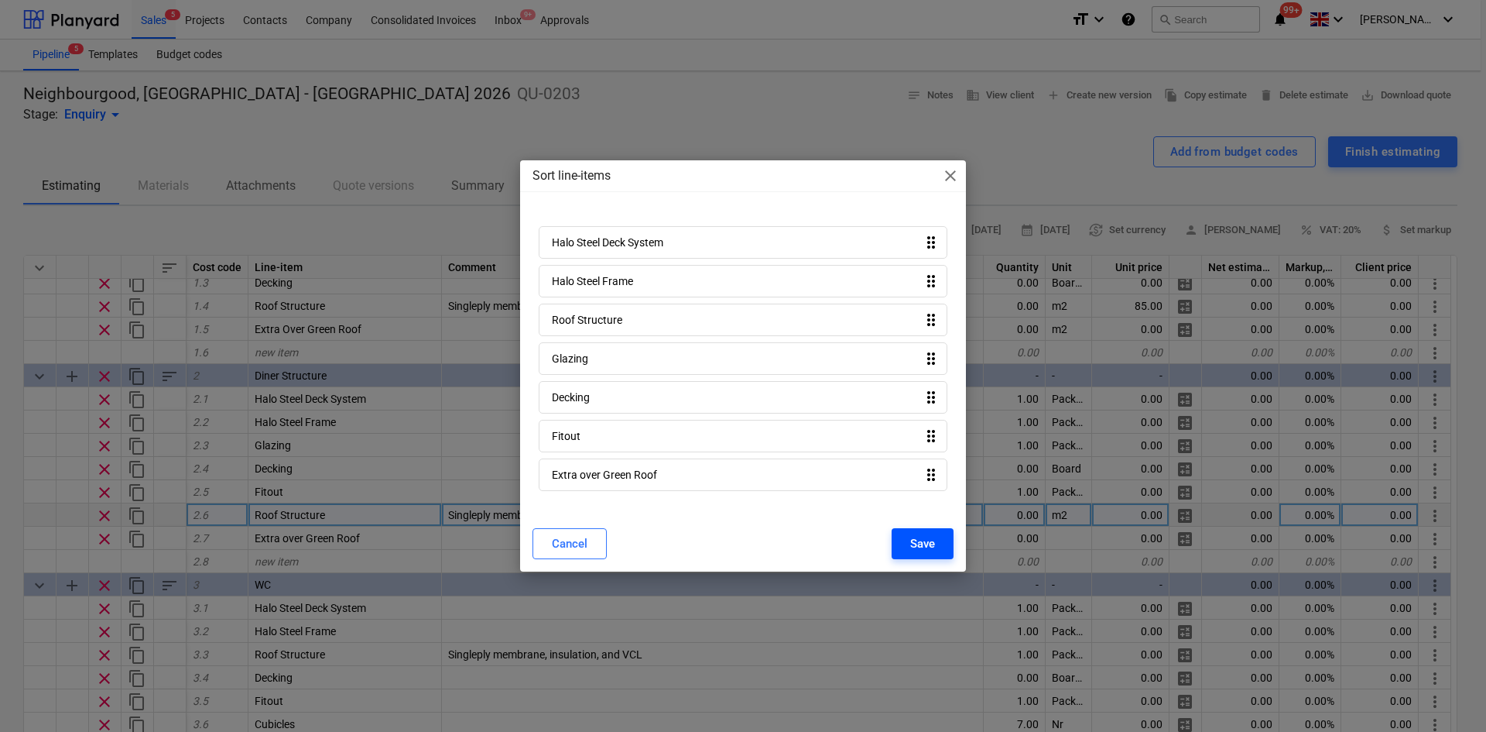
click at [908, 528] on button "Save" at bounding box center [923, 543] width 62 height 31
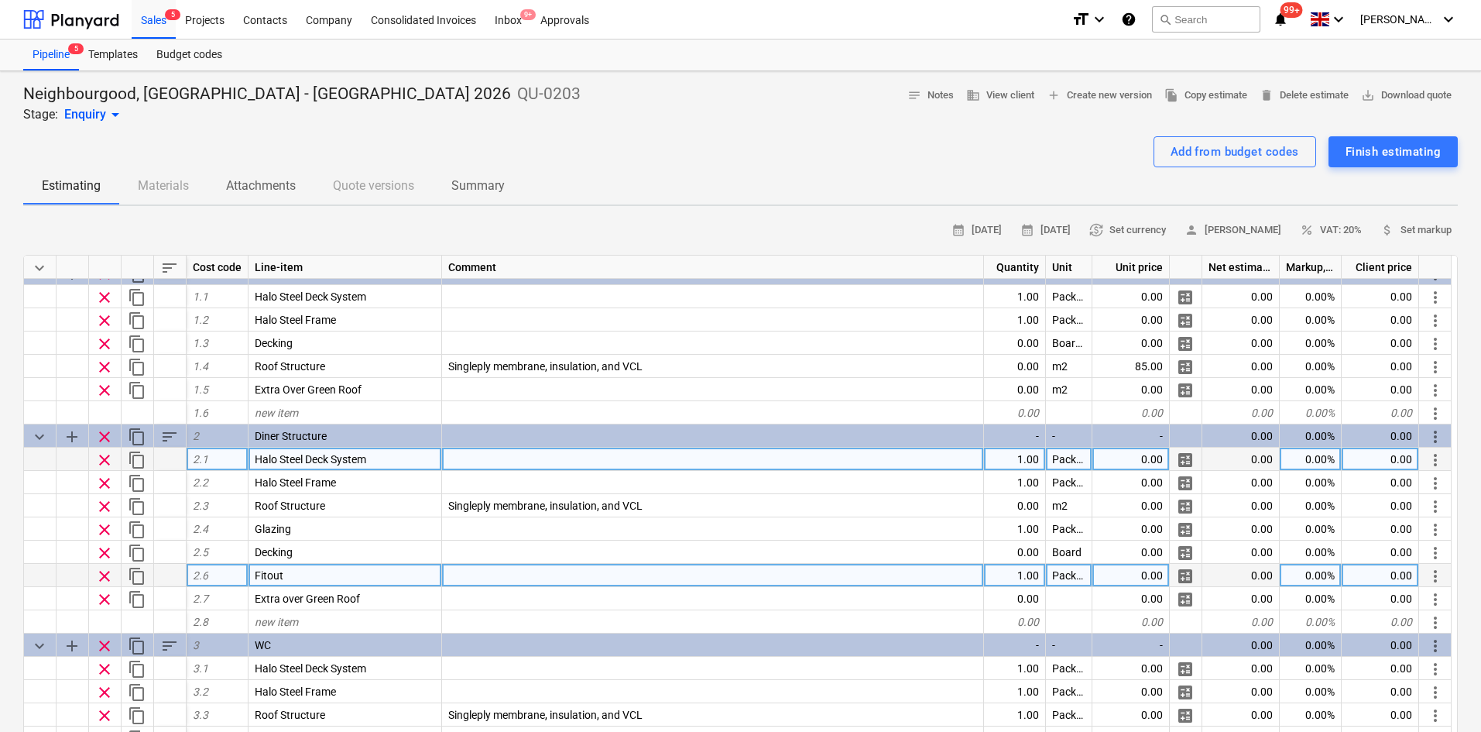
scroll to position [0, 0]
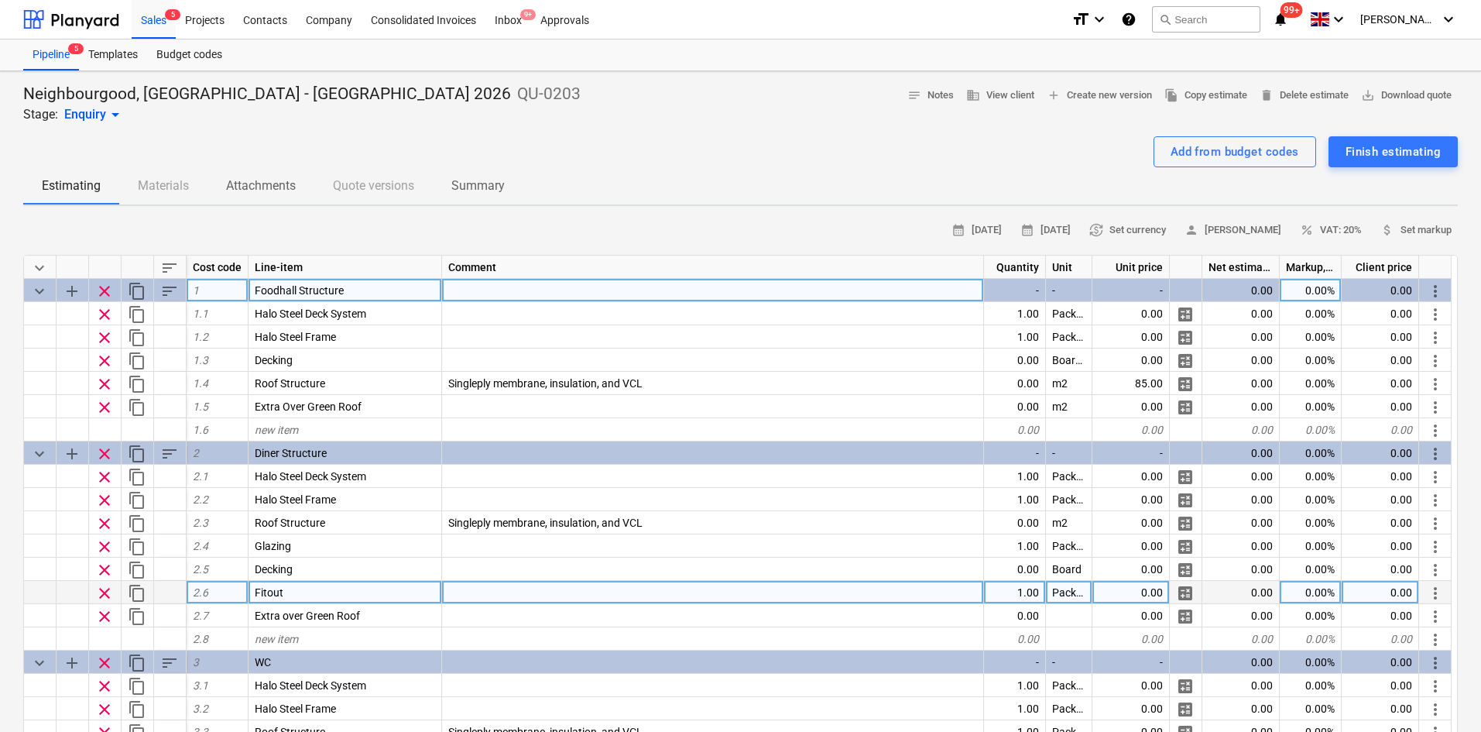
click at [166, 290] on span "sort" at bounding box center [169, 291] width 19 height 19
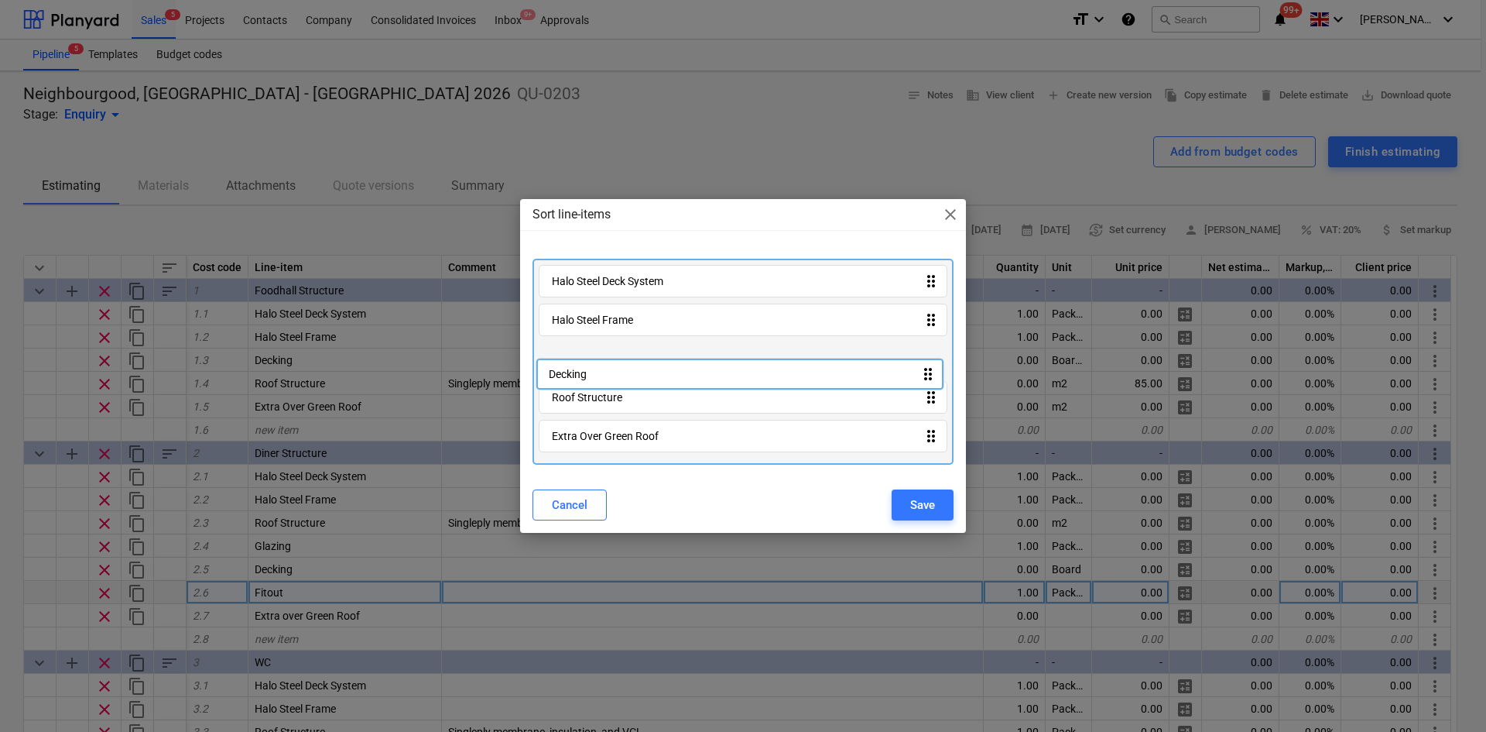
drag, startPoint x: 598, startPoint y: 361, endPoint x: 599, endPoint y: 351, distance: 10.2
click at [599, 351] on div "Halo Steel Deck System drag_indicator Halo Steel Frame drag_indicator Decking d…" at bounding box center [743, 362] width 421 height 206
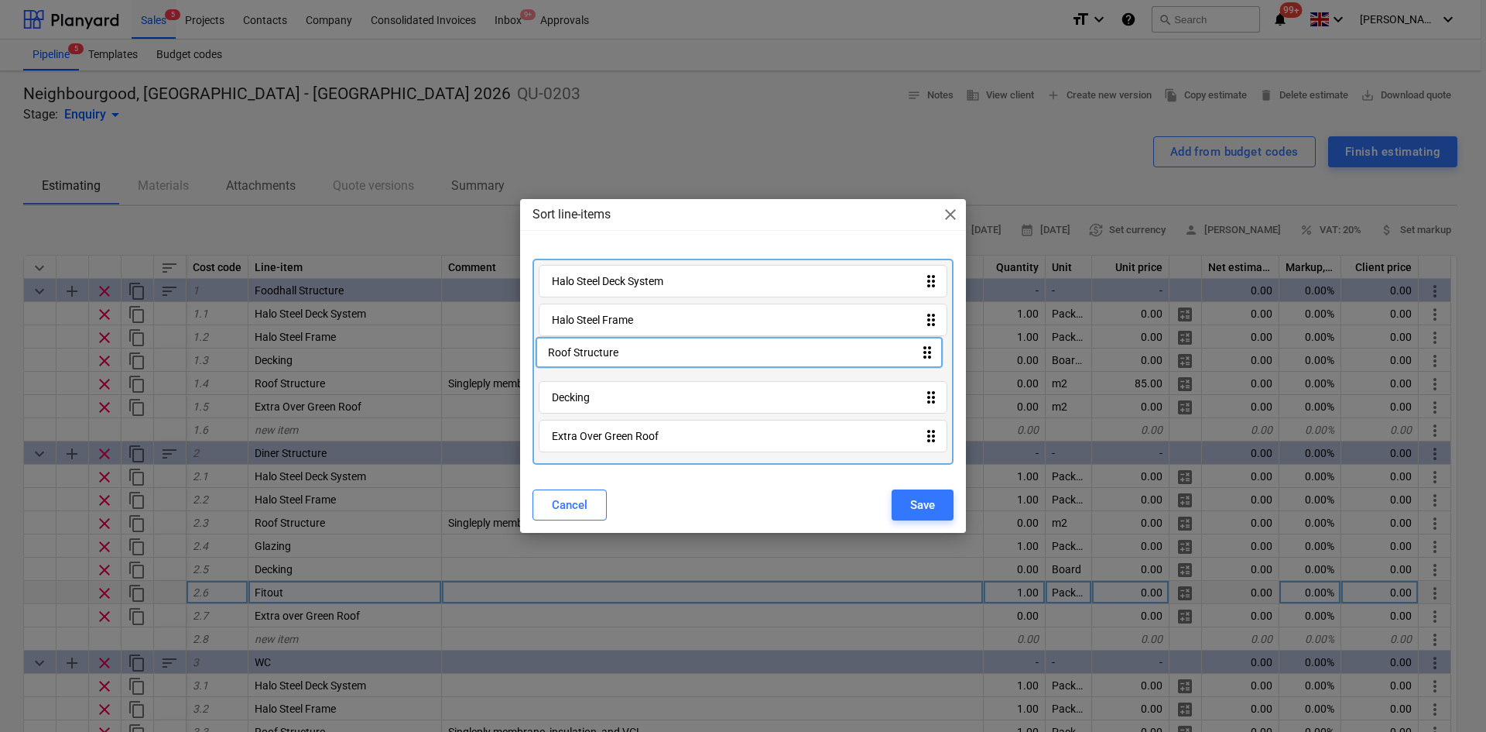
drag, startPoint x: 608, startPoint y: 403, endPoint x: 604, endPoint y: 347, distance: 56.7
click at [604, 350] on div "Halo Steel Deck System drag_indicator Halo Steel Frame drag_indicator Decking d…" at bounding box center [743, 362] width 421 height 206
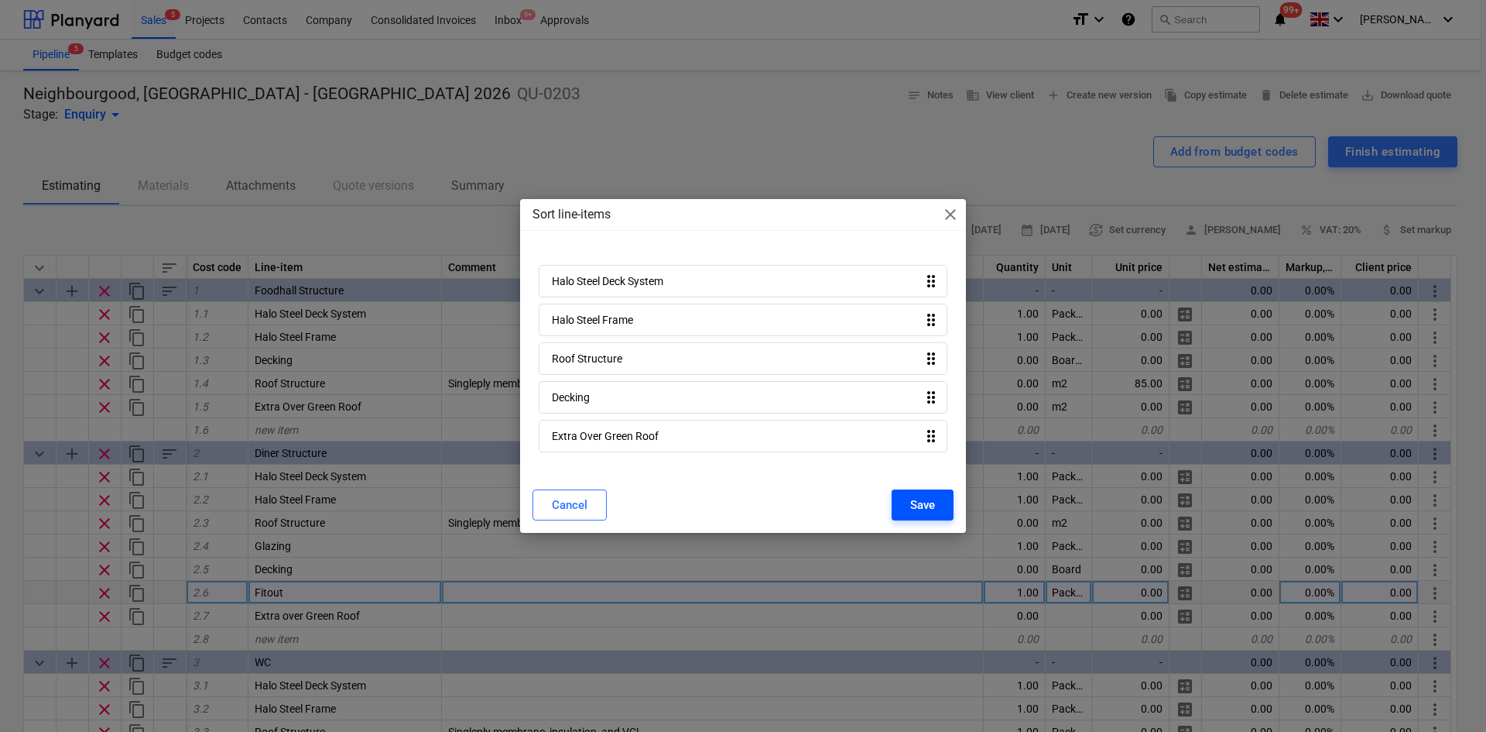
click at [913, 496] on button "Save" at bounding box center [923, 504] width 62 height 31
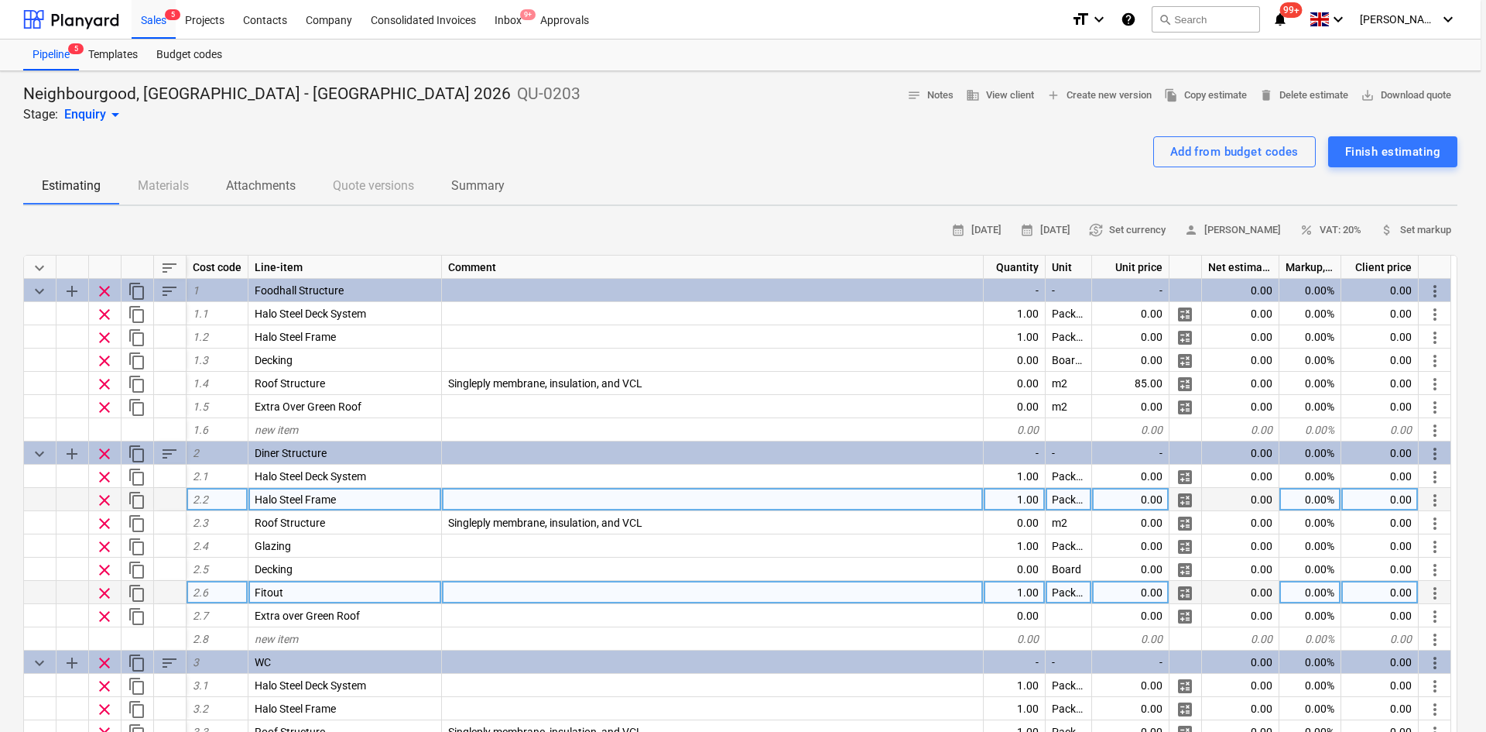
type textarea "x"
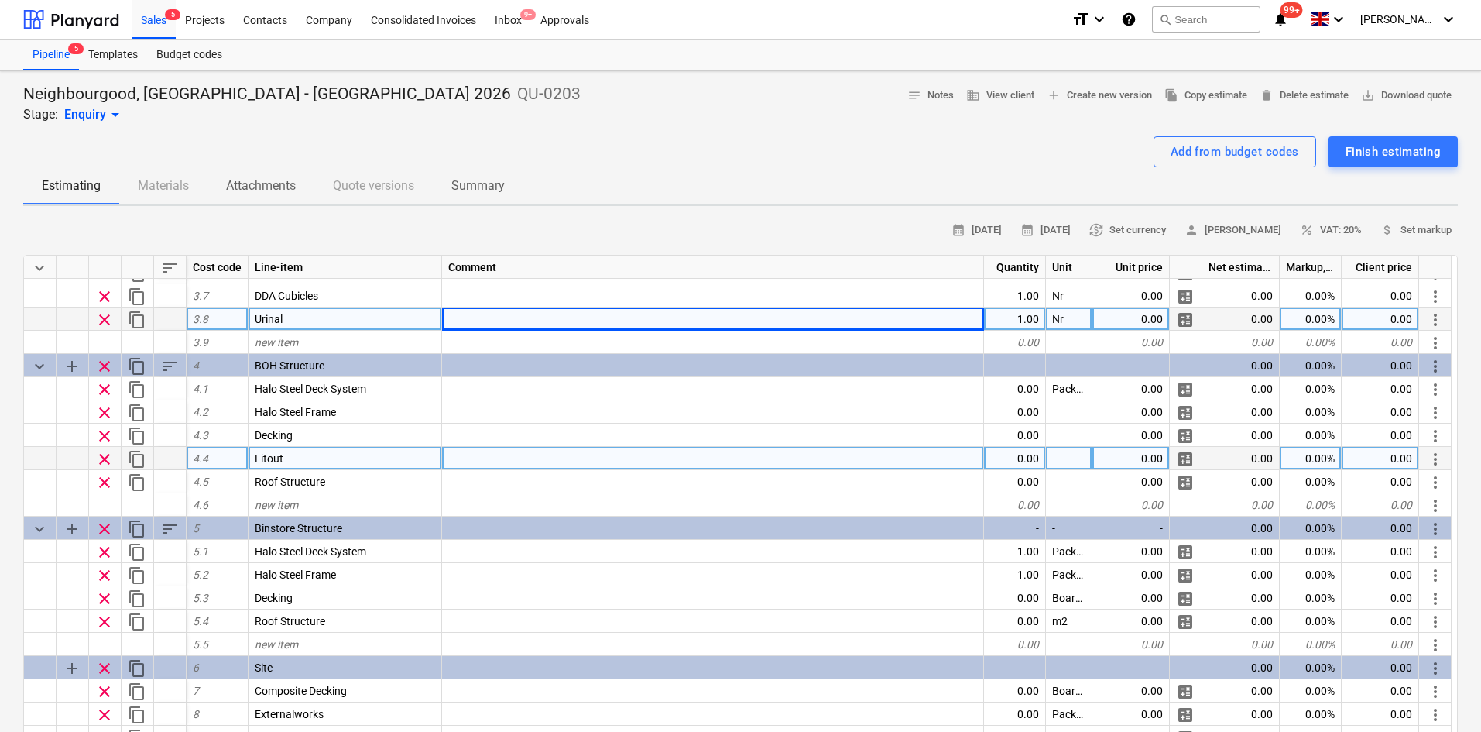
scroll to position [542, 0]
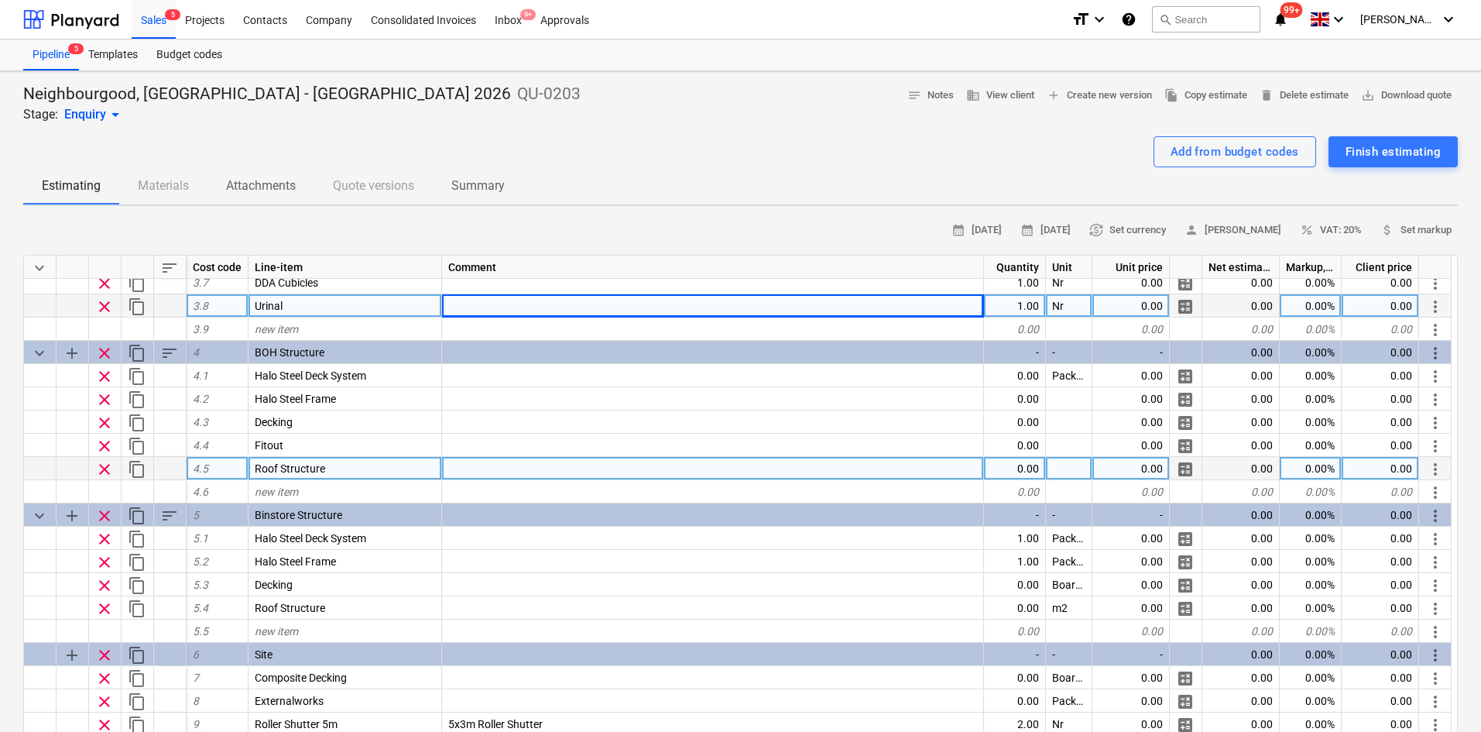
click at [487, 465] on div at bounding box center [713, 468] width 542 height 23
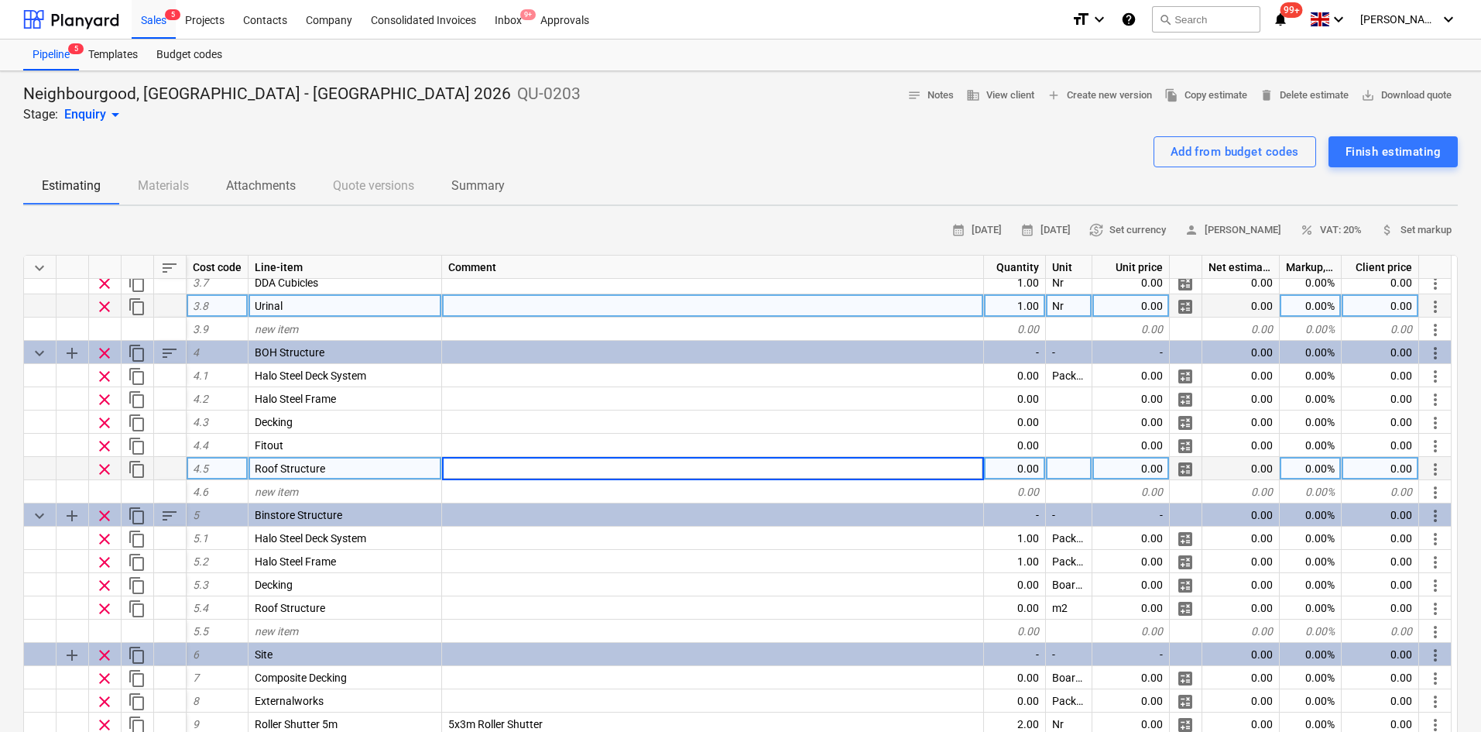
type input "Singleply membrane, insulation, and VCL"
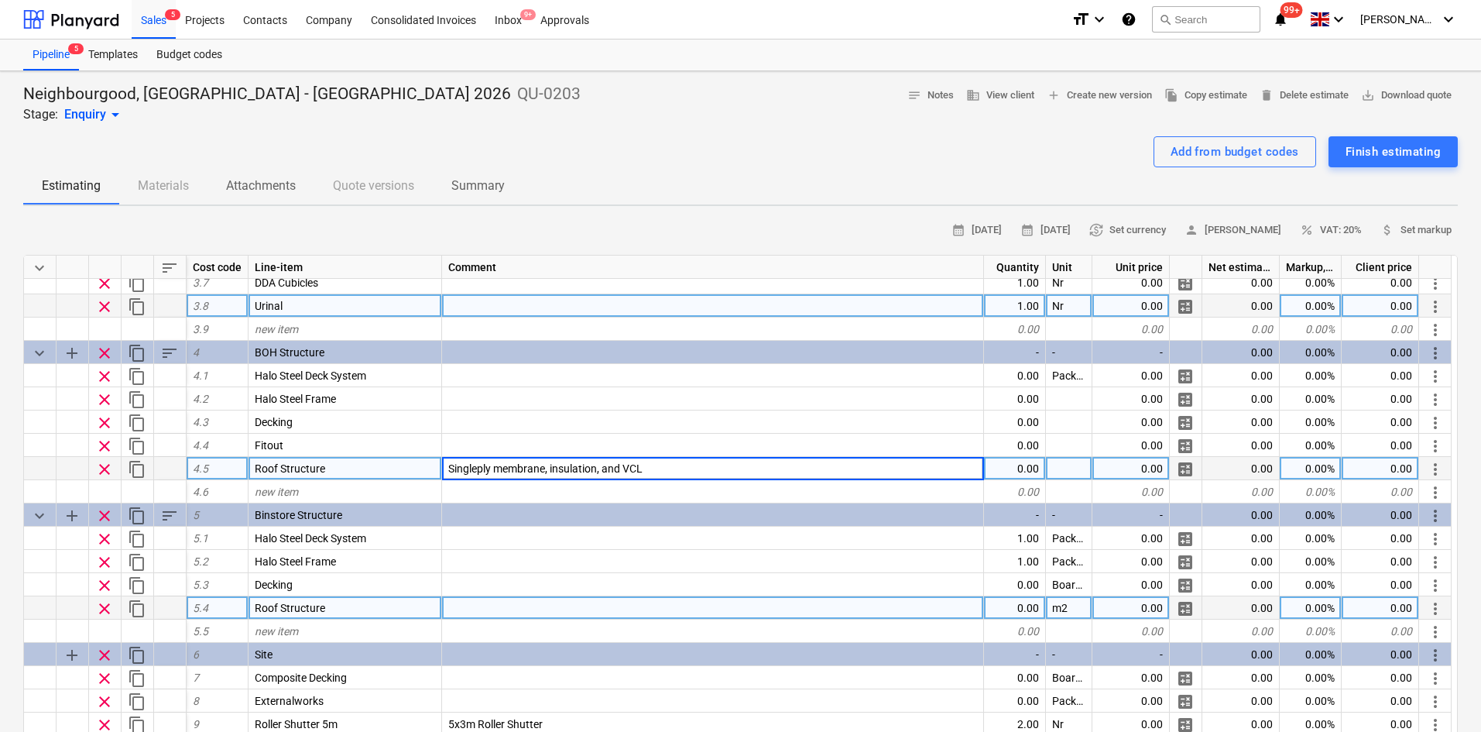
type textarea "x"
click at [482, 608] on div at bounding box center [713, 607] width 542 height 23
type input "Singleply membrane, insulation, and VCL"
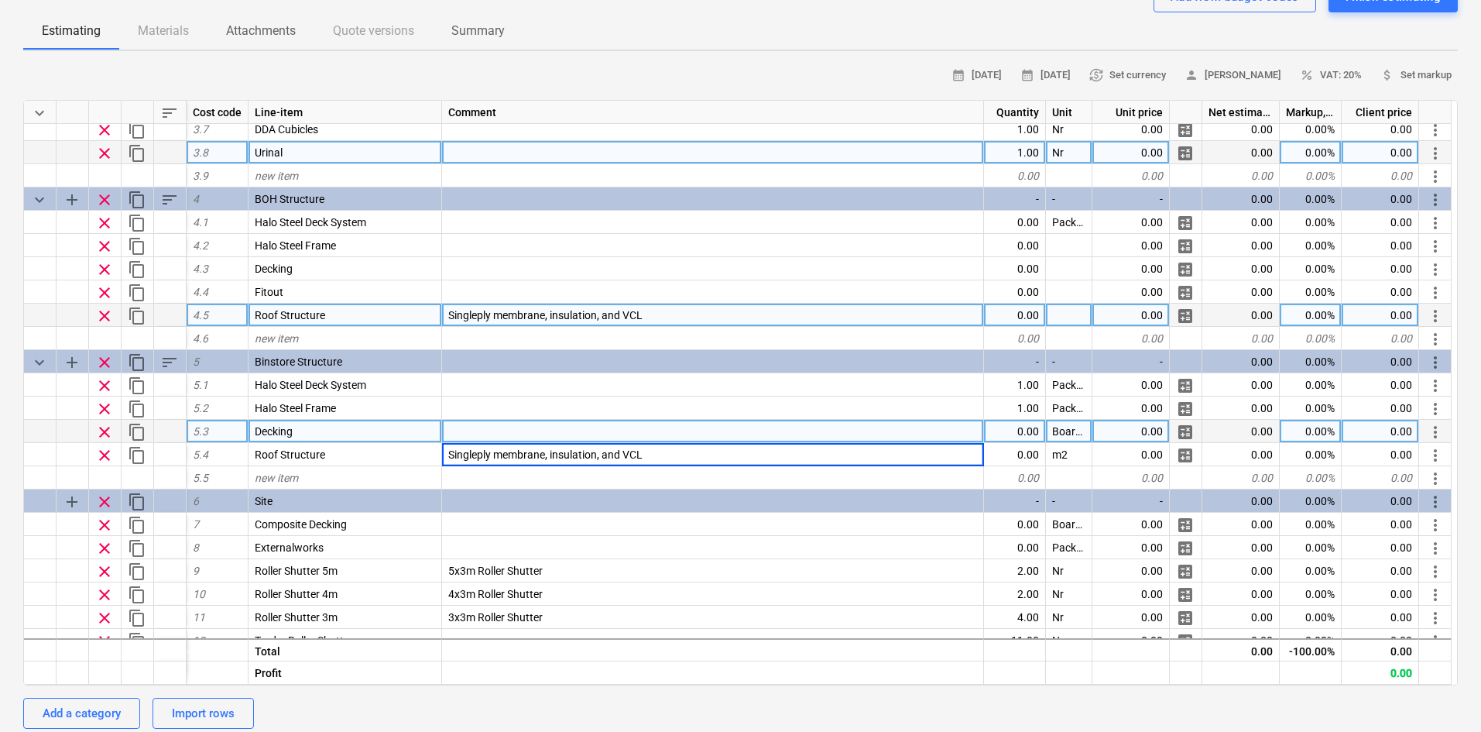
scroll to position [500, 0]
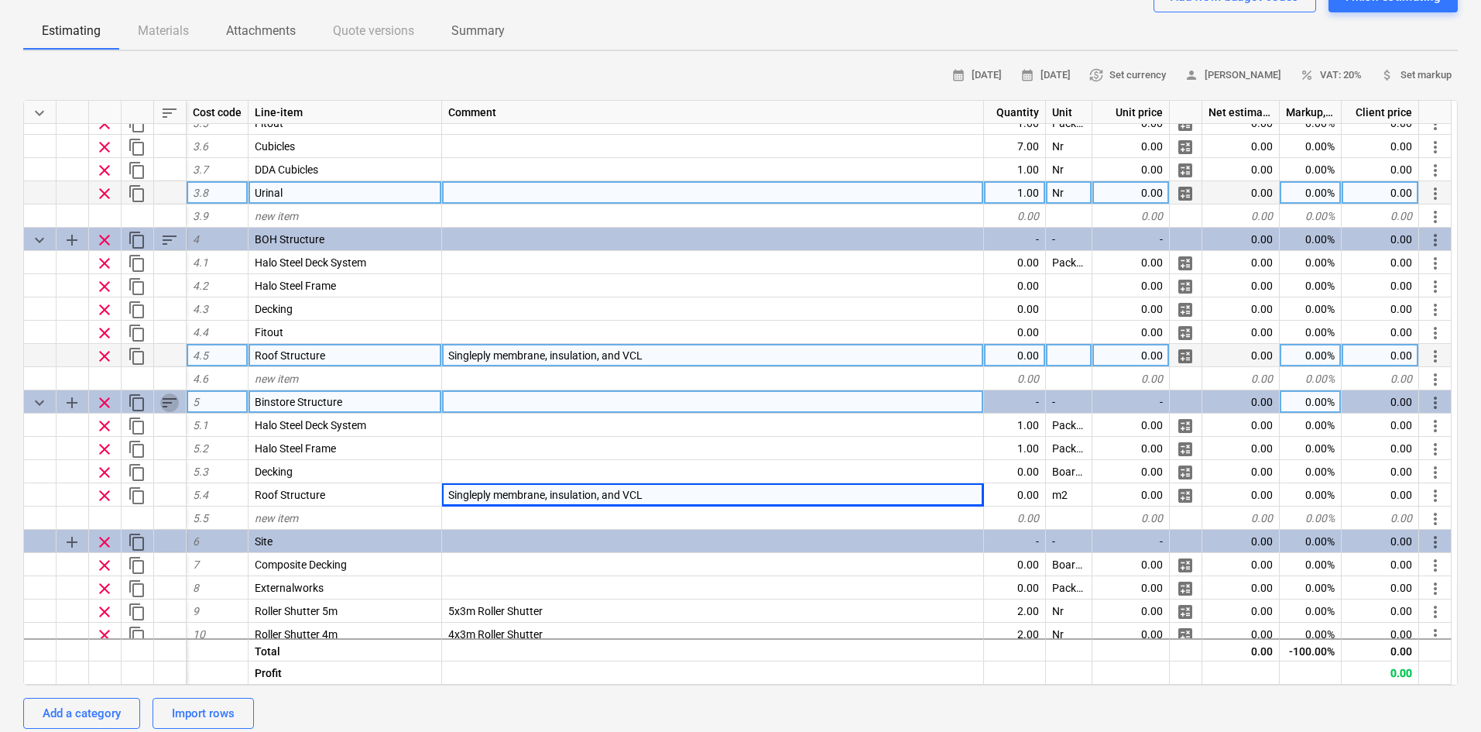
click at [171, 401] on span "sort" at bounding box center [169, 402] width 19 height 19
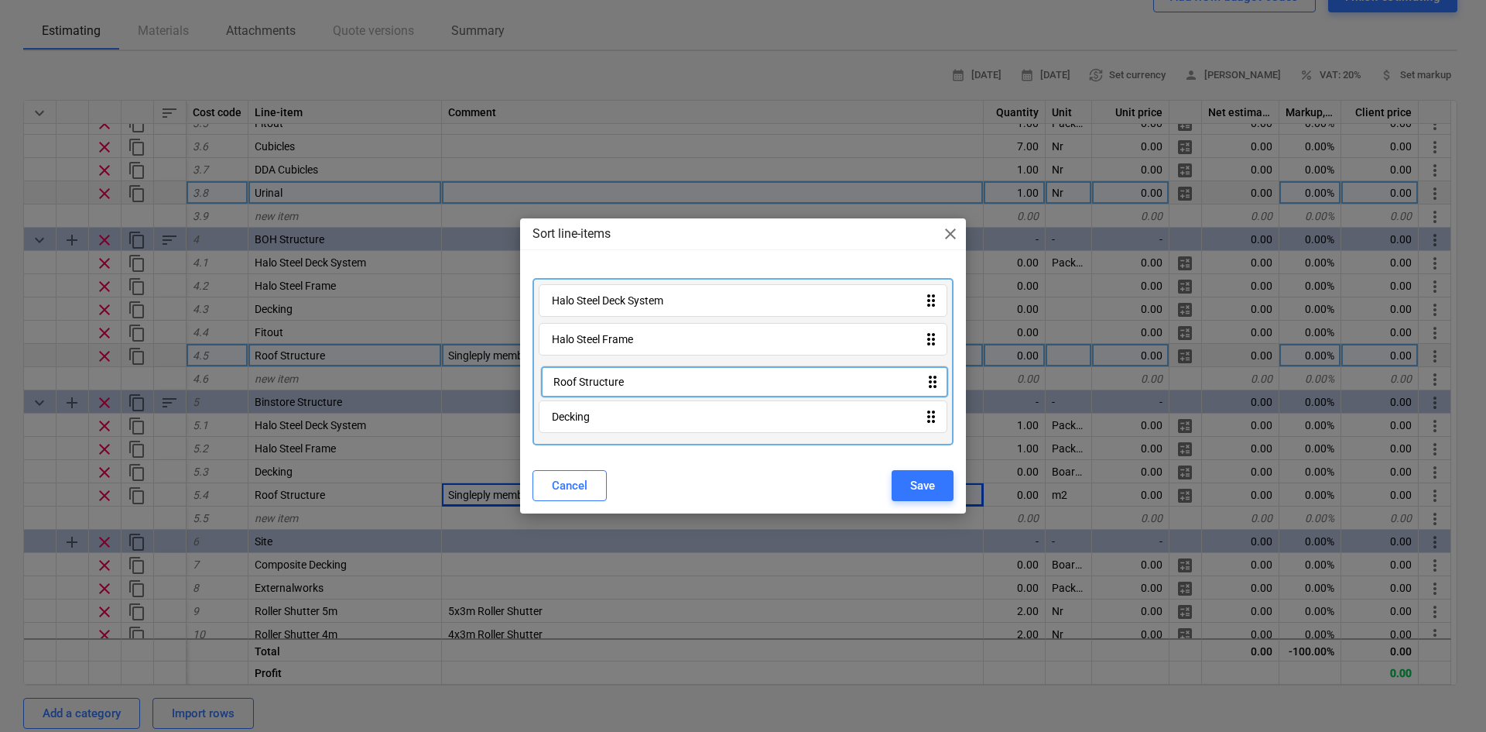
drag, startPoint x: 565, startPoint y: 424, endPoint x: 567, endPoint y: 382, distance: 41.8
click at [567, 382] on div "Halo Steel Deck System drag_indicator Halo Steel Frame drag_indicator Decking d…" at bounding box center [743, 361] width 421 height 167
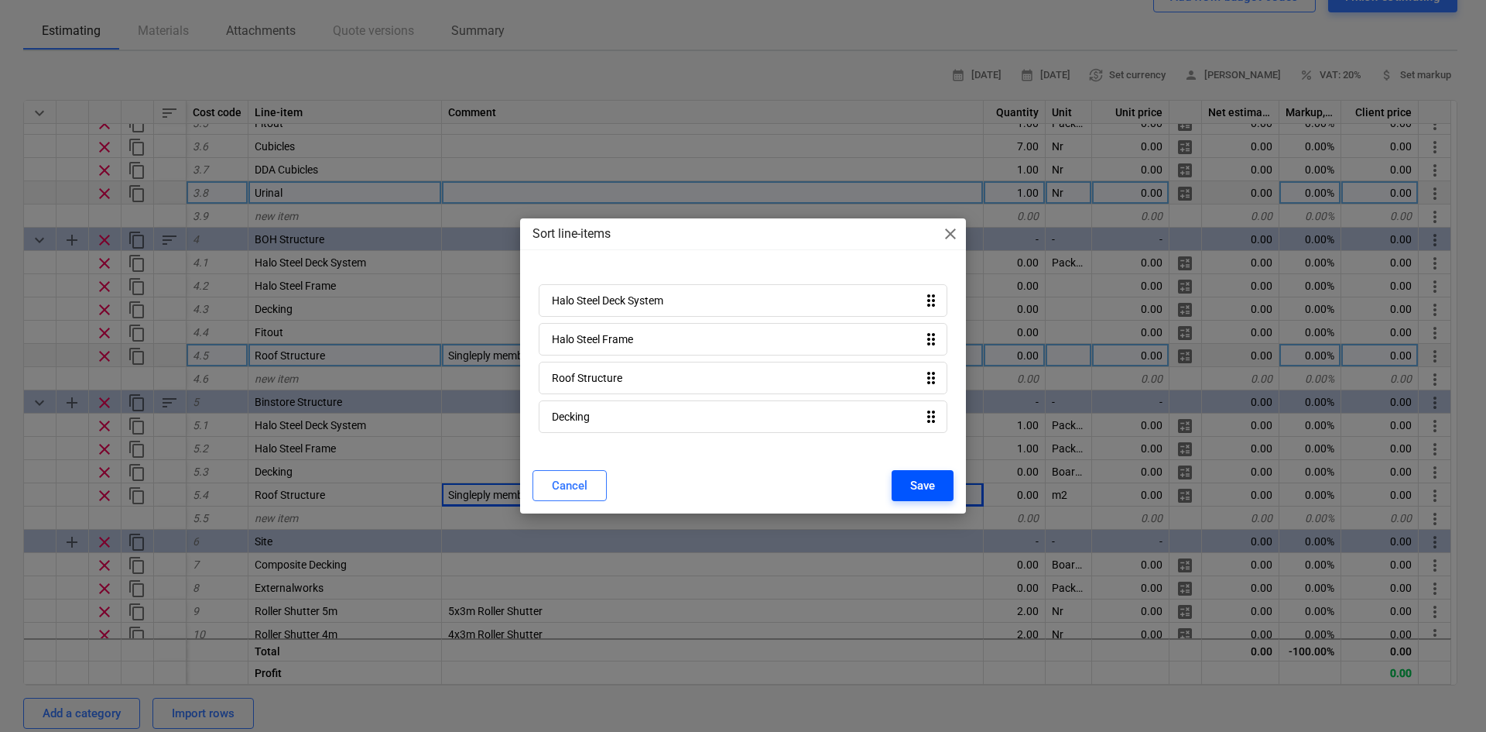
click at [911, 483] on div "Save" at bounding box center [922, 485] width 25 height 20
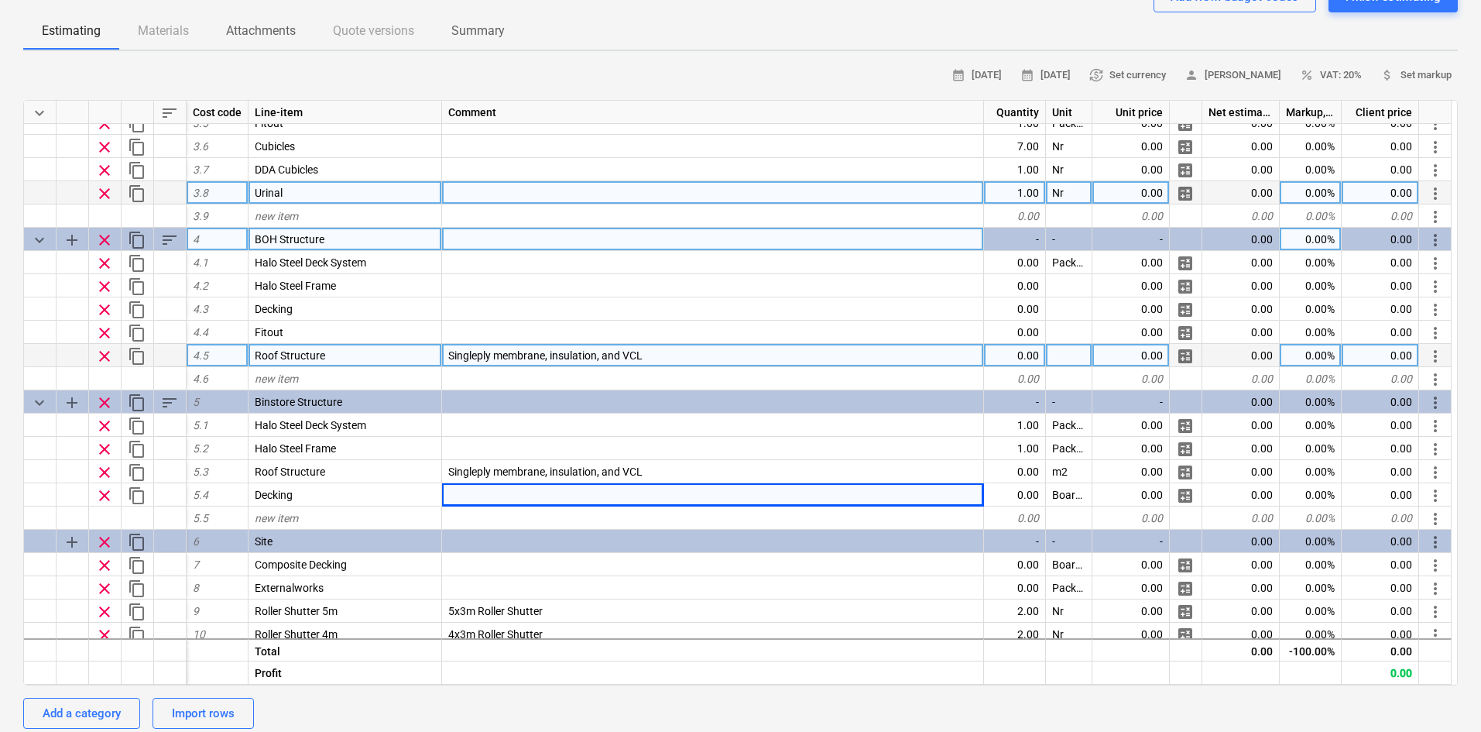
click at [163, 240] on span "sort" at bounding box center [169, 240] width 19 height 19
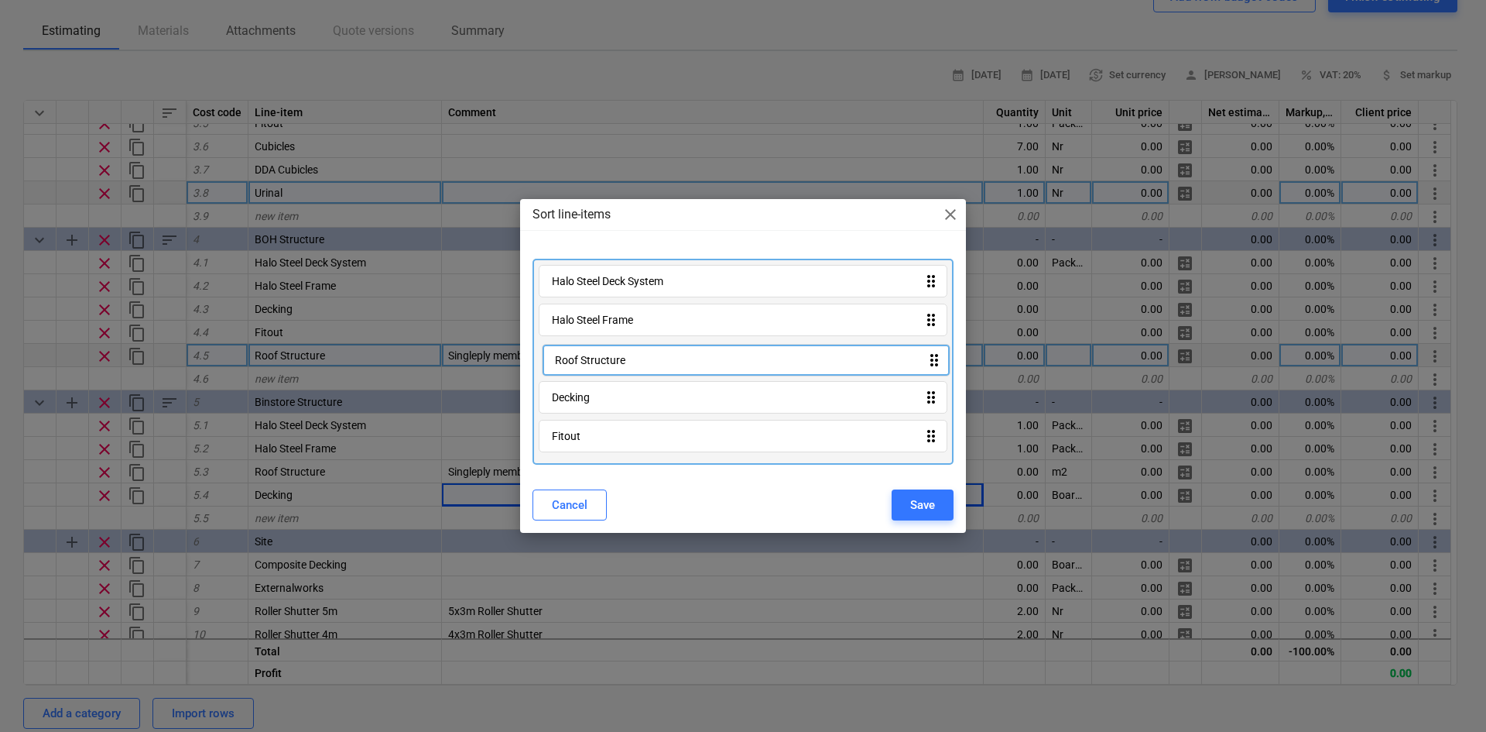
drag, startPoint x: 592, startPoint y: 426, endPoint x: 596, endPoint y: 341, distance: 85.2
click at [596, 341] on div "Halo Steel Deck System drag_indicator Halo Steel Frame drag_indicator Decking d…" at bounding box center [743, 362] width 421 height 206
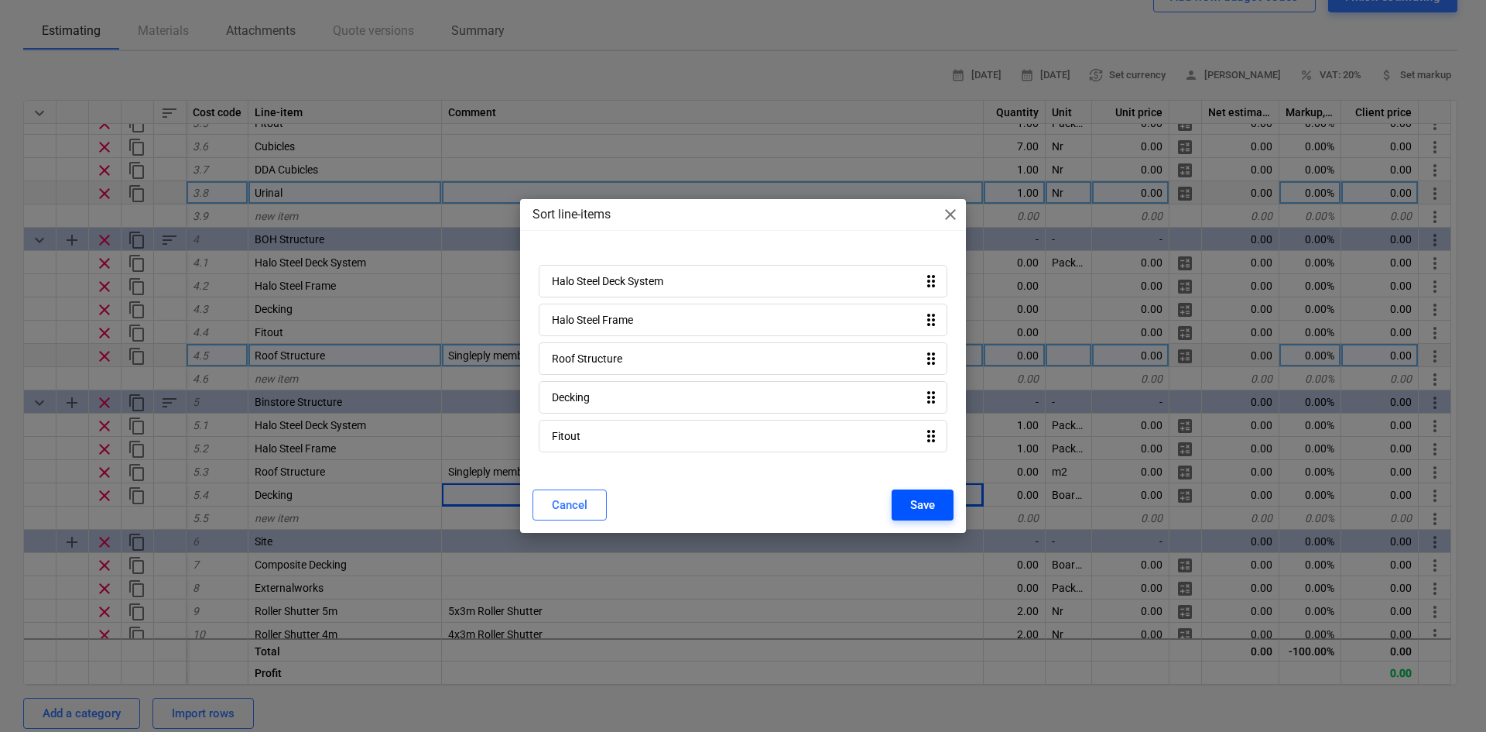
drag, startPoint x: 912, startPoint y: 502, endPoint x: 922, endPoint y: 494, distance: 13.2
click at [913, 502] on div "Save" at bounding box center [922, 505] width 25 height 20
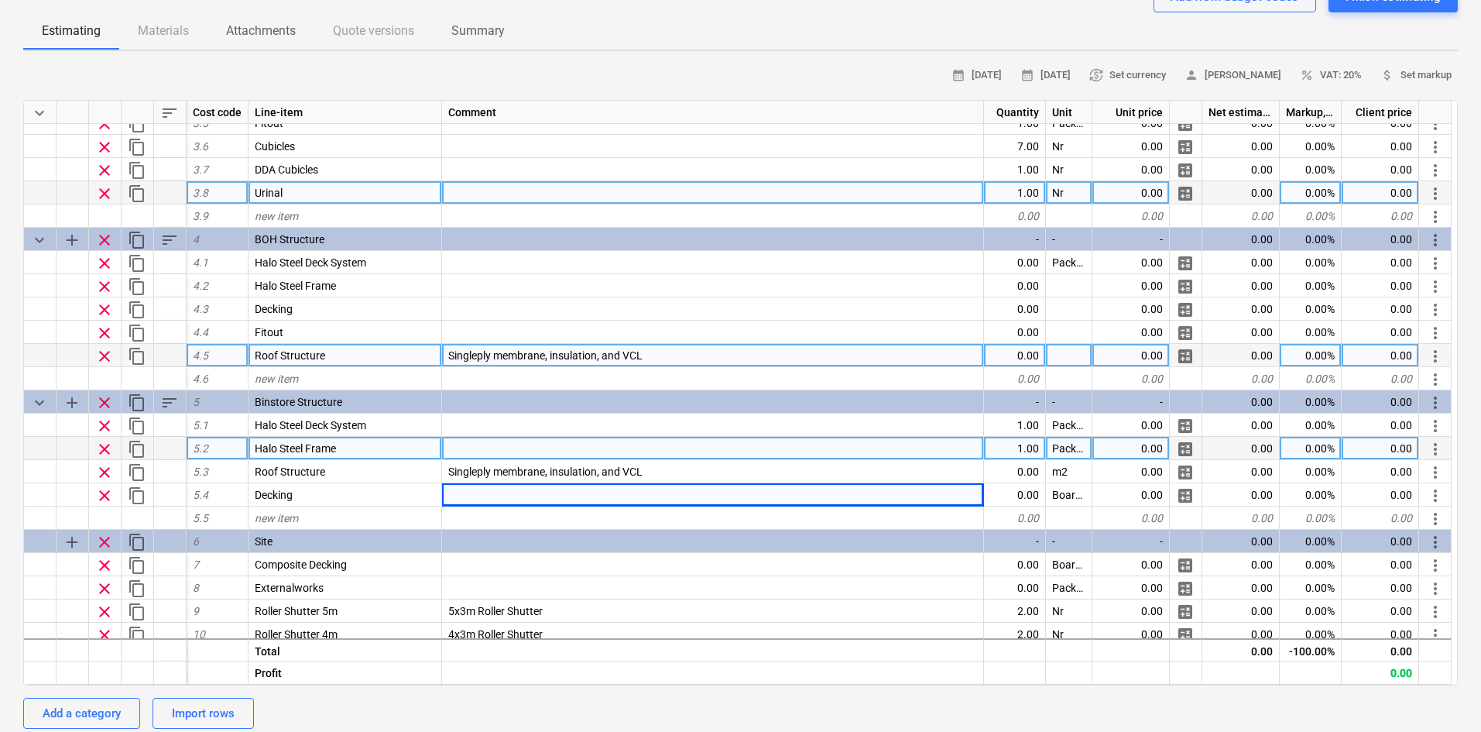
type textarea "x"
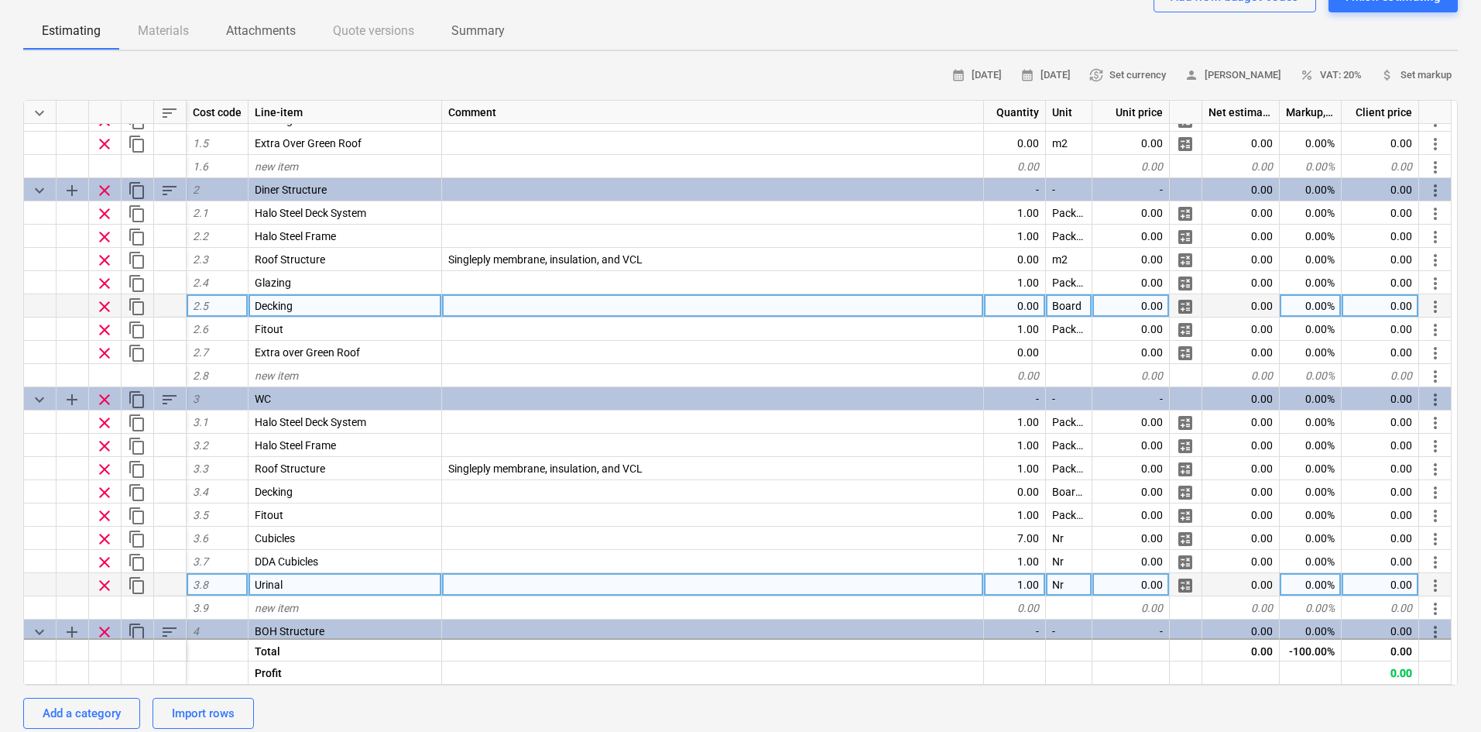
scroll to position [190, 0]
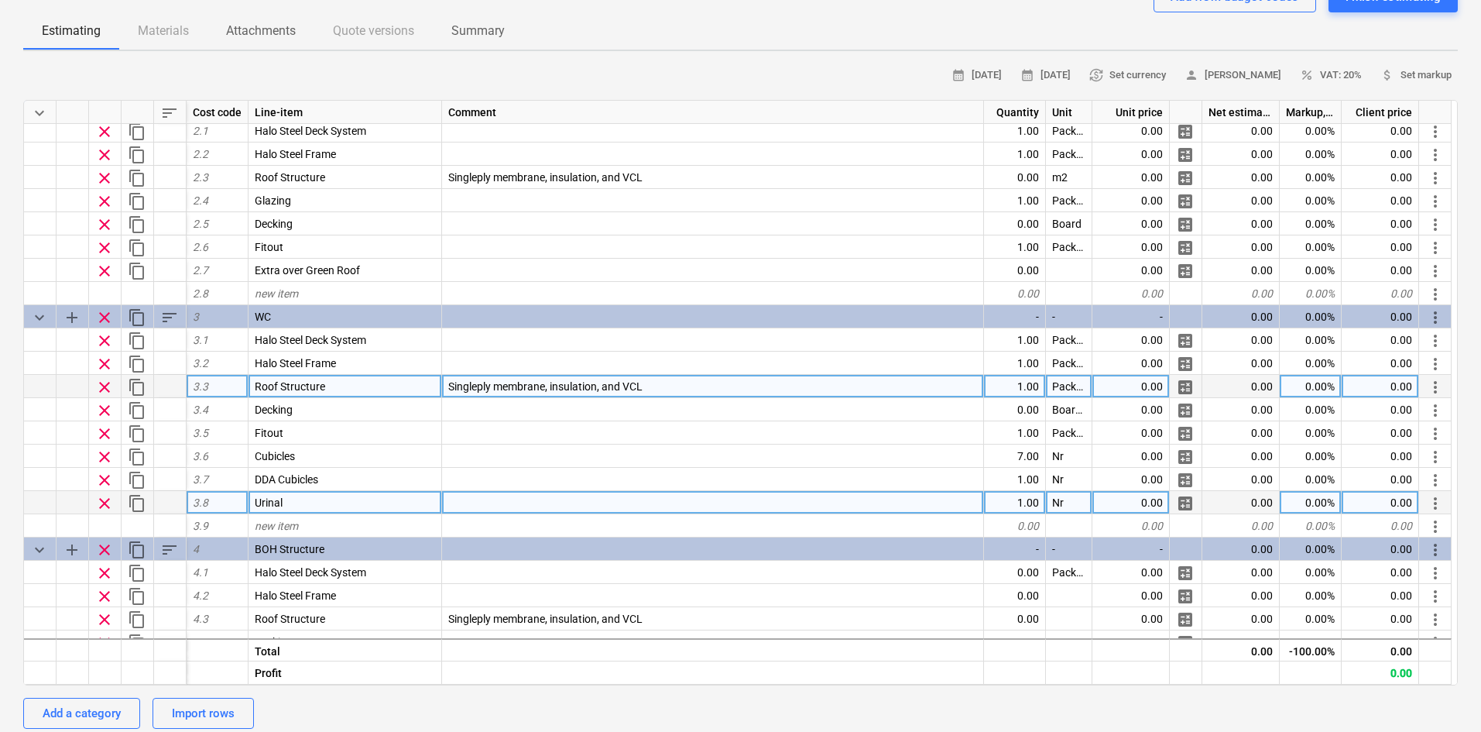
click at [1060, 385] on div "Package" at bounding box center [1069, 386] width 46 height 23
type input "m2"
type textarea "x"
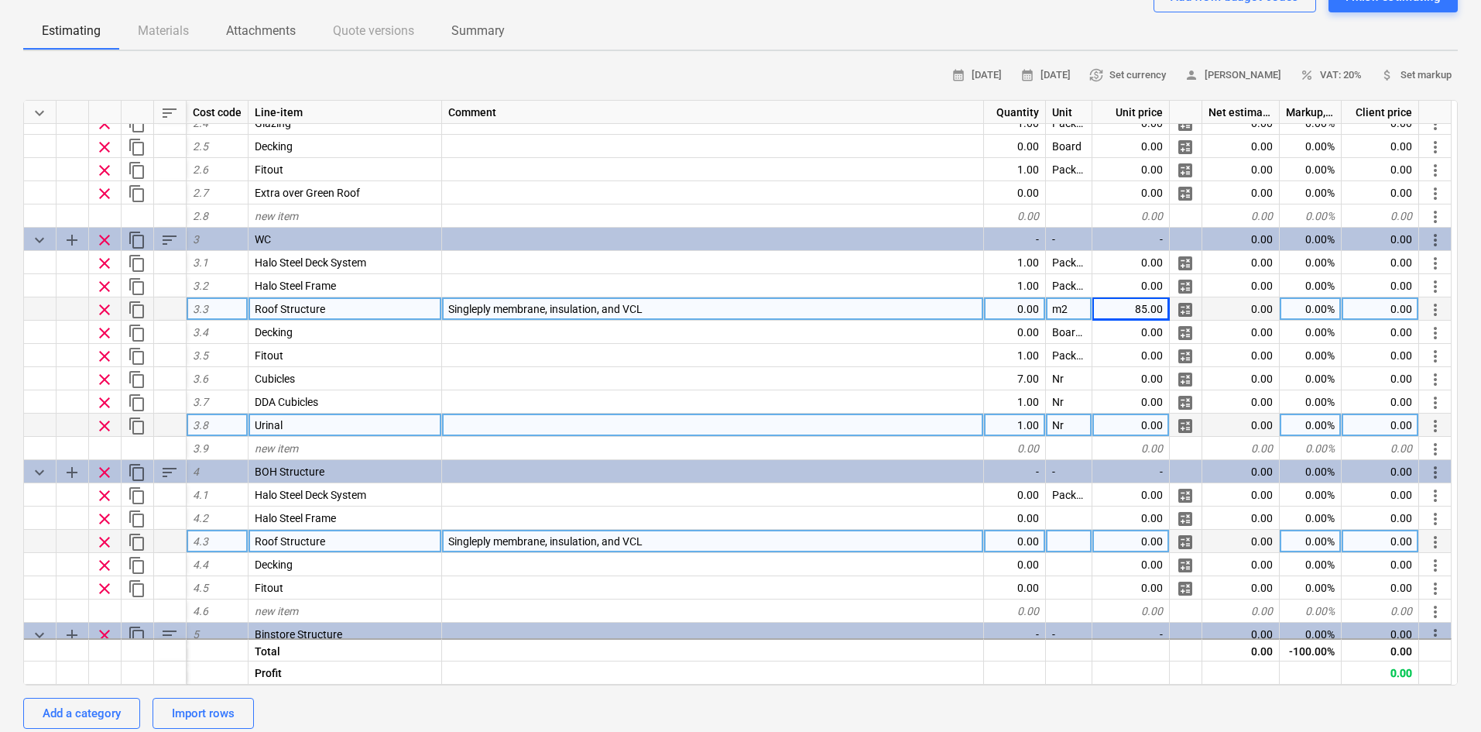
scroll to position [345, 0]
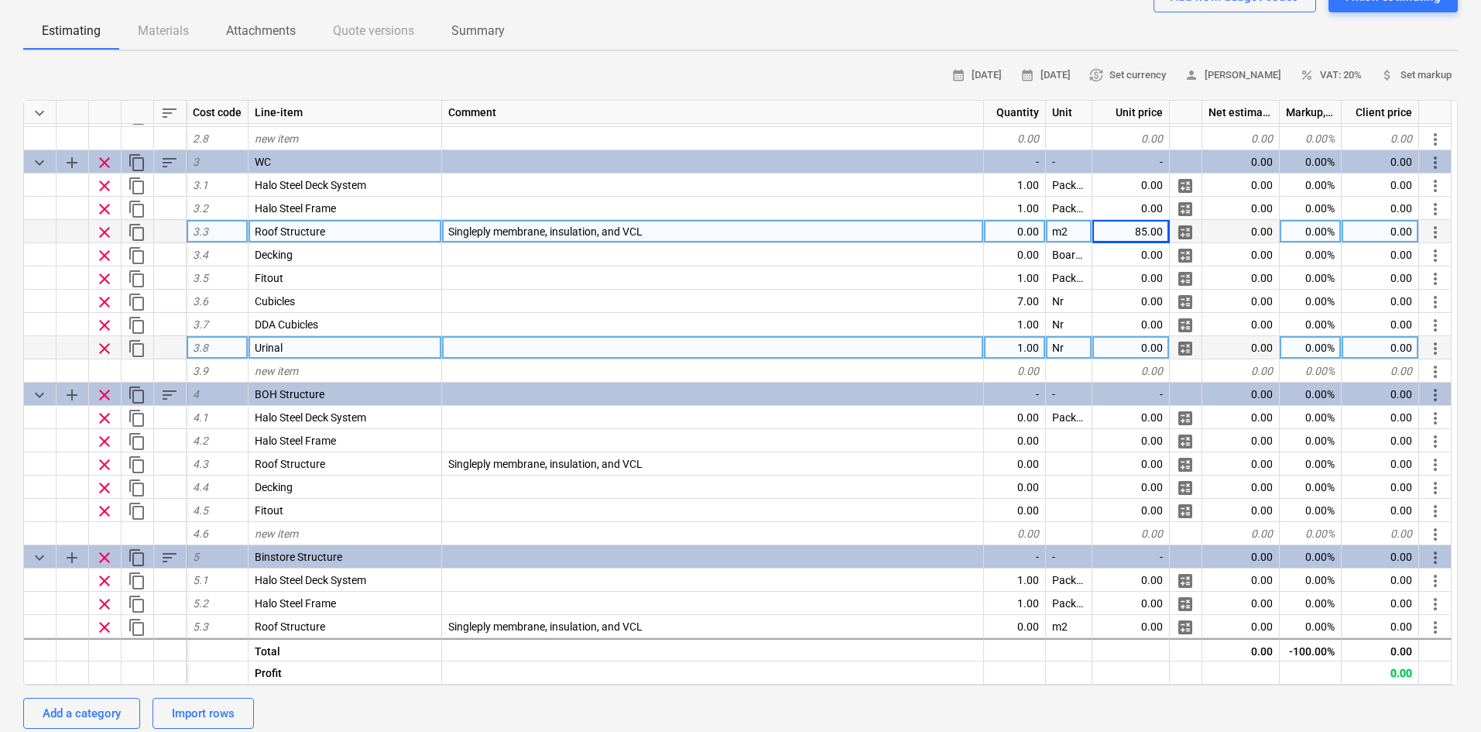
click at [1128, 231] on div "85.00" at bounding box center [1130, 231] width 77 height 23
type input "95"
type textarea "x"
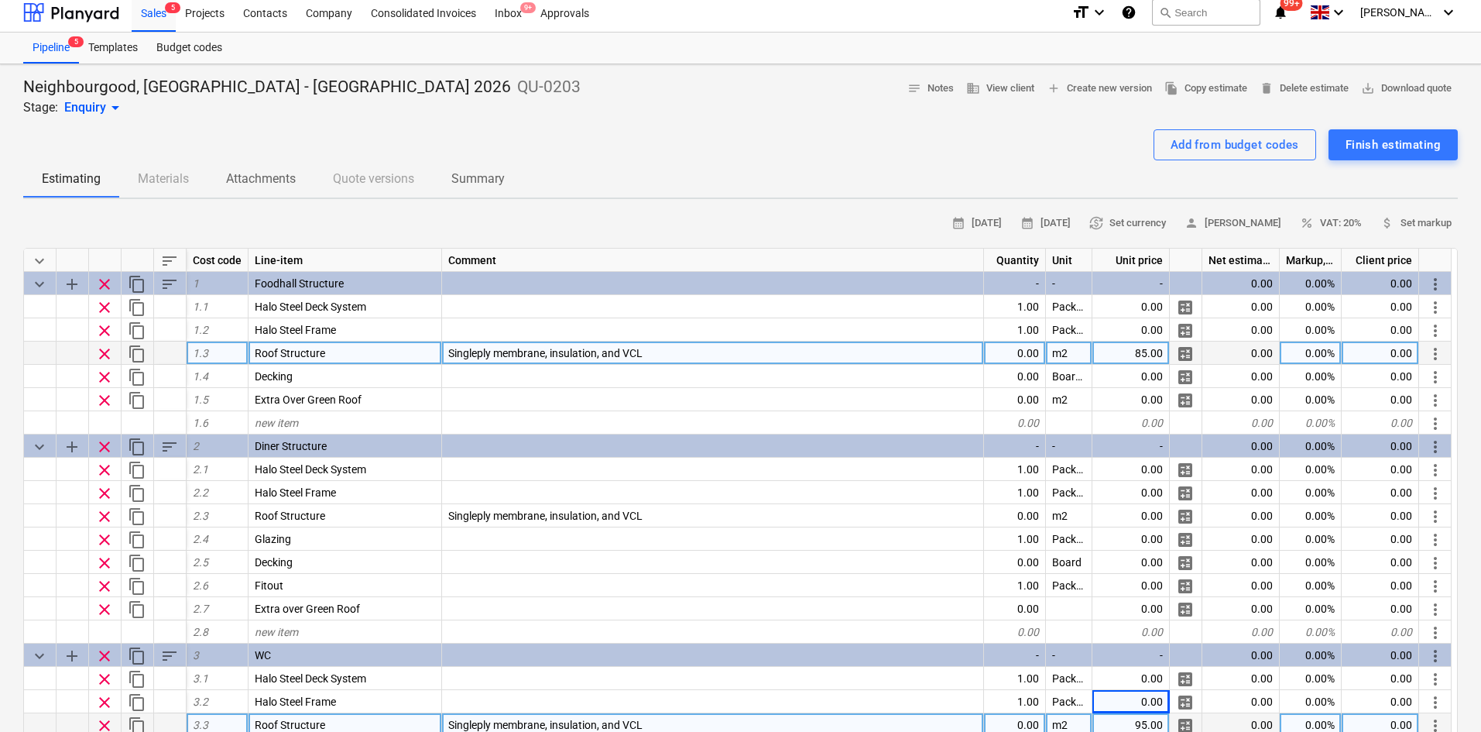
scroll to position [0, 0]
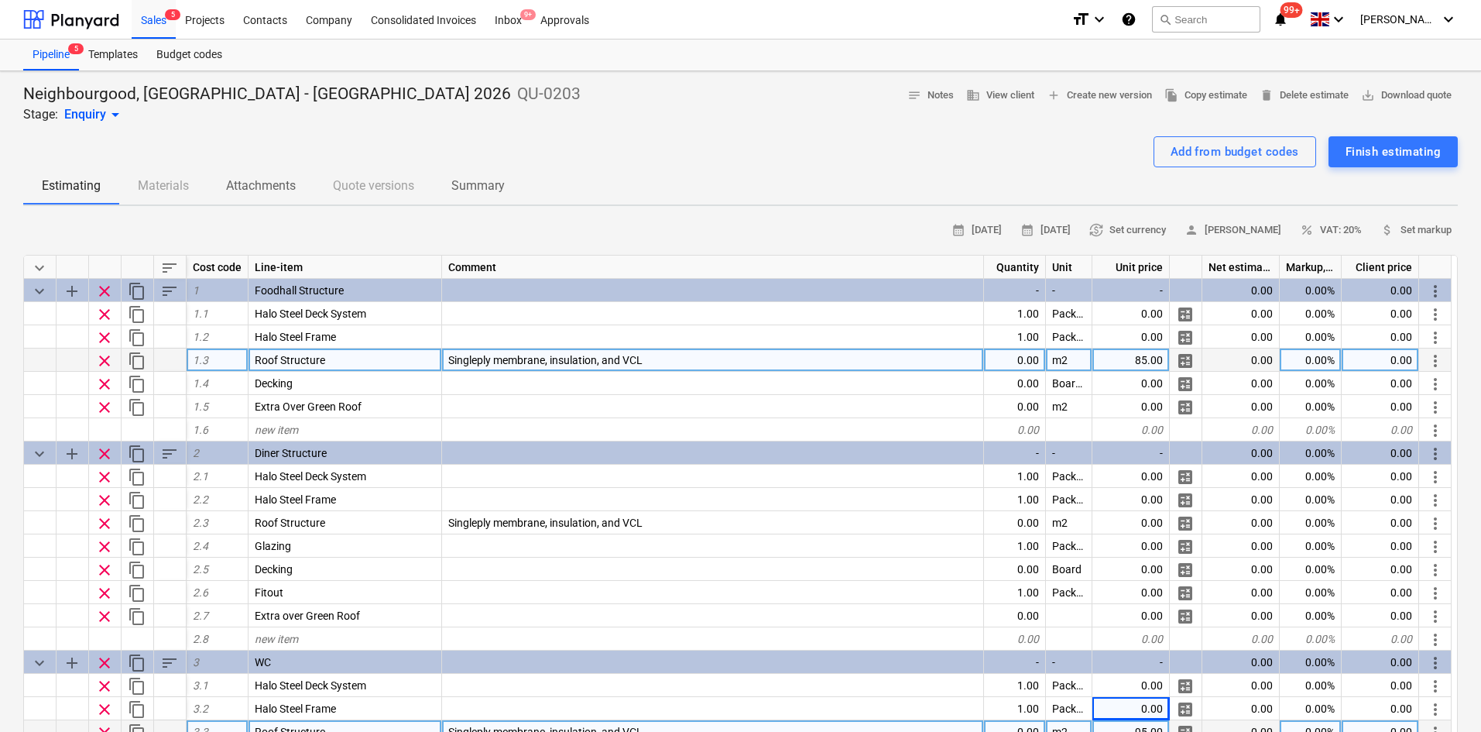
click at [1129, 360] on div "85.00" at bounding box center [1130, 359] width 77 height 23
type input "95"
type textarea "x"
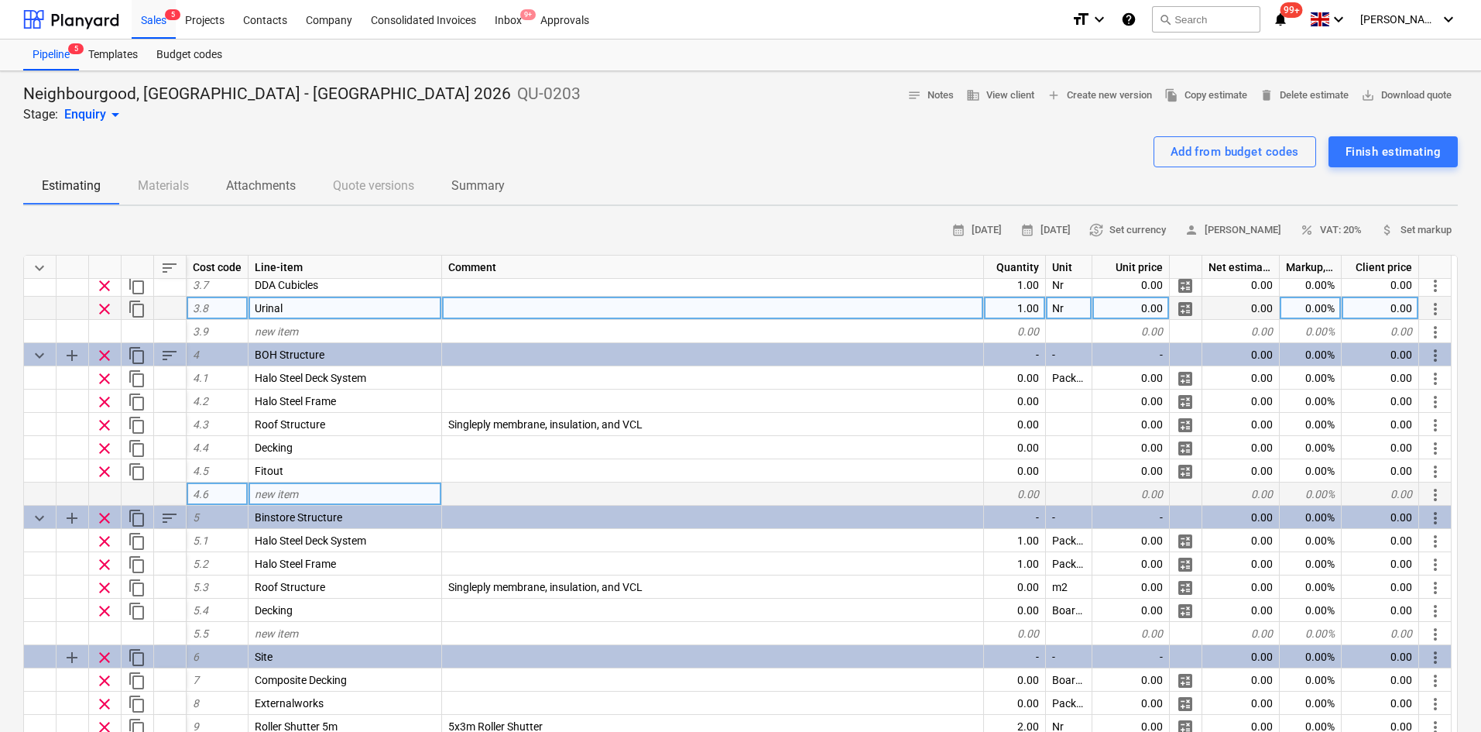
scroll to position [542, 0]
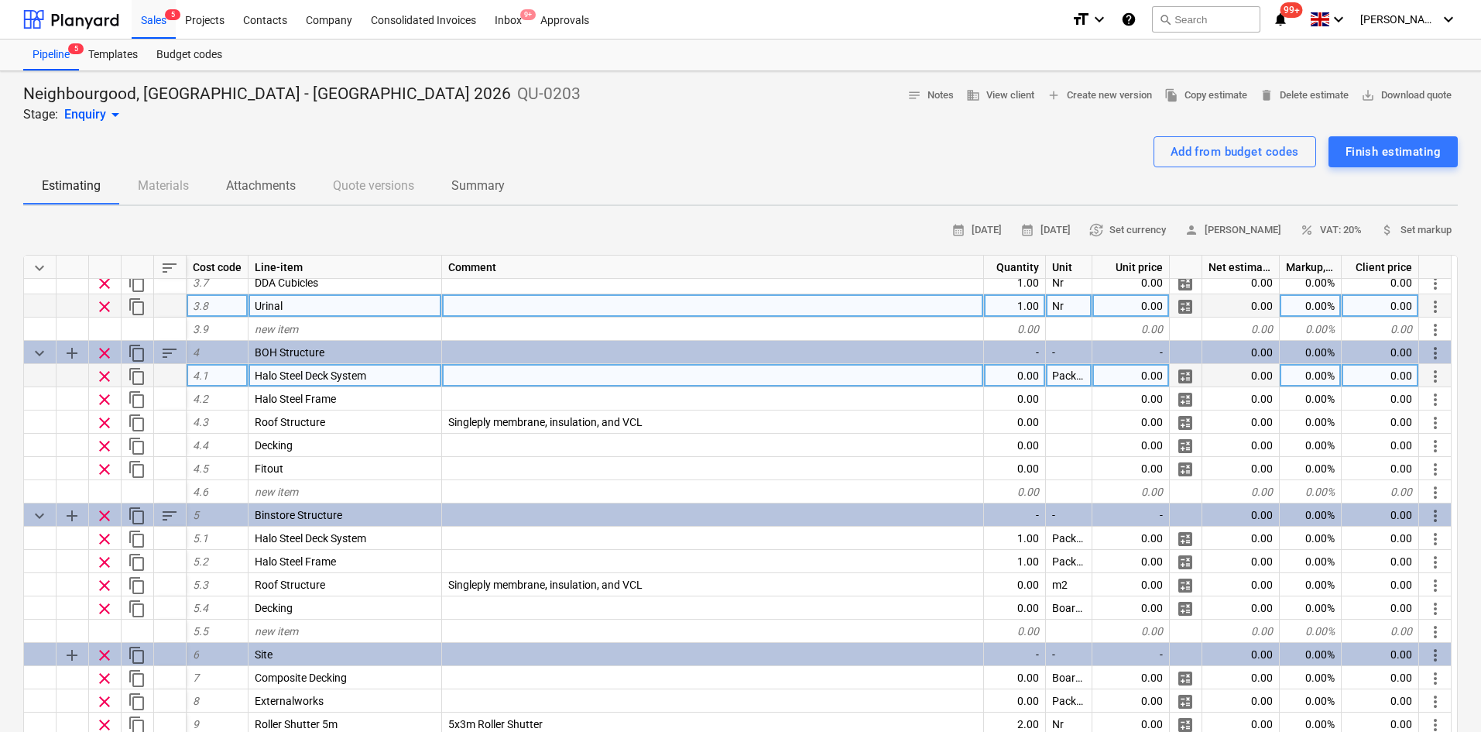
click at [1026, 382] on div "0.00" at bounding box center [1015, 375] width 62 height 23
type input "1"
type textarea "x"
type input "95"
type textarea "x"
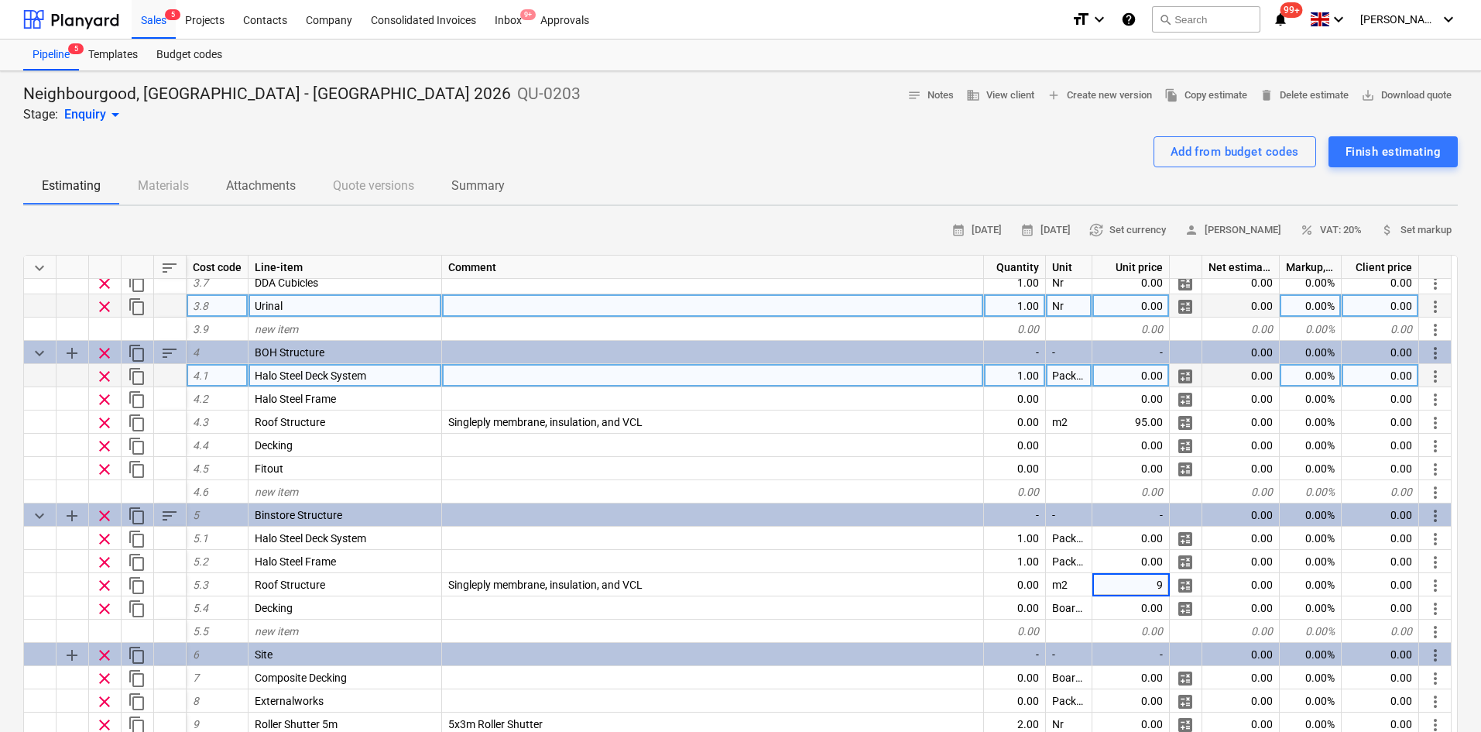
type input "95"
type textarea "x"
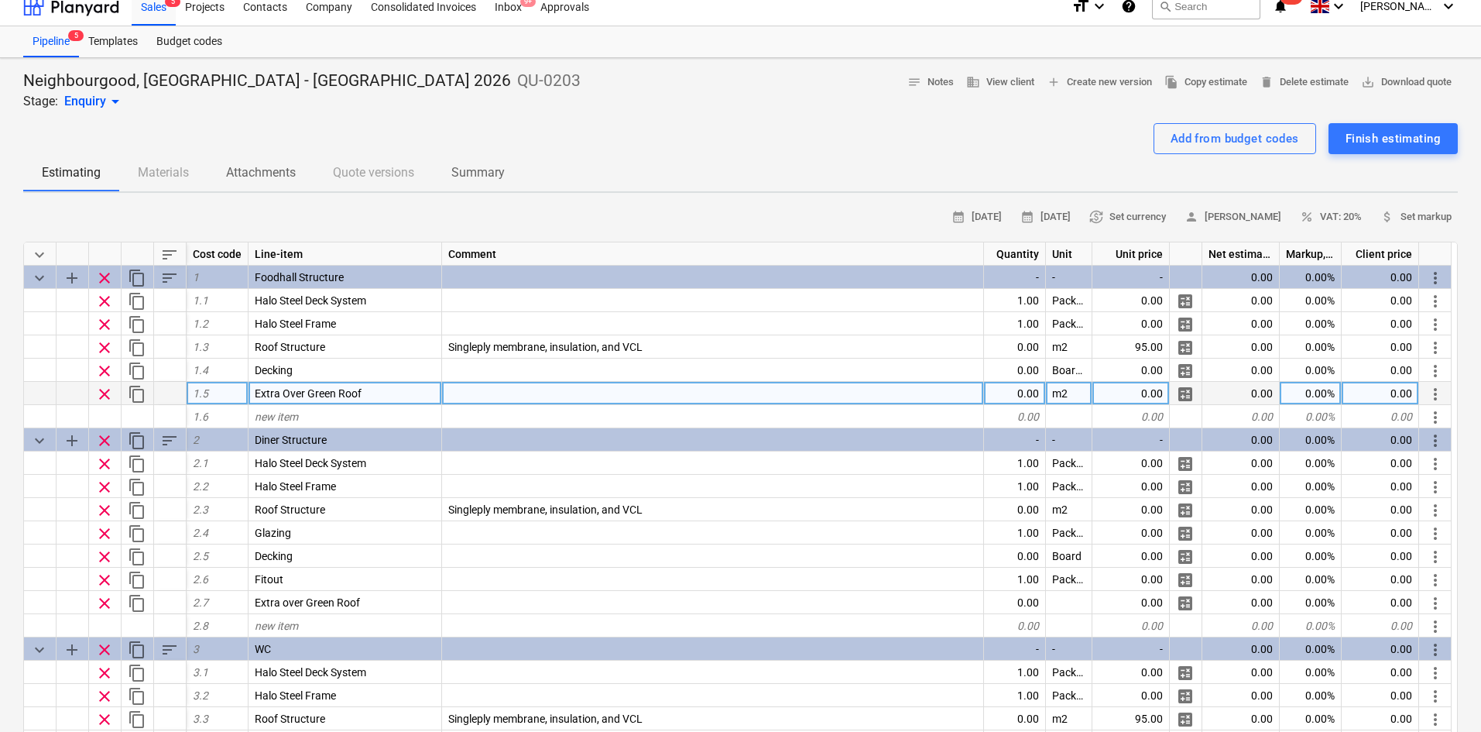
scroll to position [0, 0]
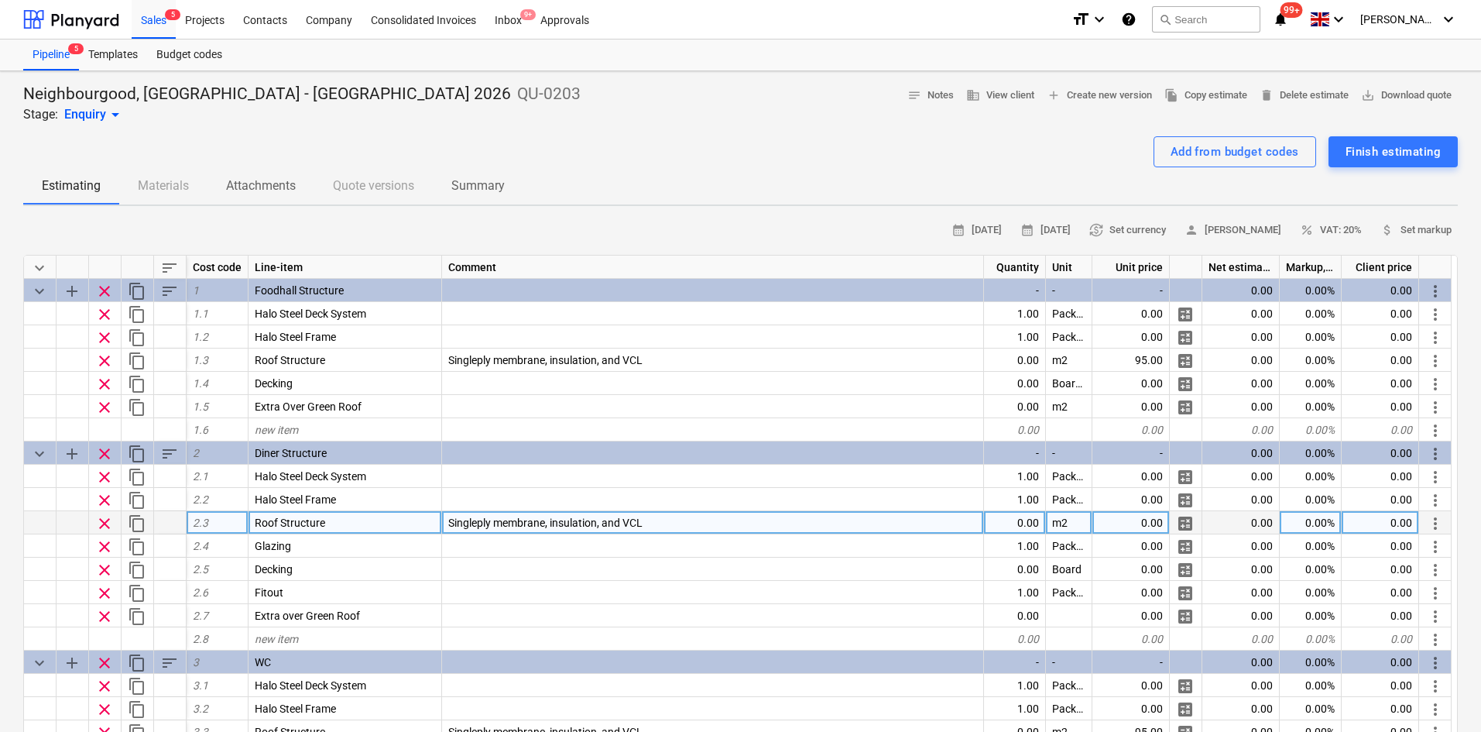
click at [1154, 519] on div "0.00" at bounding box center [1130, 522] width 77 height 23
type input "95"
type textarea "x"
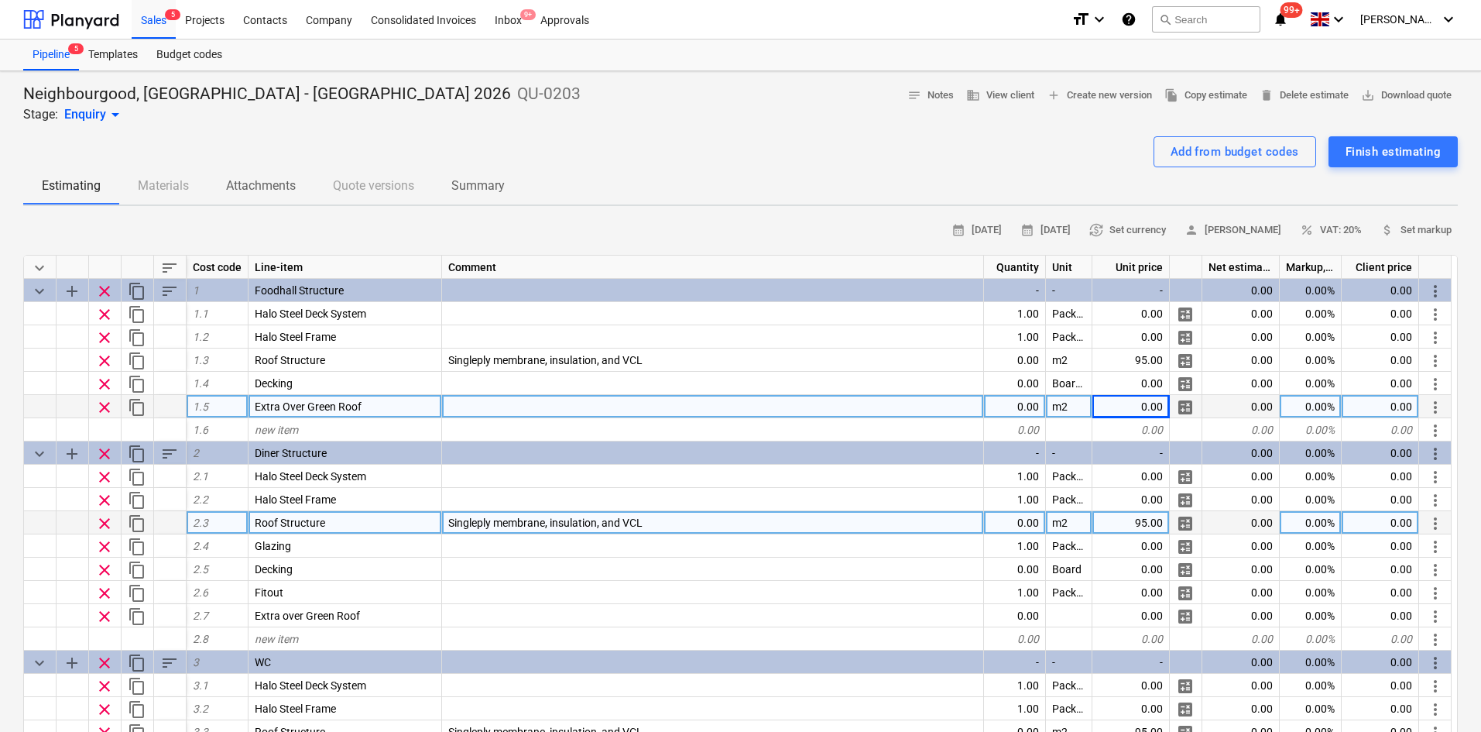
click at [1117, 404] on div "0.00" at bounding box center [1130, 406] width 77 height 23
type input "25"
type textarea "x"
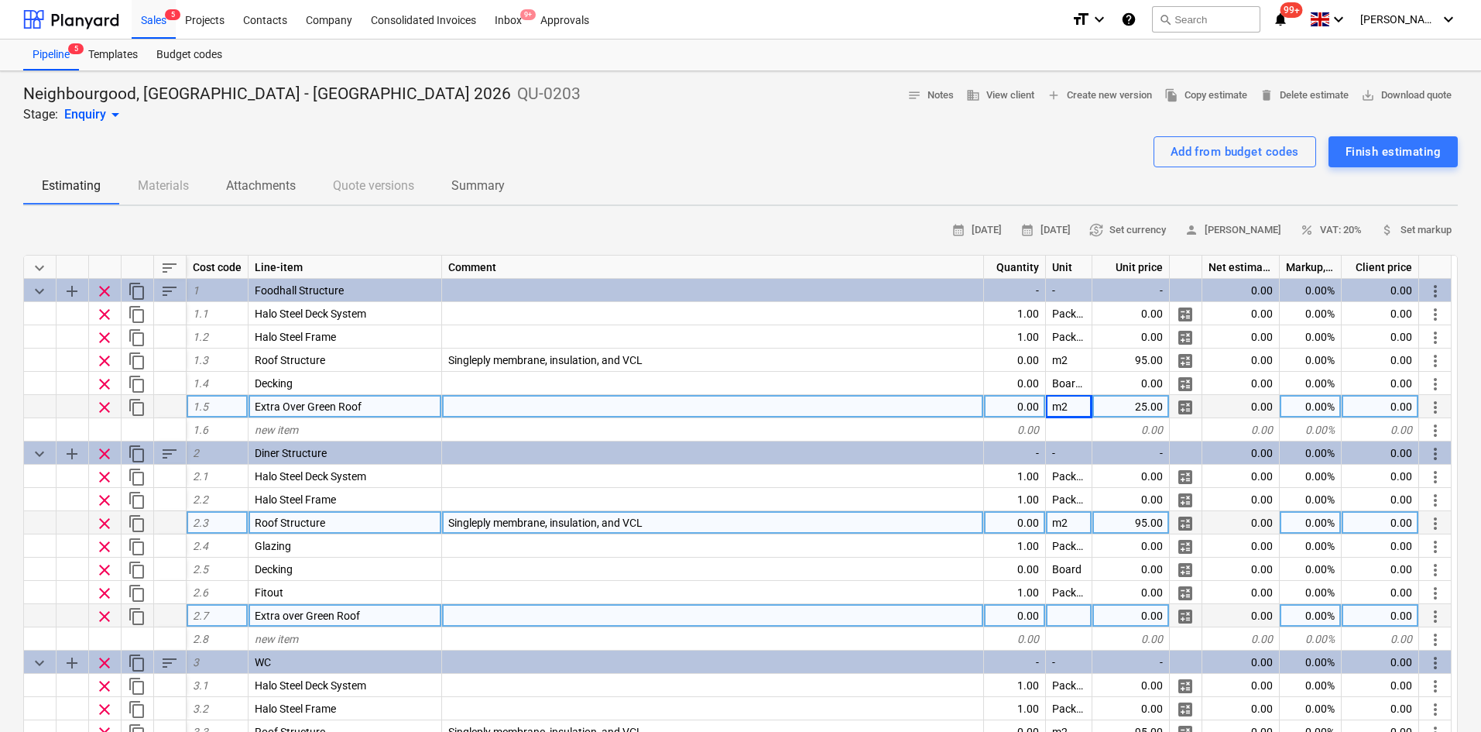
click at [1160, 626] on div "0.00" at bounding box center [1130, 615] width 77 height 23
type input "25"
type textarea "x"
type input "m2"
type textarea "x"
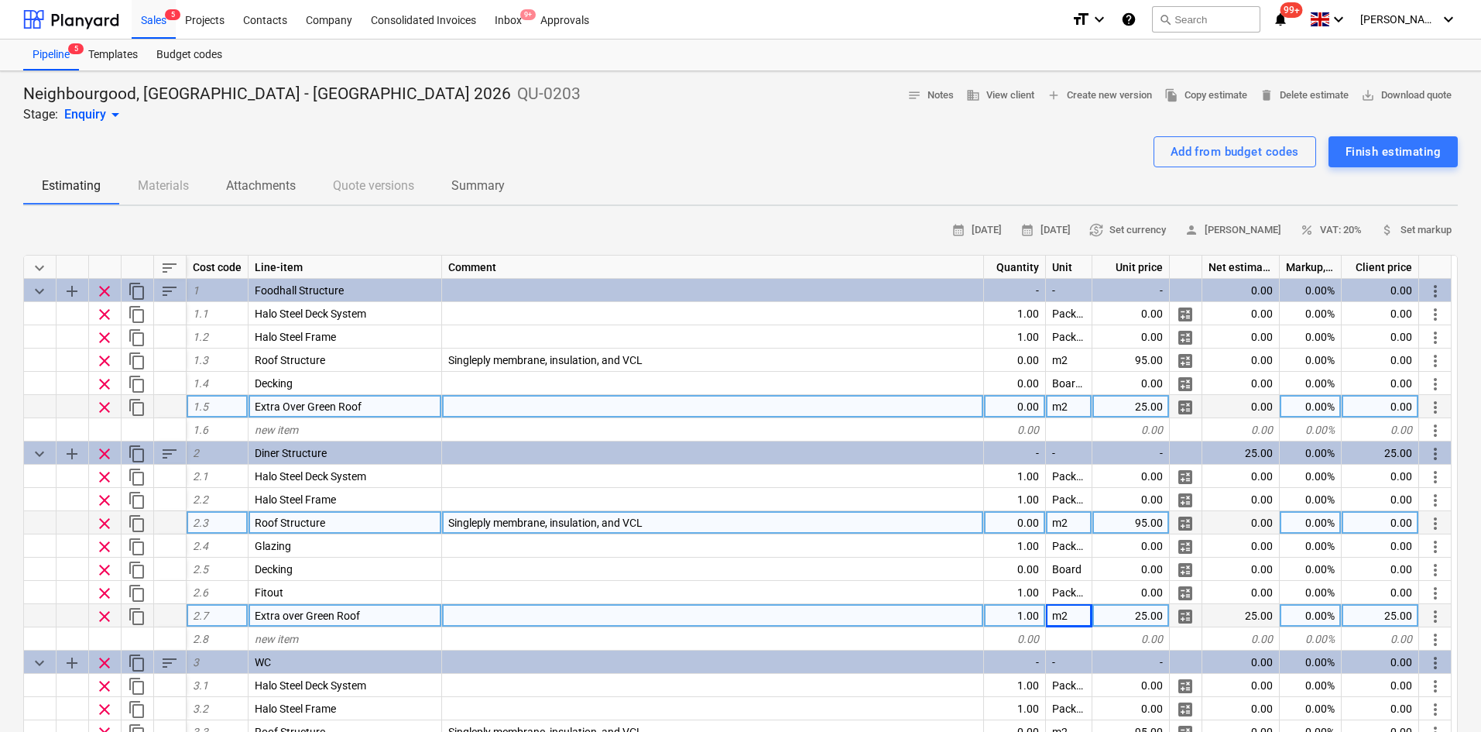
click at [475, 619] on div at bounding box center [713, 615] width 542 height 23
type input "Extra over cost for the supply and installation of Sedum Green Roof"
type textarea "x"
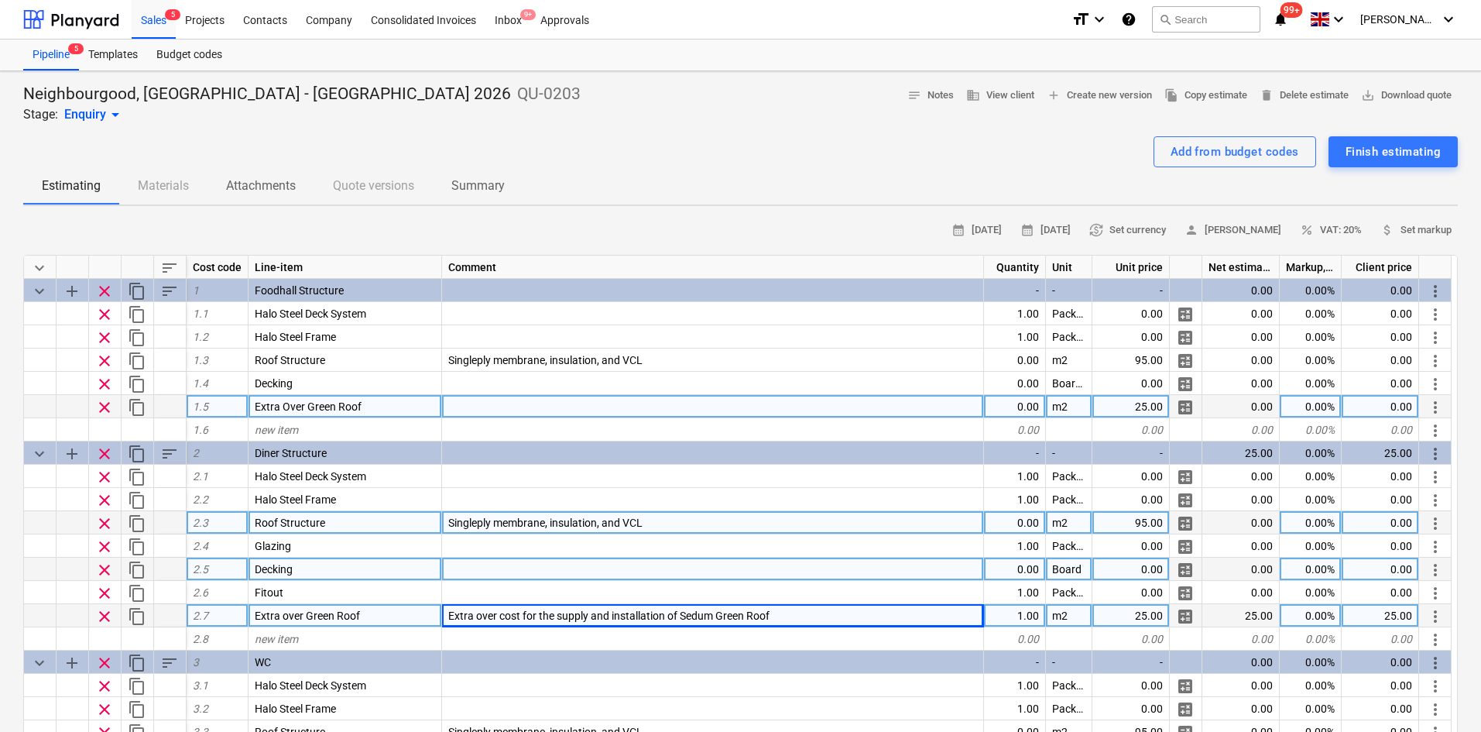
scroll to position [77, 0]
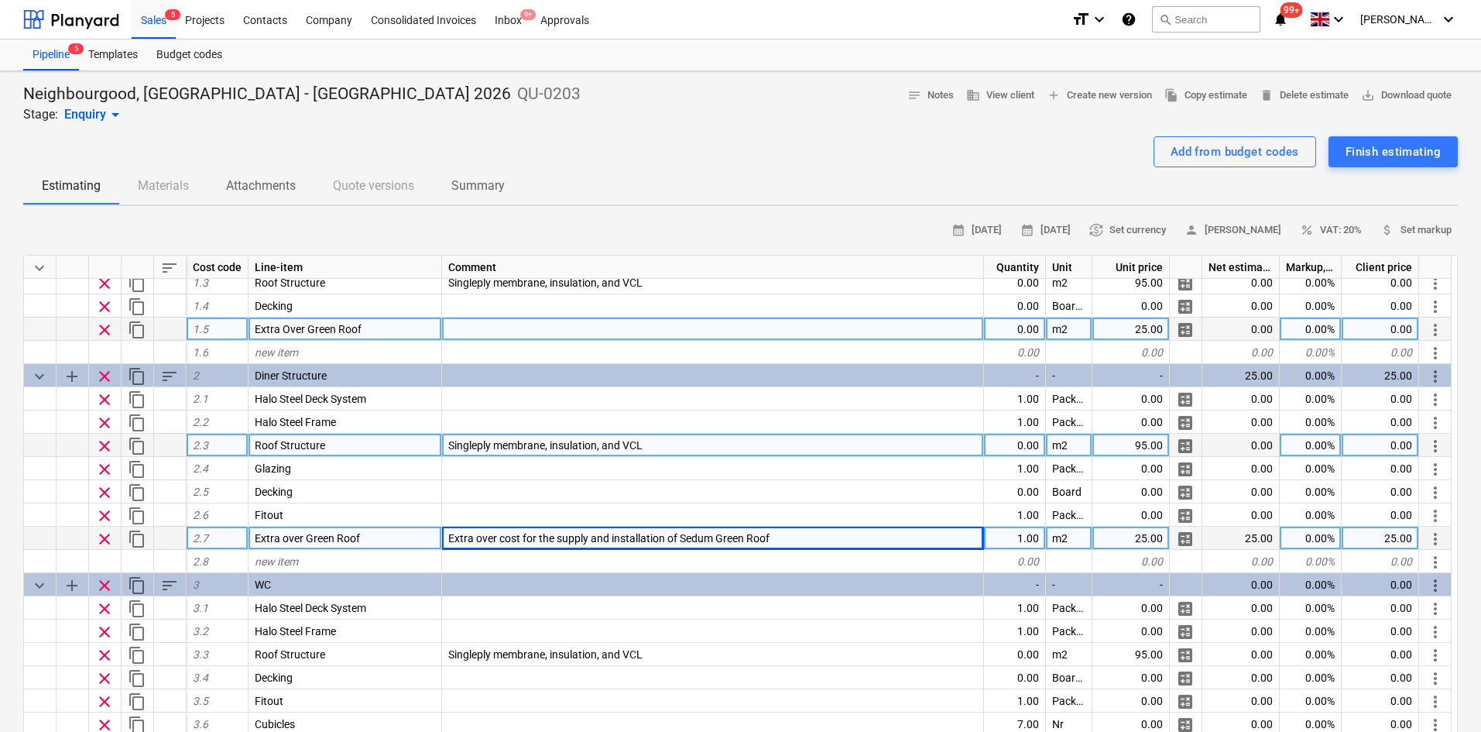
click at [545, 534] on span "Extra over cost for the supply and installation of Sedum Green Roof" at bounding box center [608, 538] width 321 height 12
click at [466, 318] on div at bounding box center [713, 328] width 542 height 23
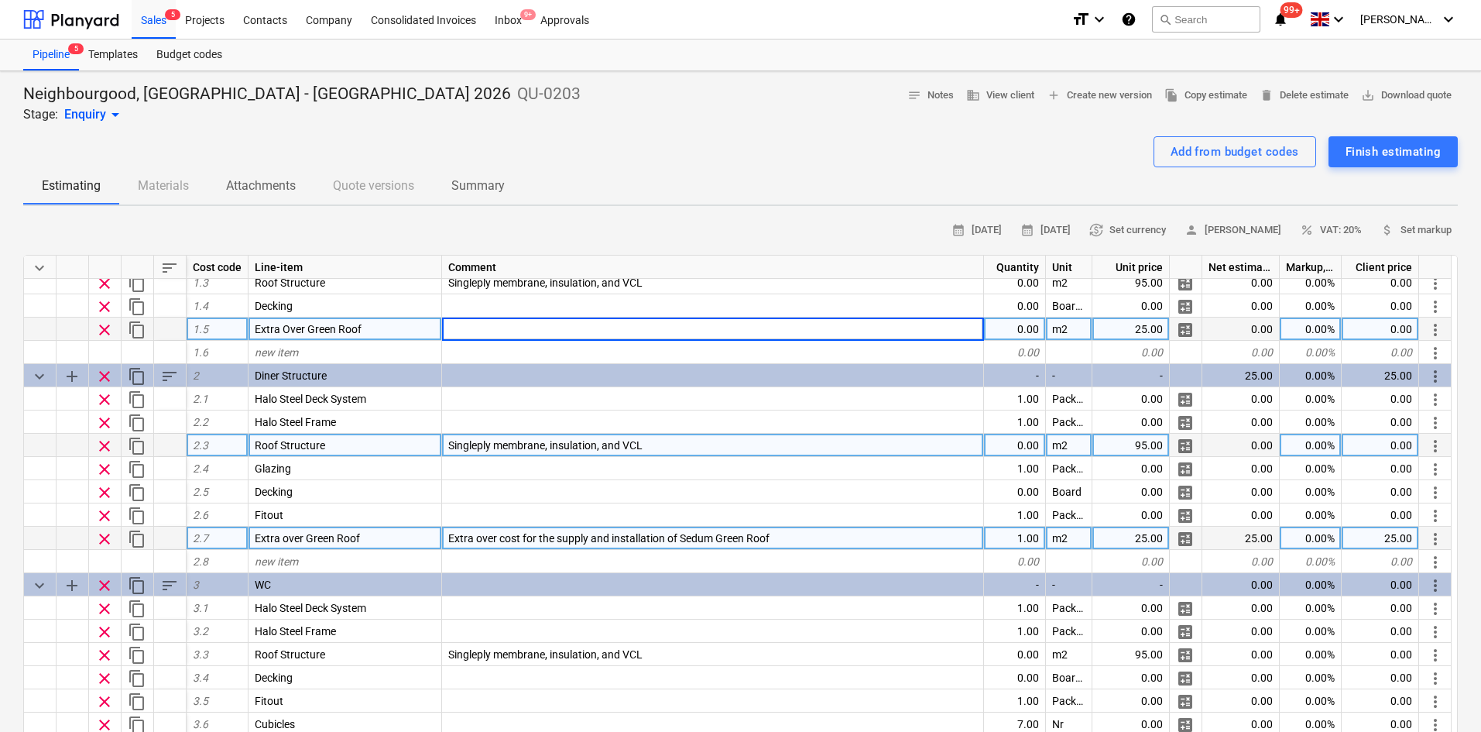
type input "Extra over cost for the supply and installation of Sedum Green Roof"
type textarea "x"
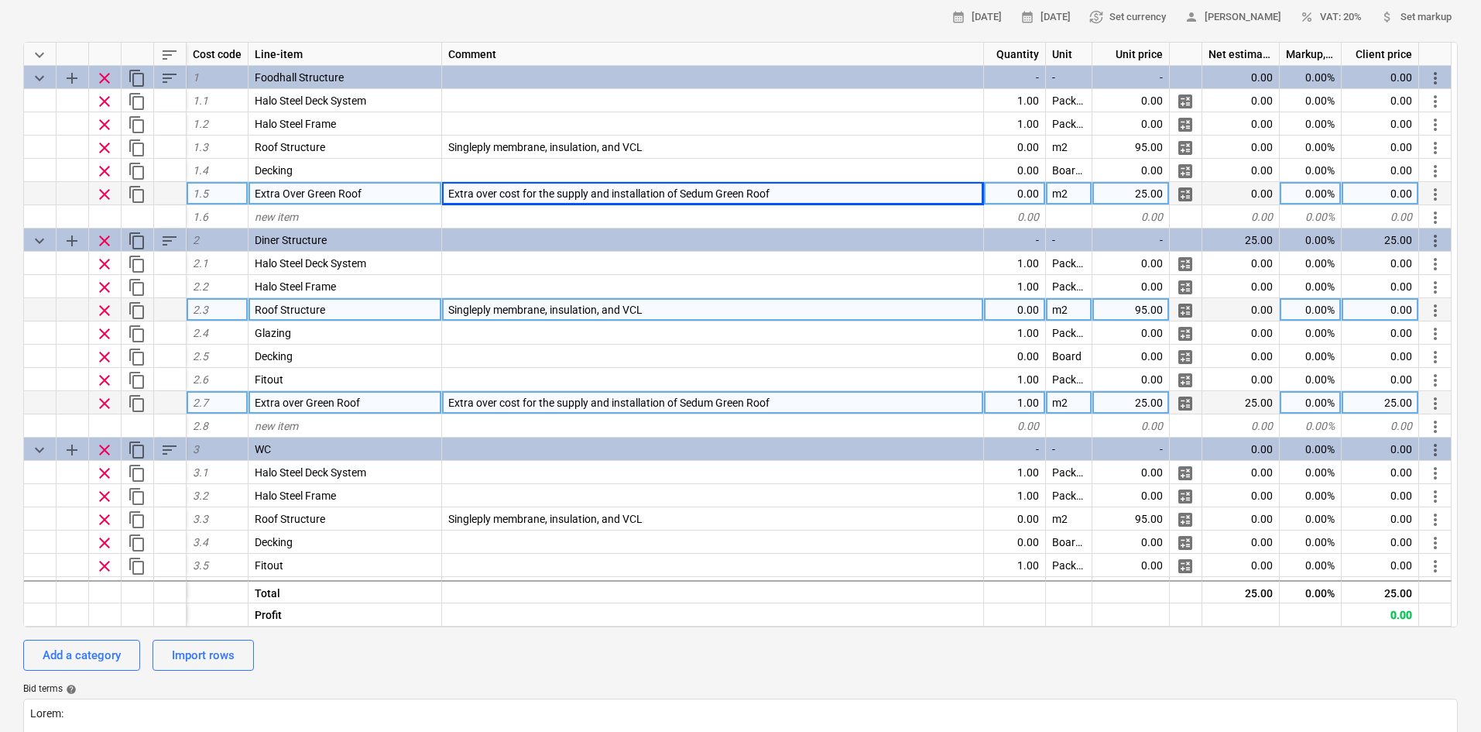
scroll to position [0, 0]
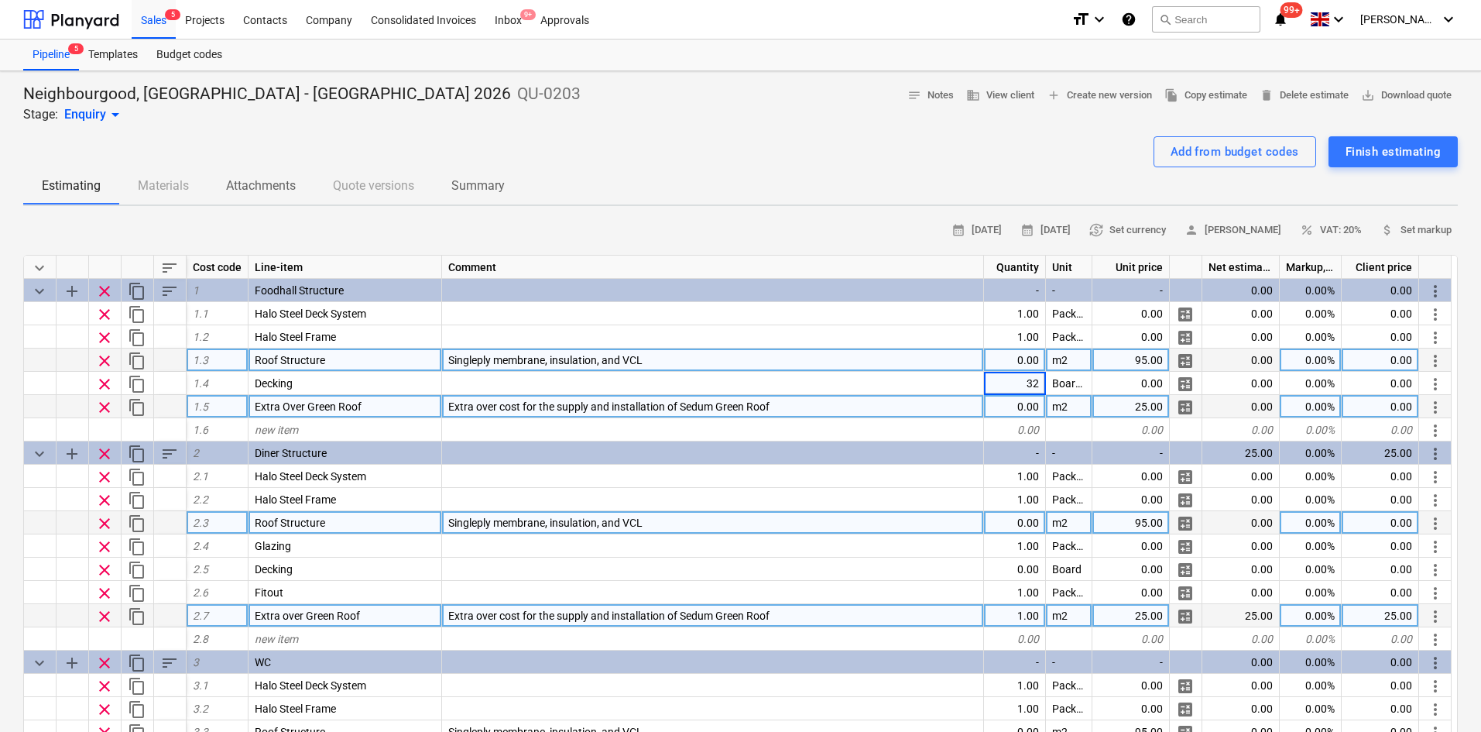
type input "320"
type textarea "x"
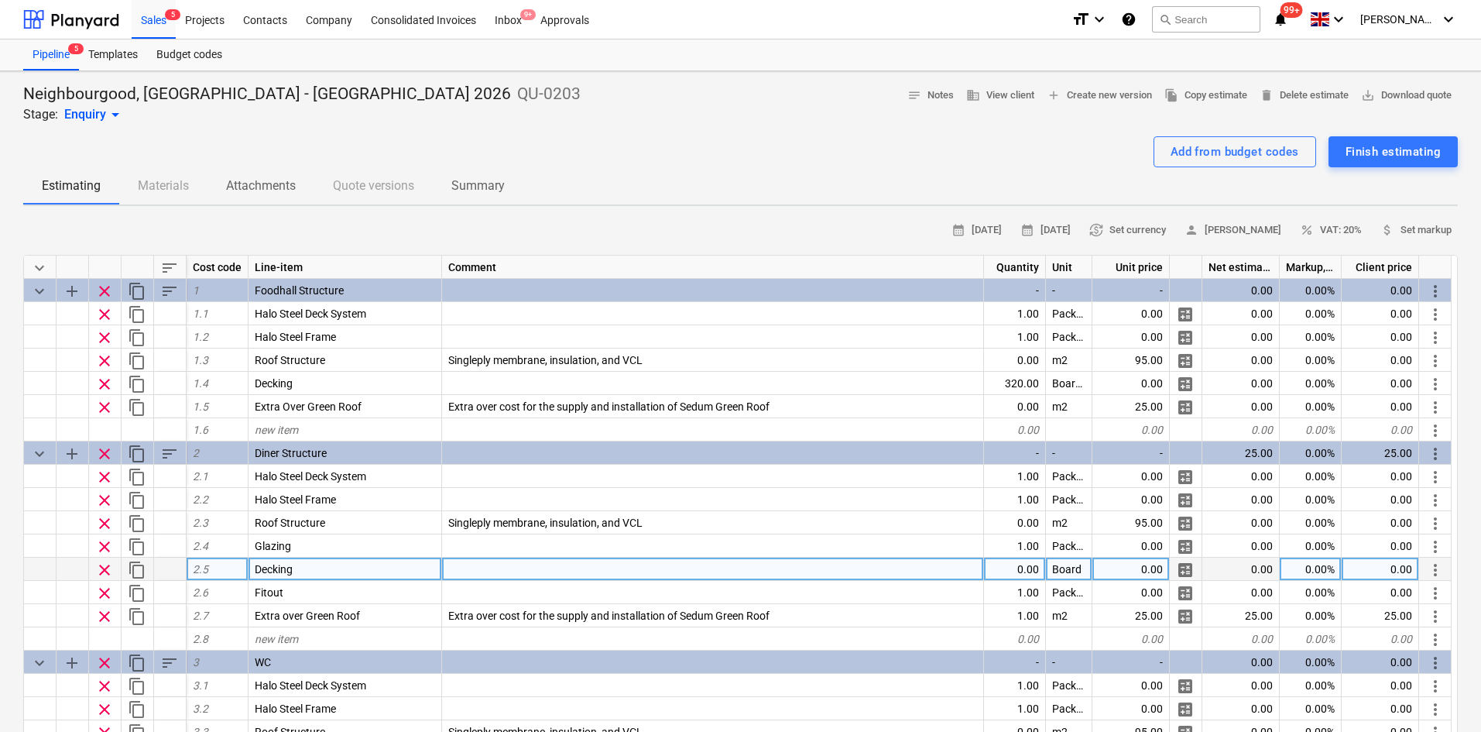
click at [1024, 570] on div "0.00" at bounding box center [1015, 568] width 62 height 23
type input "750"
type textarea "x"
type input "25000"
type textarea "x"
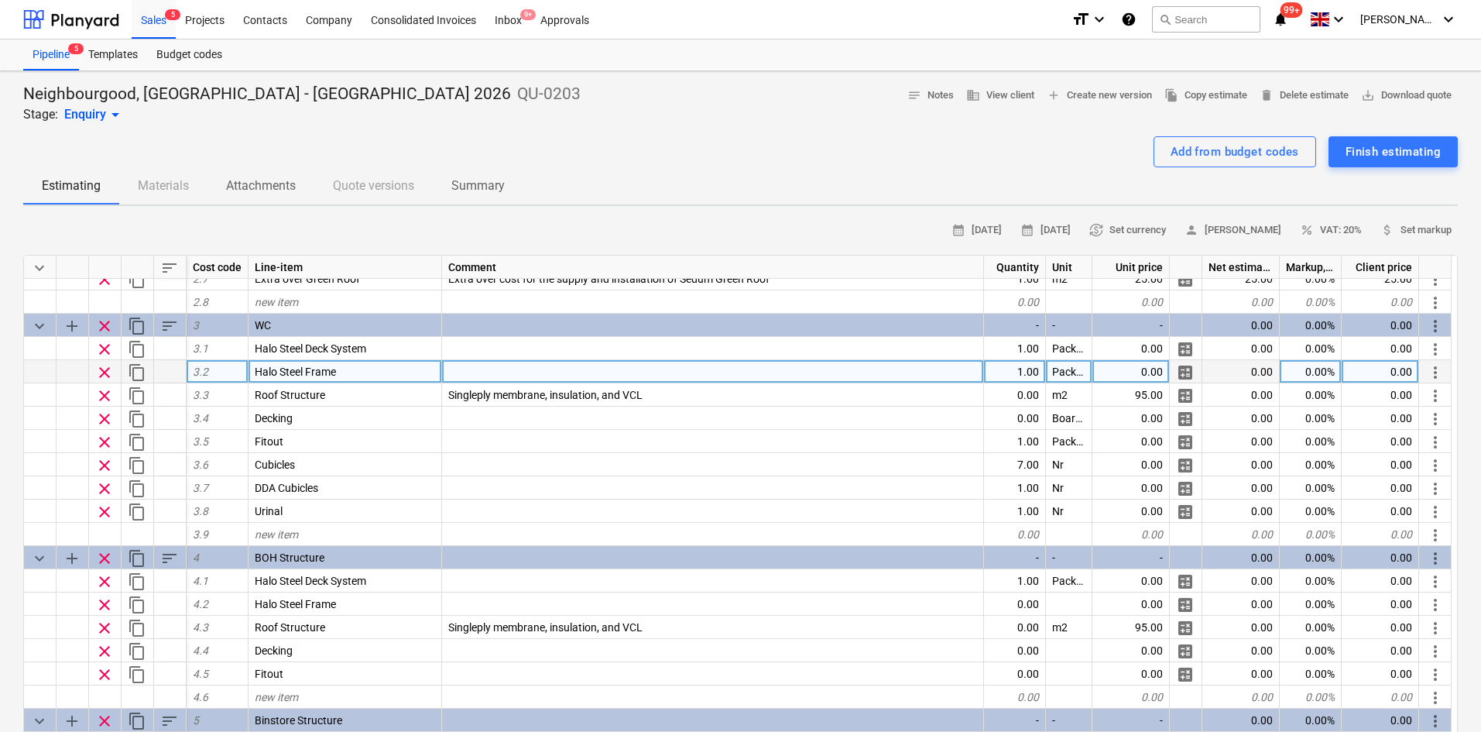
scroll to position [310, 0]
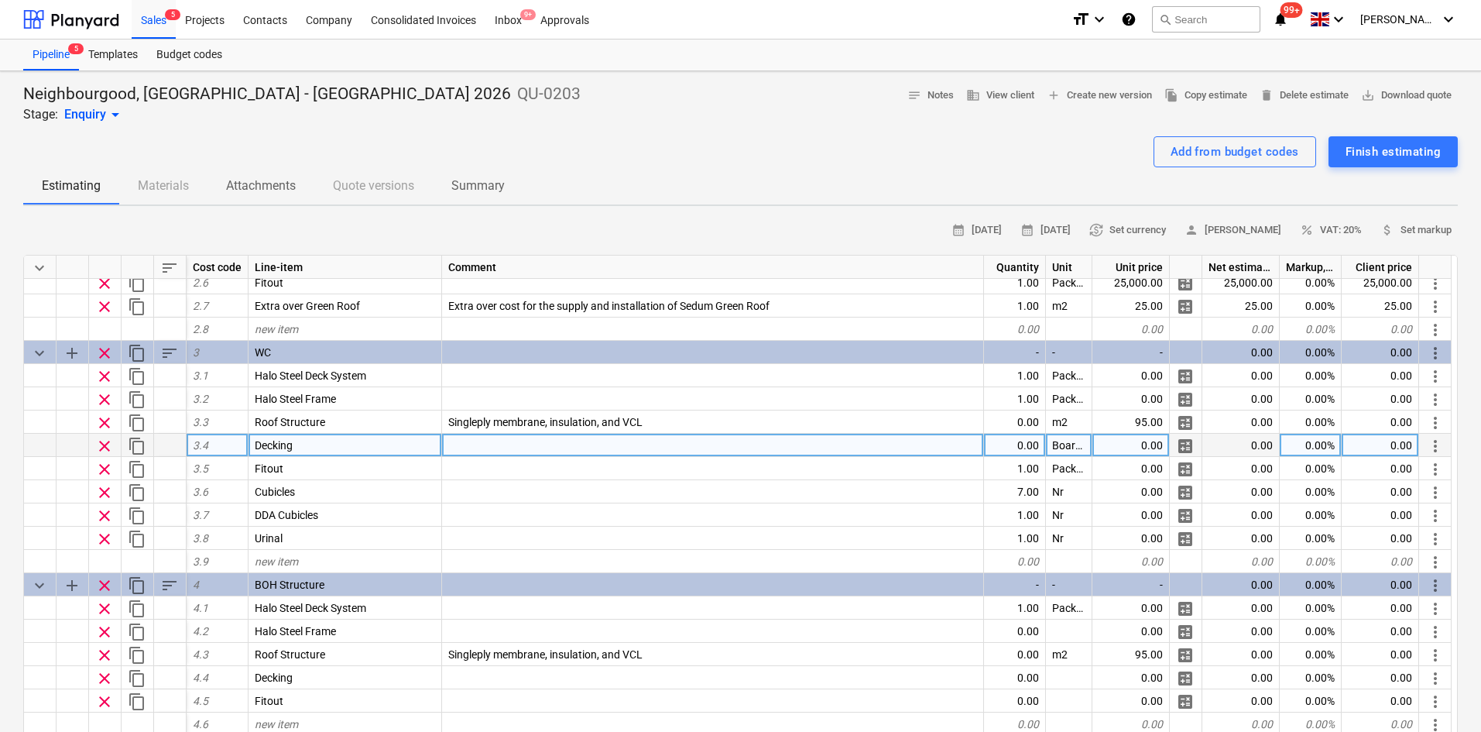
click at [1016, 446] on div "0.00" at bounding box center [1015, 445] width 62 height 23
type input "347"
type textarea "x"
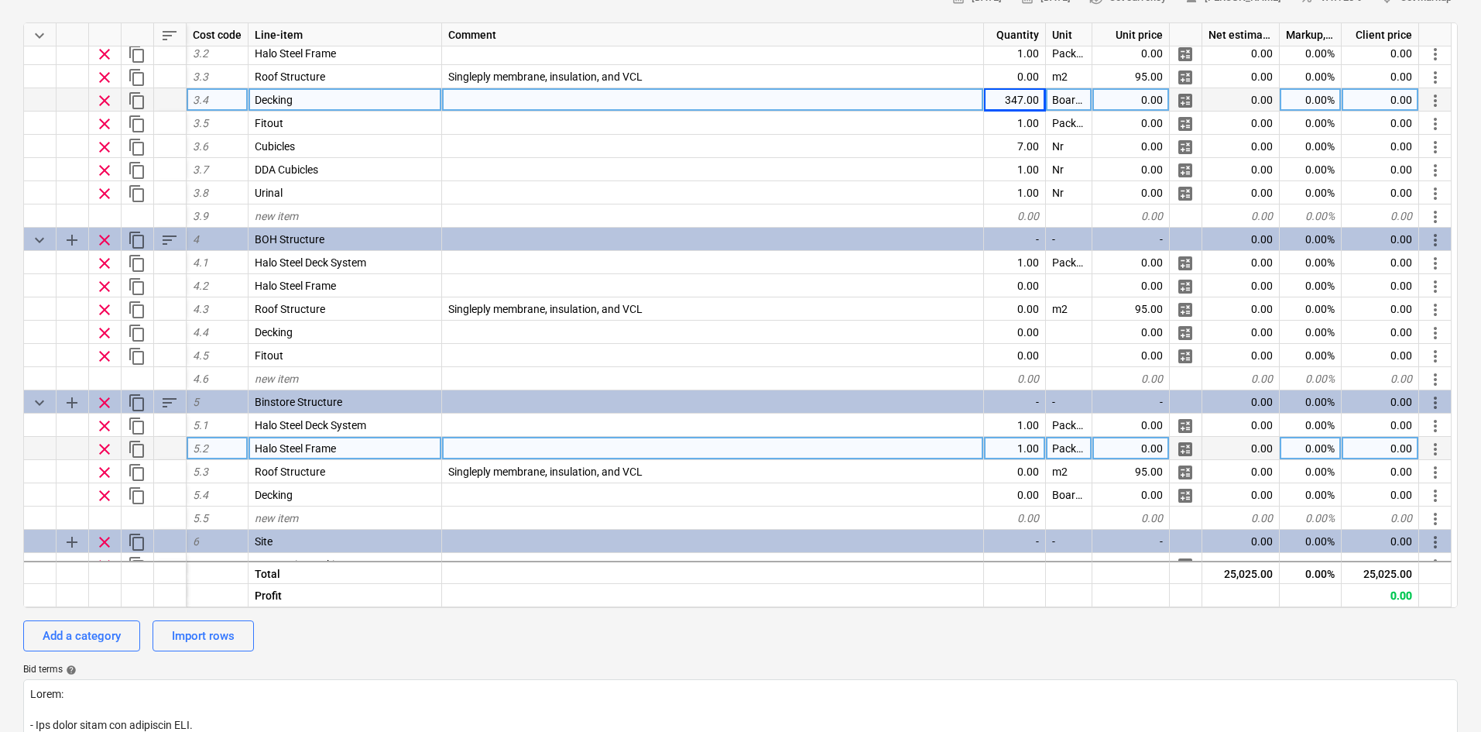
scroll to position [578, 0]
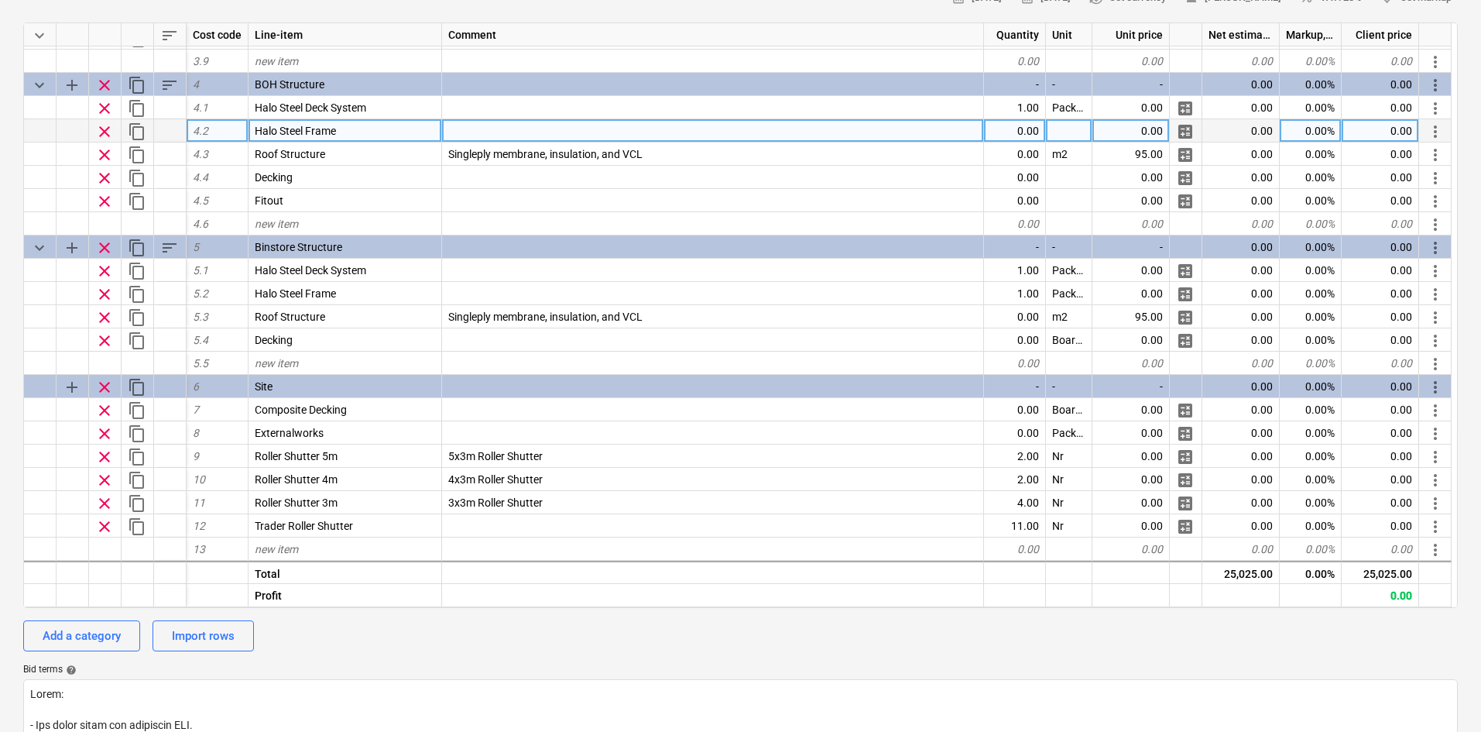
click at [1023, 132] on div "0.00" at bounding box center [1015, 130] width 62 height 23
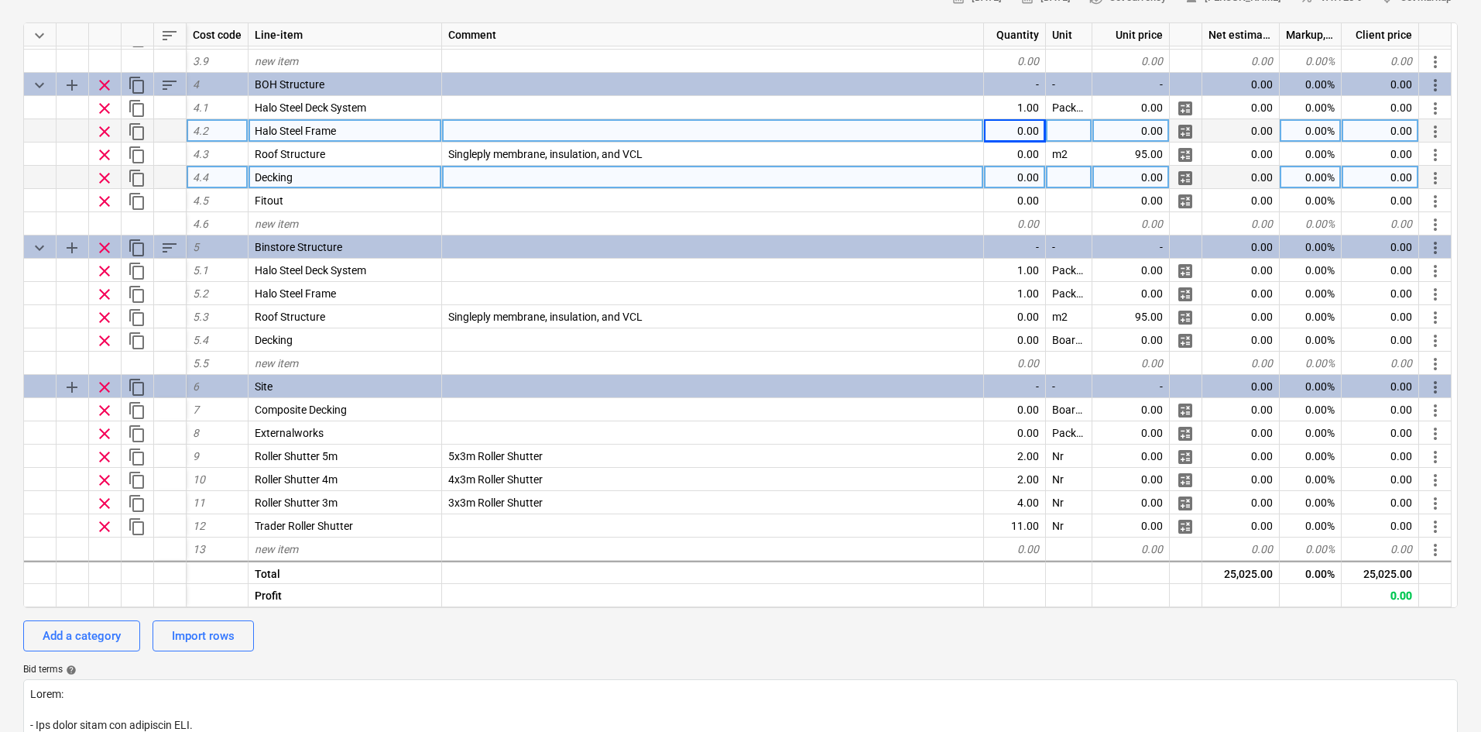
click at [1020, 187] on div "0.00" at bounding box center [1015, 177] width 62 height 23
click at [1062, 180] on div at bounding box center [1069, 177] width 46 height 23
type input "Board"
type textarea "x"
type input "130"
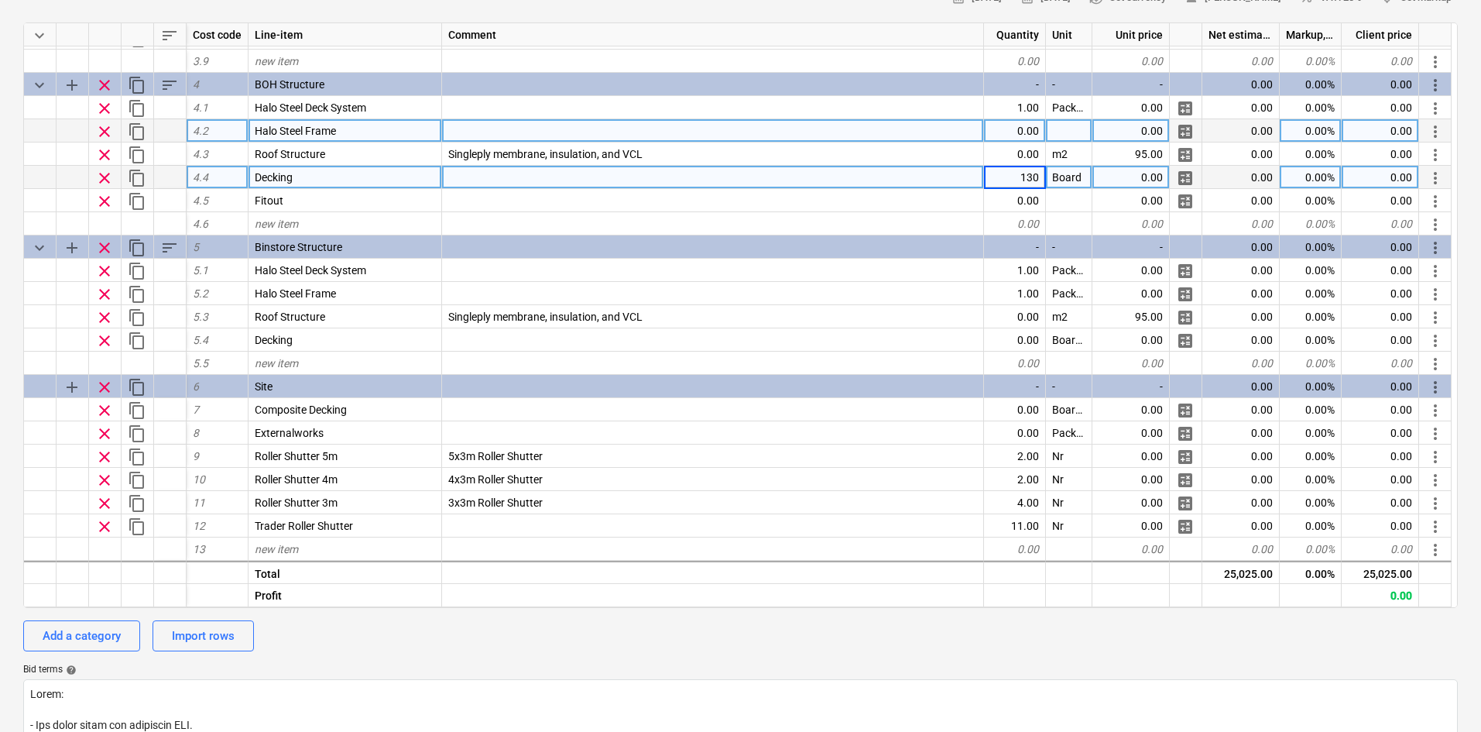
type textarea "x"
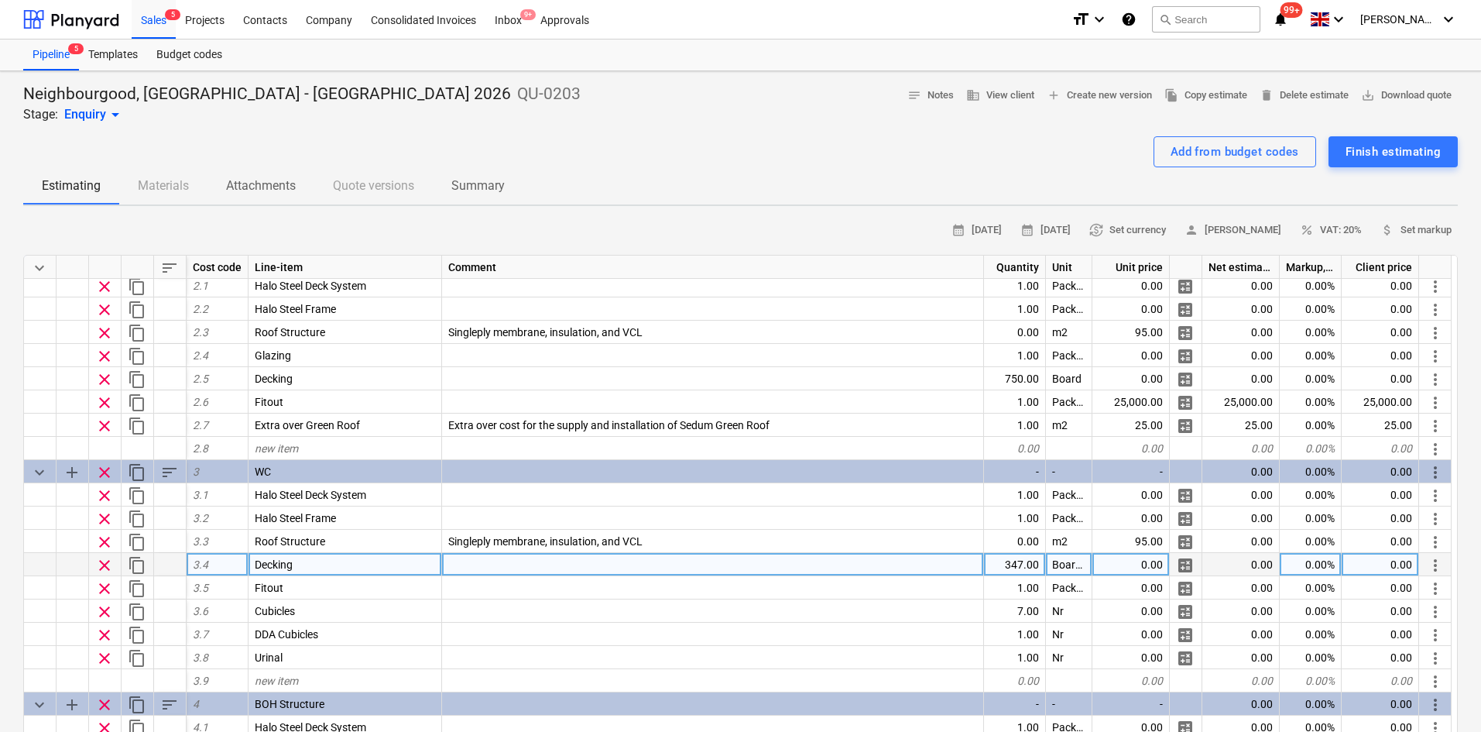
scroll to position [0, 0]
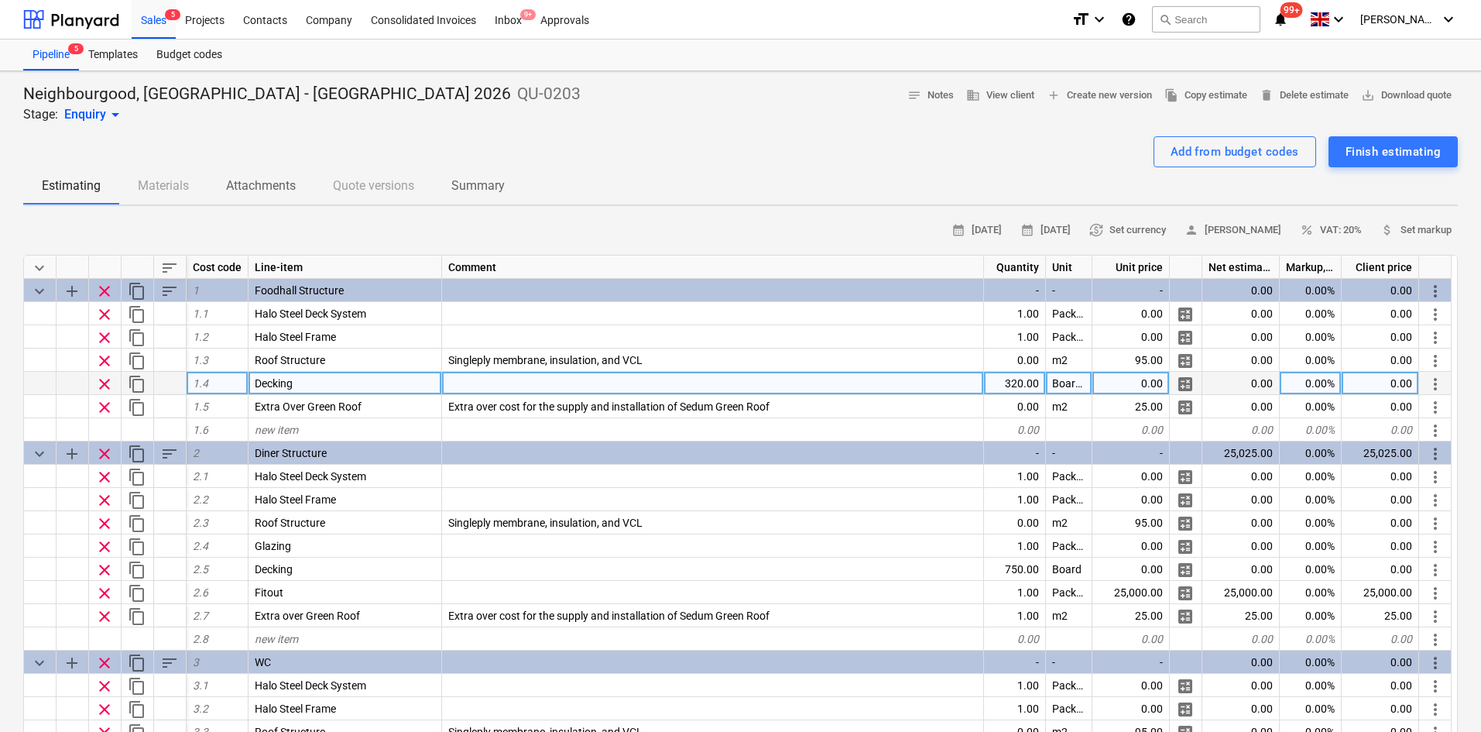
click at [1007, 384] on div "320.00" at bounding box center [1015, 383] width 62 height 23
type input "3"
type input "1000"
type textarea "x"
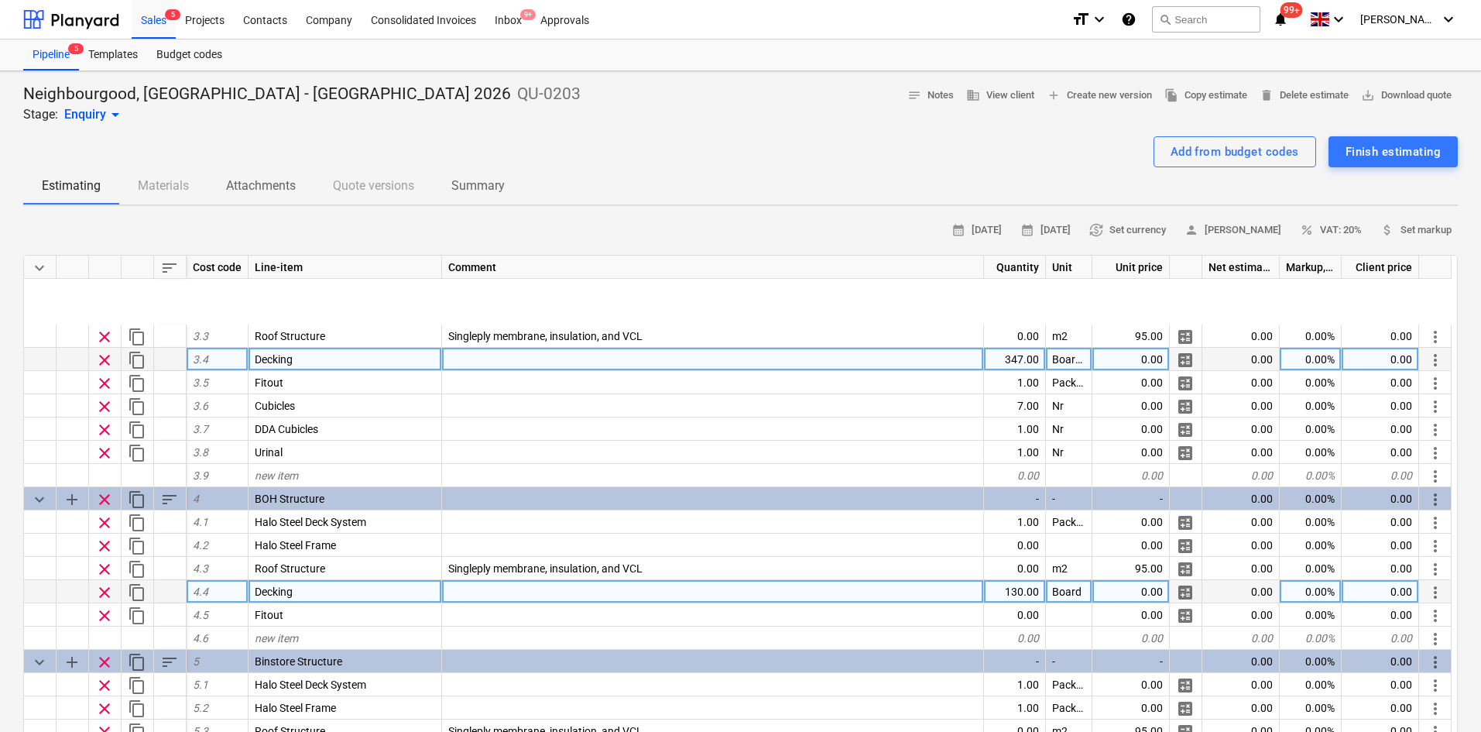
scroll to position [542, 0]
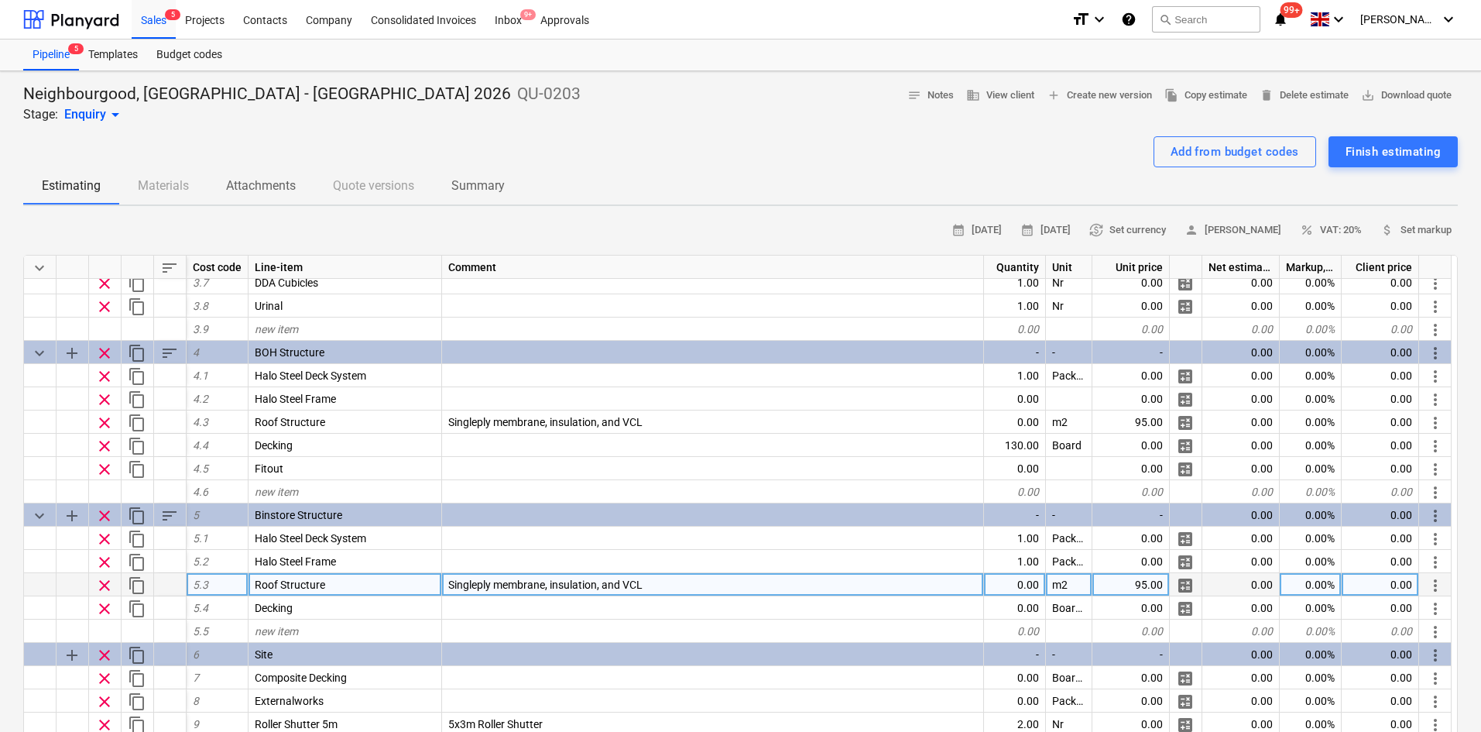
click at [1034, 584] on div "0.00" at bounding box center [1015, 584] width 62 height 23
type input "120"
type textarea "x"
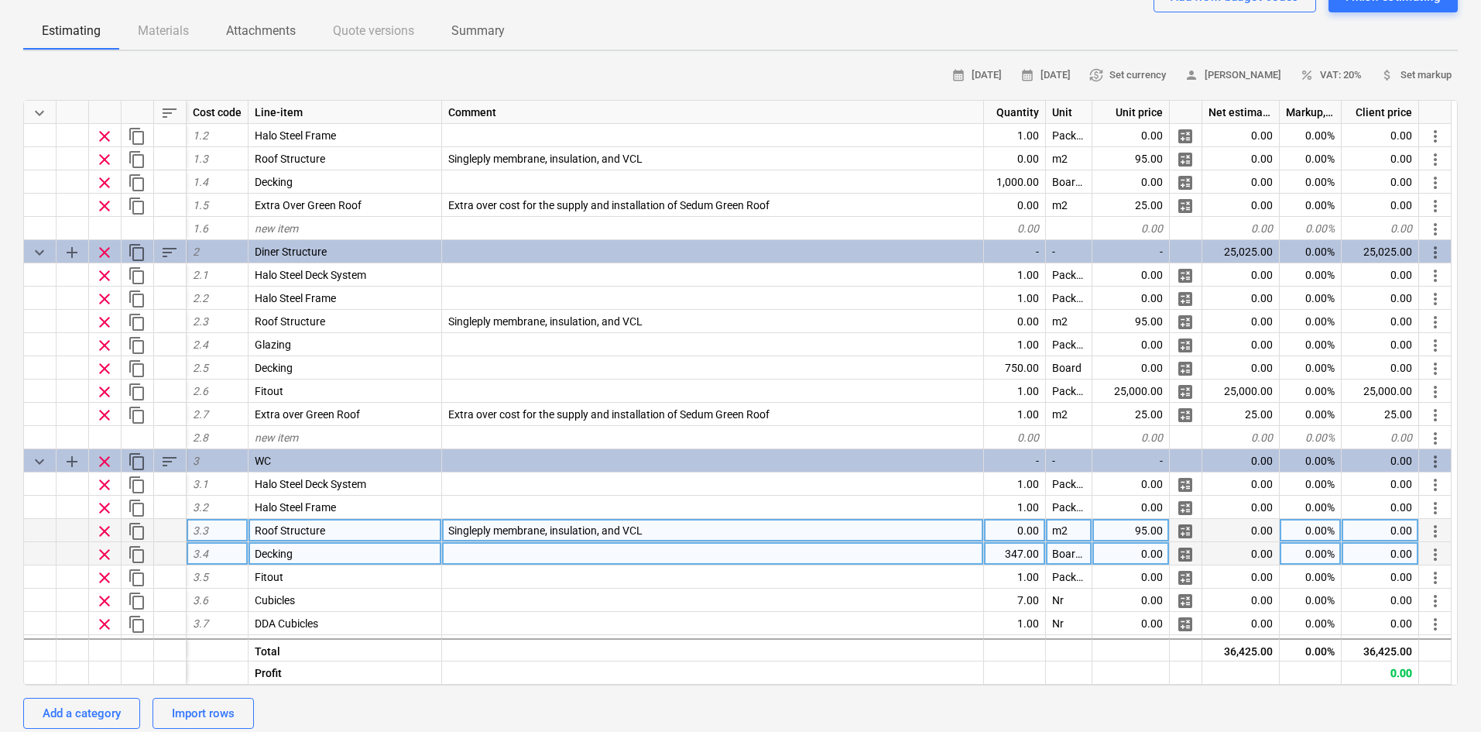
scroll to position [36, 0]
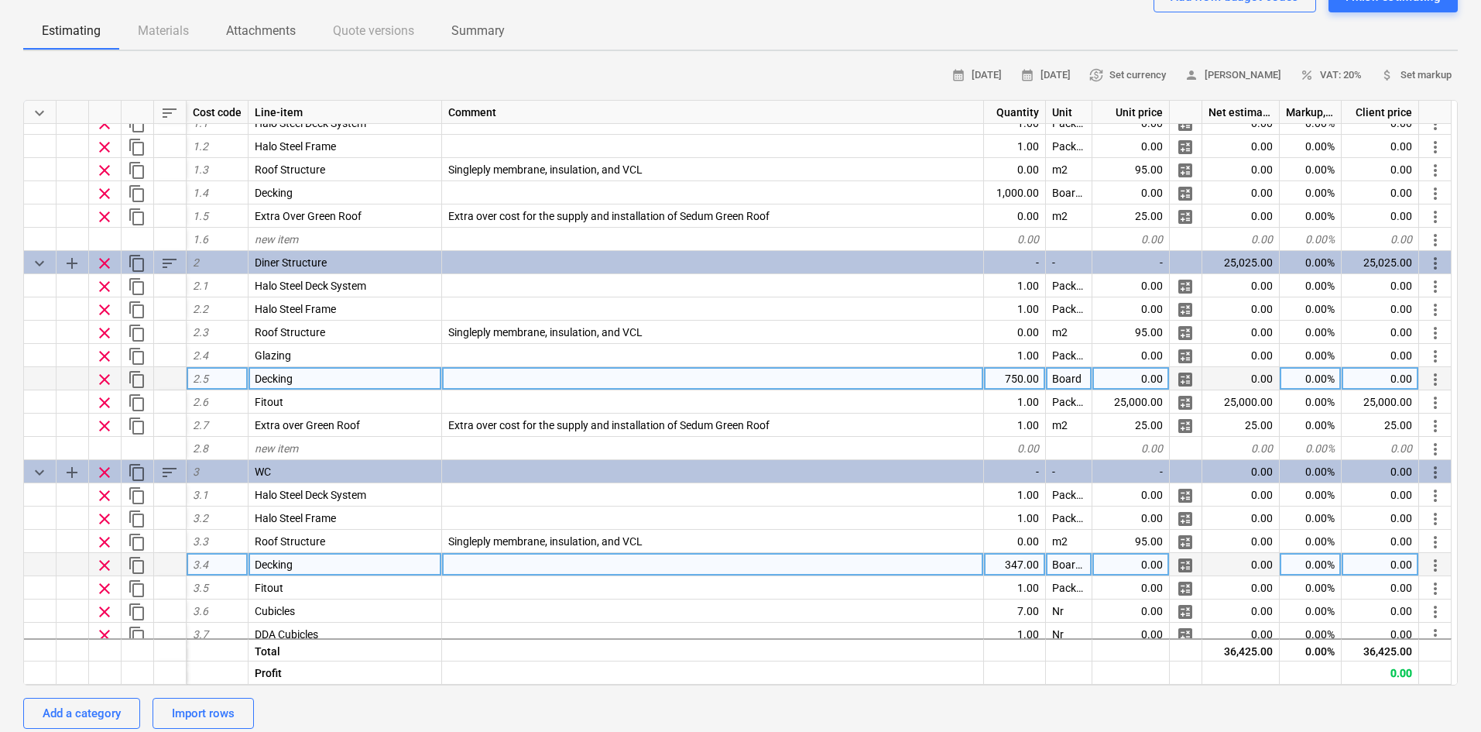
click at [1003, 380] on div "750.00" at bounding box center [1015, 378] width 62 height 23
type input "1000"
type textarea "x"
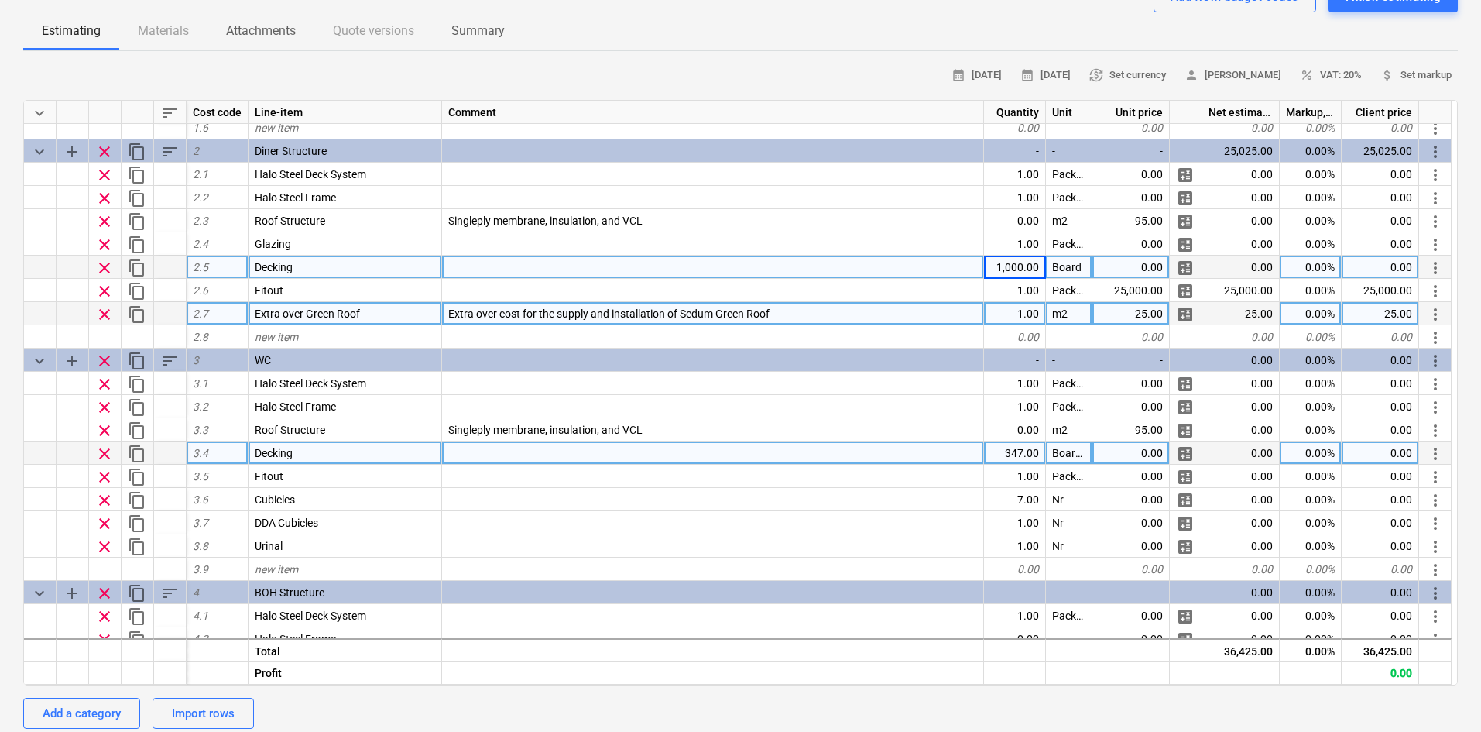
scroll to position [113, 0]
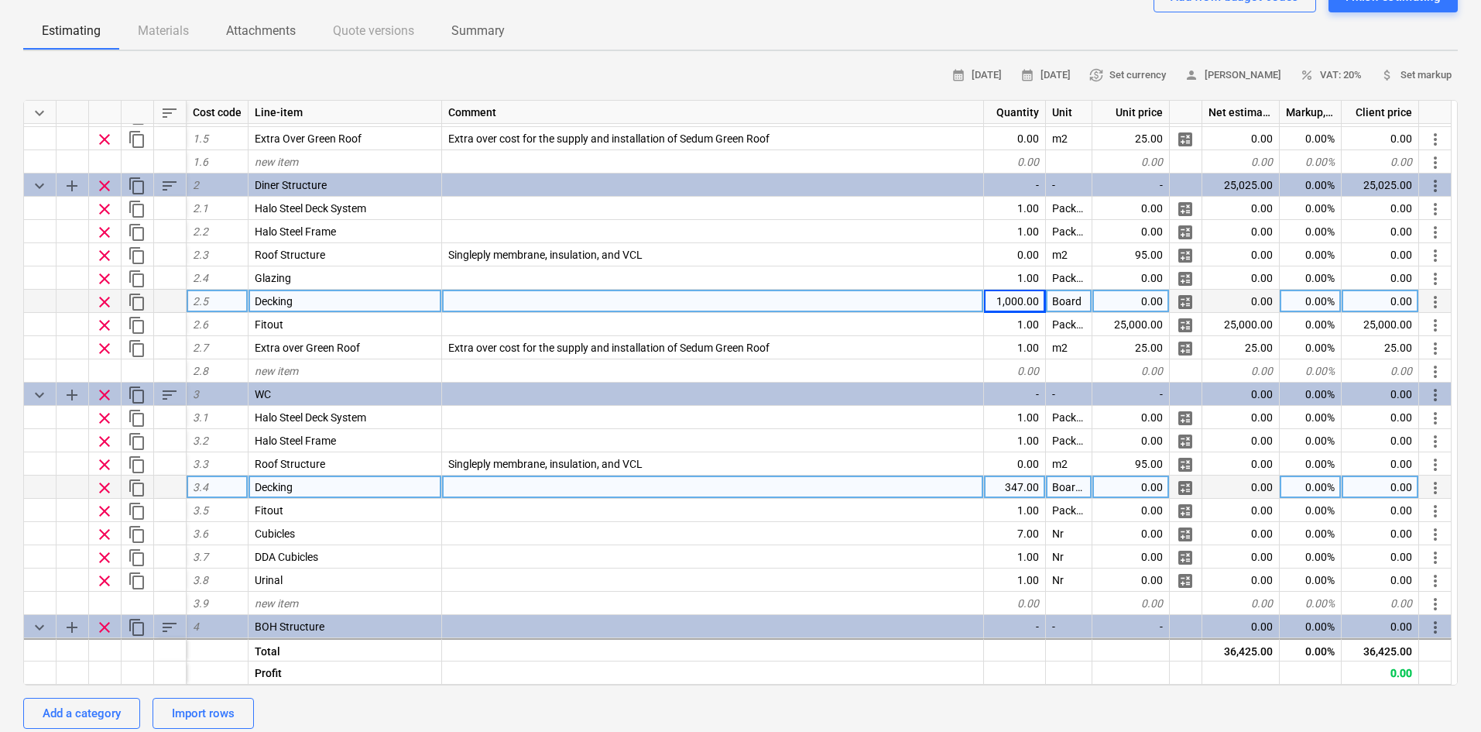
click at [1010, 291] on div "1,000.00" at bounding box center [1015, 301] width 62 height 23
type input "800"
type textarea "x"
type input "500"
type textarea "x"
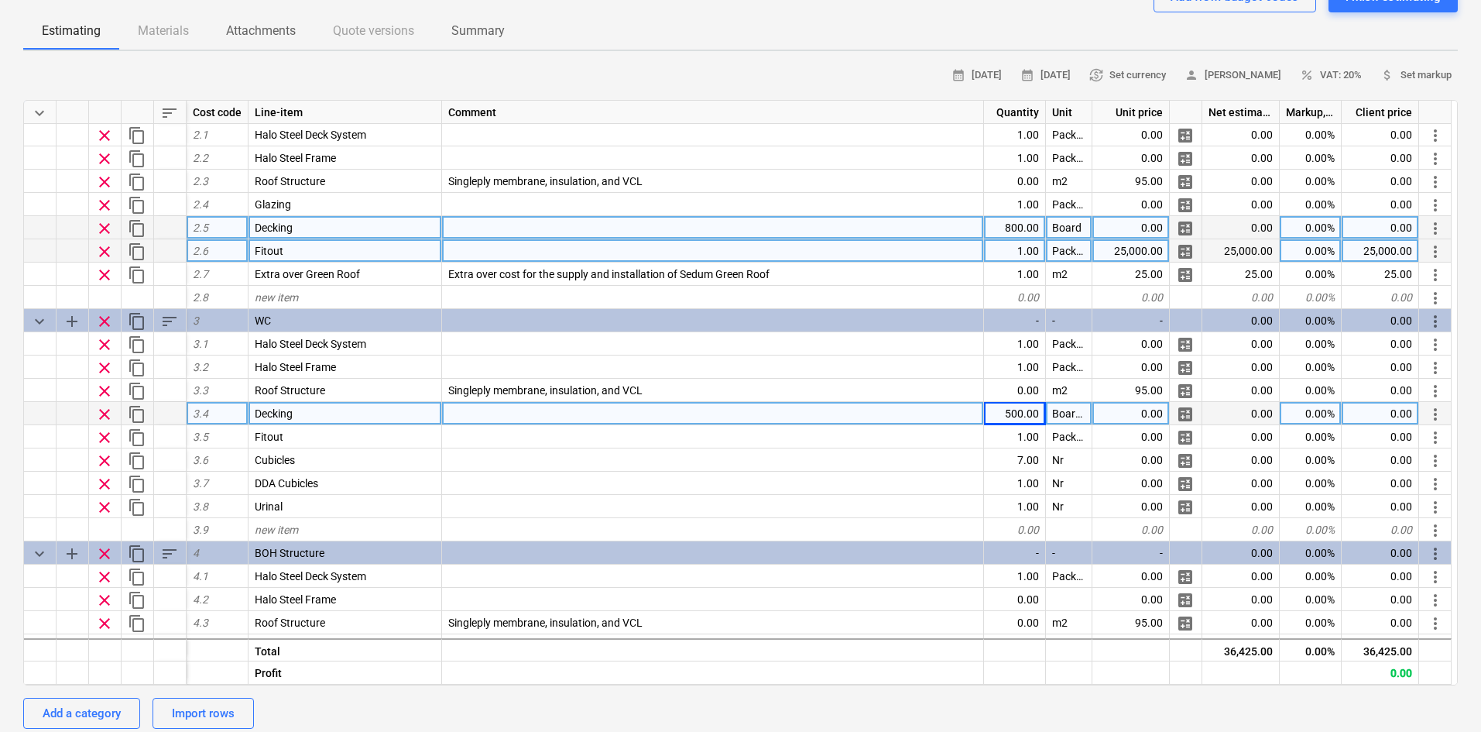
scroll to position [345, 0]
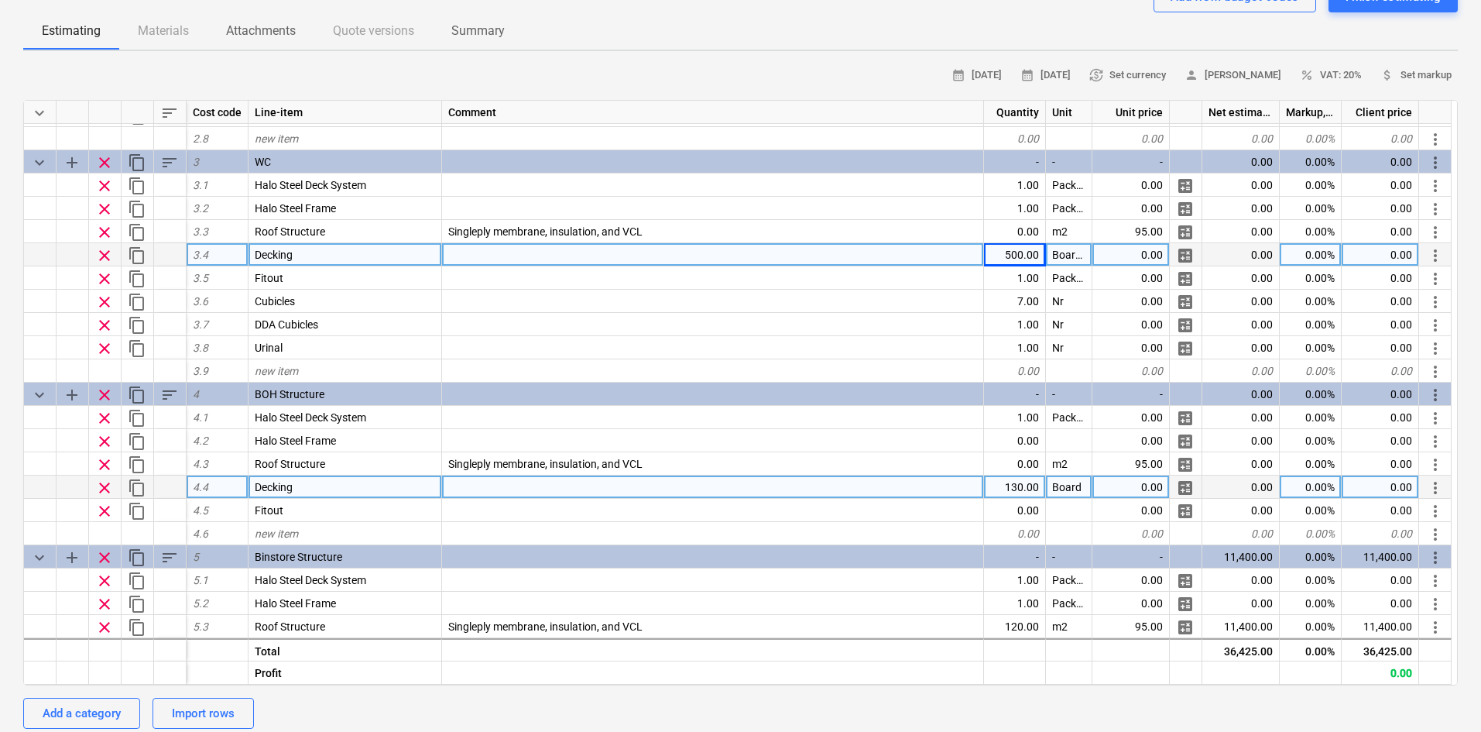
click at [1028, 485] on div "130.00" at bounding box center [1015, 486] width 62 height 23
type input "250"
type textarea "x"
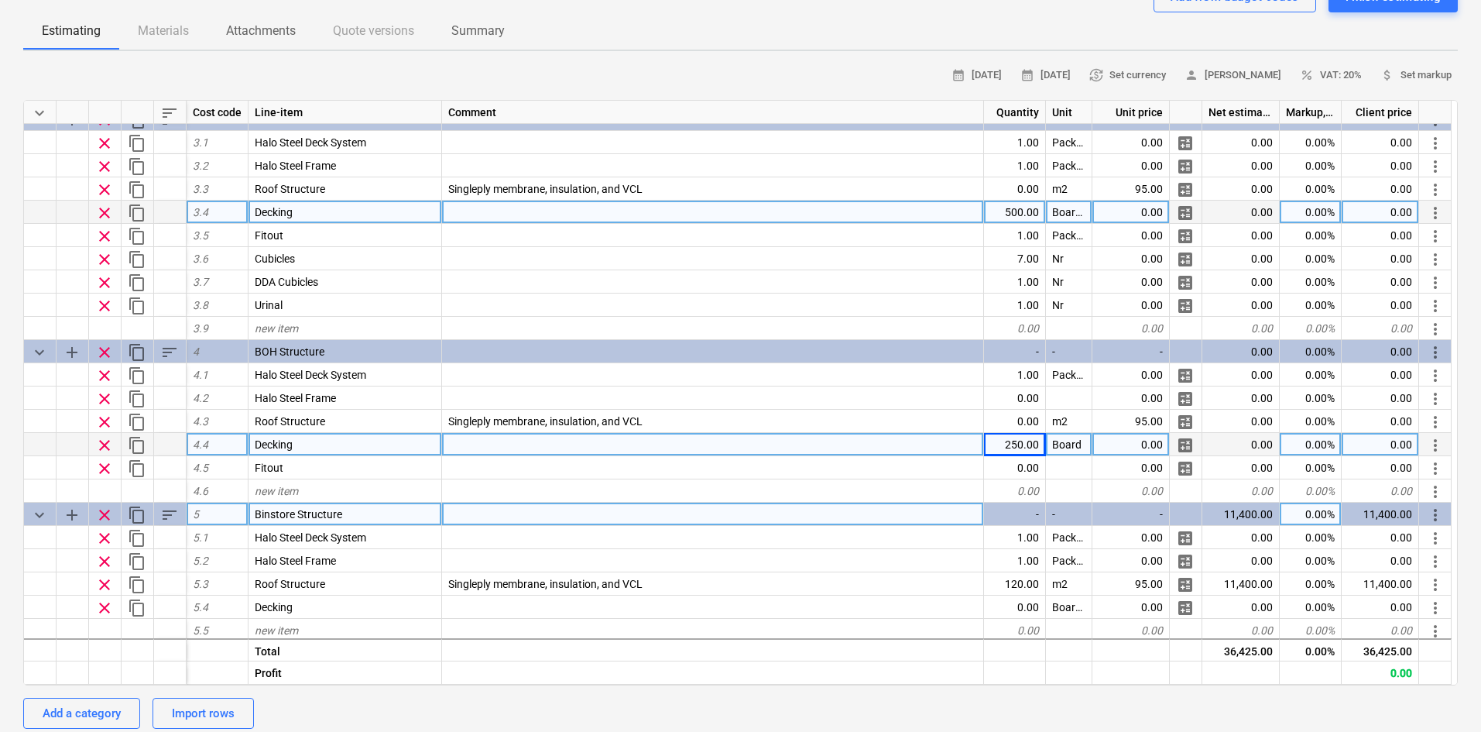
scroll to position [500, 0]
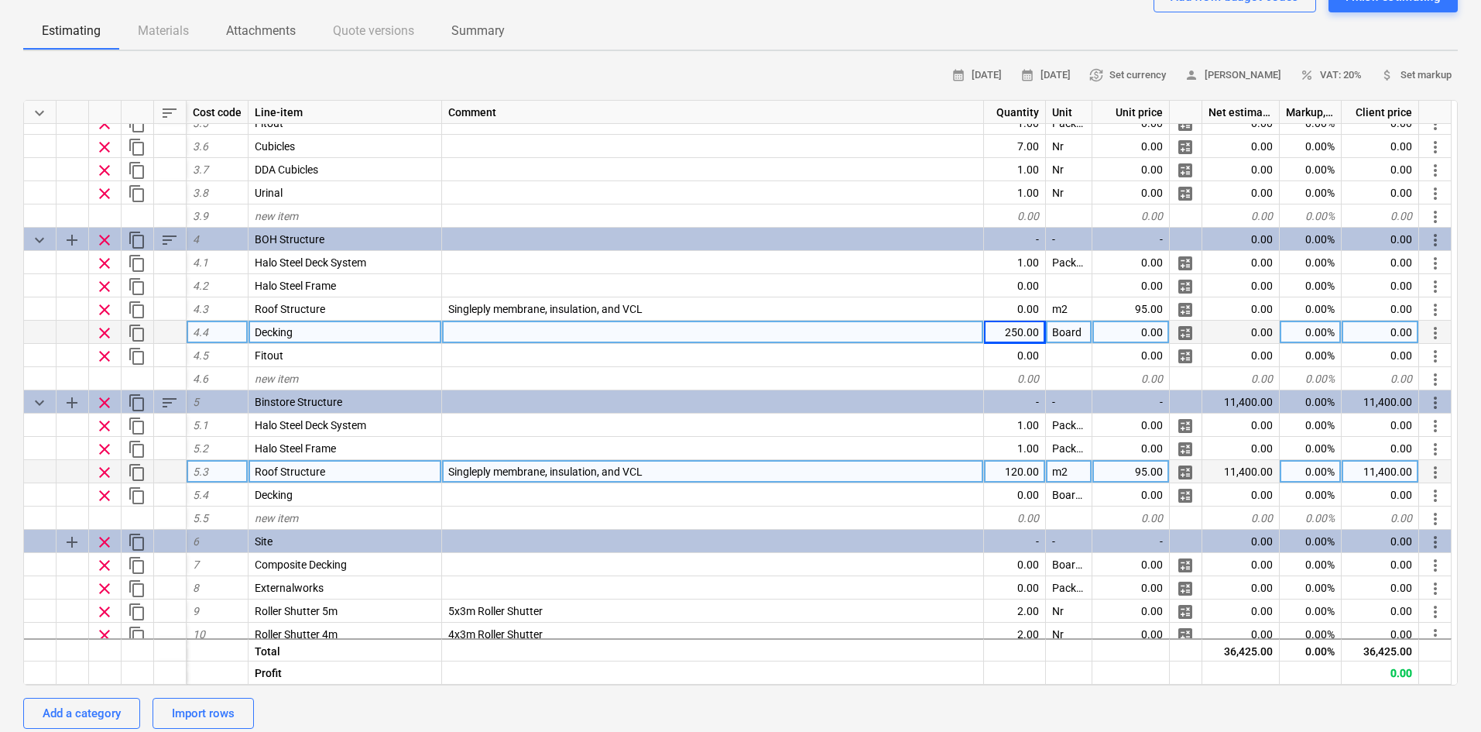
click at [1018, 482] on div "120.00" at bounding box center [1015, 471] width 62 height 23
type input "250"
type textarea "x"
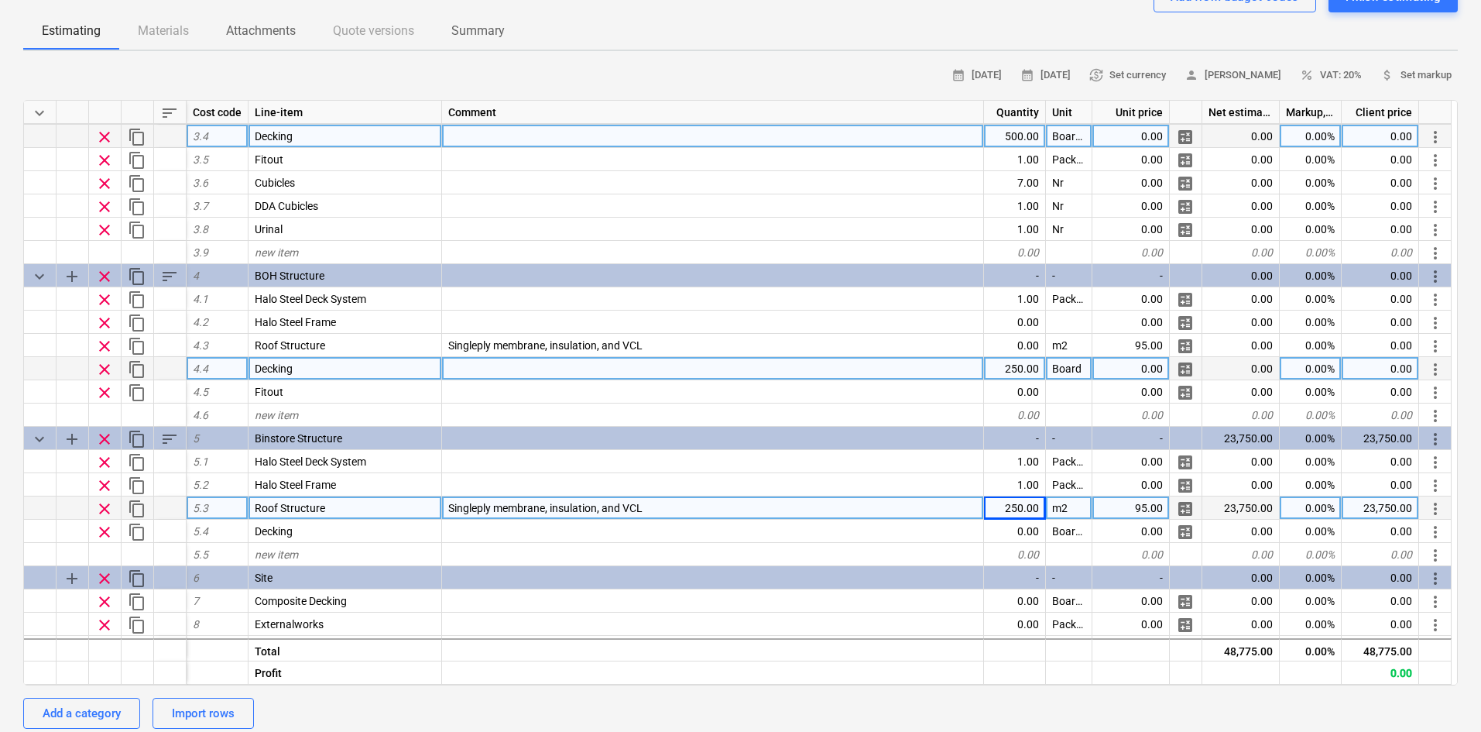
scroll to position [423, 0]
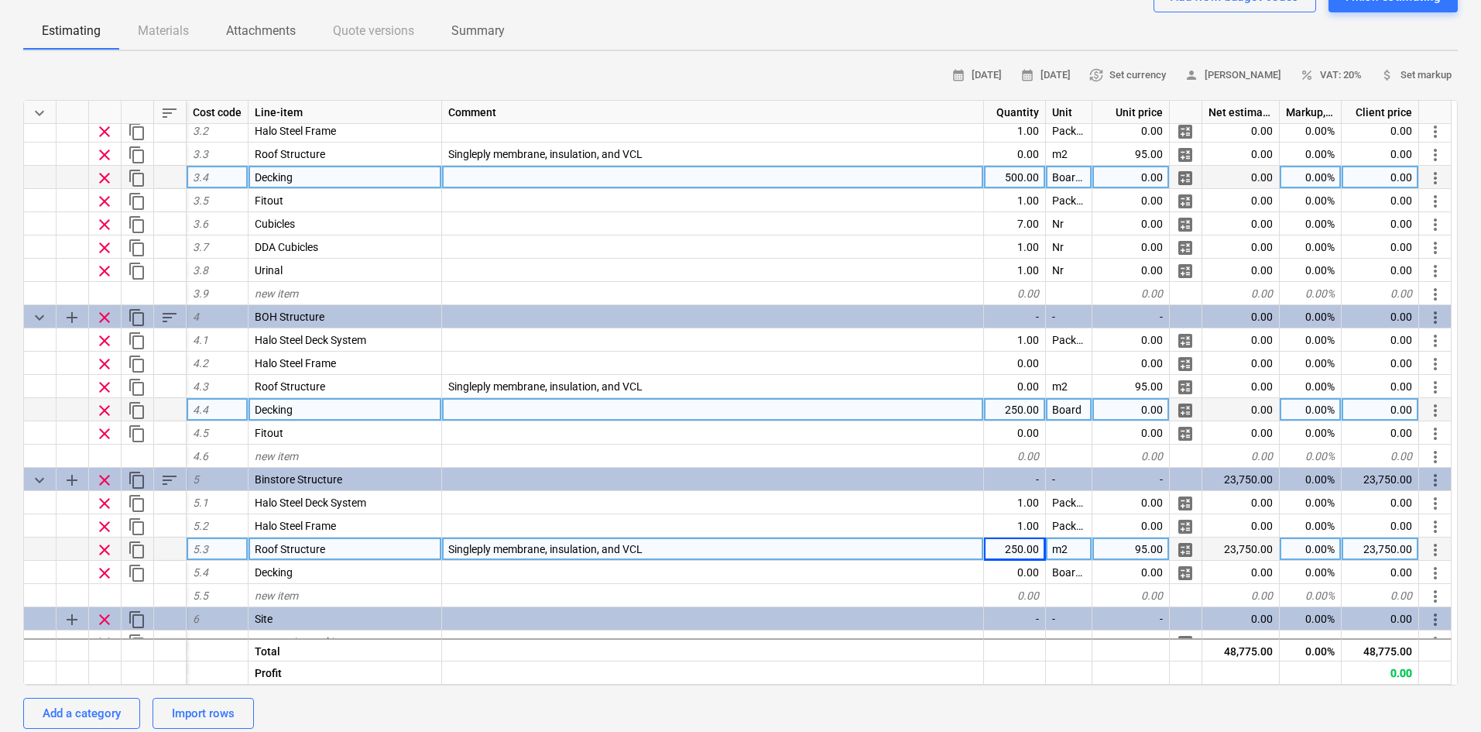
click at [1006, 550] on div "250.00" at bounding box center [1015, 548] width 62 height 23
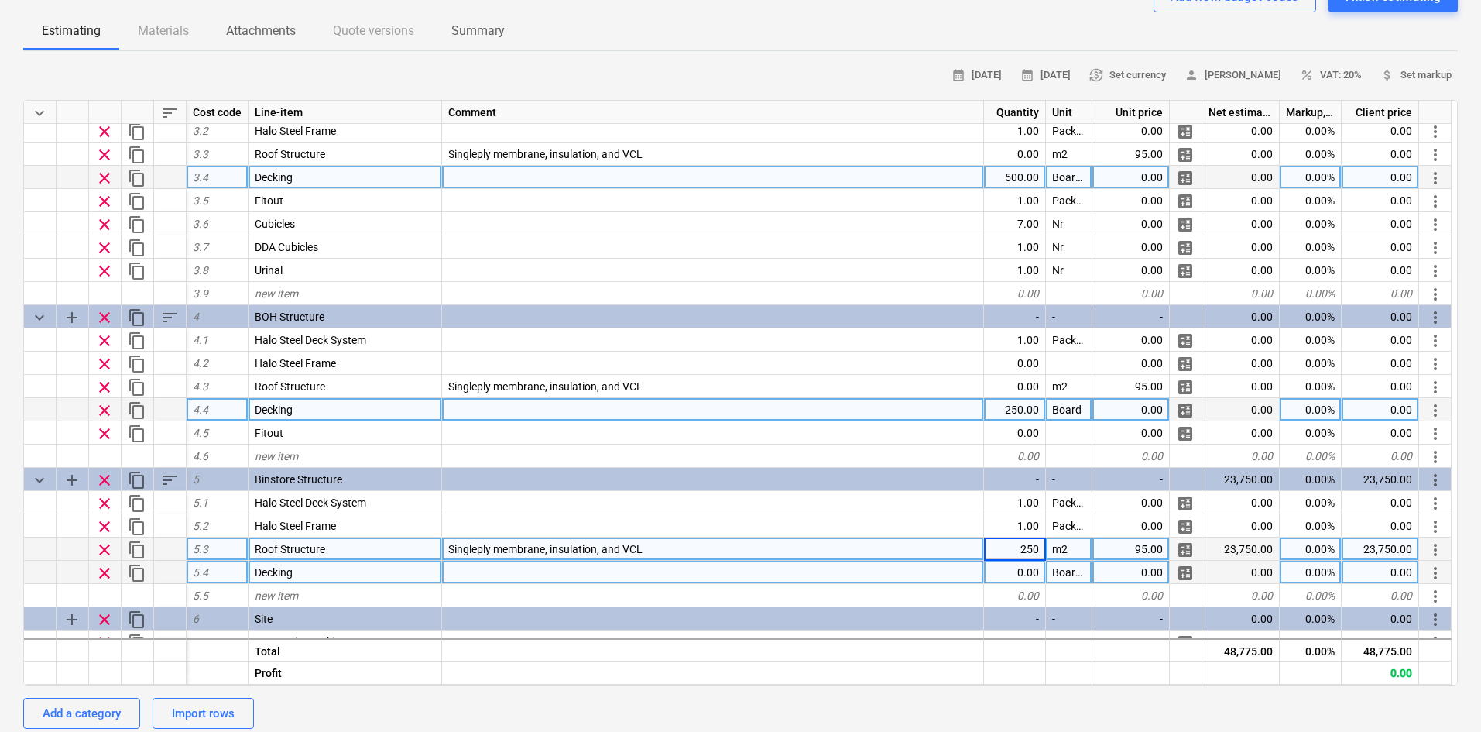
click at [1016, 574] on div "0.00" at bounding box center [1015, 571] width 62 height 23
type input "250"
type textarea "x"
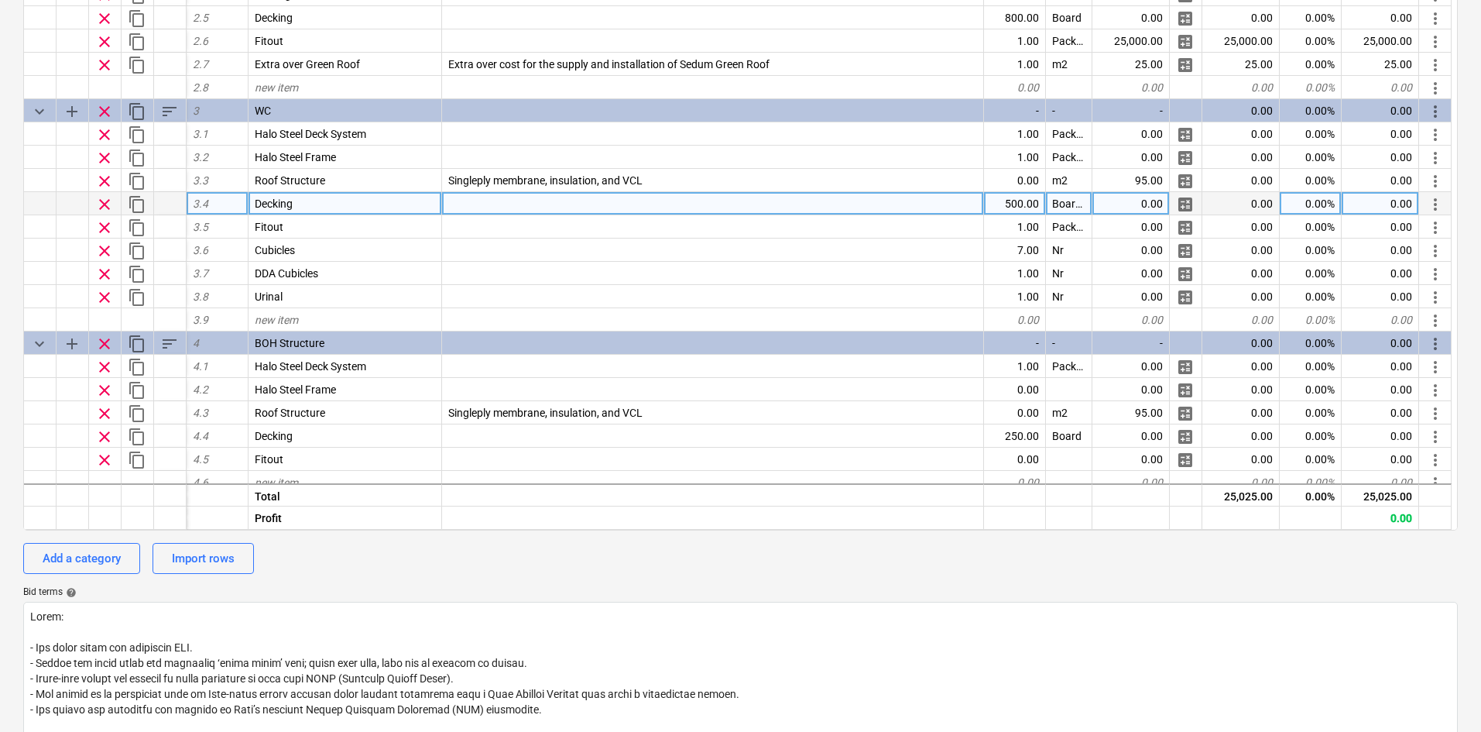
scroll to position [36, 0]
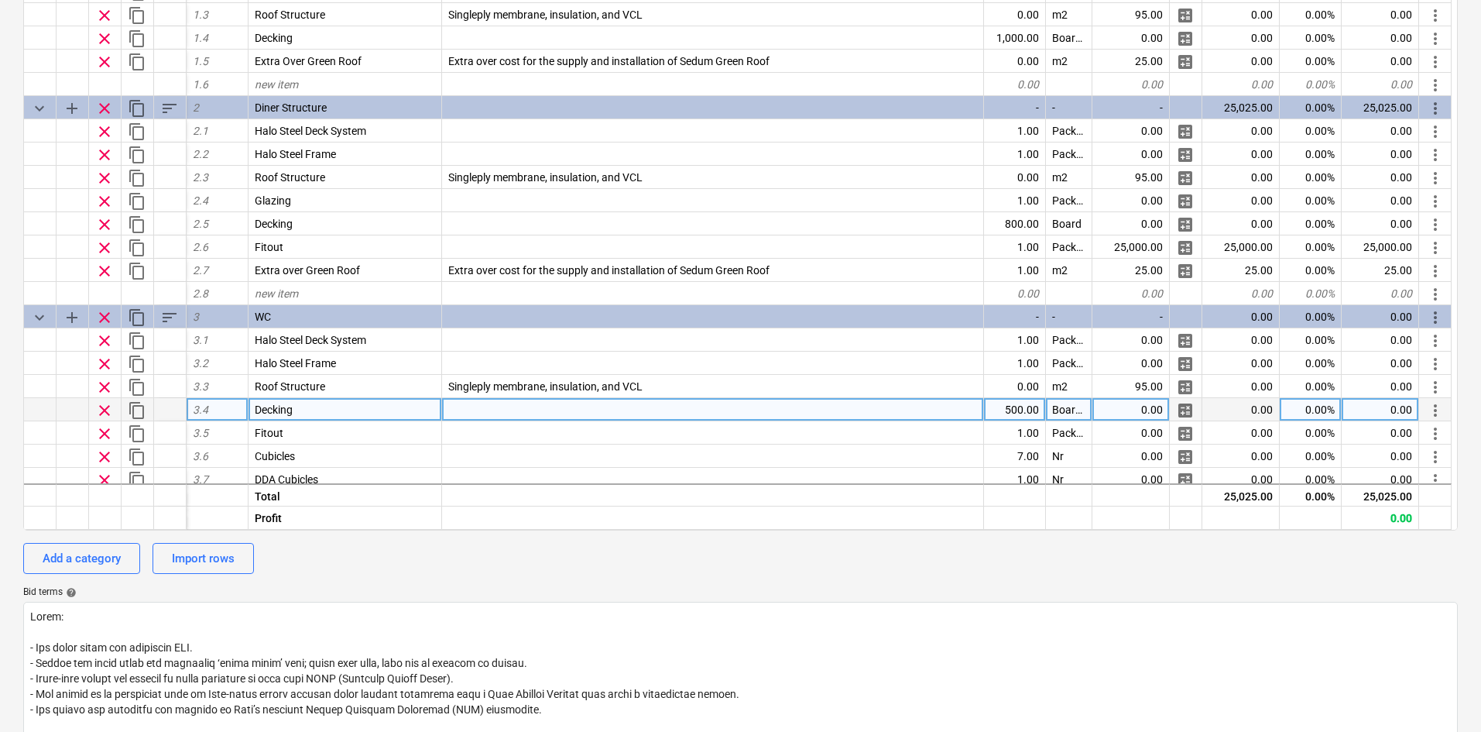
click at [1002, 406] on div "500.00" at bounding box center [1015, 409] width 62 height 23
type input "5"
type input "690"
type textarea "x"
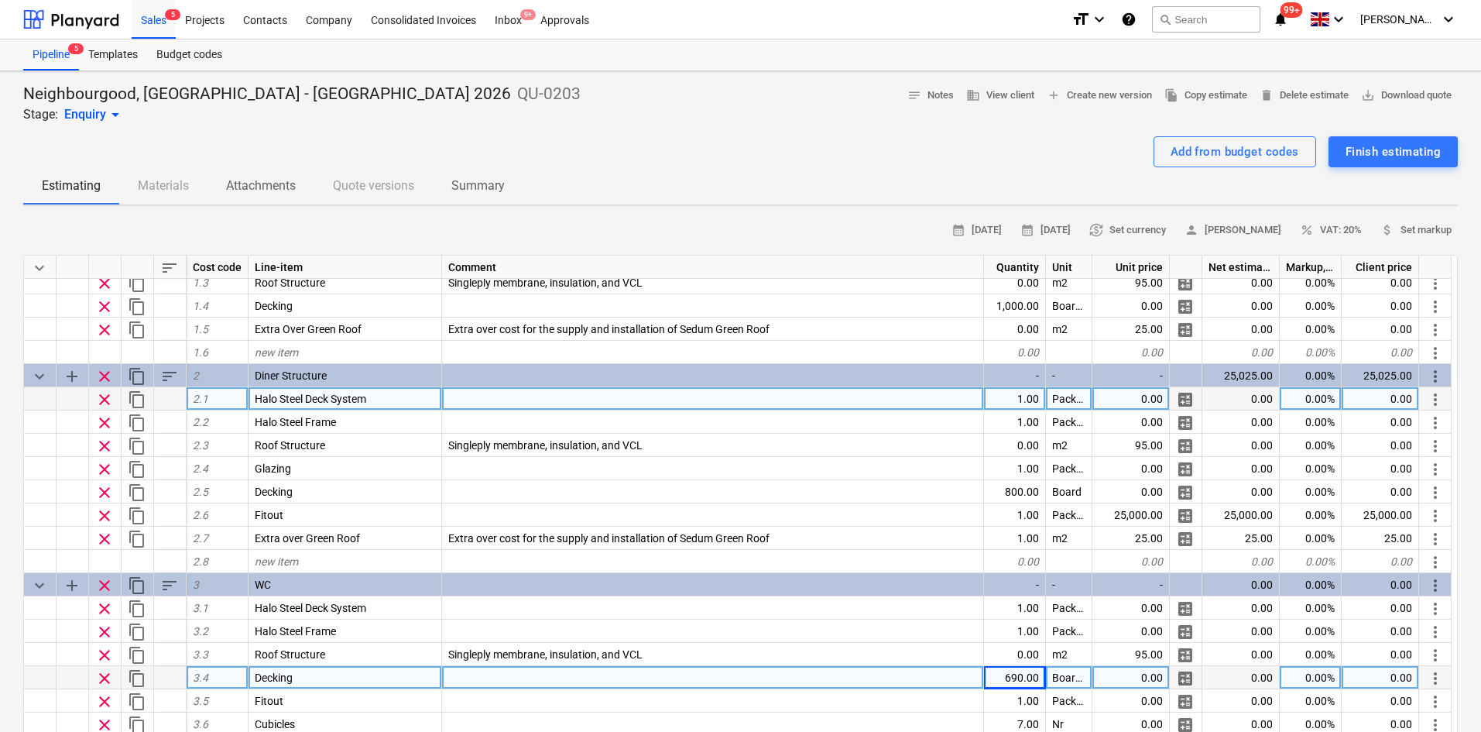
scroll to position [0, 0]
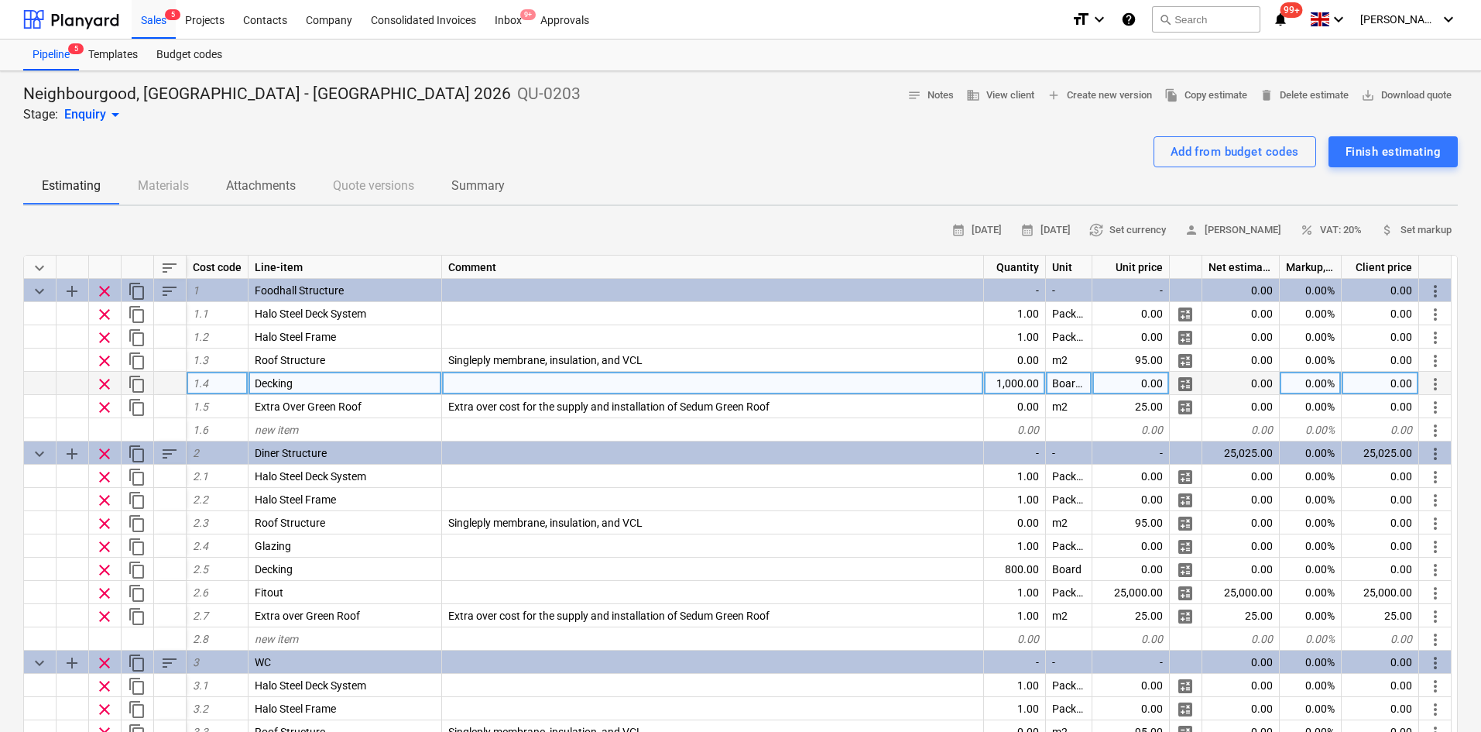
click at [1133, 379] on div "0.00" at bounding box center [1130, 383] width 77 height 23
type input "30.42"
type textarea "x"
type input "30.42"
type textarea "x"
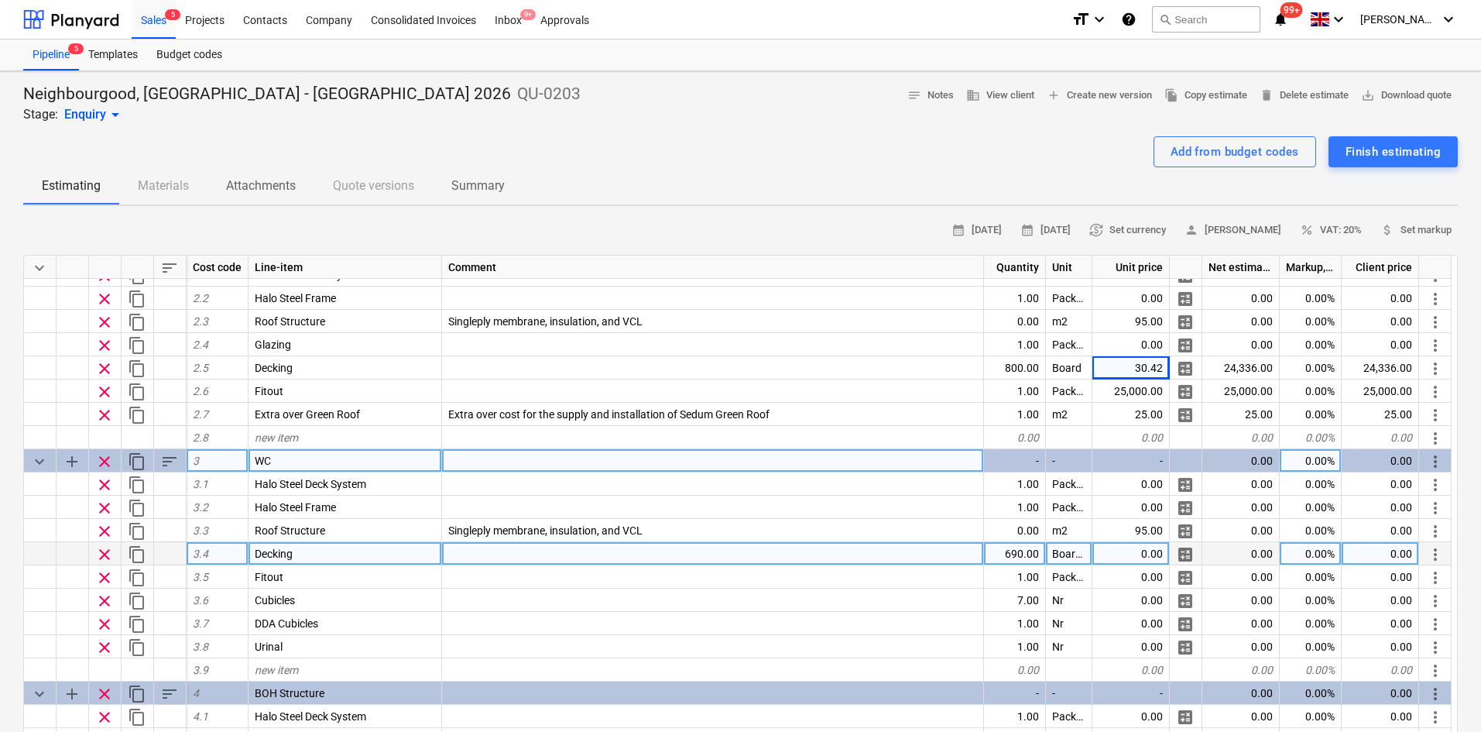
scroll to position [232, 0]
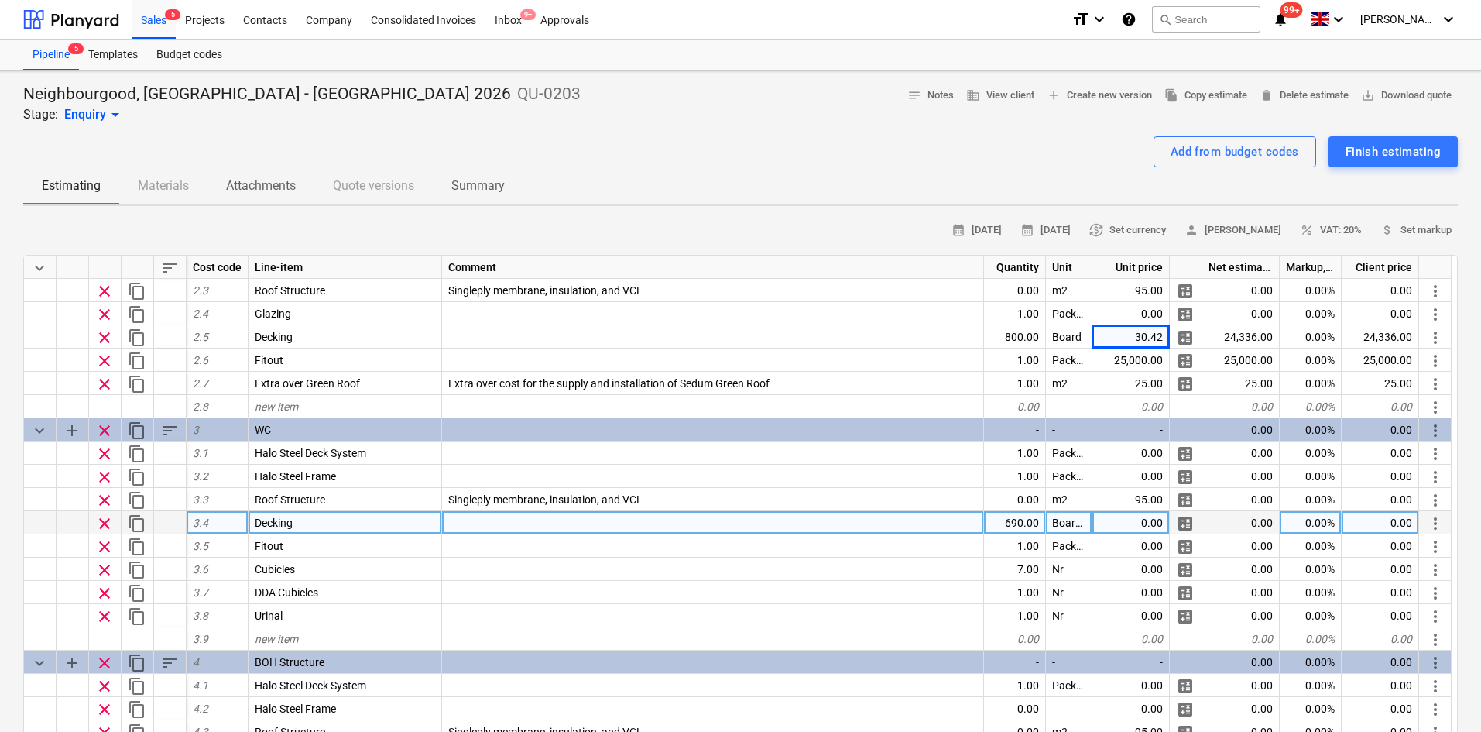
click at [1150, 521] on div "0.00" at bounding box center [1130, 522] width 77 height 23
type input "30.42"
type textarea "x"
type input "35"
type textarea "x"
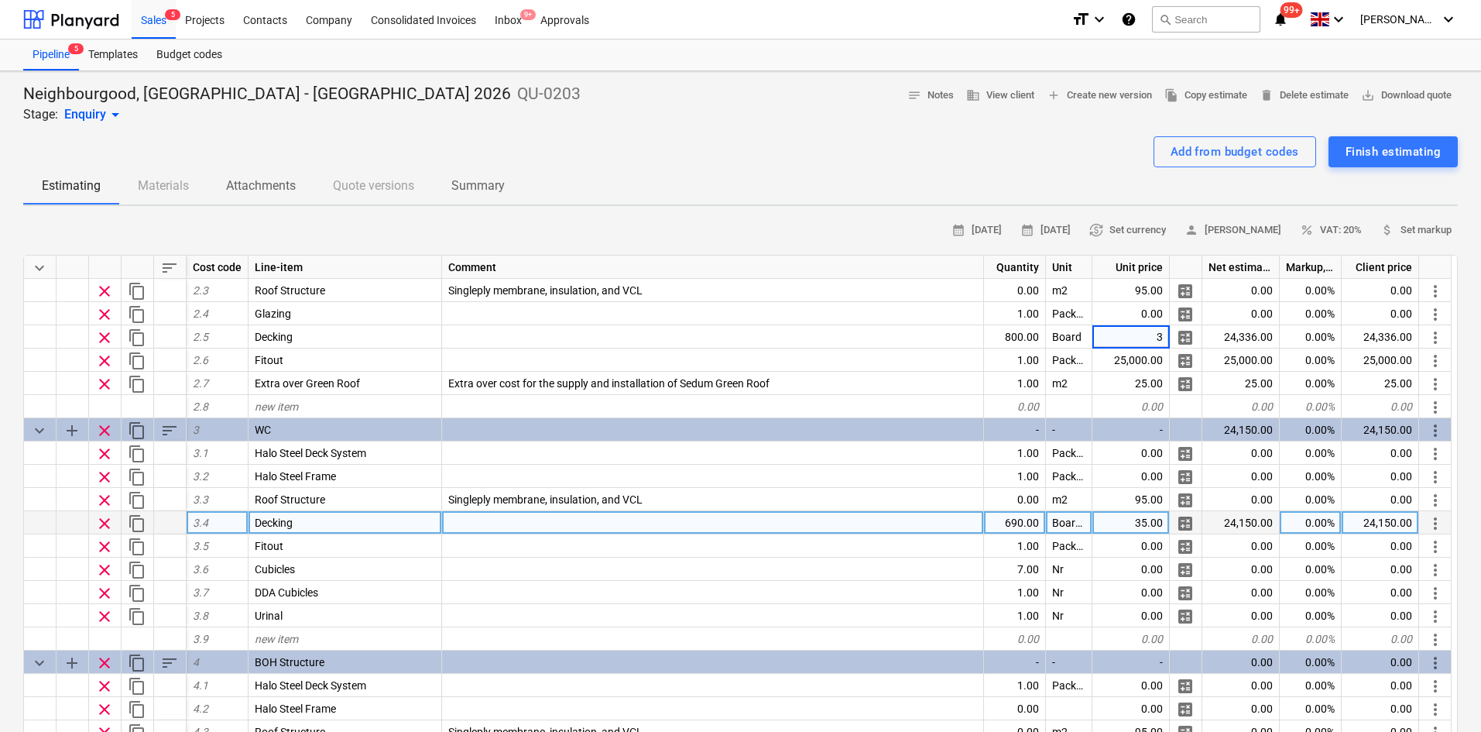
type input "35"
type textarea "x"
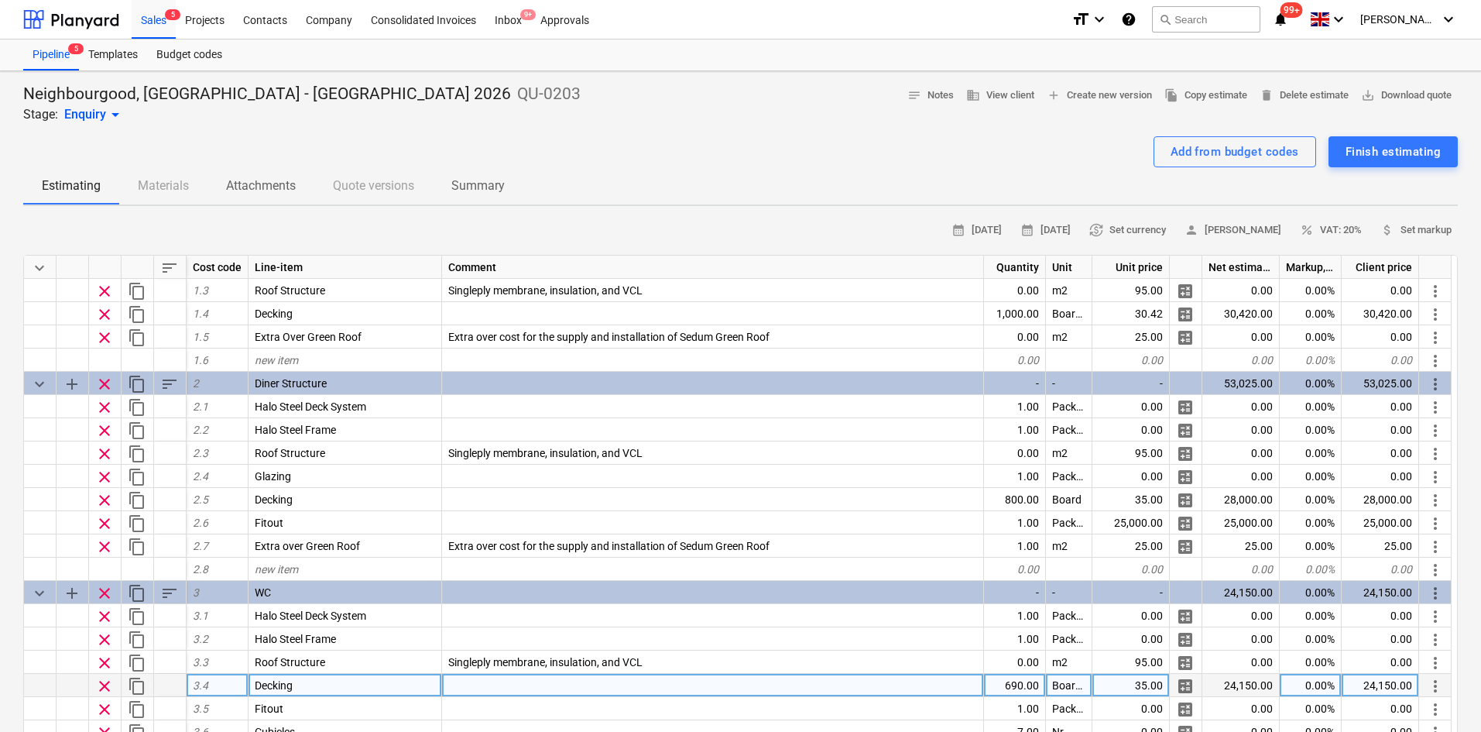
scroll to position [23, 0]
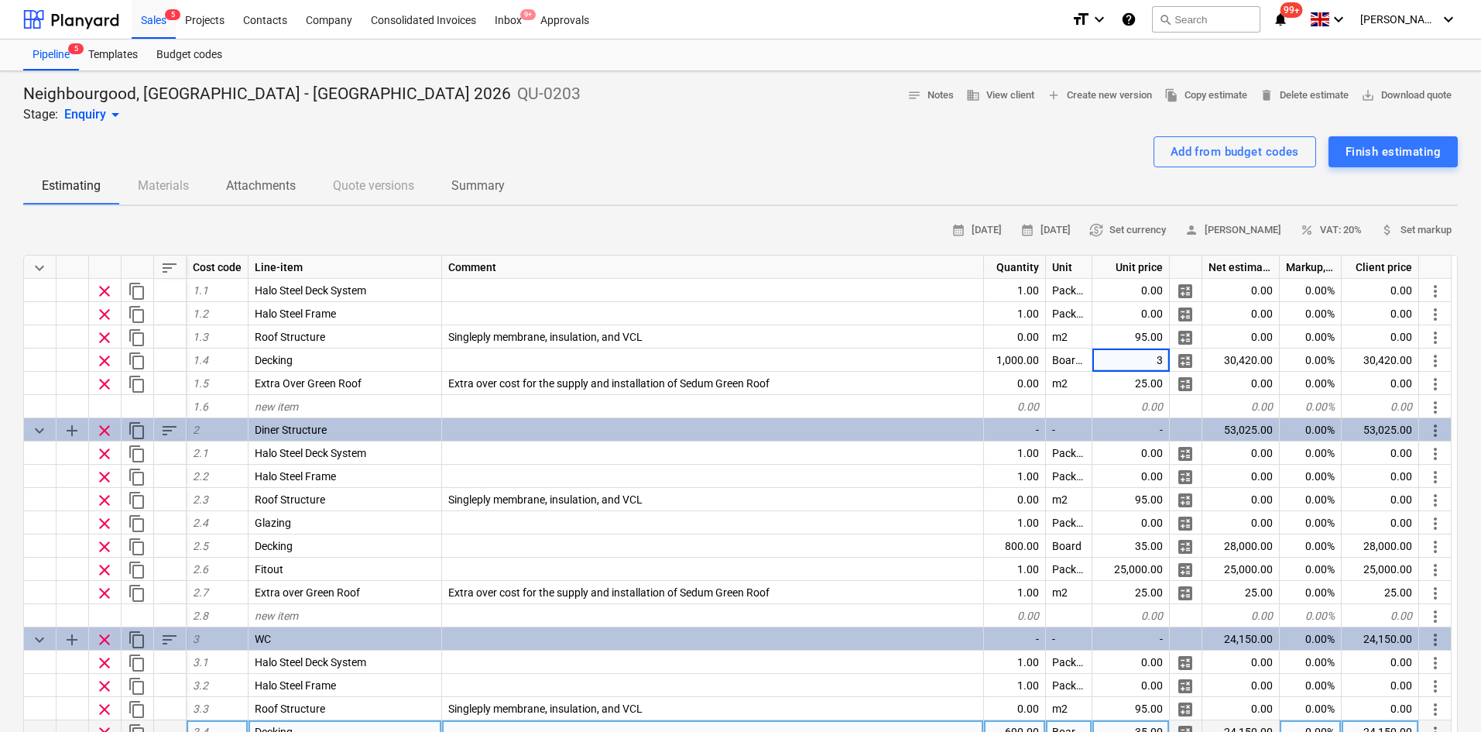
type input "33"
type textarea "x"
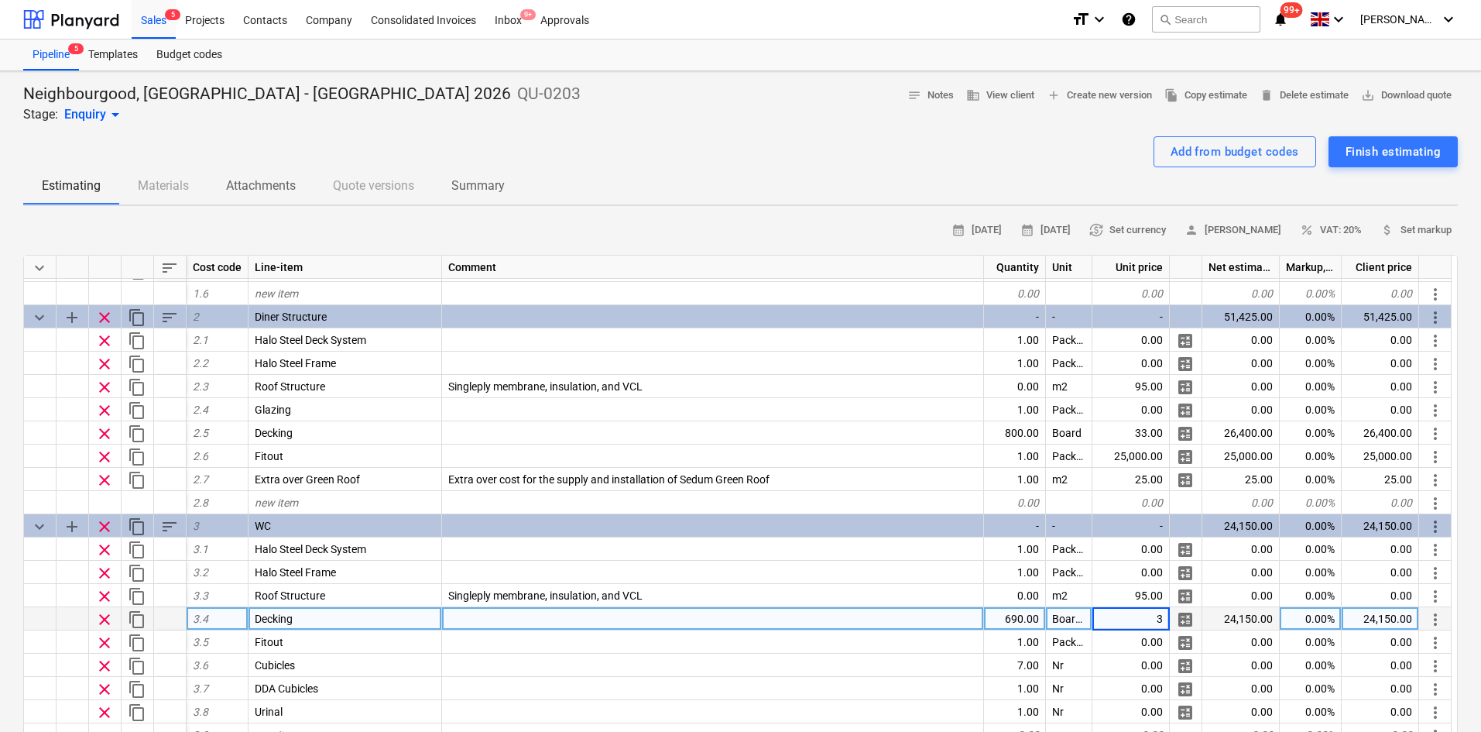
type input "33"
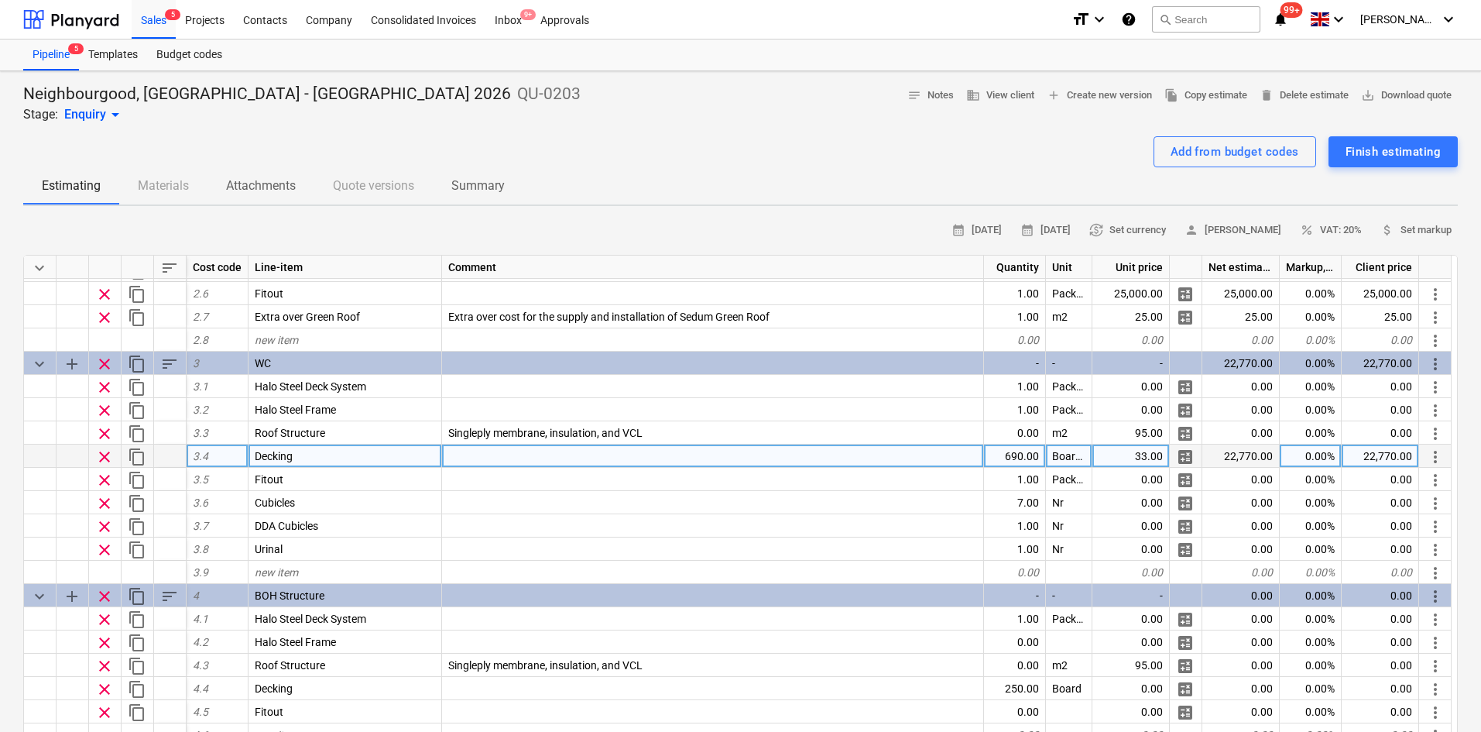
scroll to position [392, 0]
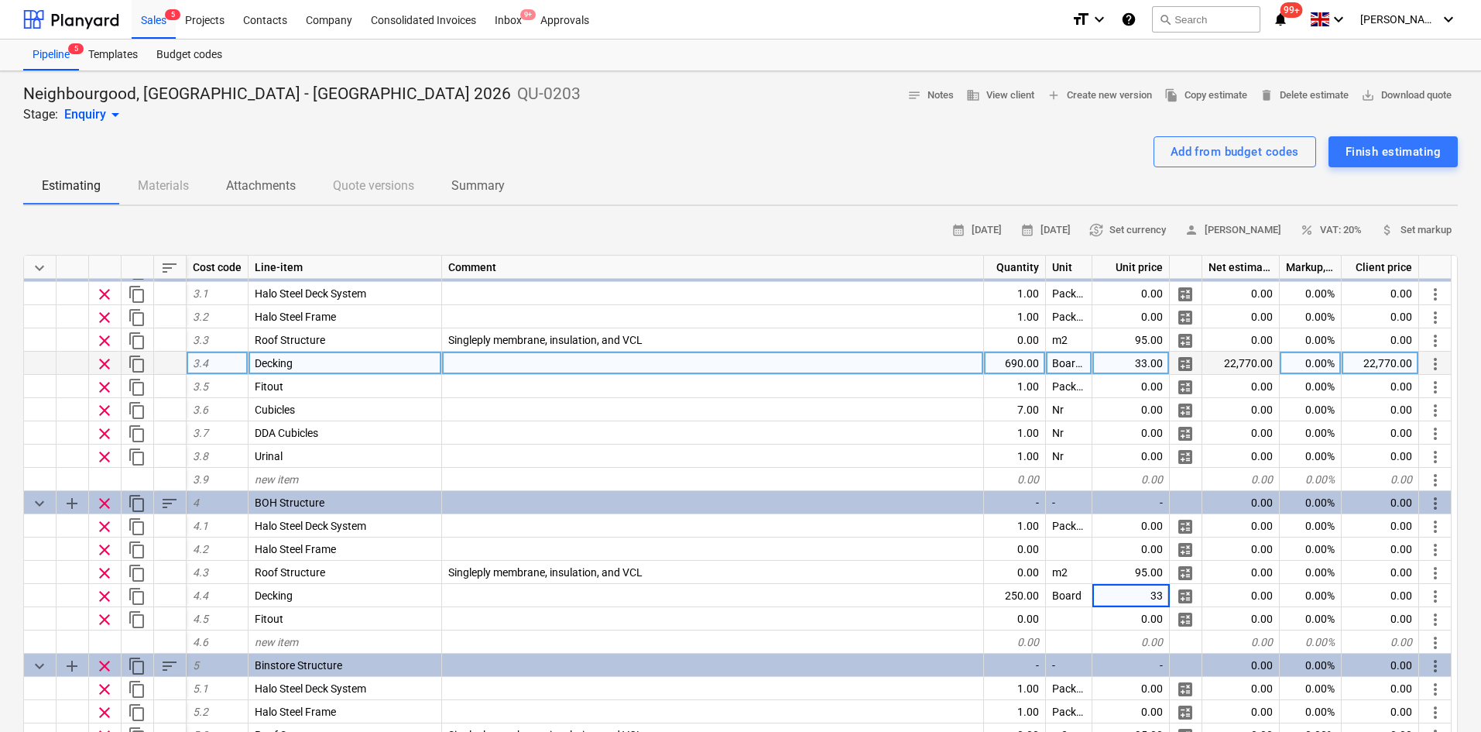
type textarea "x"
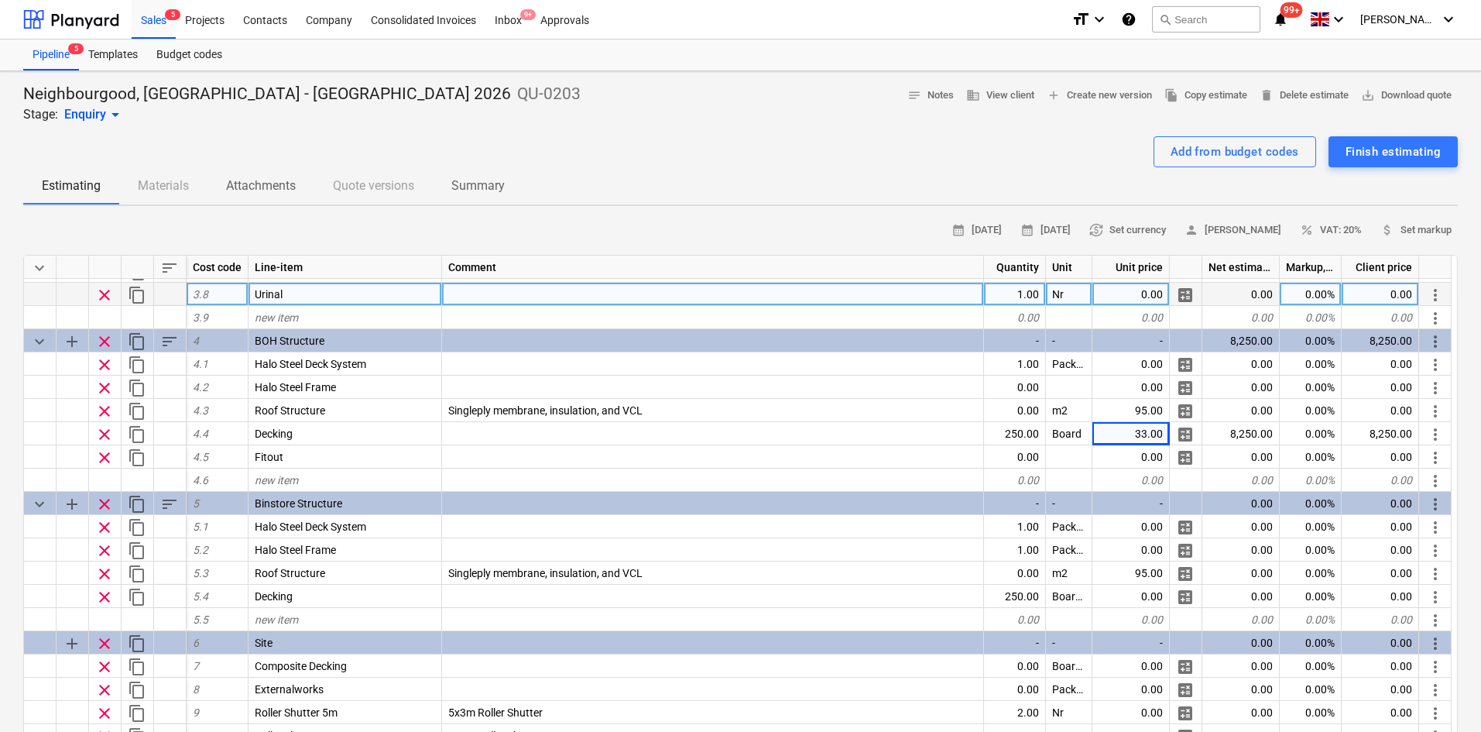
scroll to position [578, 0]
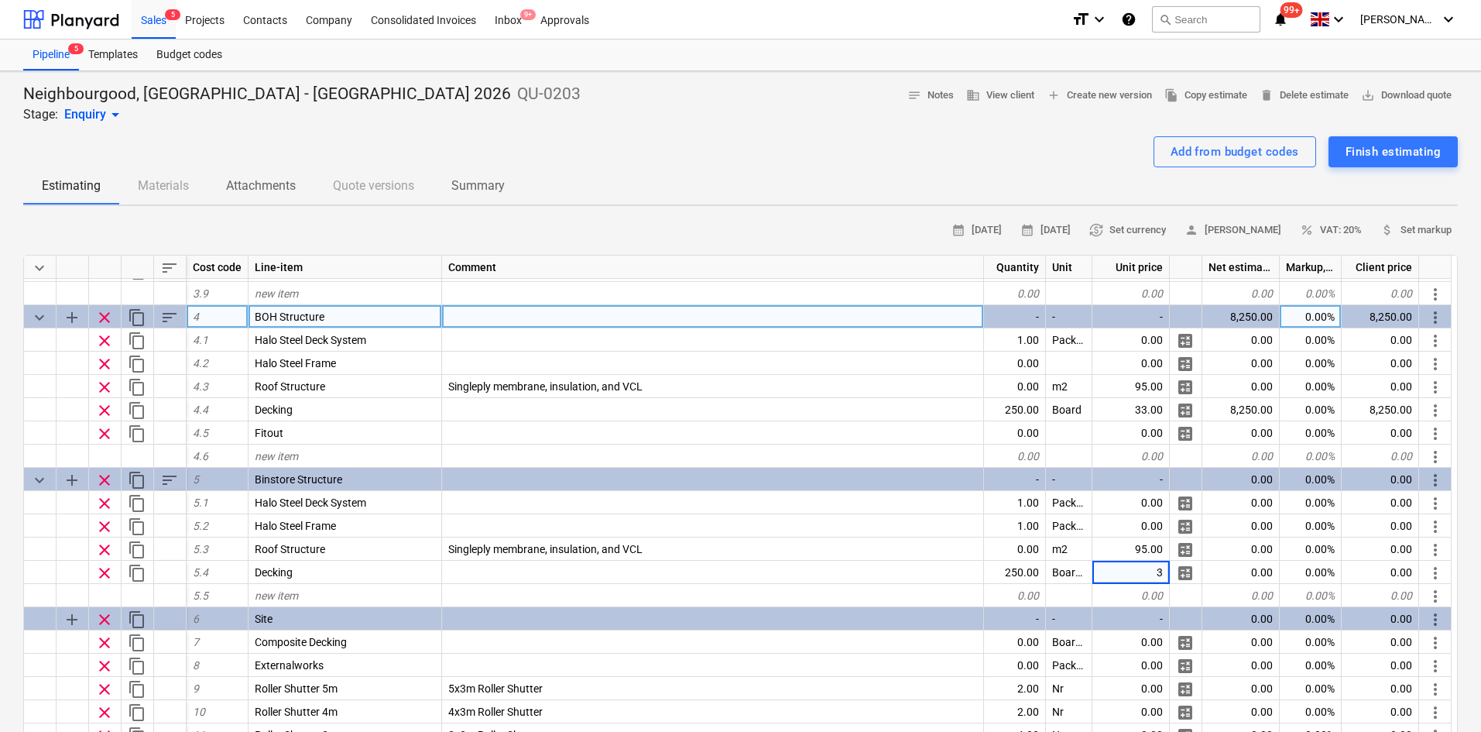
type input "33"
type textarea "x"
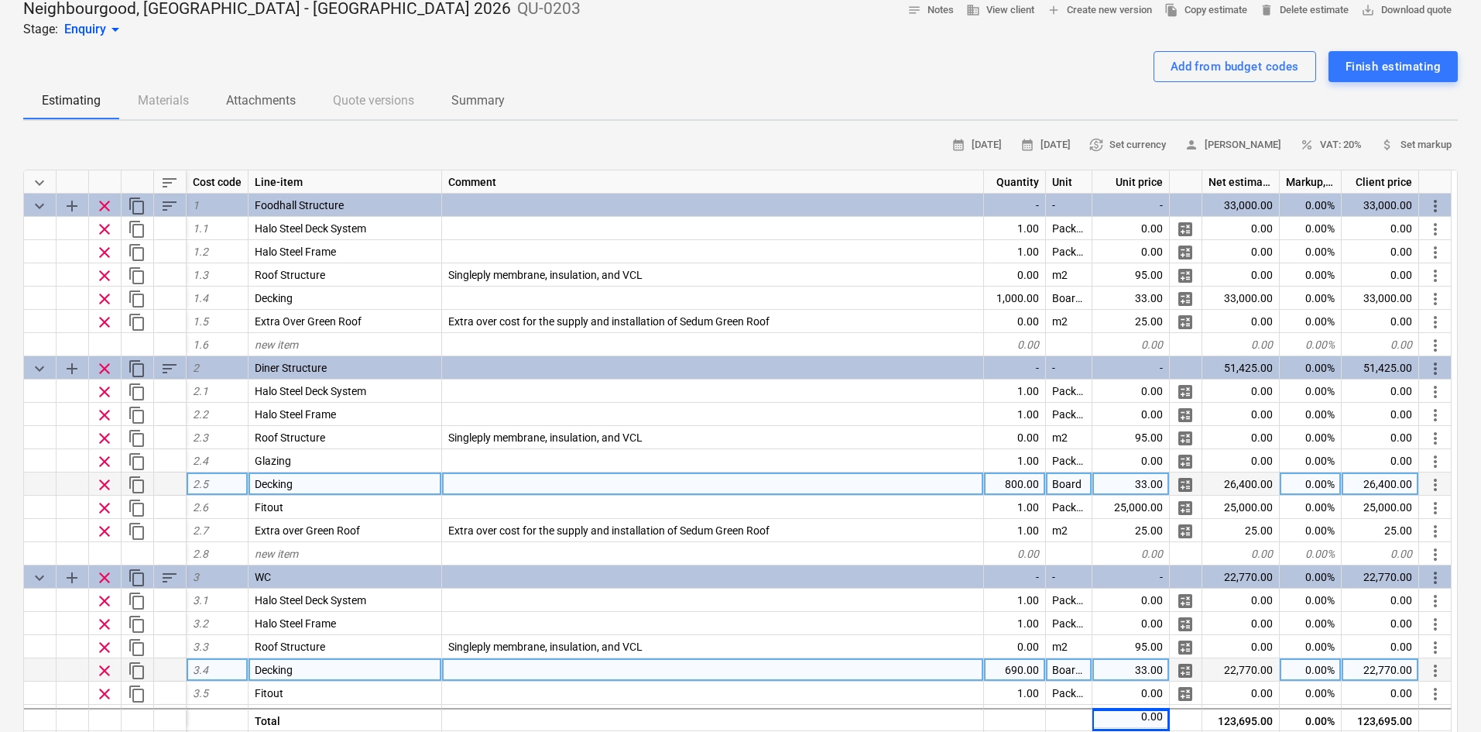
scroll to position [77, 0]
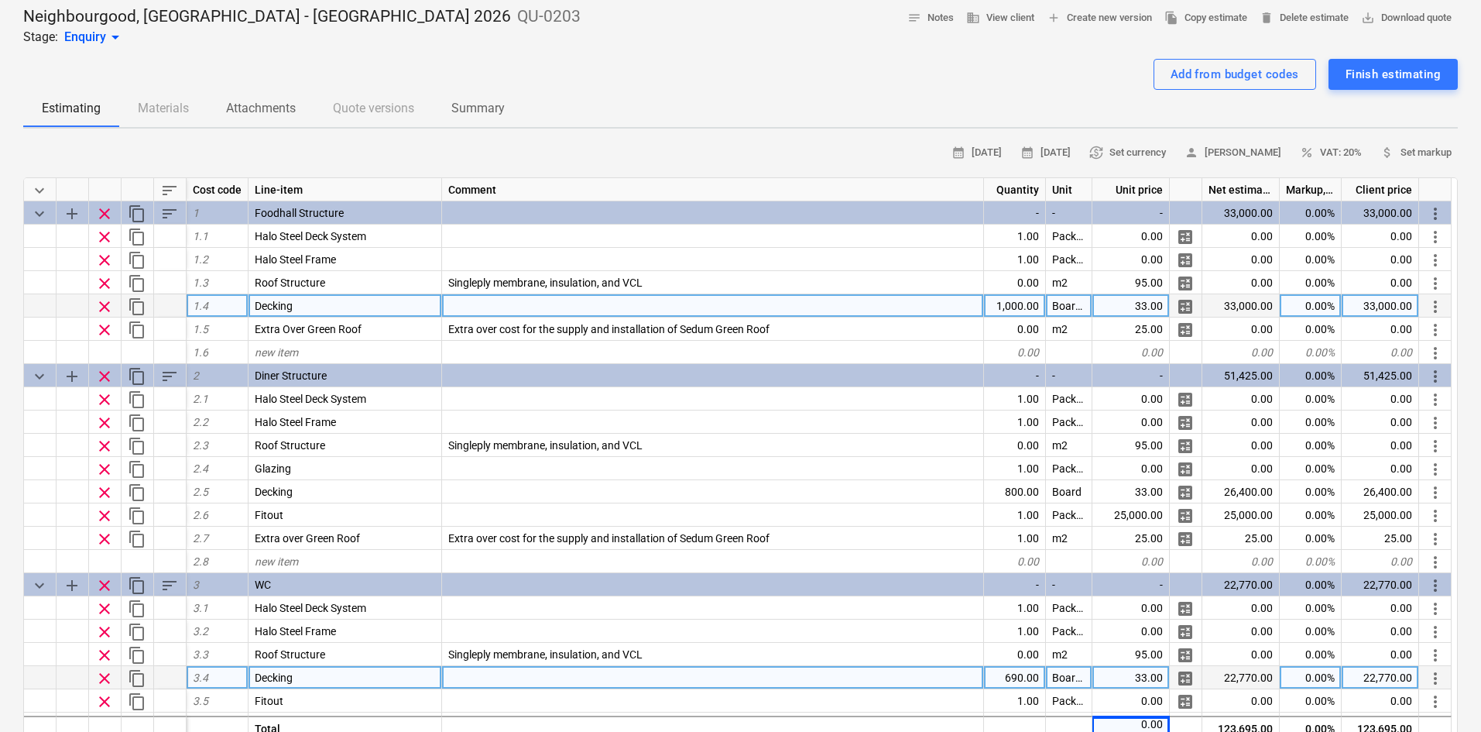
click at [1005, 307] on div "1,000.00" at bounding box center [1015, 305] width 62 height 23
type input "900"
type textarea "x"
type input "700"
type textarea "x"
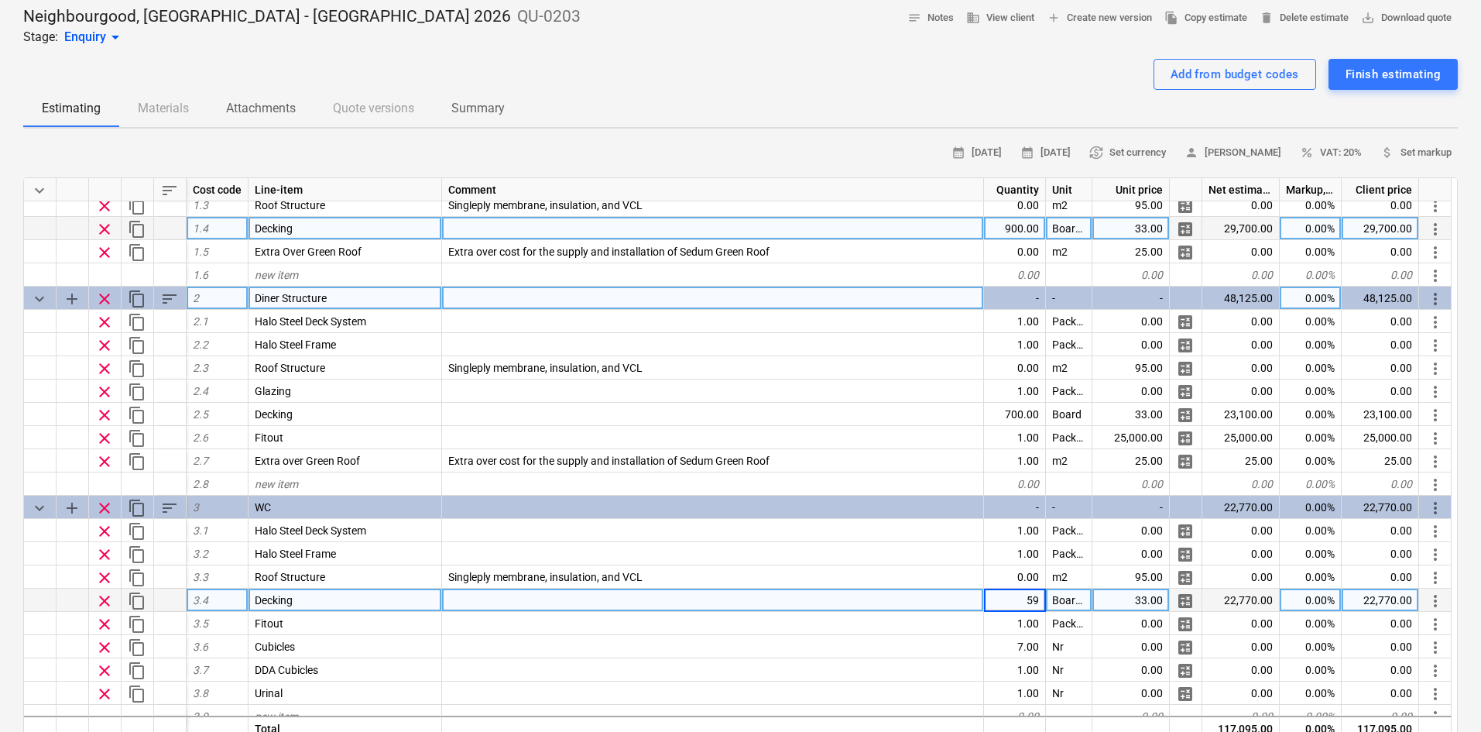
type input "590"
type textarea "x"
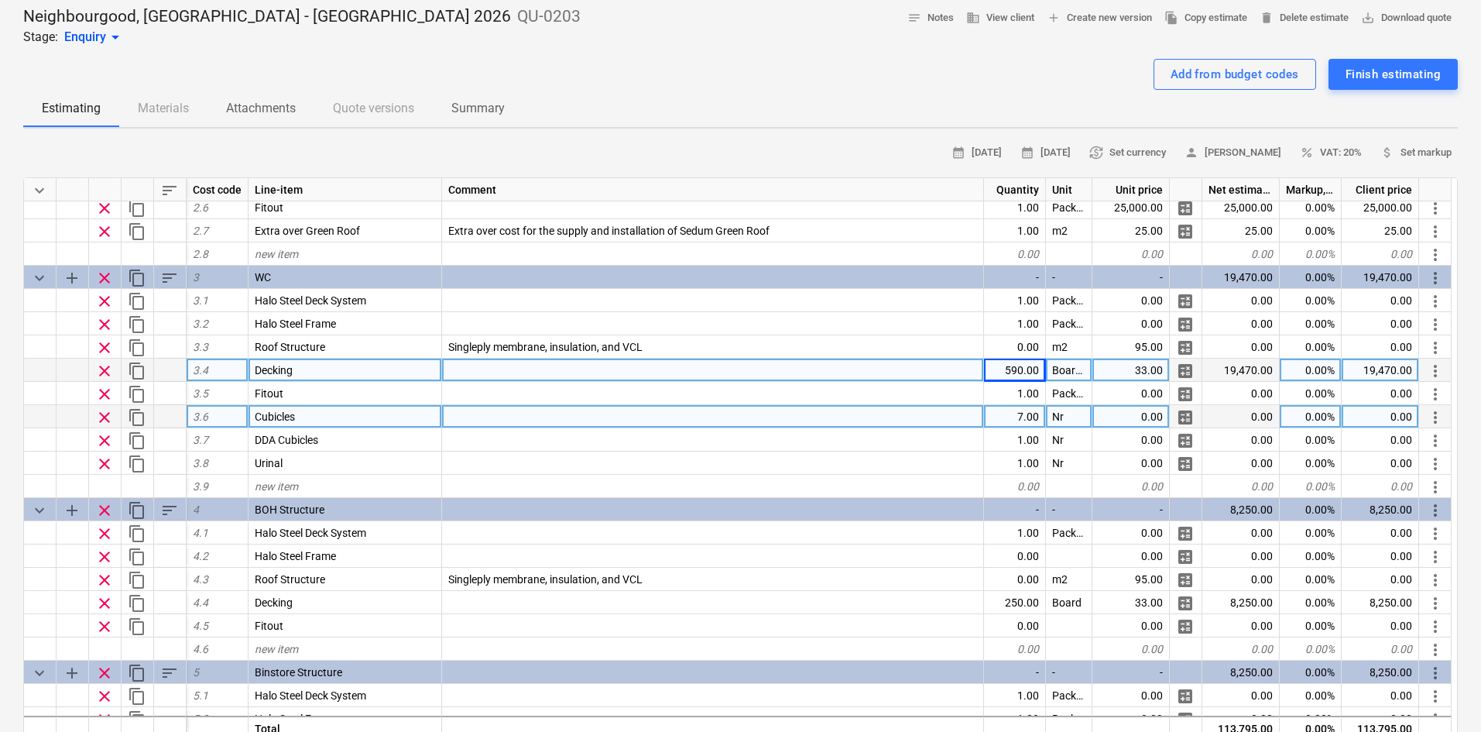
scroll to position [310, 0]
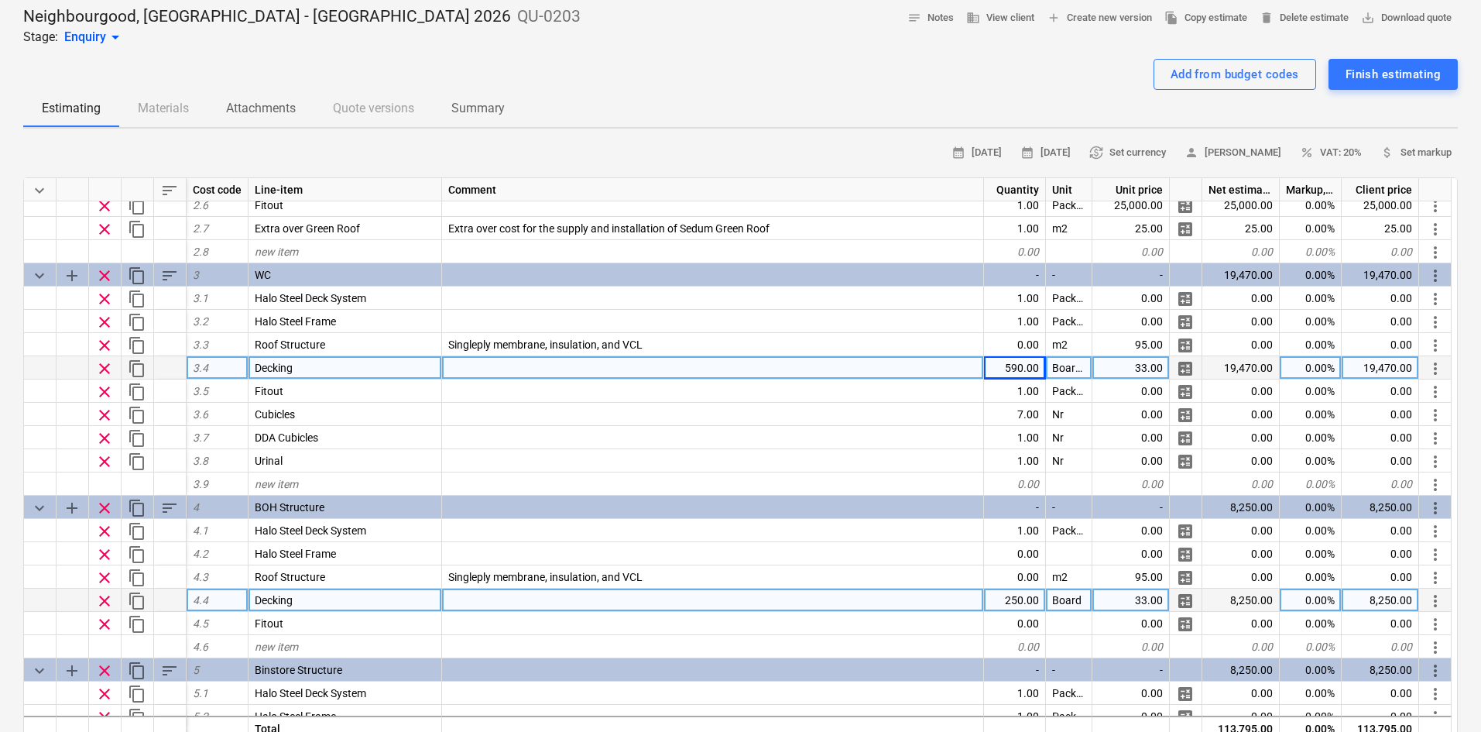
click at [1001, 598] on div "250.00" at bounding box center [1015, 599] width 62 height 23
type input "200"
type textarea "x"
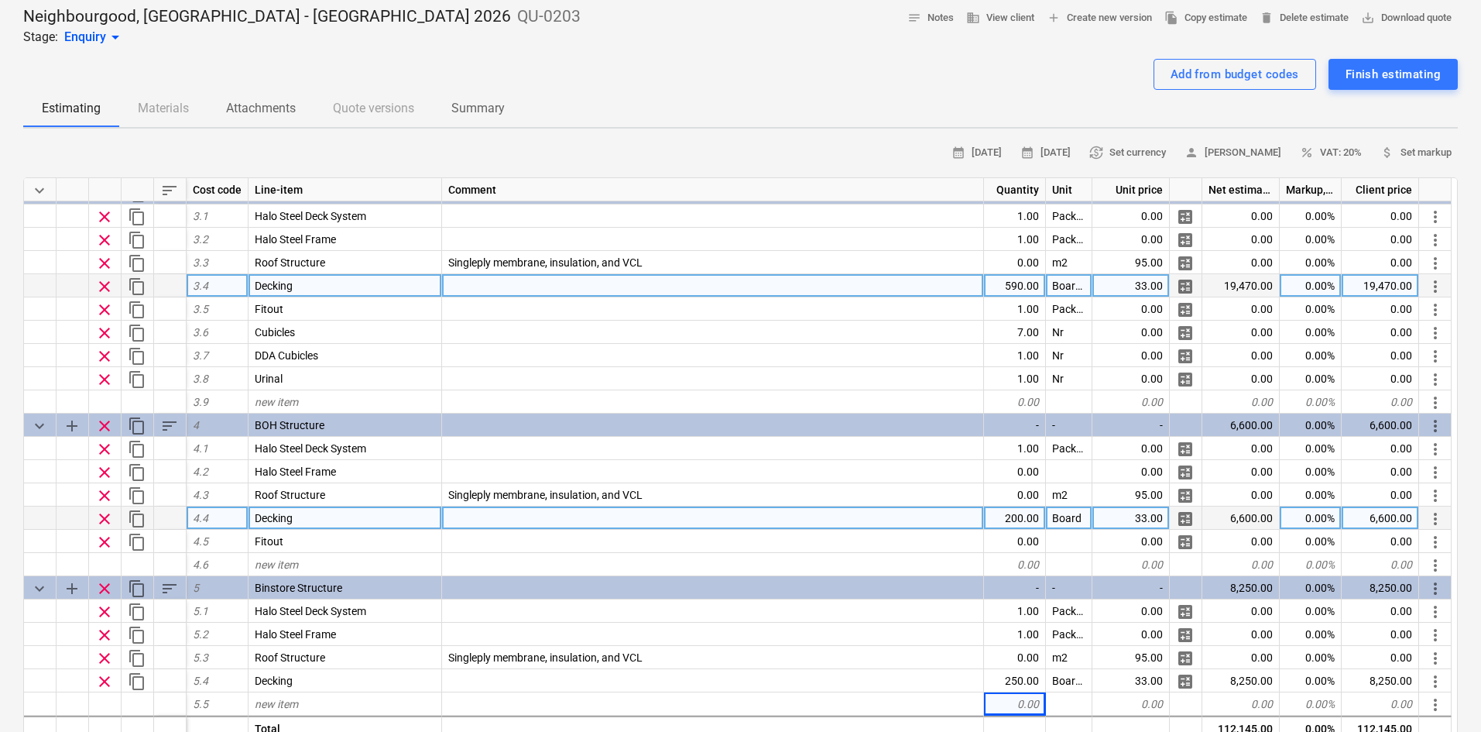
scroll to position [415, 0]
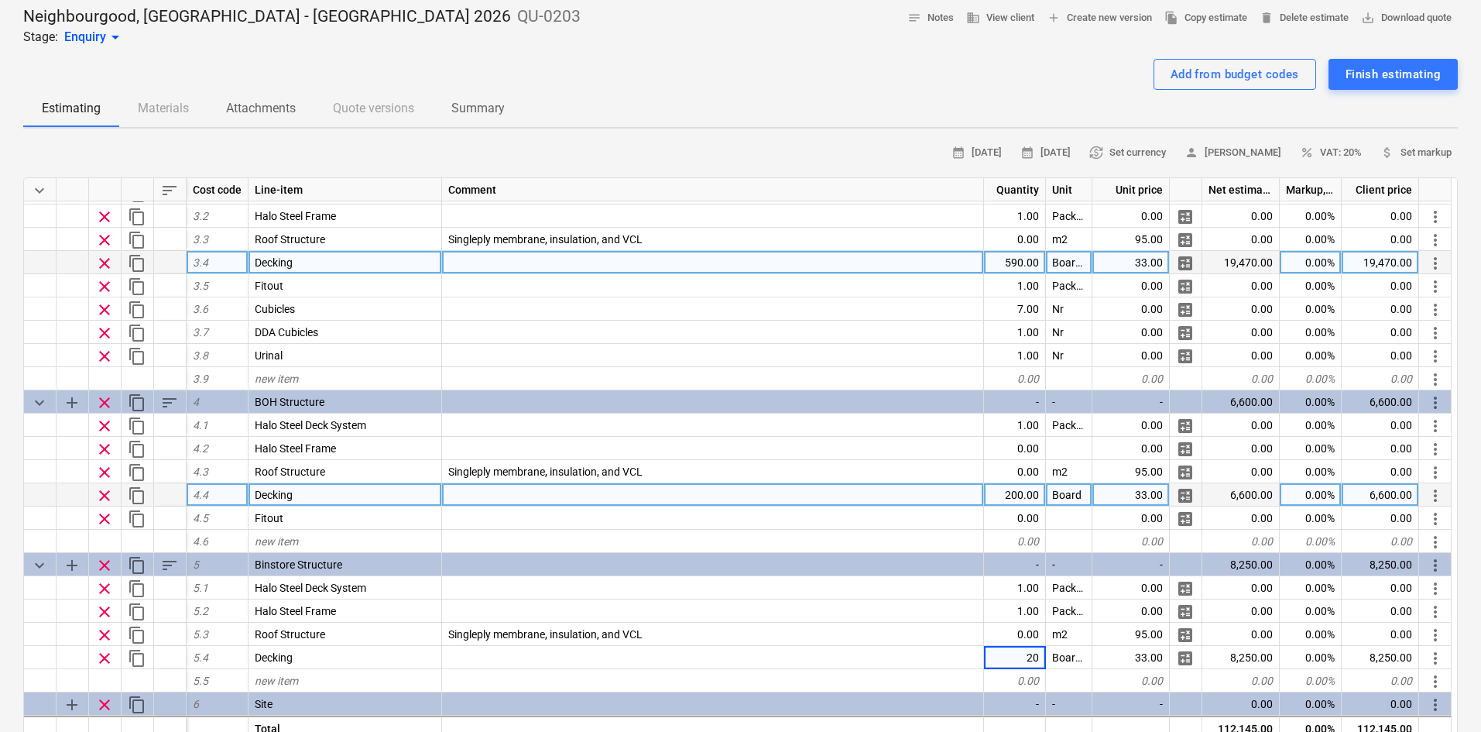
type input "200"
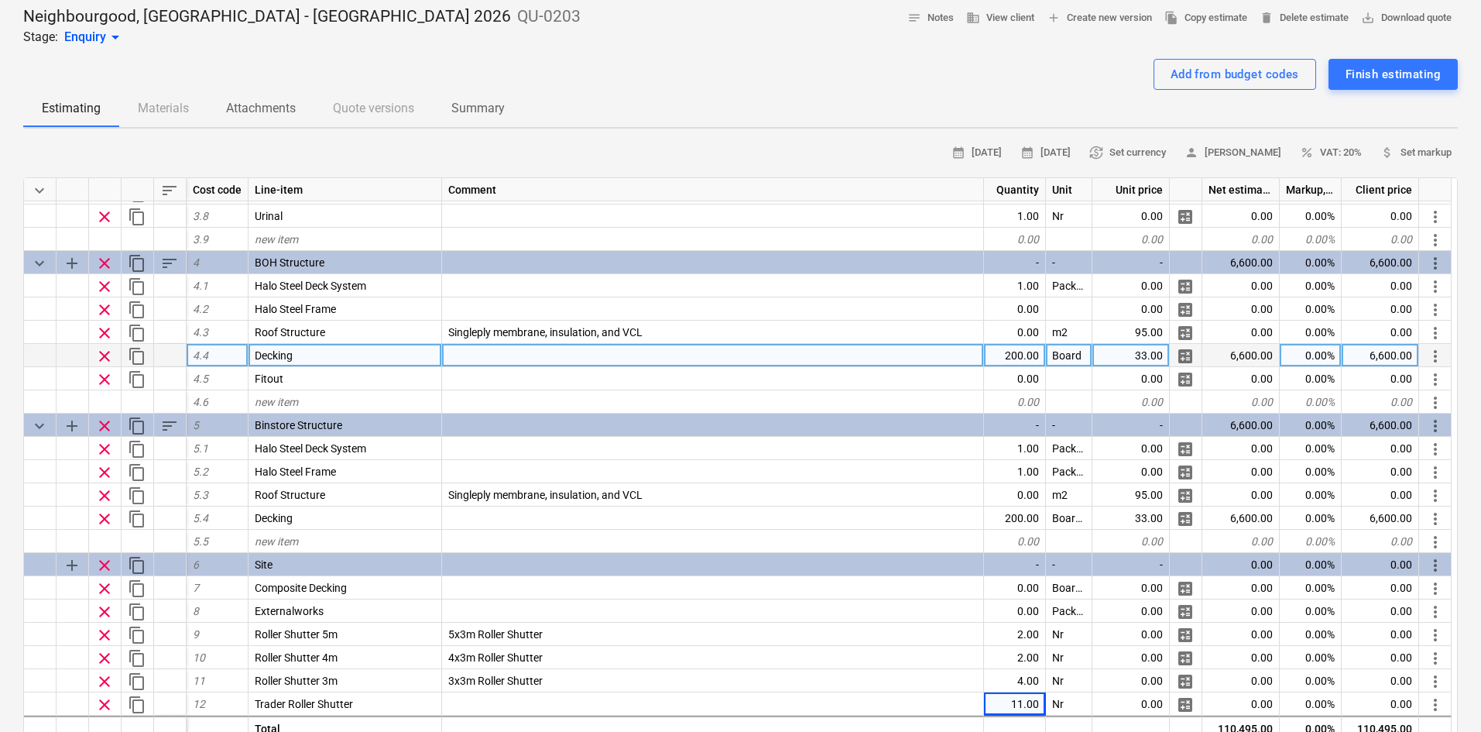
scroll to position [578, 0]
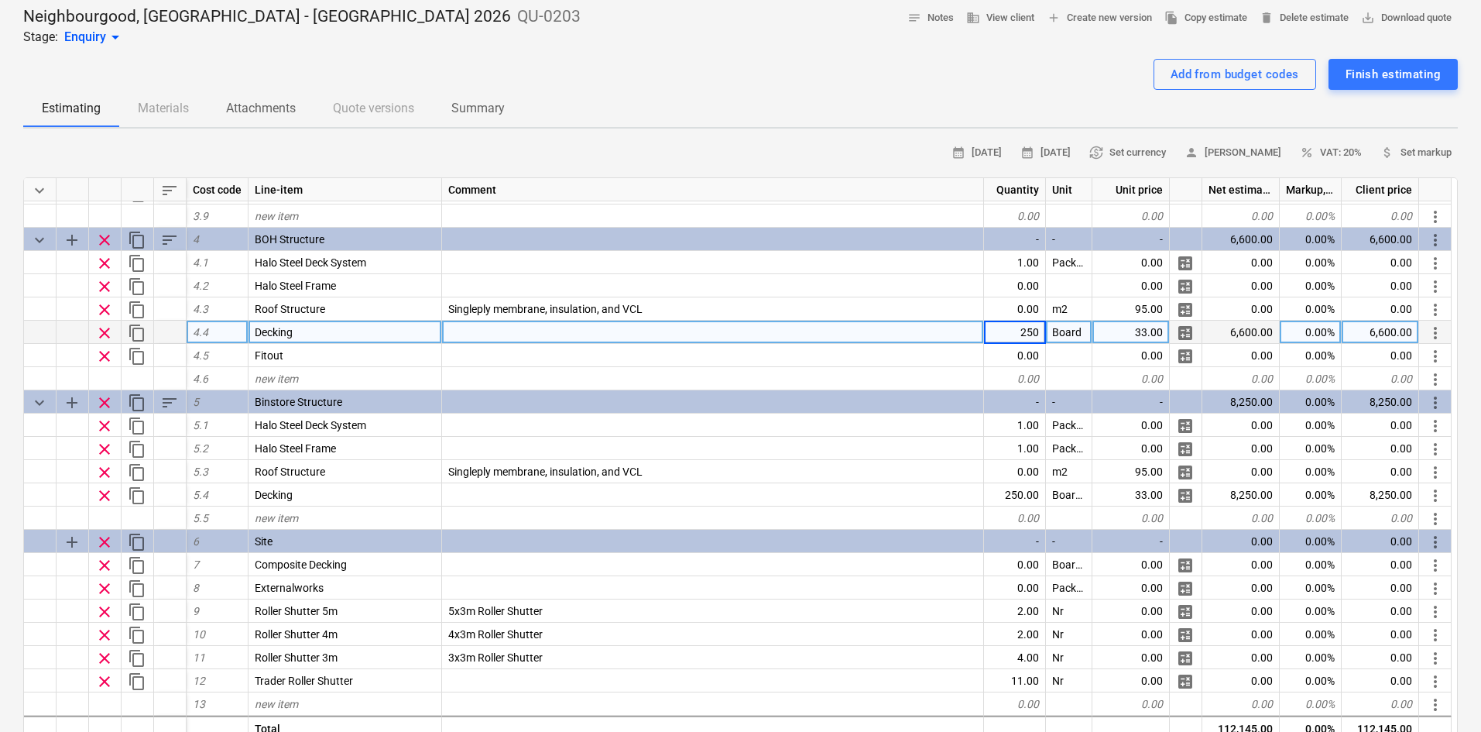
type textarea "x"
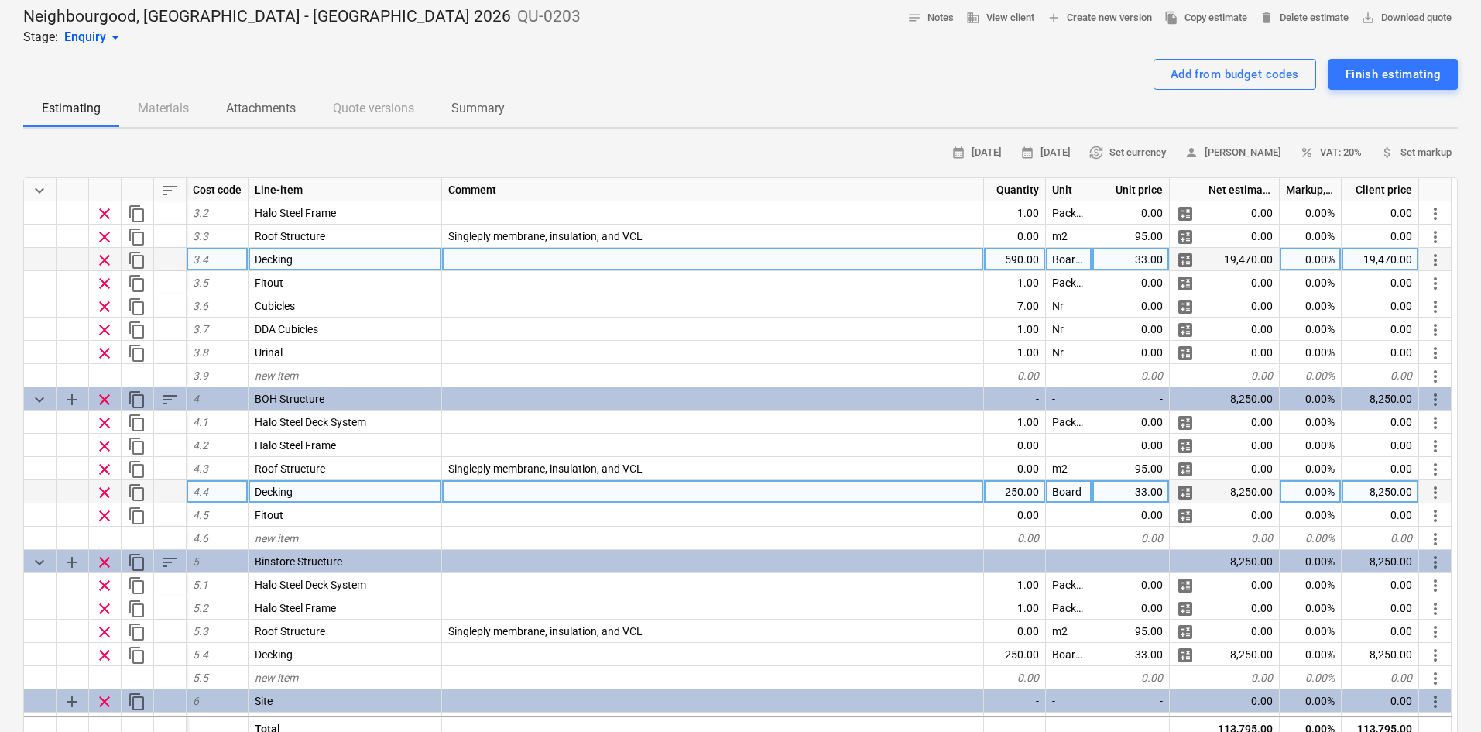
scroll to position [372, 0]
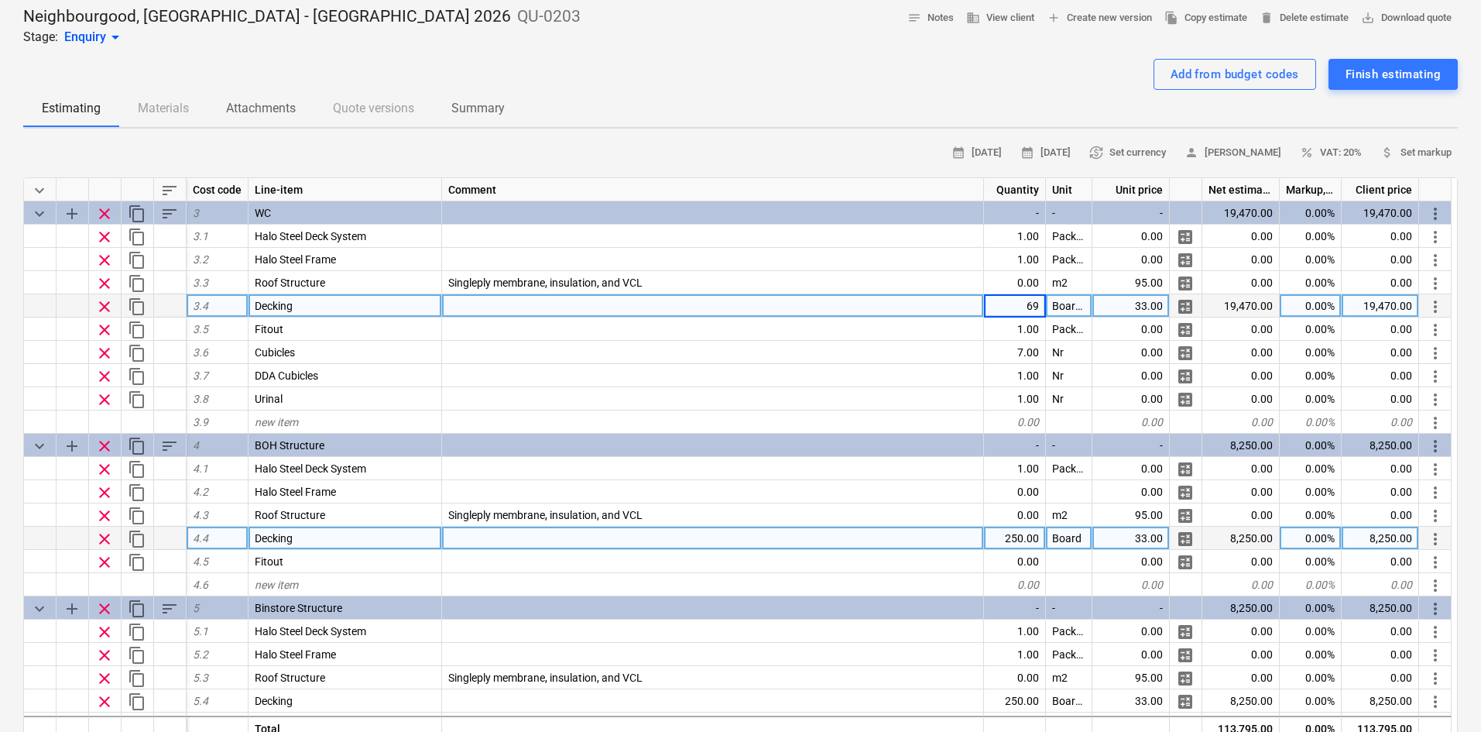
type input "690"
type textarea "x"
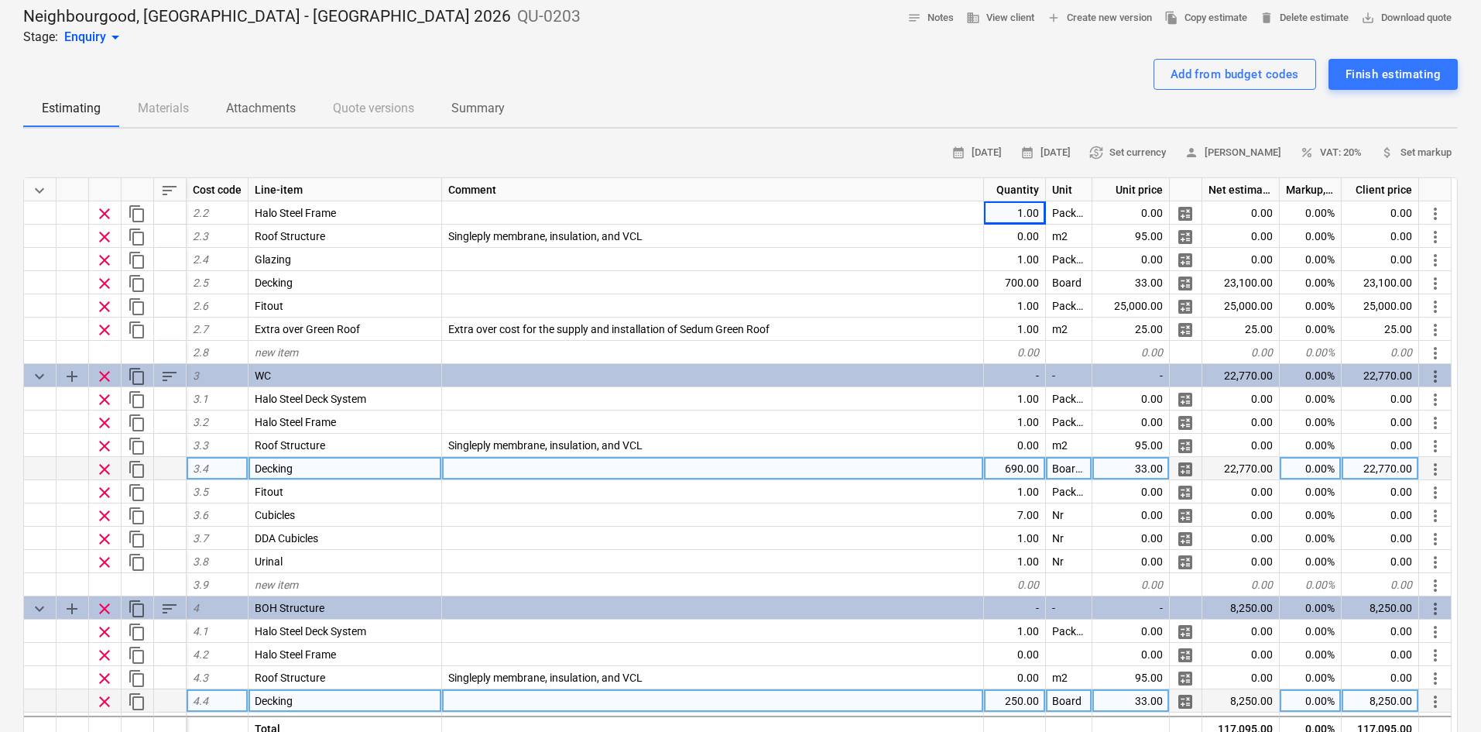
scroll to position [70, 0]
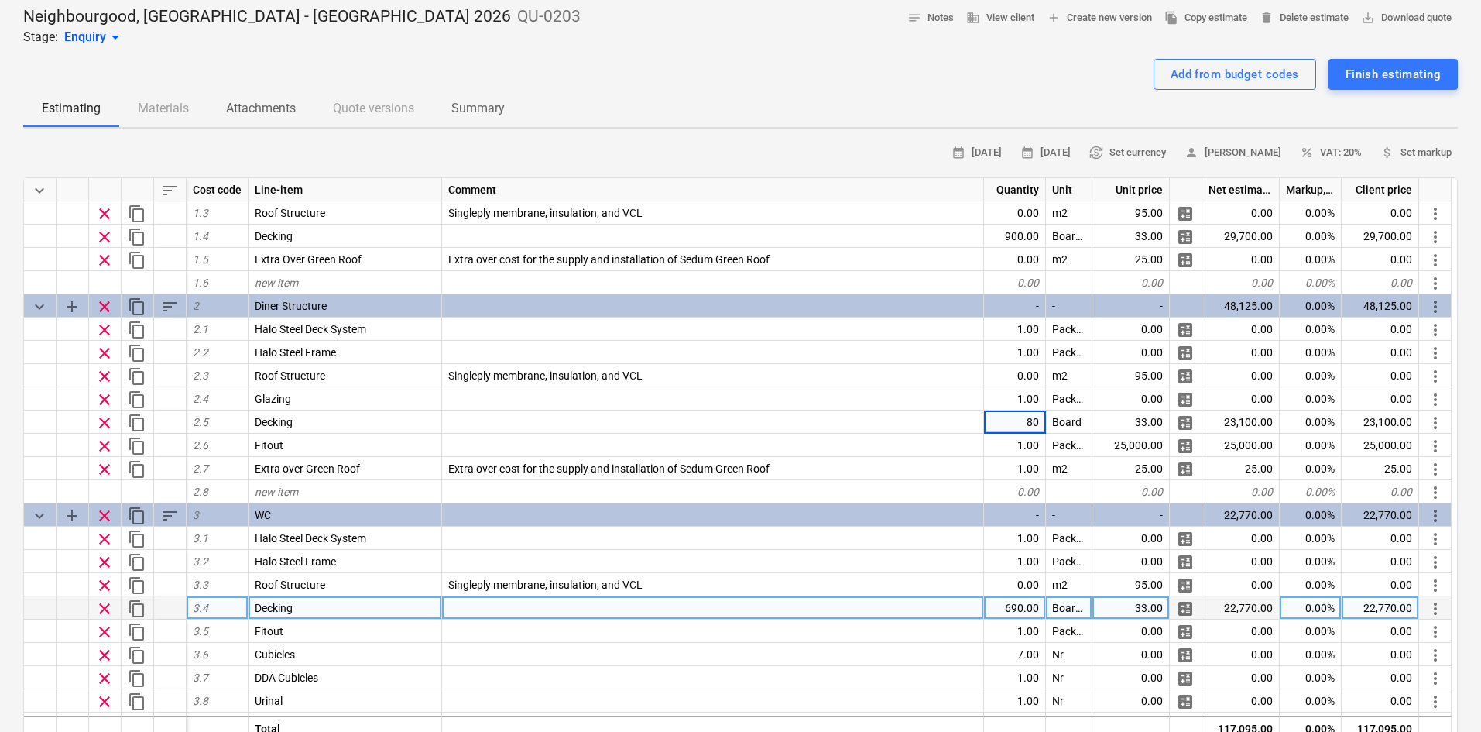
type input "800"
type textarea "x"
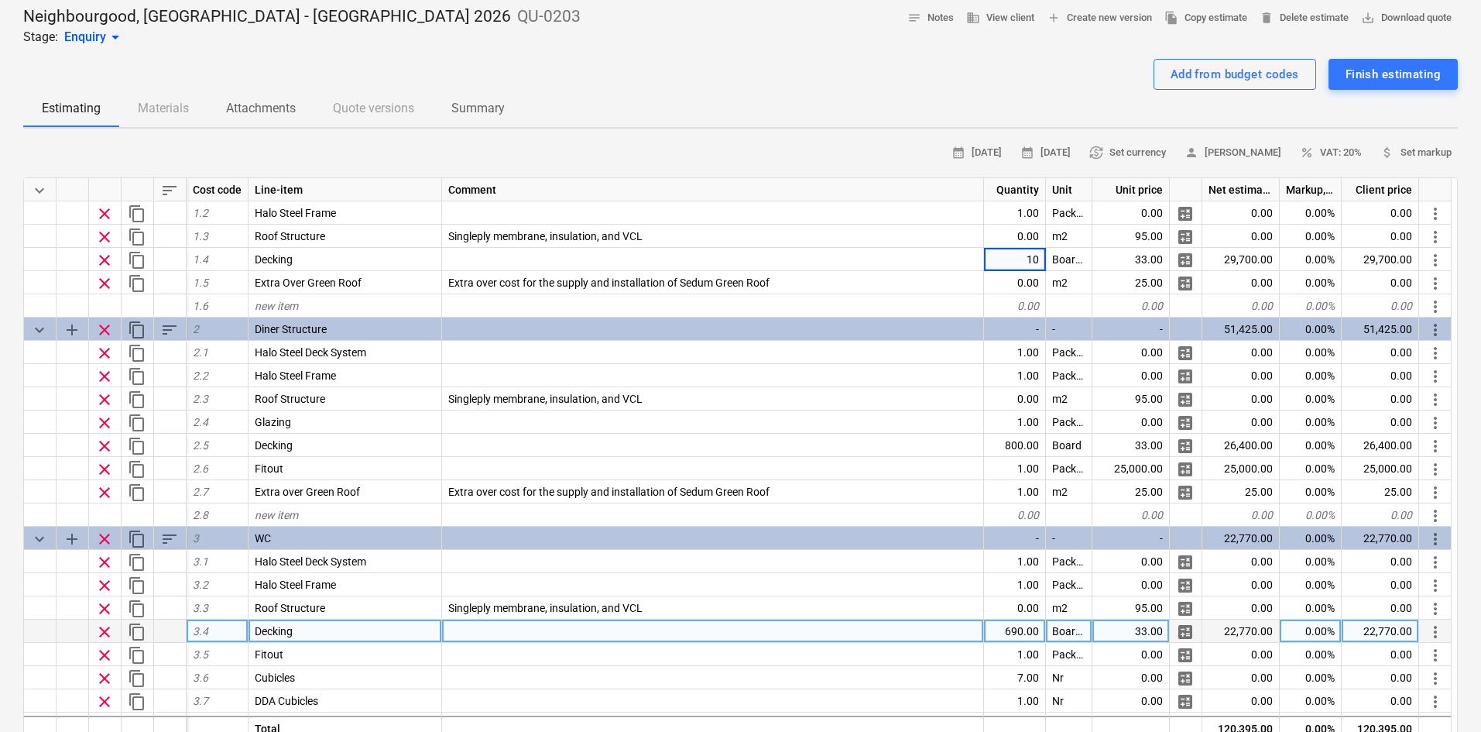
type input "100"
type textarea "x"
type input "1000"
type textarea "x"
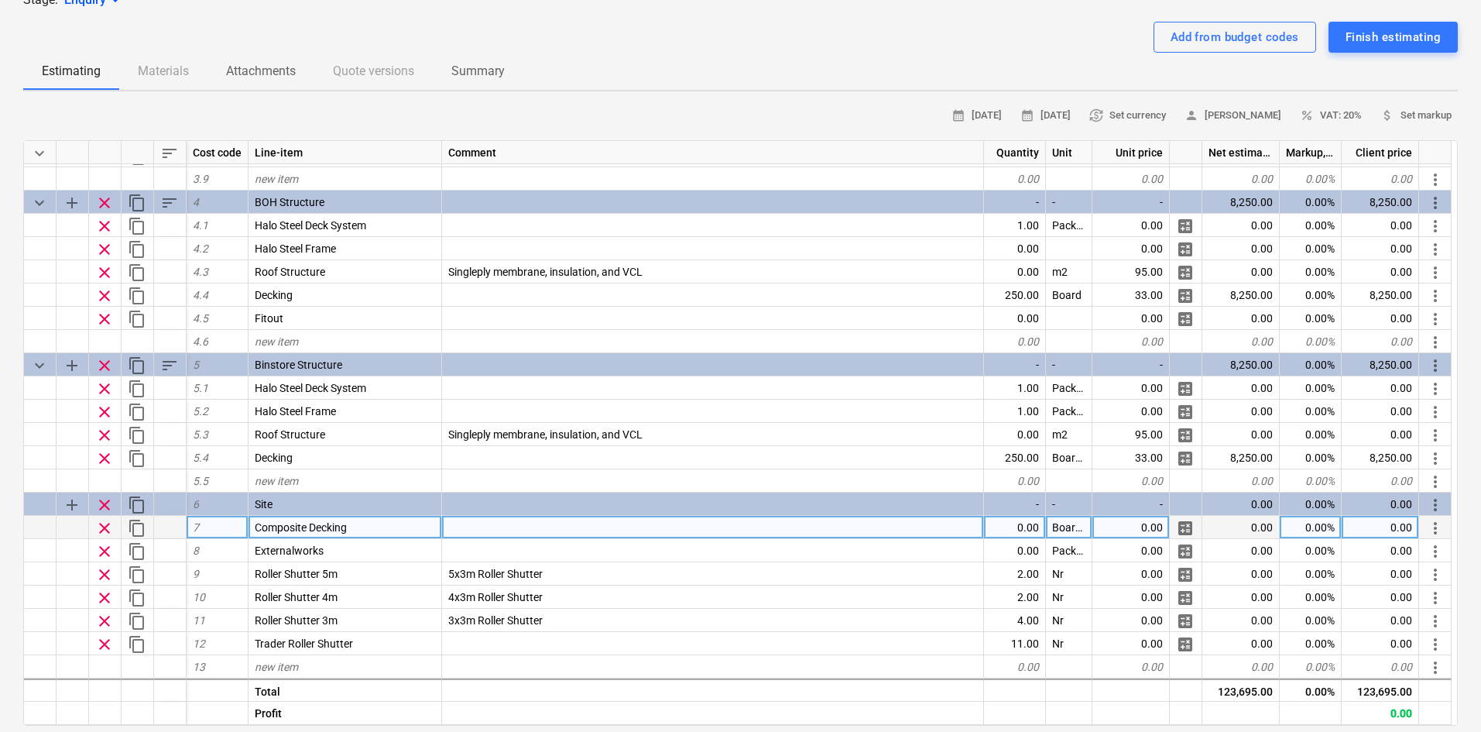
scroll to position [155, 0]
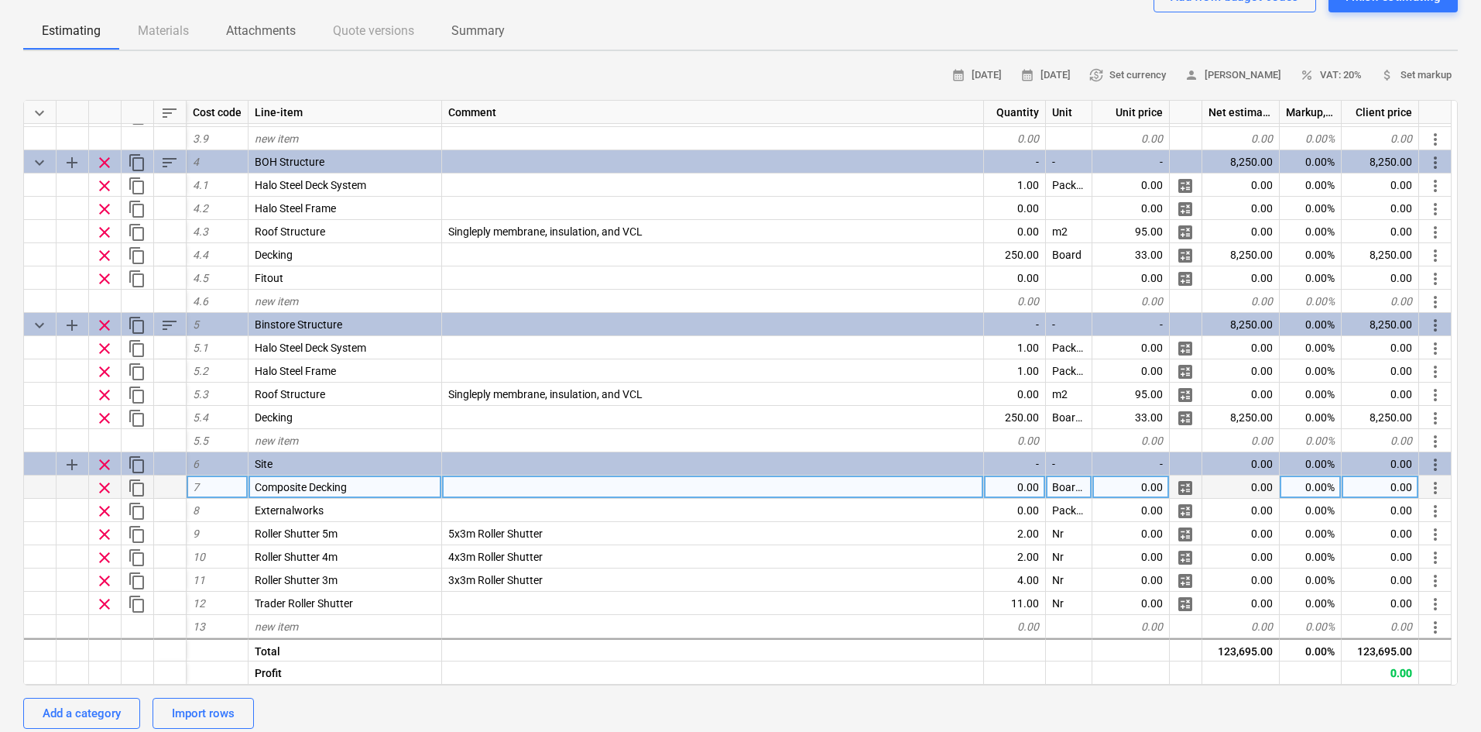
click at [1013, 489] on div "0.00" at bounding box center [1015, 486] width 62 height 23
type input "1"
type input "2100"
type textarea "x"
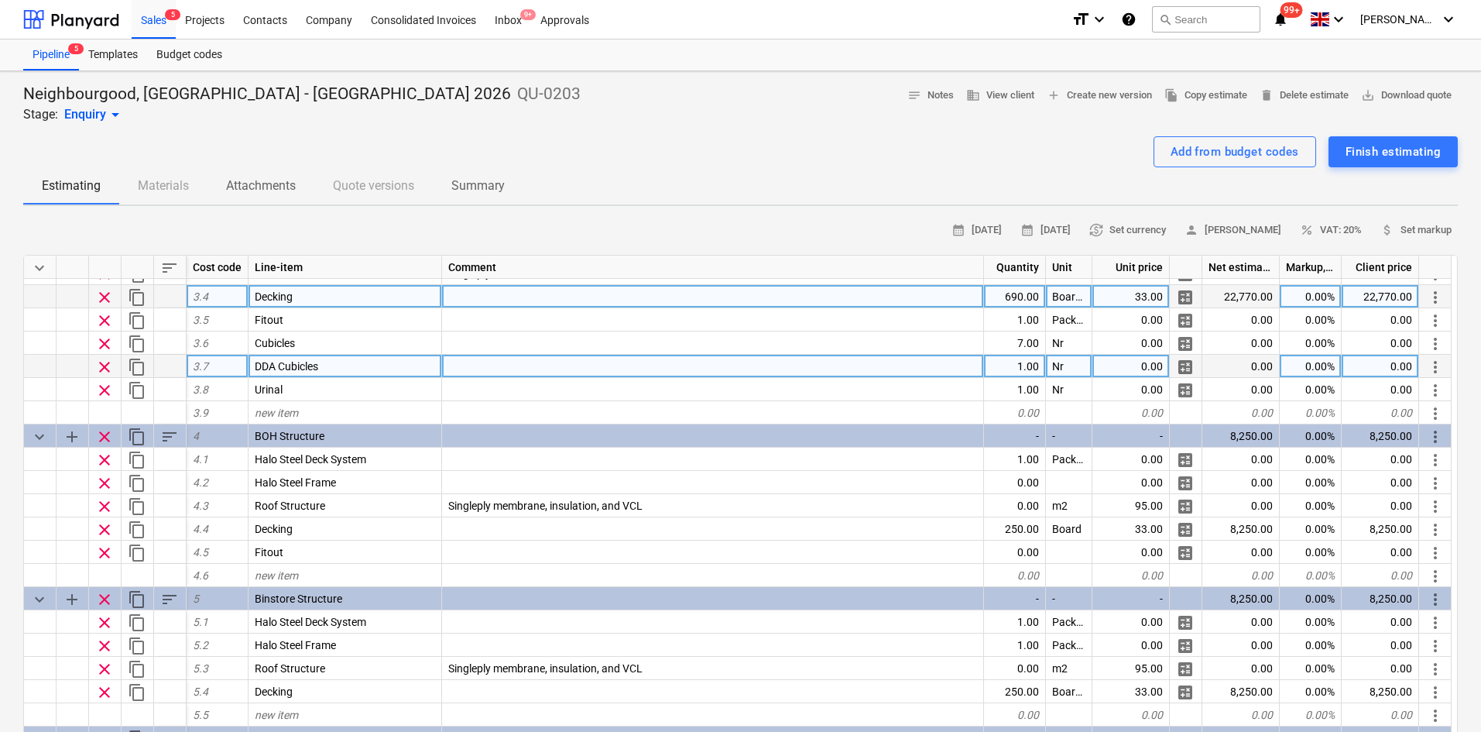
scroll to position [464, 0]
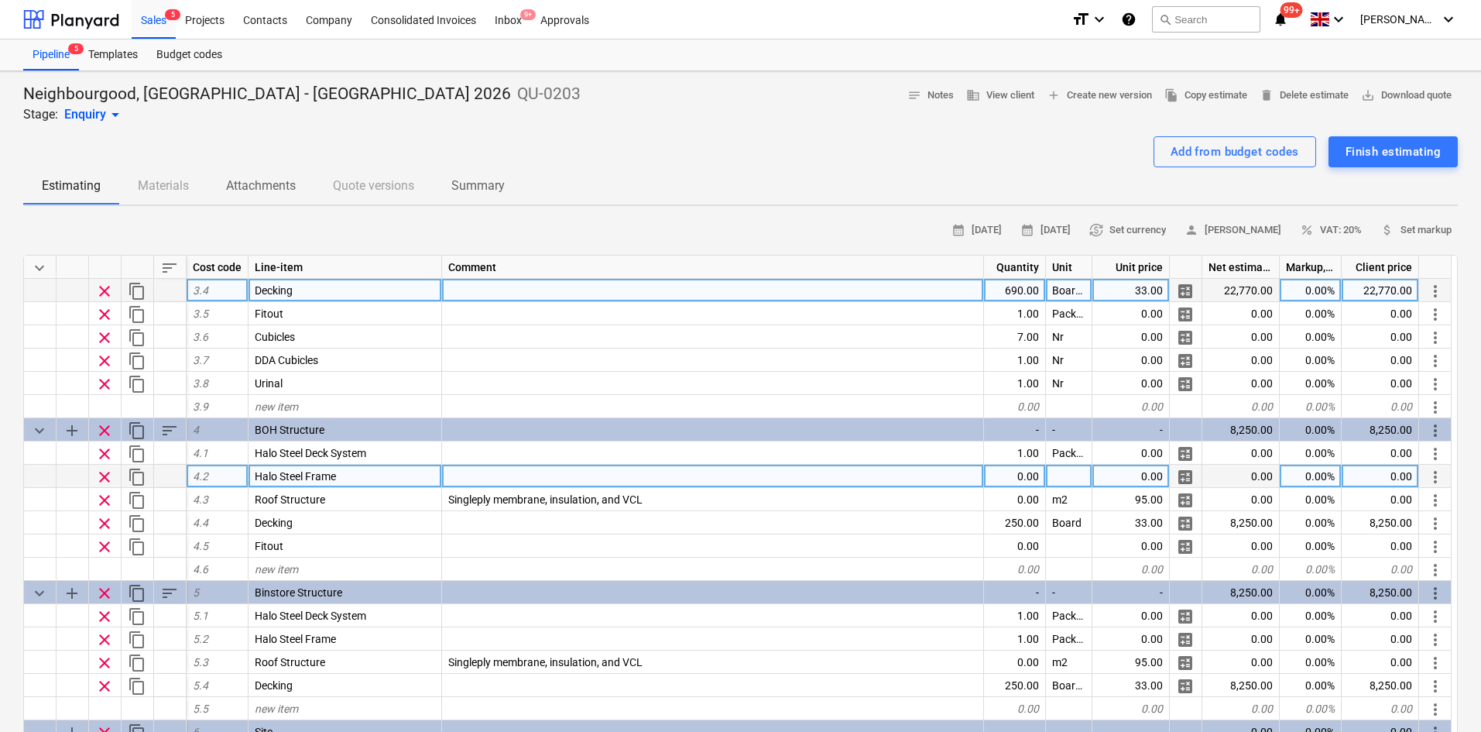
click at [1031, 479] on div "0.00" at bounding box center [1015, 475] width 62 height 23
type input "1"
type textarea "x"
type input "Package"
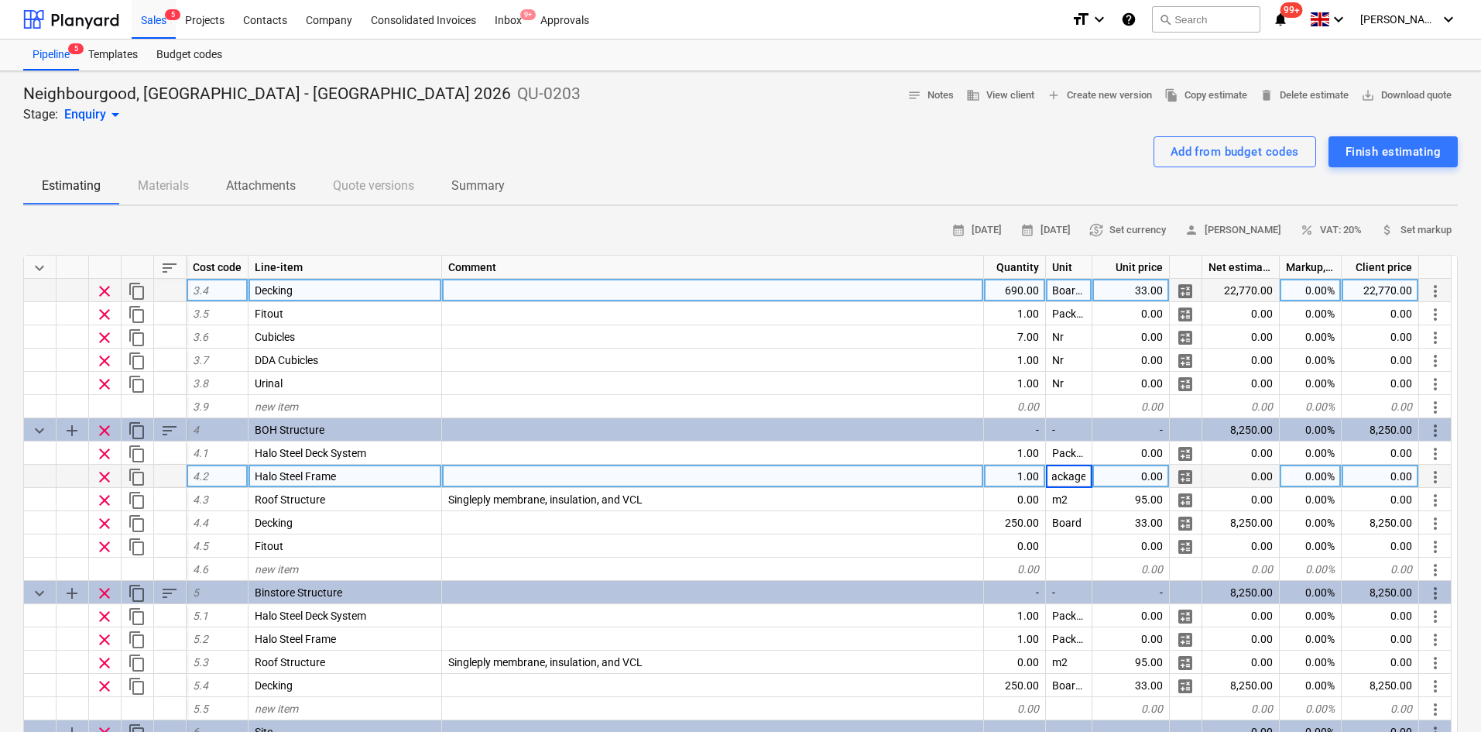
type textarea "x"
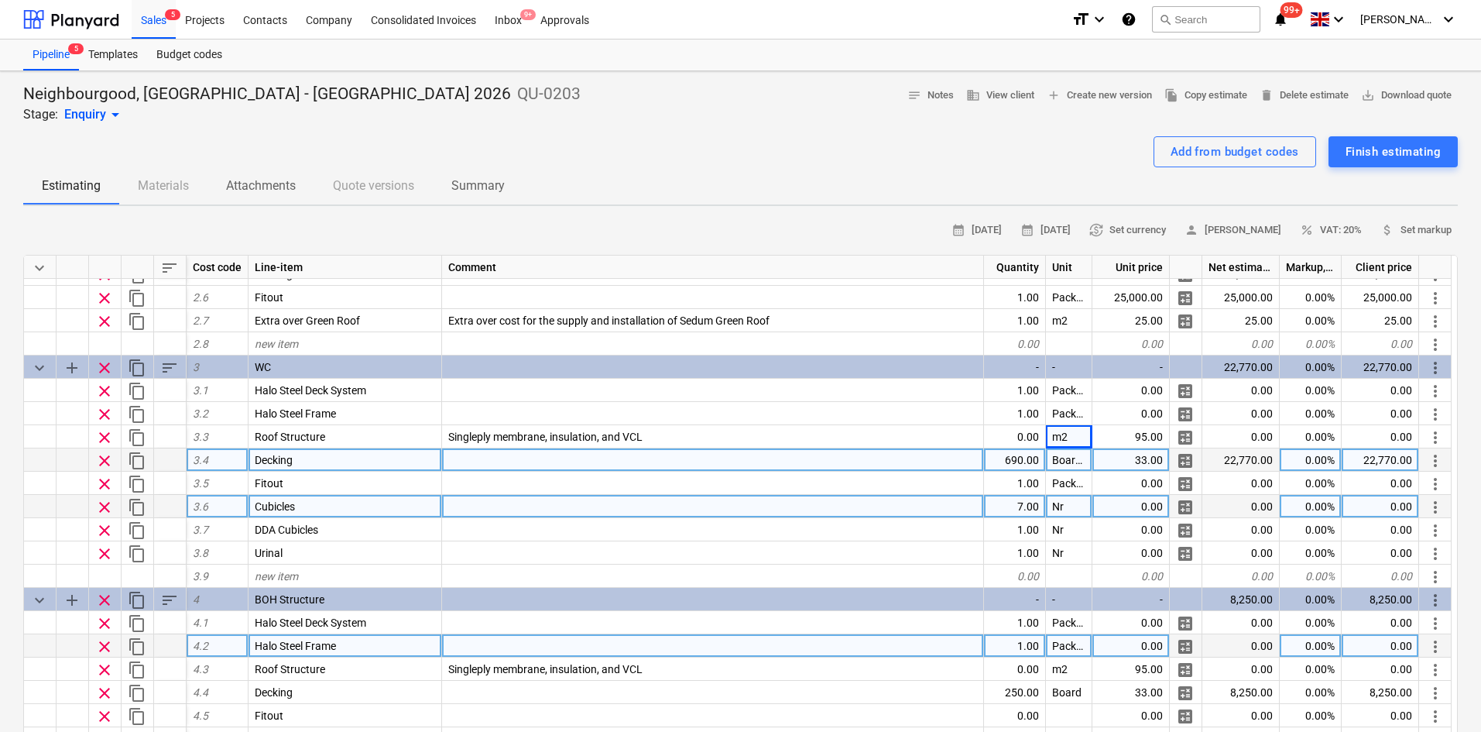
scroll to position [286, 0]
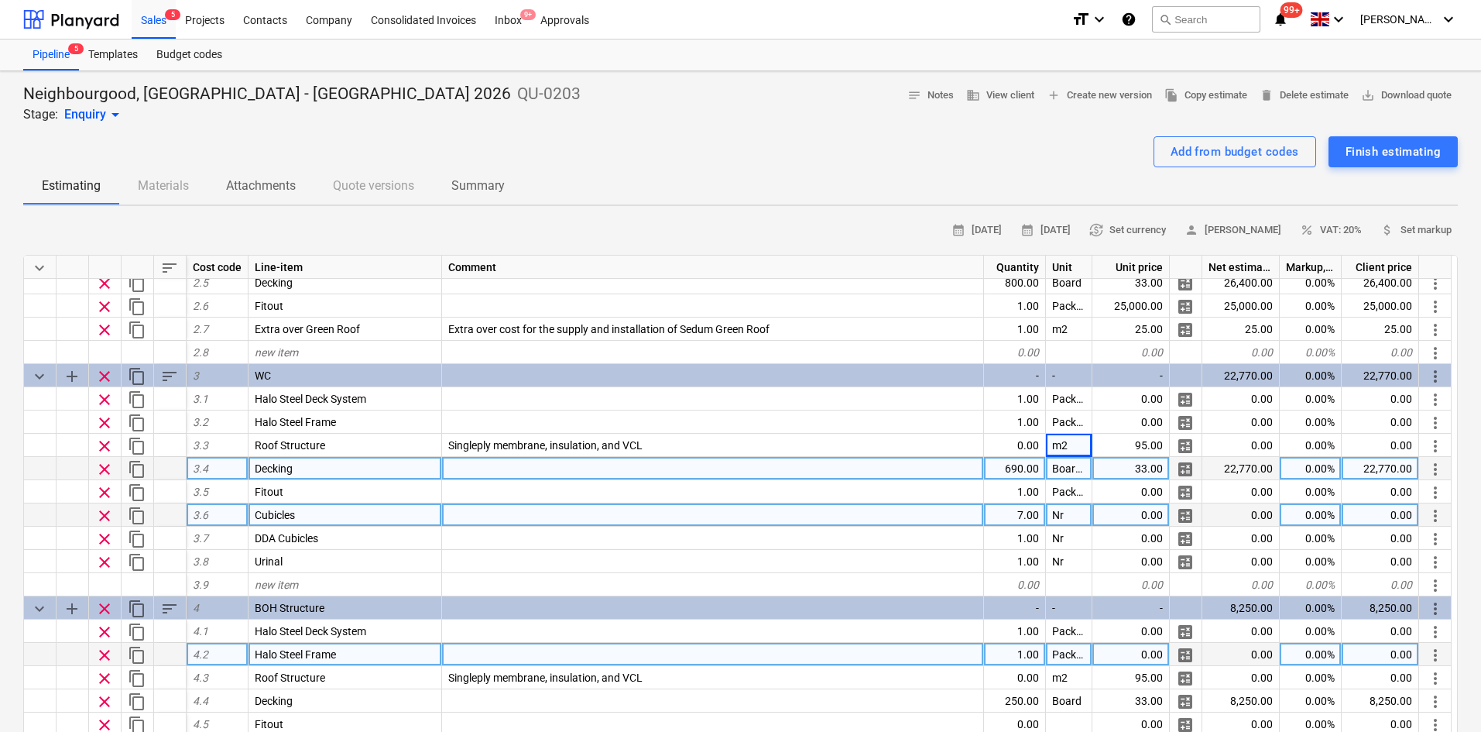
click at [1156, 516] on div "0.00" at bounding box center [1130, 514] width 77 height 23
type input "3500"
type textarea "x"
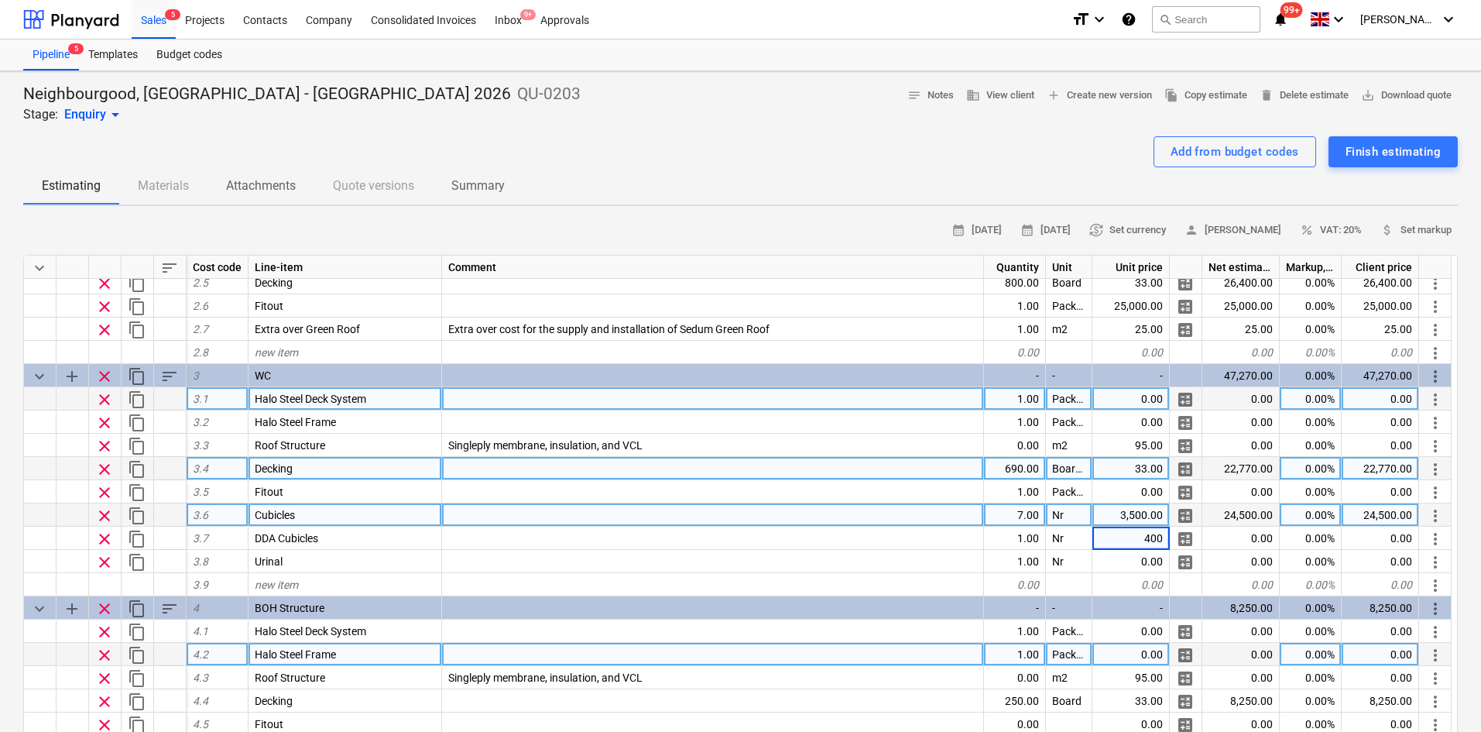
type input "4000"
type textarea "x"
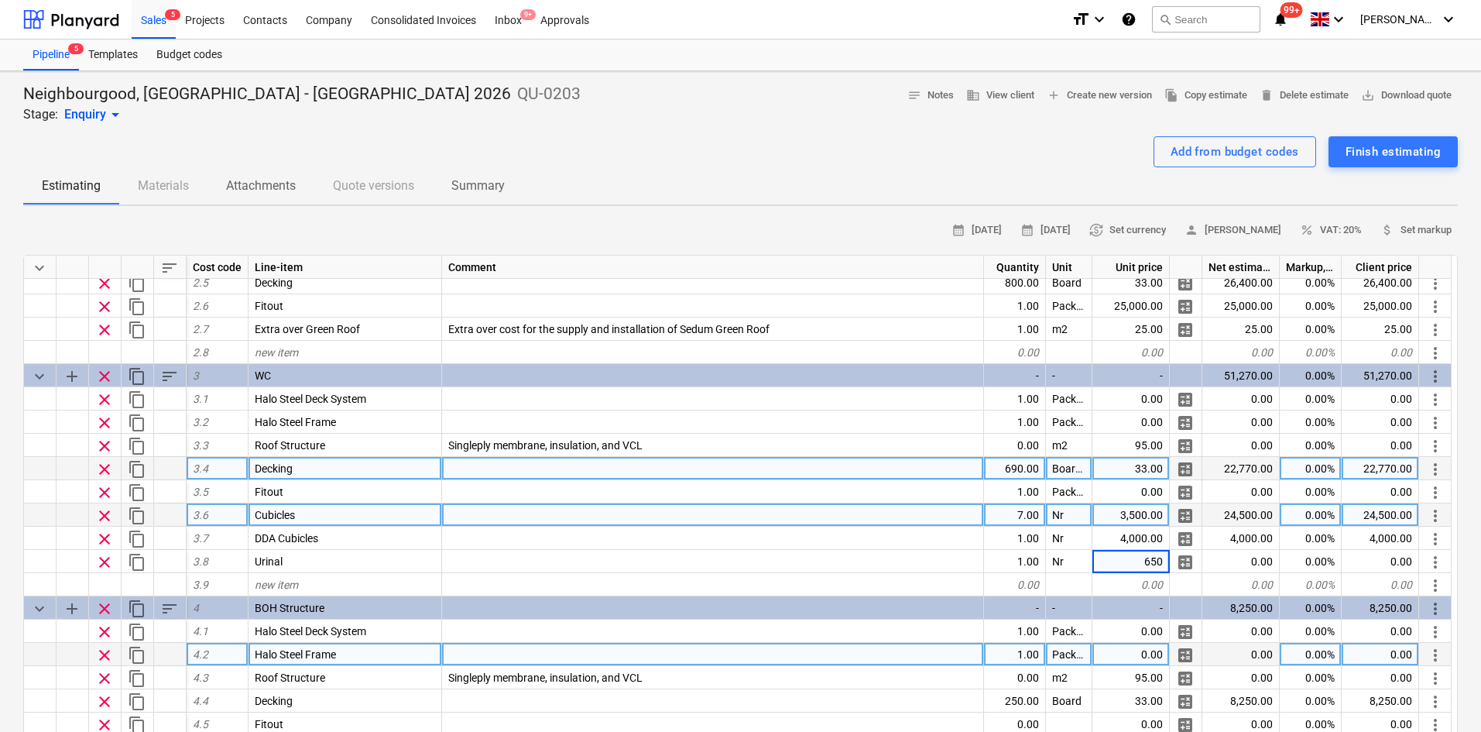
type input "6500"
type textarea "x"
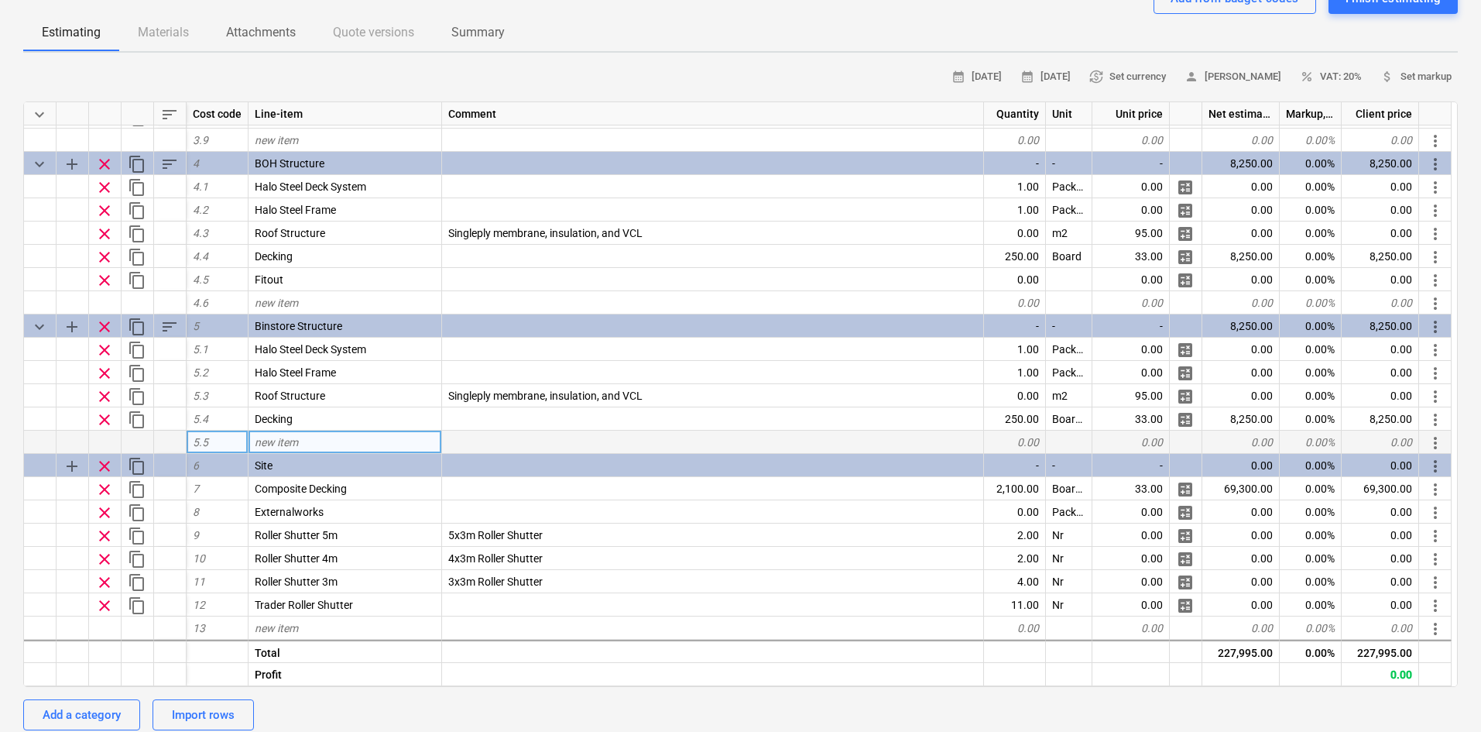
scroll to position [155, 0]
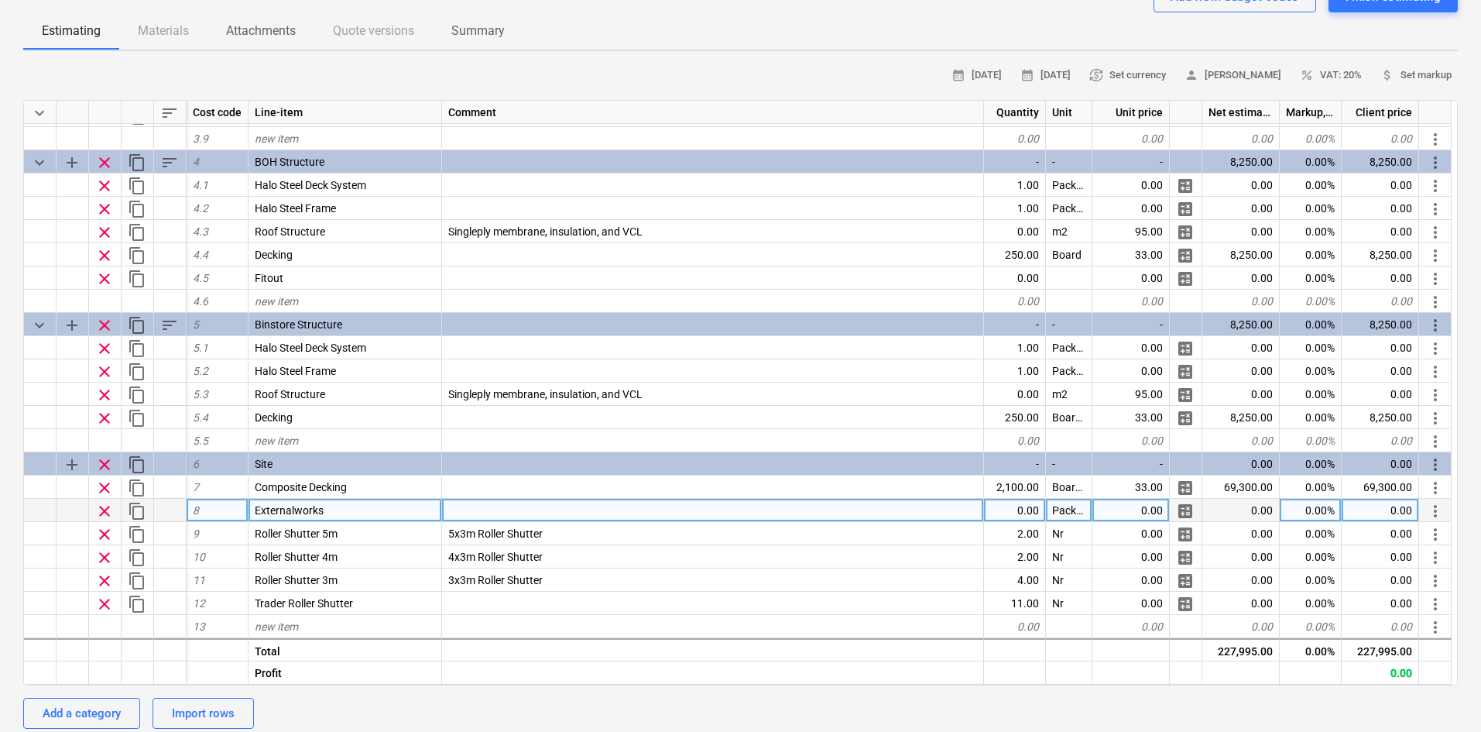
click at [294, 516] on div "Externalworks" at bounding box center [346, 510] width 194 height 23
click at [295, 508] on input "Externalworks" at bounding box center [345, 510] width 193 height 22
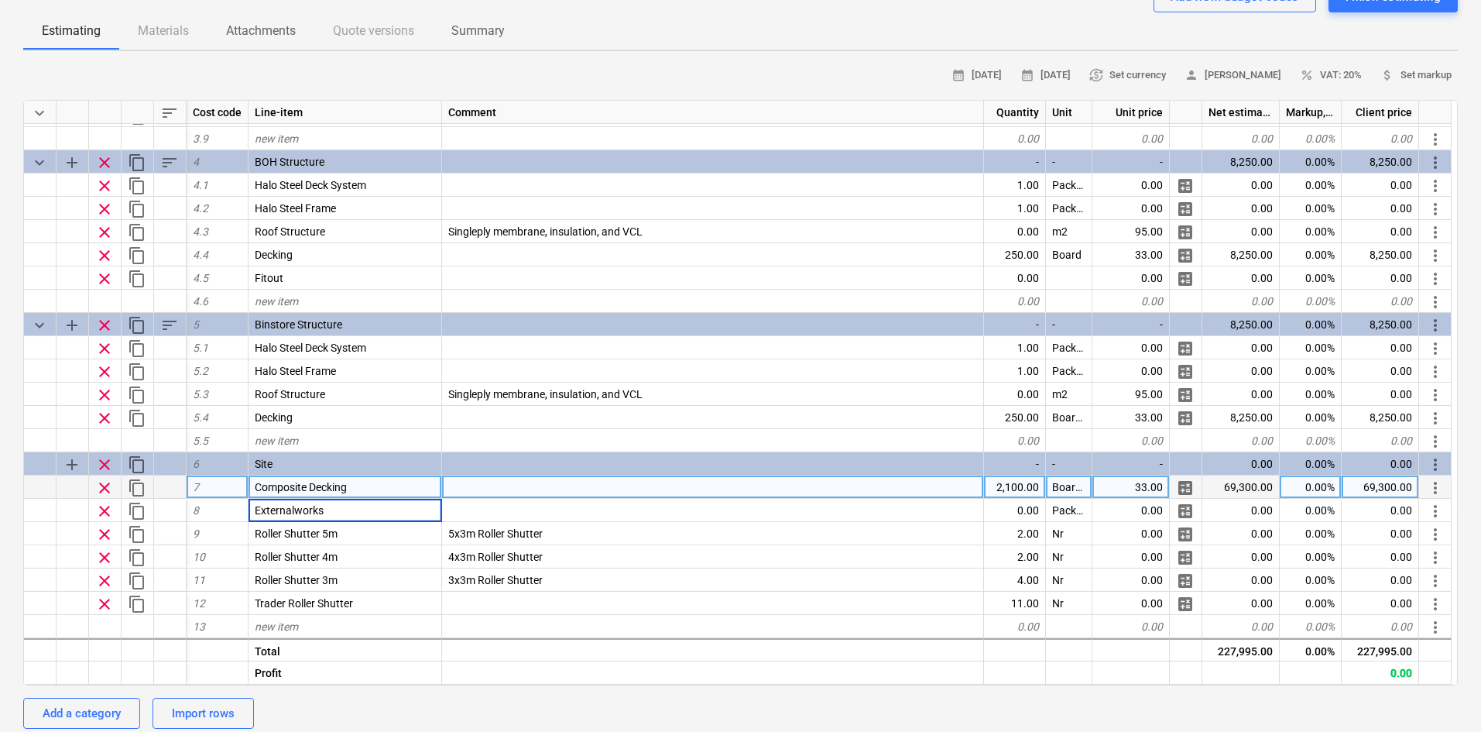
type input "External works"
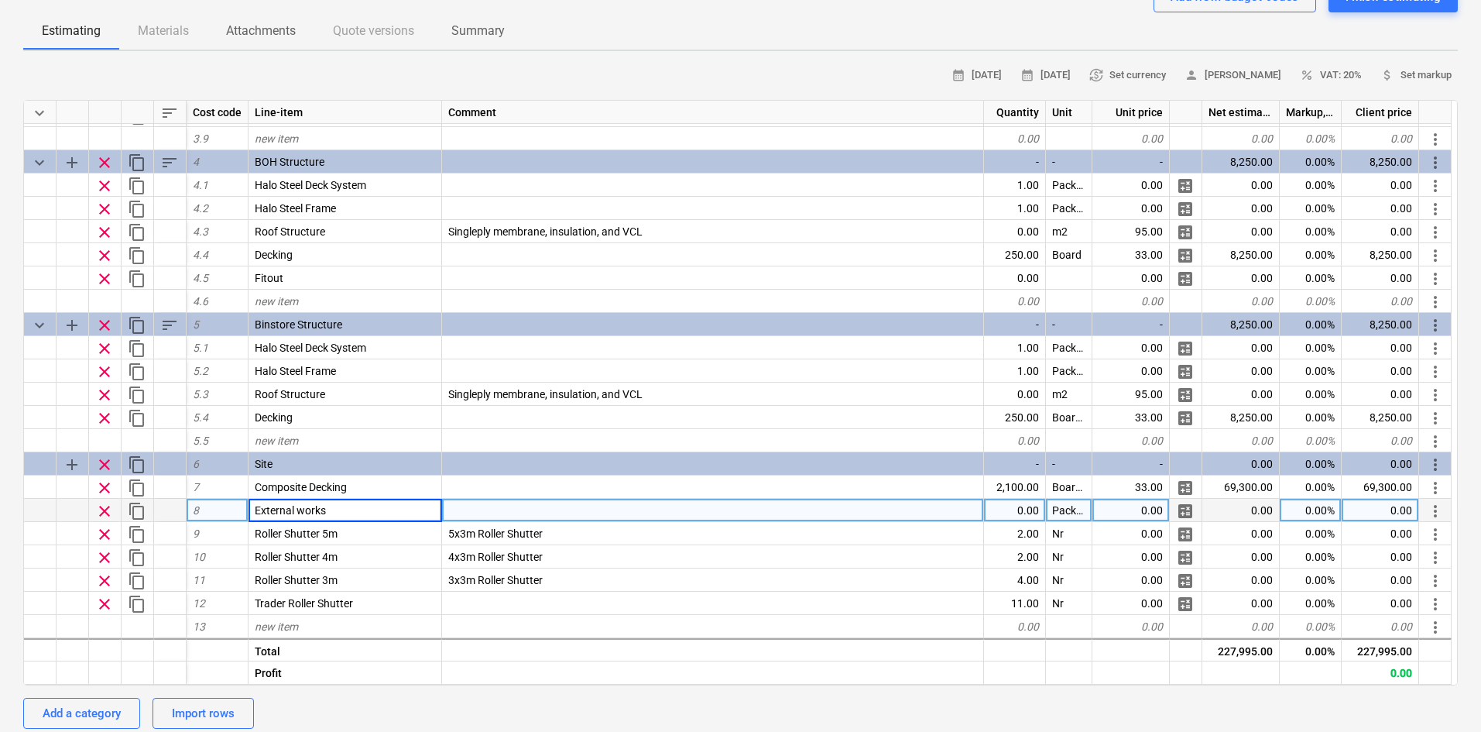
click at [368, 516] on input "External works" at bounding box center [345, 510] width 193 height 22
click at [1010, 513] on div "0.00" at bounding box center [1015, 510] width 62 height 23
type textarea "x"
type input "1"
type textarea "x"
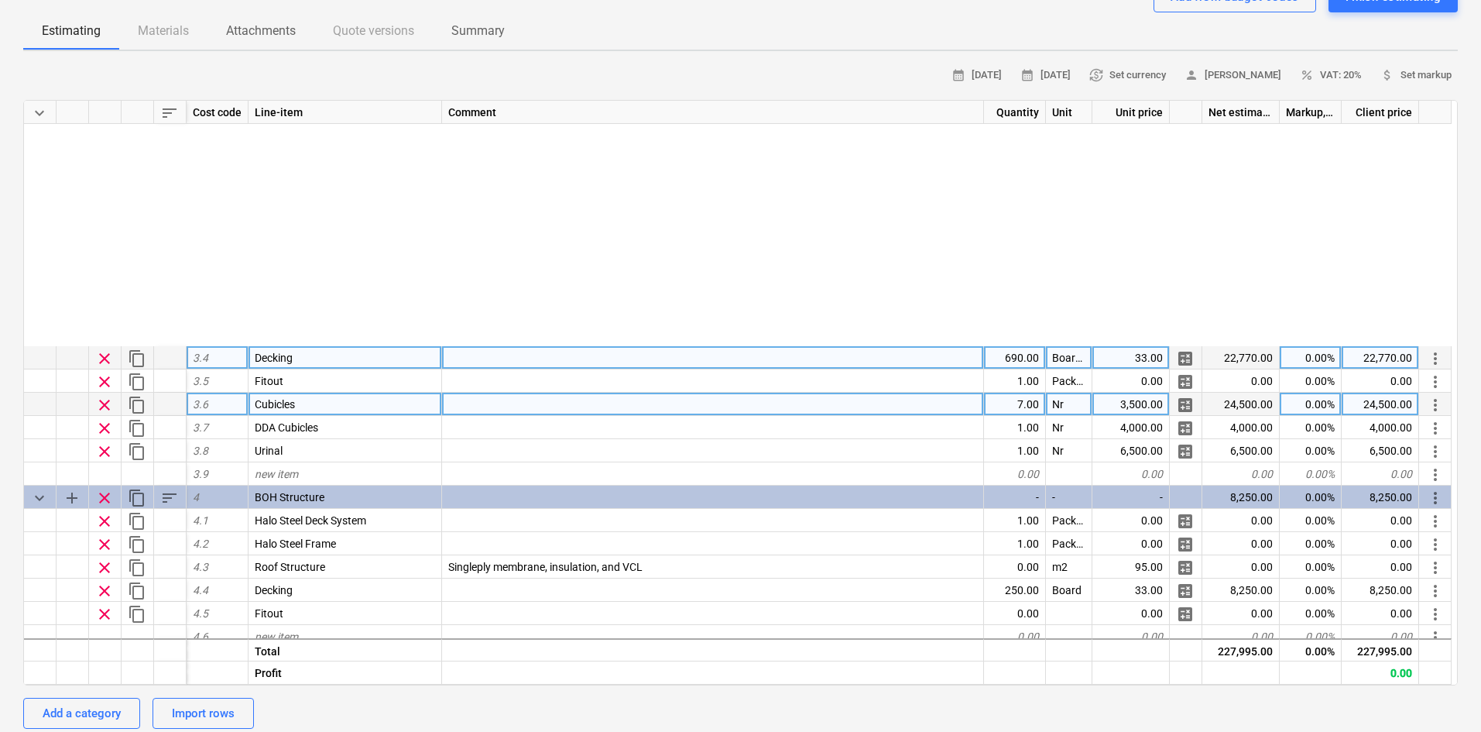
scroll to position [578, 0]
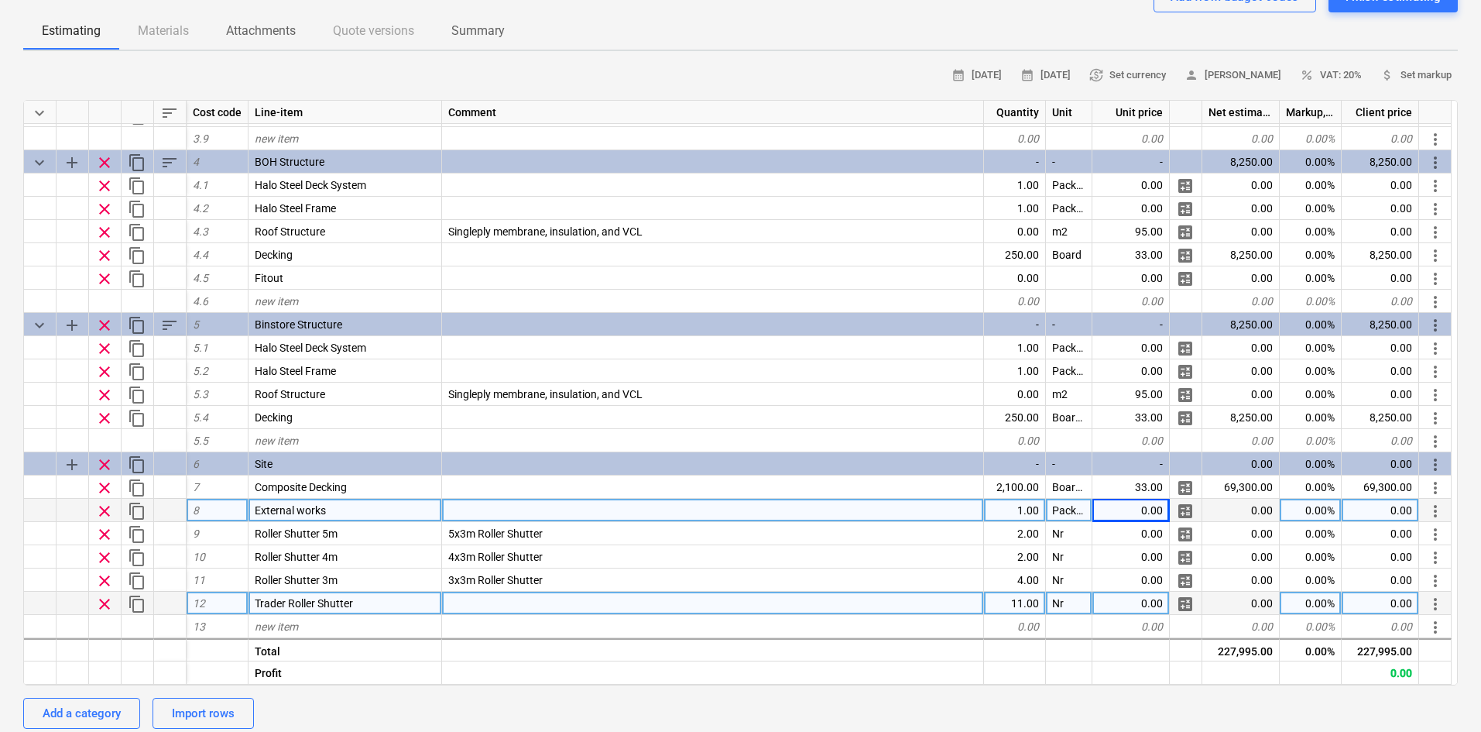
click at [469, 612] on div at bounding box center [713, 602] width 542 height 23
type input "3x1.5m Roller Shutter"
type textarea "x"
click at [0, 562] on div "Neighbourgood, Edinburgh - Waverly 2026 QU-0203 Stage: Enquiry arrow_drop_down …" at bounding box center [740, 637] width 1481 height 1443
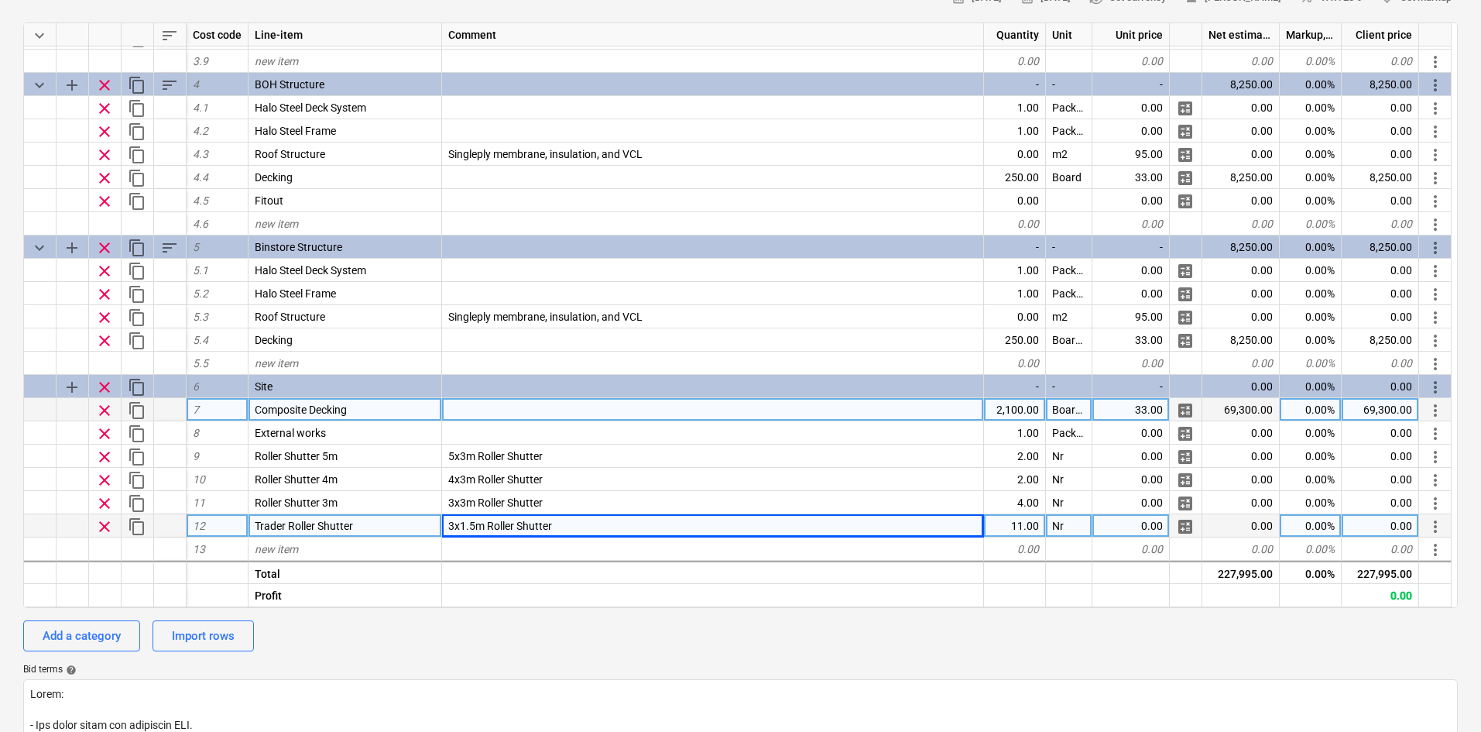
click at [1001, 404] on div "2,100.00" at bounding box center [1015, 409] width 62 height 23
type input "1100"
type textarea "x"
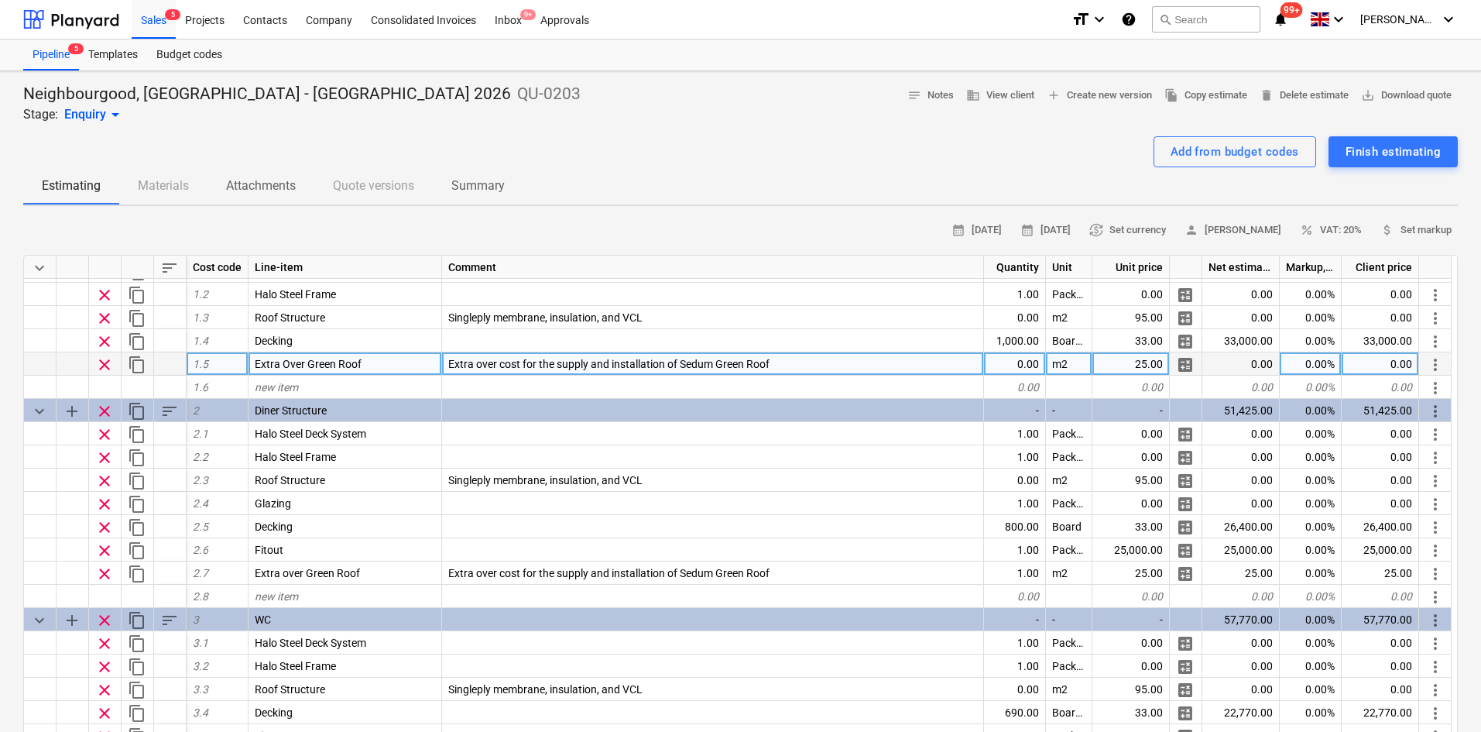
scroll to position [0, 0]
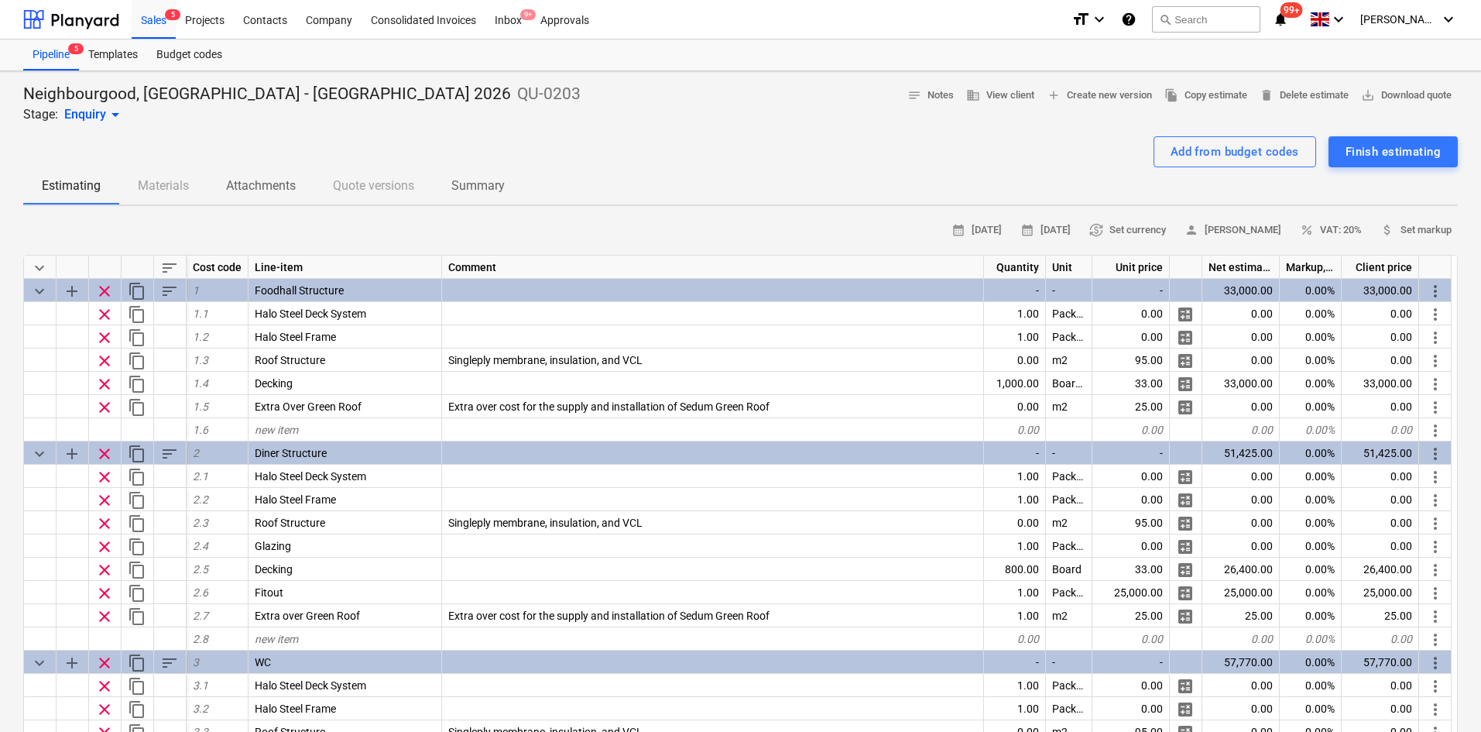
click at [560, 118] on div "Neighbourgood, Edinburgh - Waverly 2026 QU-0203 Stage: Enquiry arrow_drop_down …" at bounding box center [740, 104] width 1435 height 40
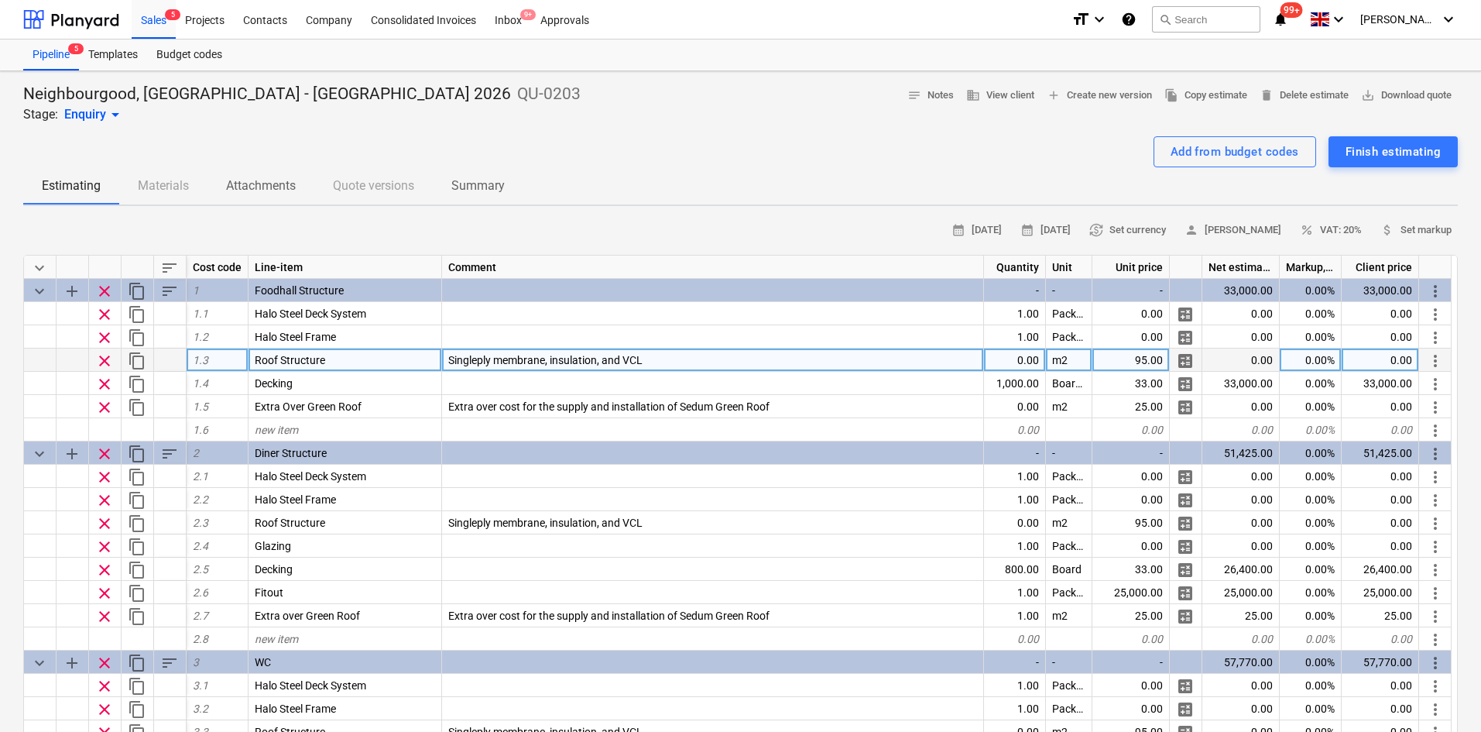
click at [1021, 360] on div "0.00" at bounding box center [1015, 359] width 62 height 23
type input "432"
type textarea "x"
click at [1123, 358] on div "95.00" at bounding box center [1130, 359] width 77 height 23
type input "85"
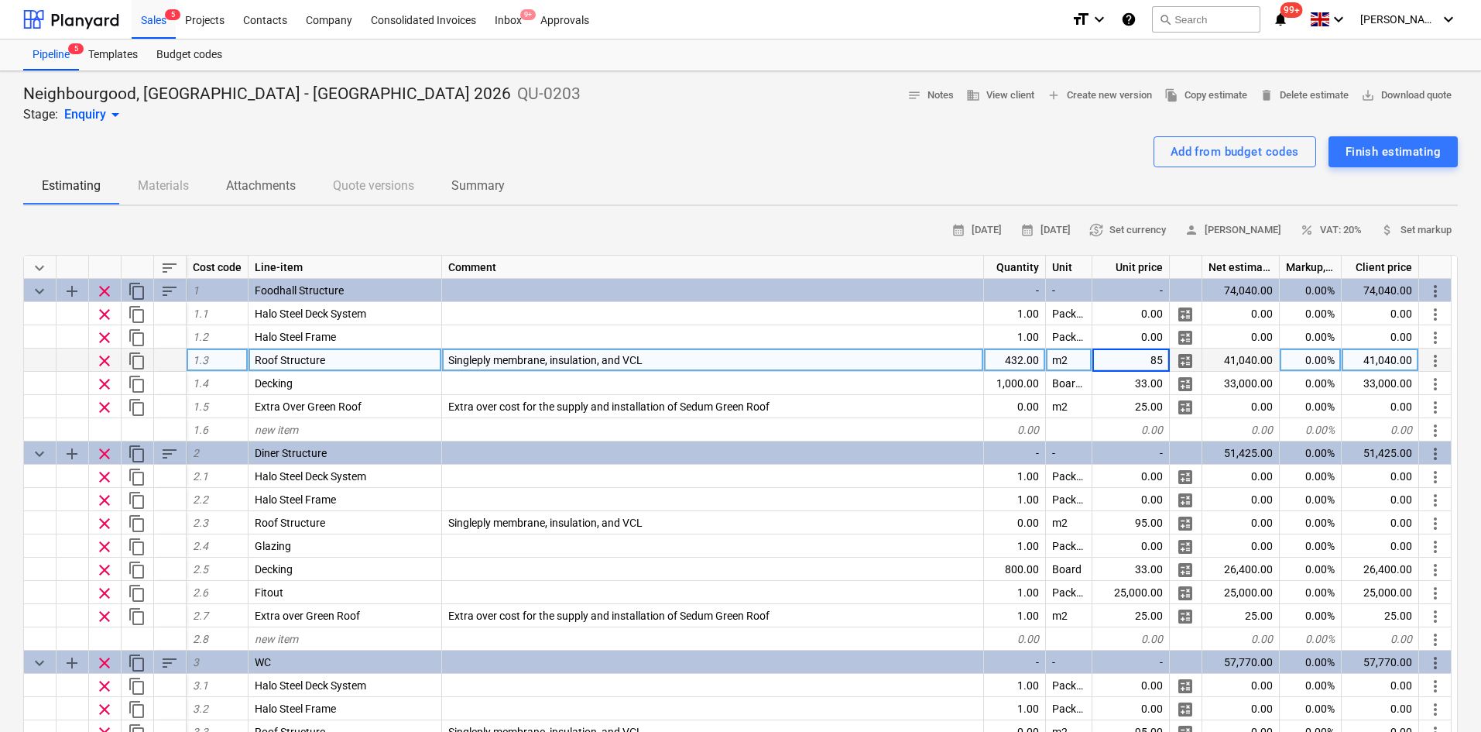
type textarea "x"
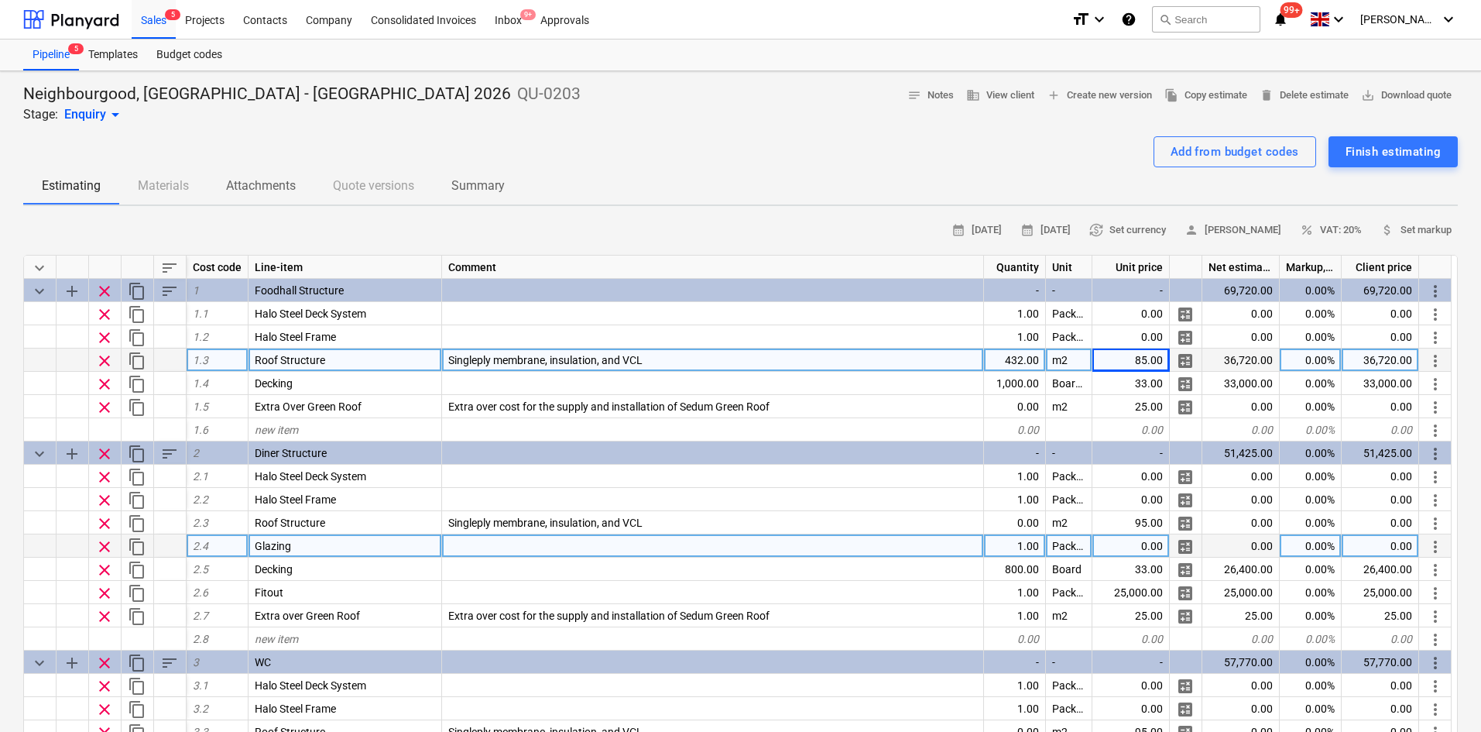
click at [495, 547] on div at bounding box center [713, 545] width 542 height 23
type input "4Nr Glazing Units & 1Nr Glazed Door Unit"
type textarea "x"
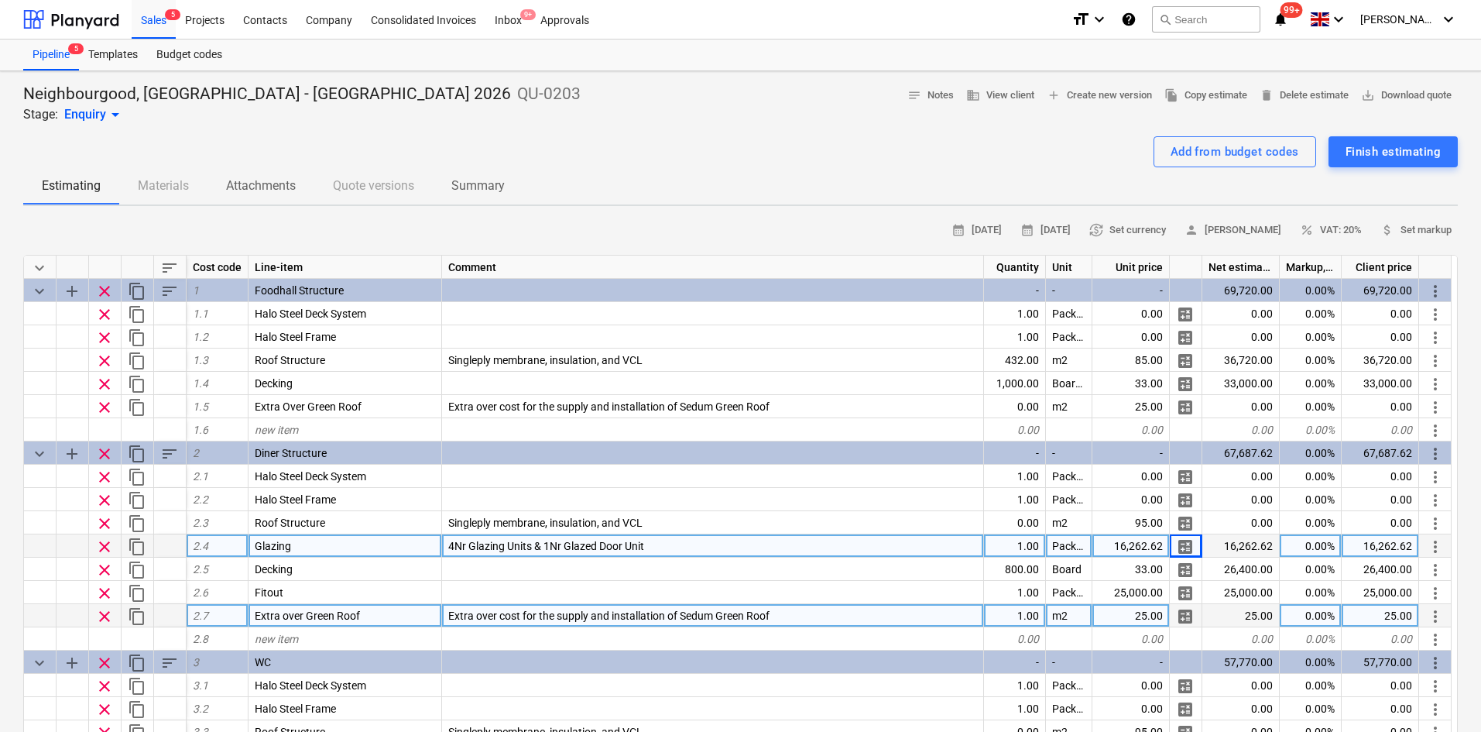
click at [1014, 614] on div "1.00" at bounding box center [1015, 615] width 62 height 23
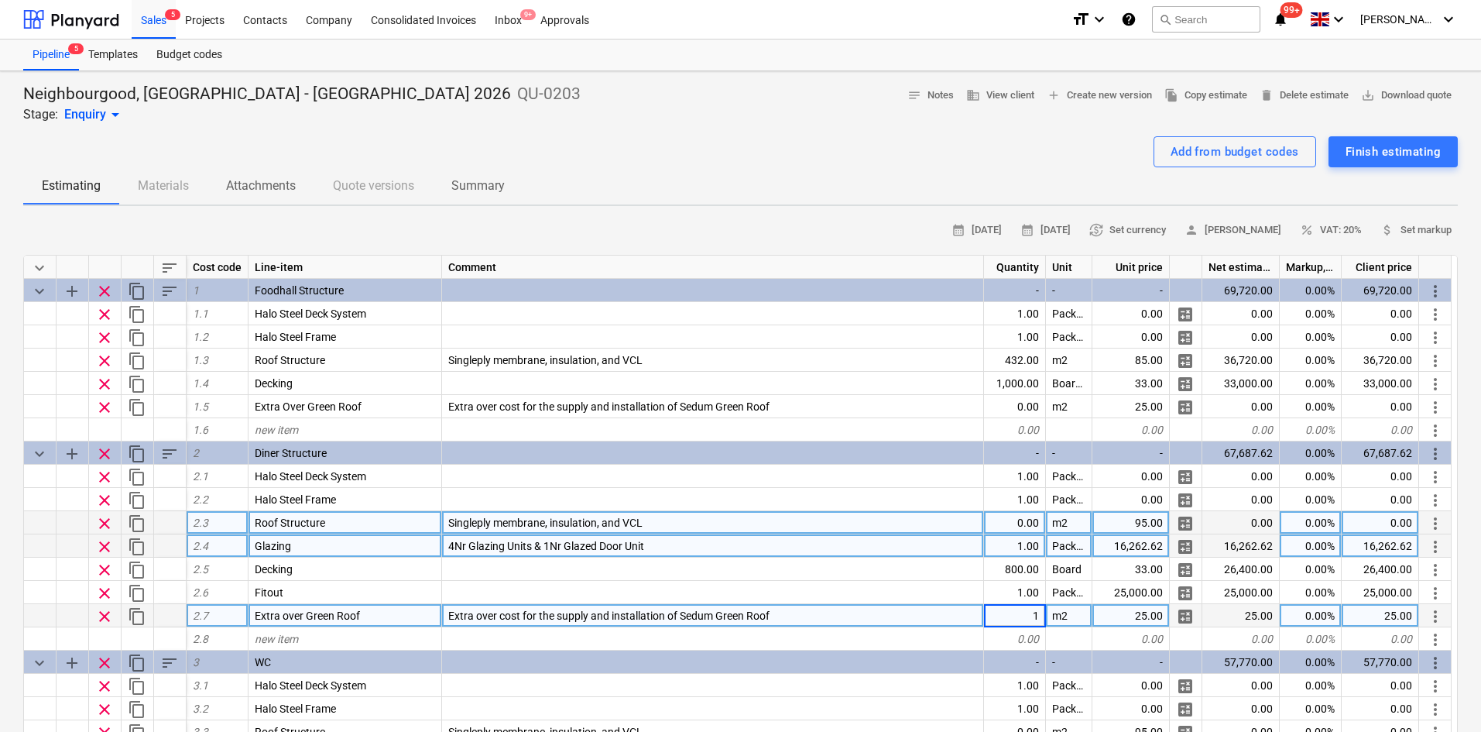
click at [1017, 522] on div "0.00" at bounding box center [1015, 522] width 62 height 23
type input "250"
type textarea "x"
type input "250"
type textarea "x"
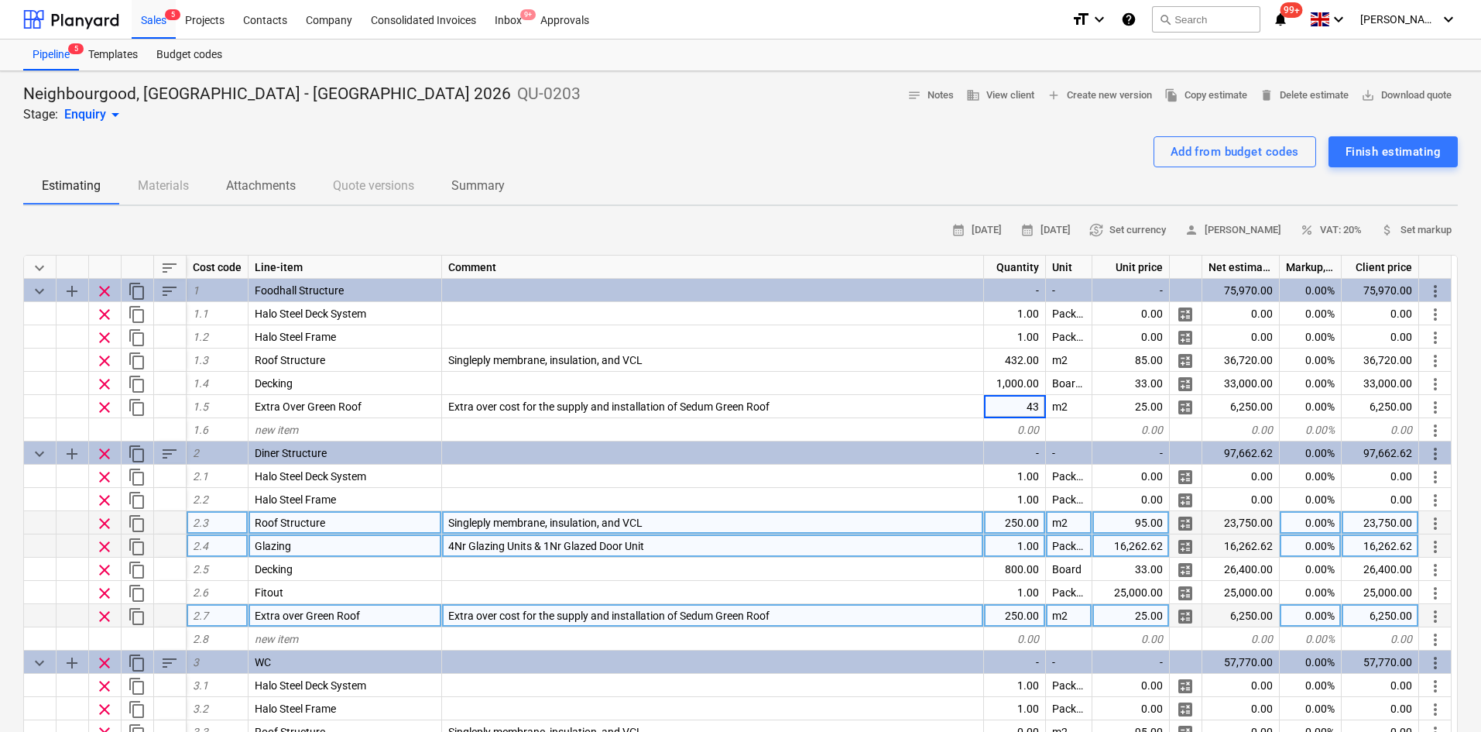
type input "432"
type textarea "x"
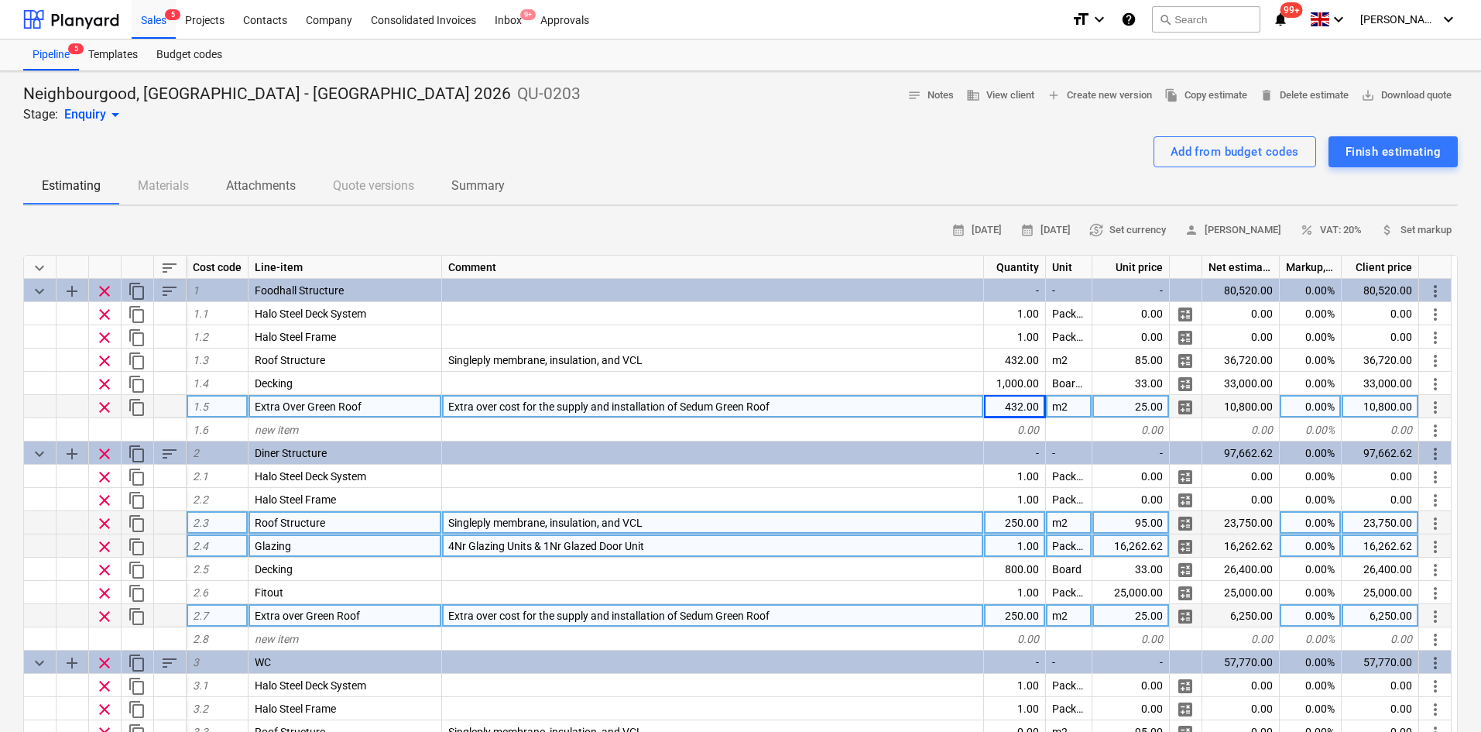
scroll to position [232, 0]
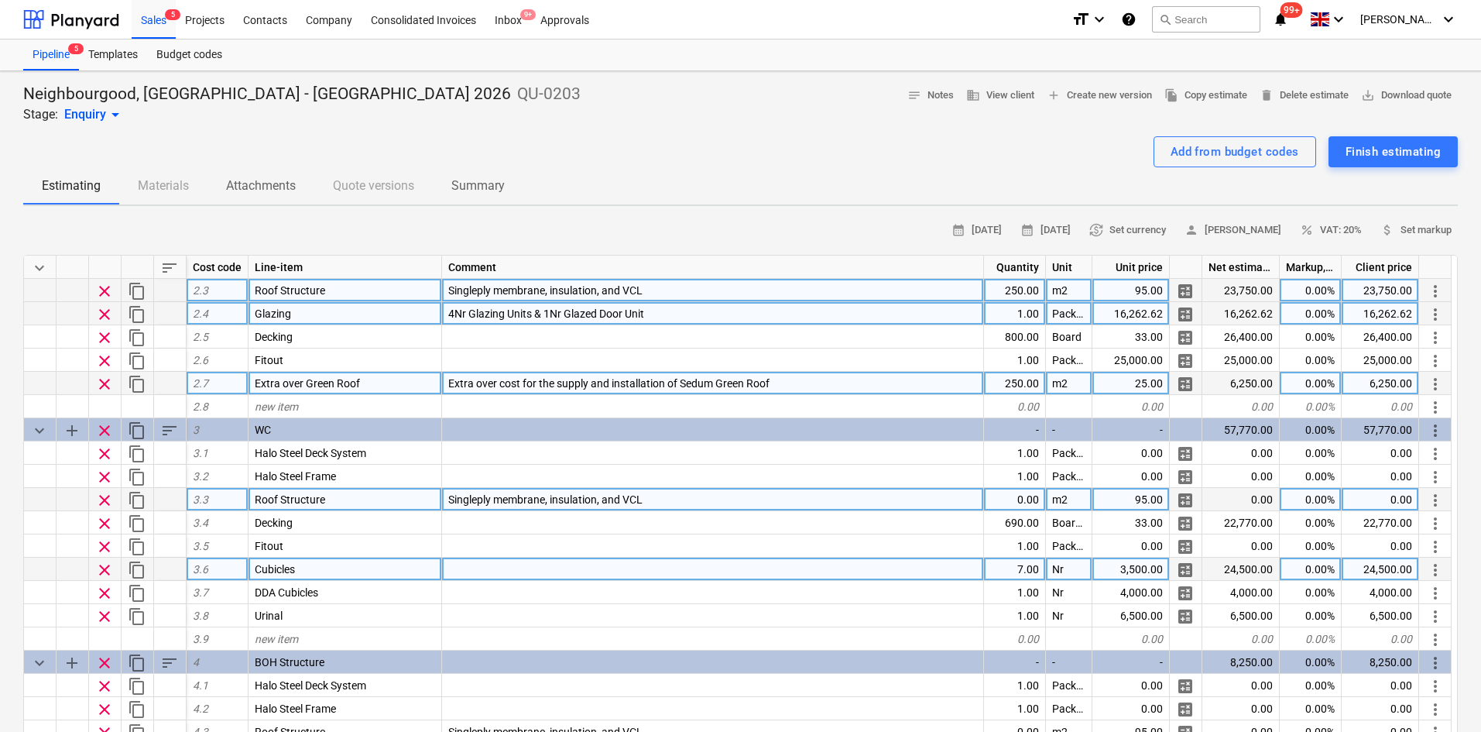
click at [1001, 499] on div "0.00" at bounding box center [1015, 499] width 62 height 23
type input "29"
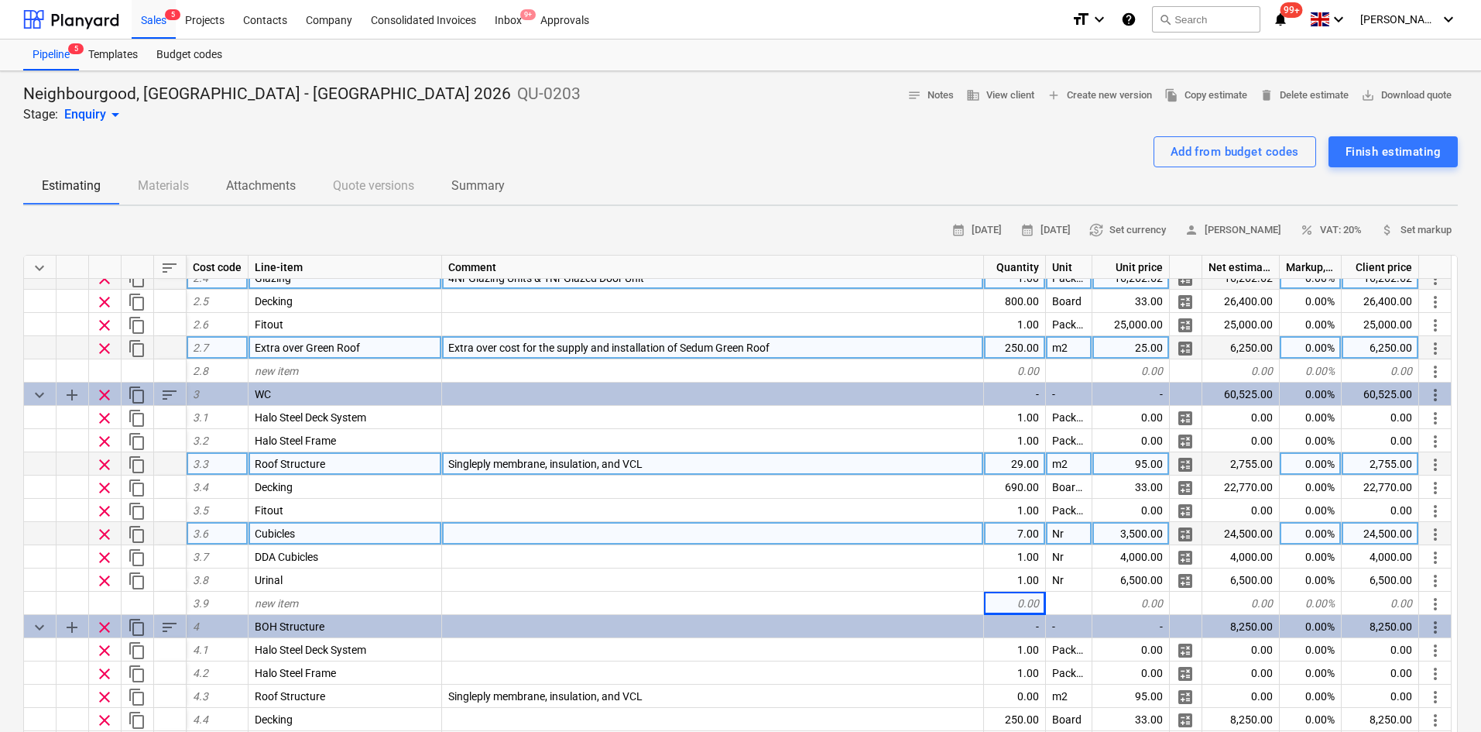
scroll to position [310, 0]
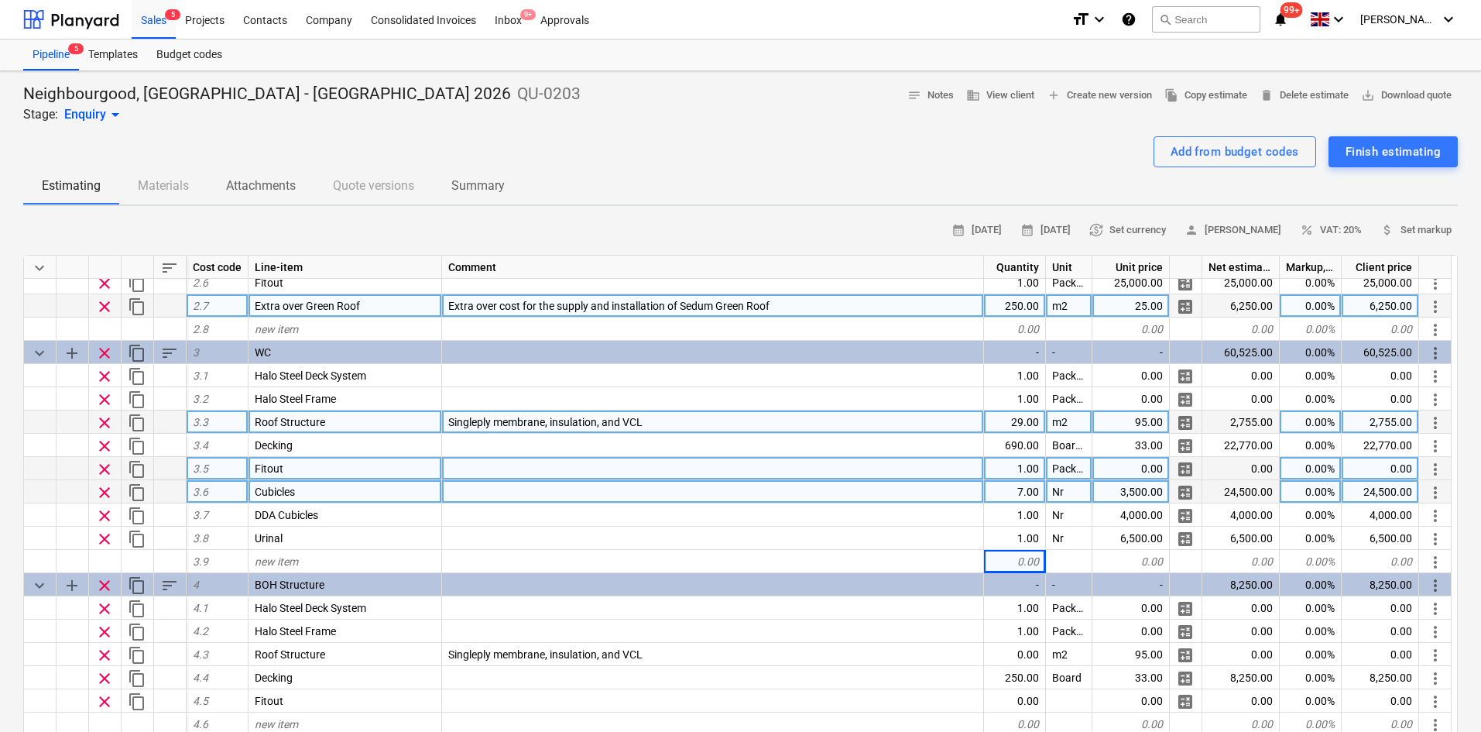
click at [851, 475] on div at bounding box center [713, 468] width 542 height 23
click at [108, 468] on span "clear" at bounding box center [104, 469] width 19 height 19
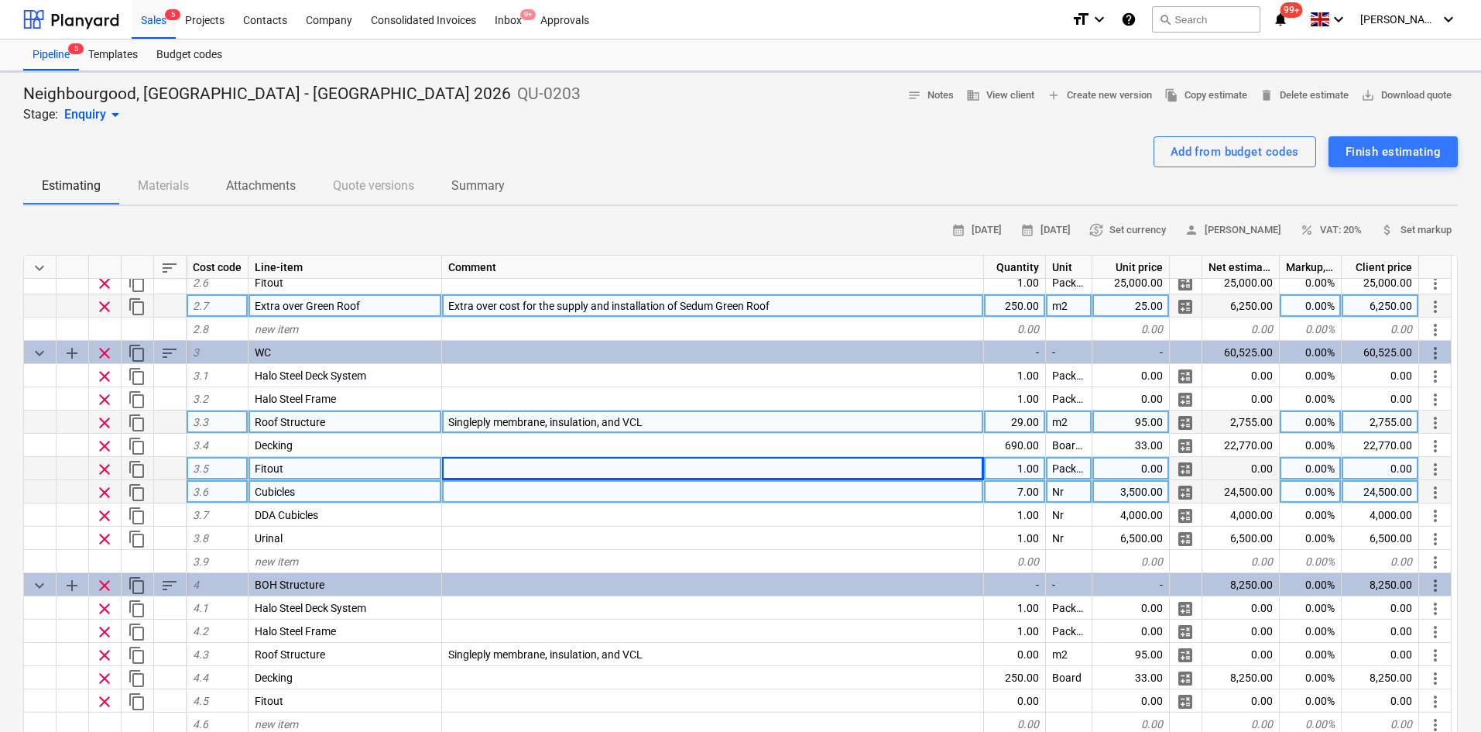
type textarea "x"
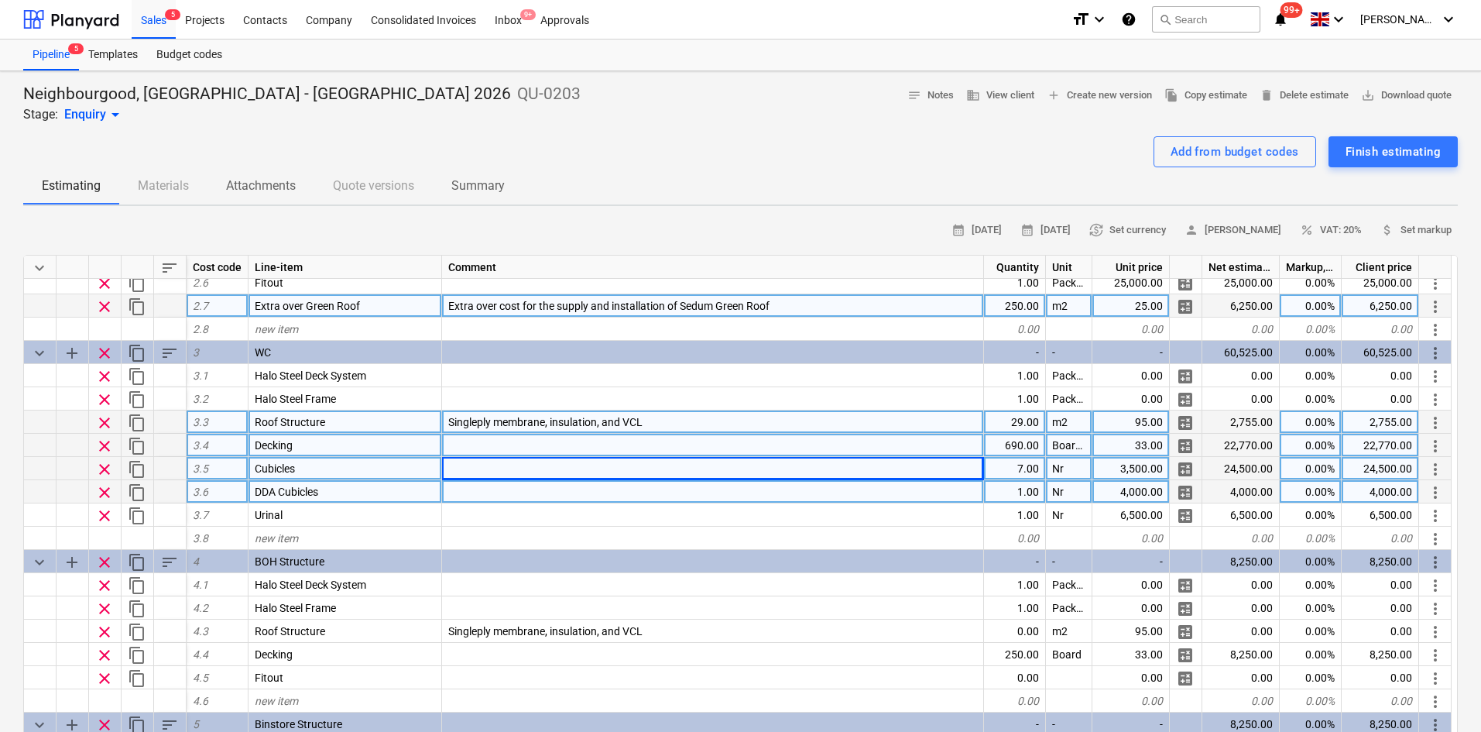
scroll to position [77, 0]
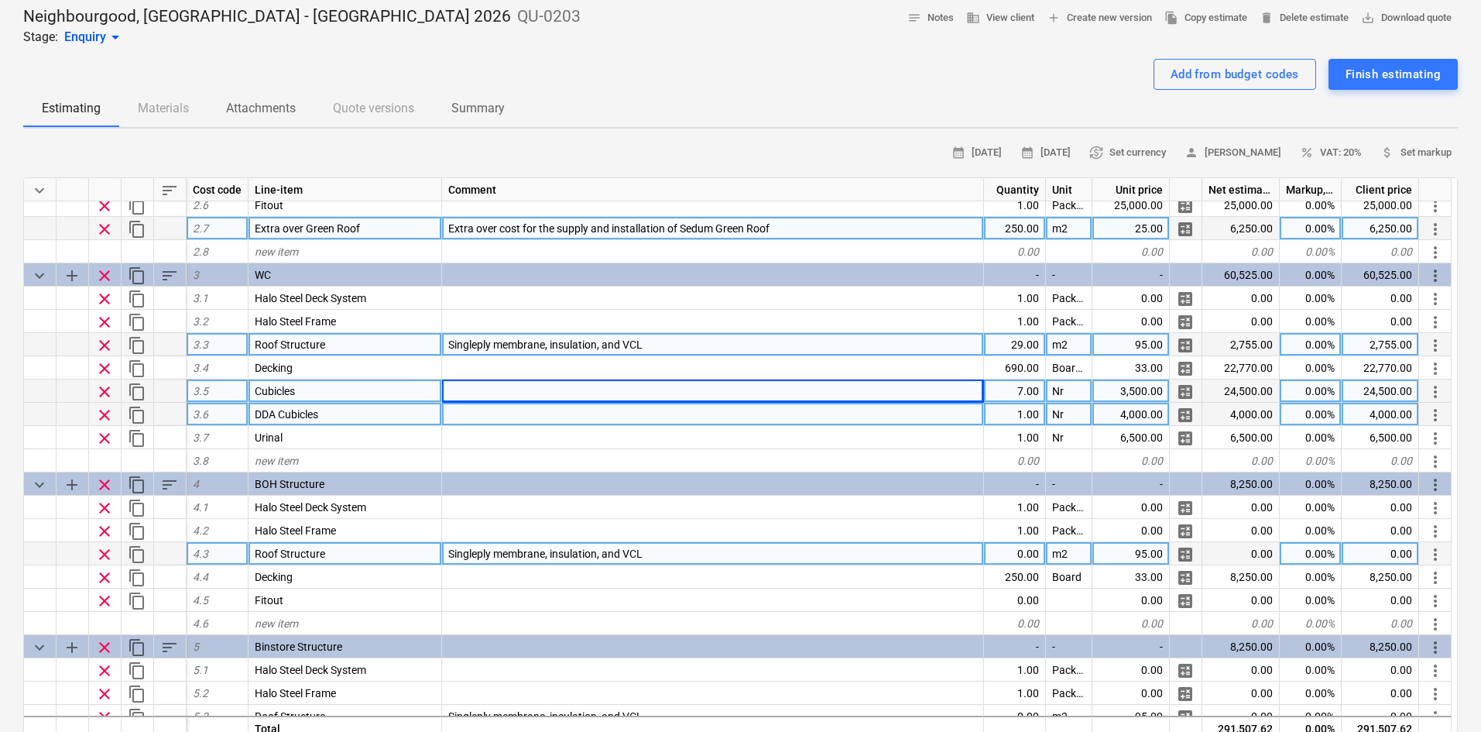
click at [986, 551] on div "0.00" at bounding box center [1015, 553] width 62 height 23
type input "51"
type textarea "x"
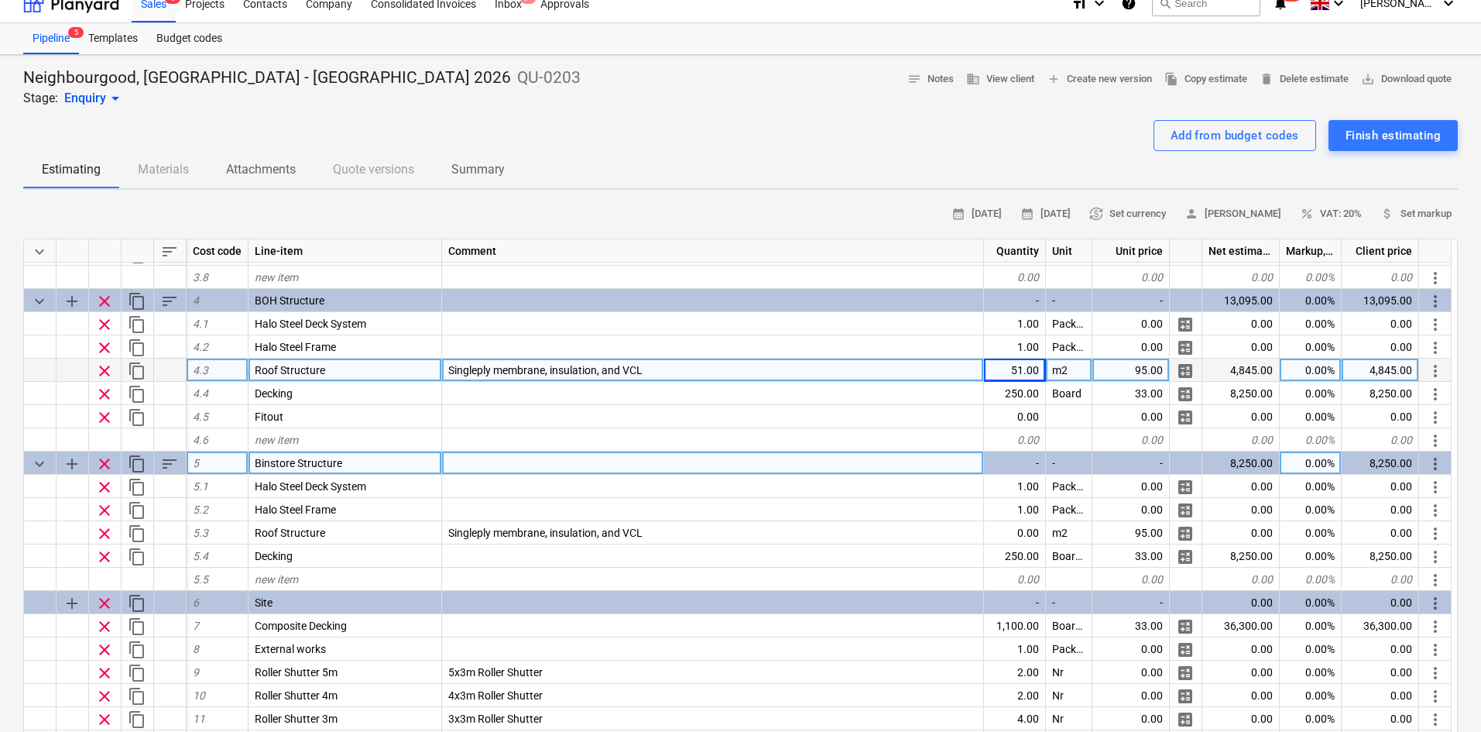
scroll to position [0, 0]
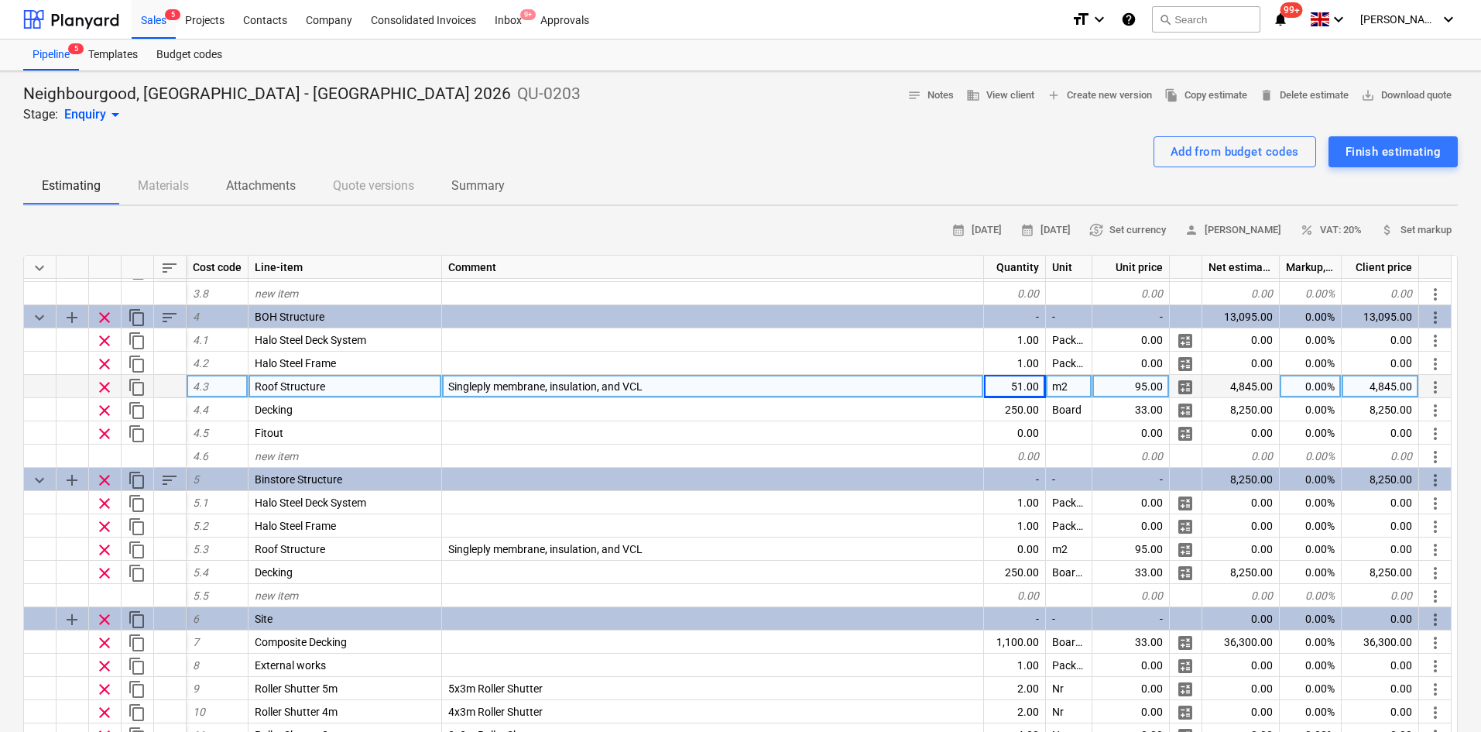
click at [1114, 395] on div "95.00" at bounding box center [1130, 386] width 77 height 23
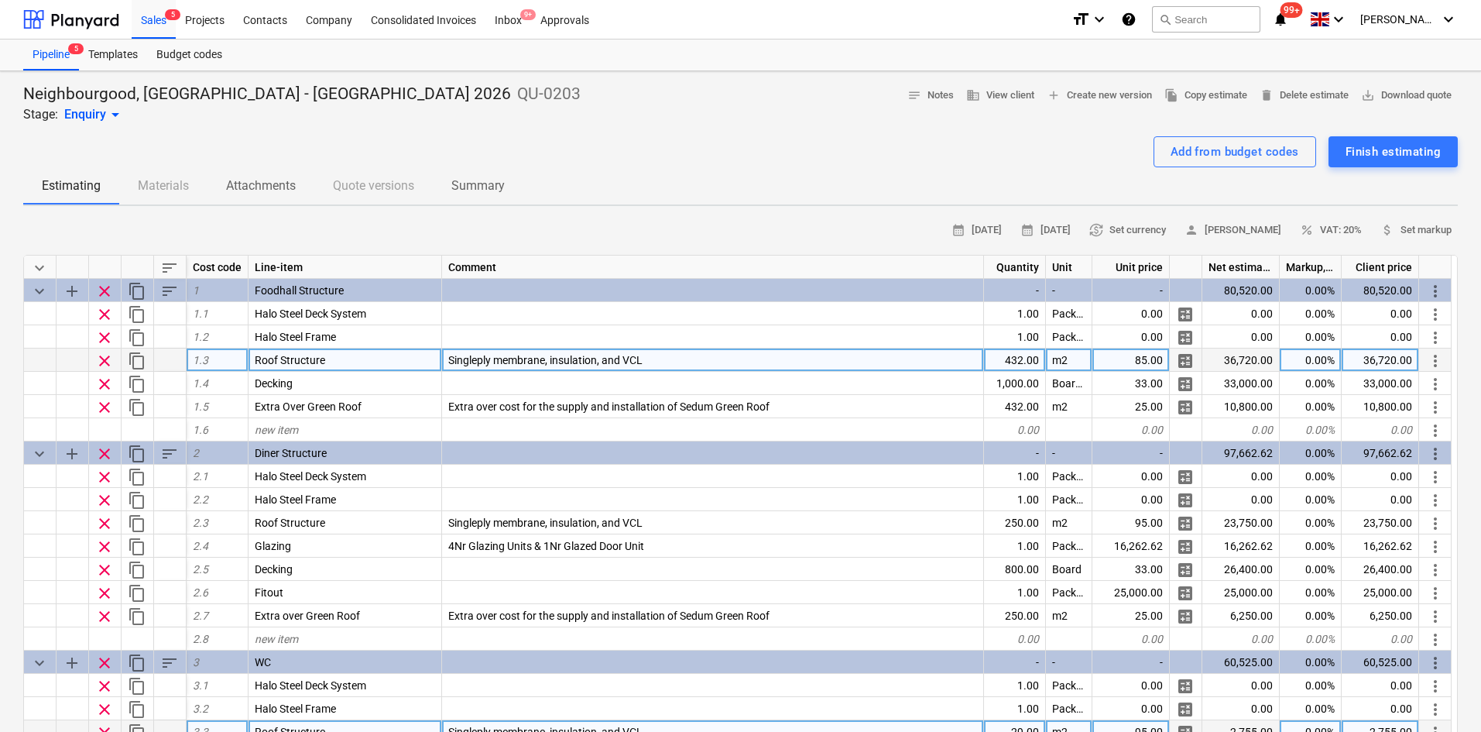
click at [1110, 362] on div "85.00" at bounding box center [1130, 359] width 77 height 23
type input "80"
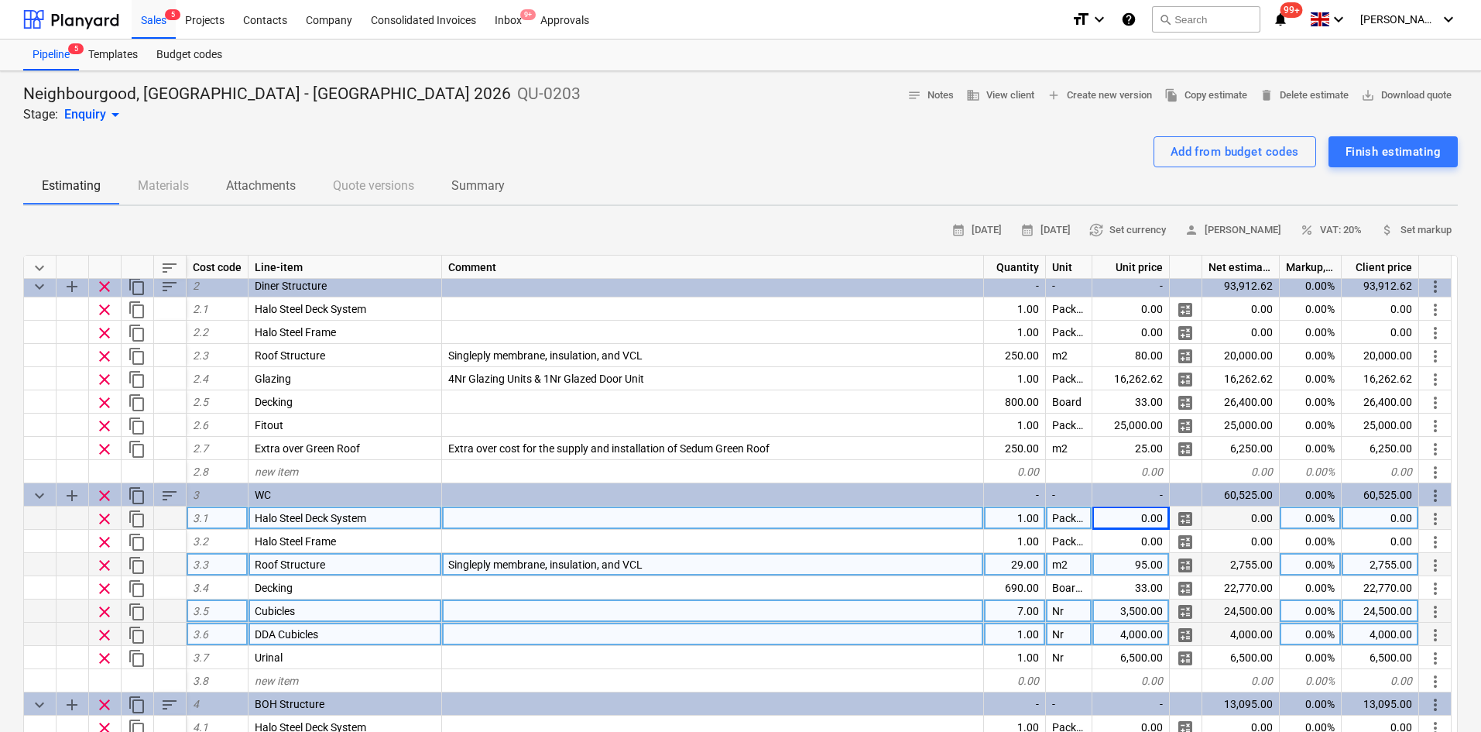
scroll to position [232, 0]
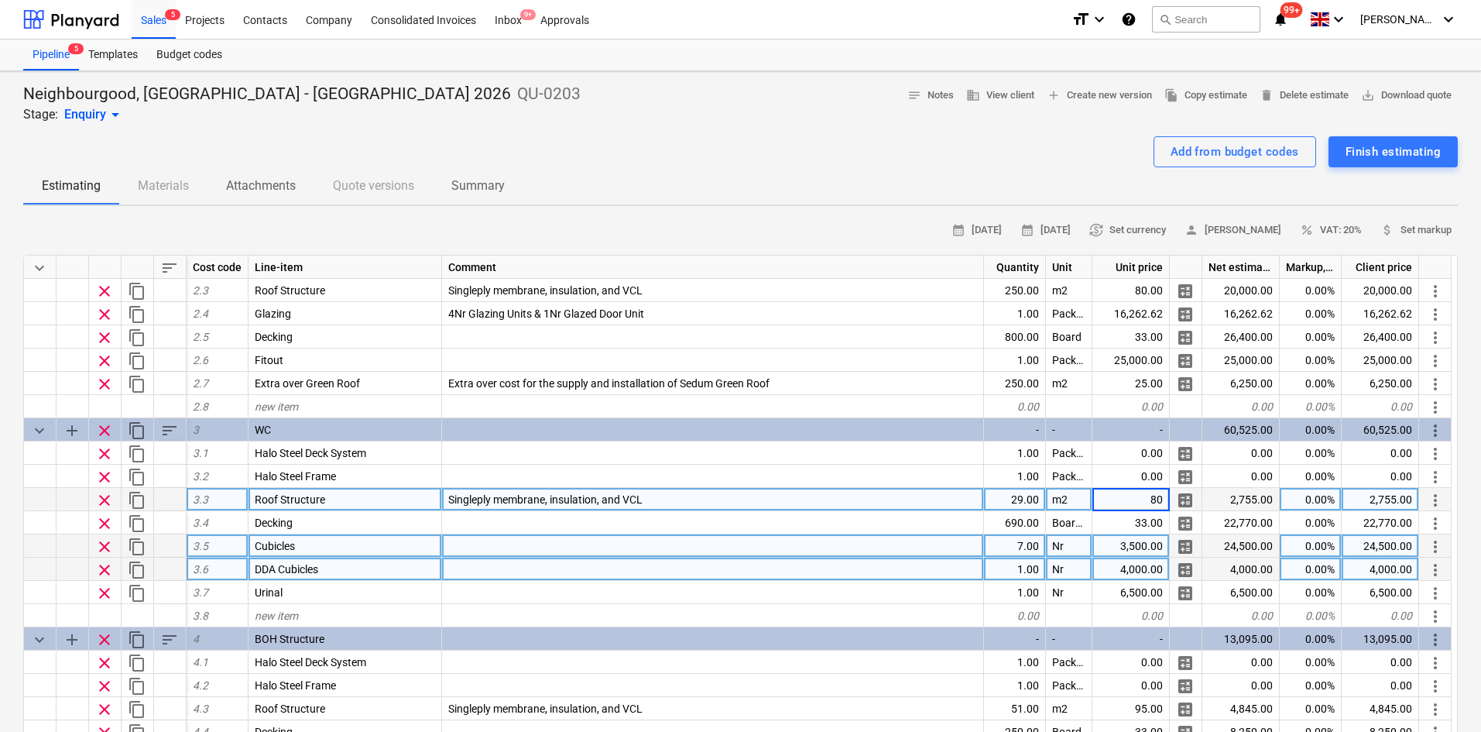
type textarea "x"
type input "80"
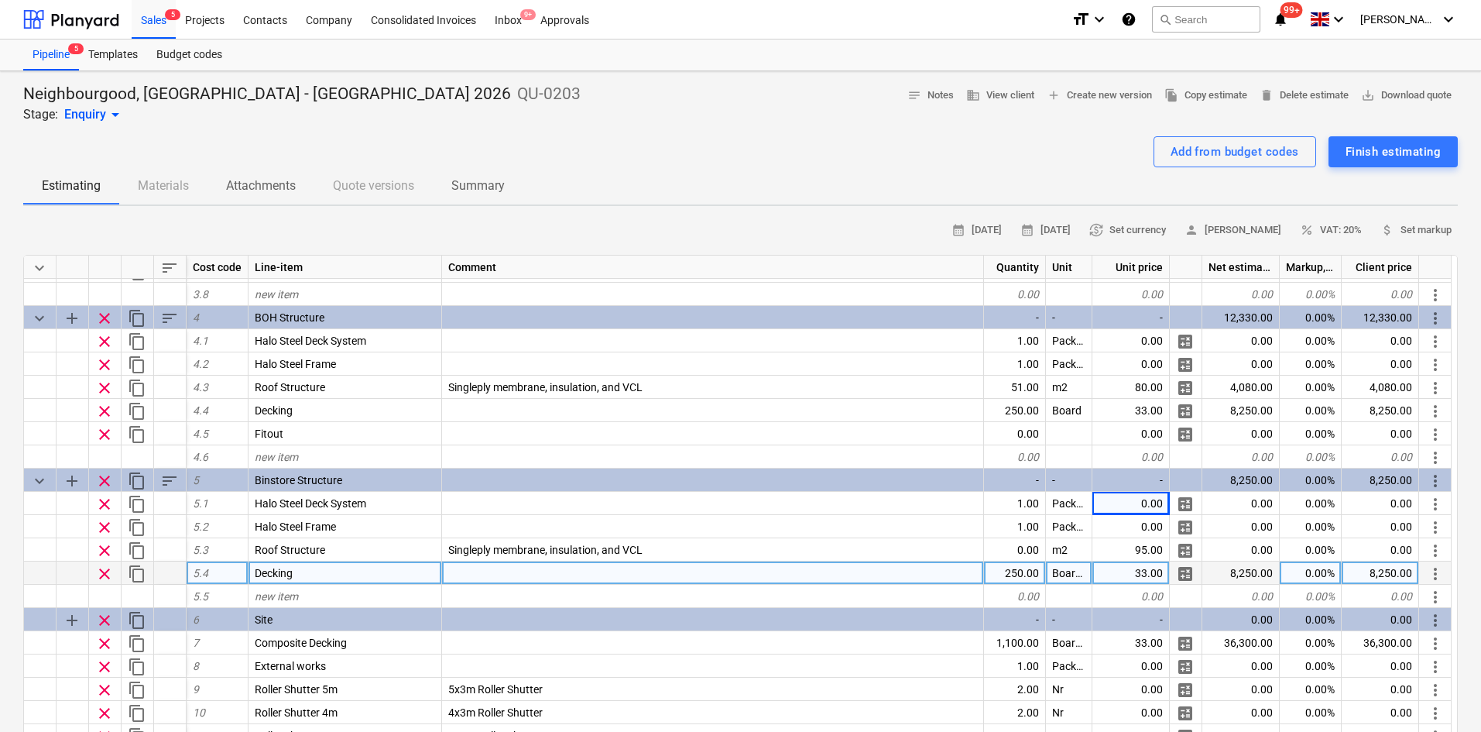
scroll to position [554, 0]
type textarea "x"
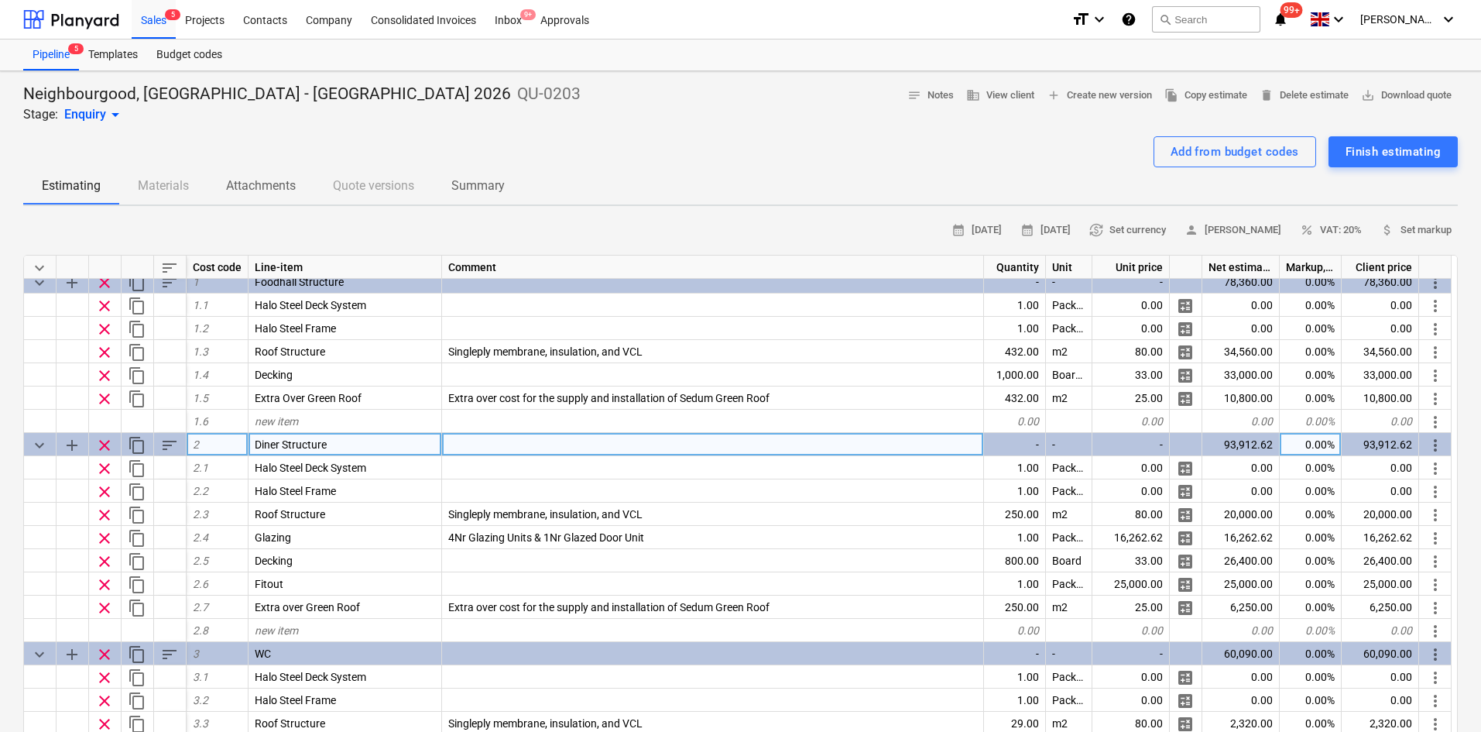
scroll to position [0, 0]
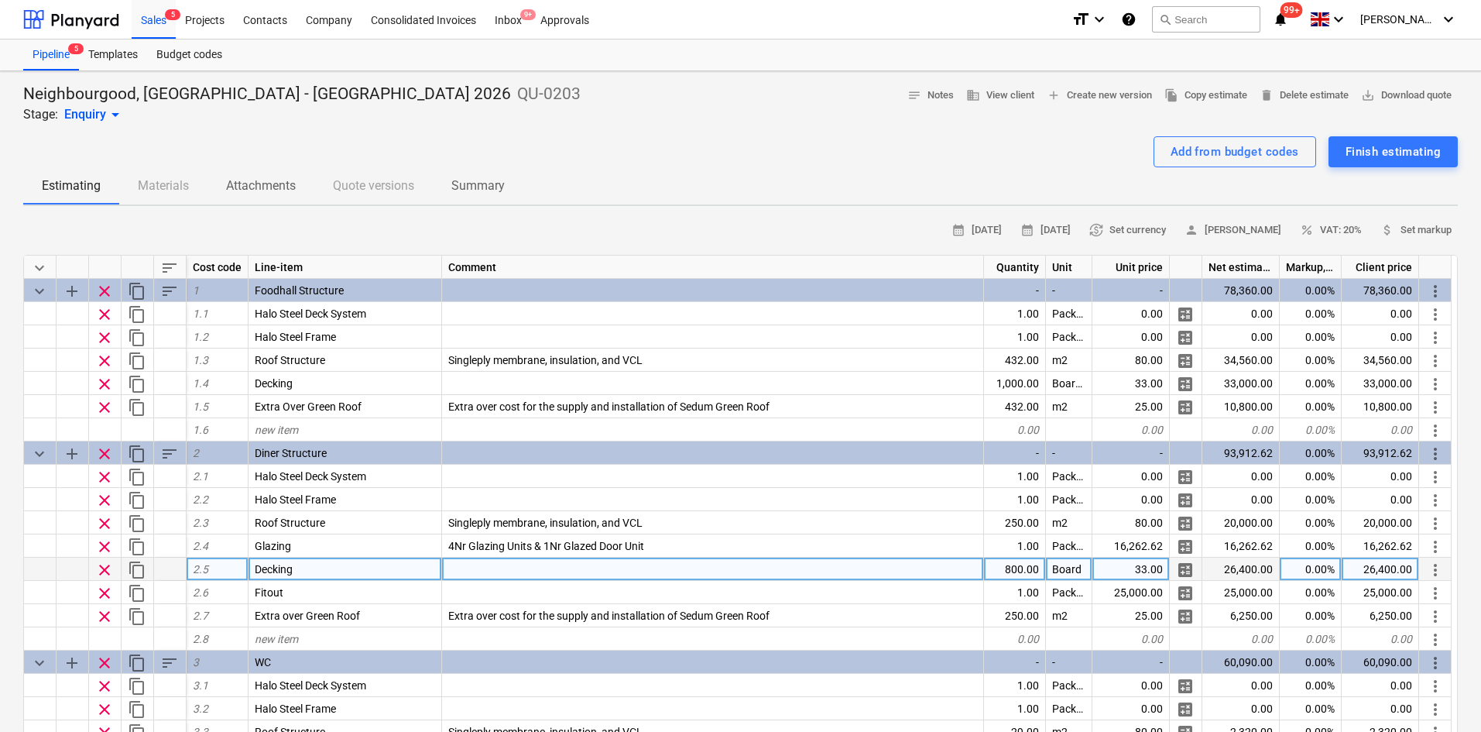
click at [988, 566] on div "800.00" at bounding box center [1015, 568] width 62 height 23
type input "0"
type textarea "x"
type input "1800"
type textarea "x"
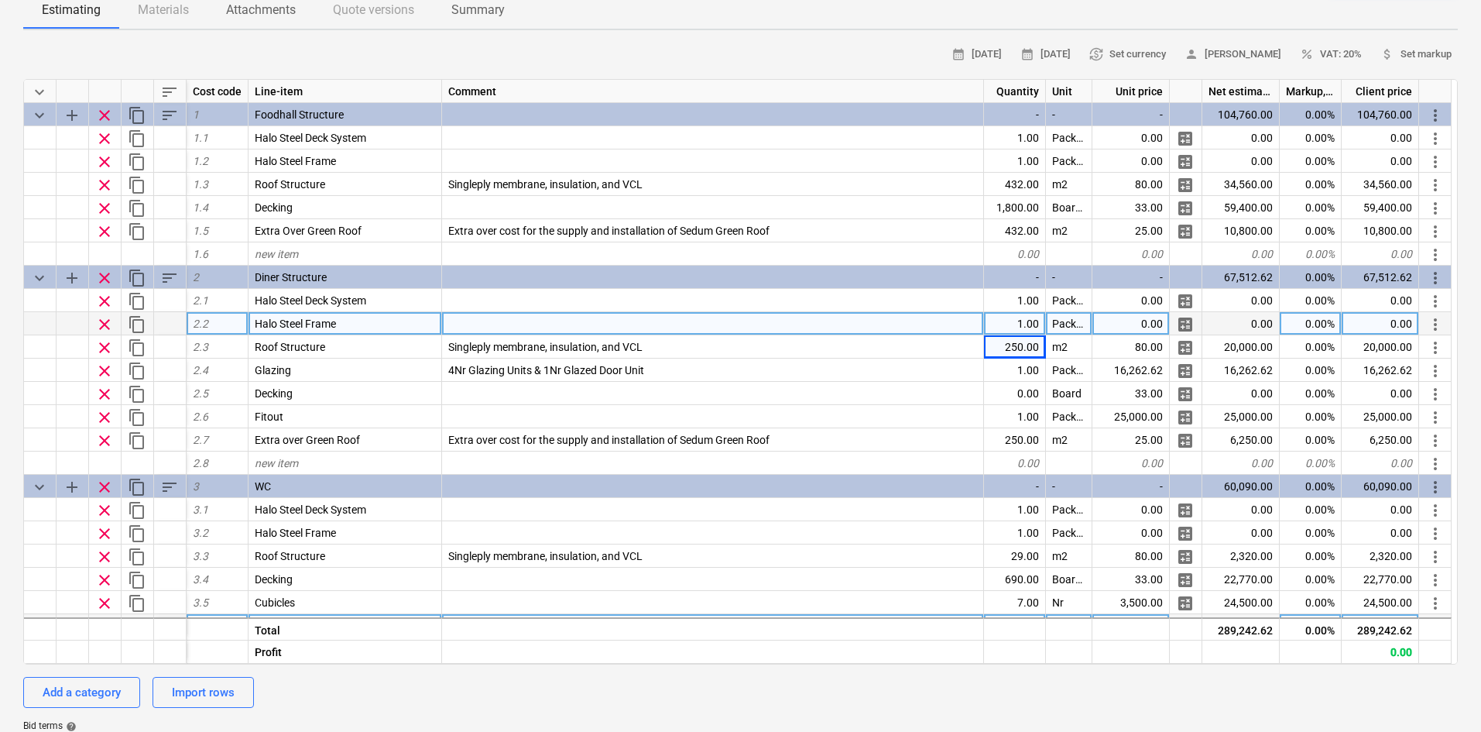
scroll to position [77, 0]
